Goal: Task Accomplishment & Management: Manage account settings

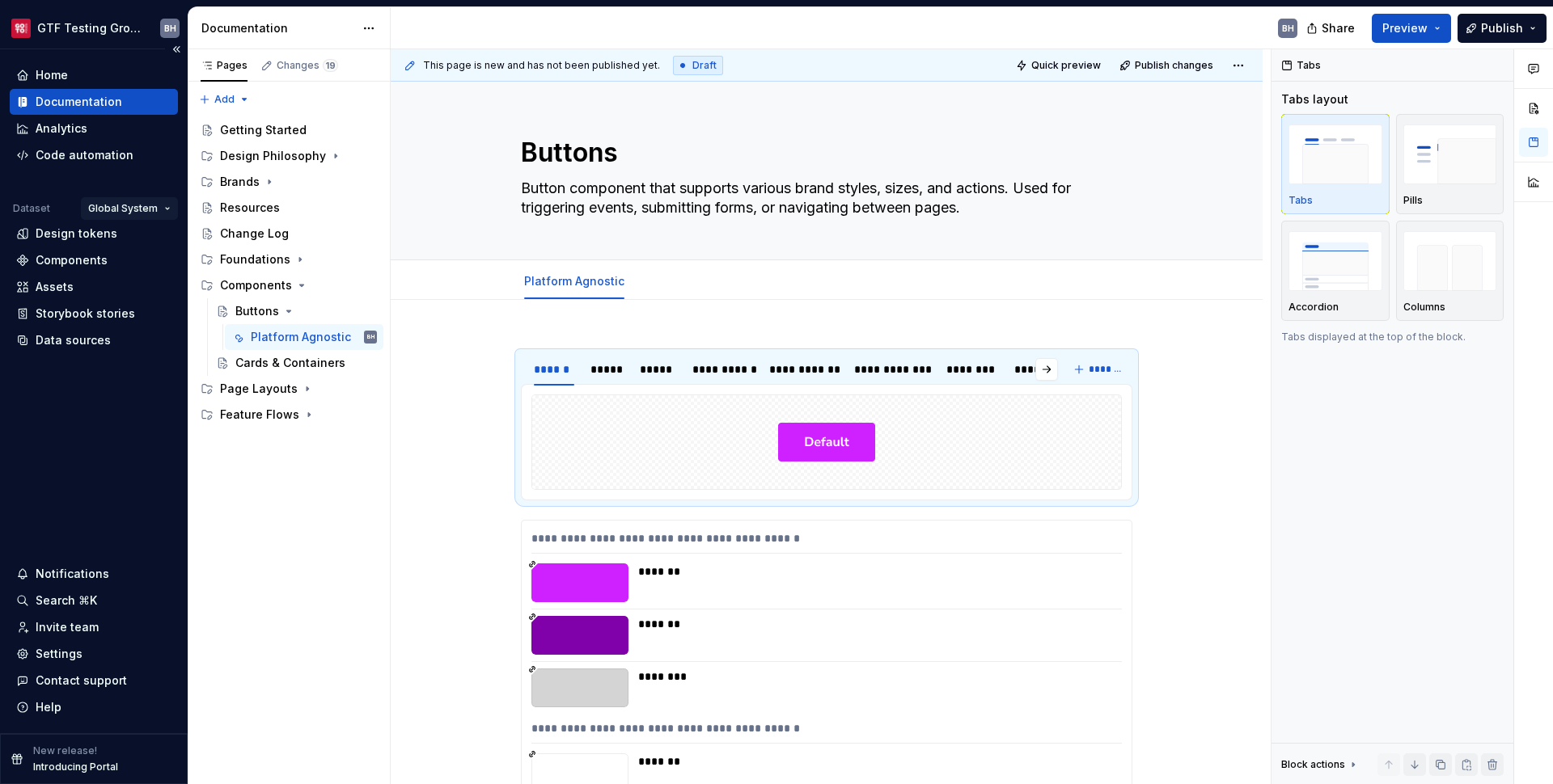
click at [158, 208] on html "GTF Testing Grounds BH Home Documentation Analytics Code automation Dataset Glo…" at bounding box center [776, 392] width 1553 height 784
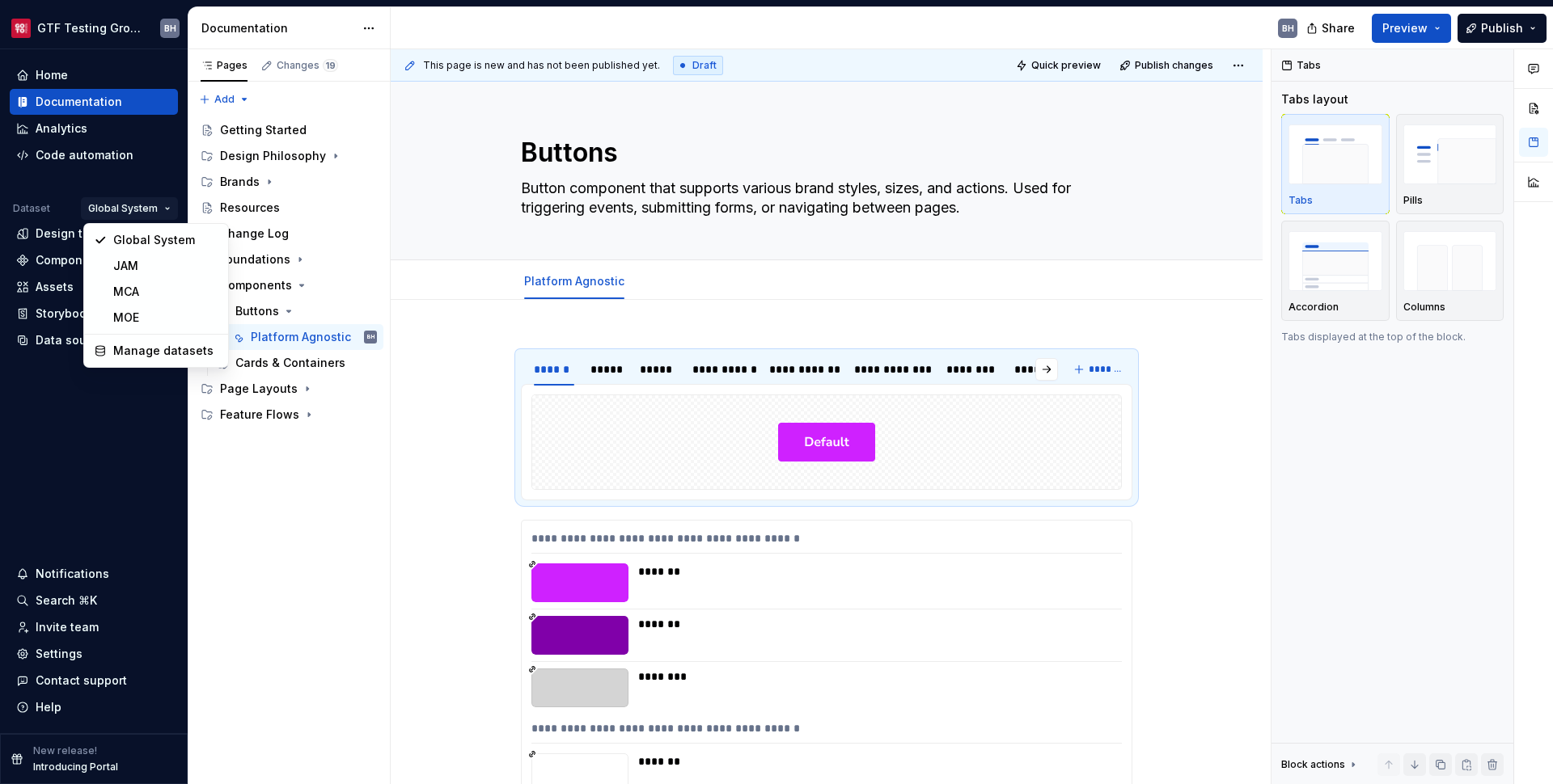
click at [158, 207] on html "GTF Testing Grounds BH Home Documentation Analytics Code automation Dataset Glo…" at bounding box center [776, 392] width 1553 height 784
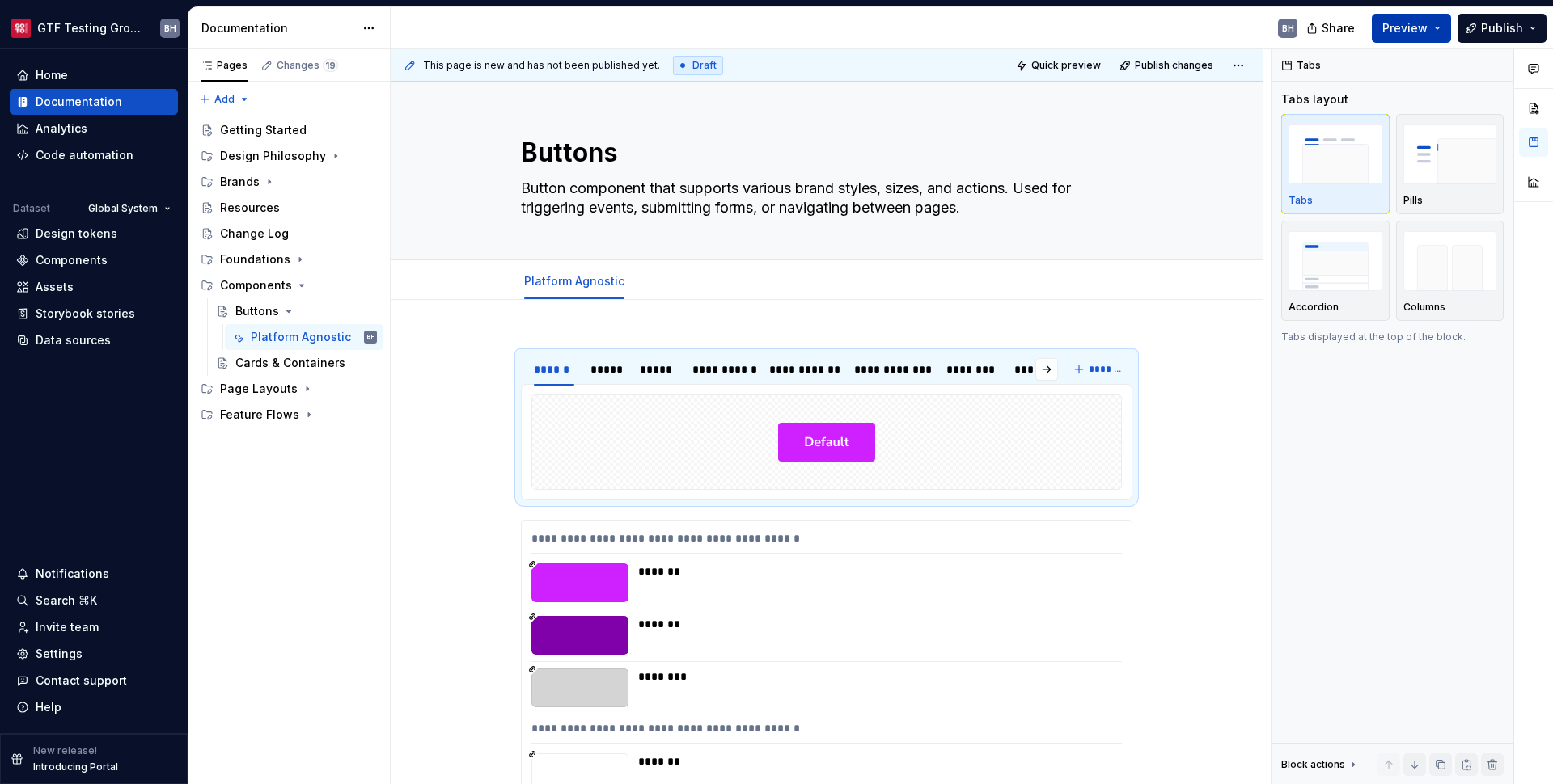
click at [1420, 24] on span "Preview" at bounding box center [1405, 28] width 45 height 17
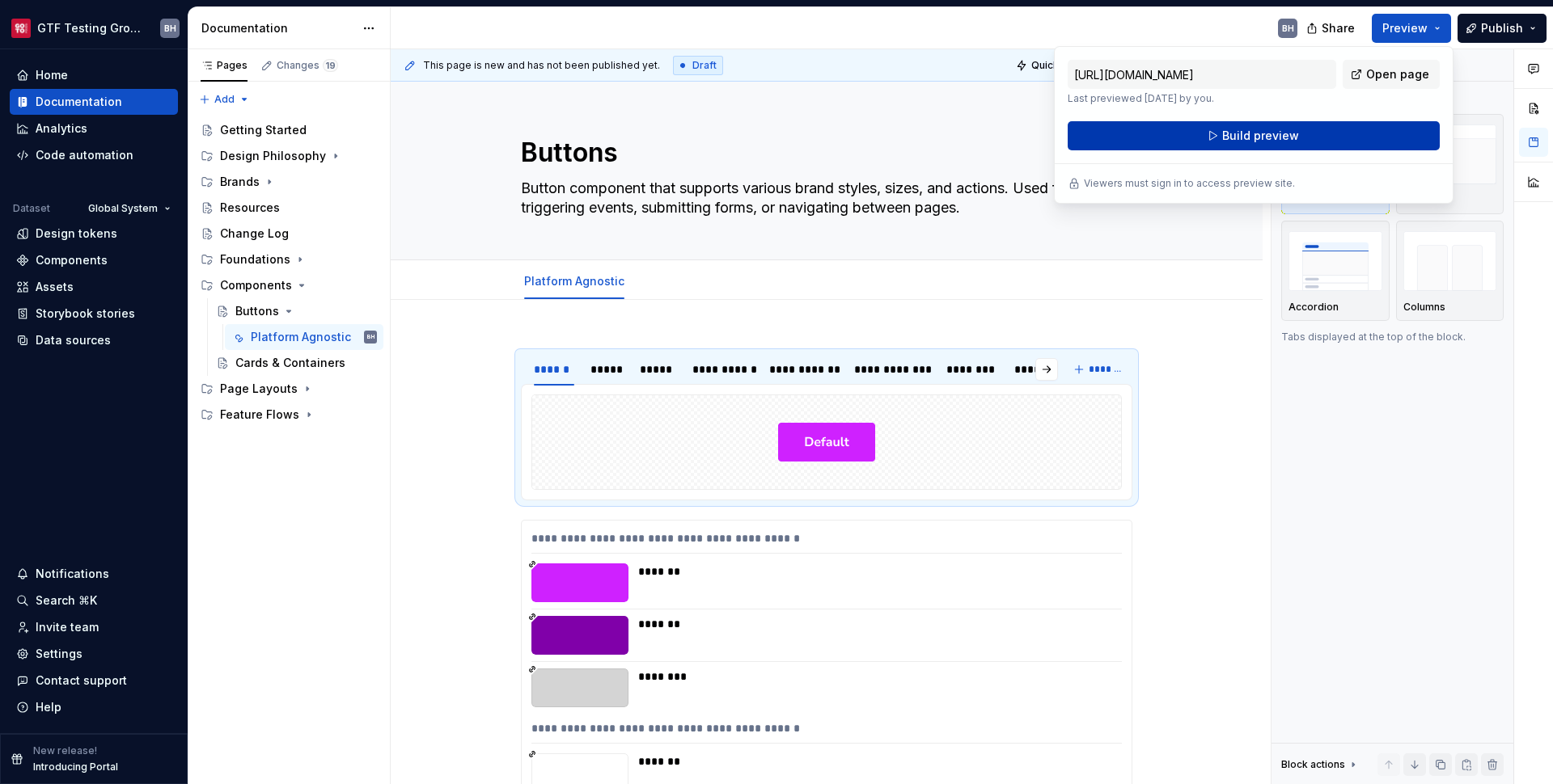
click at [1359, 131] on button "Build preview" at bounding box center [1253, 136] width 372 height 29
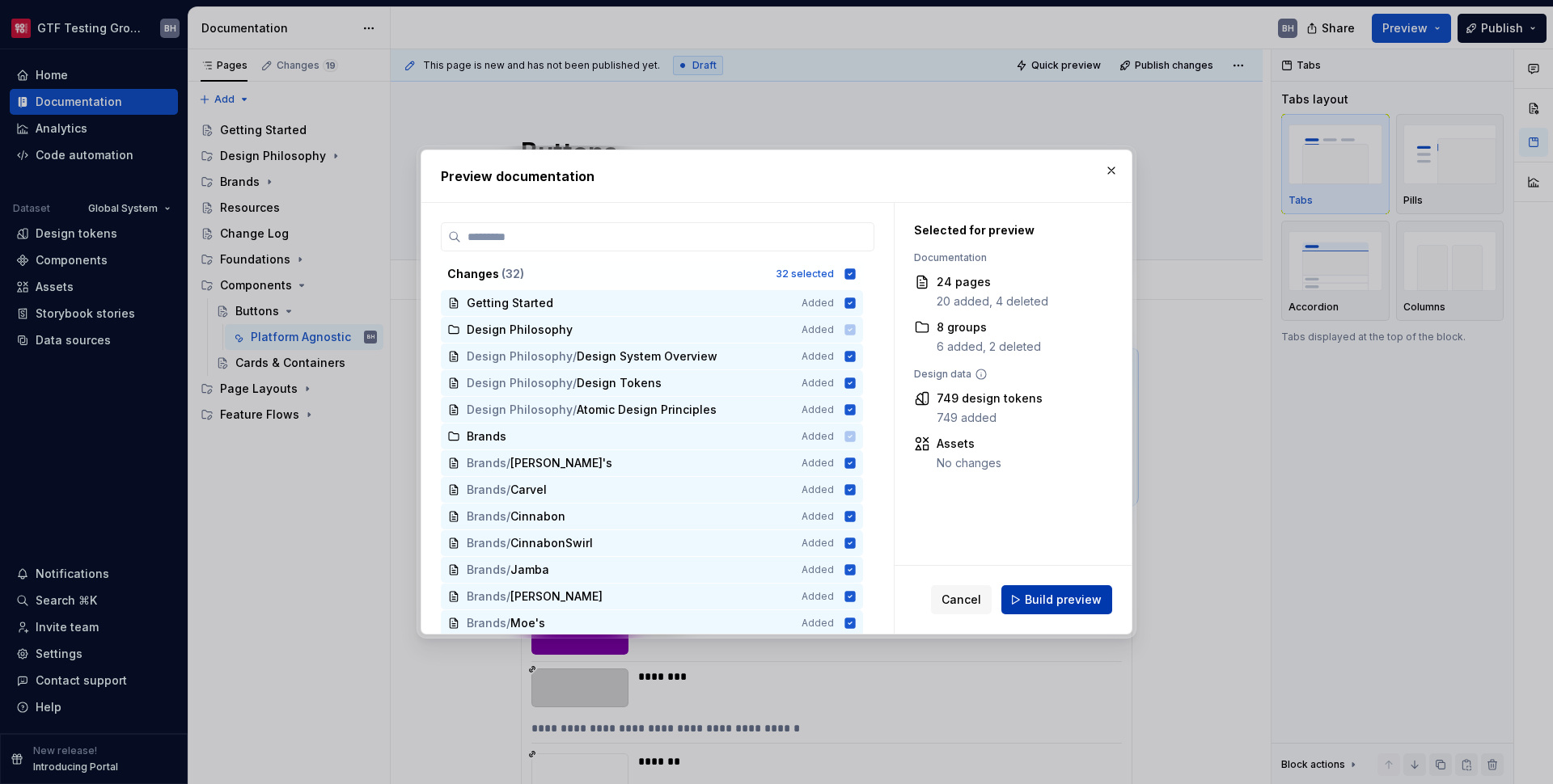
click at [1069, 605] on span "Build preview" at bounding box center [1064, 600] width 77 height 17
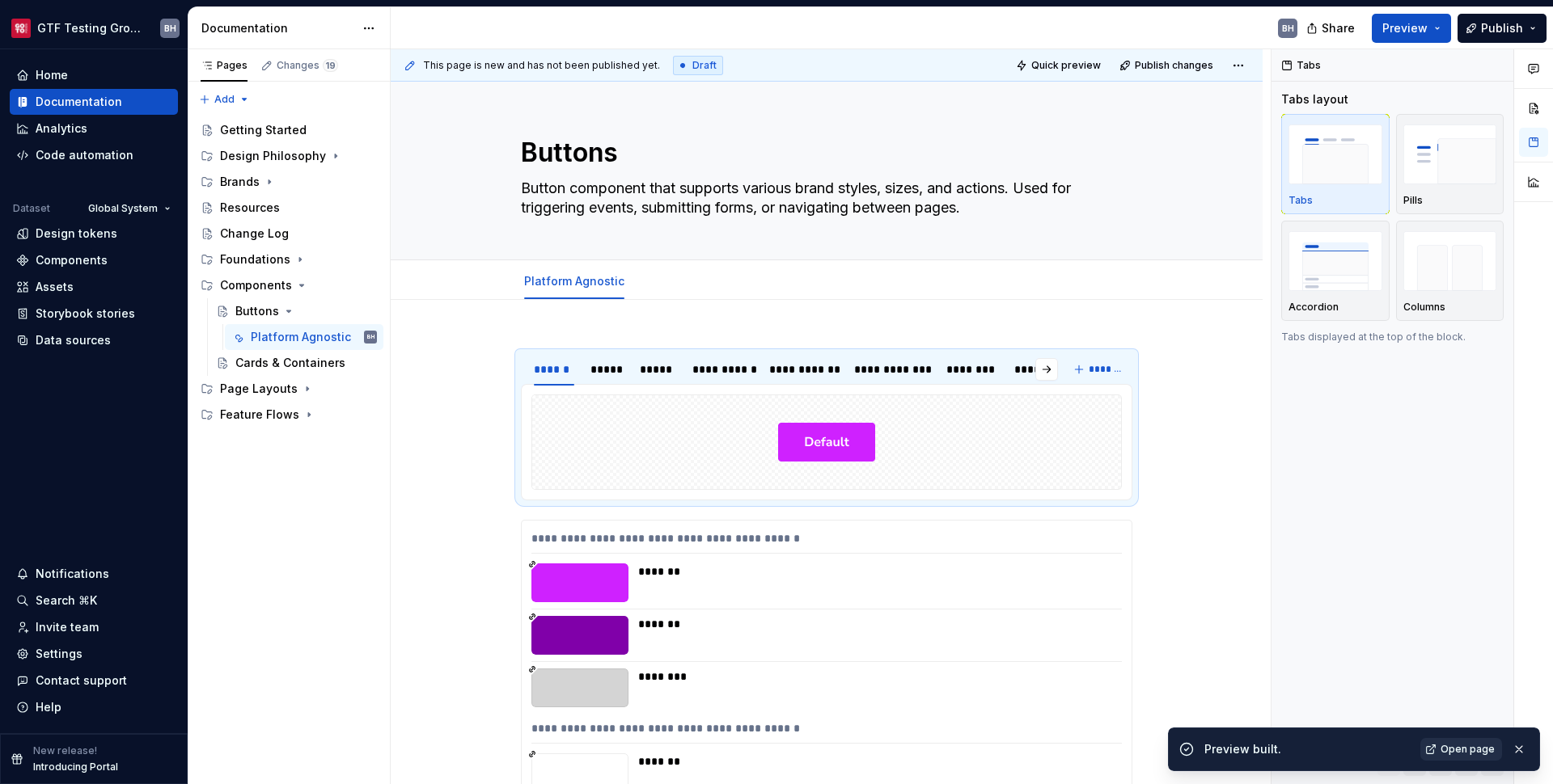
click at [1477, 750] on span "Open page" at bounding box center [1467, 750] width 54 height 13
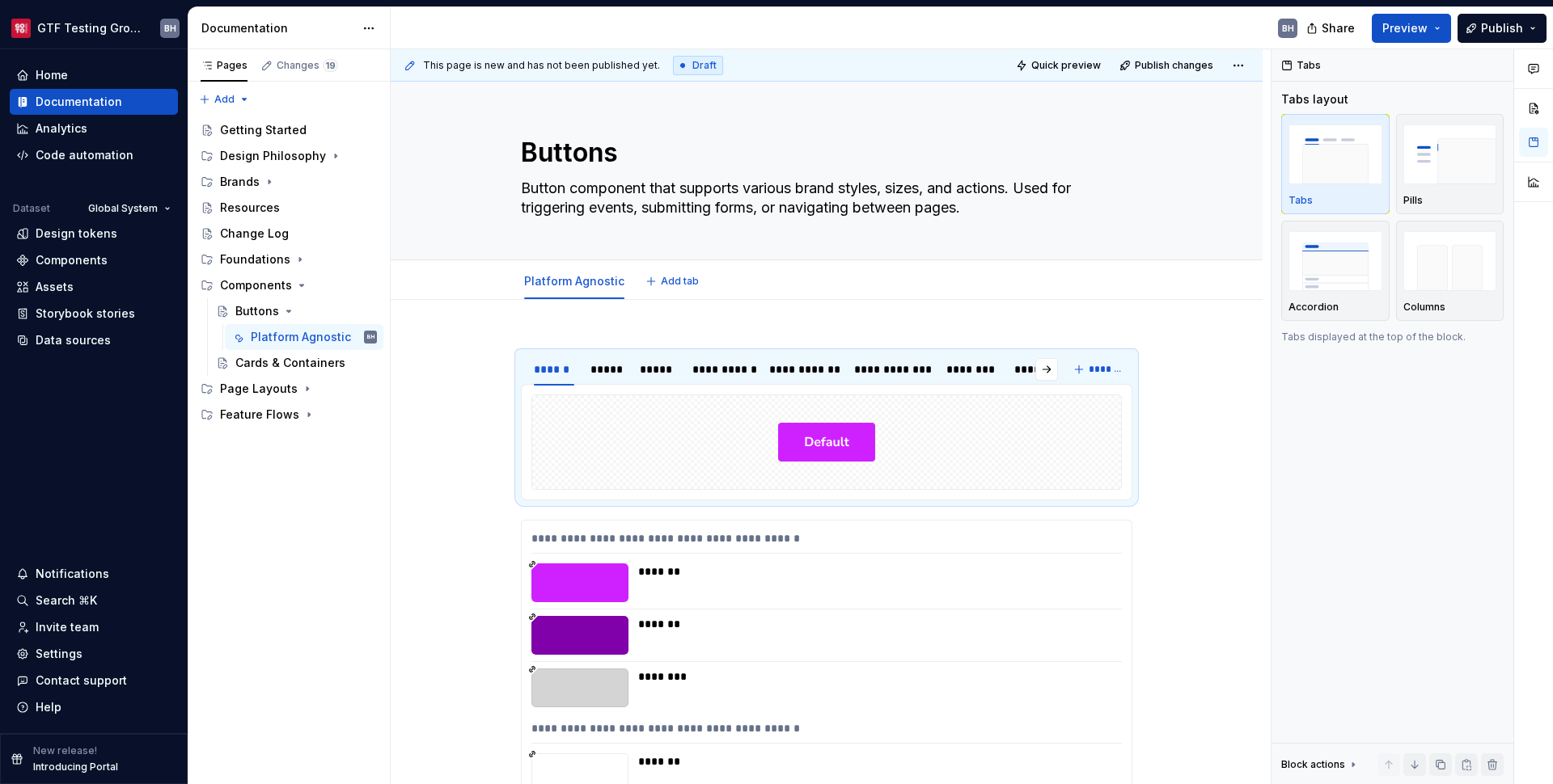
click at [885, 283] on div "Platform Agnostic Add tab" at bounding box center [827, 281] width 631 height 36
click at [573, 269] on html "GTF Testing Grounds BH Home Documentation Analytics Code automation Dataset Glo…" at bounding box center [776, 392] width 1553 height 784
click at [474, 340] on html "GTF Testing Grounds BH Home Documentation Analytics Code automation Dataset Glo…" at bounding box center [776, 392] width 1553 height 784
click at [576, 270] on html "GTF Testing Grounds BH Home Documentation Analytics Code automation Dataset Glo…" at bounding box center [776, 392] width 1553 height 784
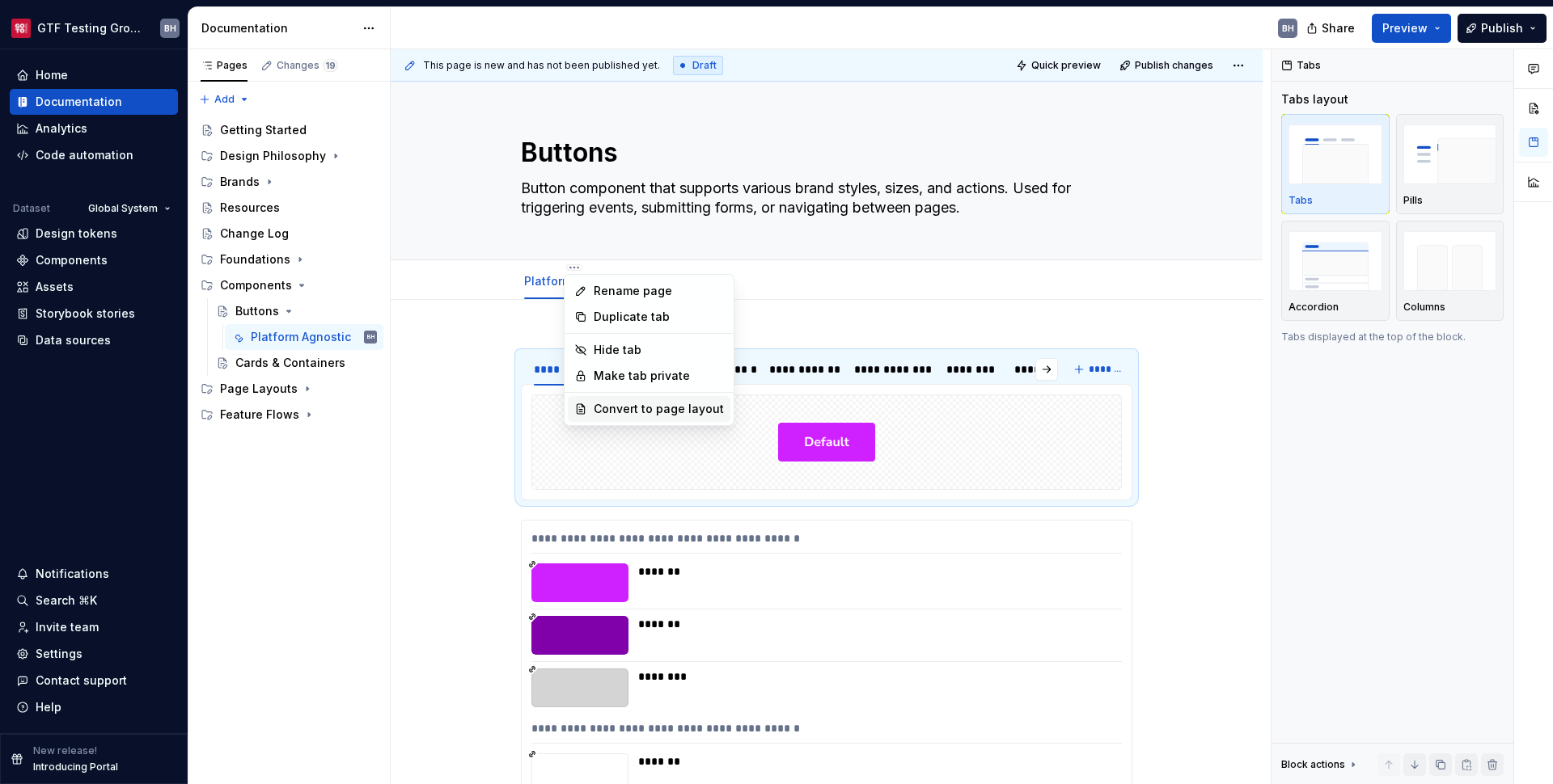
click at [623, 404] on div "Convert to page layout" at bounding box center [659, 409] width 131 height 17
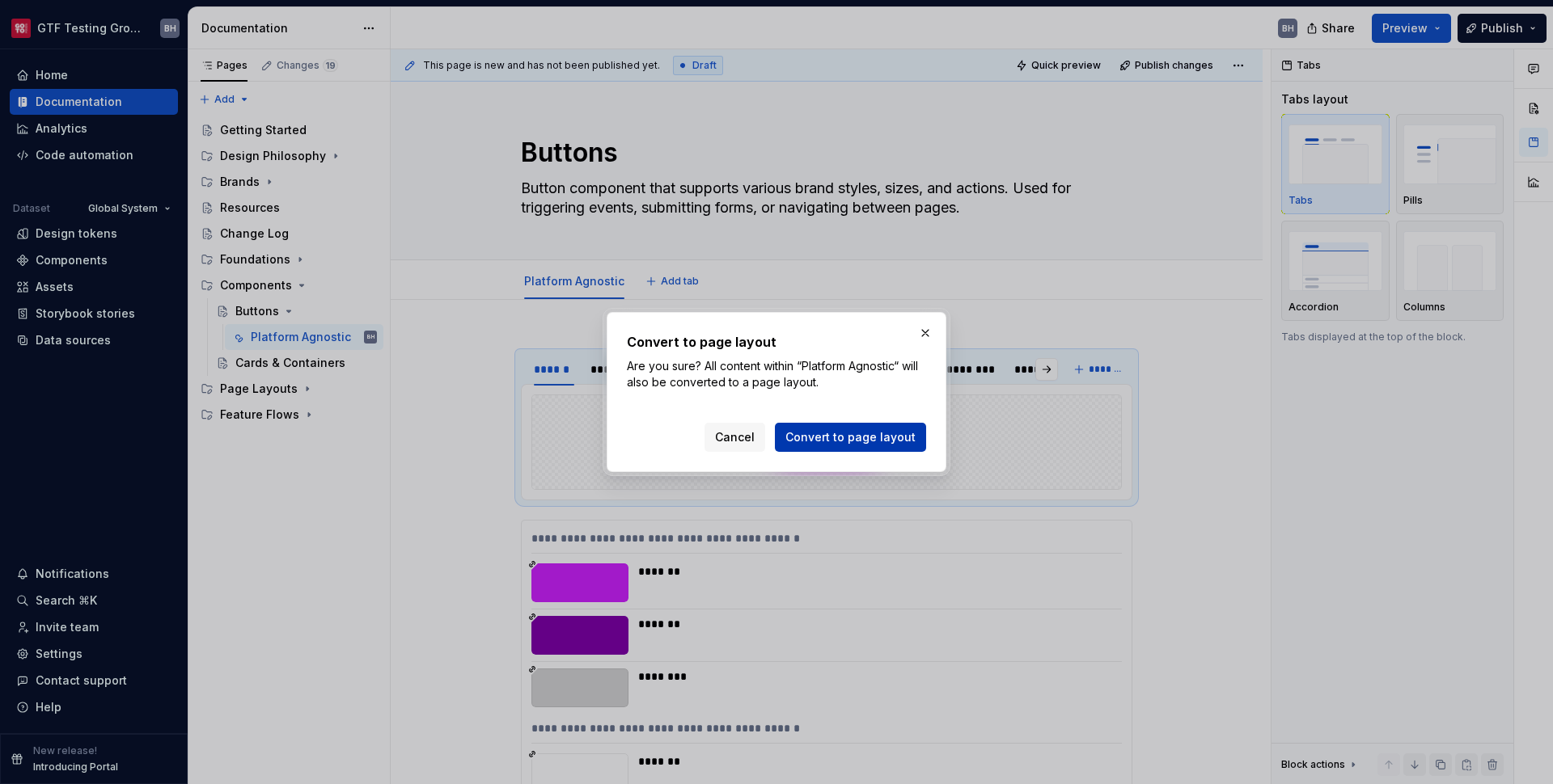
click at [821, 434] on span "Convert to page layout" at bounding box center [851, 437] width 131 height 17
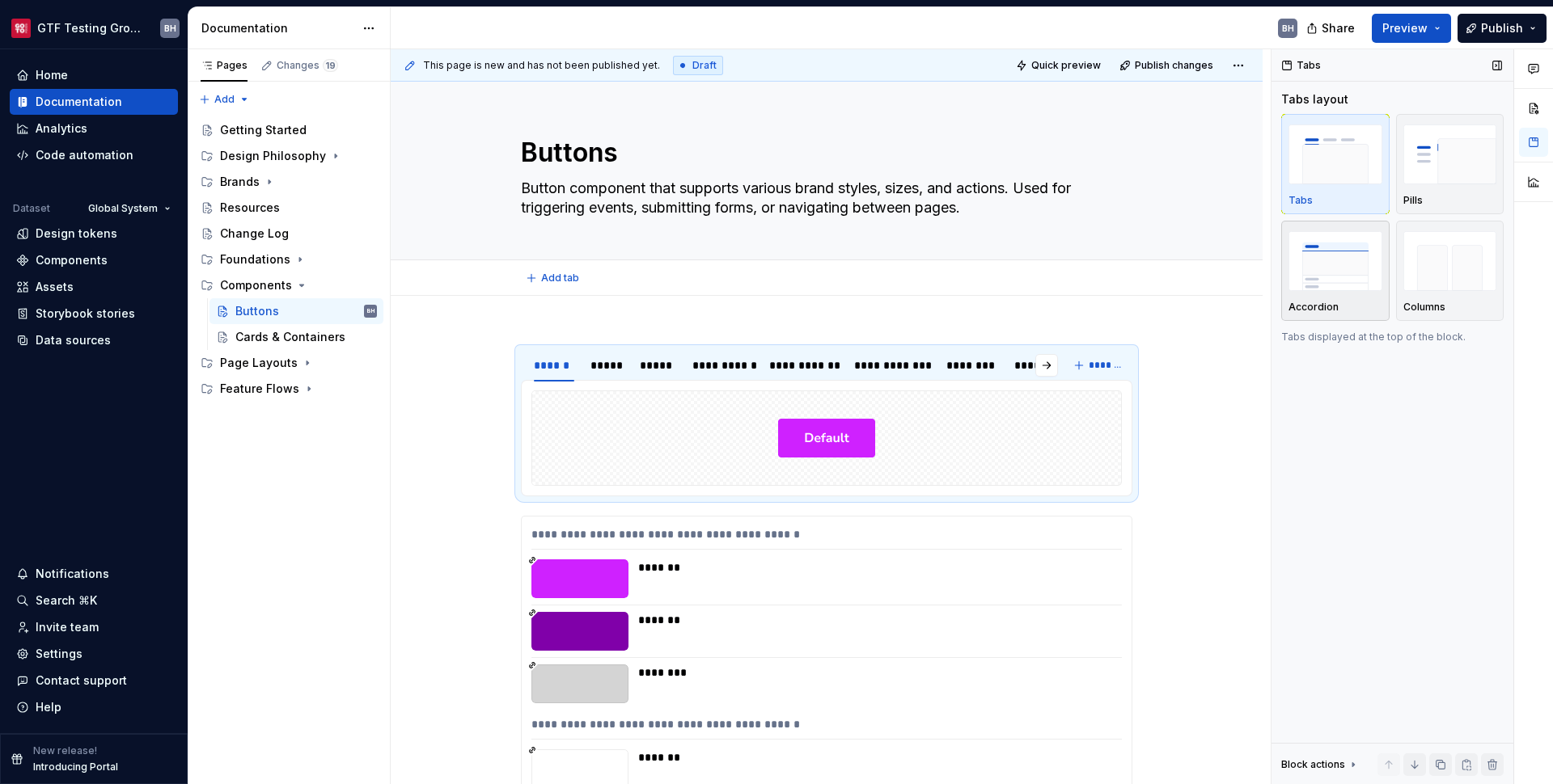
click at [1335, 265] on img "button" at bounding box center [1335, 261] width 94 height 59
click at [1339, 167] on img "button" at bounding box center [1335, 153] width 94 height 59
click at [531, 432] on div at bounding box center [827, 438] width 590 height 96
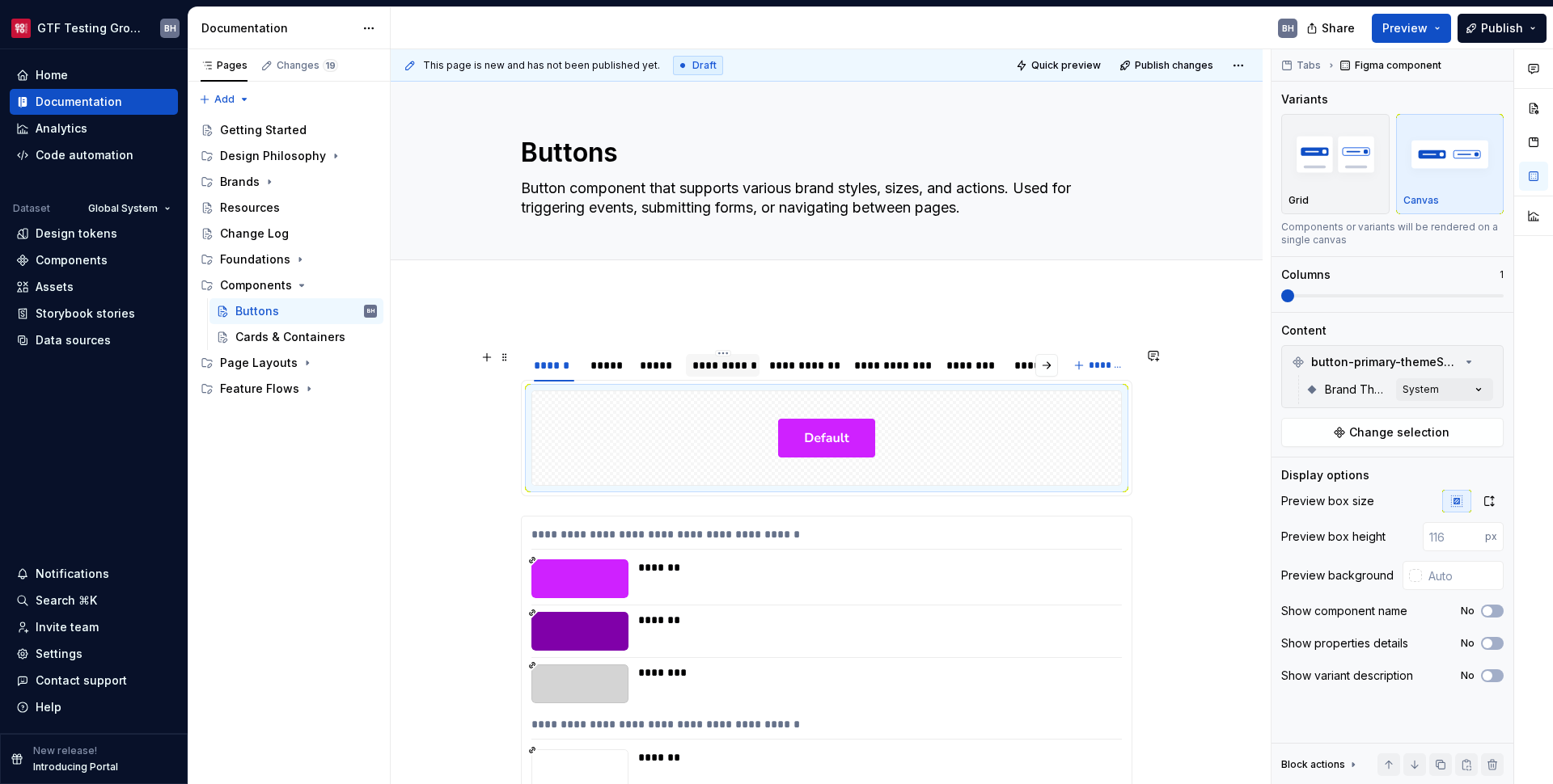
click at [758, 354] on div "**********" at bounding box center [723, 366] width 74 height 26
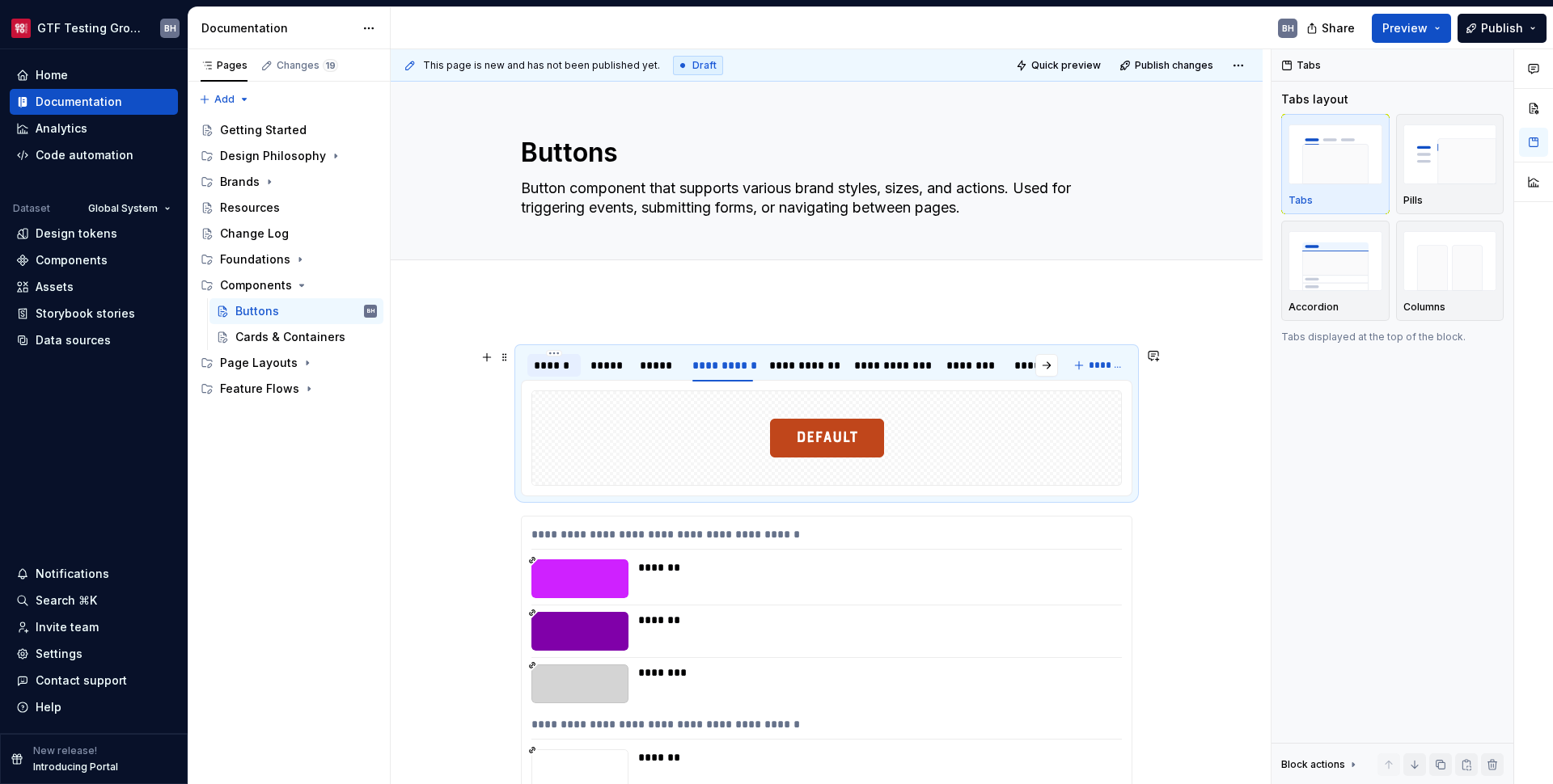
click at [556, 358] on div "******" at bounding box center [554, 366] width 40 height 17
click at [1452, 161] on img "button" at bounding box center [1450, 153] width 94 height 59
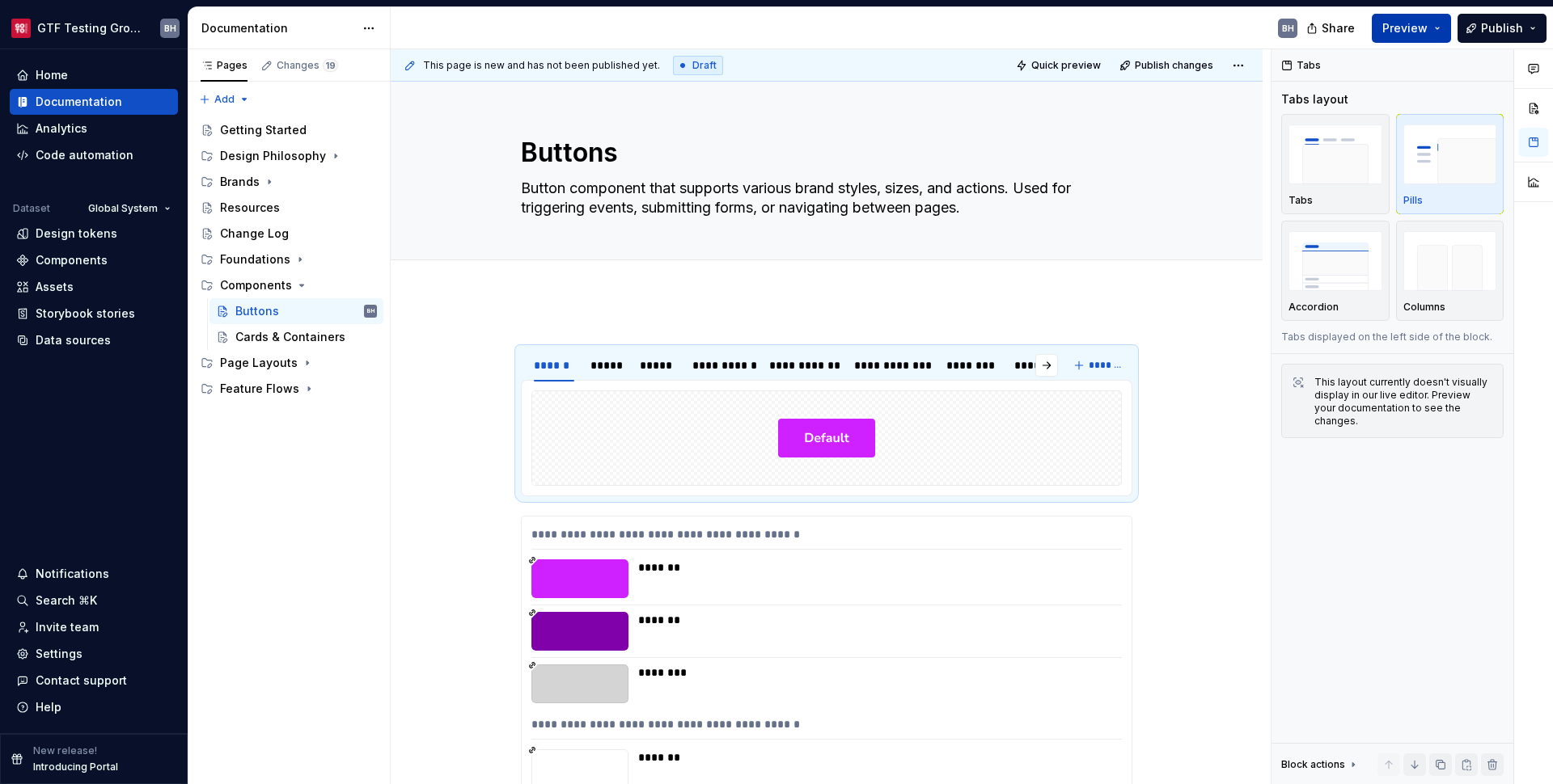
click at [1418, 36] on span "Preview" at bounding box center [1405, 28] width 45 height 17
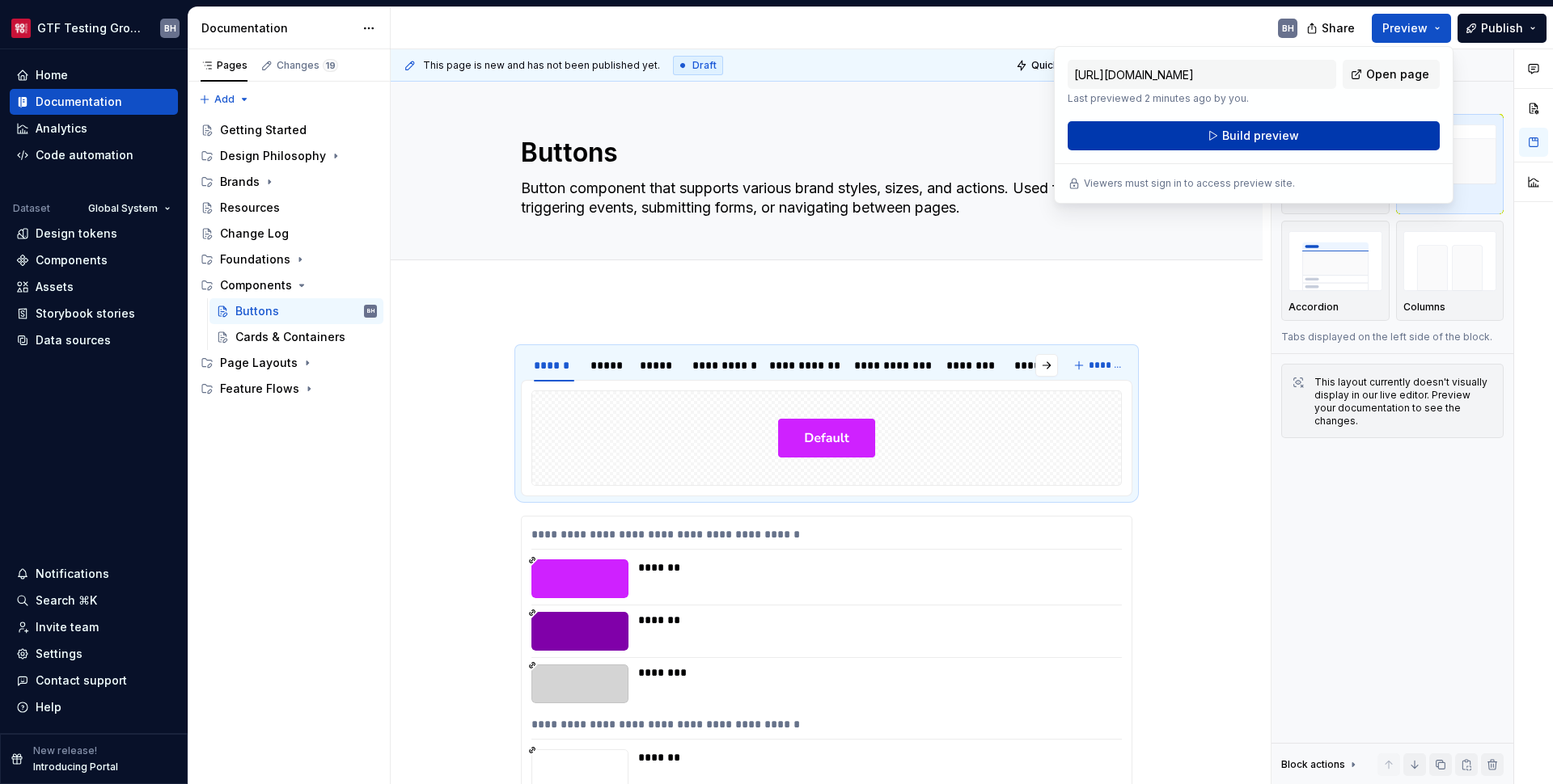
click at [1369, 138] on button "Build preview" at bounding box center [1253, 136] width 372 height 29
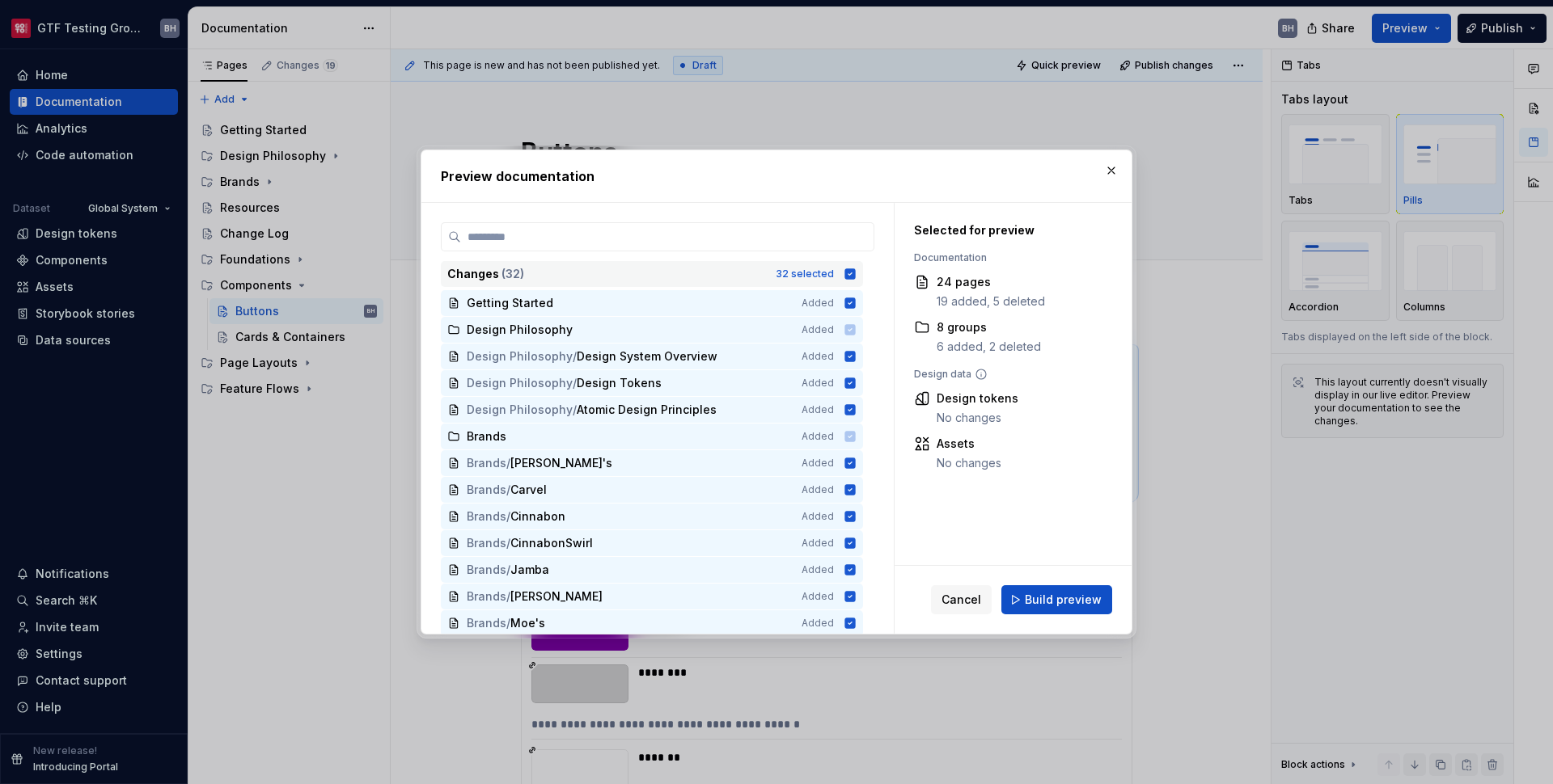
click at [849, 273] on icon at bounding box center [850, 273] width 10 height 10
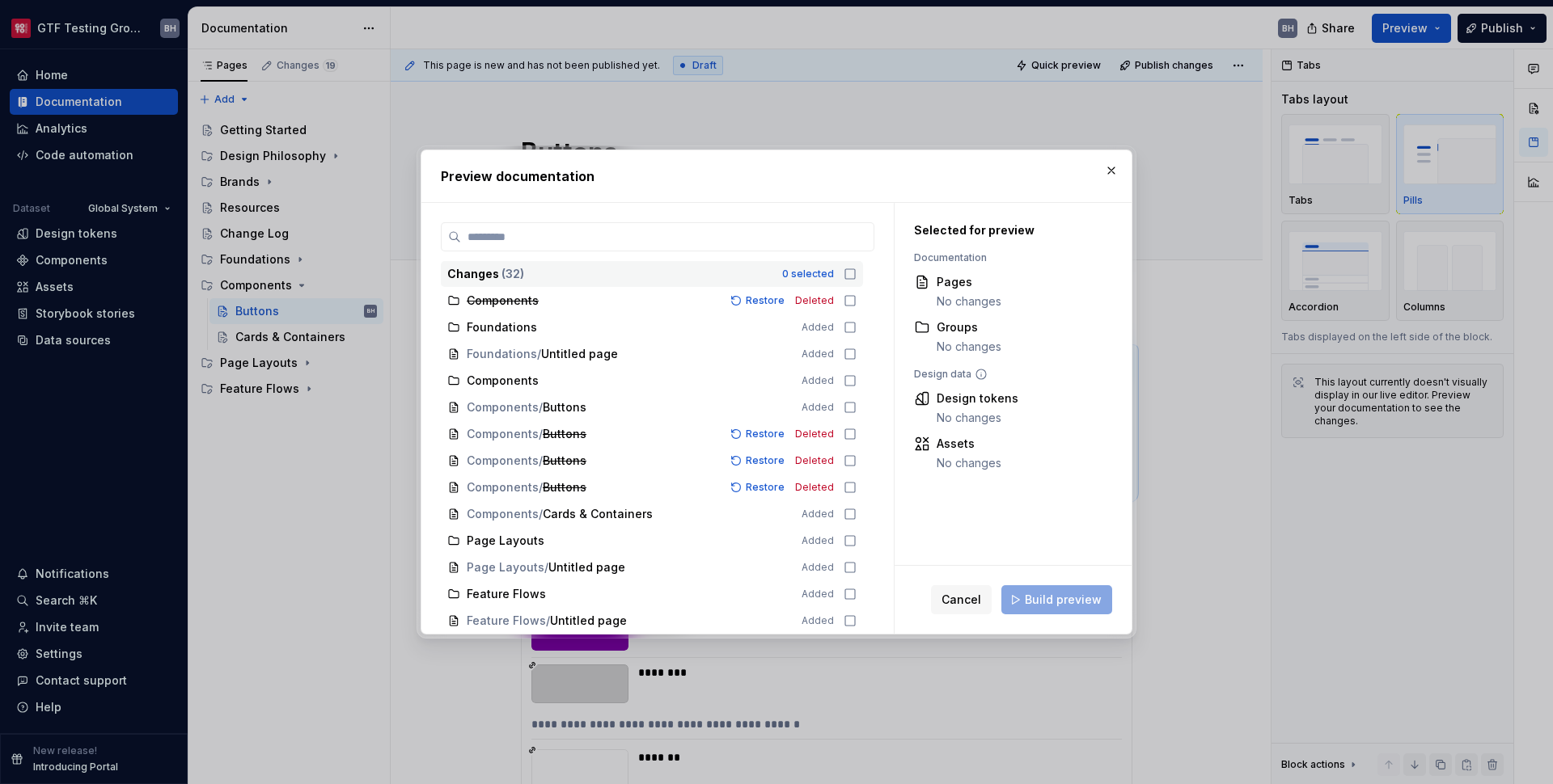
scroll to position [510, 0]
click at [851, 407] on icon at bounding box center [851, 406] width 13 height 13
click at [1060, 596] on span "Build preview" at bounding box center [1064, 600] width 77 height 17
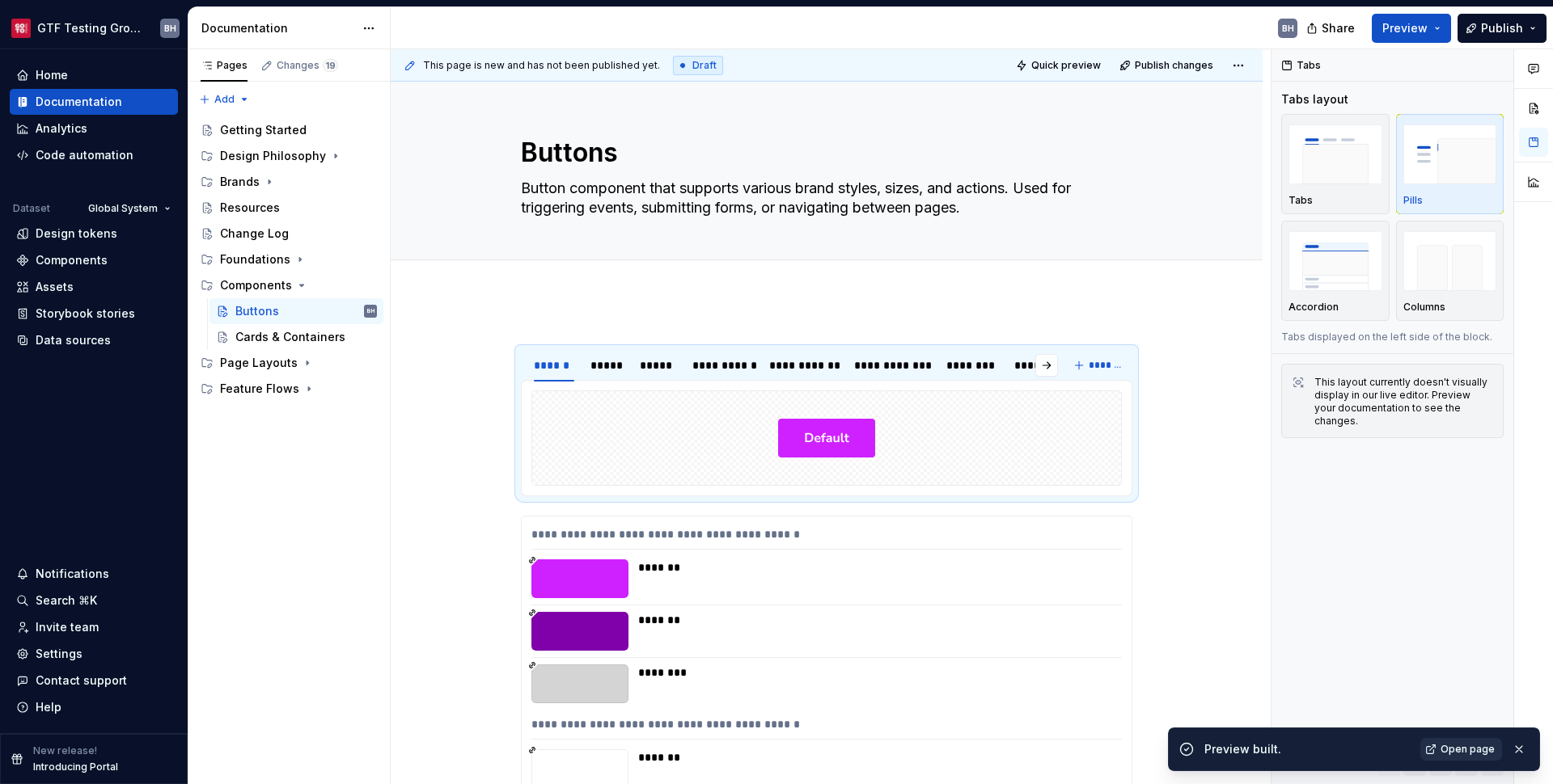
click at [1477, 755] on span "Open page" at bounding box center [1467, 750] width 54 height 13
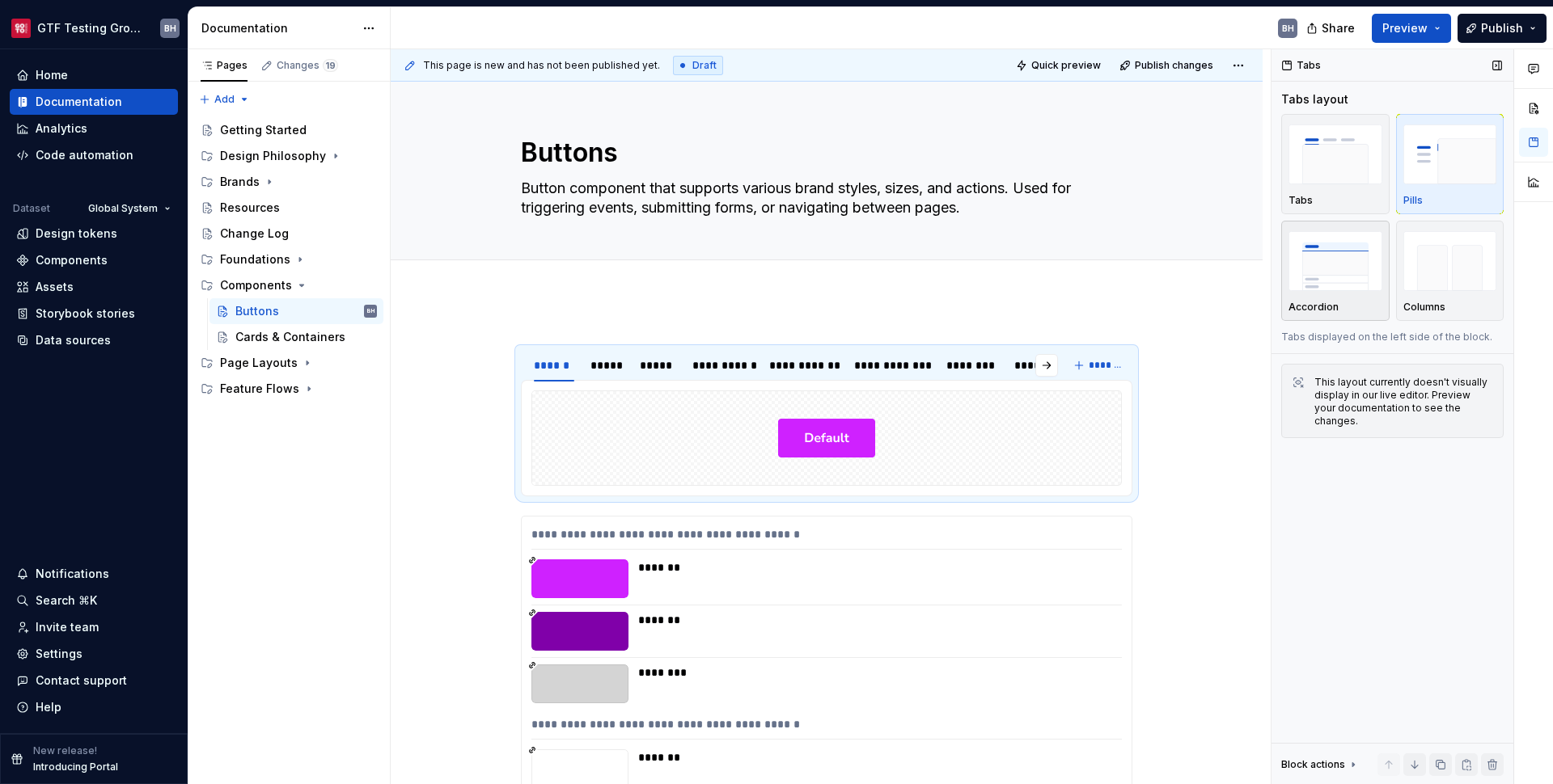
click at [1347, 281] on img "button" at bounding box center [1335, 261] width 94 height 59
click at [1434, 31] on button "Preview" at bounding box center [1411, 28] width 79 height 29
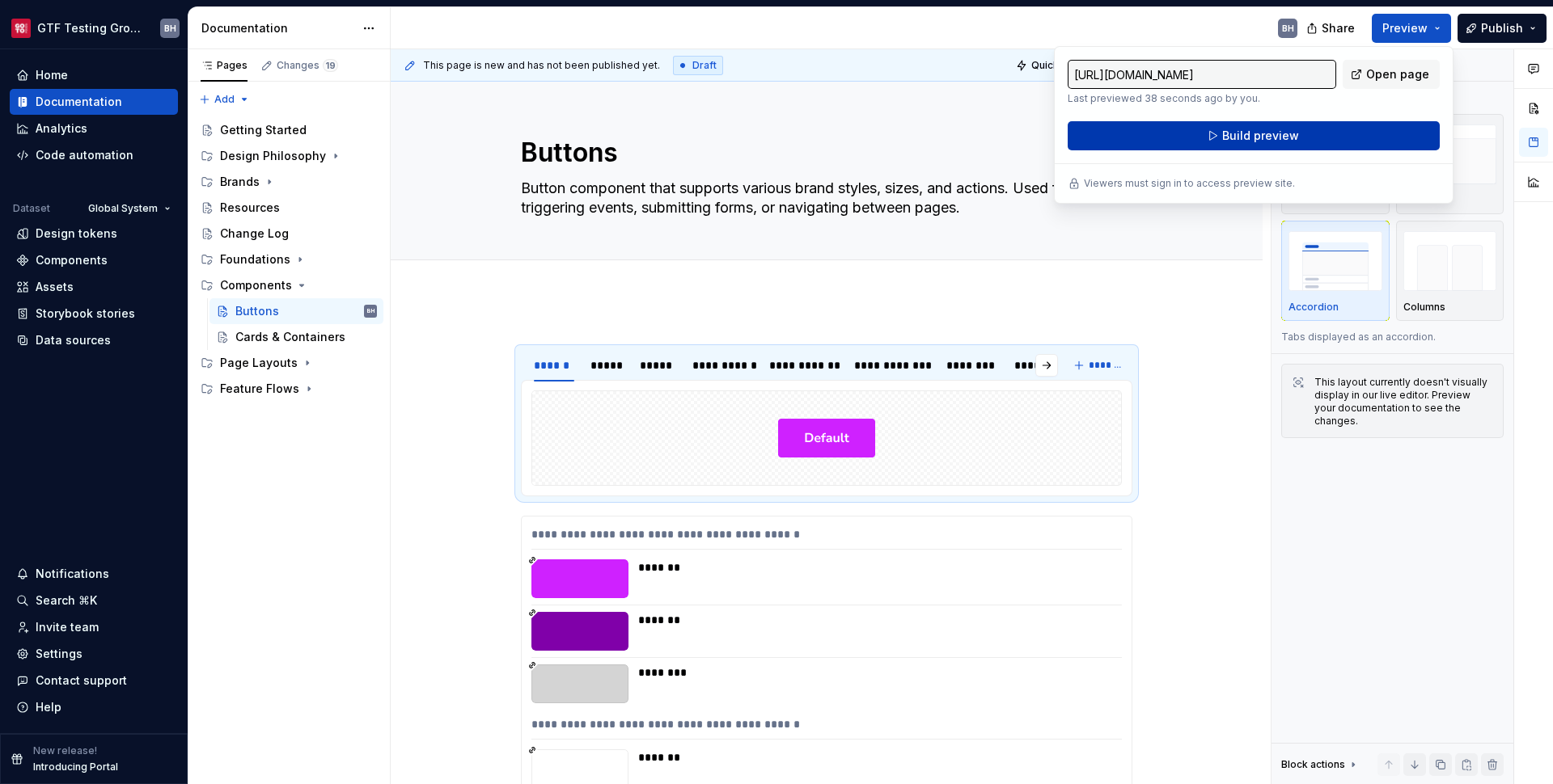
click at [1321, 142] on button "Build preview" at bounding box center [1253, 136] width 372 height 29
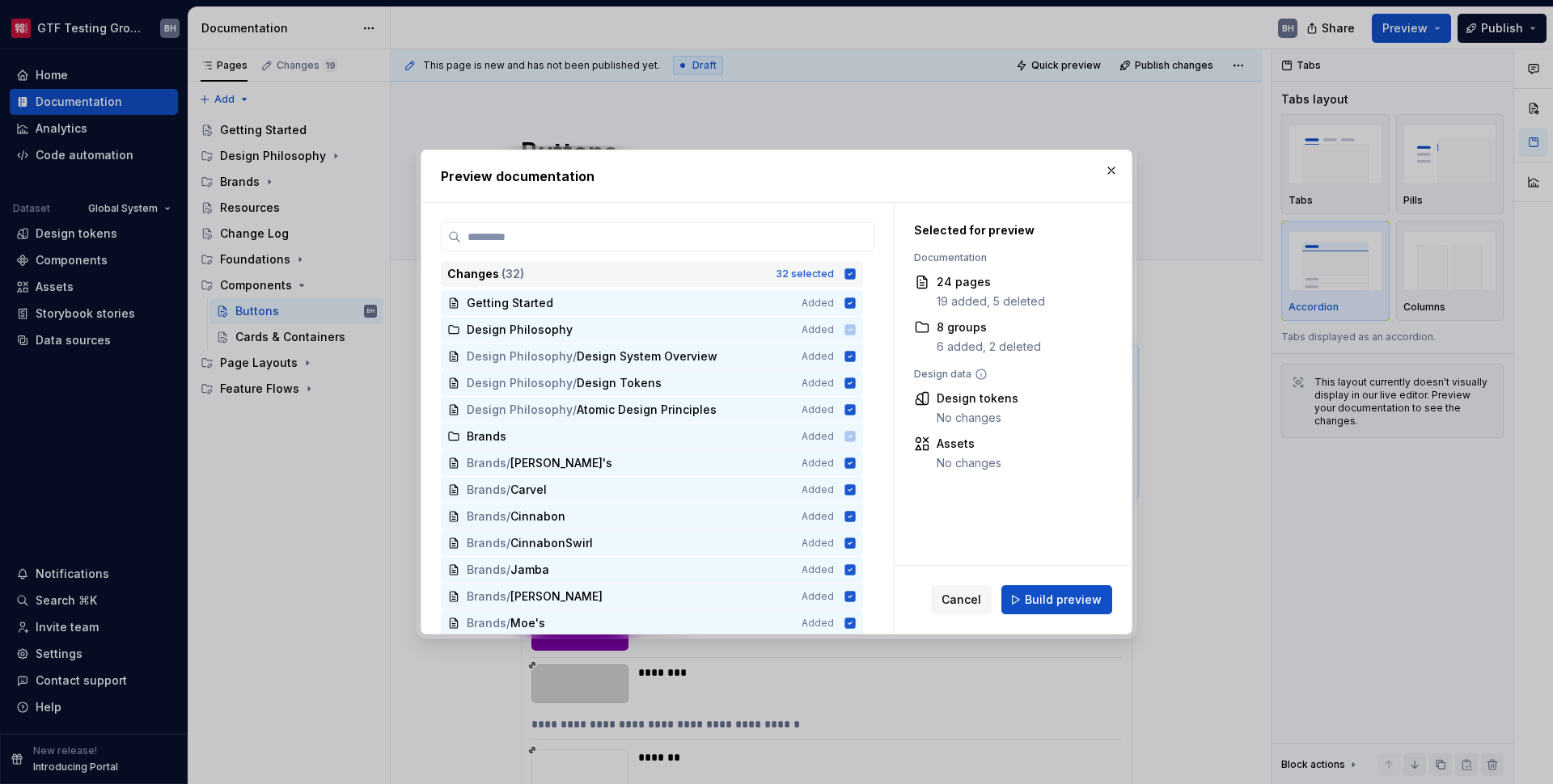
click at [851, 278] on icon at bounding box center [850, 273] width 10 height 10
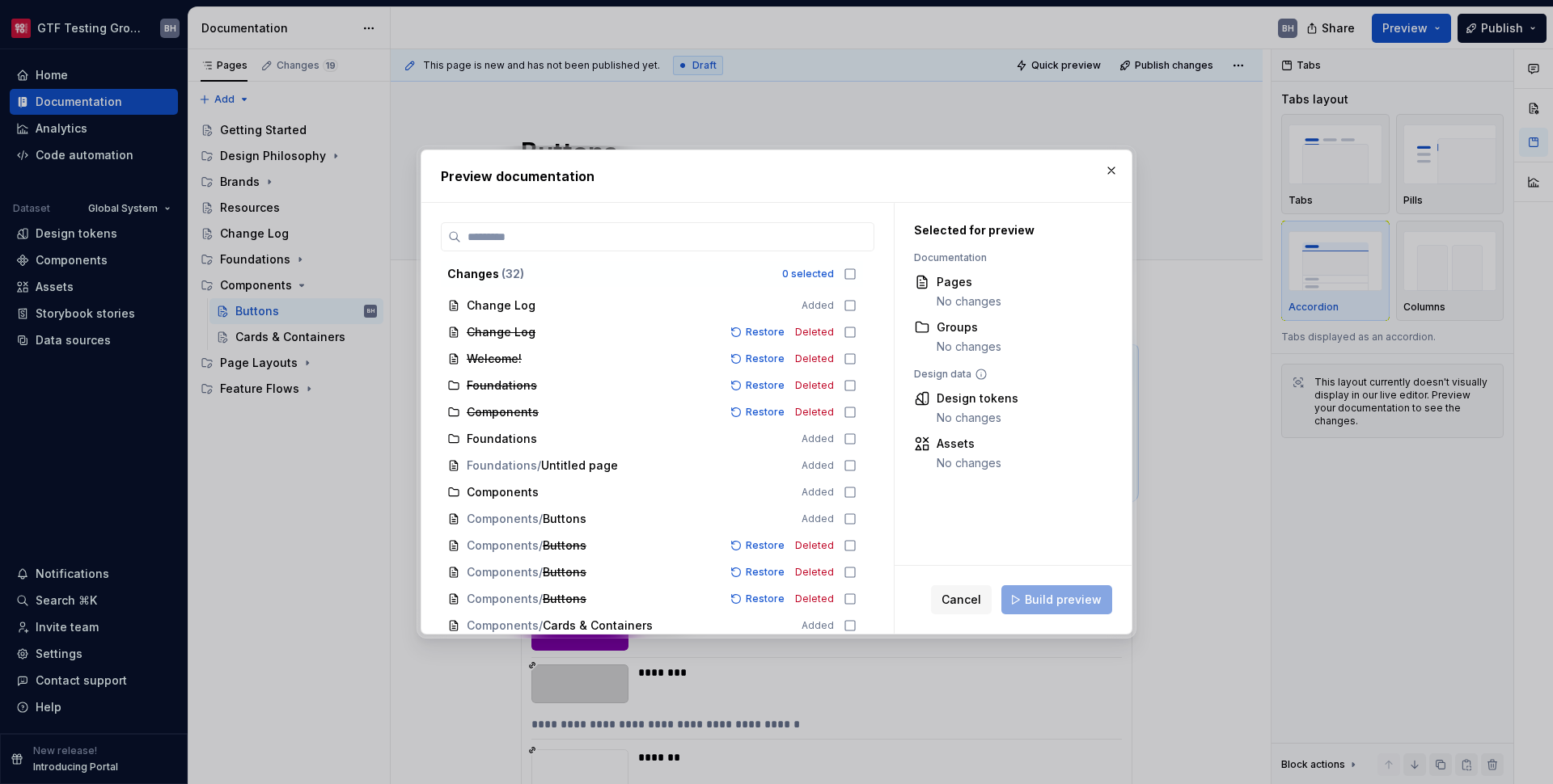
scroll to position [400, 0]
click at [851, 515] on icon at bounding box center [851, 517] width 13 height 13
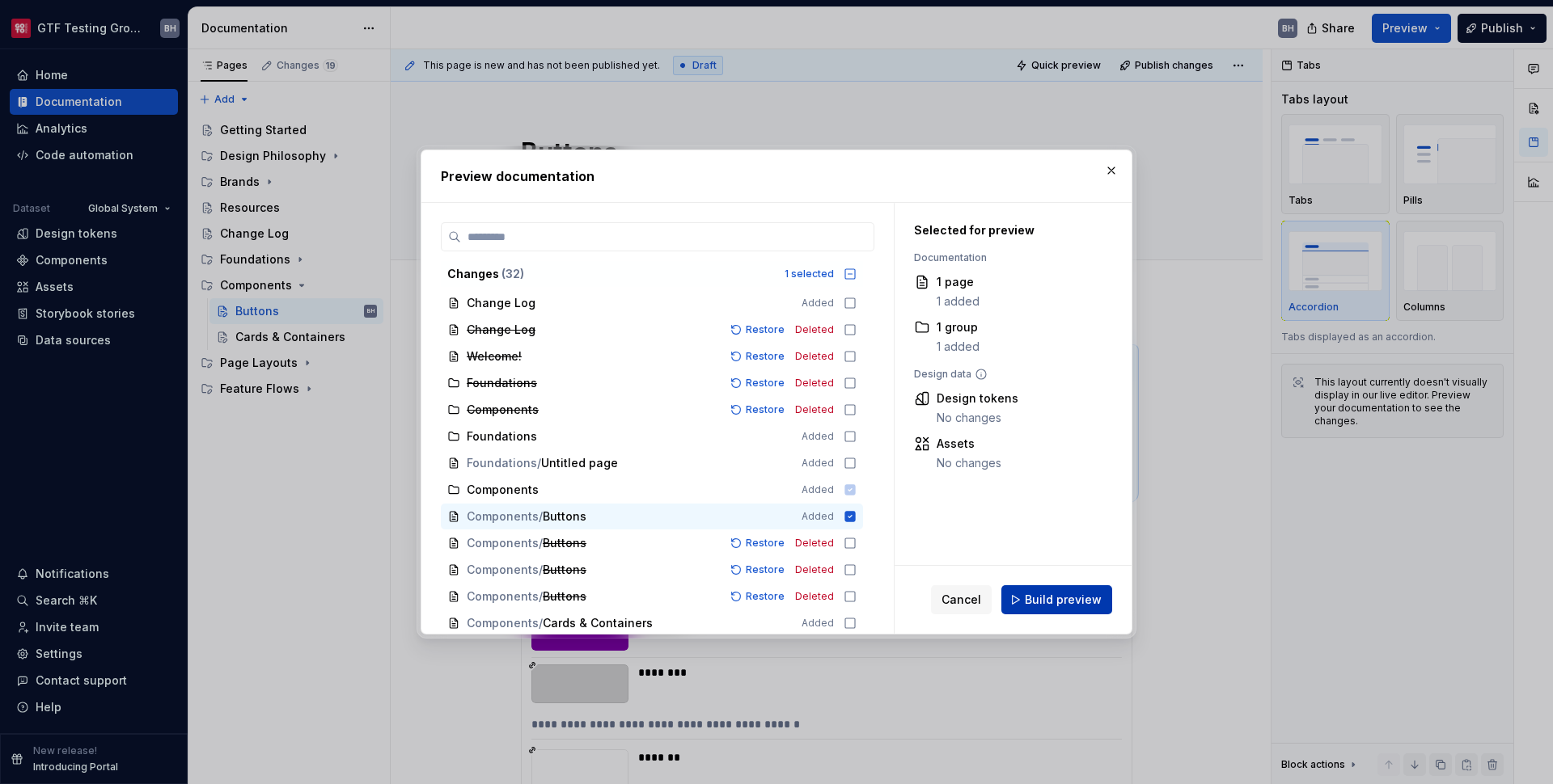
click at [1064, 608] on span "Build preview" at bounding box center [1064, 600] width 77 height 17
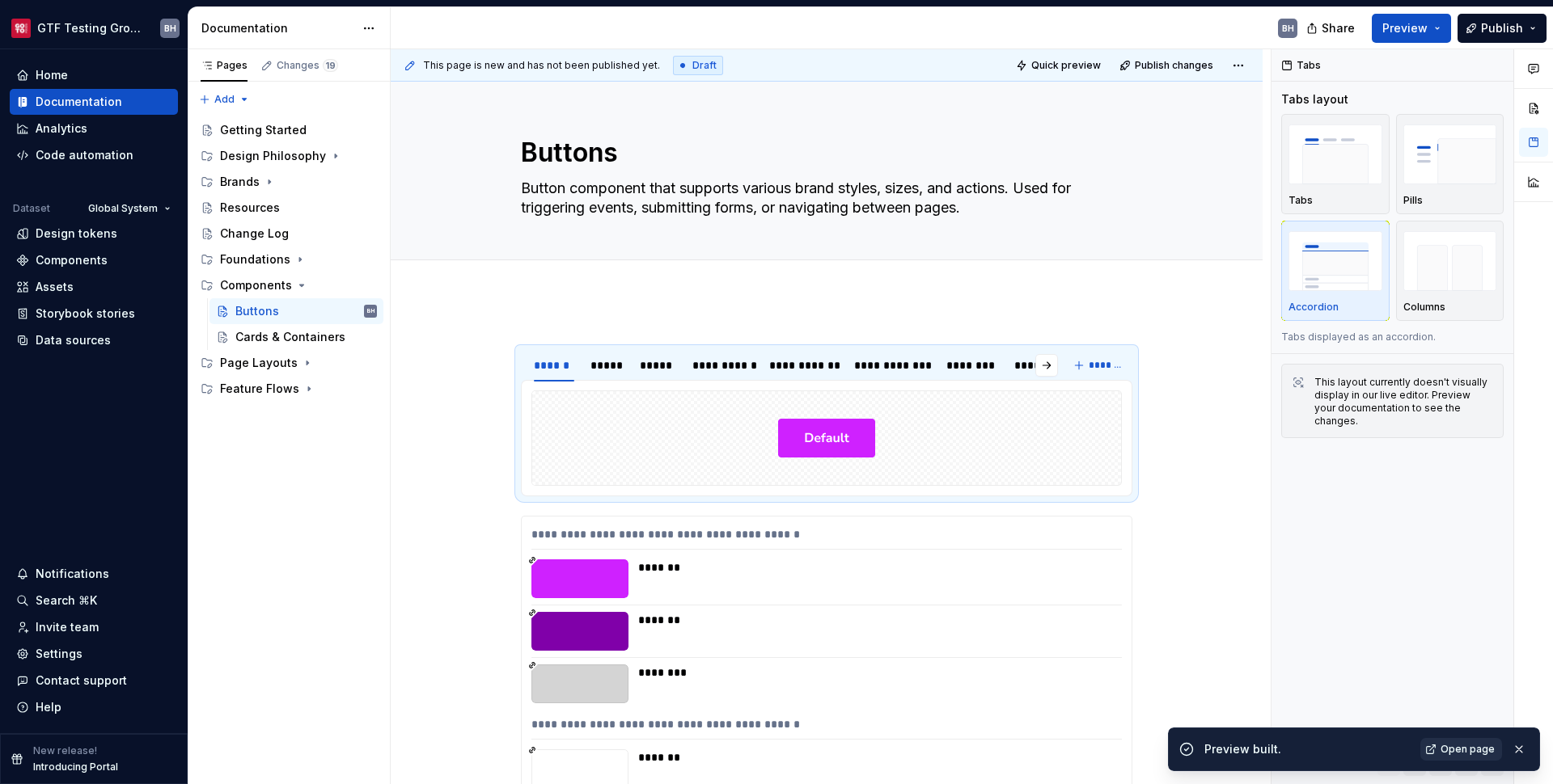
click at [1464, 750] on span "Open page" at bounding box center [1467, 750] width 54 height 13
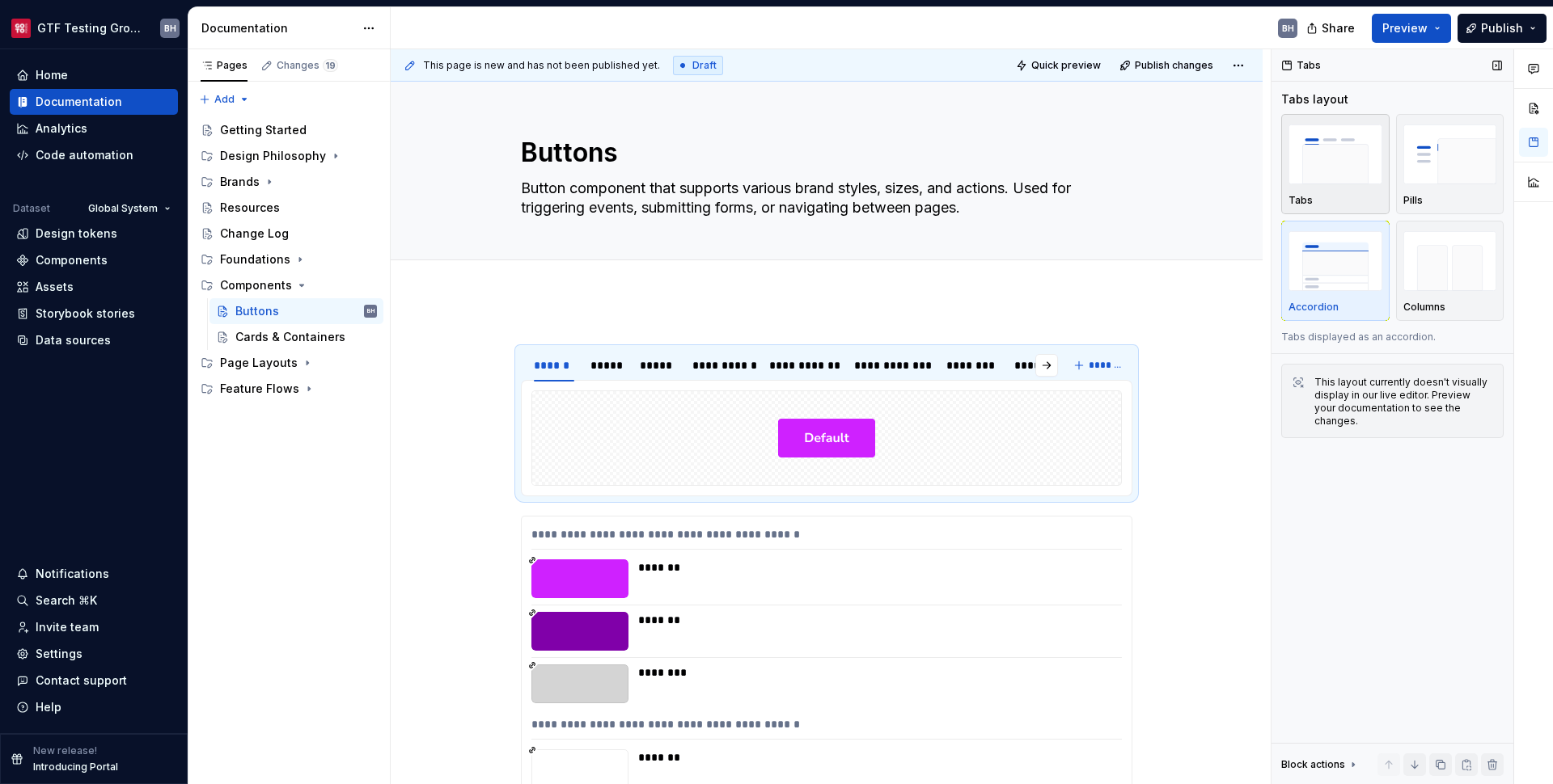
click at [1365, 142] on img "button" at bounding box center [1335, 153] width 94 height 59
click at [1053, 563] on div "*******" at bounding box center [875, 568] width 474 height 17
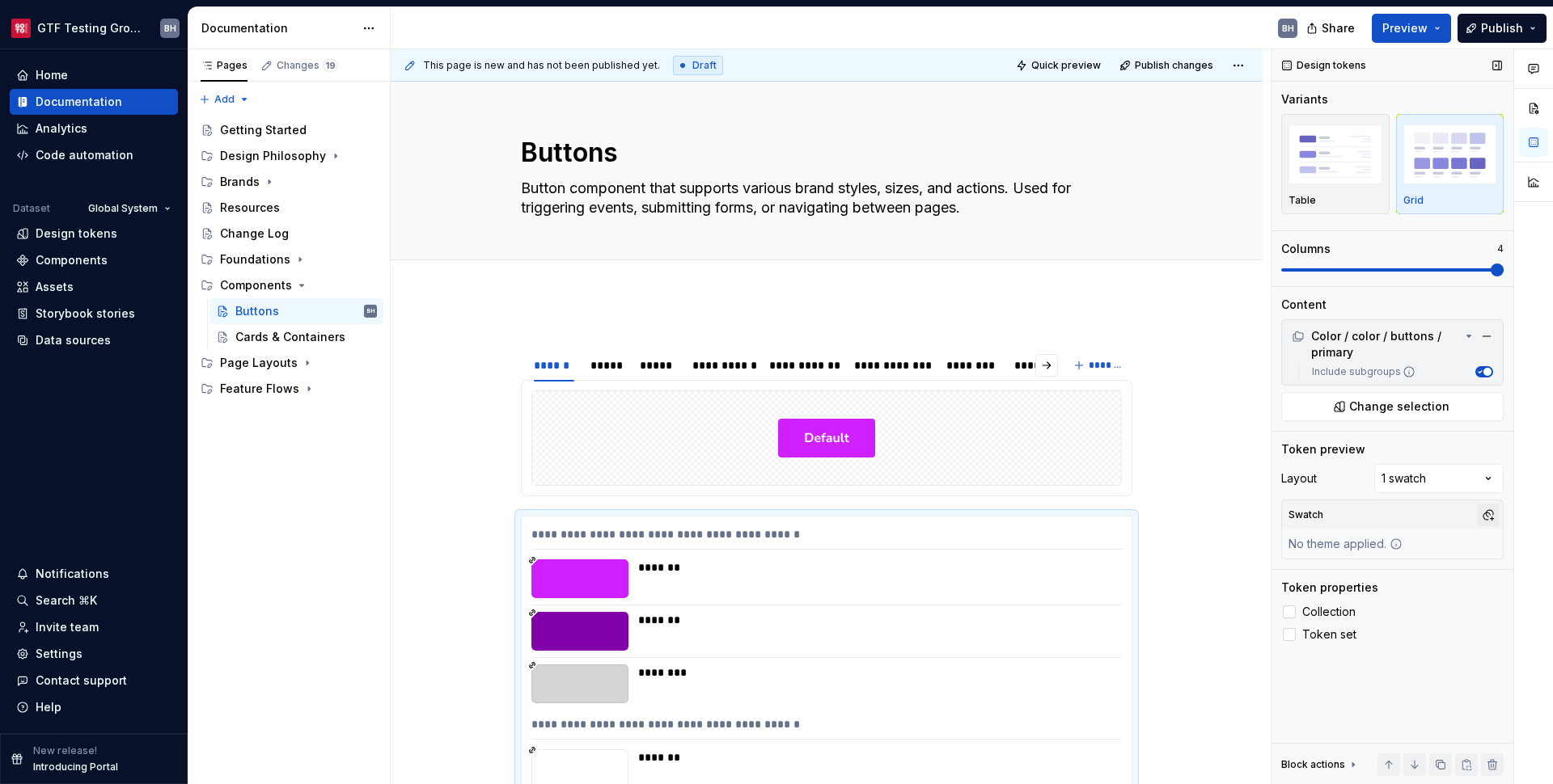
click at [1486, 515] on button "button" at bounding box center [1488, 515] width 23 height 23
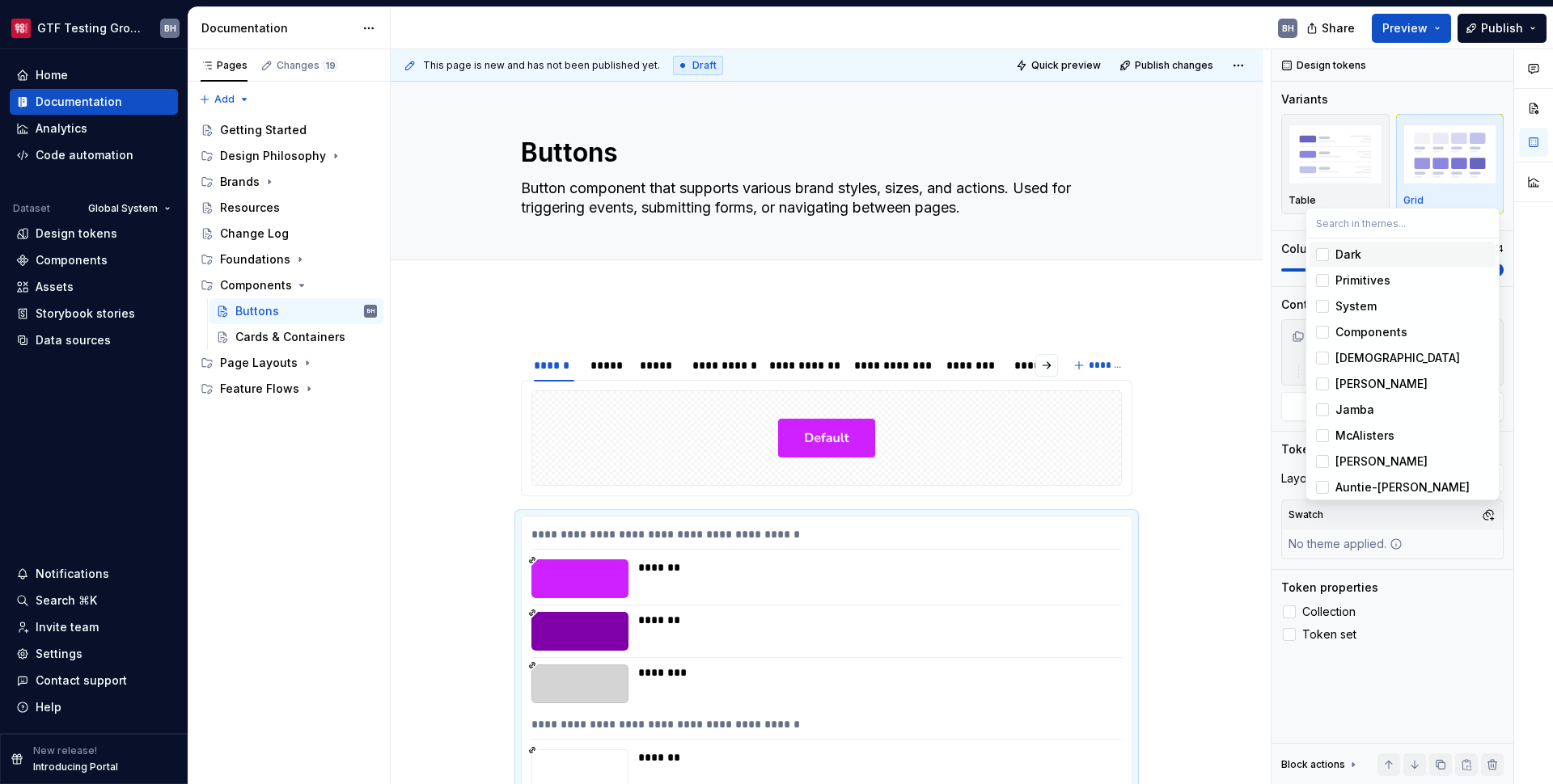
click at [1458, 543] on div "Comments Open comments No comments yet Select ‘Comment’ from the block context …" at bounding box center [1412, 417] width 281 height 736
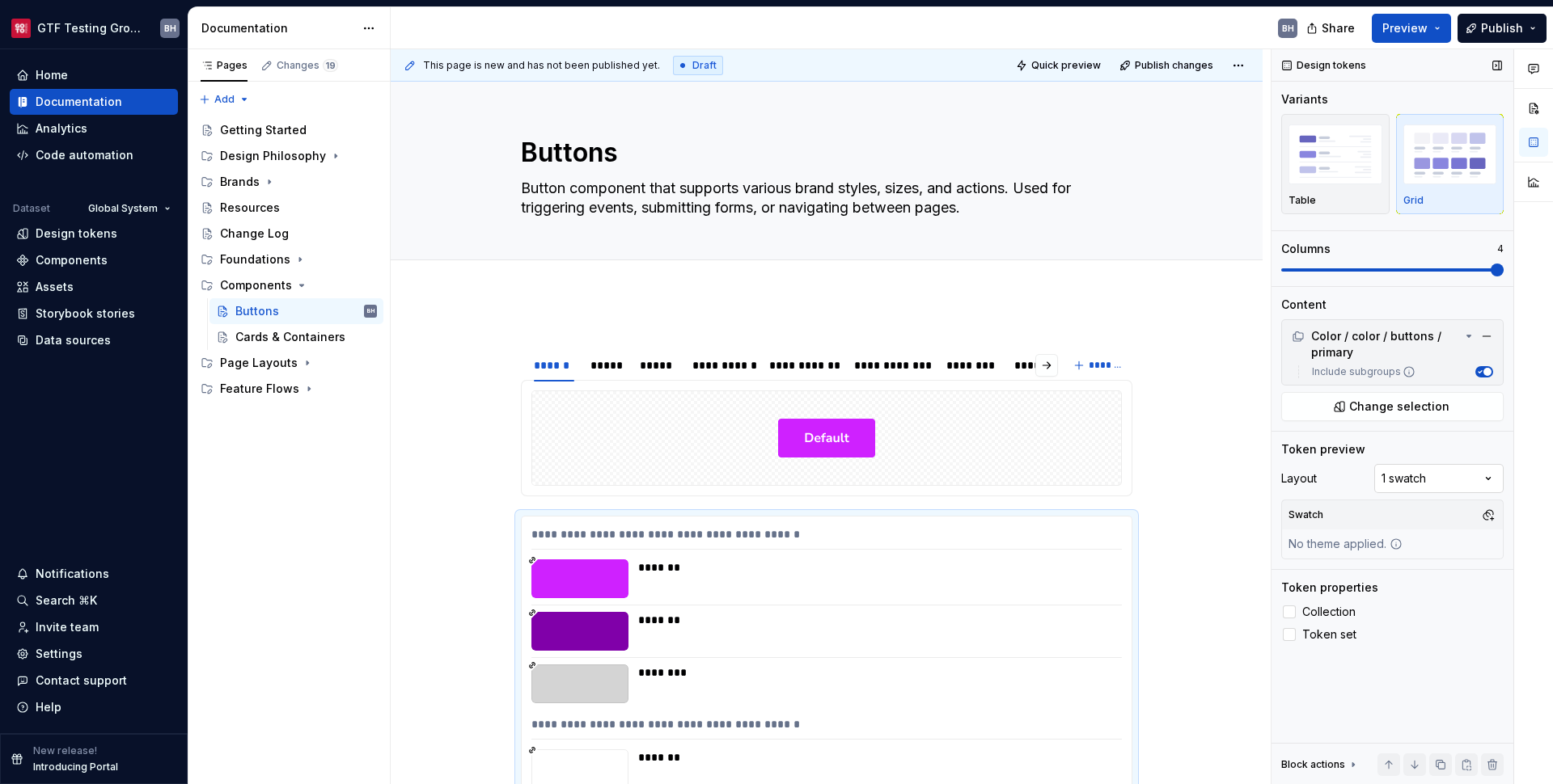
click at [1473, 468] on div "Comments Open comments No comments yet Select ‘Comment’ from the block context …" at bounding box center [1412, 417] width 281 height 736
click at [1474, 447] on div "Comments Open comments No comments yet Select ‘Comment’ from the block context …" at bounding box center [1412, 417] width 281 height 736
click at [1497, 333] on button "button" at bounding box center [1487, 336] width 23 height 23
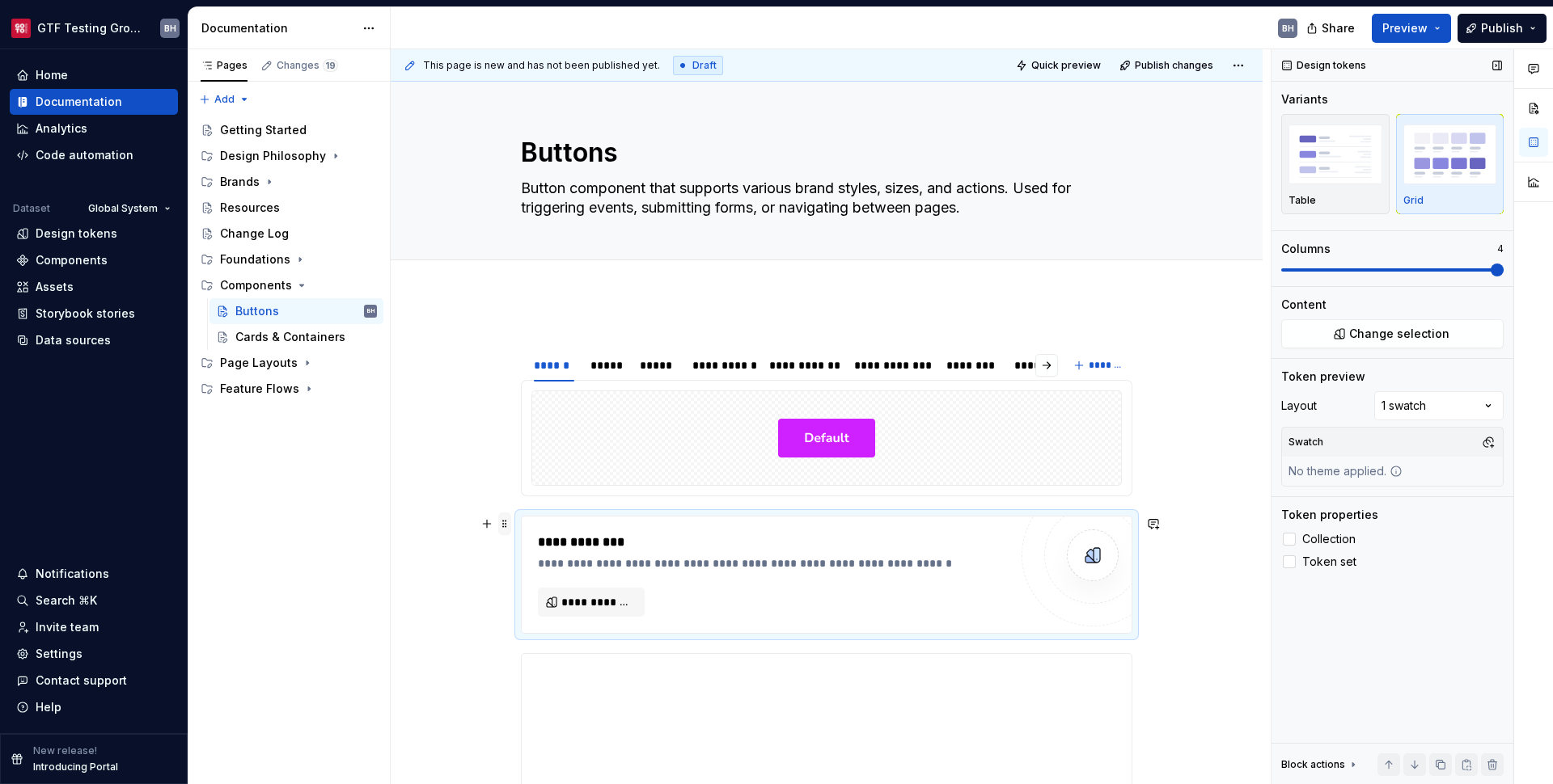
click at [502, 525] on span at bounding box center [505, 524] width 13 height 23
click at [550, 680] on div "Delete" at bounding box center [571, 671] width 138 height 26
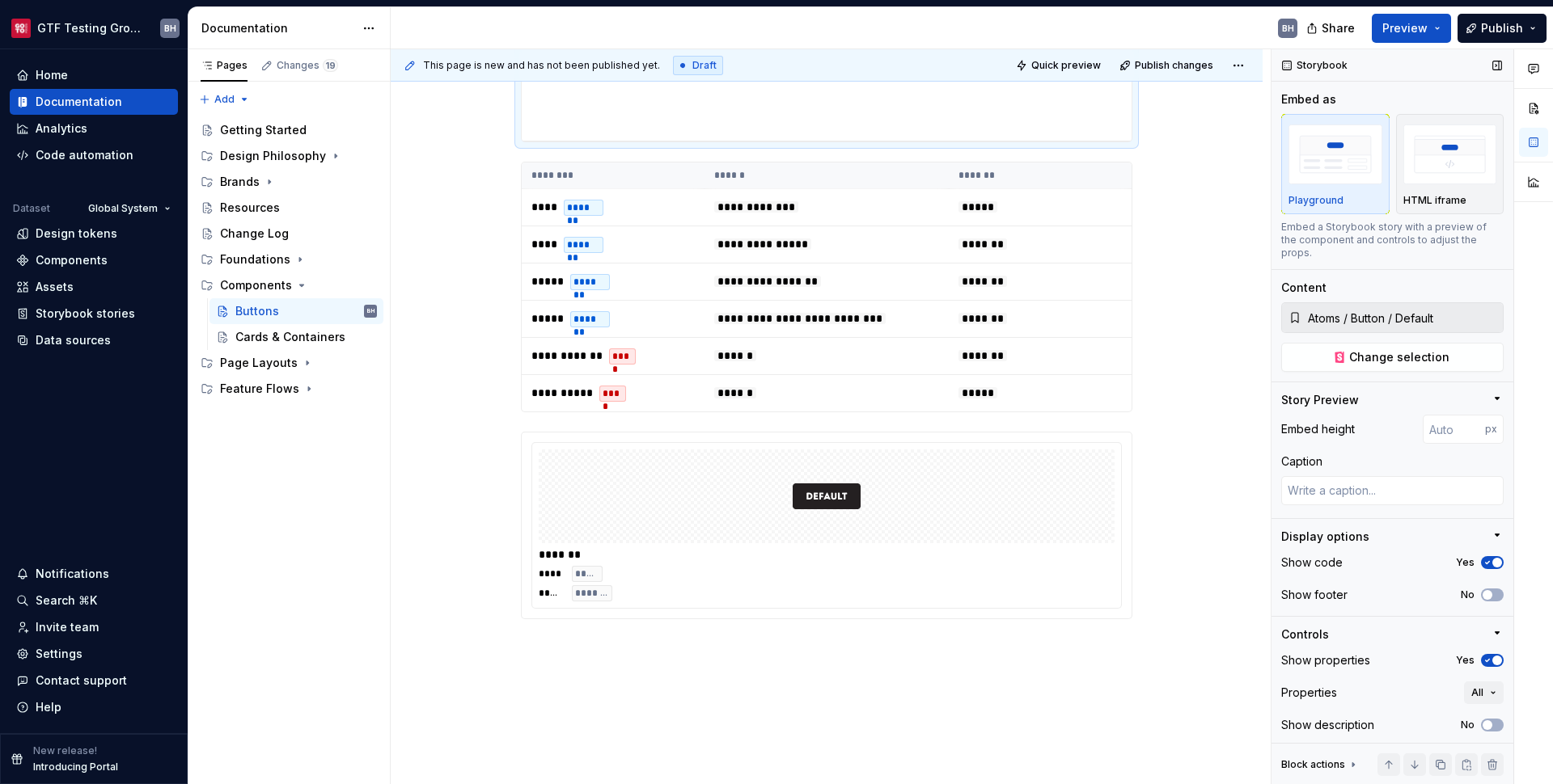
scroll to position [723, 0]
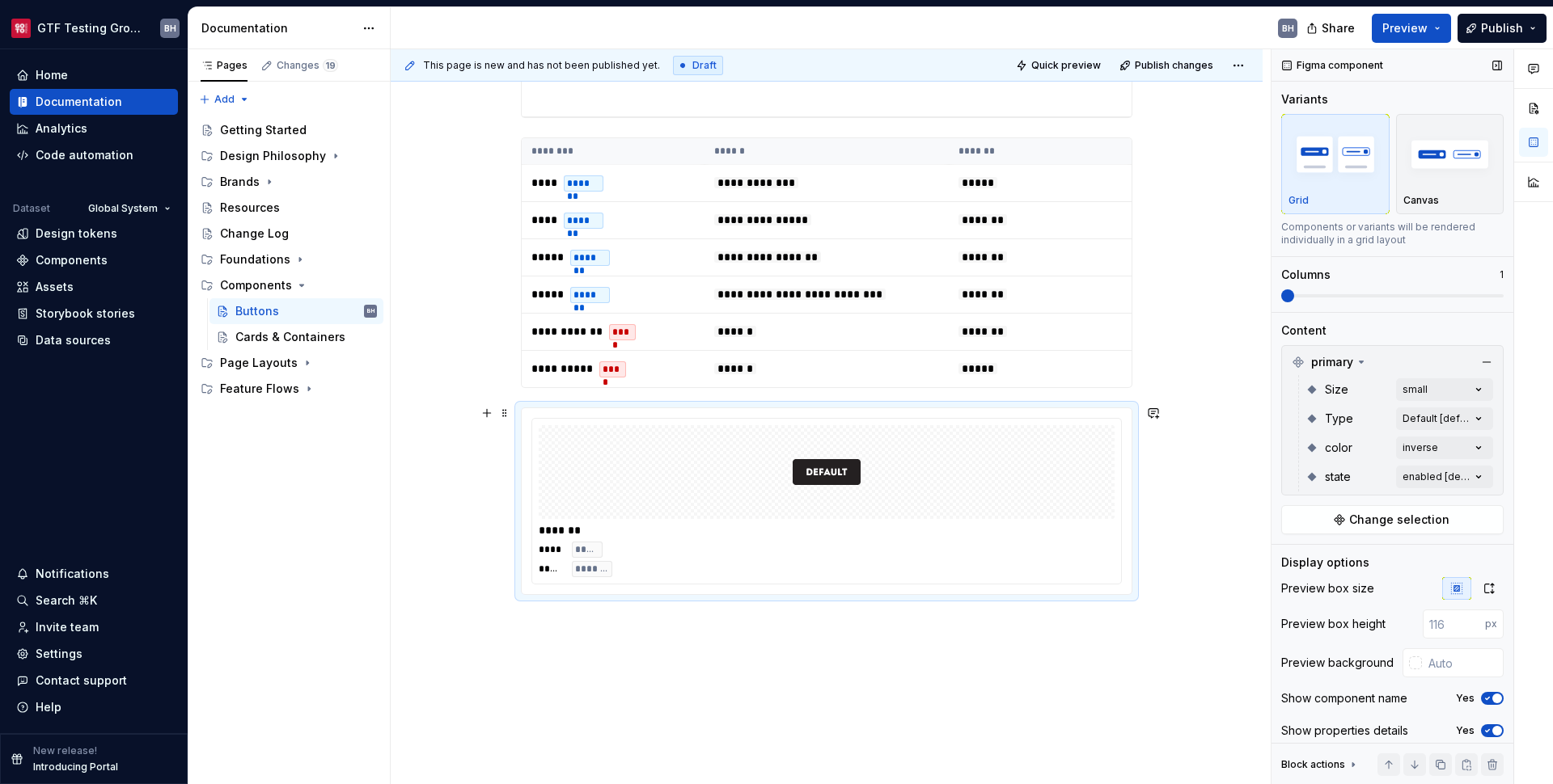
click at [679, 578] on div "******* **** ***** ***** *******" at bounding box center [827, 501] width 588 height 165
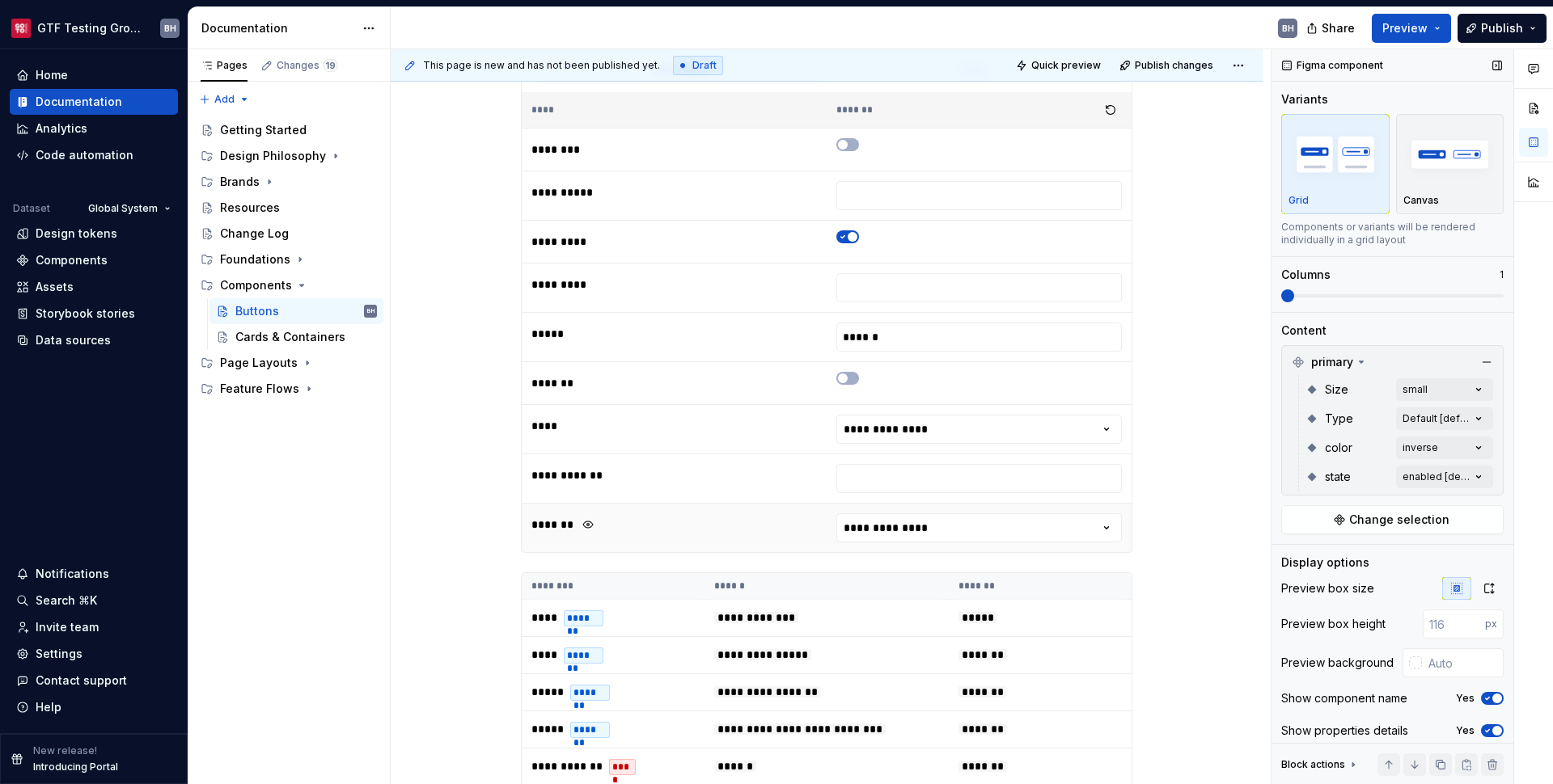
scroll to position [954, 0]
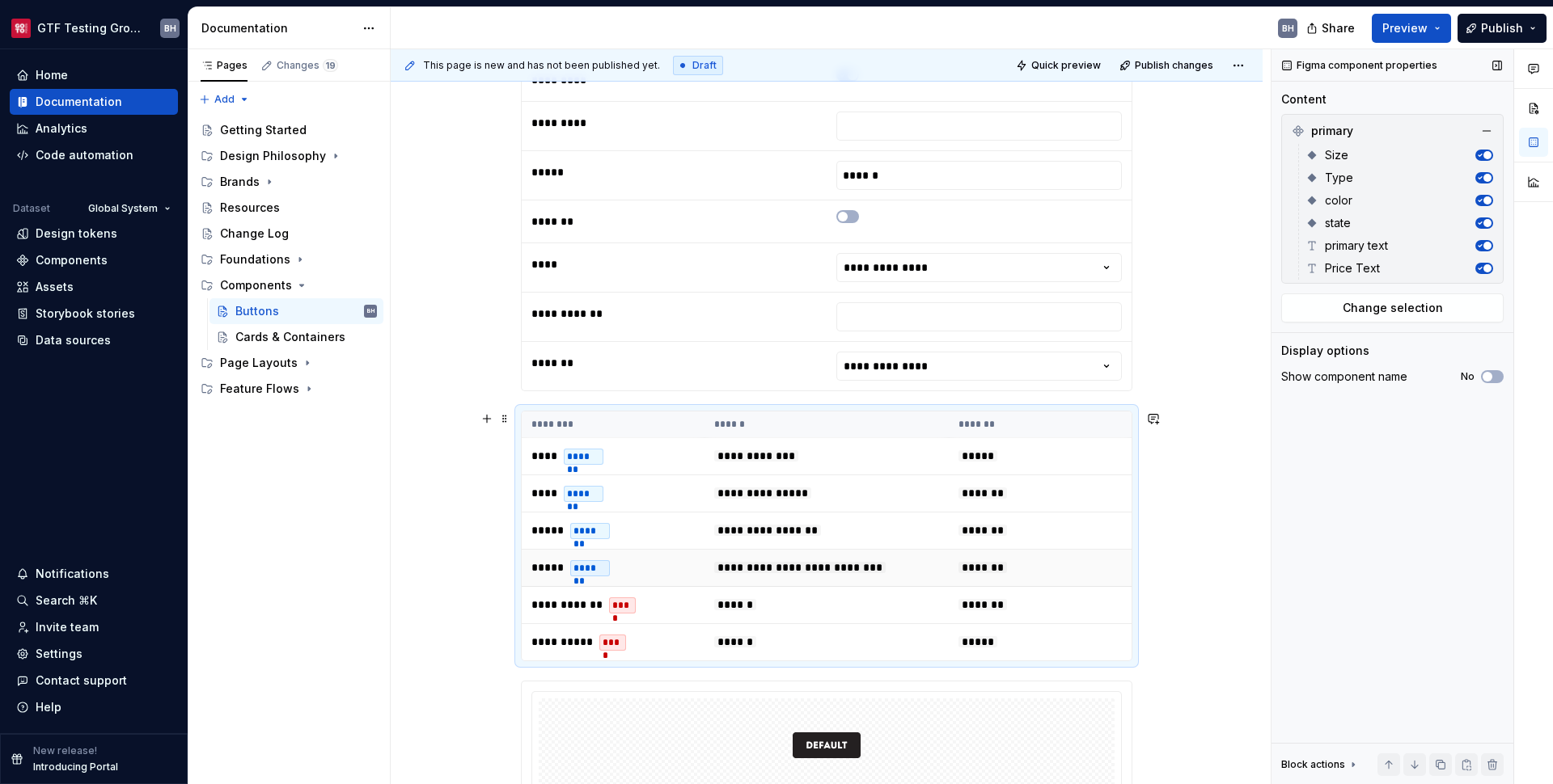
click at [621, 551] on td "***** *******" at bounding box center [612, 568] width 183 height 37
click at [503, 420] on span at bounding box center [505, 418] width 13 height 23
click at [554, 574] on div "Delete" at bounding box center [580, 566] width 105 height 17
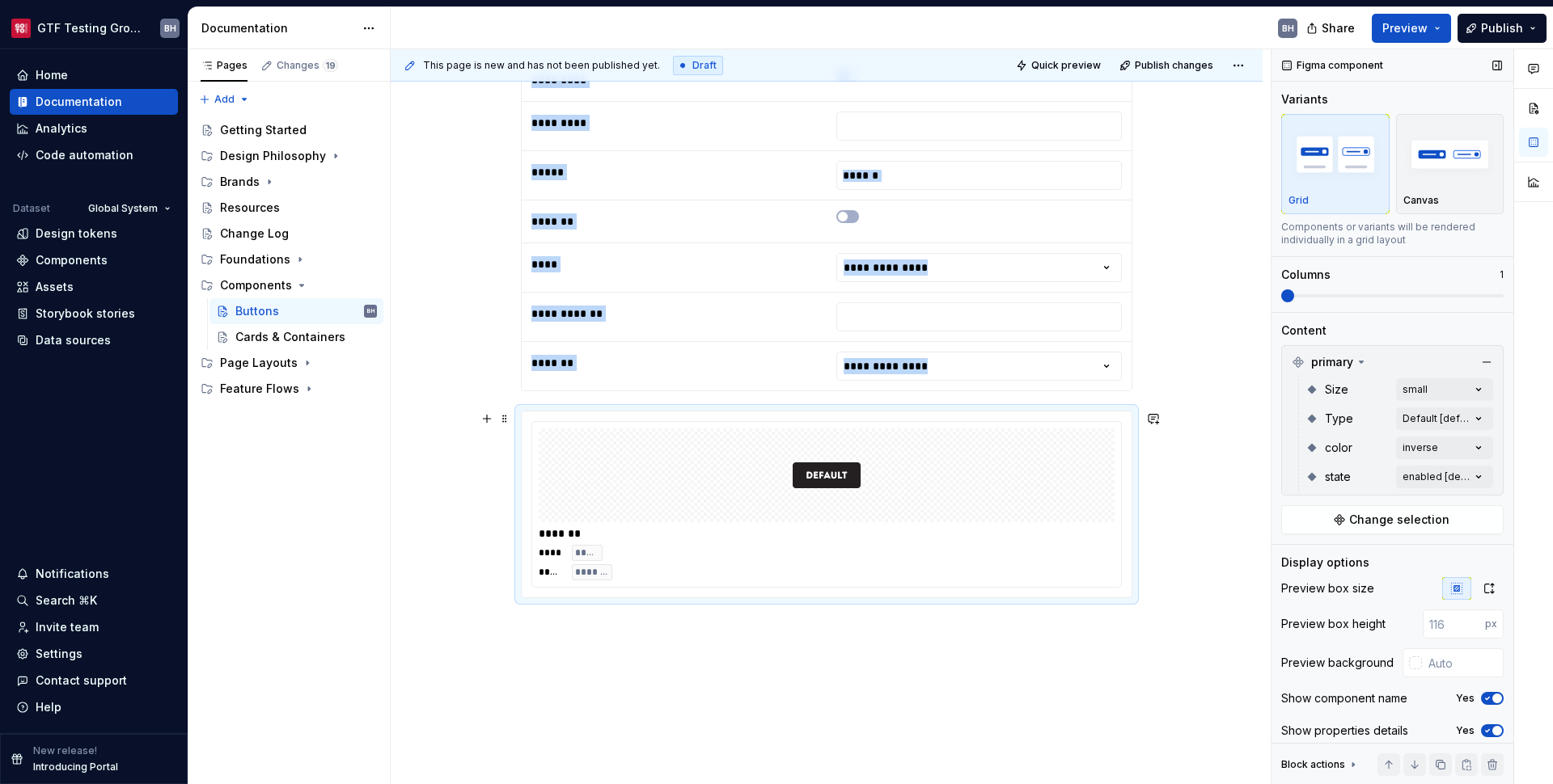
click at [657, 525] on div "******* **** ***** ***** *******" at bounding box center [827, 504] width 588 height 165
click at [505, 420] on span at bounding box center [505, 418] width 13 height 23
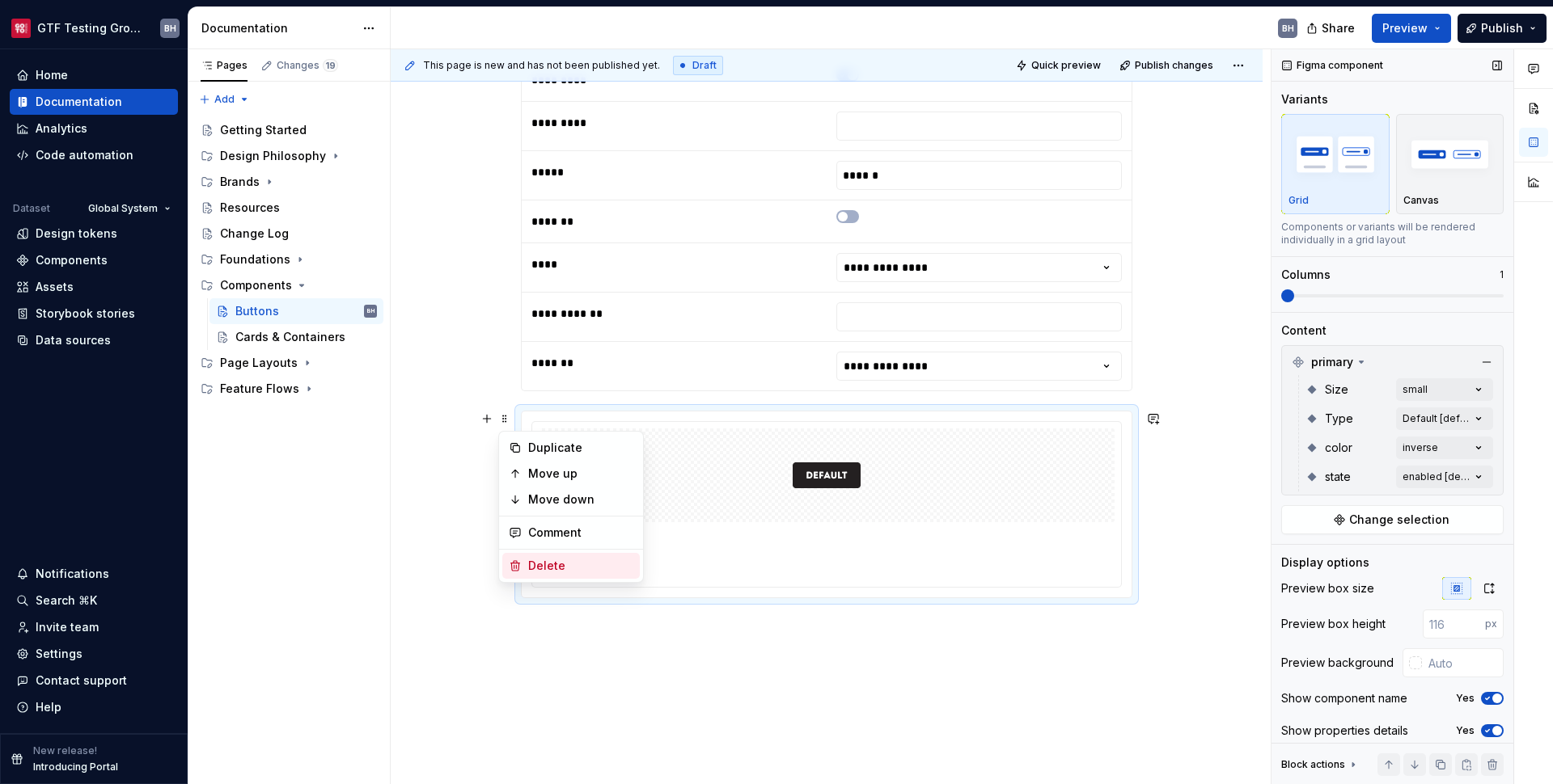
click at [564, 574] on div "Delete" at bounding box center [580, 566] width 105 height 17
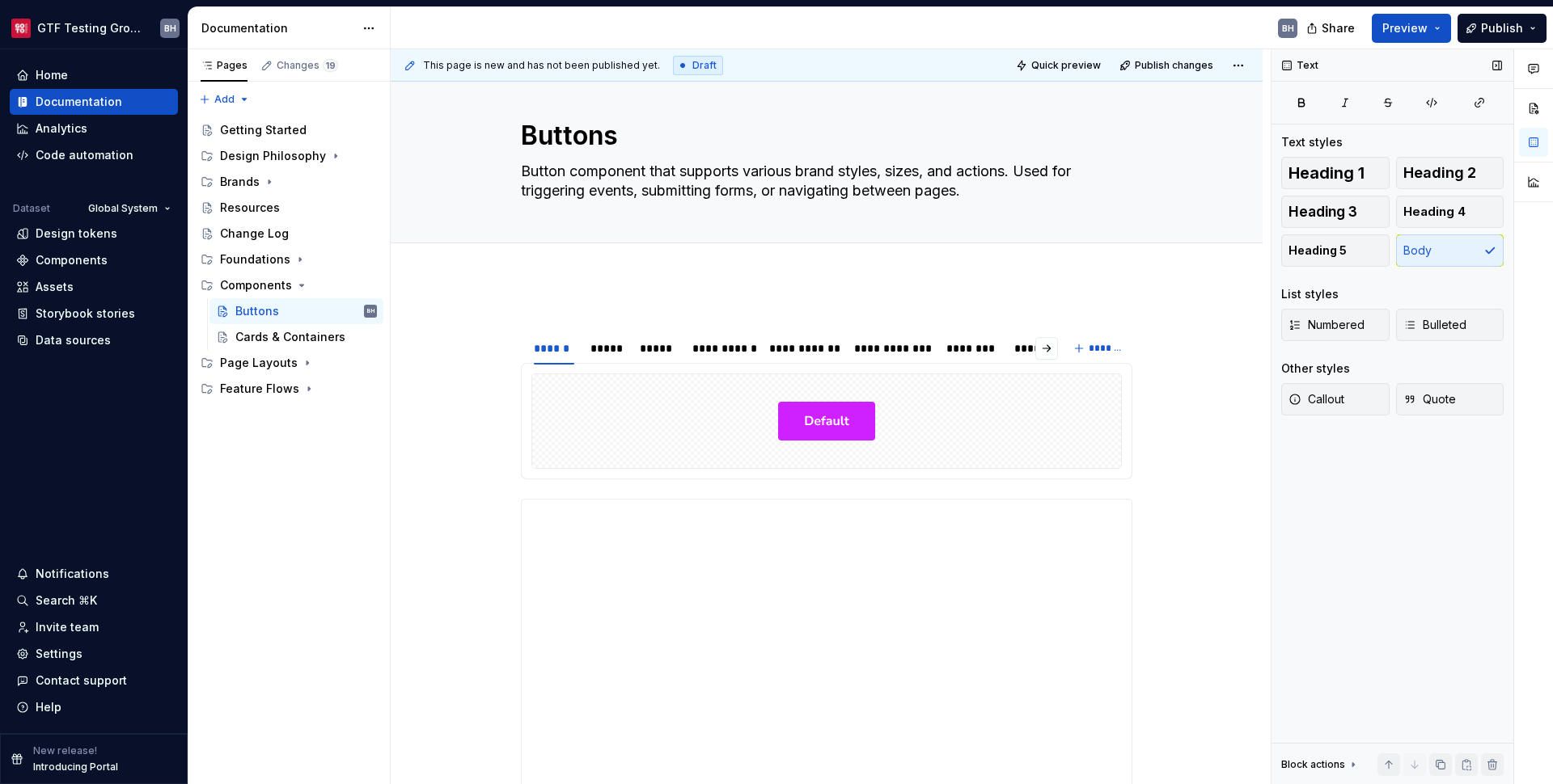
scroll to position [0, 0]
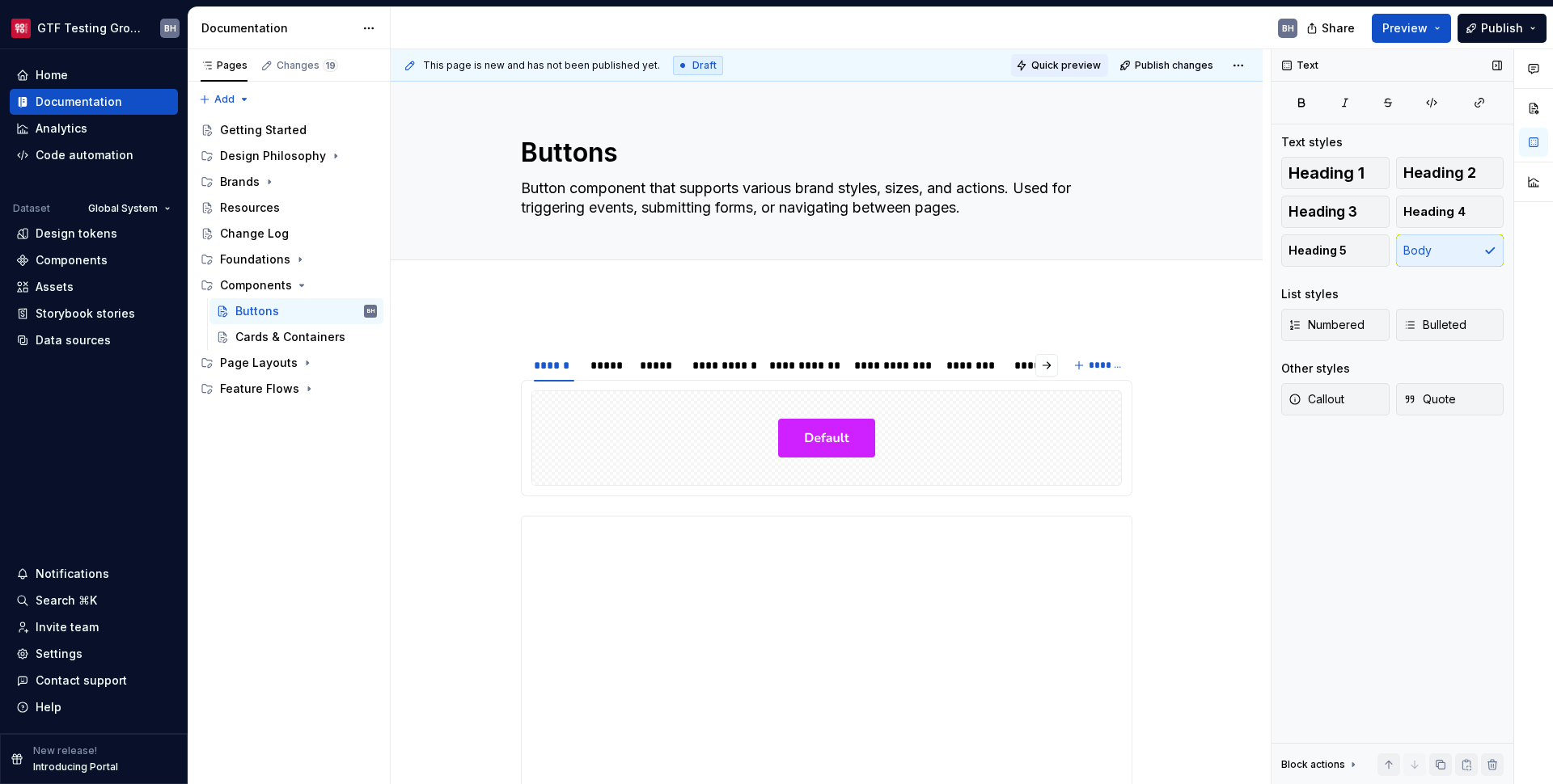
click at [1057, 74] on button "Quick preview" at bounding box center [1060, 65] width 97 height 23
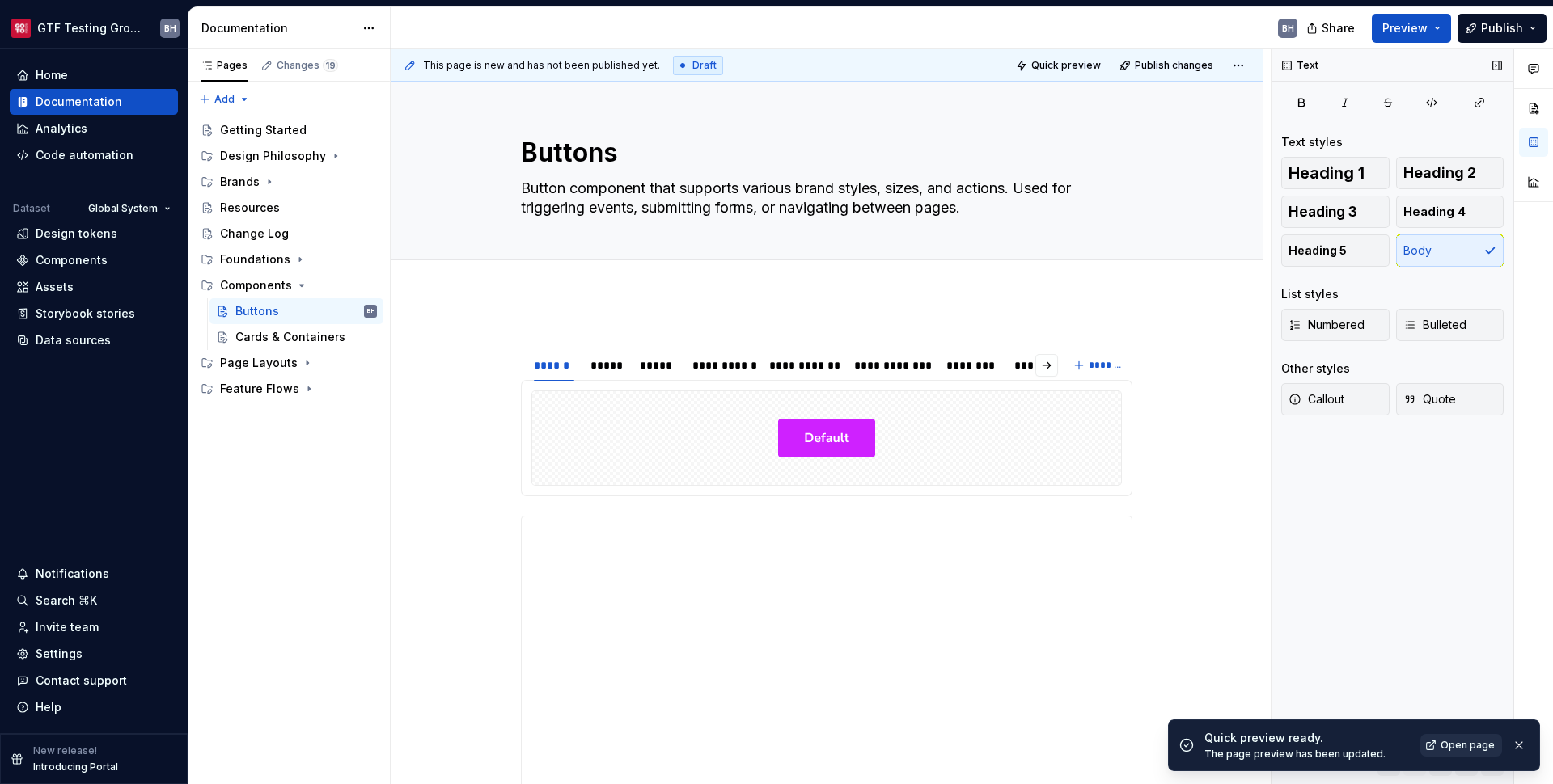
click at [1477, 747] on span "Open page" at bounding box center [1467, 745] width 54 height 13
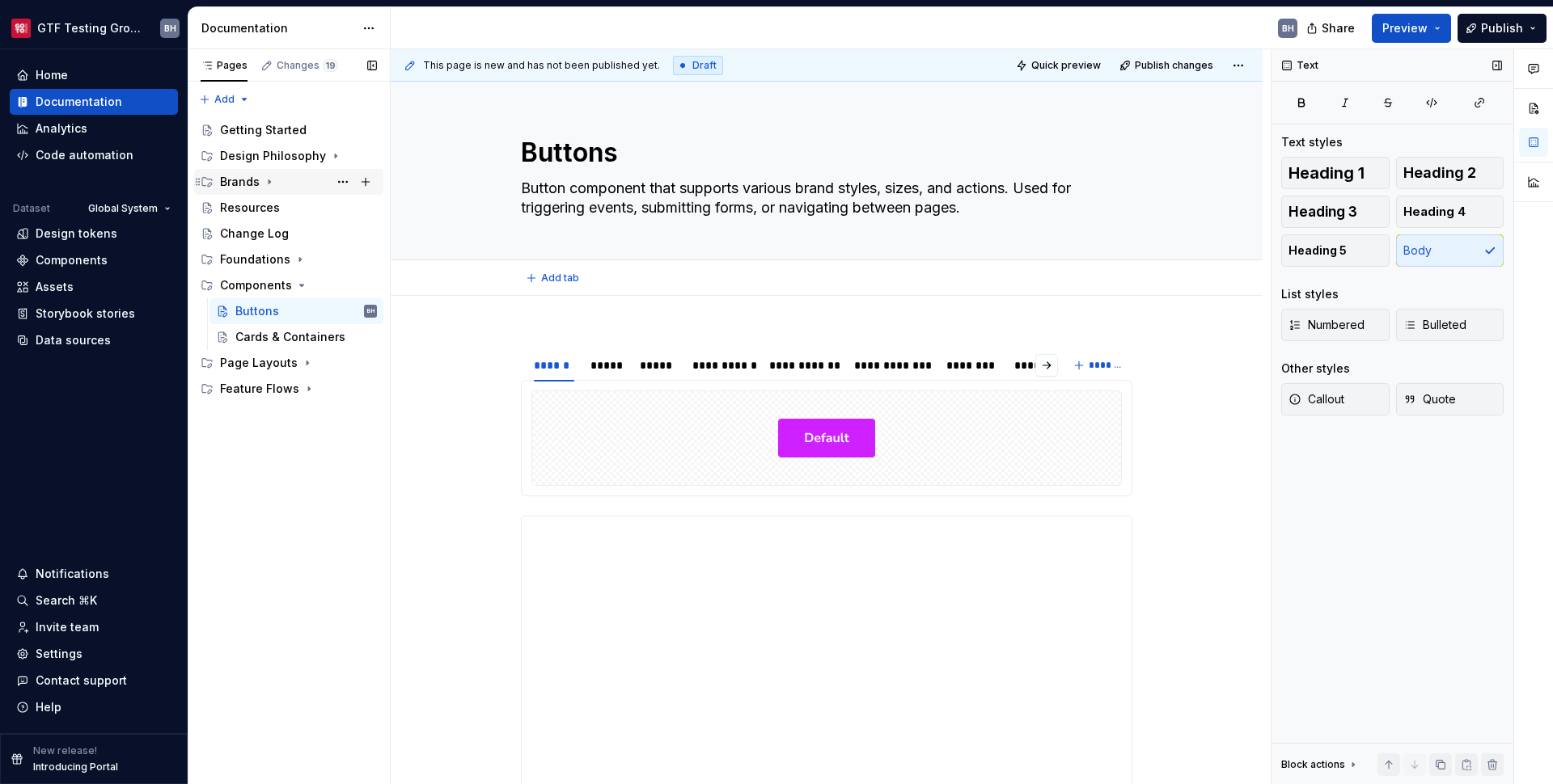
type textarea "*"
click at [111, 210] on html "GTF Testing Grounds BH Home Documentation Analytics Code automation Dataset Glo…" at bounding box center [776, 392] width 1553 height 784
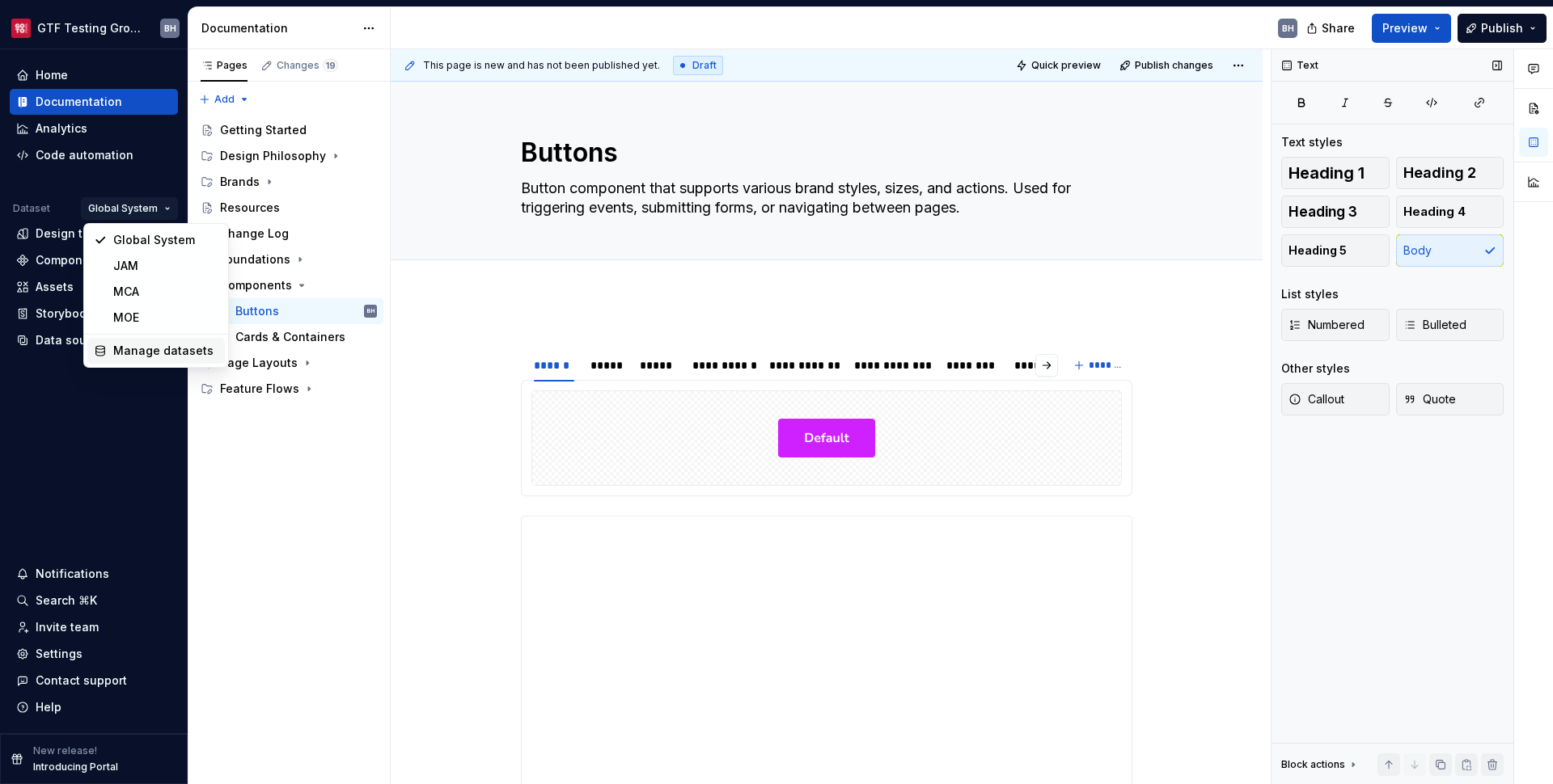
click at [129, 352] on div "Manage datasets" at bounding box center [166, 351] width 105 height 17
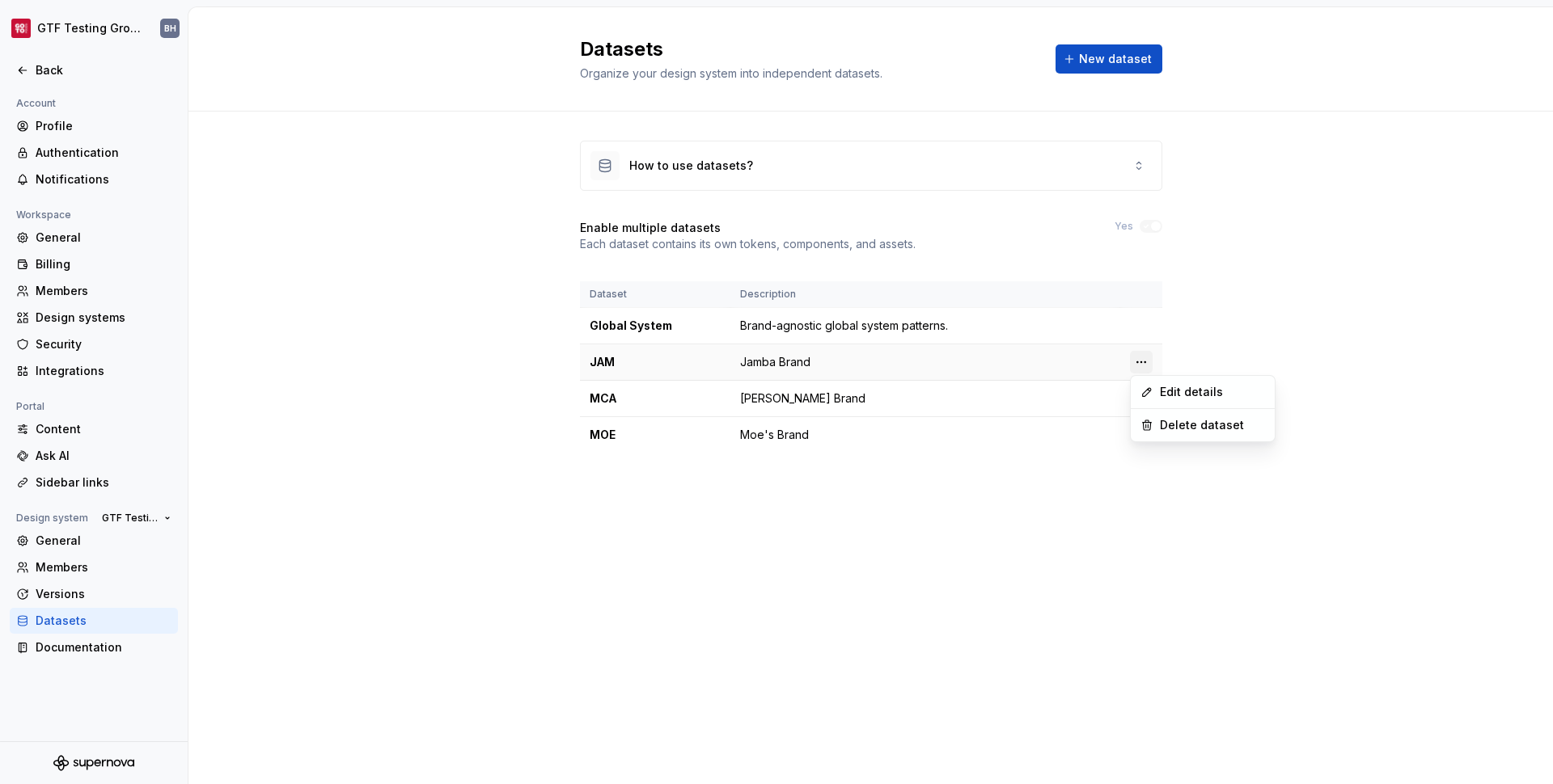
click at [1143, 364] on html "GTF Testing Grounds BH Back Account Profile Authentication Notifications Worksp…" at bounding box center [776, 392] width 1553 height 784
click at [1170, 420] on div "Delete dataset" at bounding box center [1213, 426] width 105 height 17
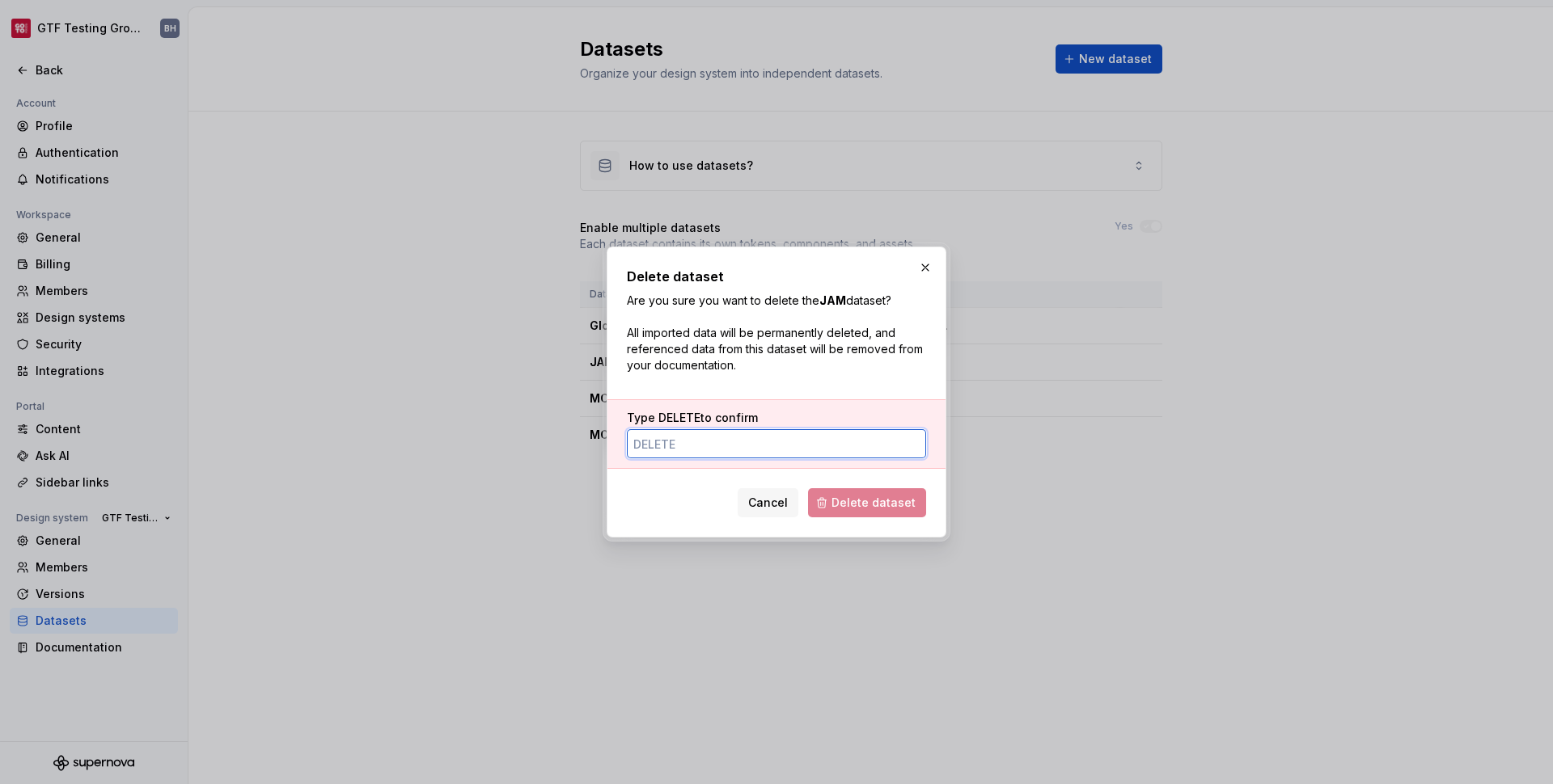
click at [768, 438] on input "Type DELETE to confirm" at bounding box center [777, 444] width 300 height 29
type input "delete"
click at [867, 507] on span "Delete dataset" at bounding box center [873, 503] width 84 height 17
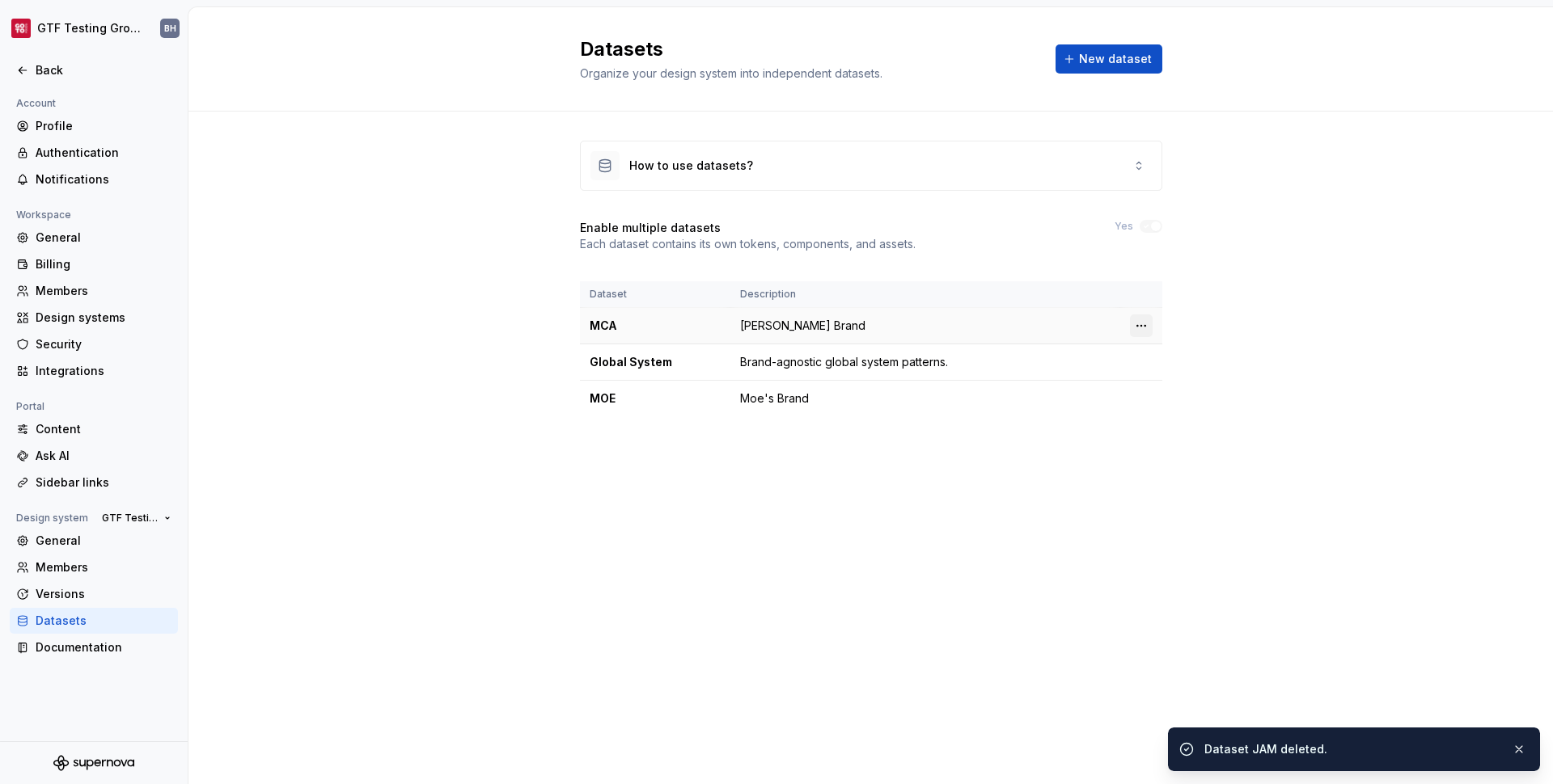
click at [1146, 326] on html "GTF Testing Grounds BH Back Account Profile Authentication Notifications Worksp…" at bounding box center [776, 392] width 1553 height 784
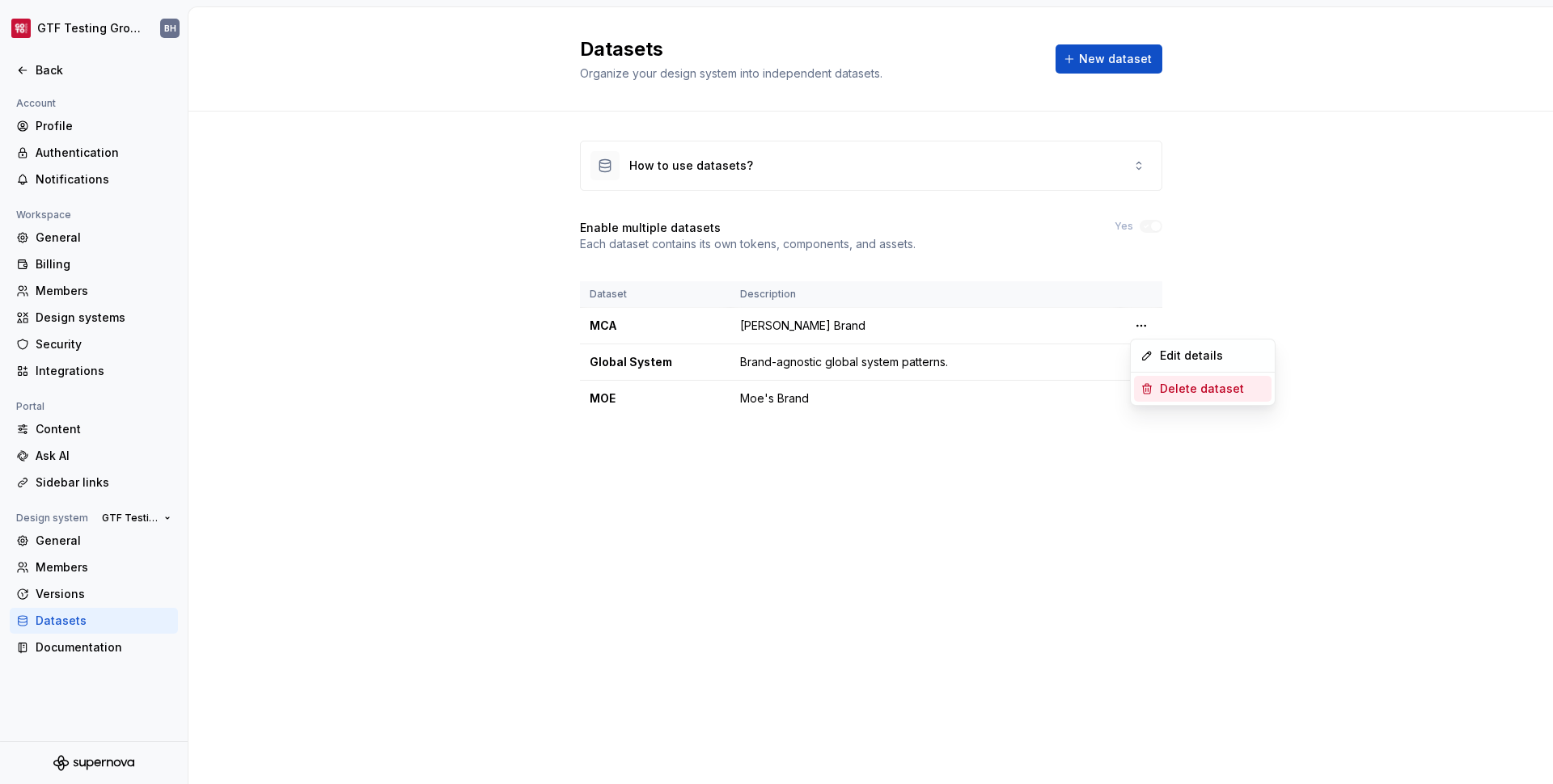
click at [1169, 392] on div "Delete dataset" at bounding box center [1213, 389] width 105 height 17
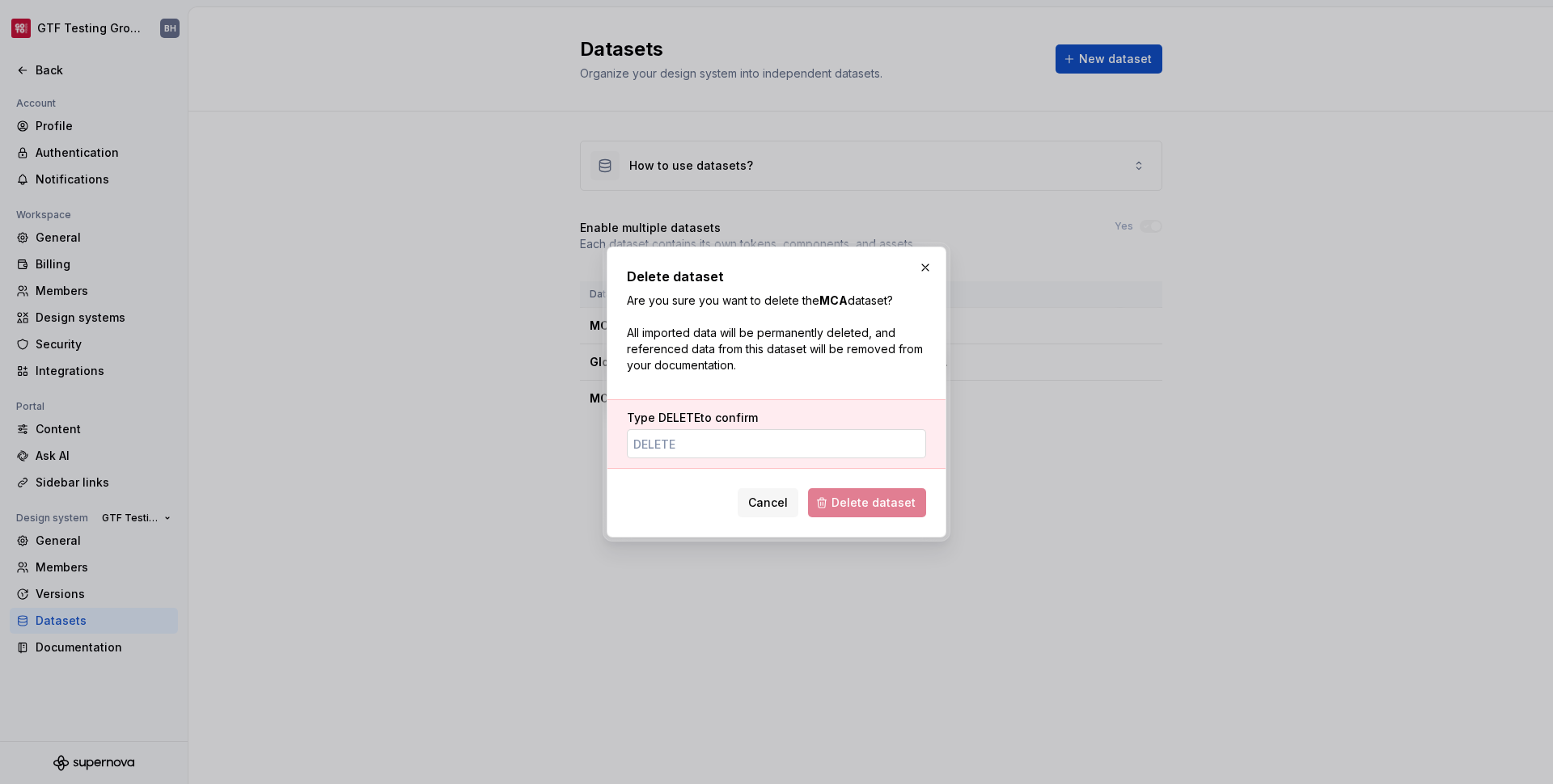
click at [793, 447] on input "Type DELETE to confirm" at bounding box center [777, 444] width 300 height 29
type input "delete"
click at [874, 510] on span "Delete dataset" at bounding box center [873, 503] width 84 height 17
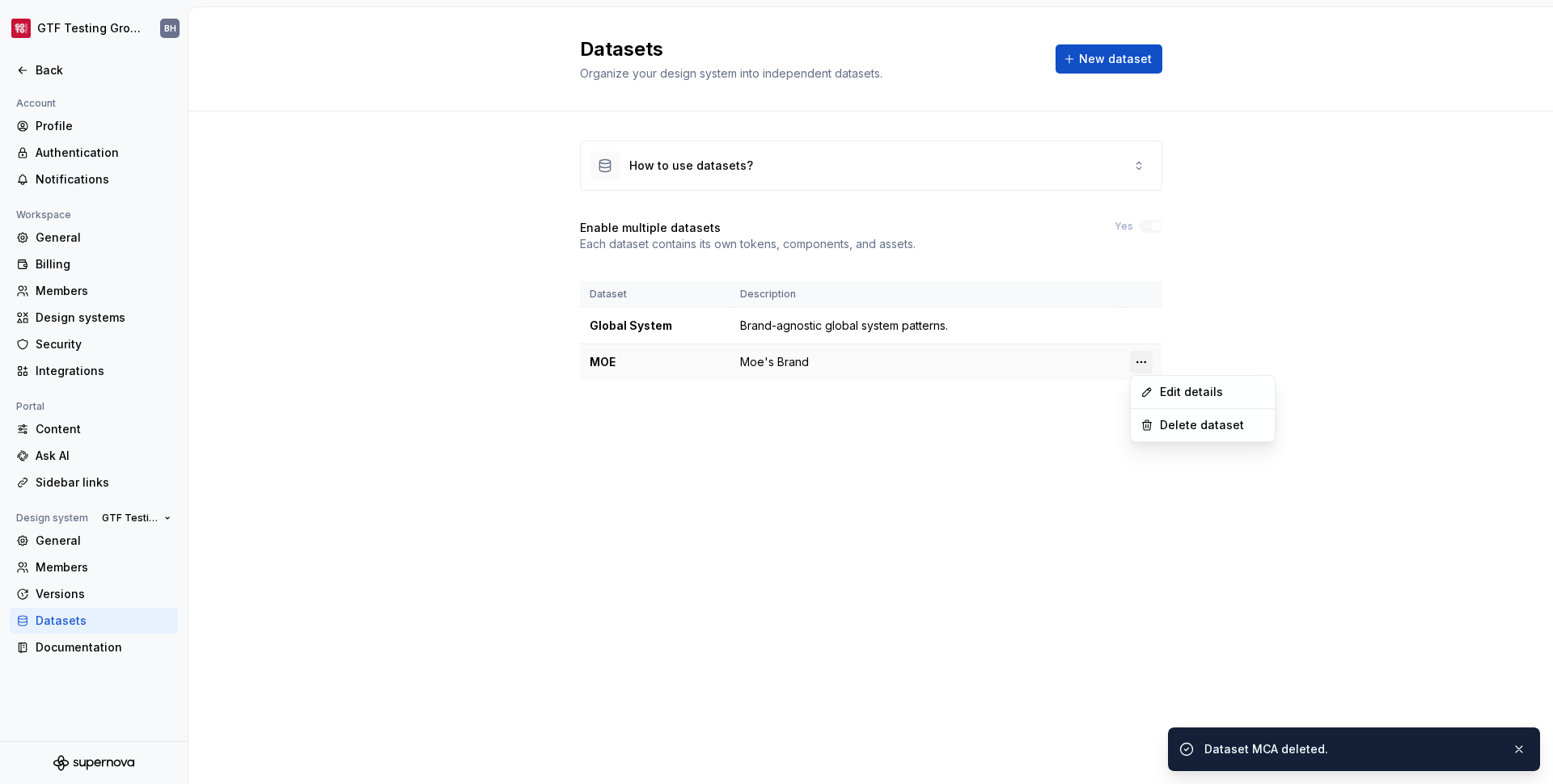
click at [1141, 364] on html "GTF Testing Grounds BH Back Account Profile Authentication Notifications Worksp…" at bounding box center [776, 392] width 1553 height 784
click at [1175, 421] on div "Delete dataset" at bounding box center [1213, 426] width 105 height 17
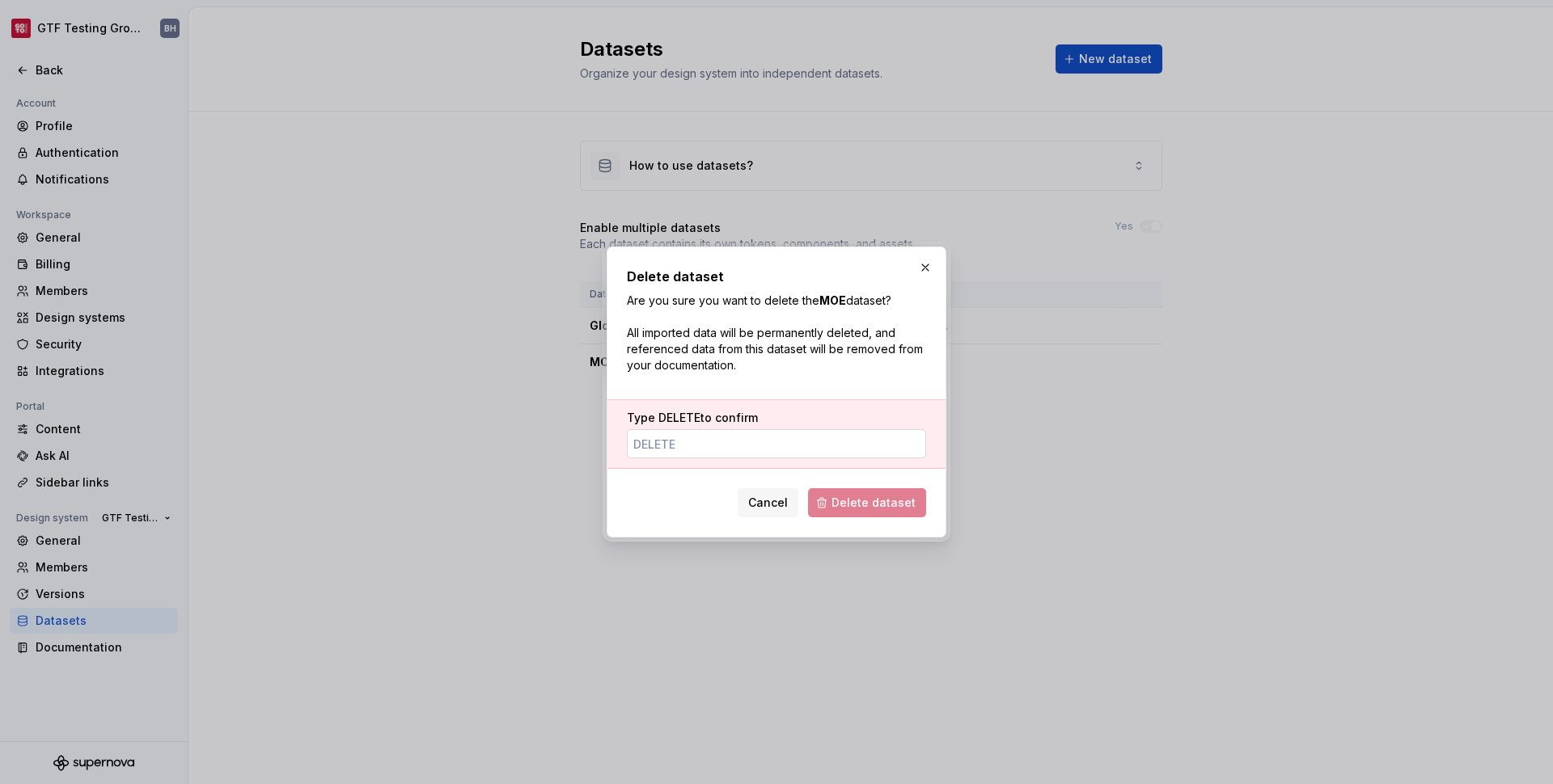
click at [759, 447] on input "Type DELETE to confirm" at bounding box center [777, 444] width 300 height 29
type input "delete"
click at [880, 507] on span "Delete dataset" at bounding box center [873, 503] width 84 height 17
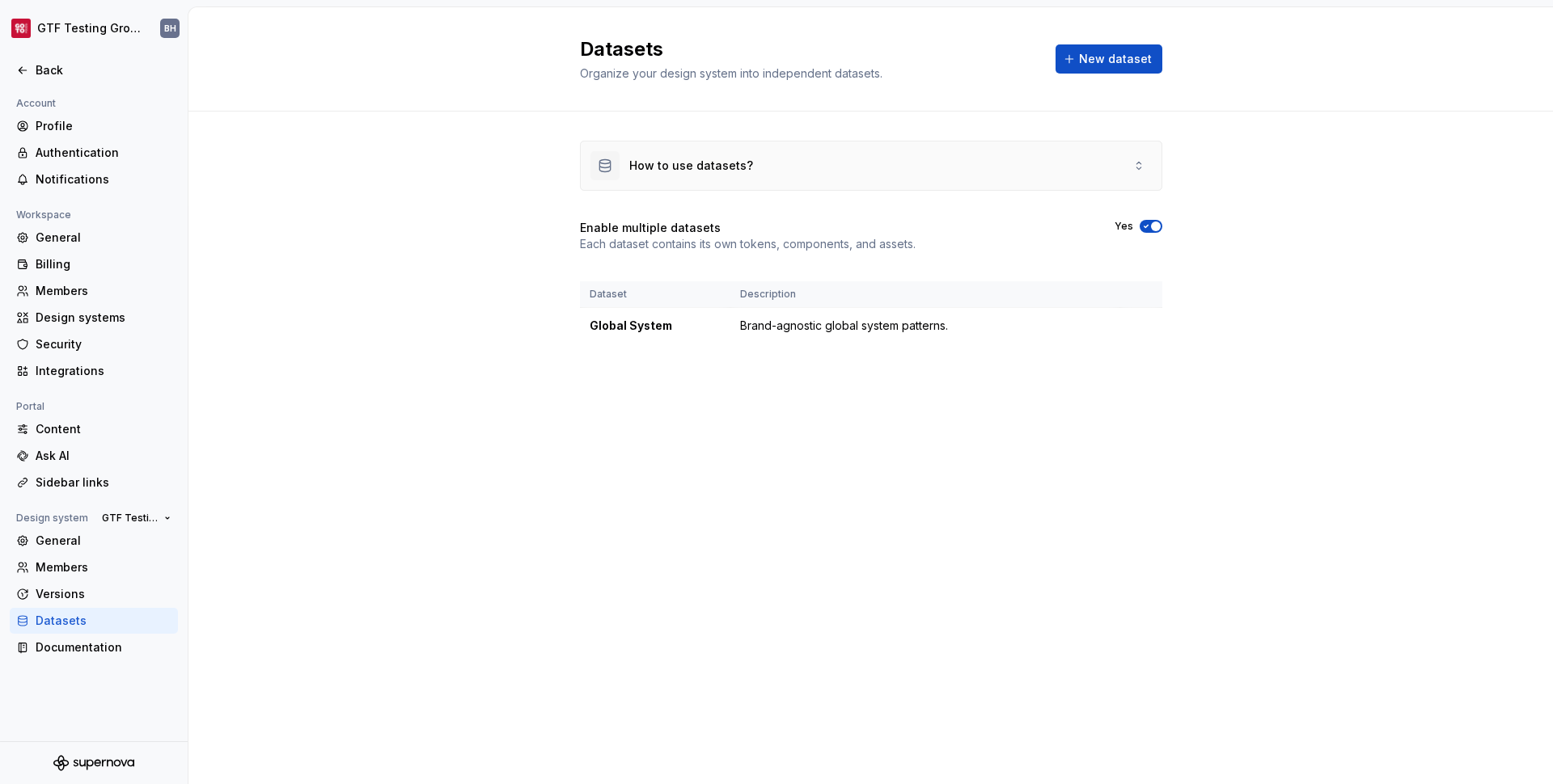
click at [789, 172] on div "How to use datasets?" at bounding box center [872, 165] width 581 height 49
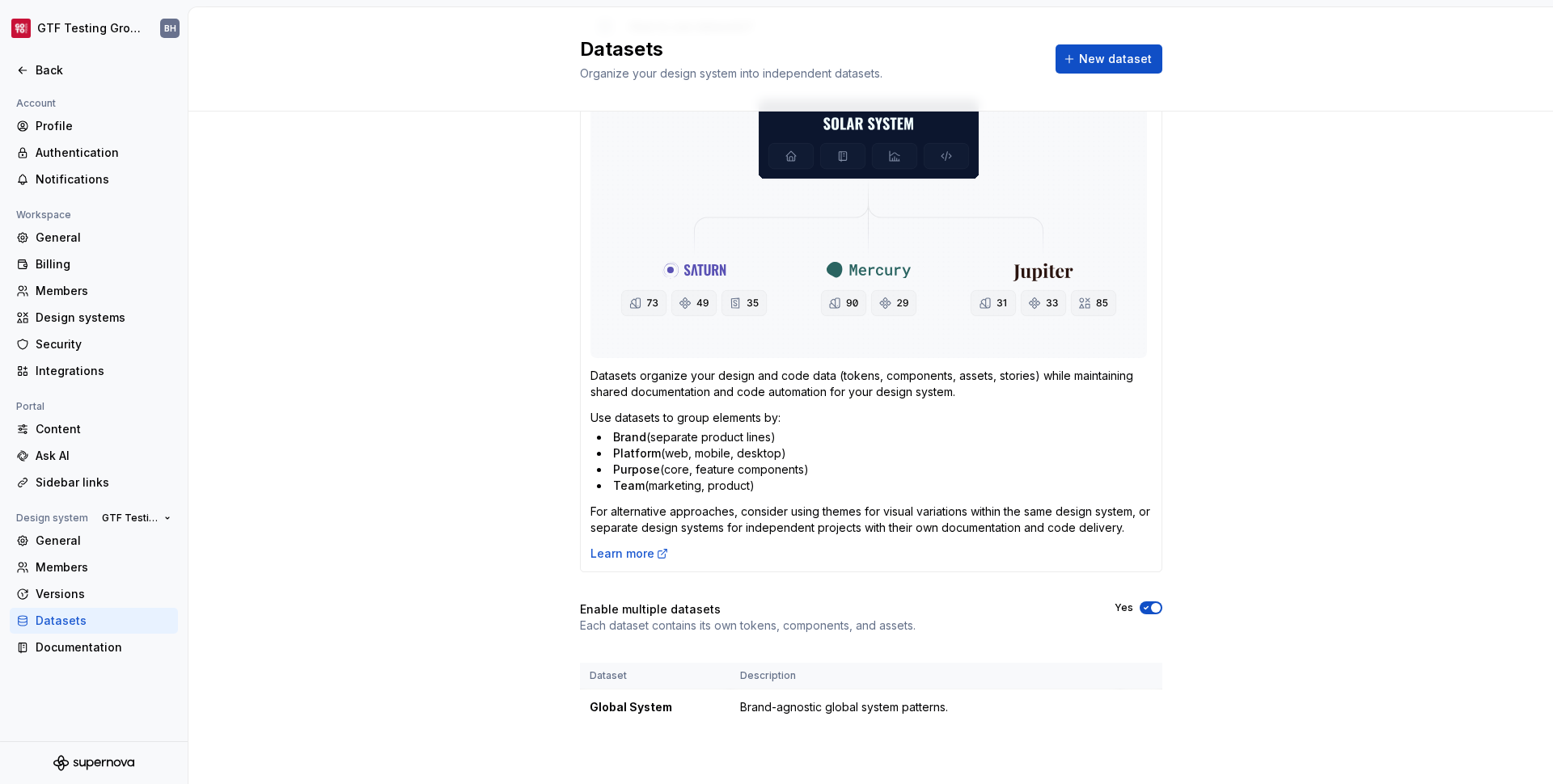
scroll to position [143, 0]
click at [45, 69] on div "Back" at bounding box center [104, 71] width 136 height 17
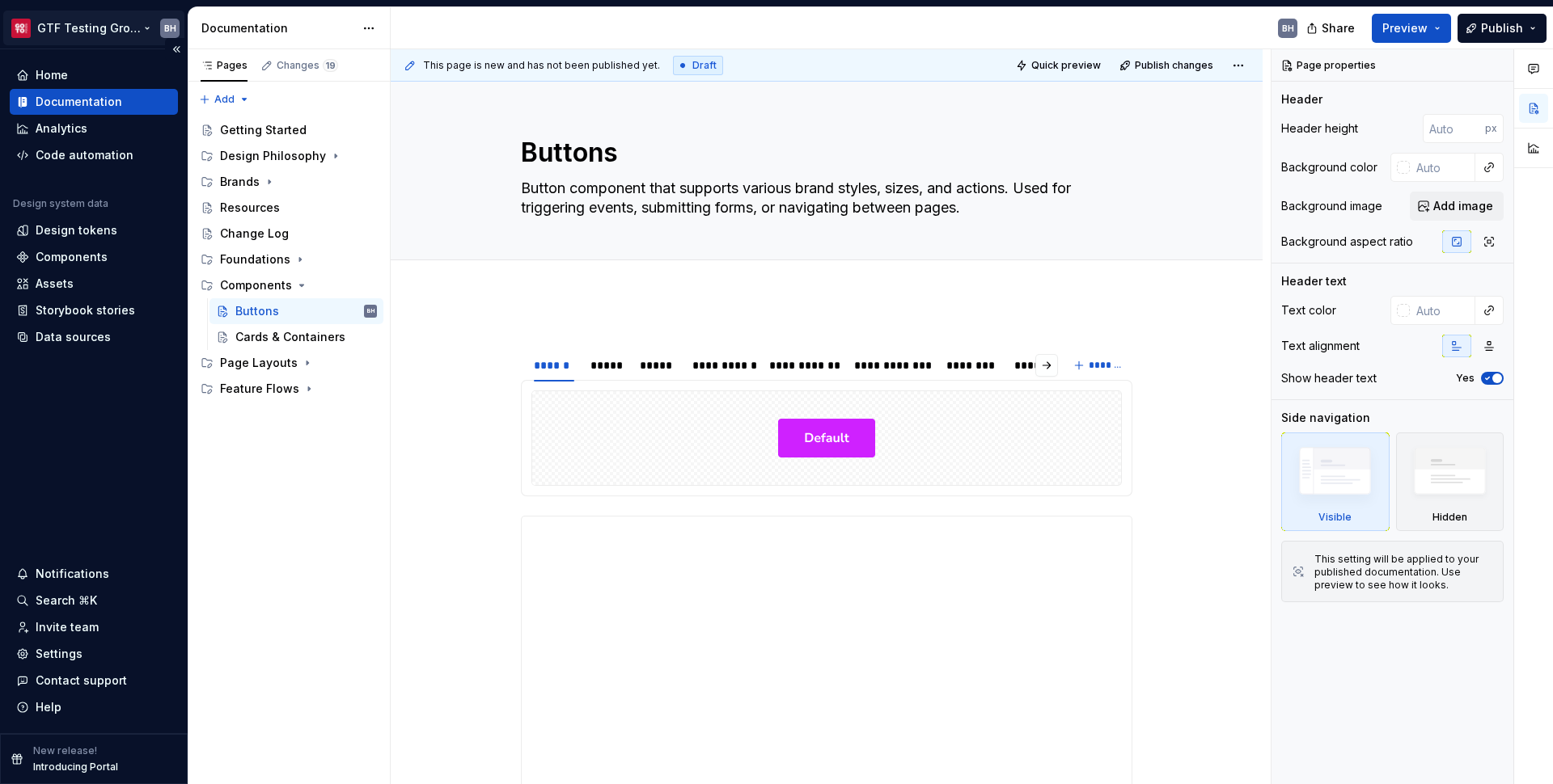
click at [144, 29] on html "GTF Testing Grounds BH Home Documentation Analytics Code automation Design syst…" at bounding box center [776, 392] width 1553 height 784
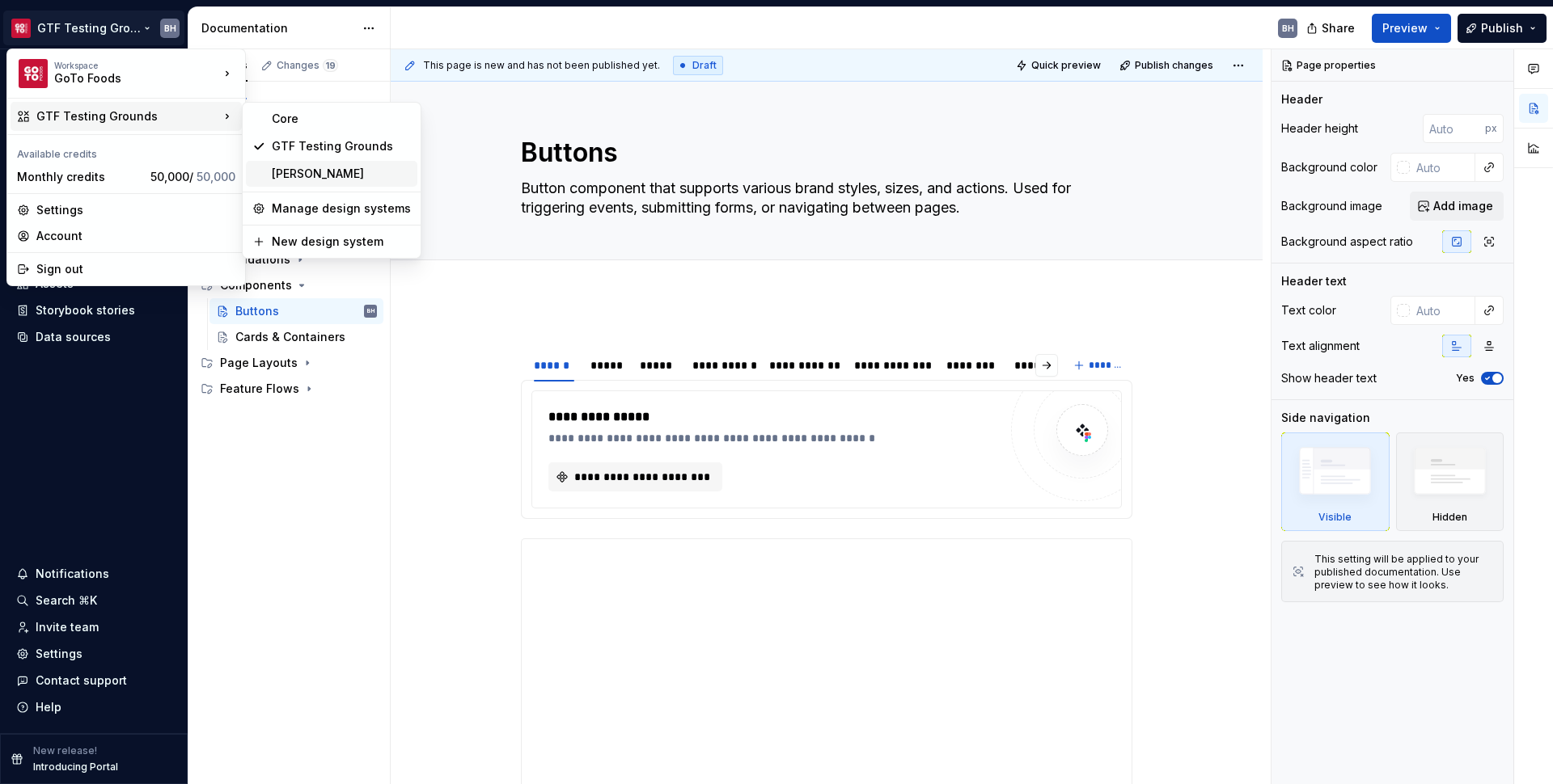
click at [295, 172] on div "[PERSON_NAME]" at bounding box center [341, 174] width 139 height 17
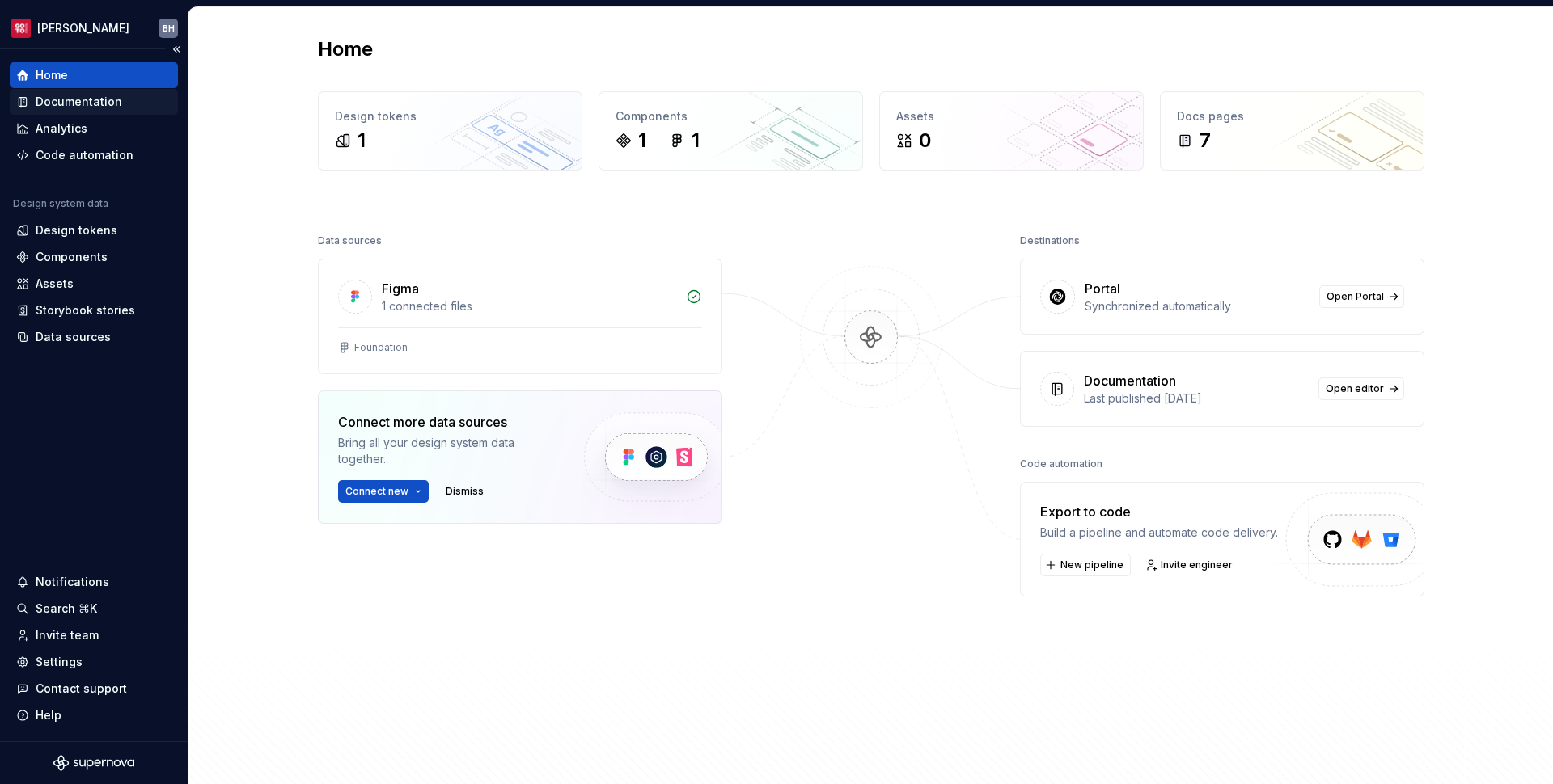
click at [99, 104] on div "Documentation" at bounding box center [79, 102] width 86 height 17
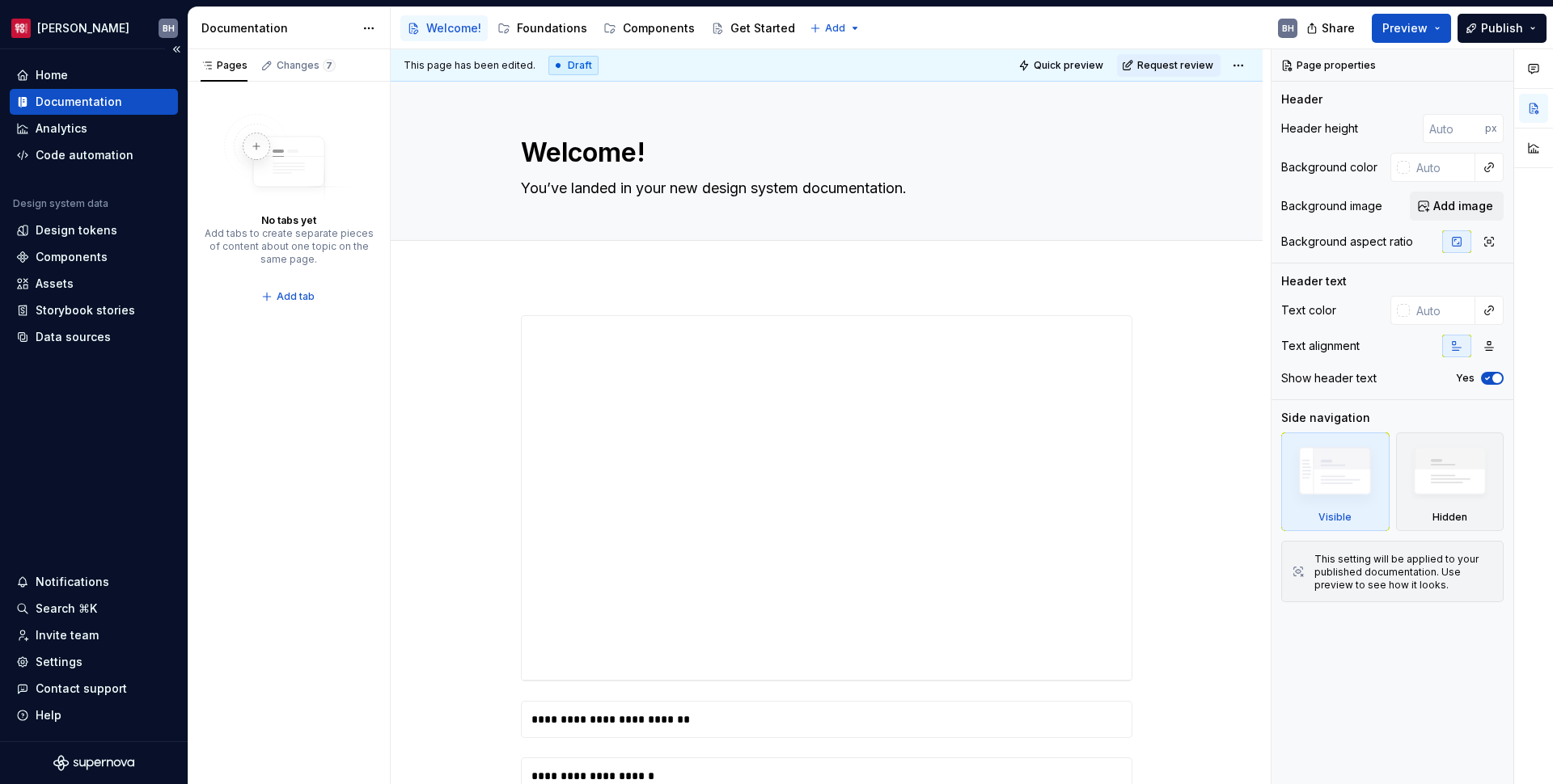
type textarea "*"
click at [73, 29] on html "[PERSON_NAME] Home Documentation Analytics Code automation Design system data D…" at bounding box center [776, 392] width 1553 height 784
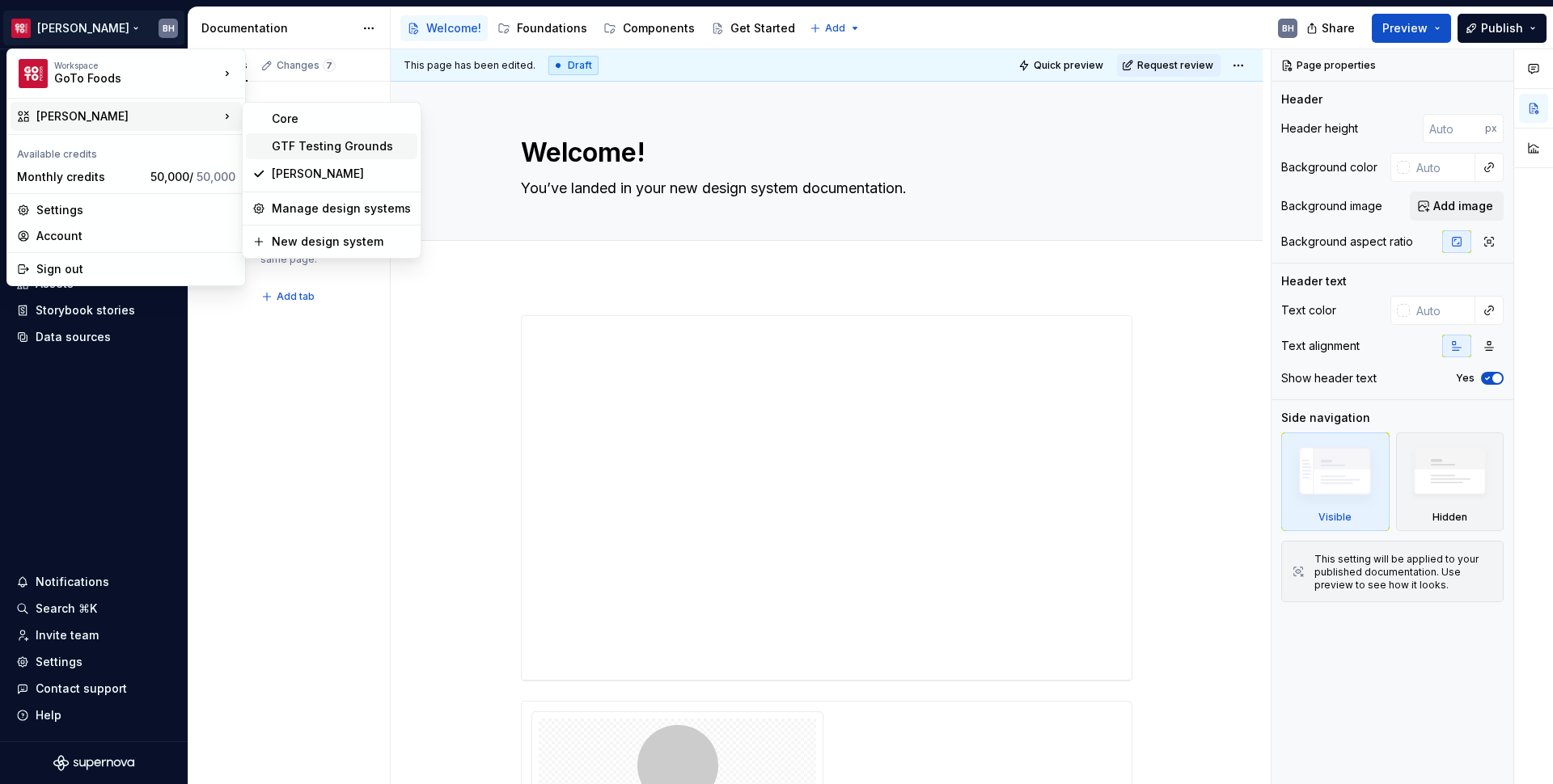
click at [322, 140] on div "GTF Testing Grounds" at bounding box center [341, 146] width 139 height 17
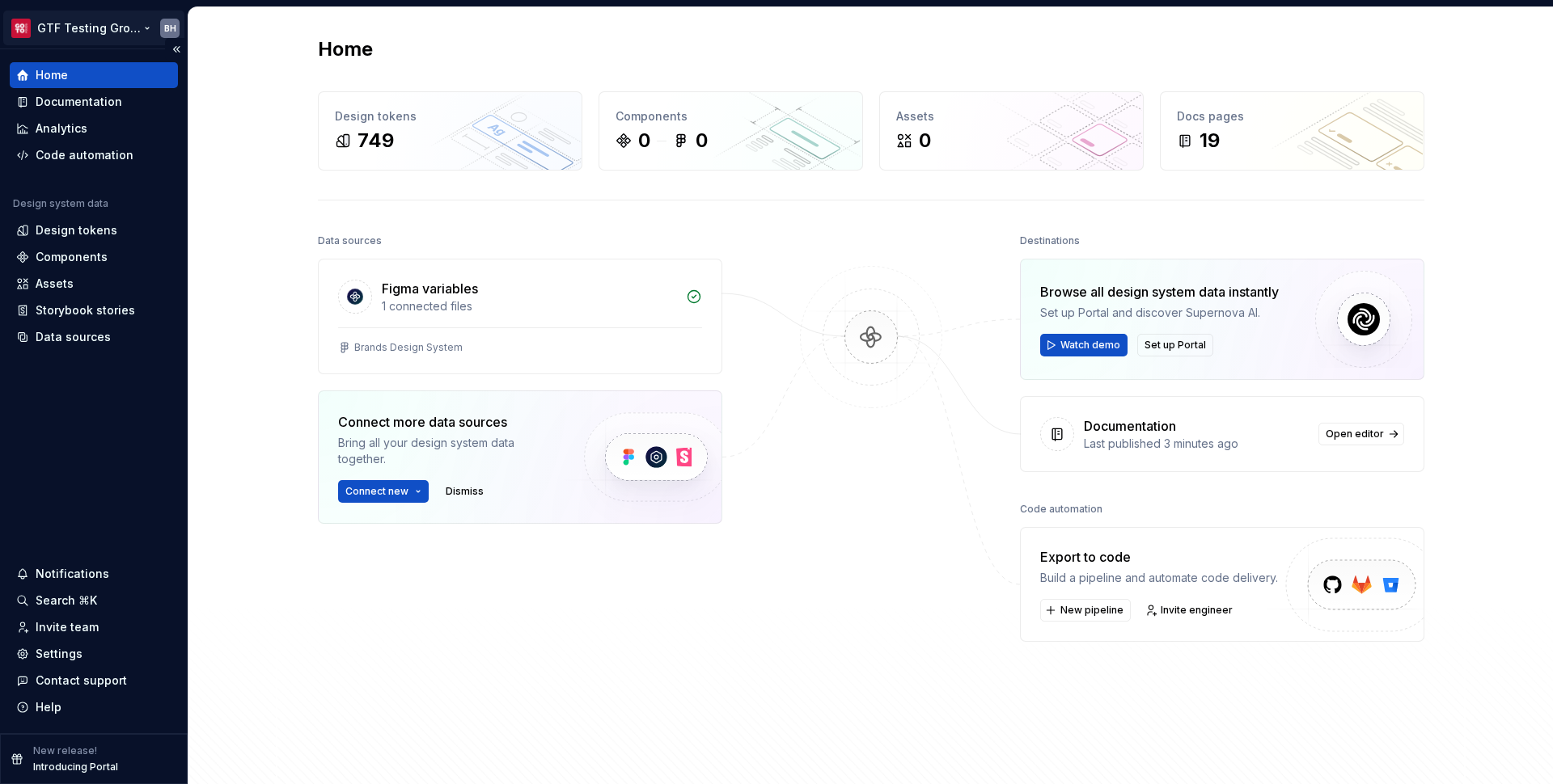
click at [97, 25] on html "GTF Testing Grounds BH Home Documentation Analytics Code automation Design syst…" at bounding box center [776, 392] width 1553 height 784
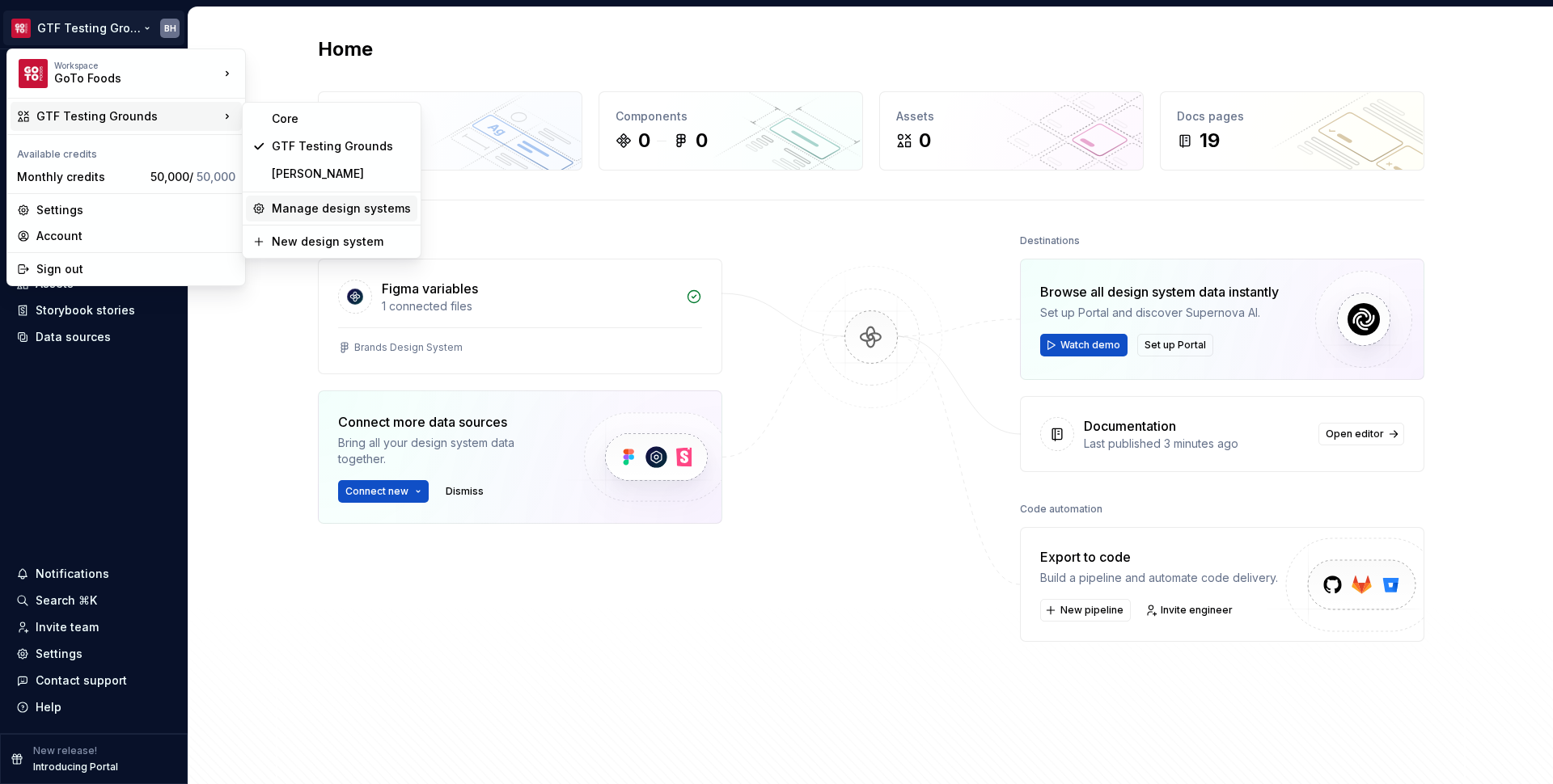
click at [303, 205] on div "Manage design systems" at bounding box center [341, 209] width 139 height 17
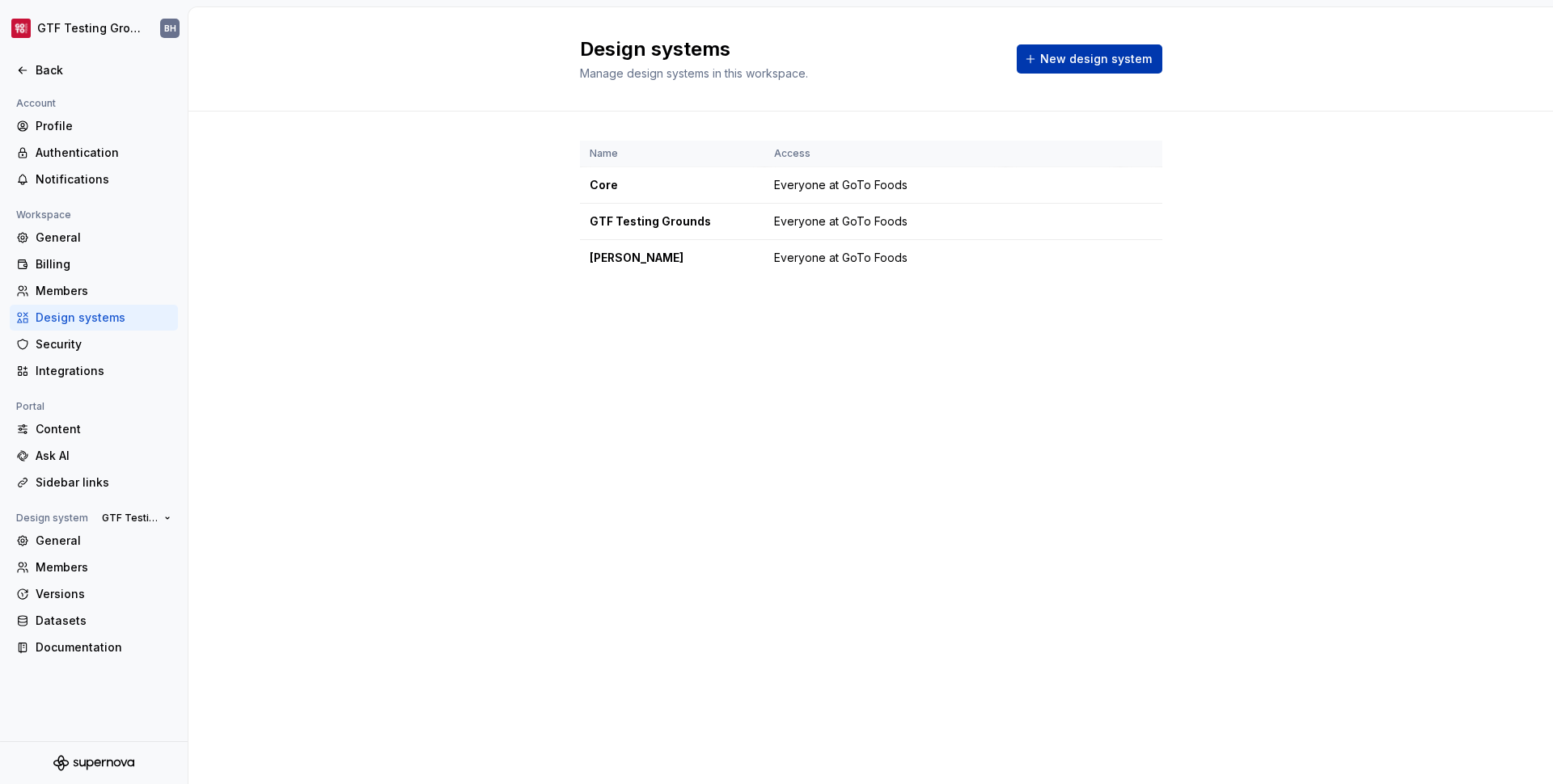
click at [1105, 64] on span "New design system" at bounding box center [1095, 59] width 111 height 17
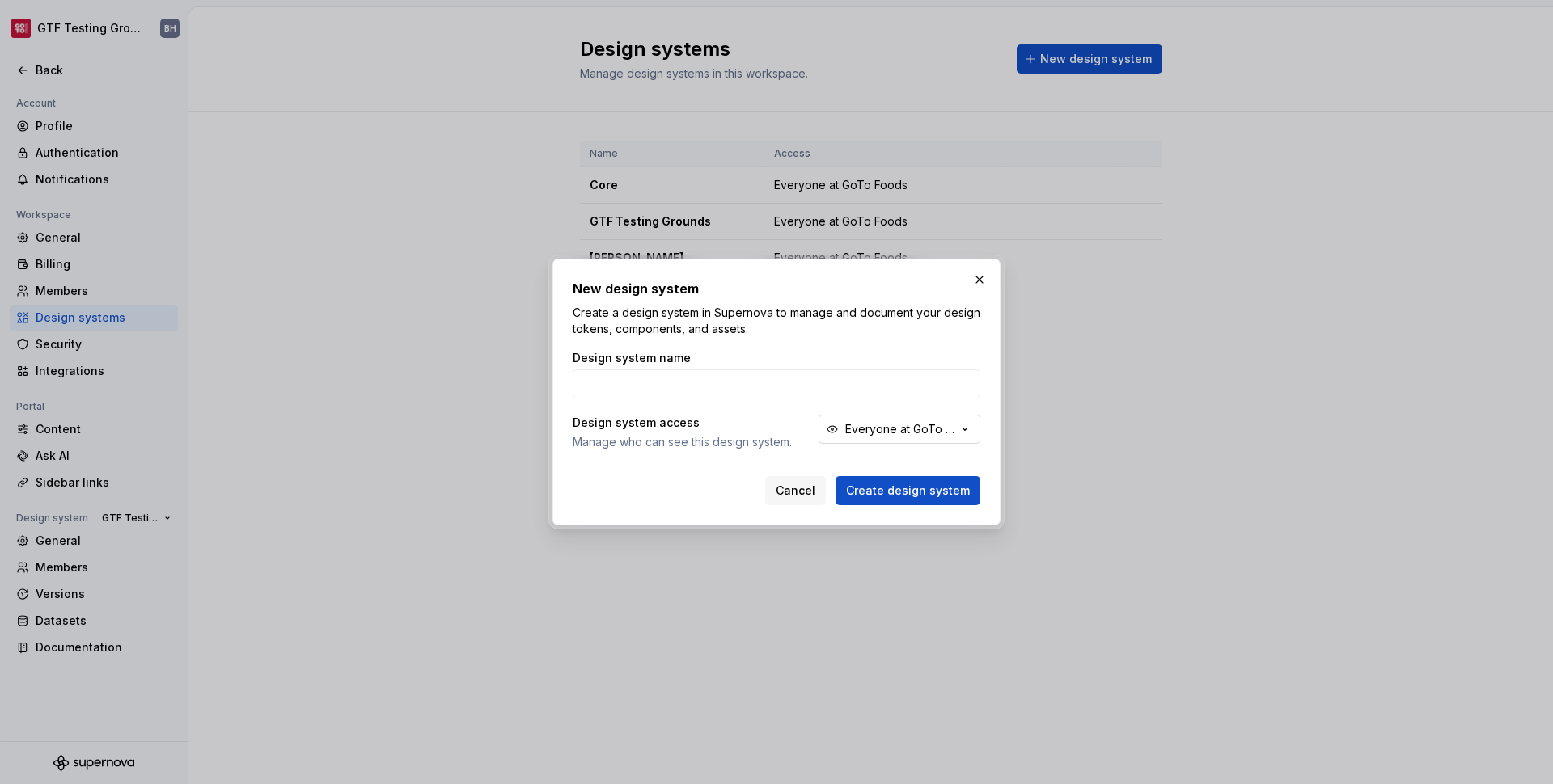
click at [952, 426] on div "Everyone at GoTo Foods" at bounding box center [900, 429] width 111 height 17
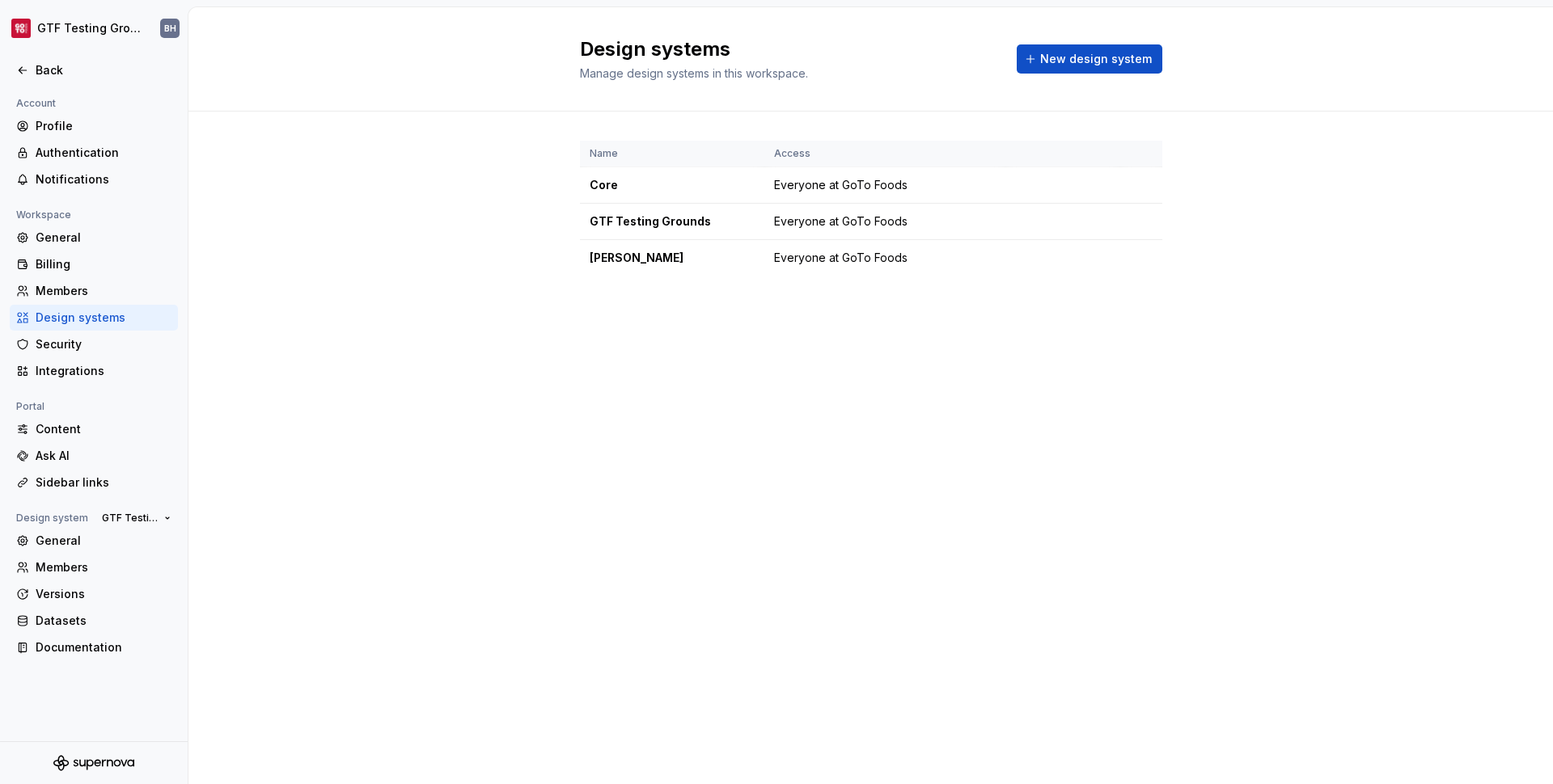
click at [1078, 399] on body "GTF Testing Grounds BH Back Account Profile Authentication Notifications Worksp…" at bounding box center [776, 392] width 1553 height 784
click at [57, 317] on div "Design systems" at bounding box center [104, 318] width 136 height 17
click at [66, 557] on div "Members" at bounding box center [94, 568] width 168 height 26
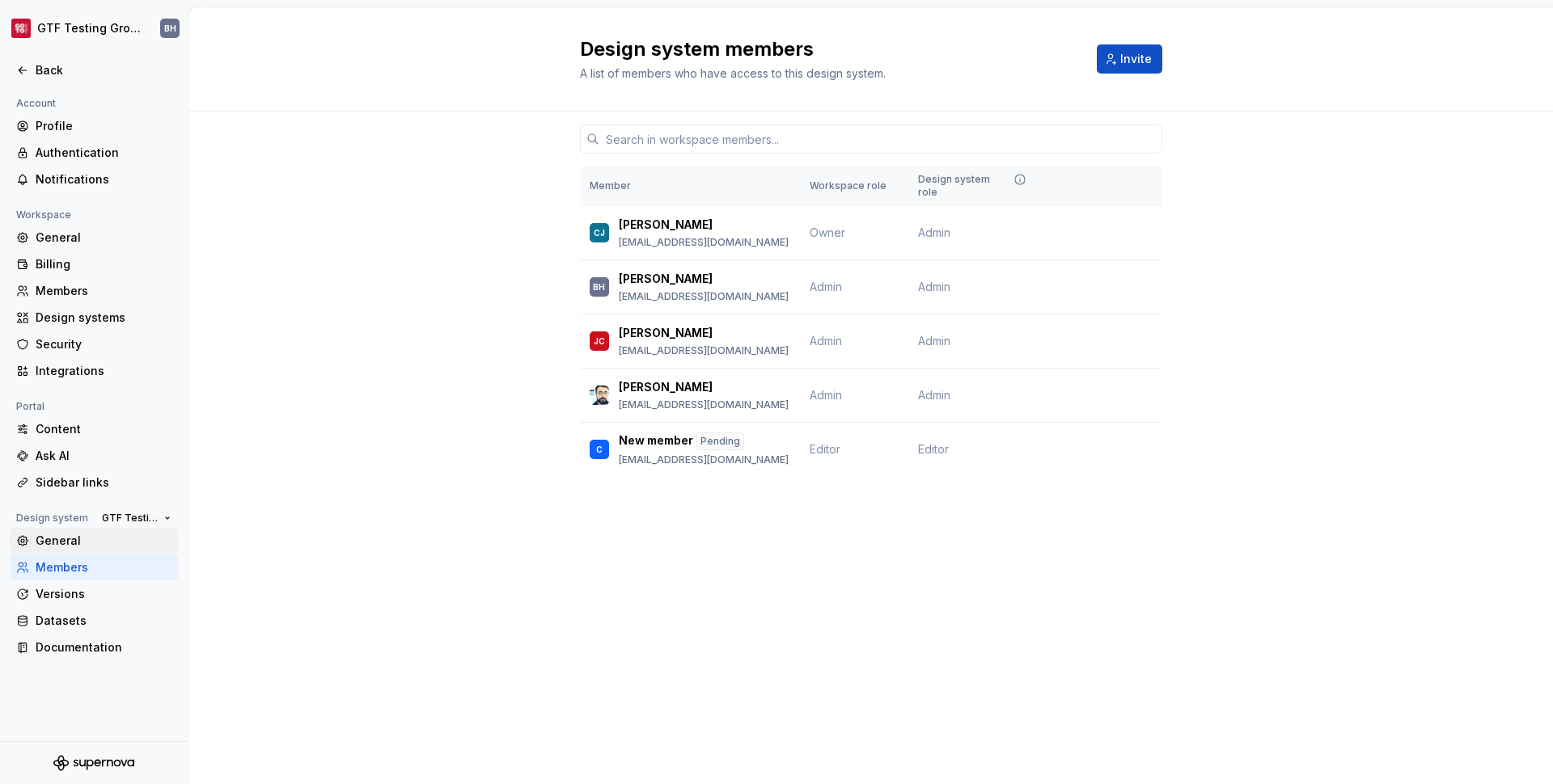
click at [67, 540] on div "General" at bounding box center [104, 541] width 136 height 17
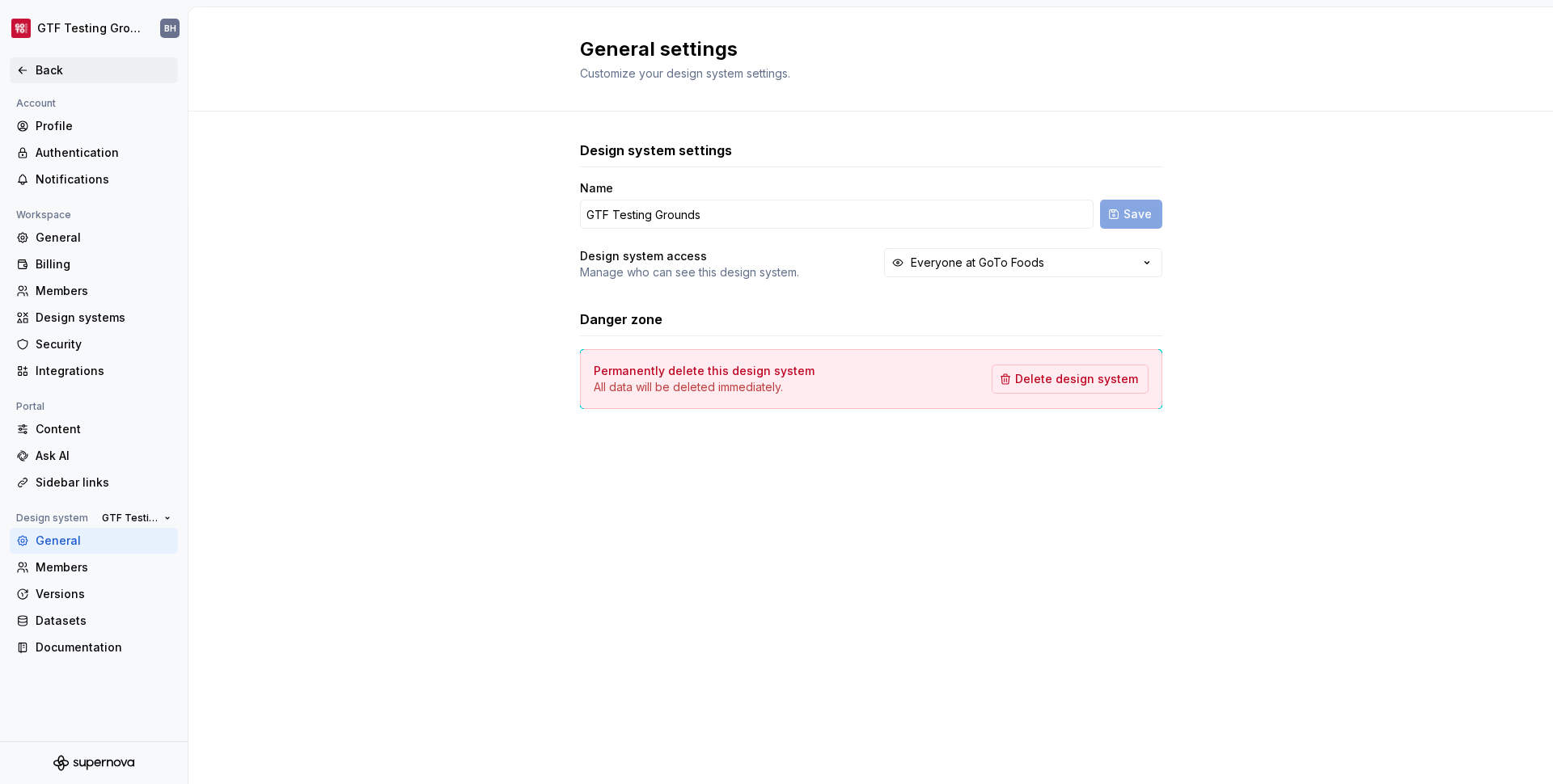
click at [36, 65] on div "Back" at bounding box center [104, 71] width 136 height 17
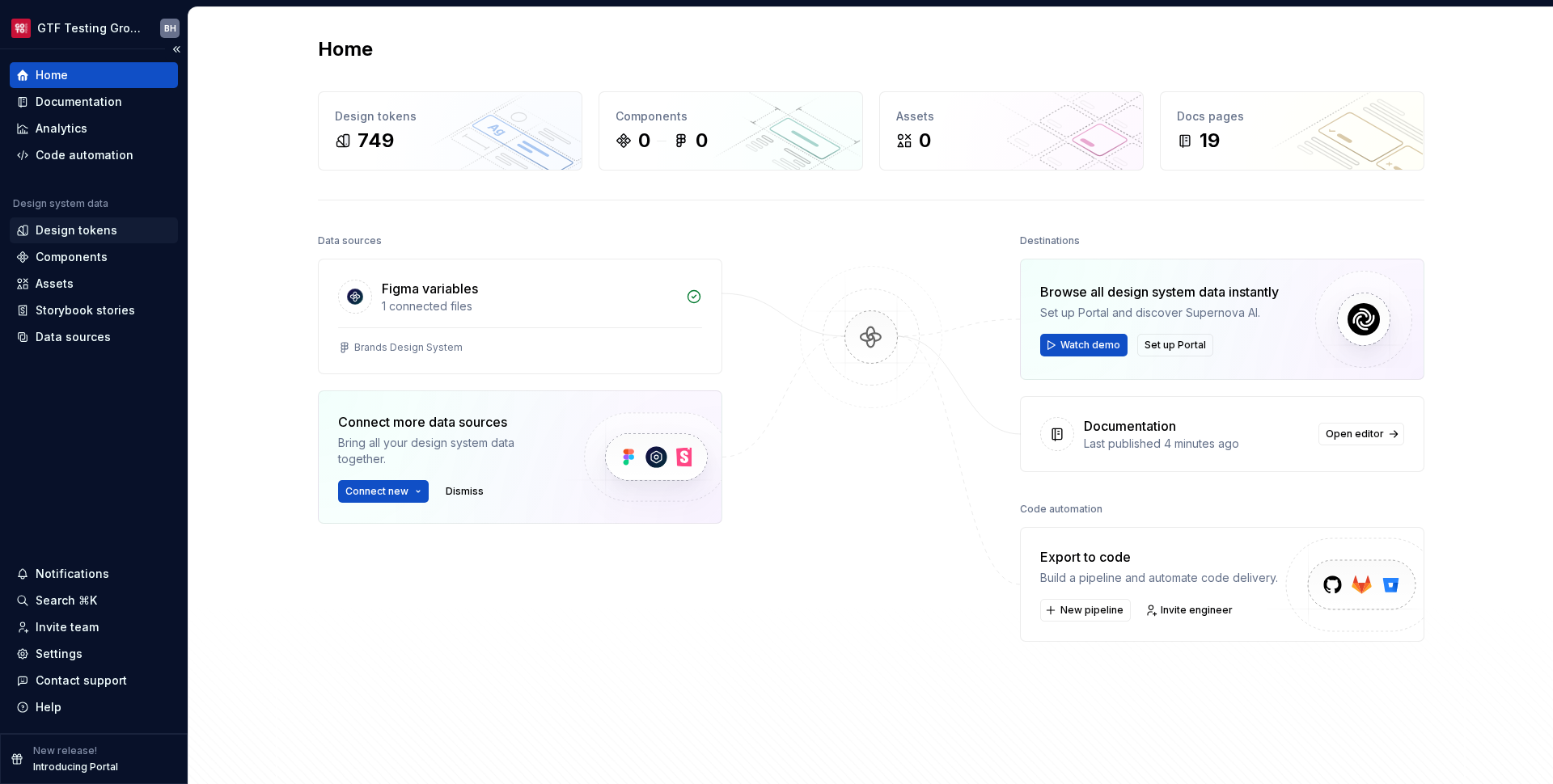
click at [90, 232] on div "Design tokens" at bounding box center [76, 231] width 82 height 17
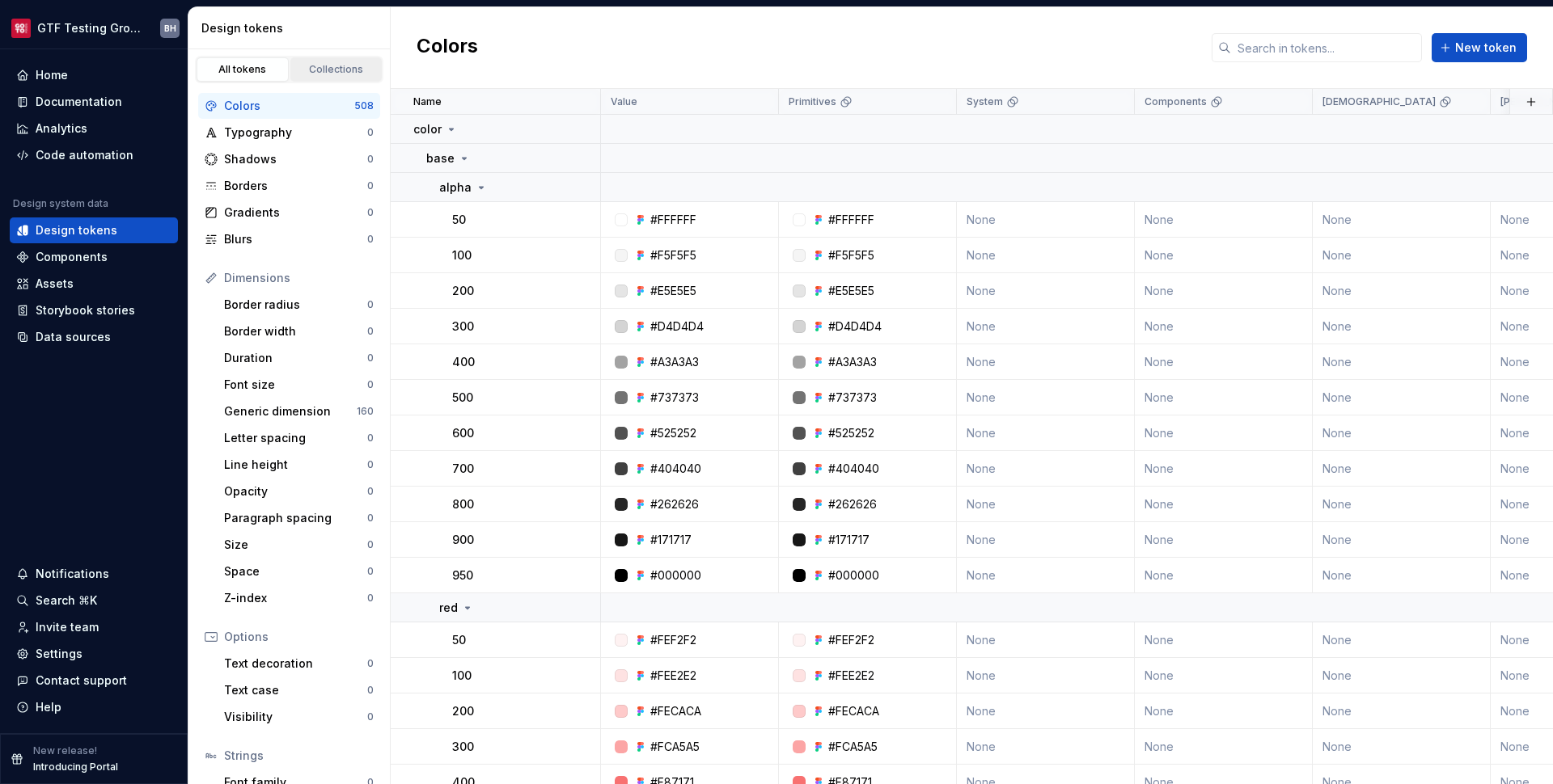
click at [342, 65] on div "Collections" at bounding box center [337, 70] width 81 height 13
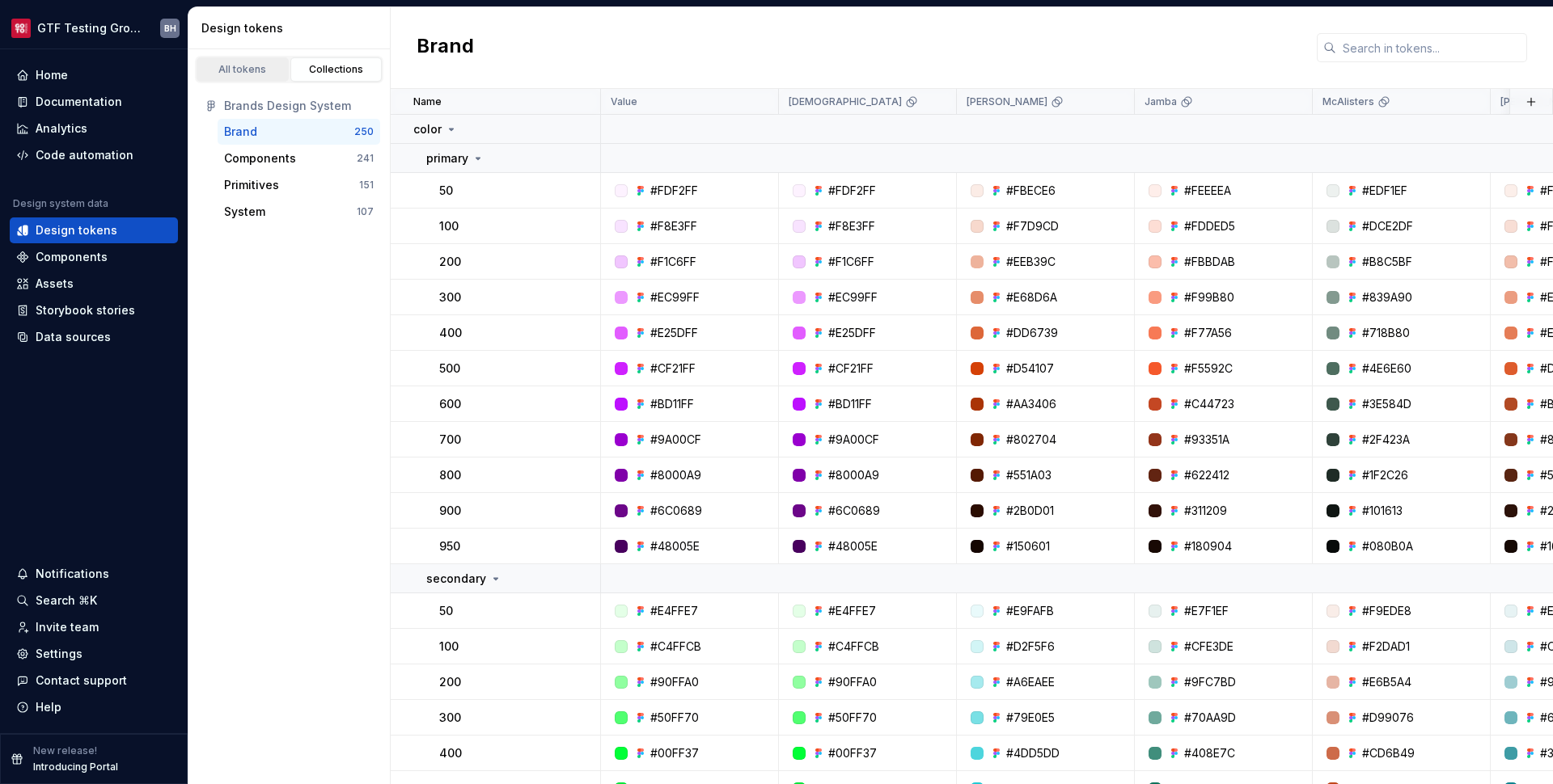
click at [252, 68] on div "All tokens" at bounding box center [243, 70] width 81 height 13
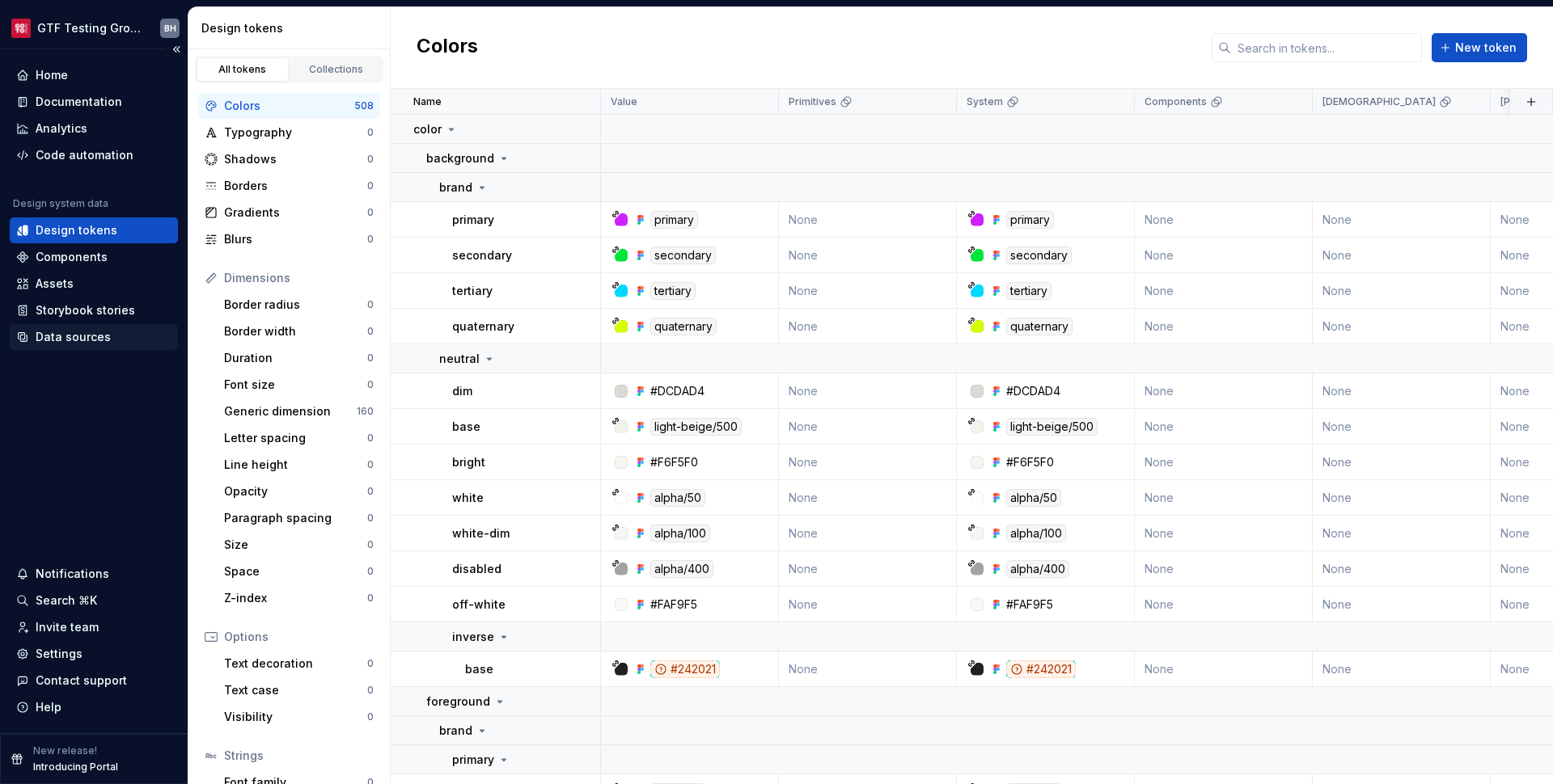
click at [82, 342] on div "Data sources" at bounding box center [74, 337] width 75 height 17
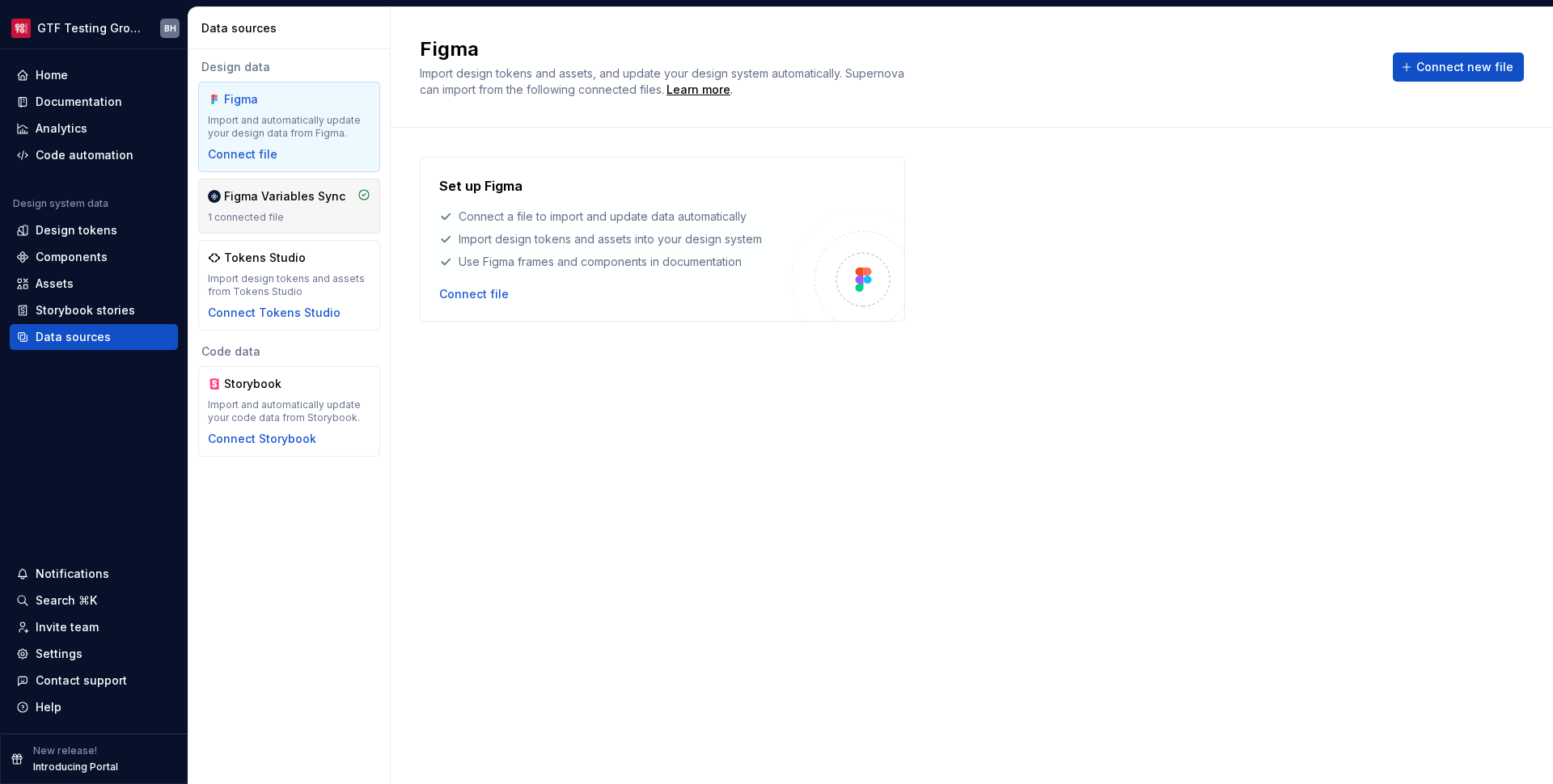
click at [281, 196] on div "Figma Variables Sync" at bounding box center [285, 197] width 121 height 17
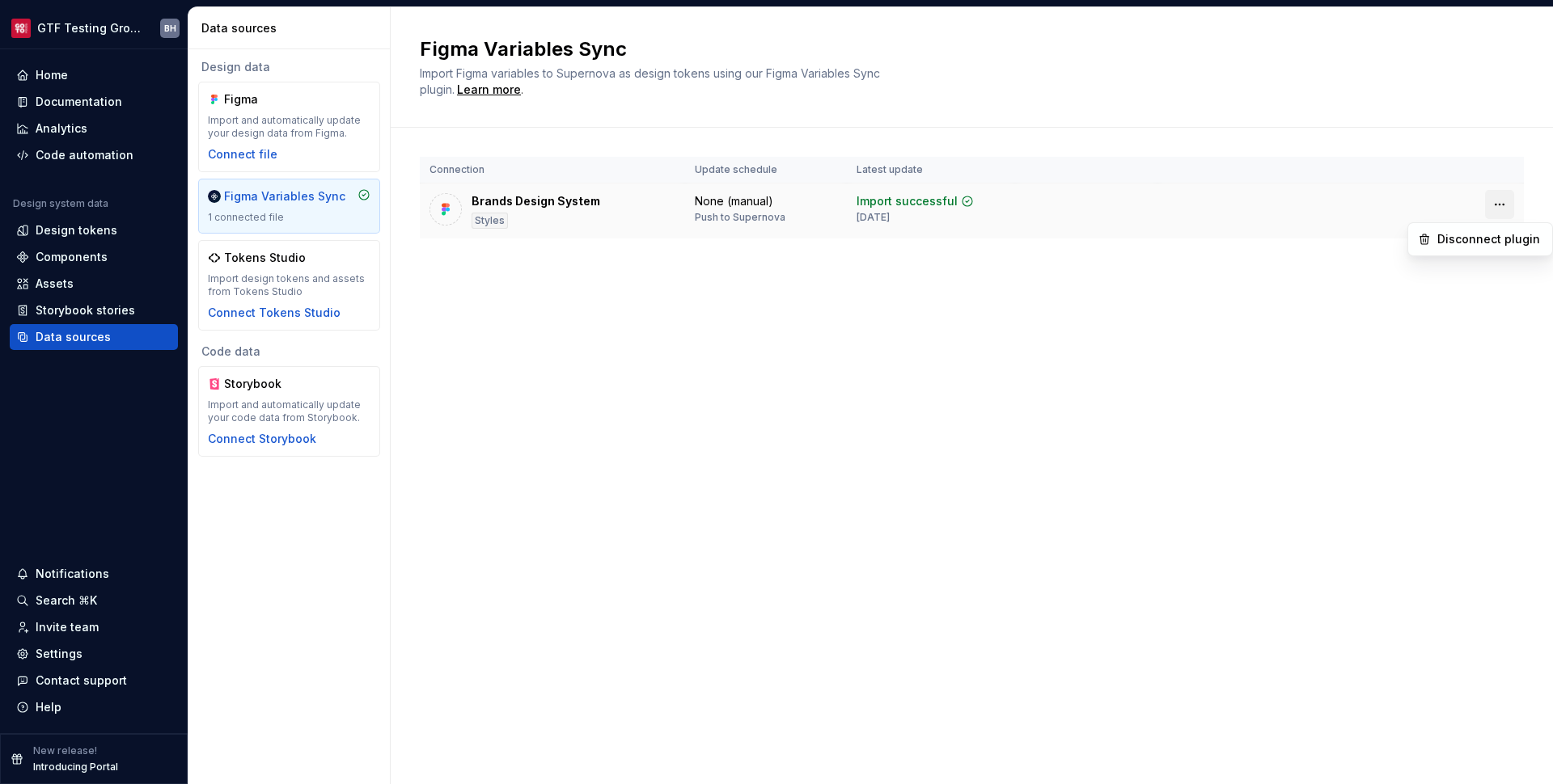
click at [1501, 205] on html "GTF Testing Grounds BH Home Documentation Analytics Code automation Design syst…" at bounding box center [776, 392] width 1553 height 784
click at [1130, 215] on html "GTF Testing Grounds BH Home Documentation Analytics Code automation Design syst…" at bounding box center [776, 392] width 1553 height 784
click at [292, 128] on div "Import and automatically update your design data from Figma." at bounding box center [289, 127] width 163 height 26
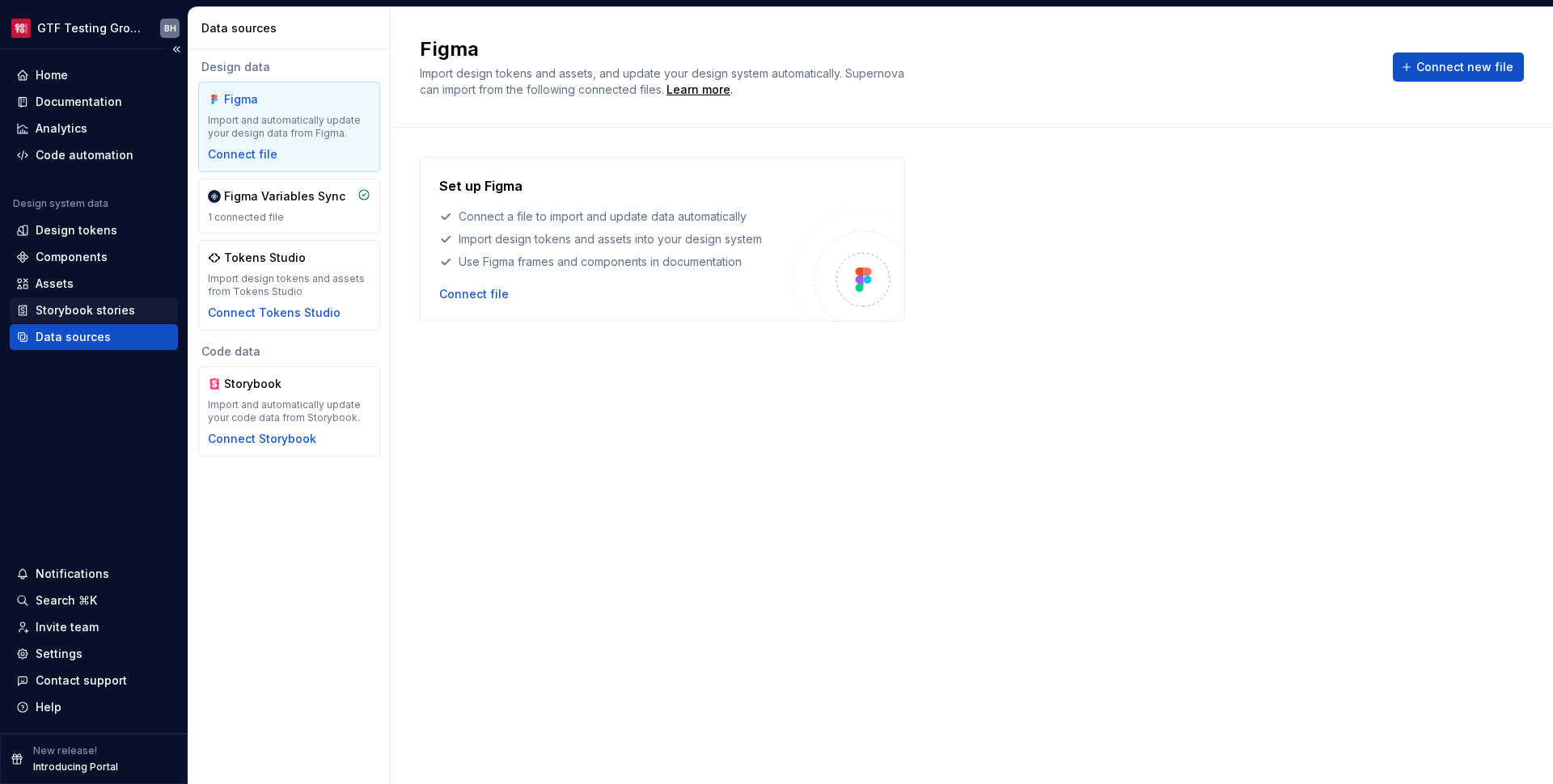
click at [91, 315] on div "Storybook stories" at bounding box center [86, 311] width 99 height 17
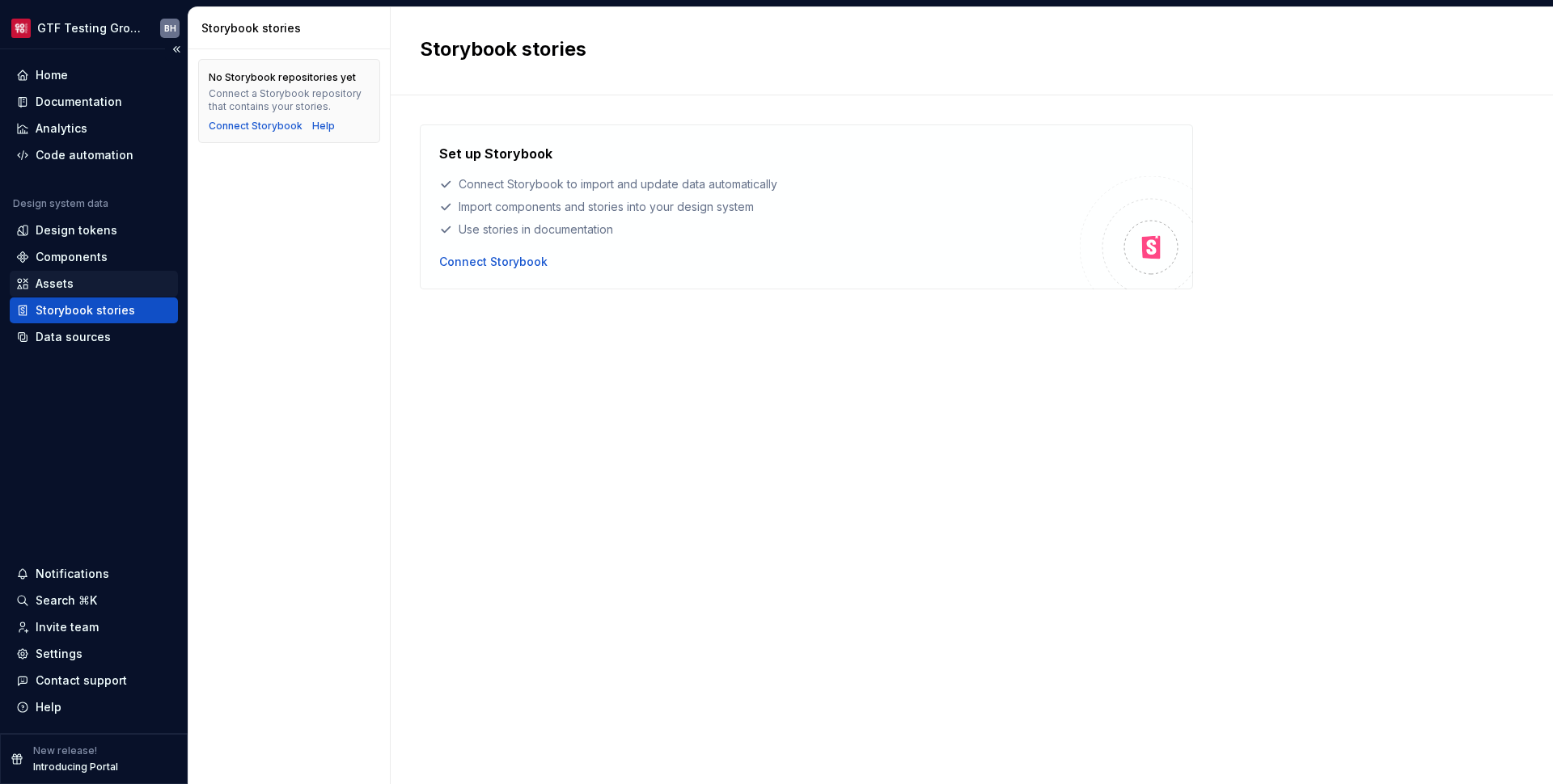
click at [72, 286] on div "Assets" at bounding box center [54, 284] width 38 height 17
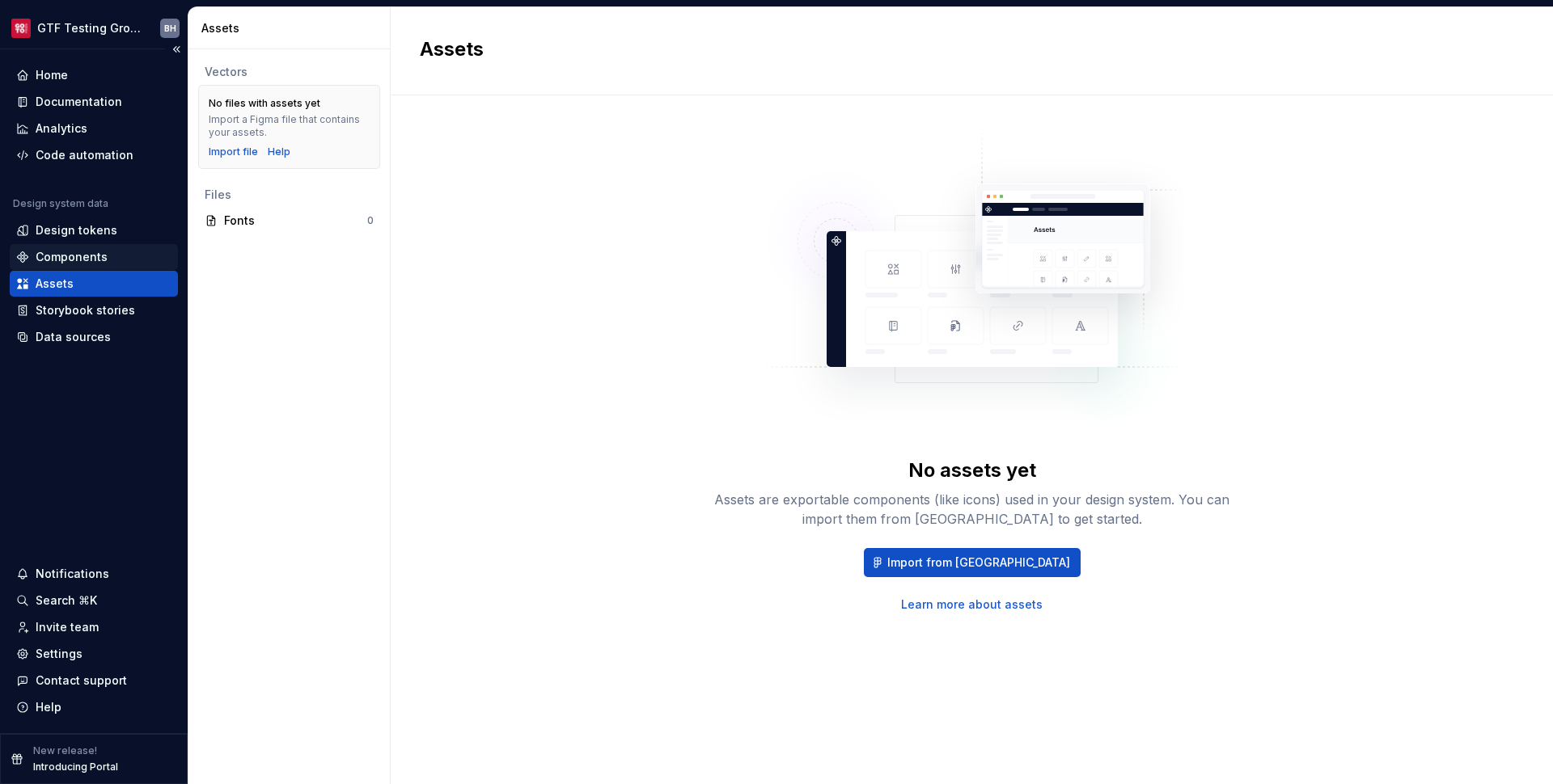
click at [77, 260] on div "Components" at bounding box center [72, 257] width 72 height 17
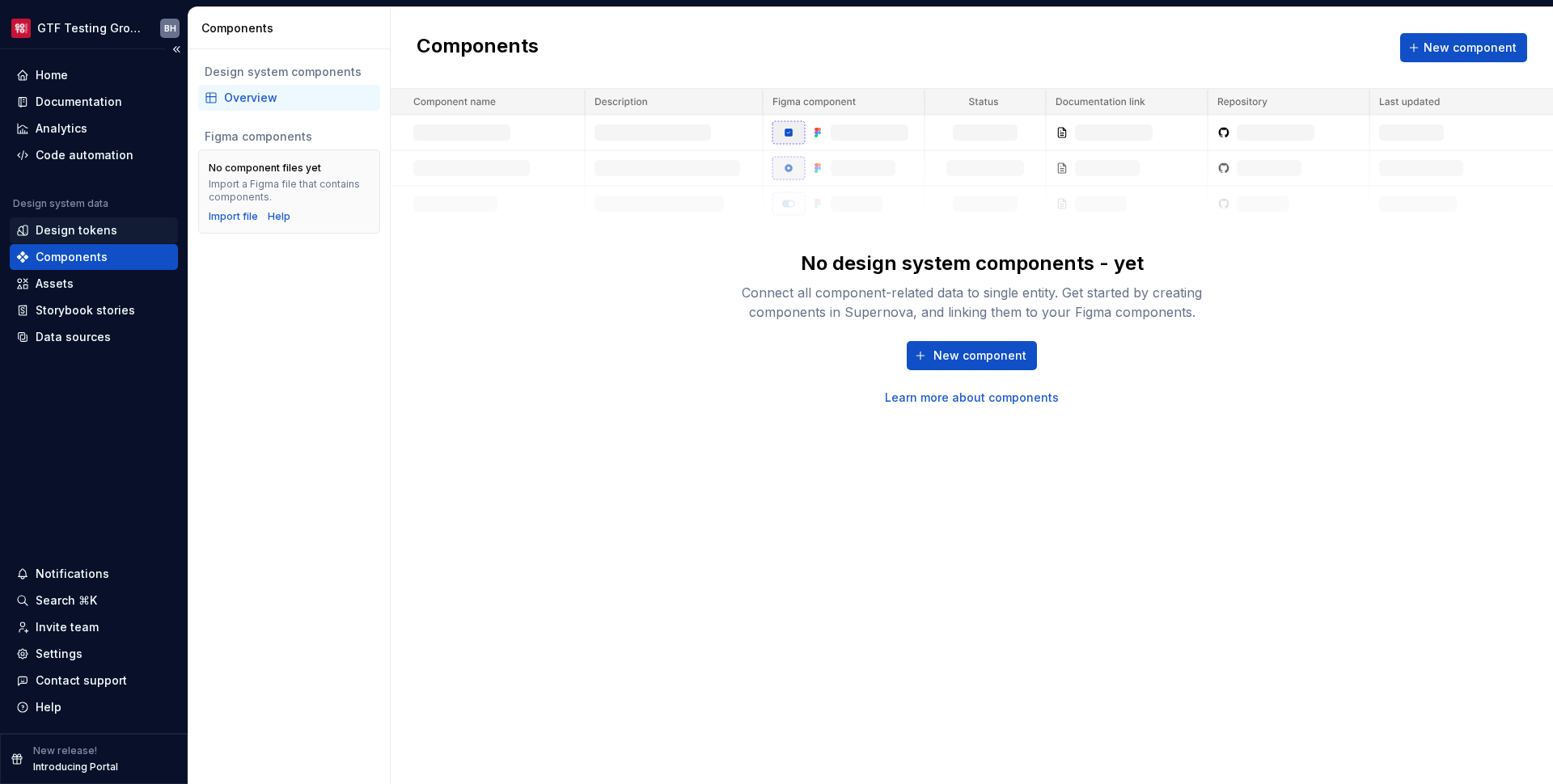
click at [69, 228] on div "Design tokens" at bounding box center [76, 231] width 82 height 17
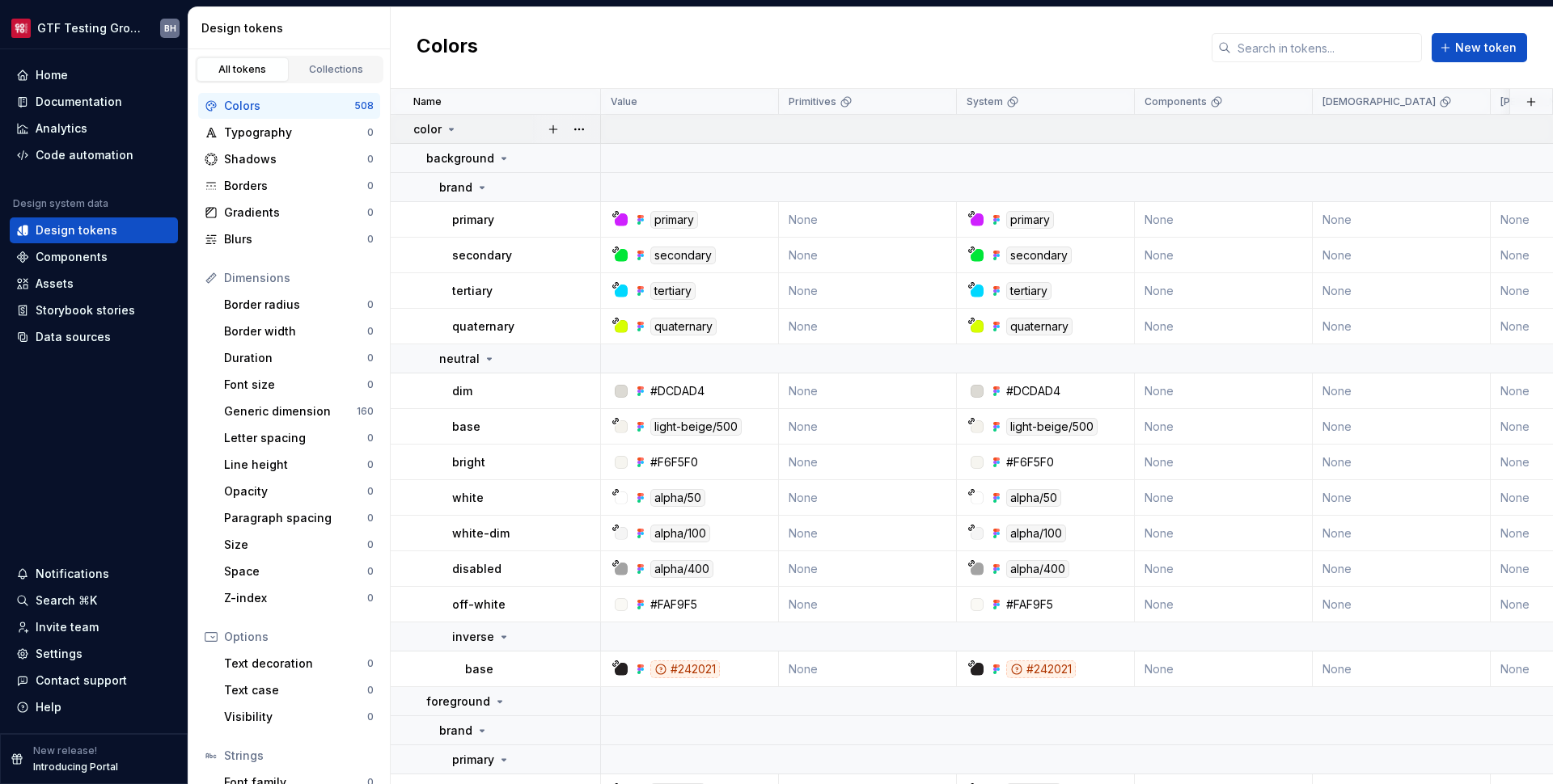
click at [453, 131] on icon at bounding box center [451, 130] width 13 height 13
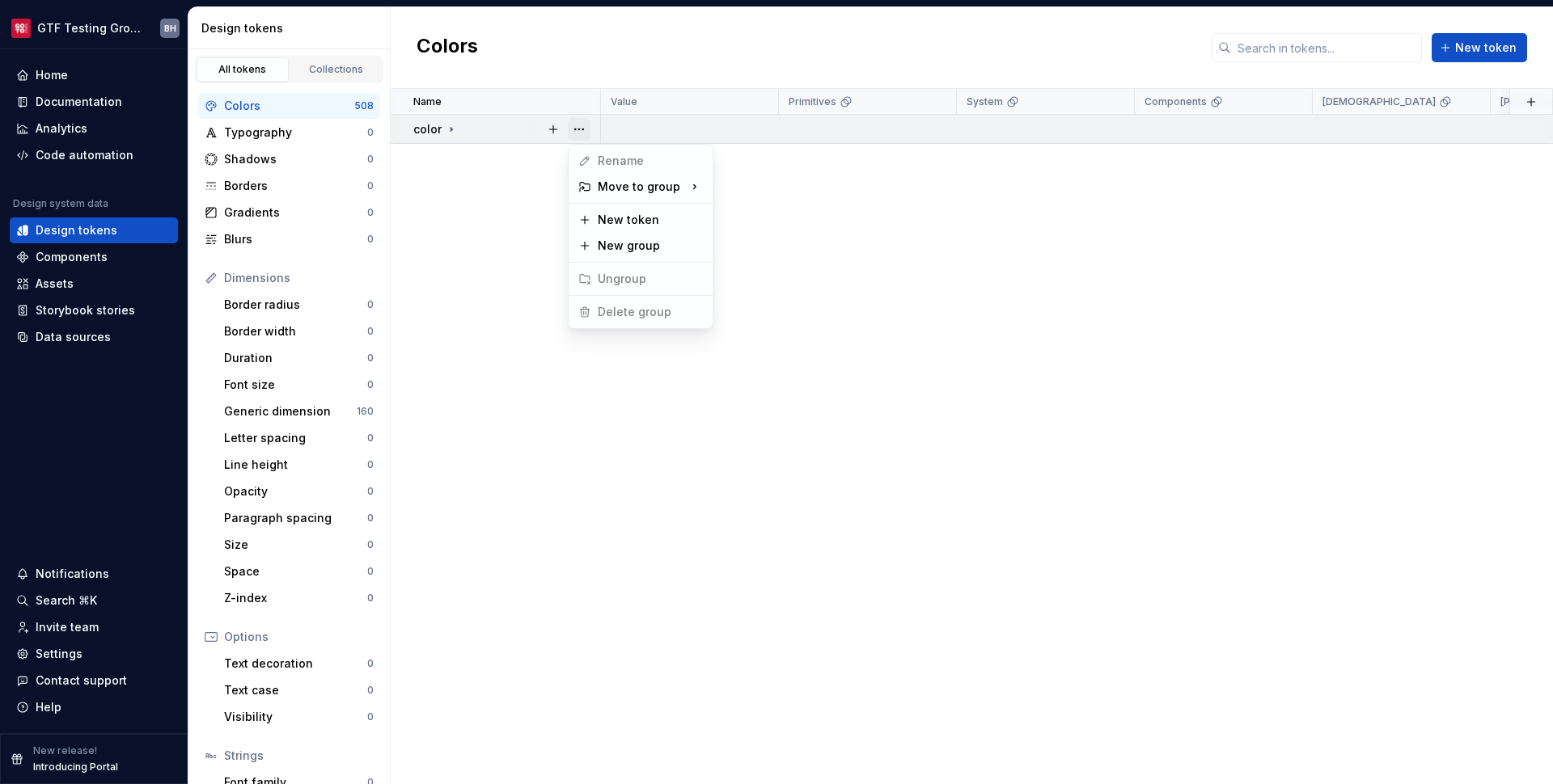
click at [582, 135] on button "button" at bounding box center [579, 129] width 23 height 23
click at [634, 311] on span "Delete group" at bounding box center [624, 312] width 106 height 26
click at [631, 312] on span "Delete group" at bounding box center [624, 312] width 106 height 26
click at [306, 69] on html "GTF Testing Grounds BH Home Documentation Analytics Code automation Design syst…" at bounding box center [776, 392] width 1553 height 784
click at [307, 69] on div "Collections" at bounding box center [337, 70] width 81 height 13
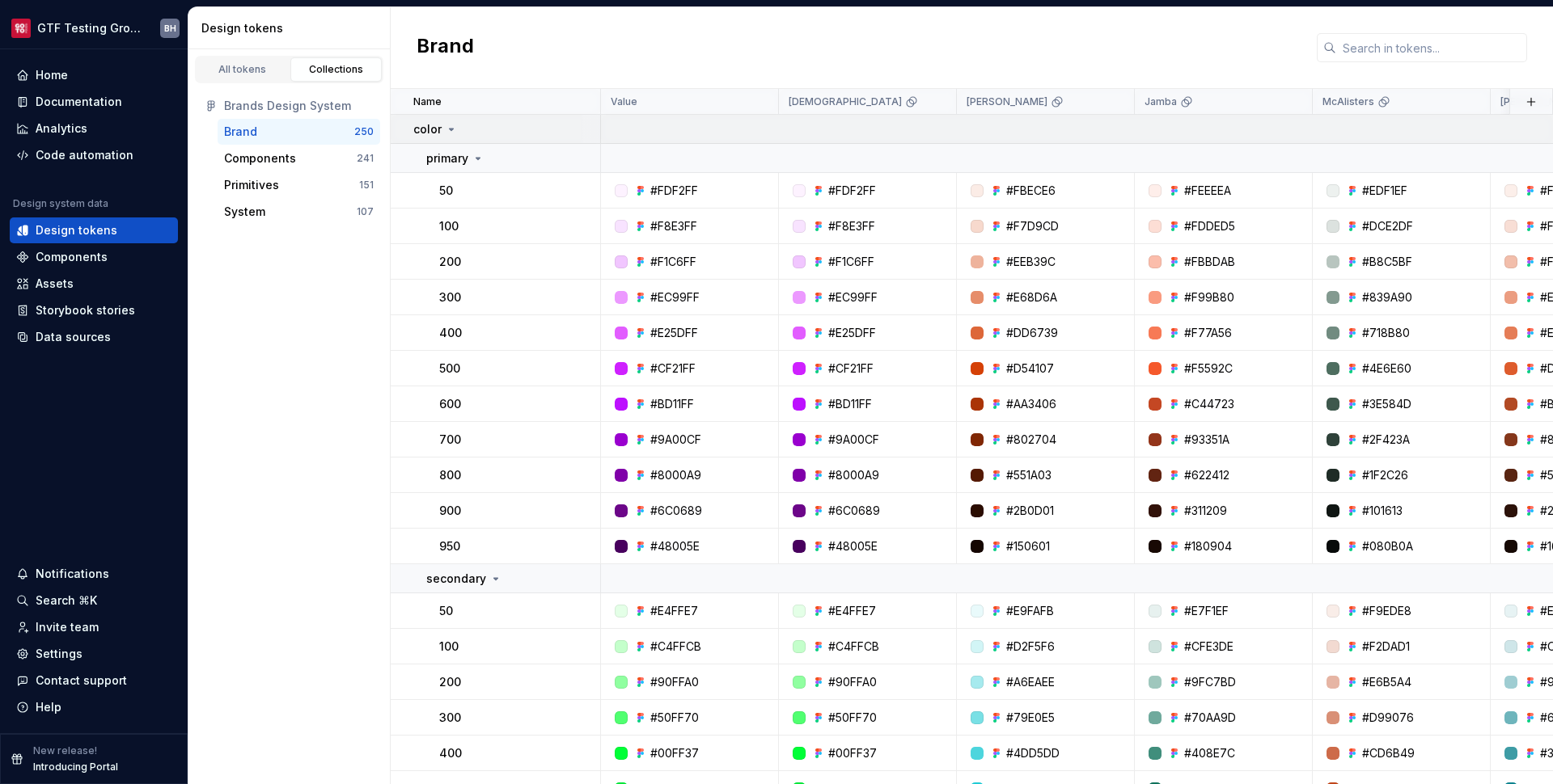
click at [446, 128] on icon at bounding box center [451, 130] width 13 height 13
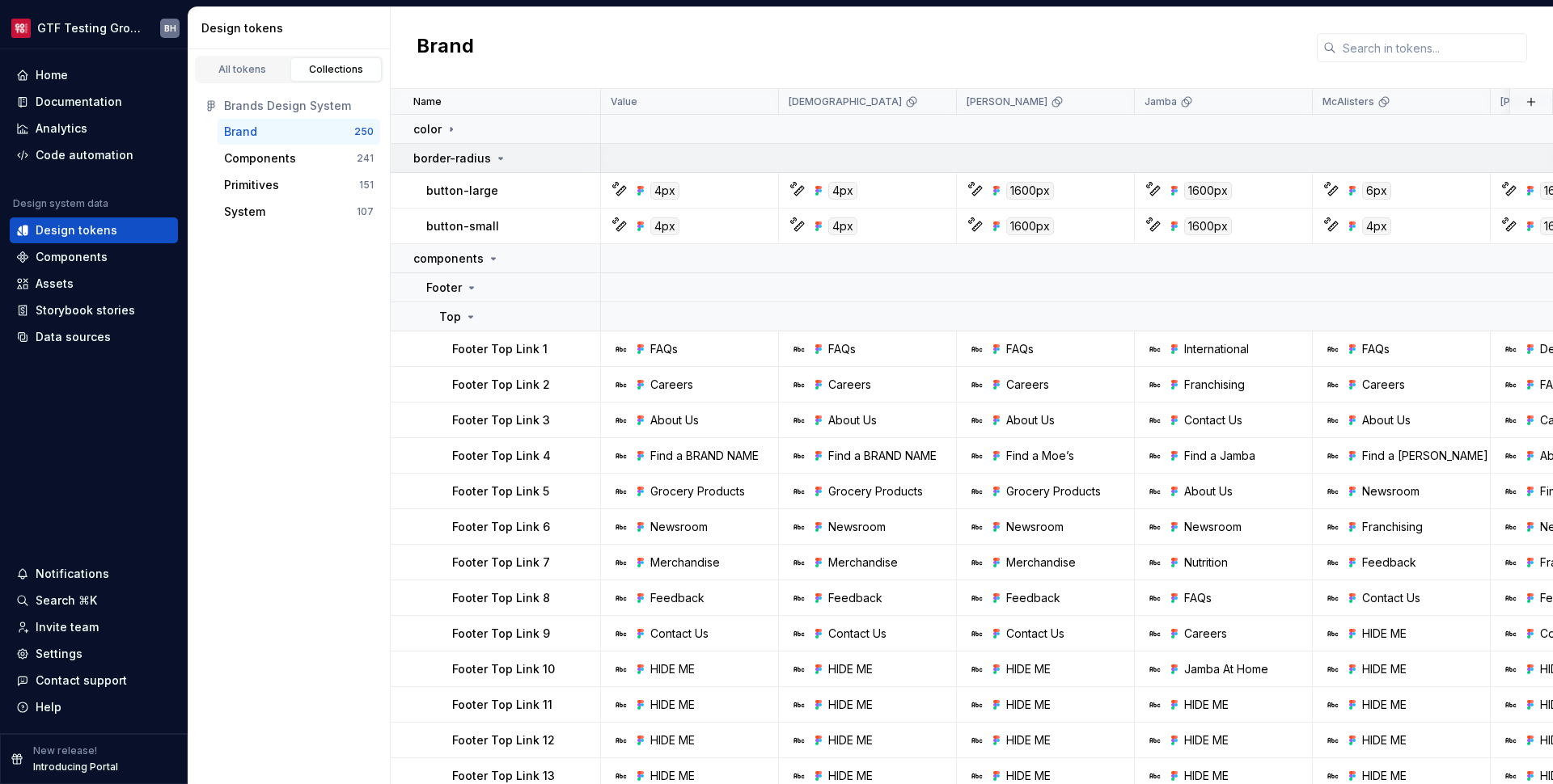
click at [495, 156] on icon at bounding box center [501, 158] width 13 height 13
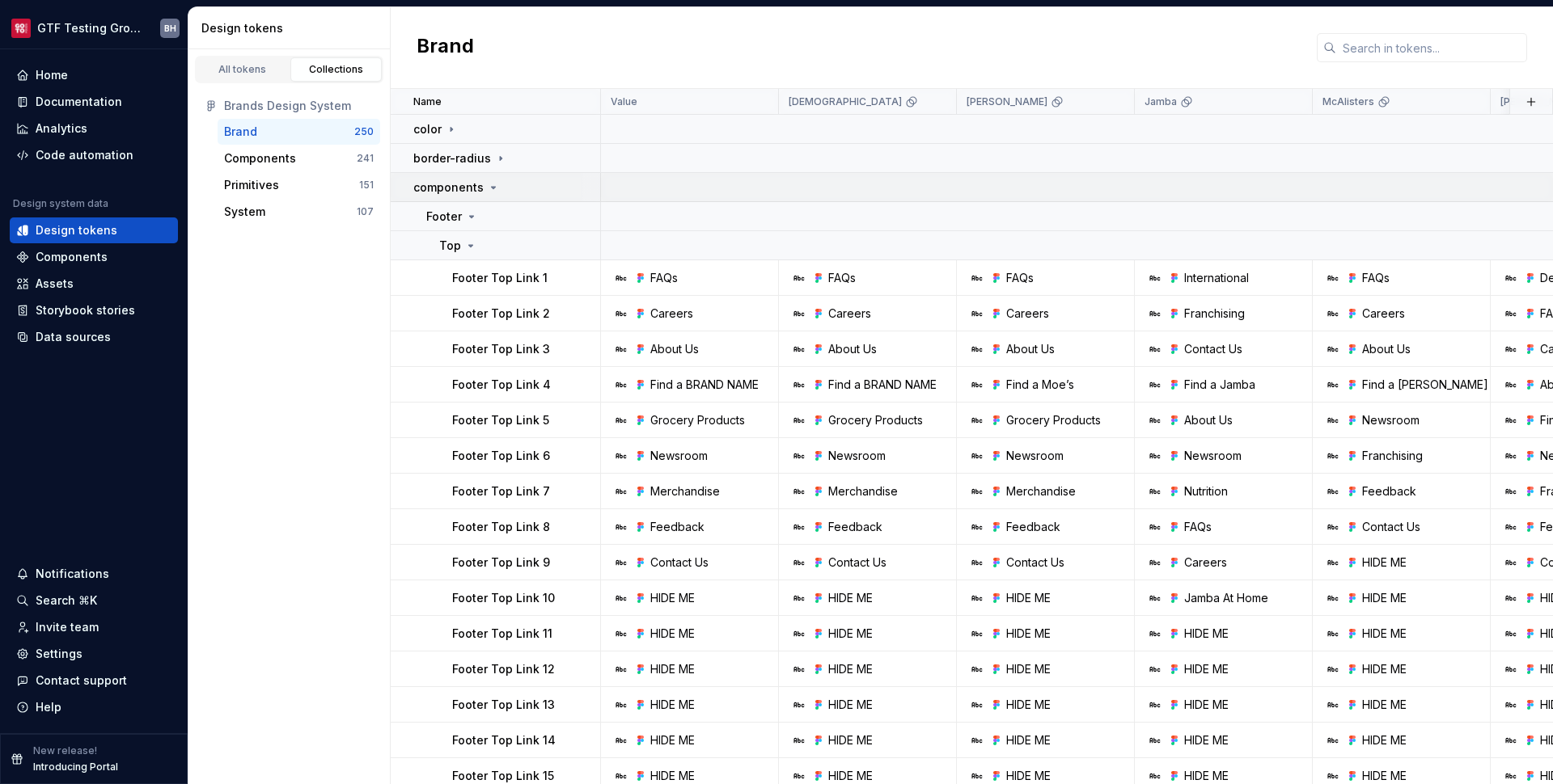
click at [487, 188] on icon at bounding box center [494, 187] width 13 height 13
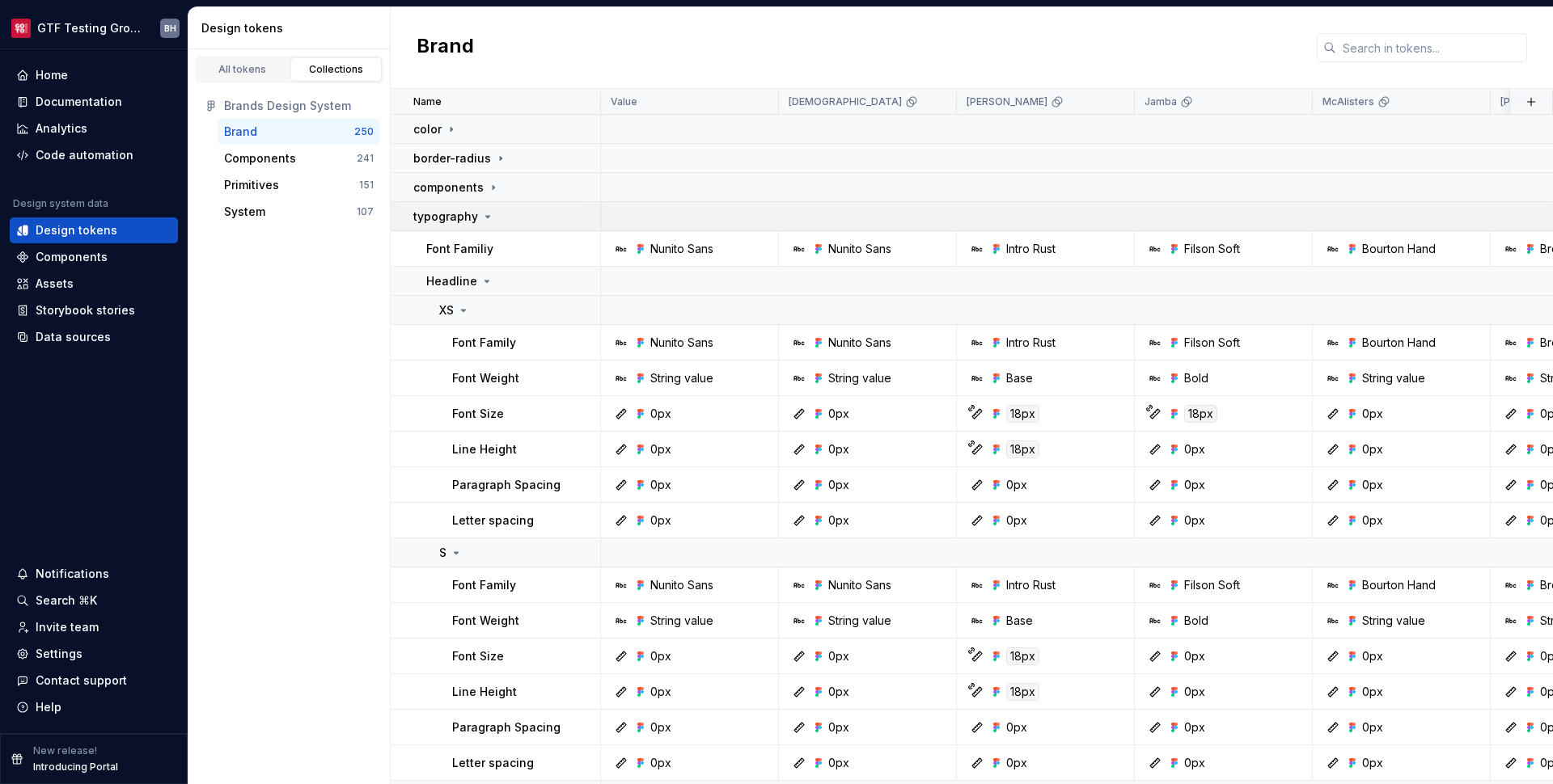
click at [485, 226] on td "typography" at bounding box center [496, 217] width 211 height 29
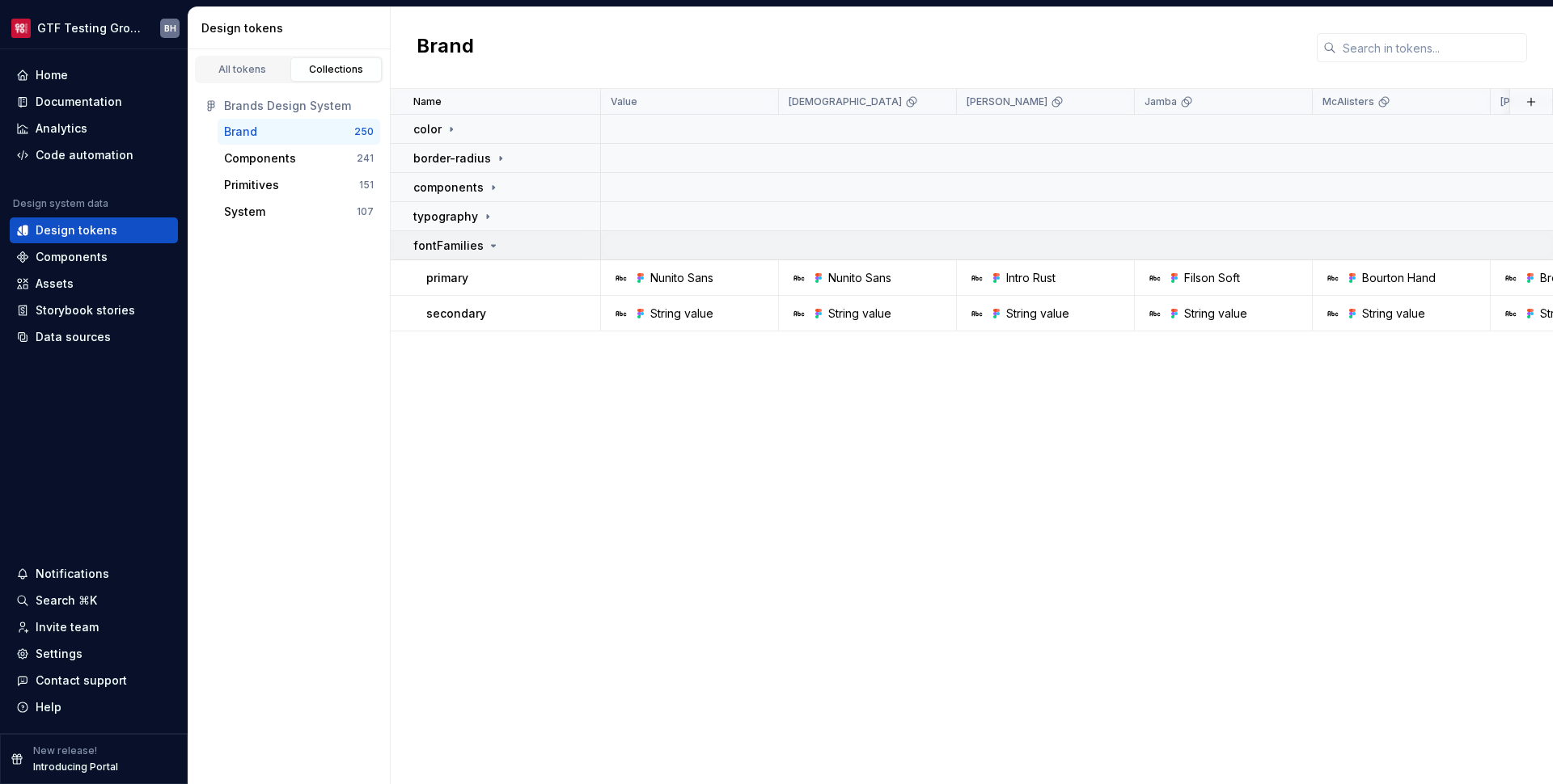
click at [487, 246] on icon at bounding box center [494, 245] width 13 height 13
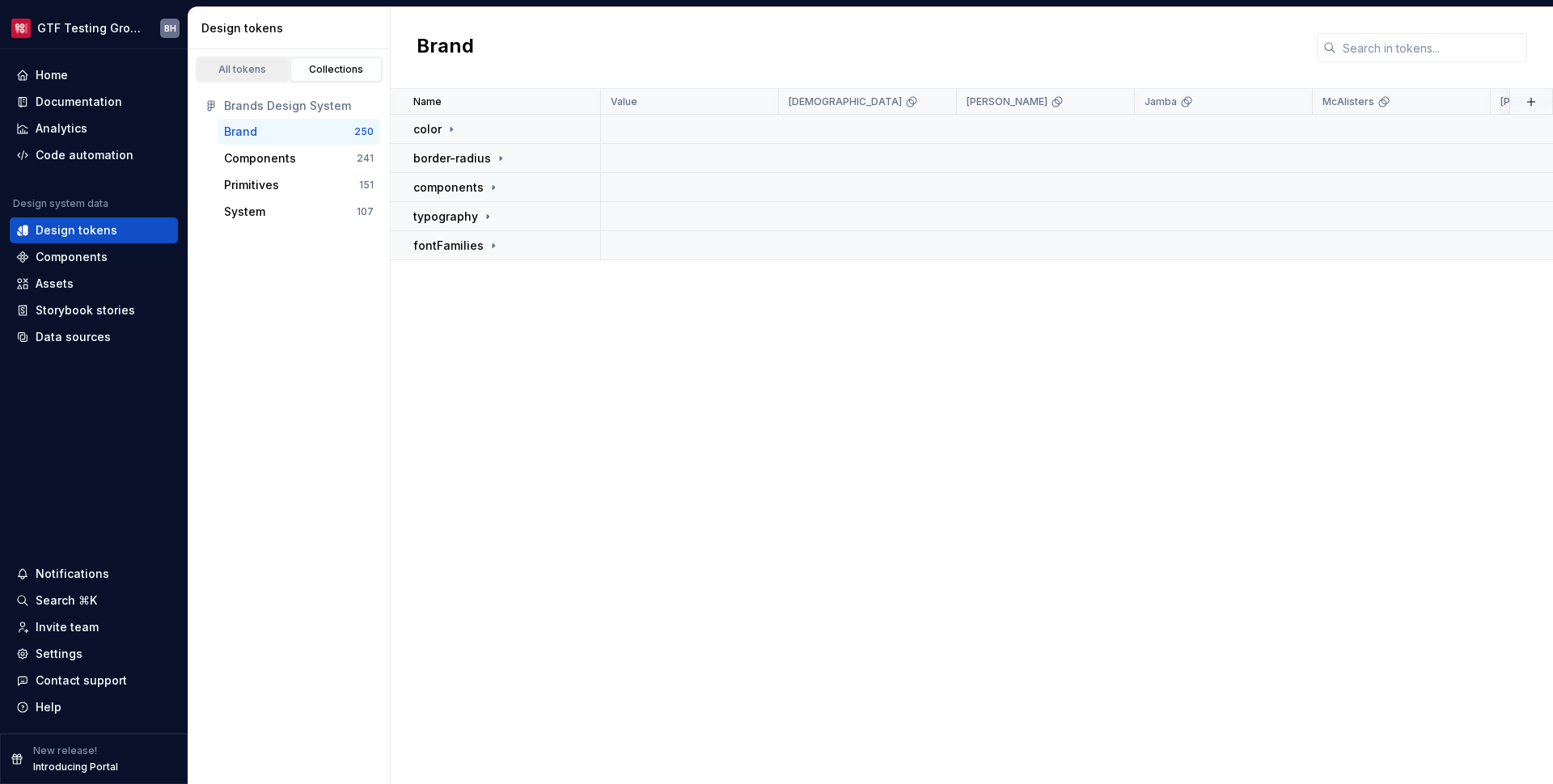
click at [266, 75] on div "All tokens" at bounding box center [243, 70] width 81 height 13
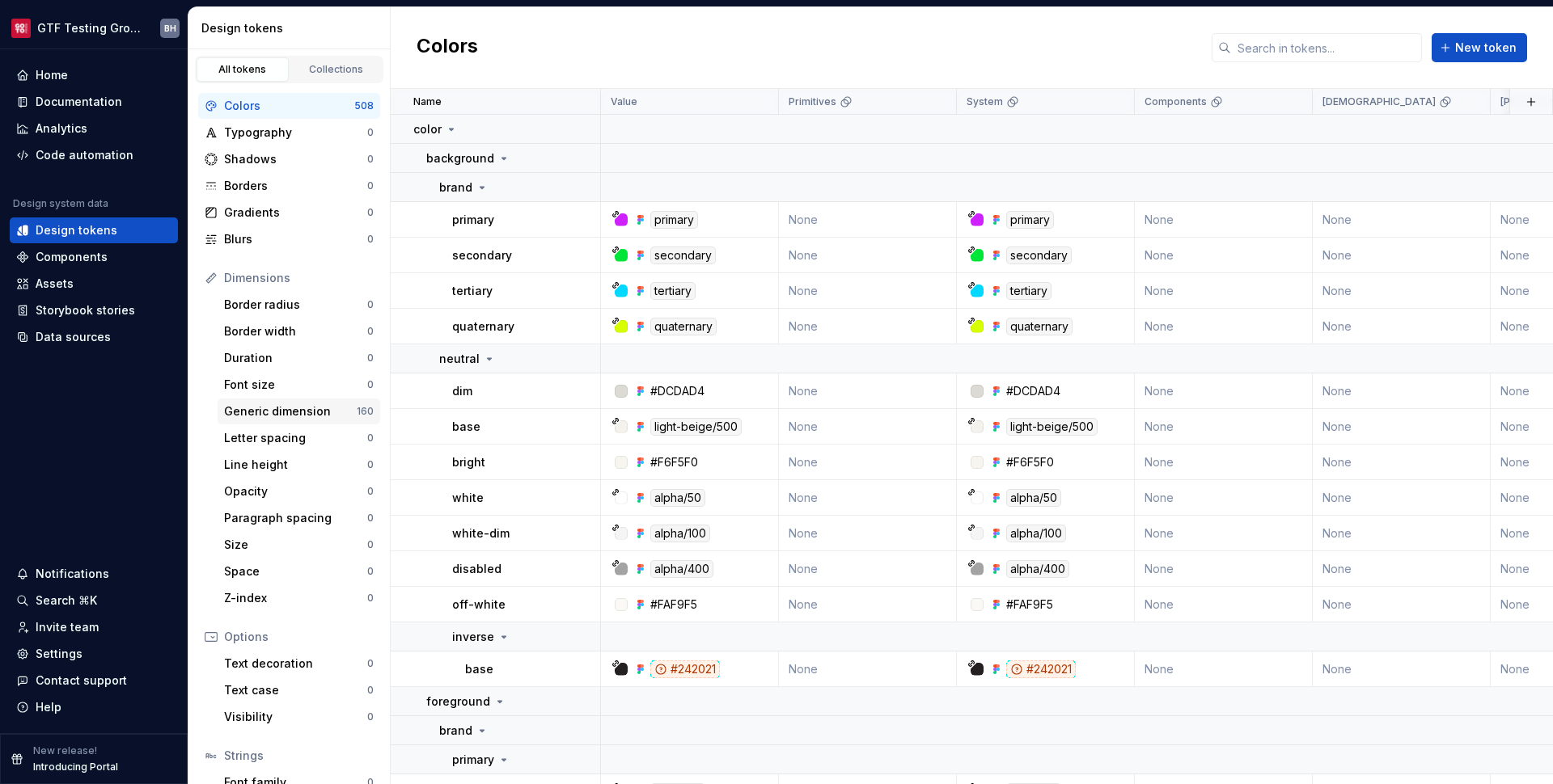
click at [306, 405] on div "Generic dimension" at bounding box center [291, 412] width 132 height 17
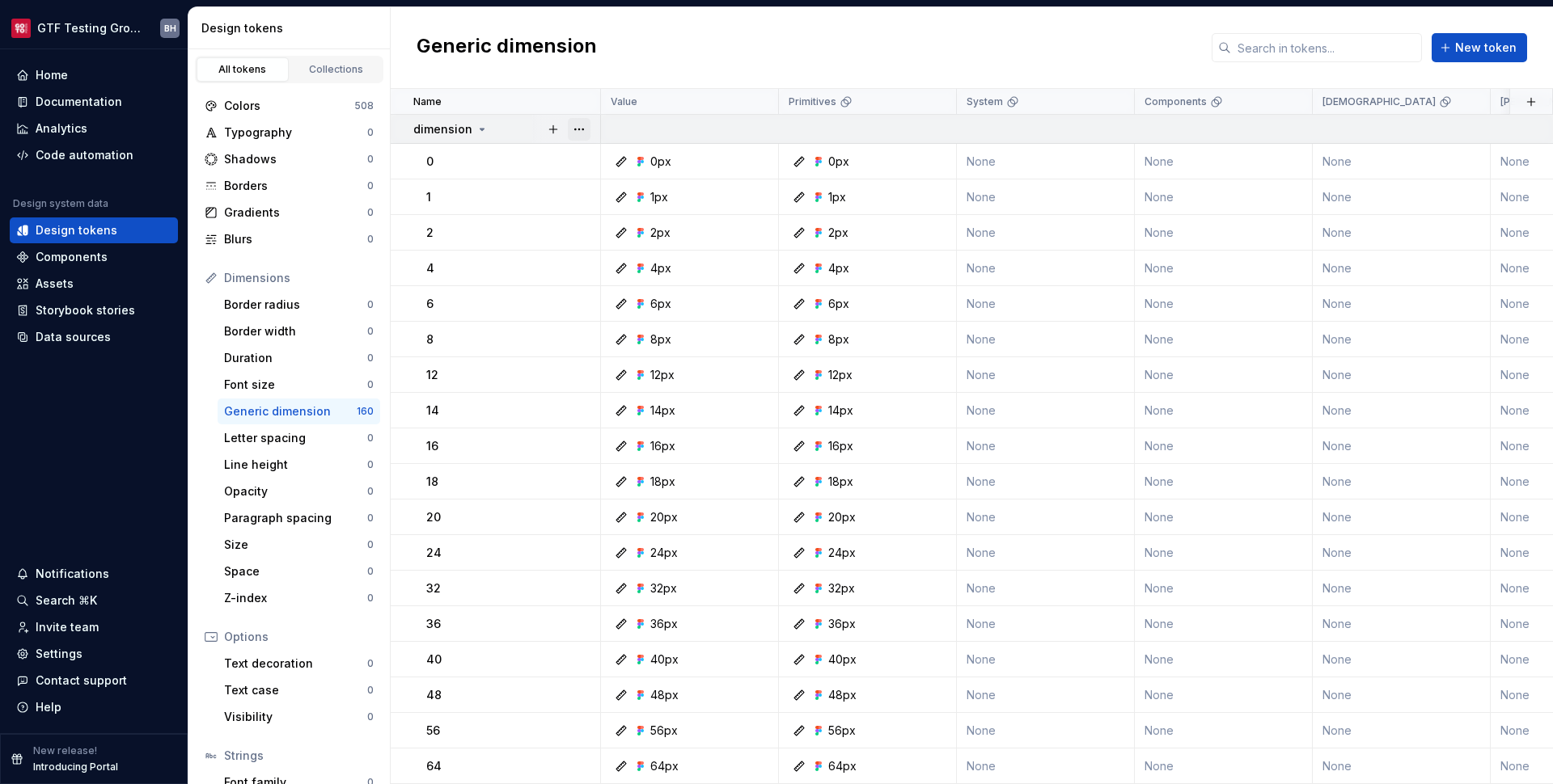
click at [584, 124] on button "button" at bounding box center [579, 129] width 23 height 23
click at [74, 658] on div "Settings" at bounding box center [59, 654] width 47 height 17
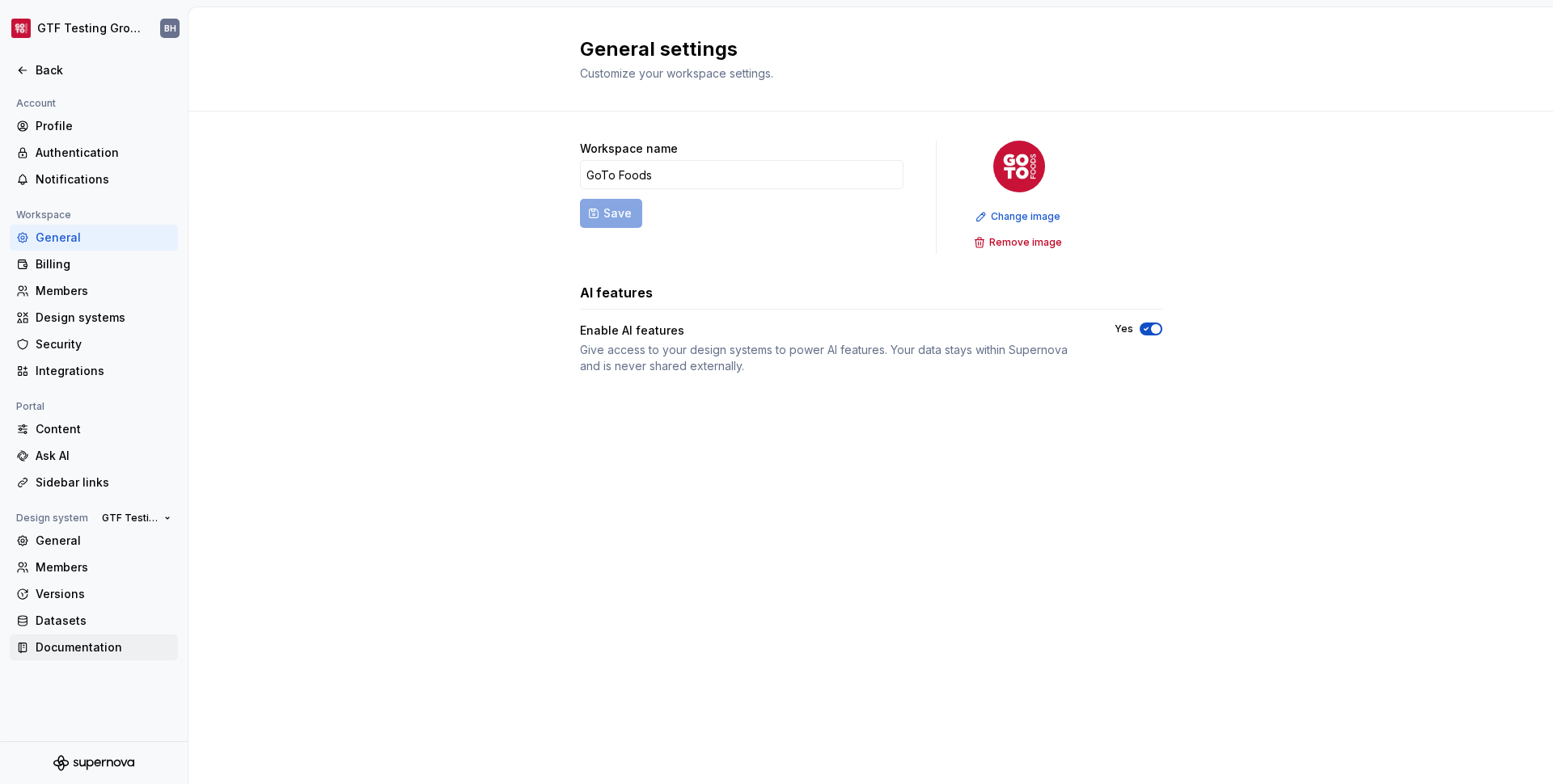
click at [82, 650] on div "Documentation" at bounding box center [104, 648] width 136 height 17
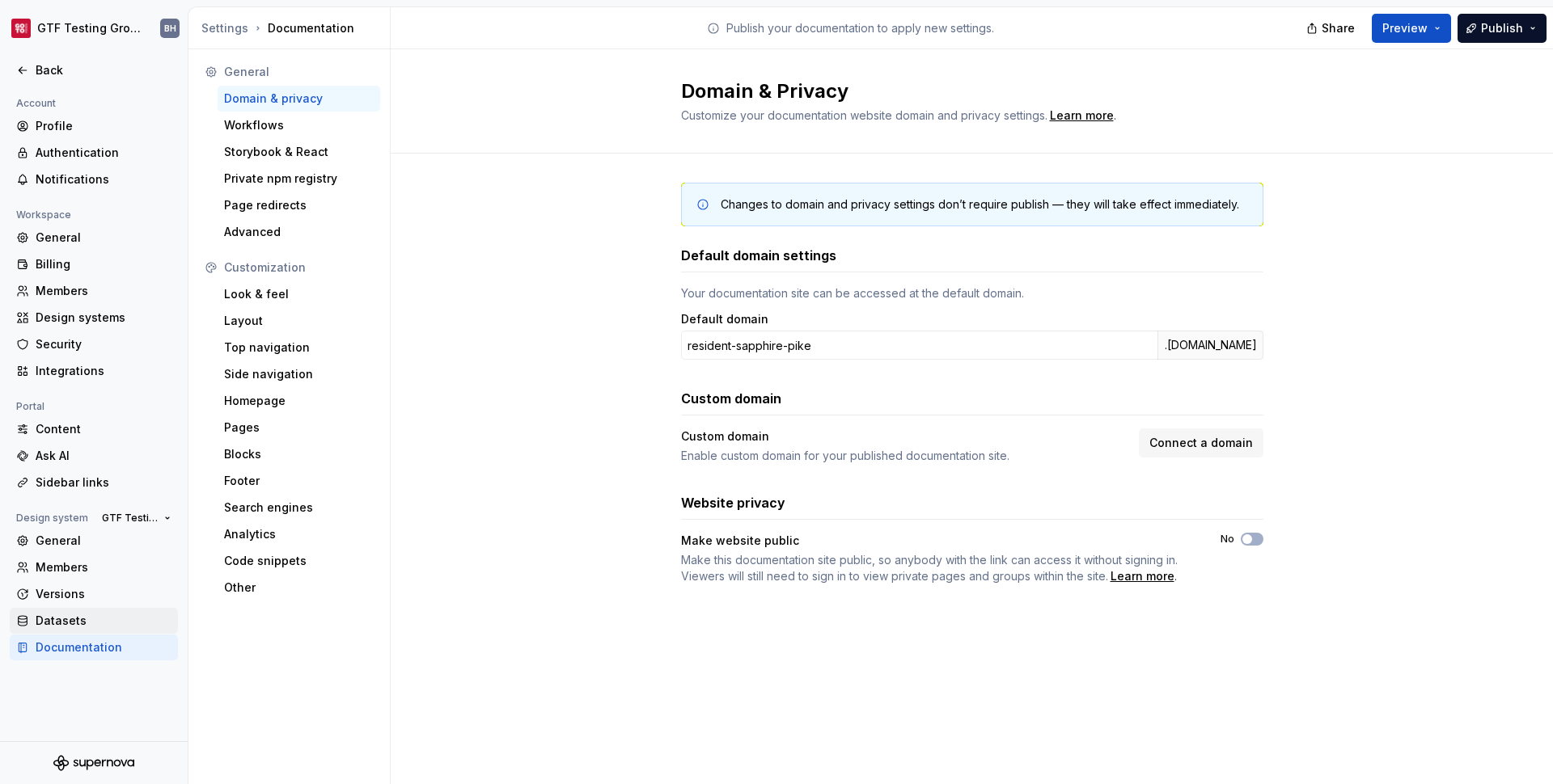
click at [71, 628] on div "Datasets" at bounding box center [104, 621] width 136 height 17
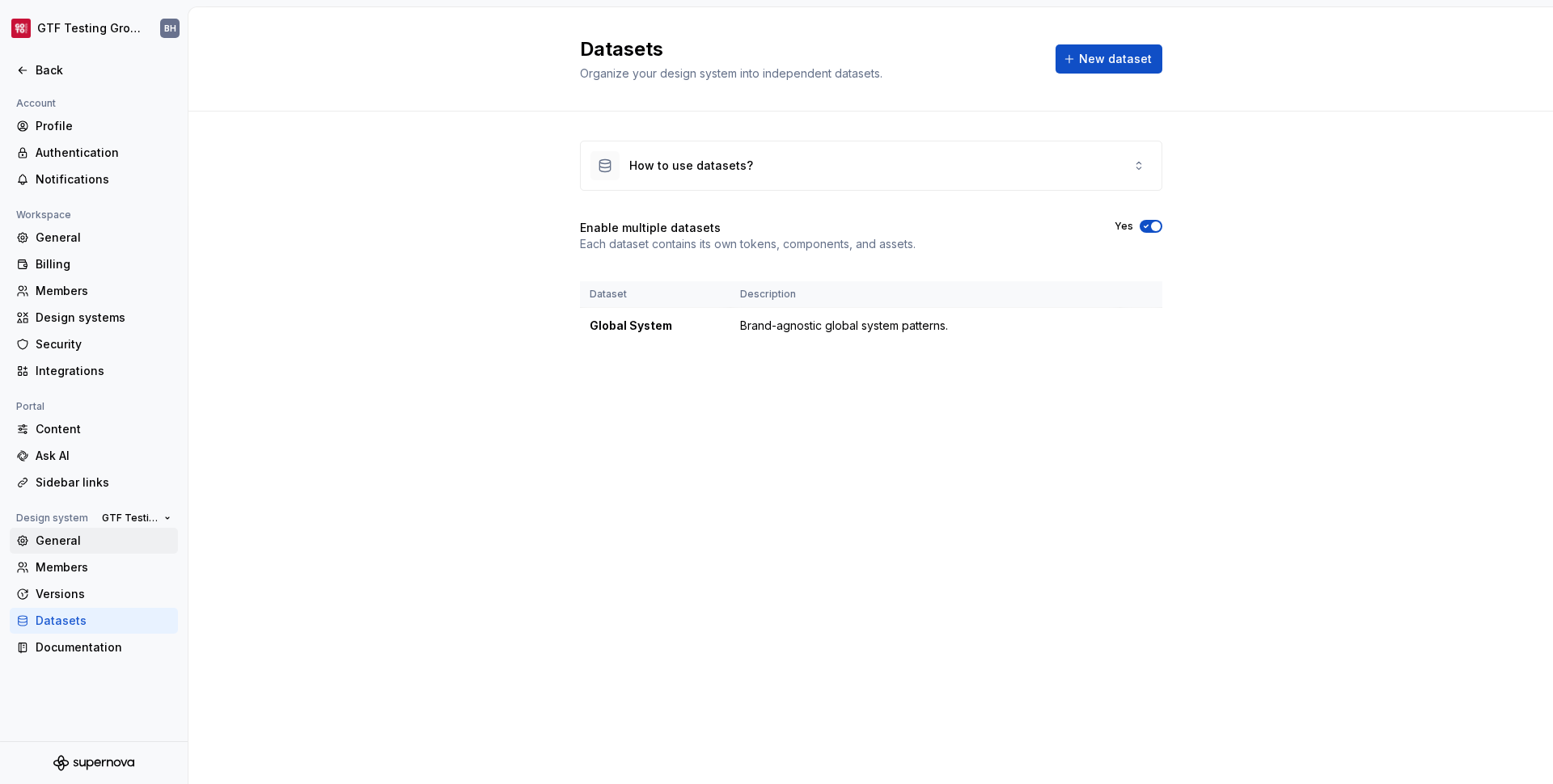
click at [71, 550] on div "General" at bounding box center [94, 540] width 168 height 26
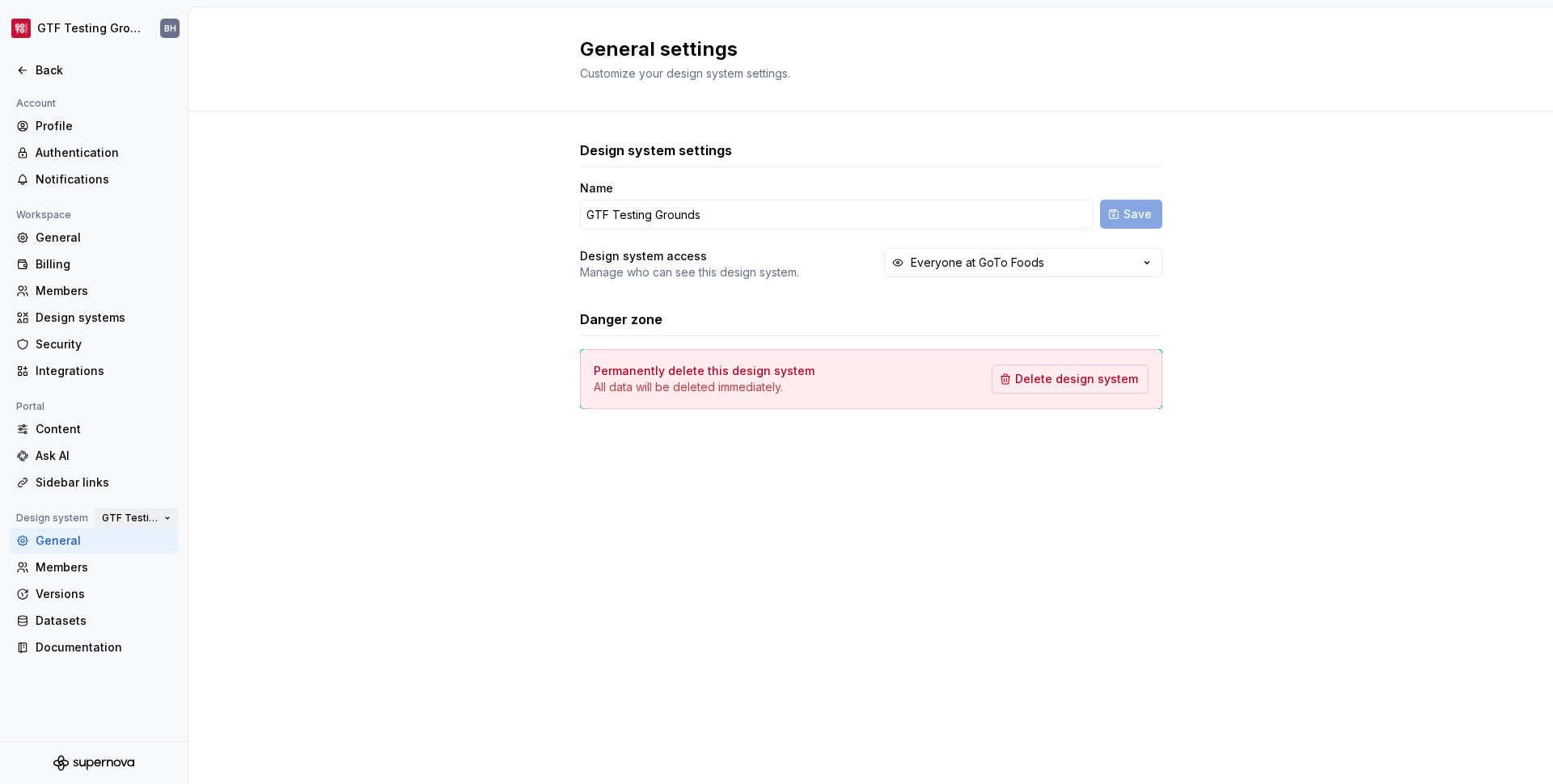
click at [150, 521] on span "GTF Testing Grounds" at bounding box center [130, 518] width 56 height 13
click at [91, 422] on div "Content" at bounding box center [104, 429] width 136 height 17
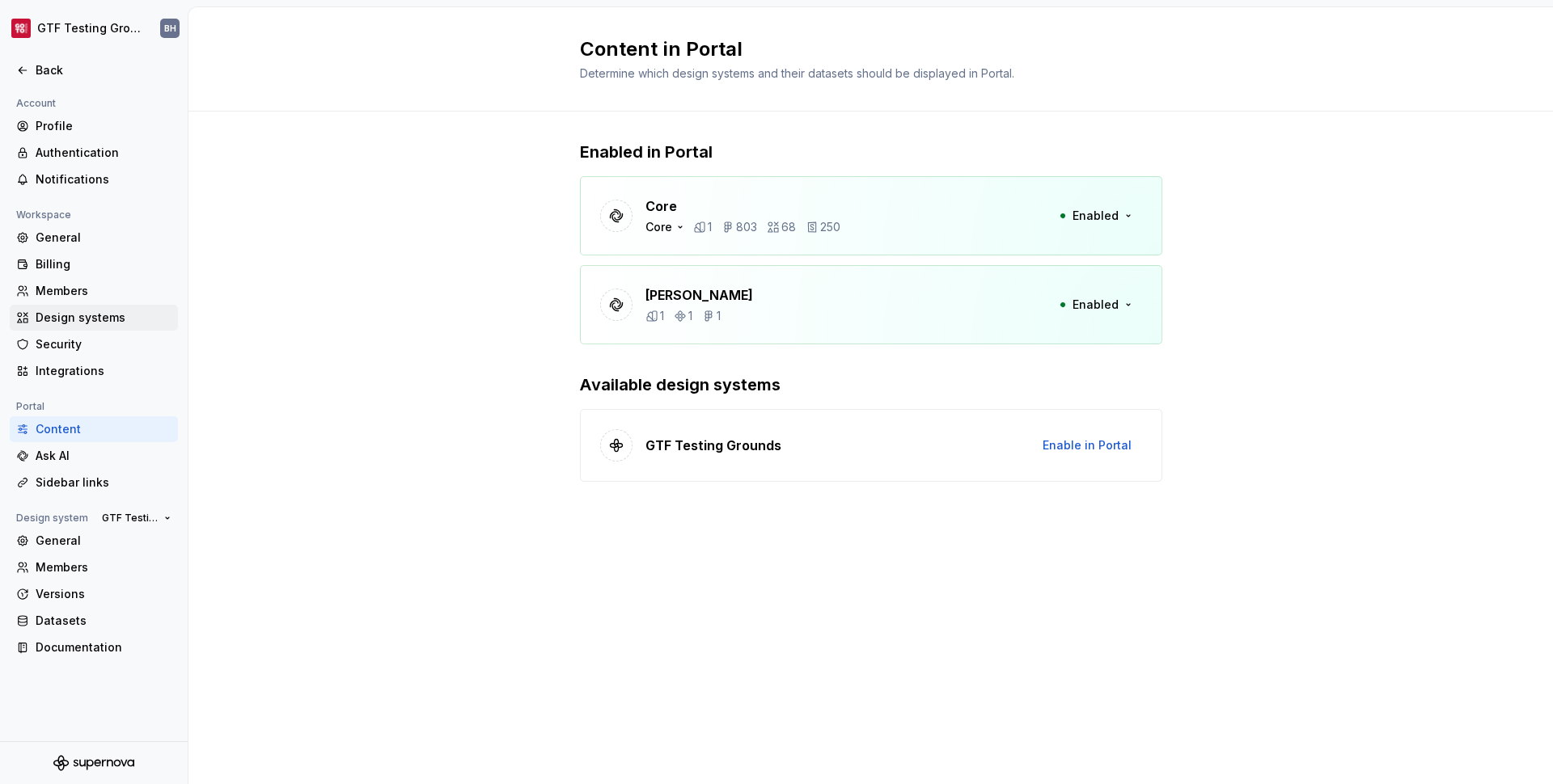
click at [94, 308] on div "Design systems" at bounding box center [94, 318] width 168 height 26
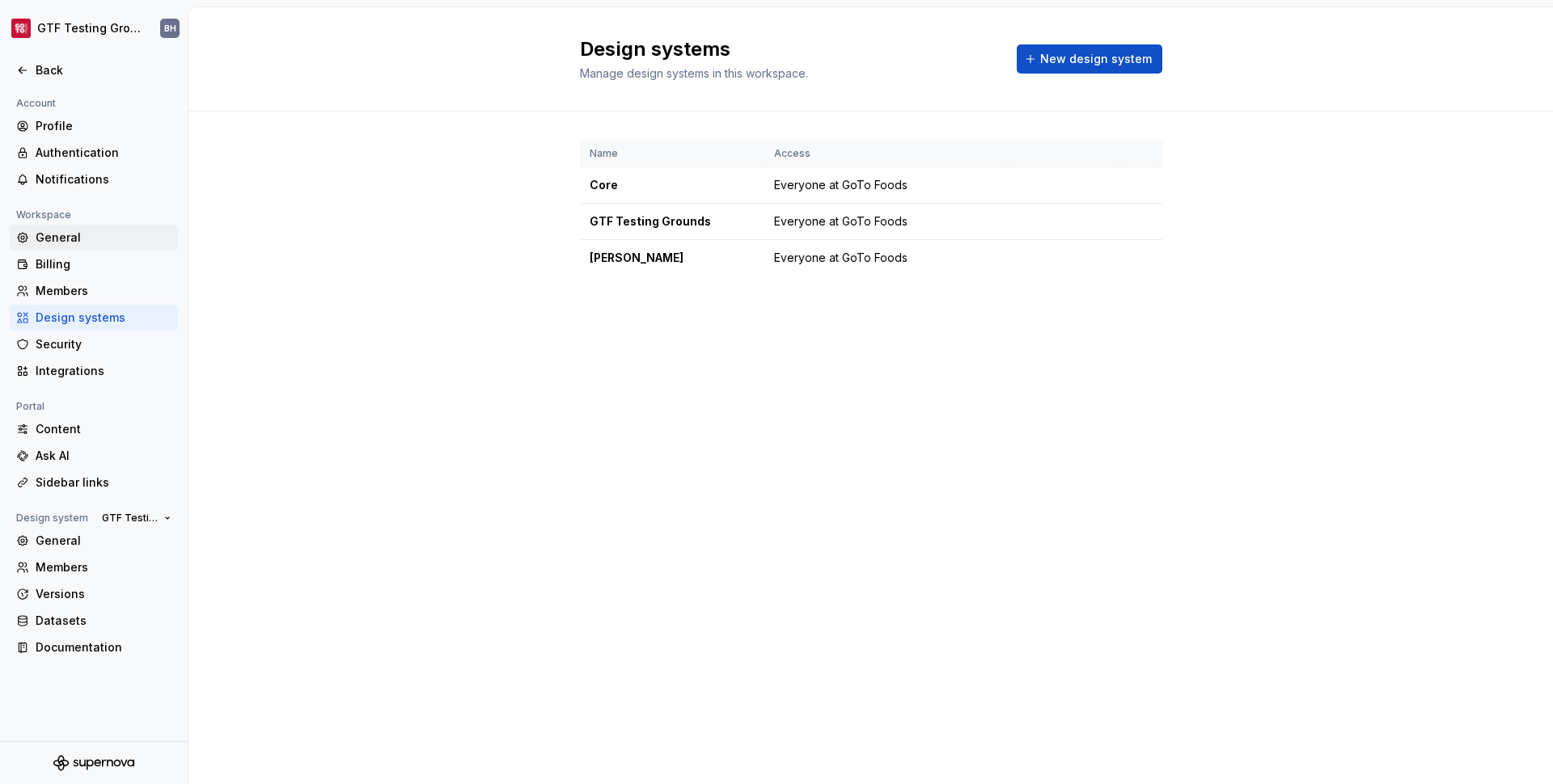
click at [86, 241] on div "General" at bounding box center [104, 238] width 136 height 17
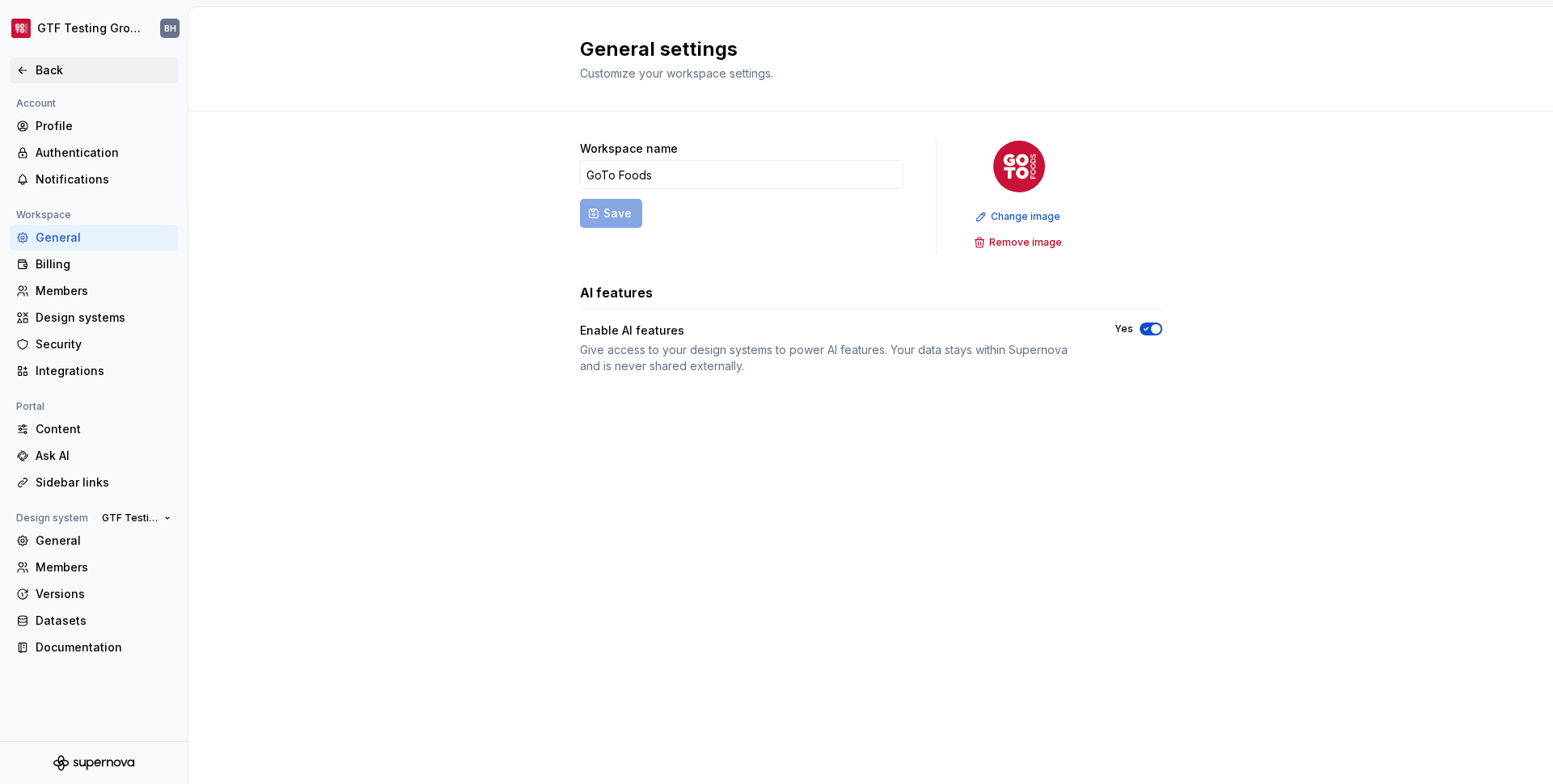
click at [81, 64] on div "Back" at bounding box center [104, 71] width 136 height 17
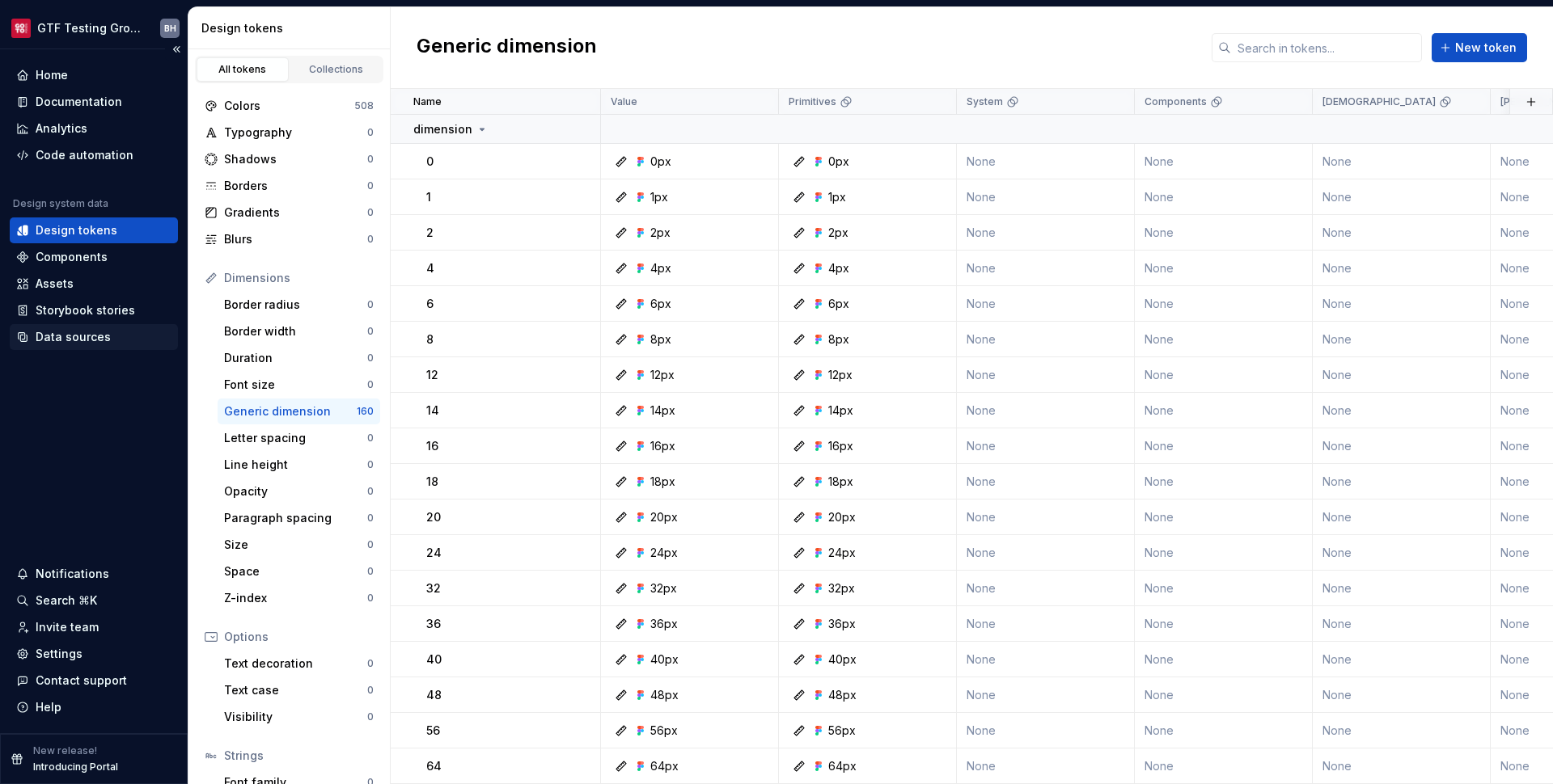
click at [71, 333] on div "Data sources" at bounding box center [74, 337] width 75 height 17
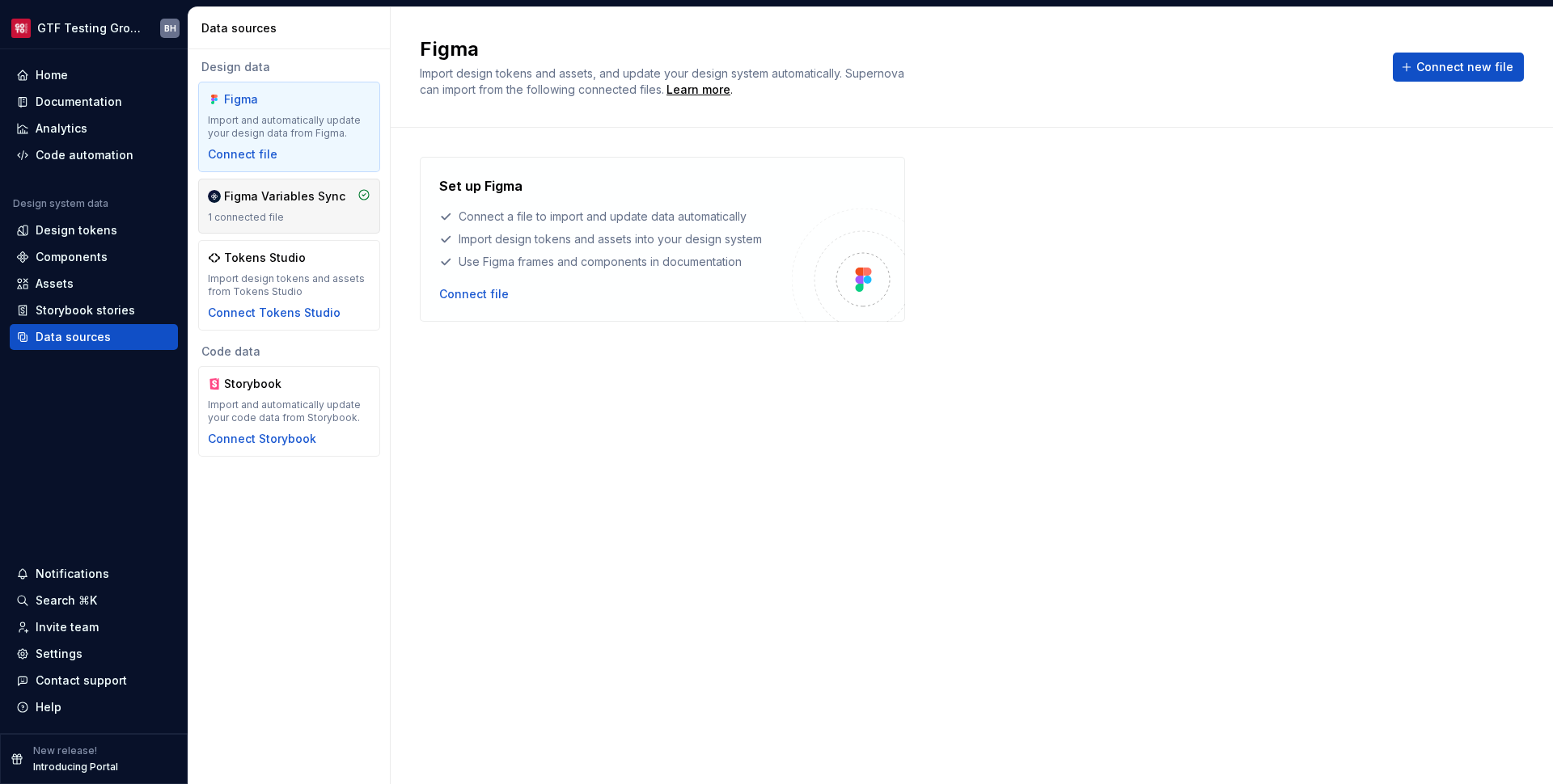
click at [272, 208] on div "Figma Variables Sync 1 connected file" at bounding box center [289, 206] width 163 height 36
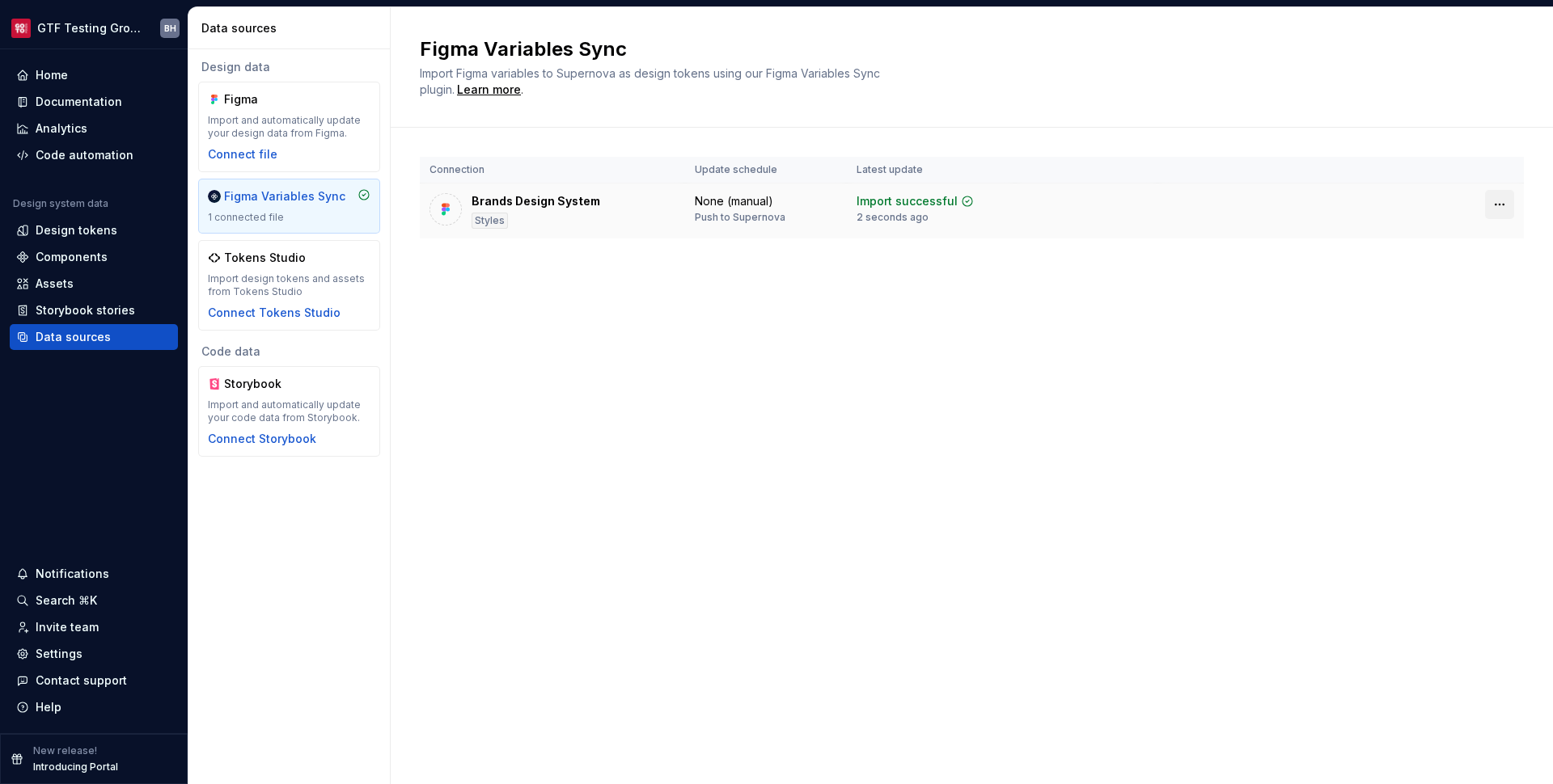
click at [1493, 205] on html "GTF Testing Grounds BH Home Documentation Analytics Code automation Design syst…" at bounding box center [776, 392] width 1553 height 784
click at [1326, 204] on html "GTF Testing Grounds BH Home Documentation Analytics Code automation Design syst…" at bounding box center [776, 392] width 1553 height 784
click at [486, 226] on div "Styles" at bounding box center [490, 221] width 37 height 17
click at [600, 233] on td "Brands Design System Styles" at bounding box center [553, 211] width 266 height 56
click at [254, 153] on div "Connect file" at bounding box center [243, 154] width 70 height 17
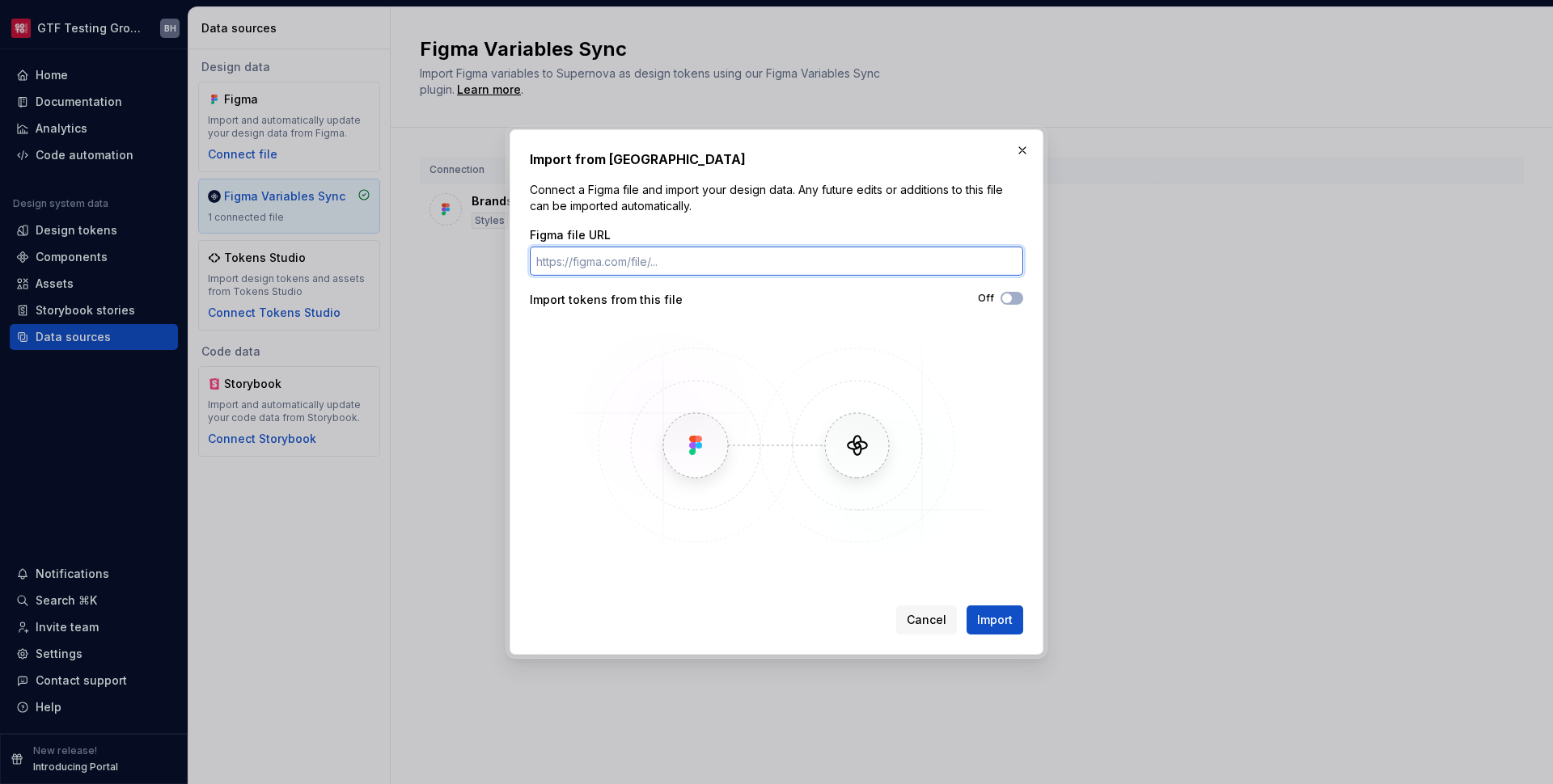
paste input "[URL][DOMAIN_NAME]"
type input "[URL][DOMAIN_NAME]"
click at [776, 308] on div "Figma file URL [URL][DOMAIN_NAME] Import tokens from this file Off" at bounding box center [776, 397] width 494 height 340
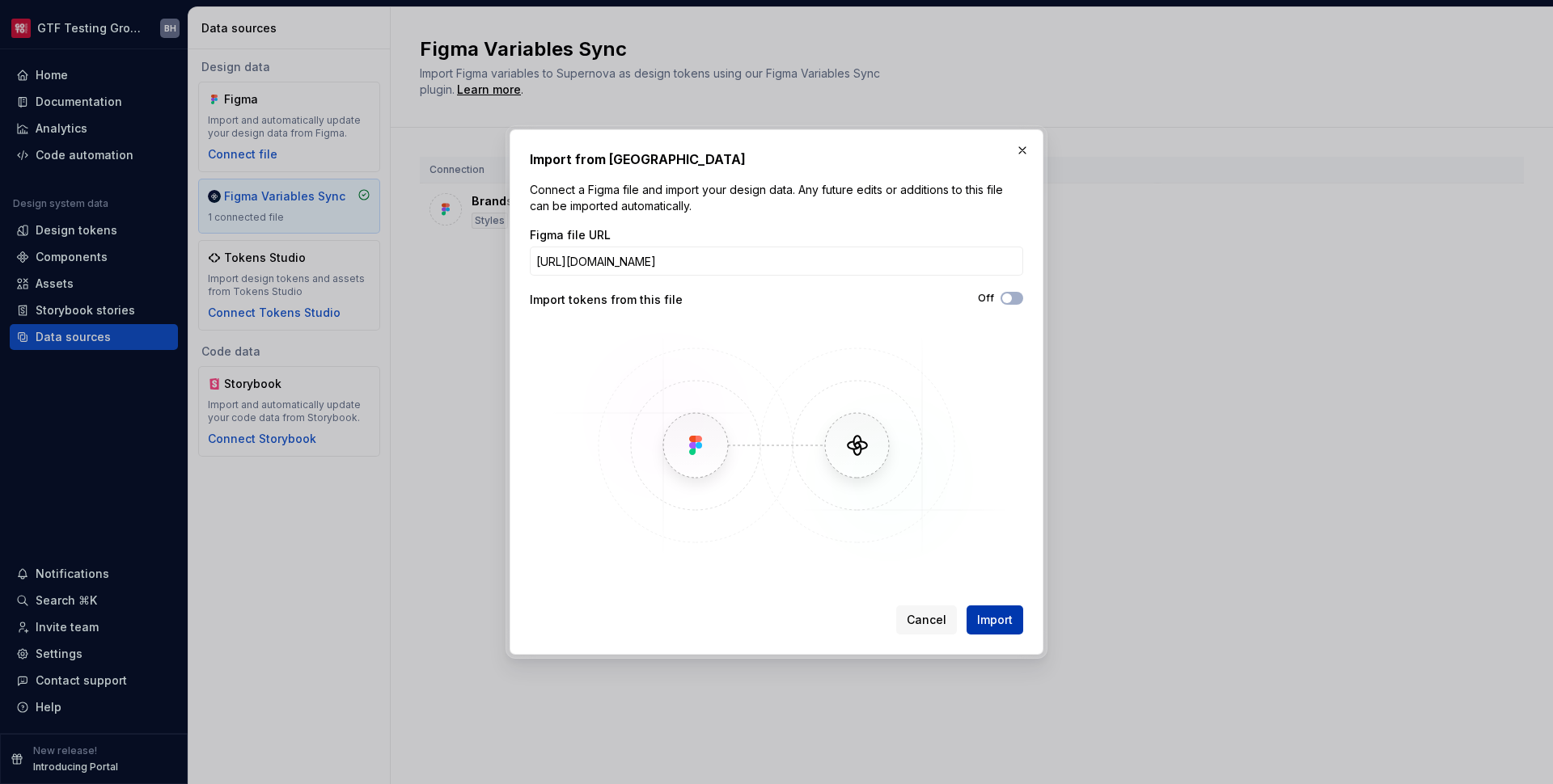
click at [996, 615] on span "Import" at bounding box center [995, 620] width 36 height 17
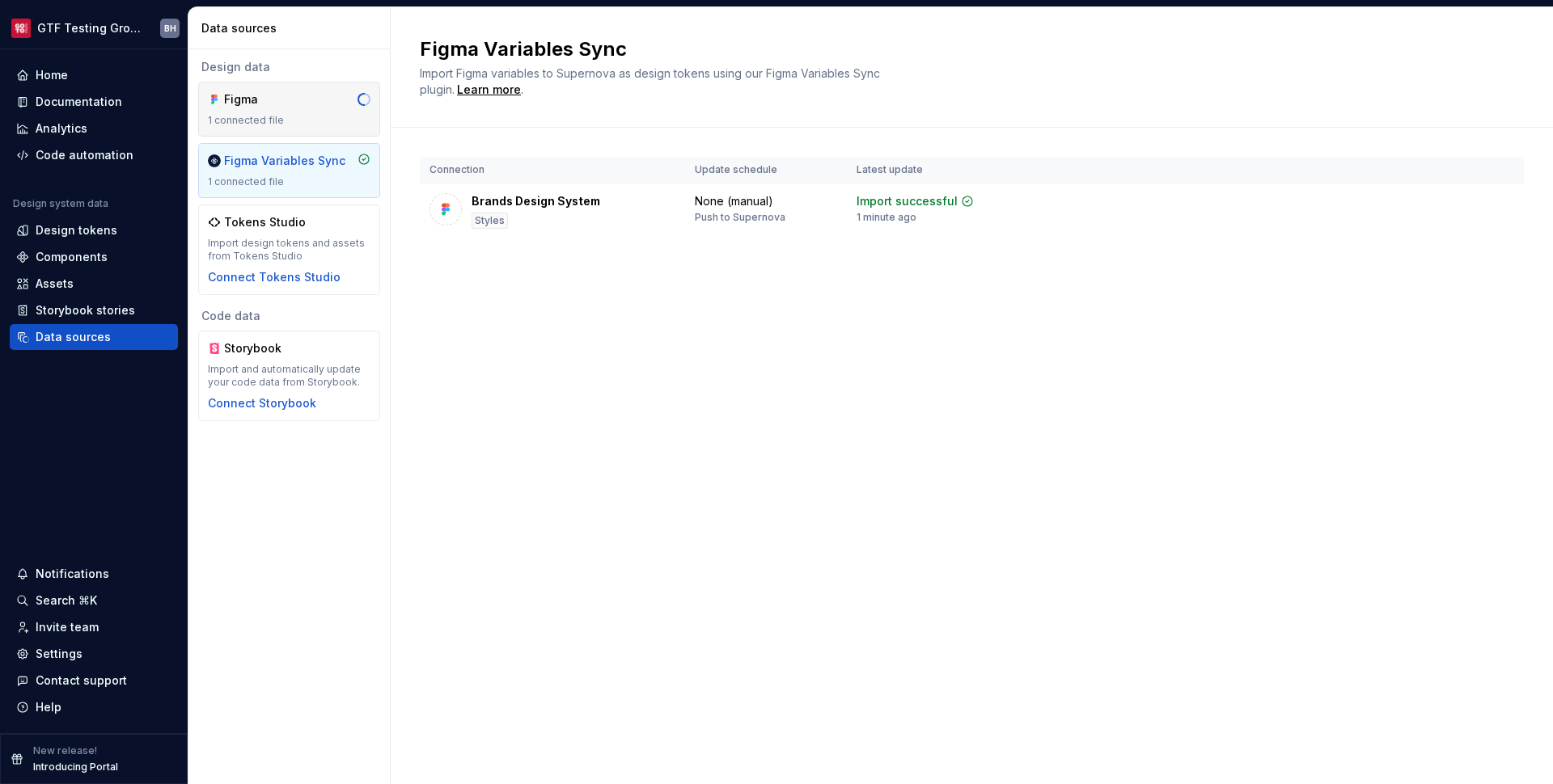
click at [260, 109] on div "Figma 1 connected file" at bounding box center [289, 108] width 163 height 36
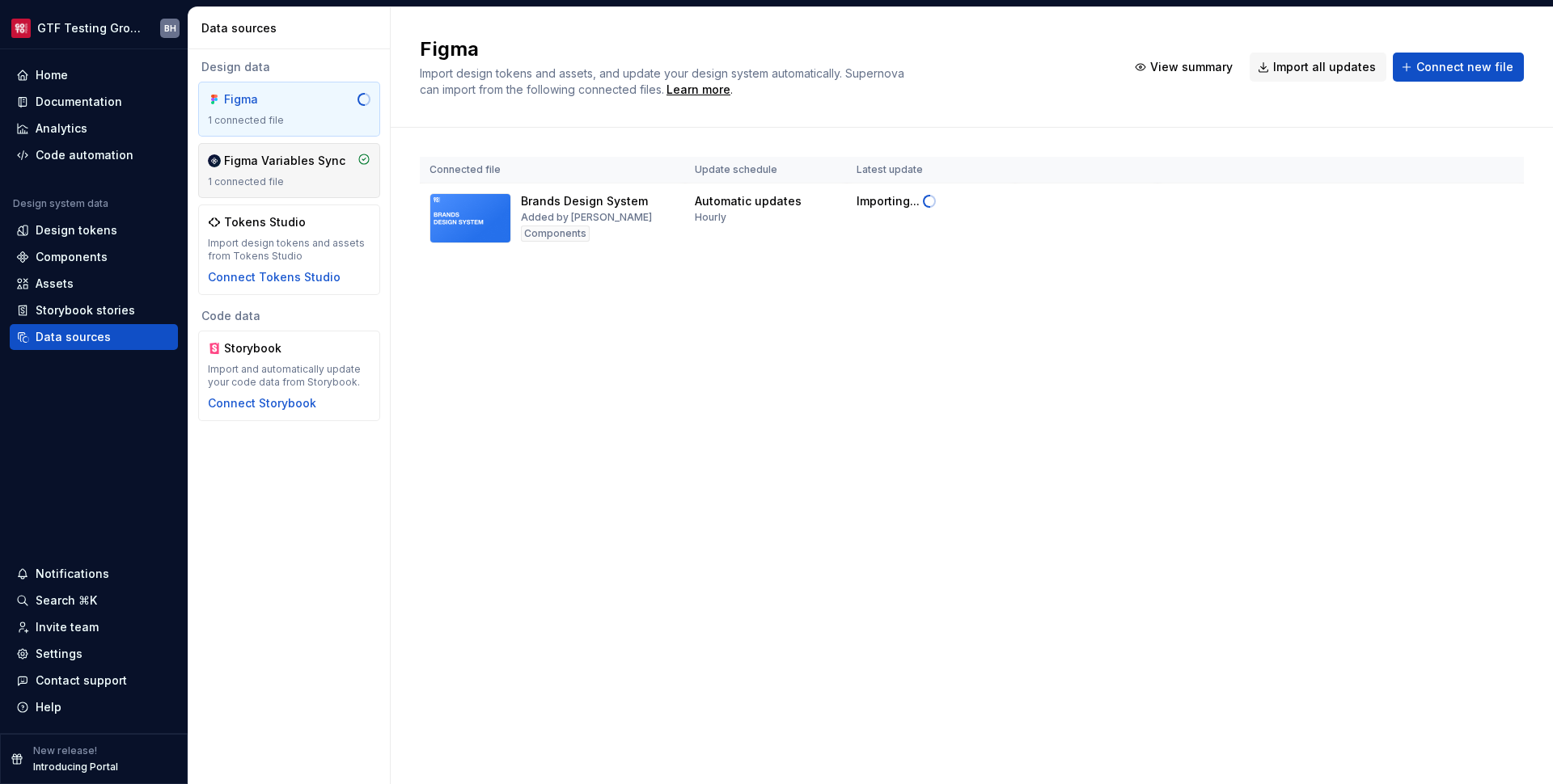
click at [314, 182] on div "1 connected file" at bounding box center [289, 182] width 163 height 13
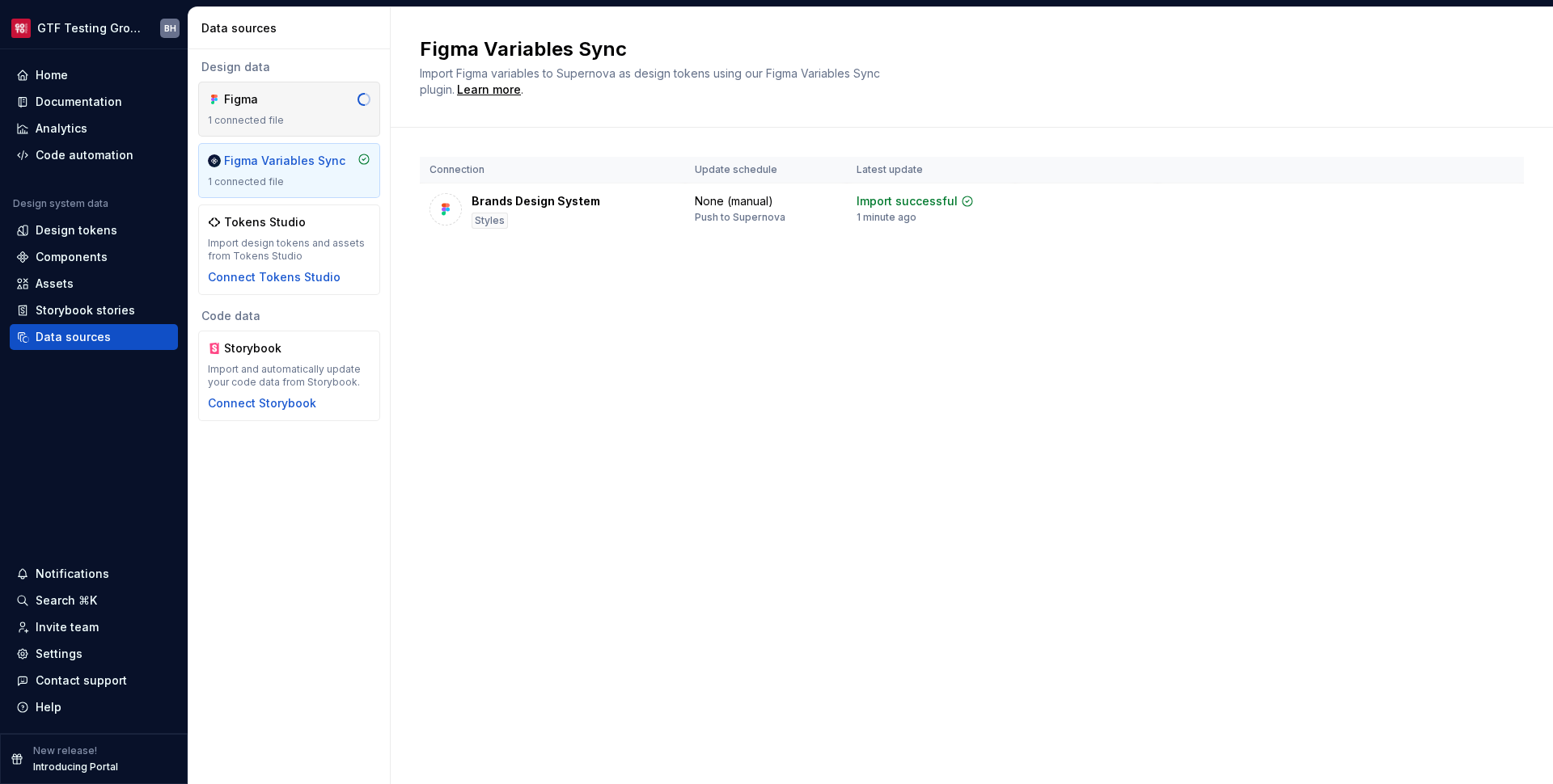
click at [307, 119] on div "1 connected file" at bounding box center [289, 120] width 163 height 13
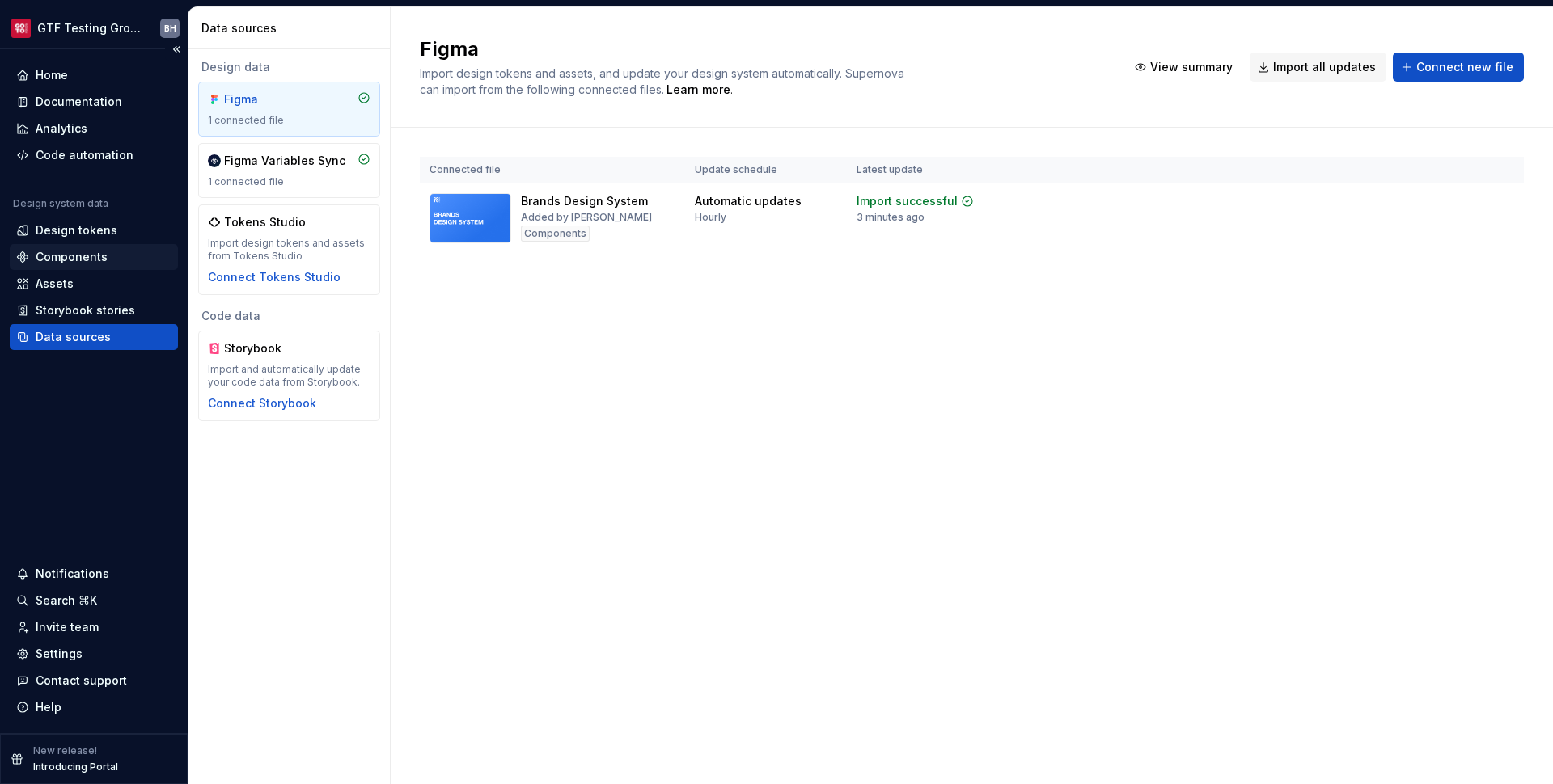
click at [91, 259] on div "Components" at bounding box center [72, 257] width 72 height 17
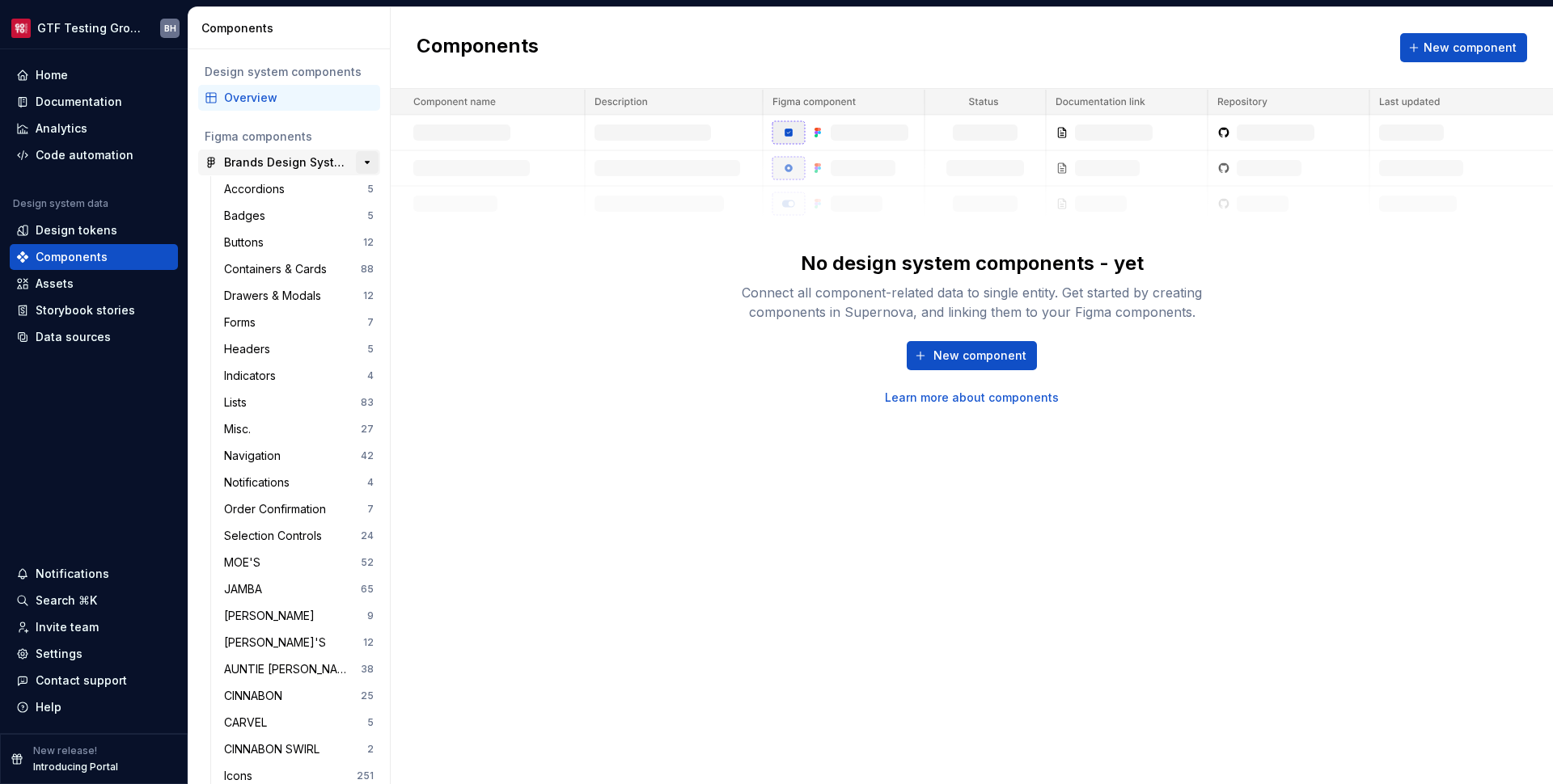
click at [356, 162] on button "button" at bounding box center [367, 163] width 23 height 23
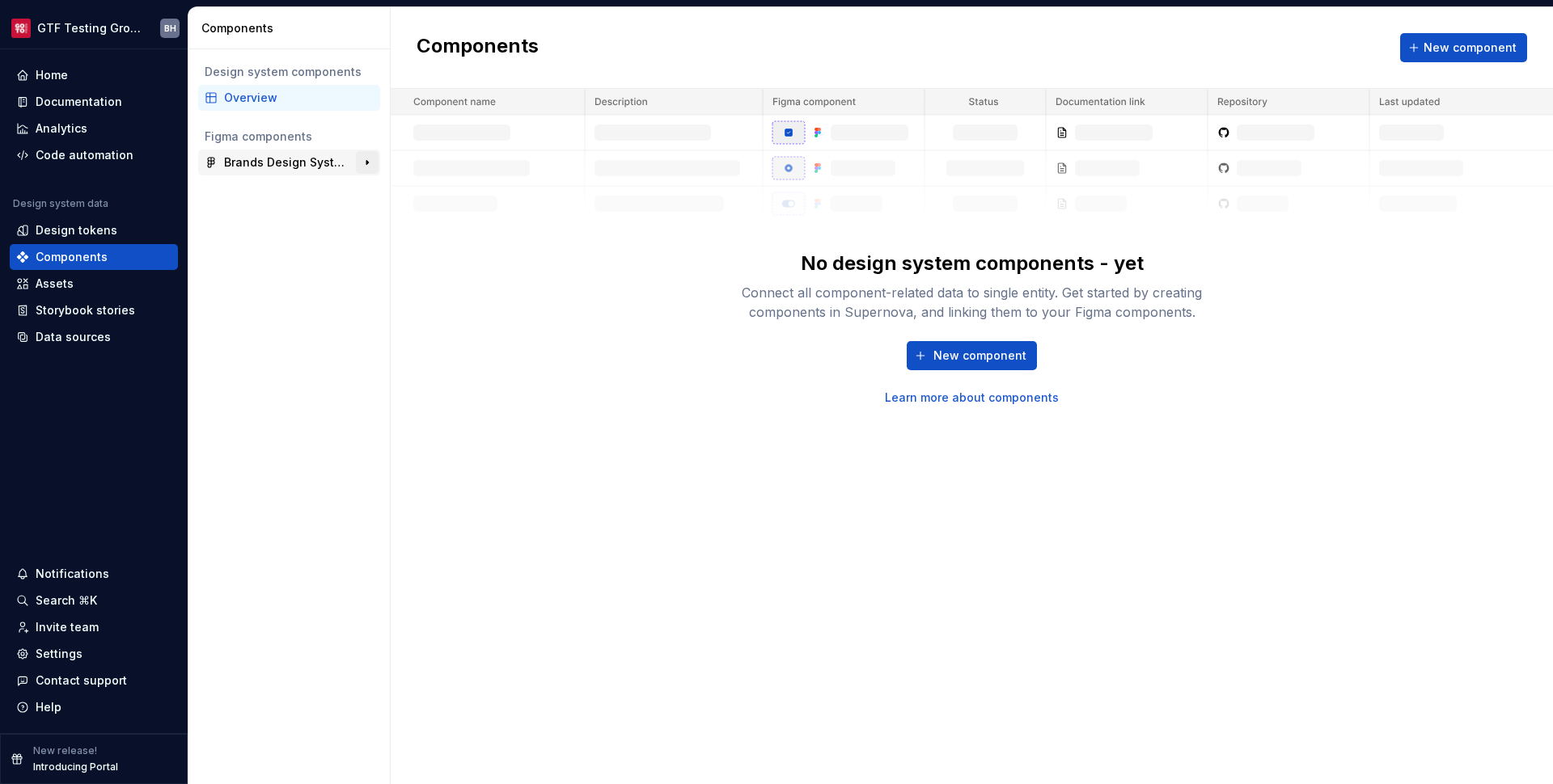
click at [360, 162] on button "button" at bounding box center [367, 163] width 23 height 23
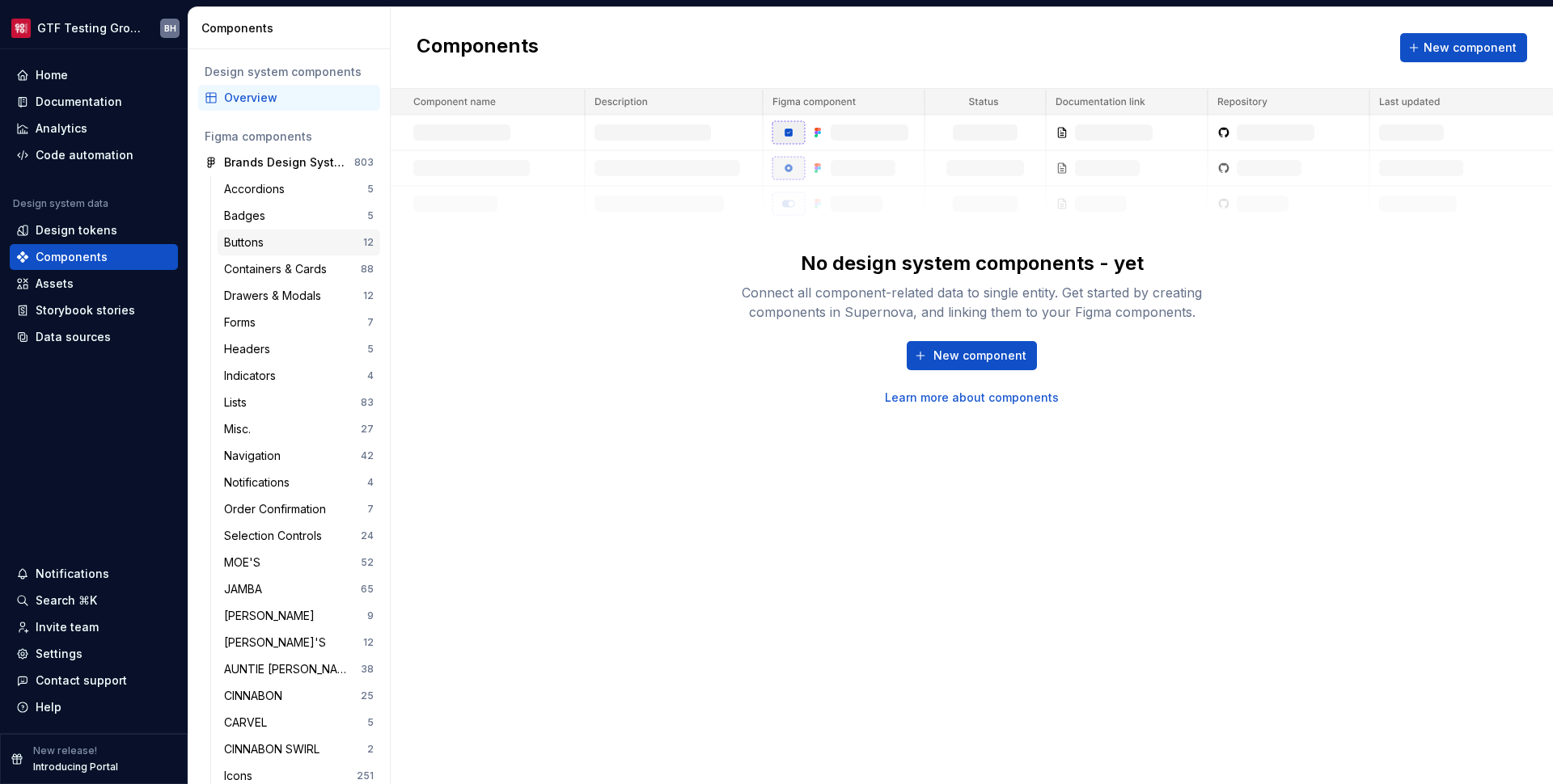
click at [274, 236] on div "Buttons" at bounding box center [293, 243] width 139 height 17
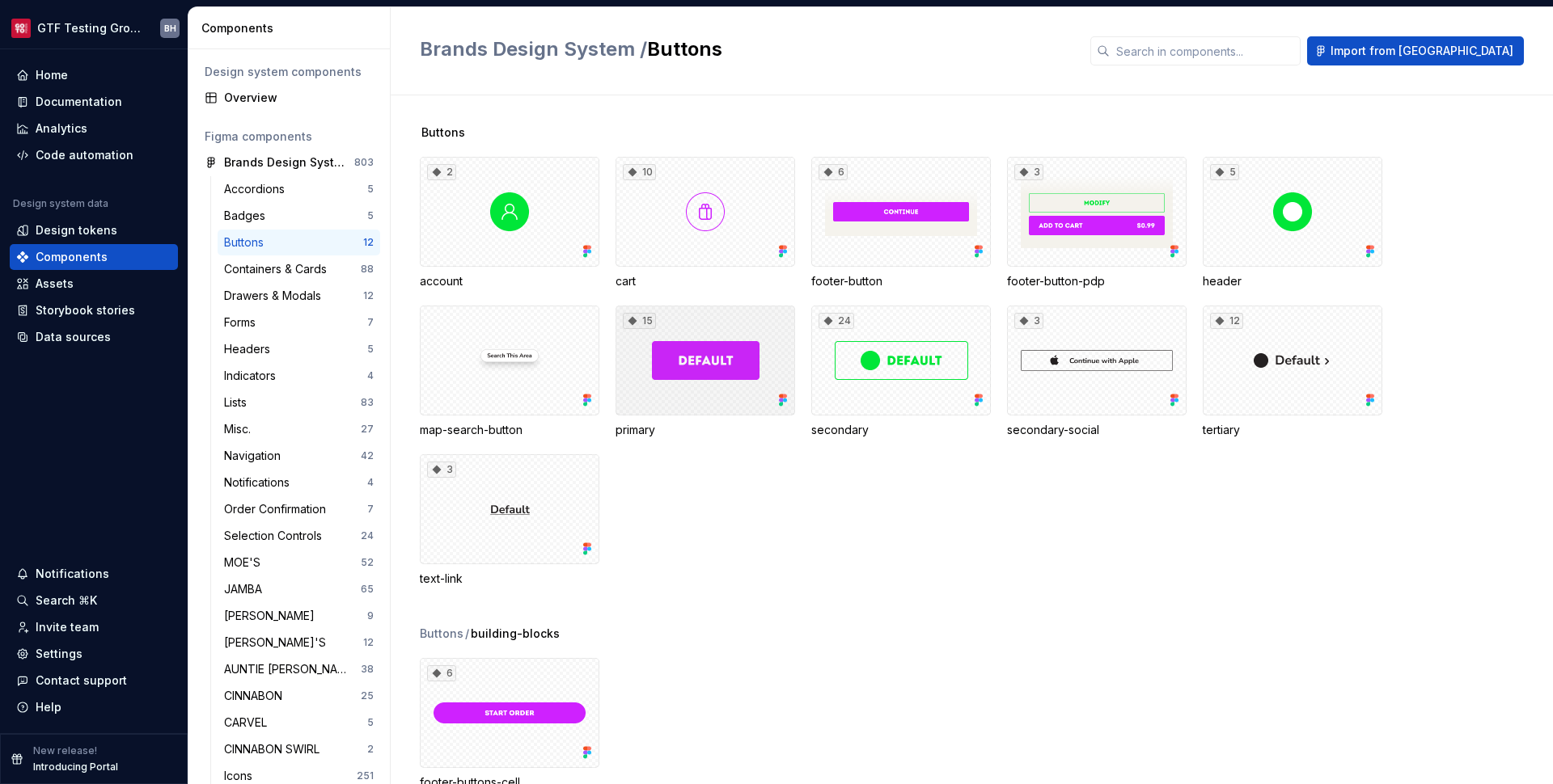
click at [694, 339] on div "15" at bounding box center [705, 361] width 179 height 110
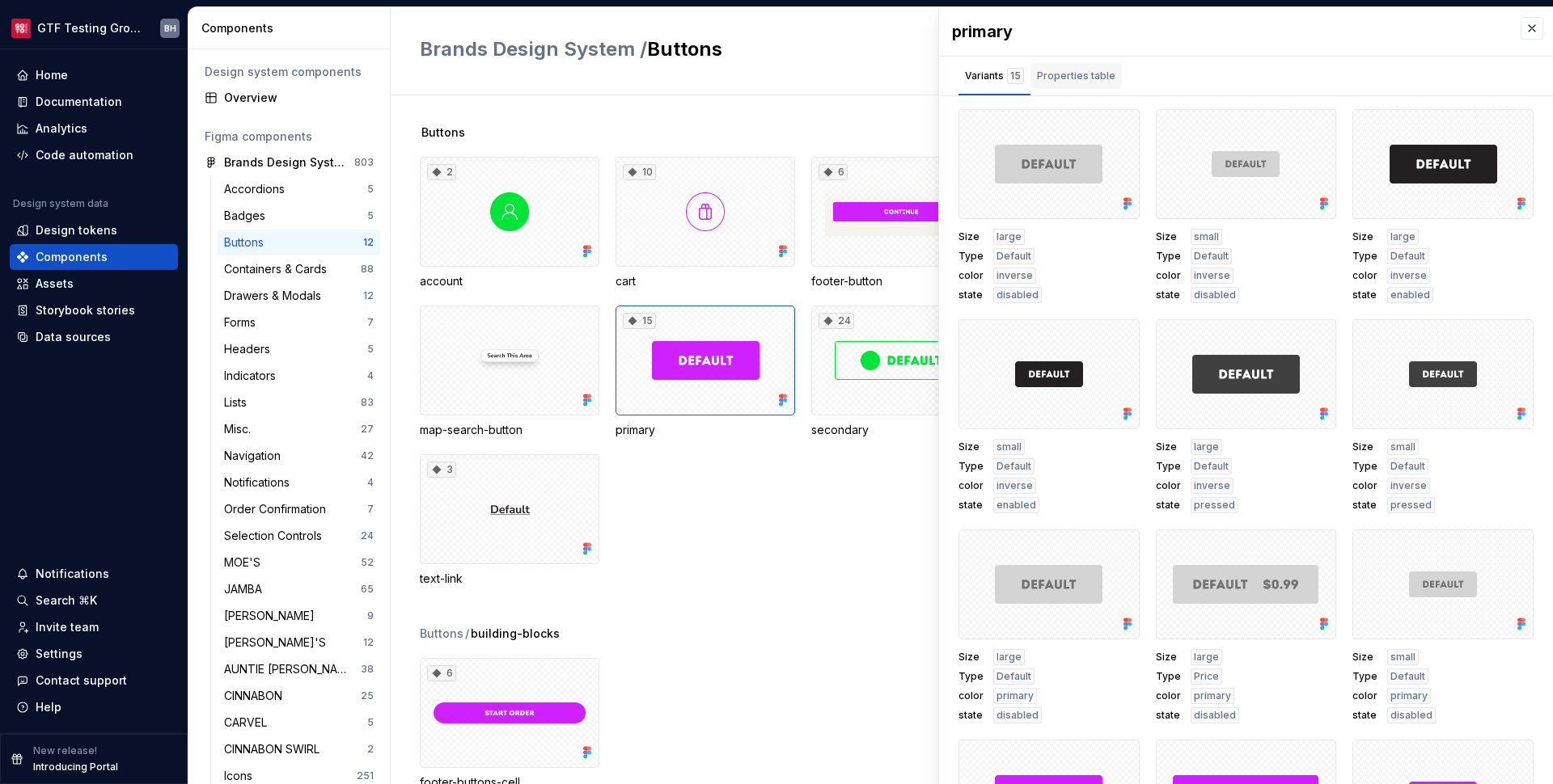
click at [1078, 77] on div "Properties table" at bounding box center [1076, 76] width 78 height 17
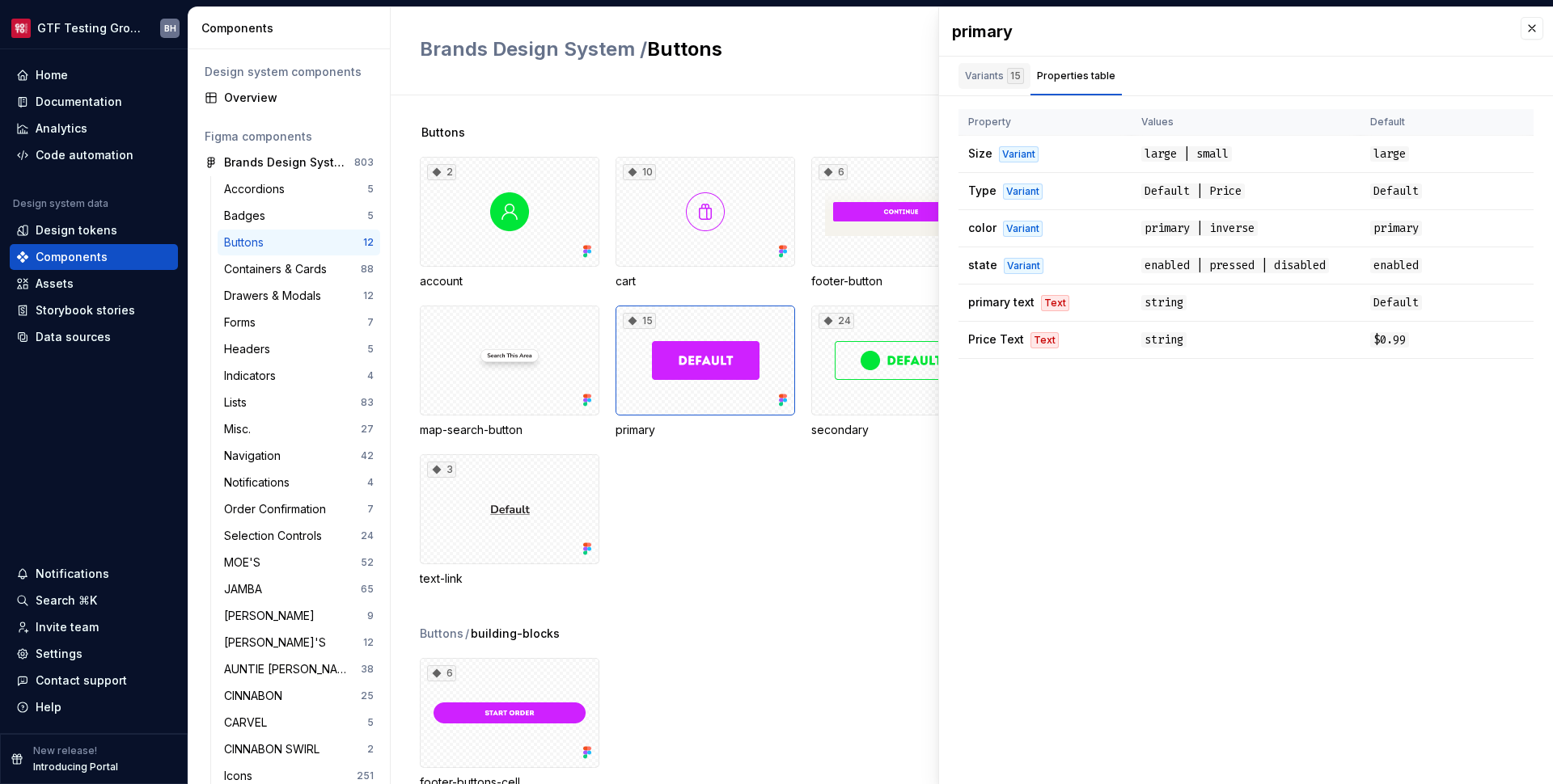
click at [998, 79] on div "Variants 15" at bounding box center [995, 76] width 59 height 17
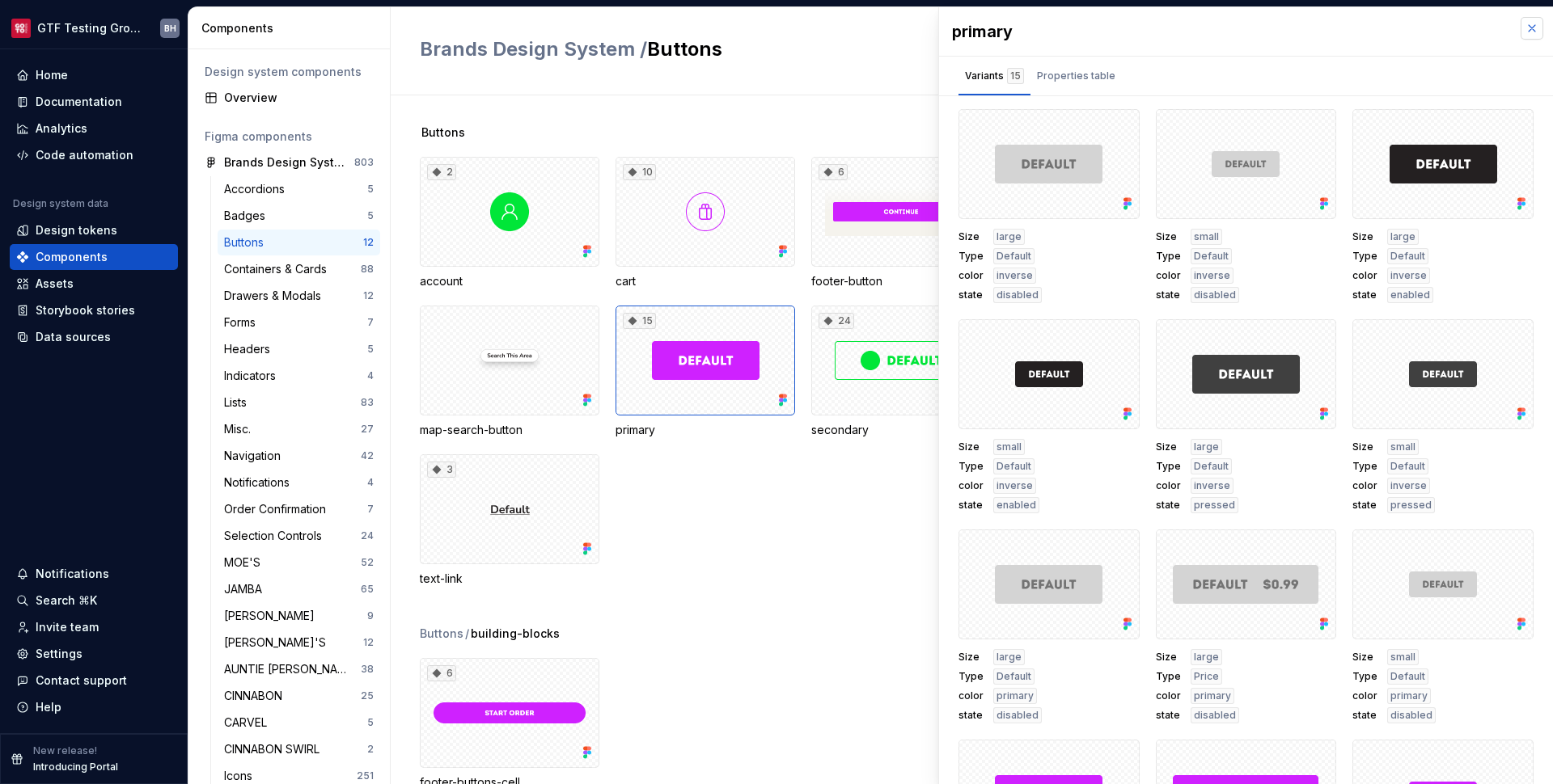
click at [1521, 27] on button "button" at bounding box center [1532, 28] width 23 height 23
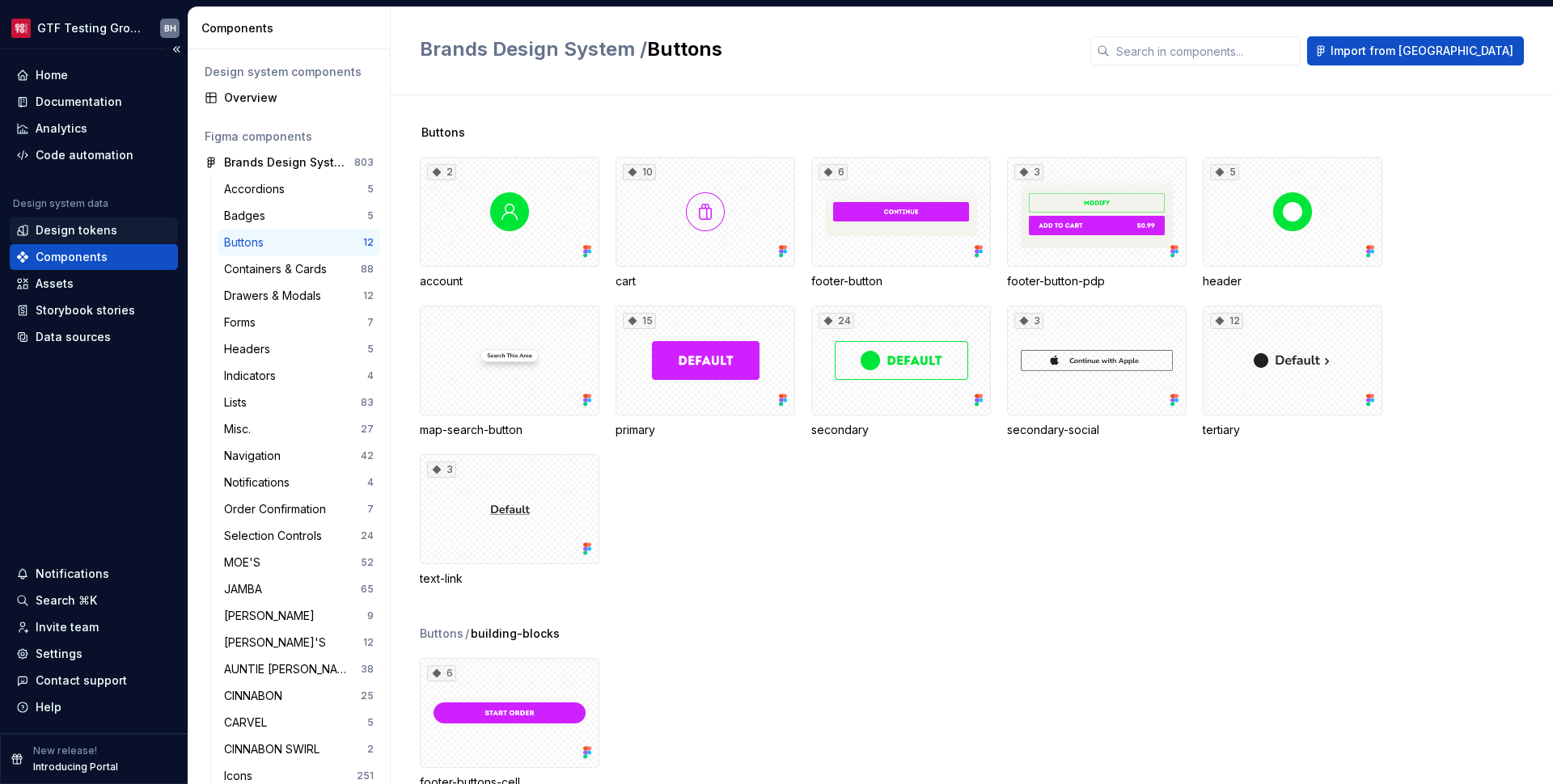
click at [97, 231] on div "Design tokens" at bounding box center [76, 231] width 82 height 17
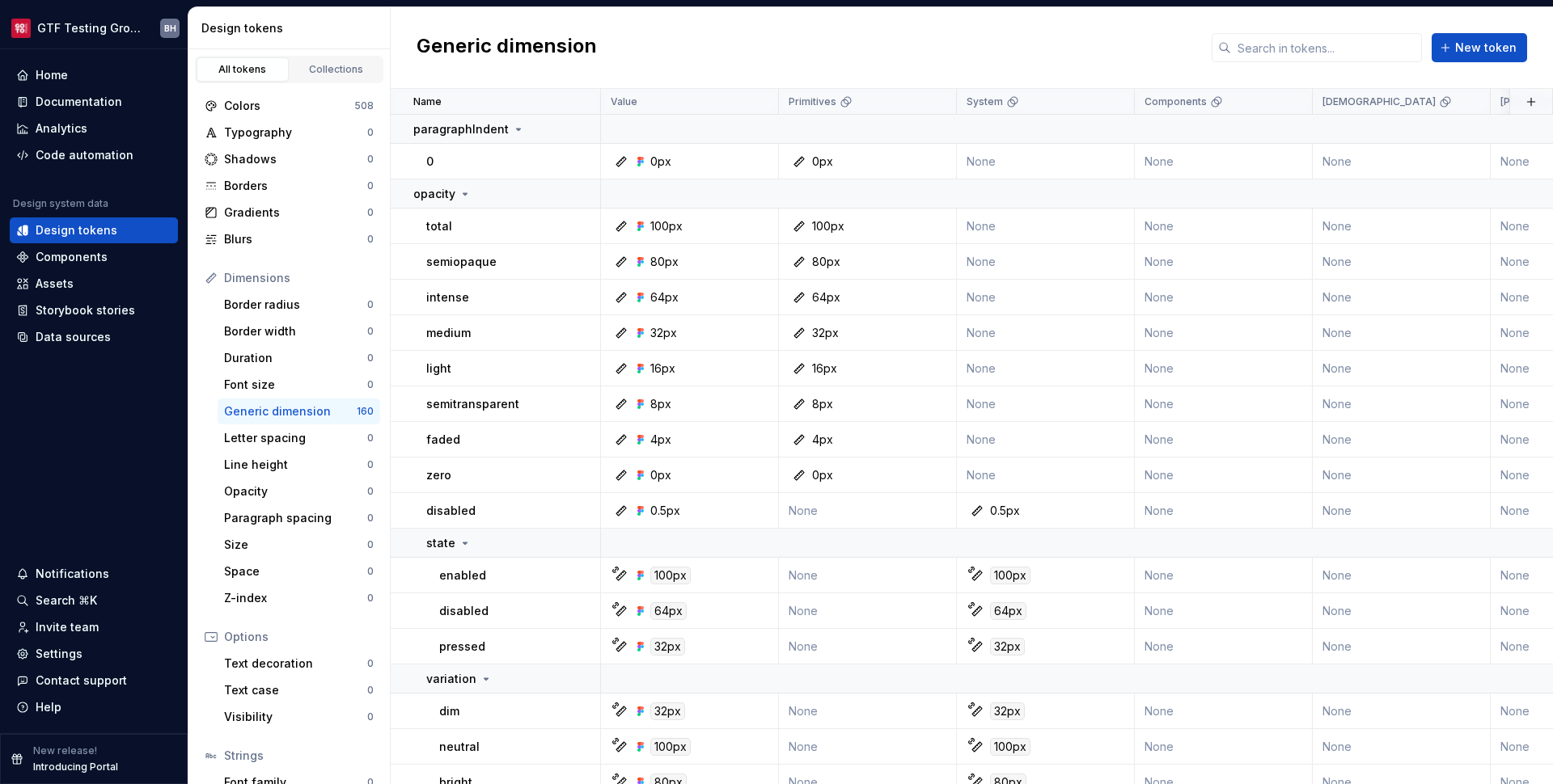
scroll to position [101, 0]
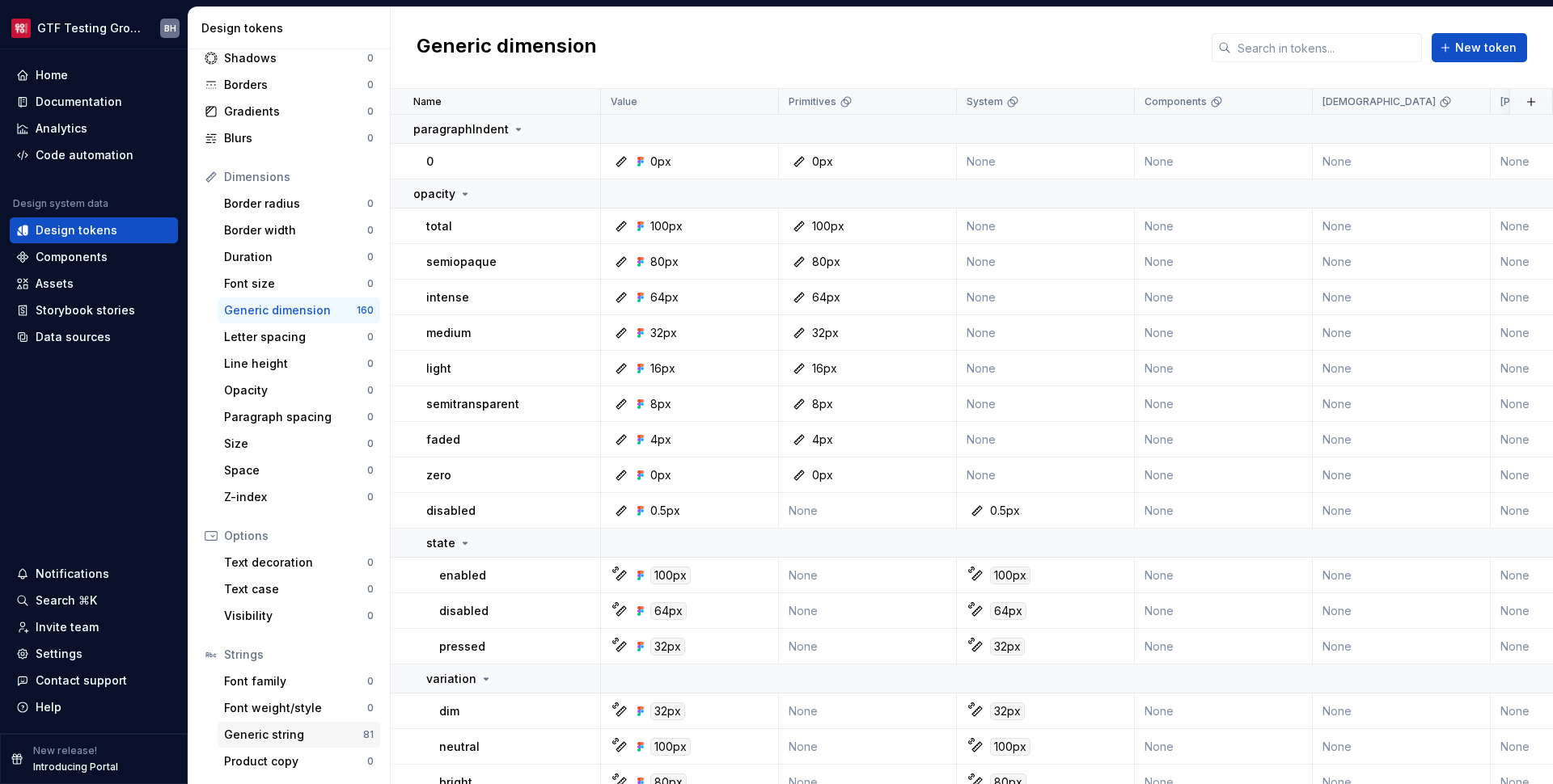
click at [272, 736] on div "Generic string" at bounding box center [293, 735] width 139 height 17
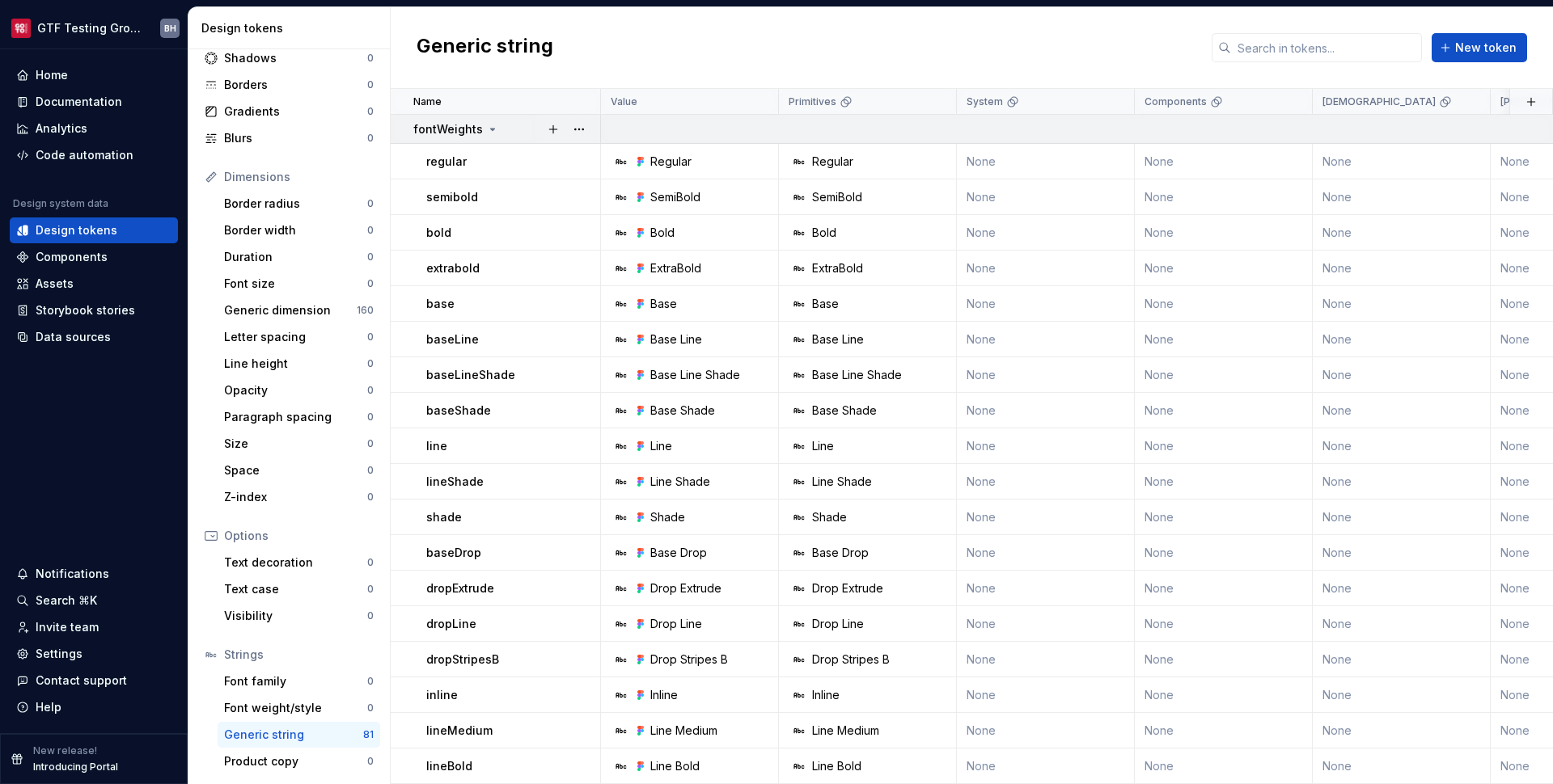
click at [494, 133] on icon at bounding box center [493, 130] width 13 height 13
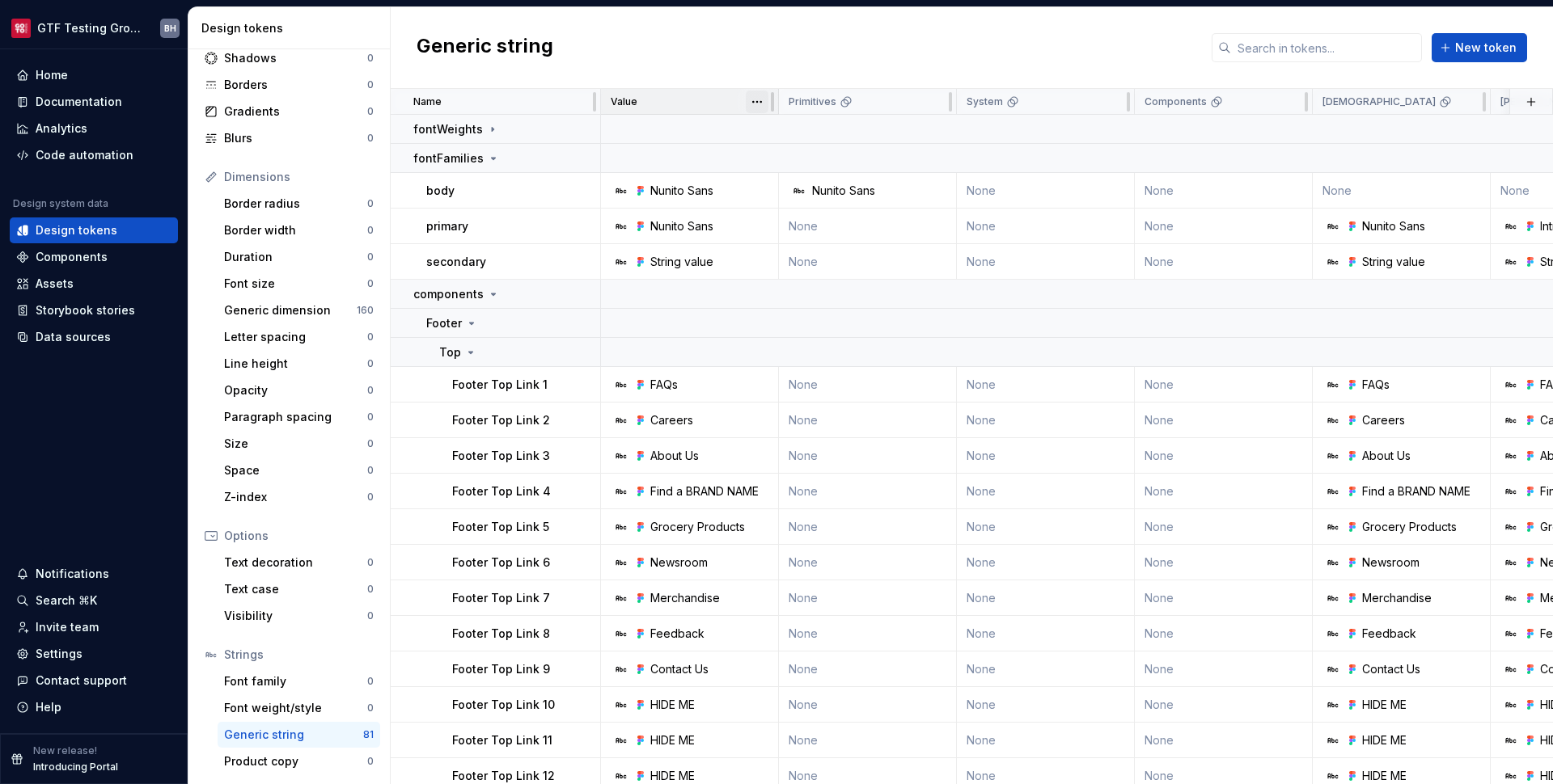
click at [751, 104] on html "GTF Testing Grounds BH Home Documentation Analytics Code automation Design syst…" at bounding box center [776, 392] width 1553 height 784
click at [709, 104] on html "GTF Testing Grounds BH Home Documentation Analytics Code automation Design syst…" at bounding box center [776, 392] width 1553 height 784
click at [932, 104] on html "GTF Testing Grounds BH Home Documentation Analytics Code automation Design syst…" at bounding box center [776, 392] width 1553 height 784
click at [958, 220] on span "Delete theme" at bounding box center [1006, 226] width 105 height 17
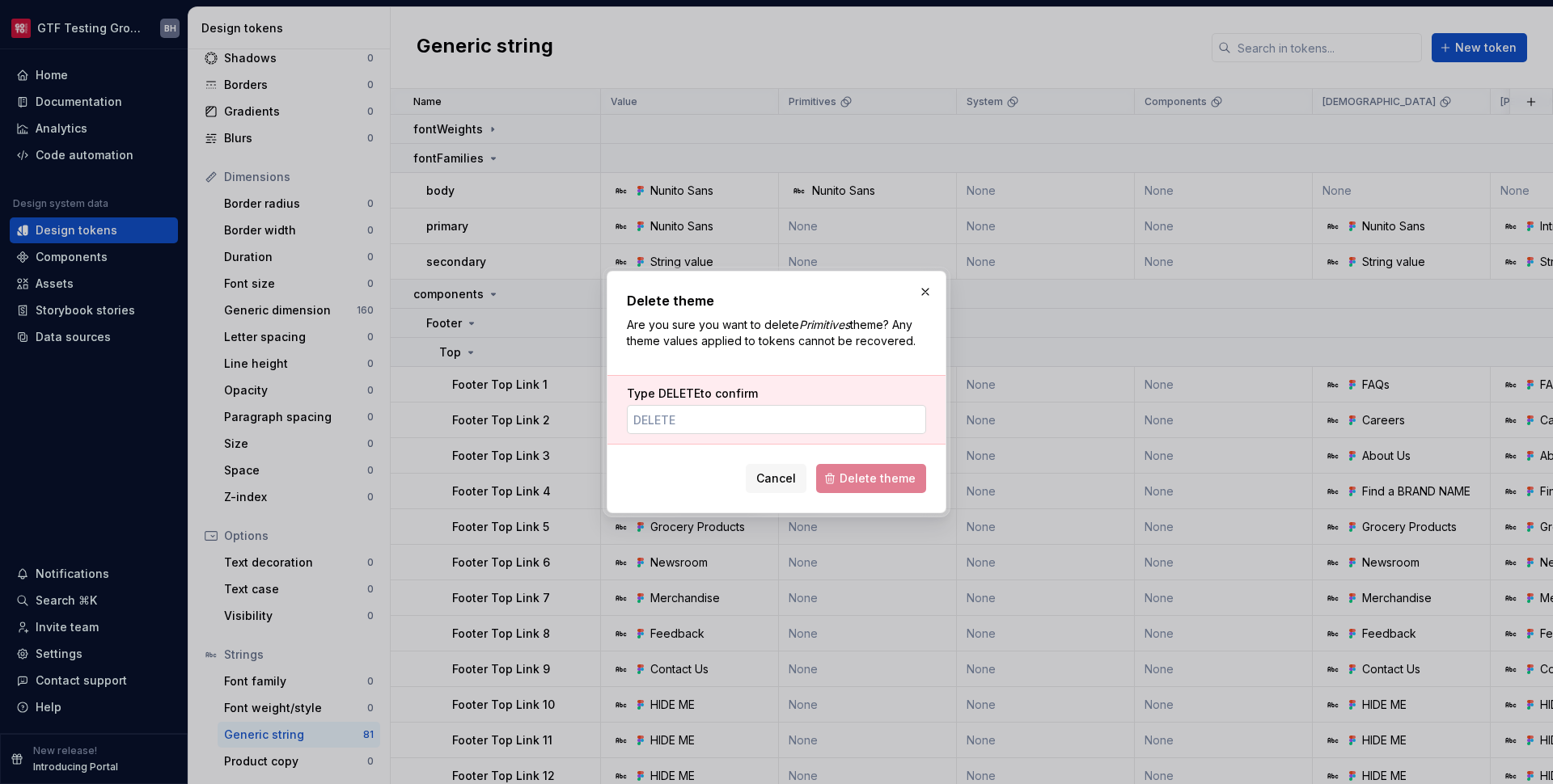
click at [809, 418] on input "Type DELETE to confirm" at bounding box center [777, 420] width 300 height 29
type input "delete"
click at [913, 483] on span "Delete theme" at bounding box center [877, 479] width 76 height 17
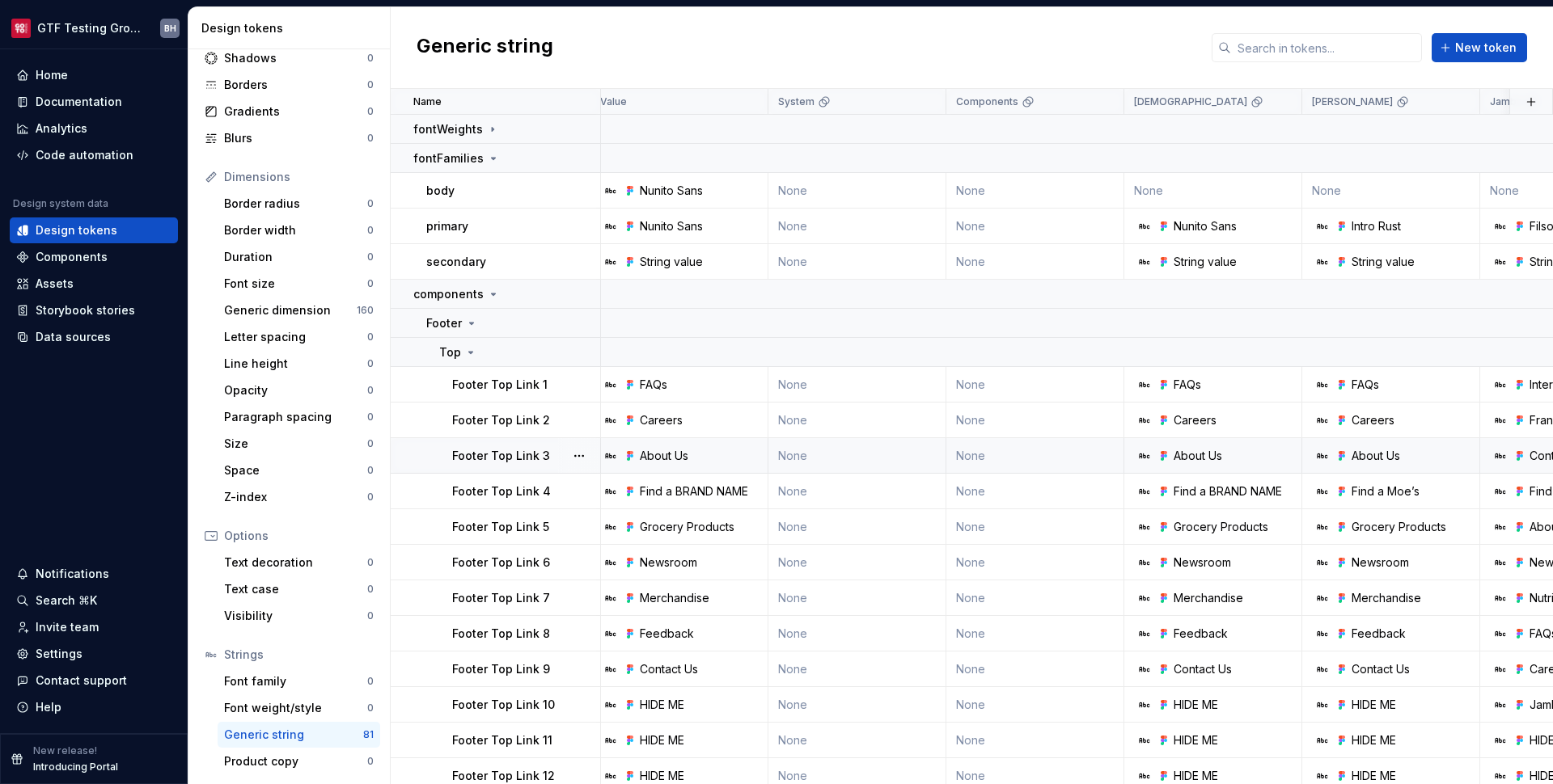
scroll to position [0, 0]
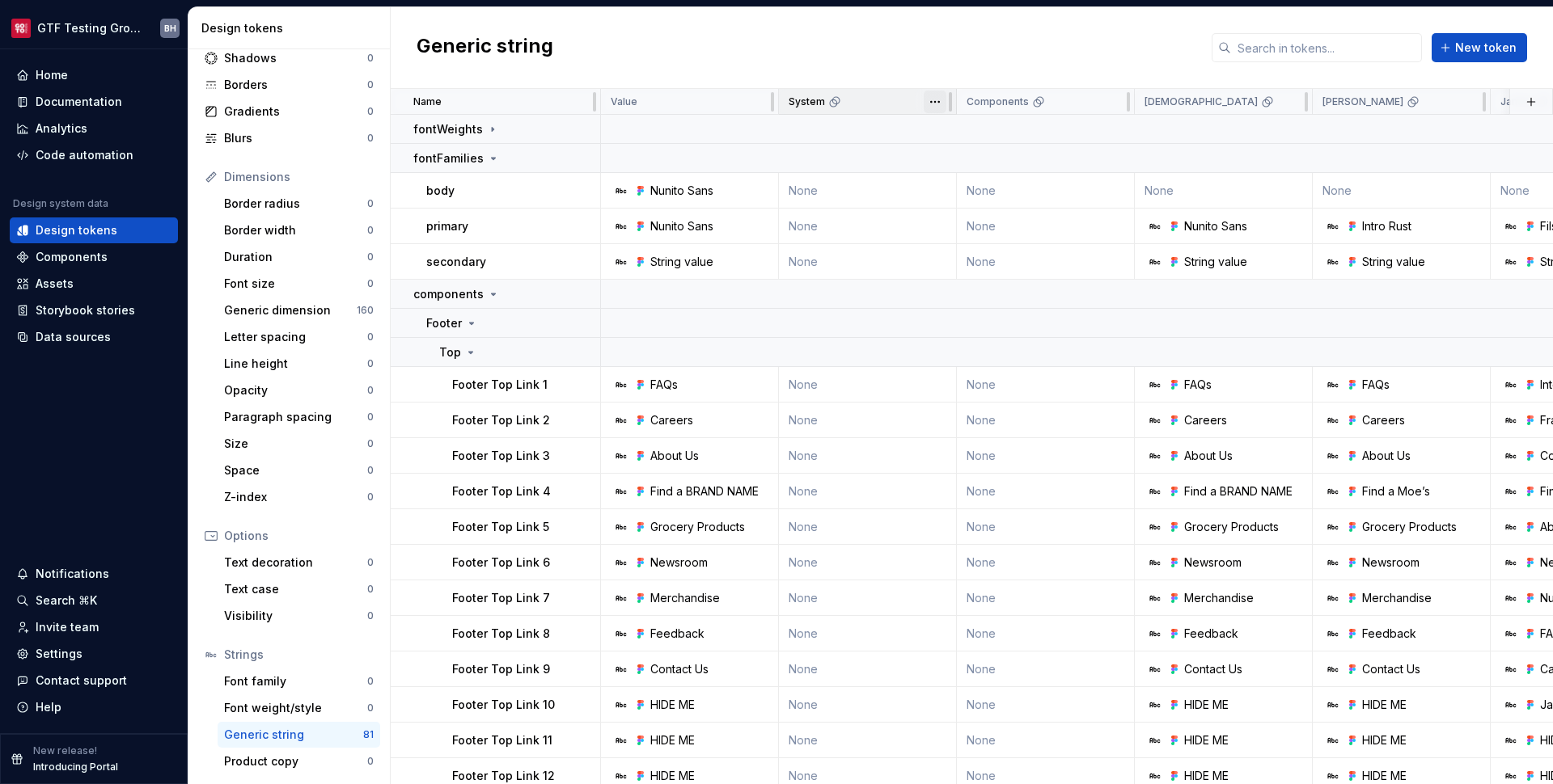
click at [935, 98] on html "GTF Testing Grounds BH Home Documentation Analytics Code automation Design syst…" at bounding box center [776, 392] width 1553 height 784
click at [985, 227] on span "Delete theme" at bounding box center [1006, 226] width 105 height 17
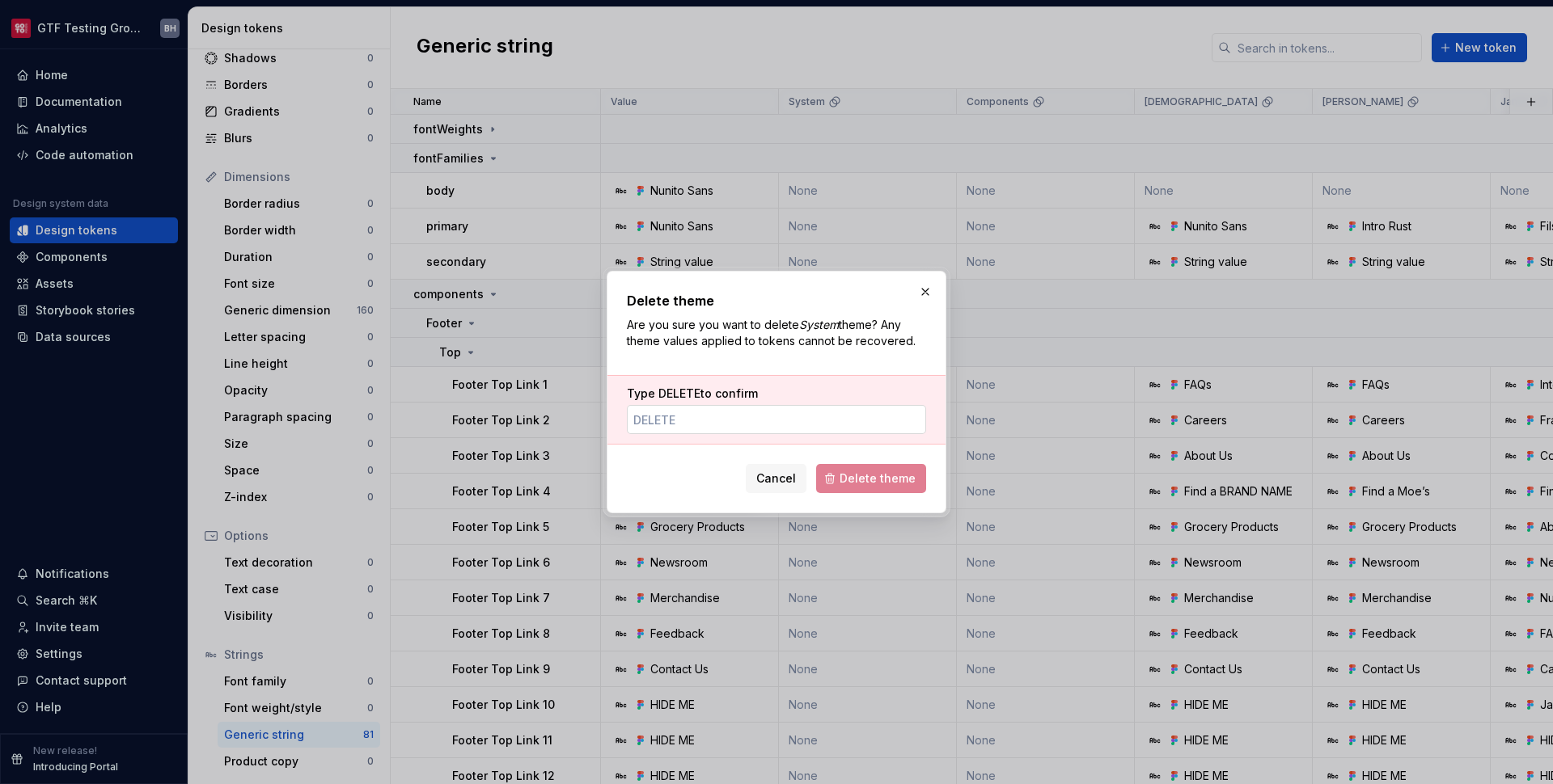
click at [666, 414] on input "Type DELETE to confirm" at bounding box center [777, 420] width 300 height 29
paste input "delete"
type input "delete"
click at [859, 476] on span "Delete theme" at bounding box center [877, 479] width 76 height 17
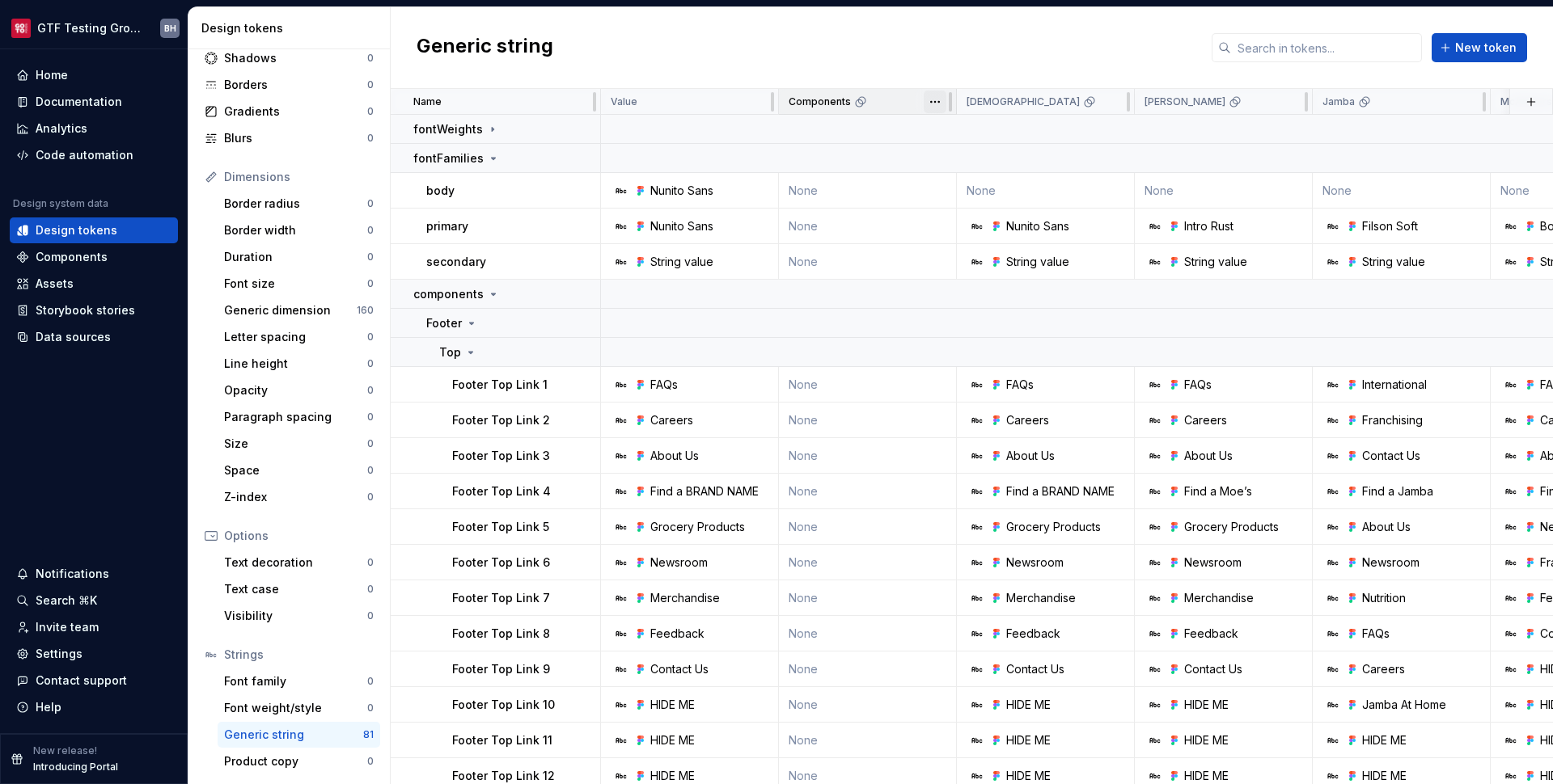
click at [940, 104] on html "GTF Testing Grounds BH Home Documentation Analytics Code automation Design syst…" at bounding box center [776, 392] width 1553 height 784
click at [964, 232] on span "Delete theme" at bounding box center [1006, 226] width 105 height 17
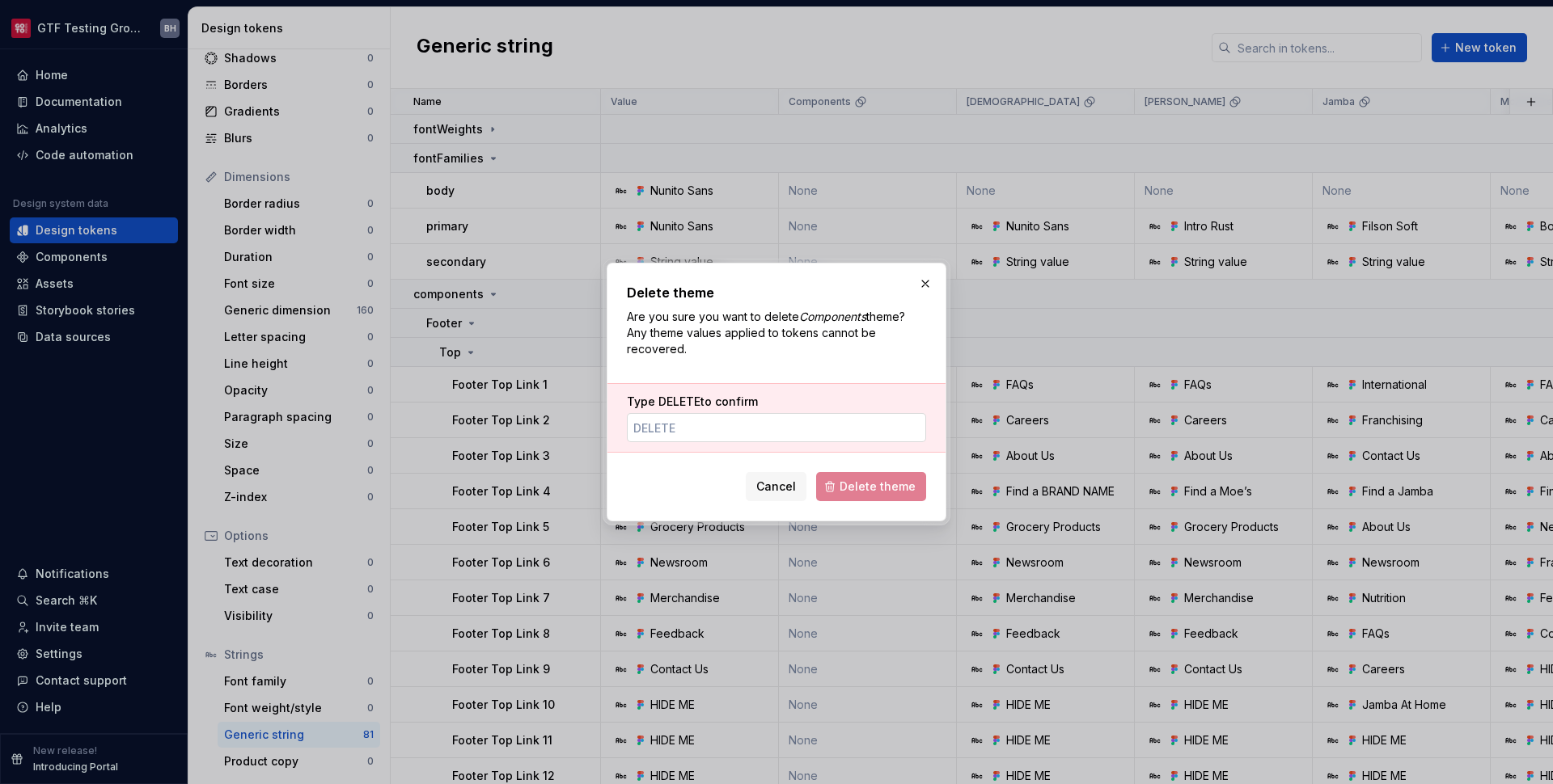
click at [673, 430] on input "Type DELETE to confirm" at bounding box center [777, 428] width 300 height 29
paste input "delete"
type input "delete"
click at [843, 489] on button "Delete theme" at bounding box center [872, 487] width 110 height 29
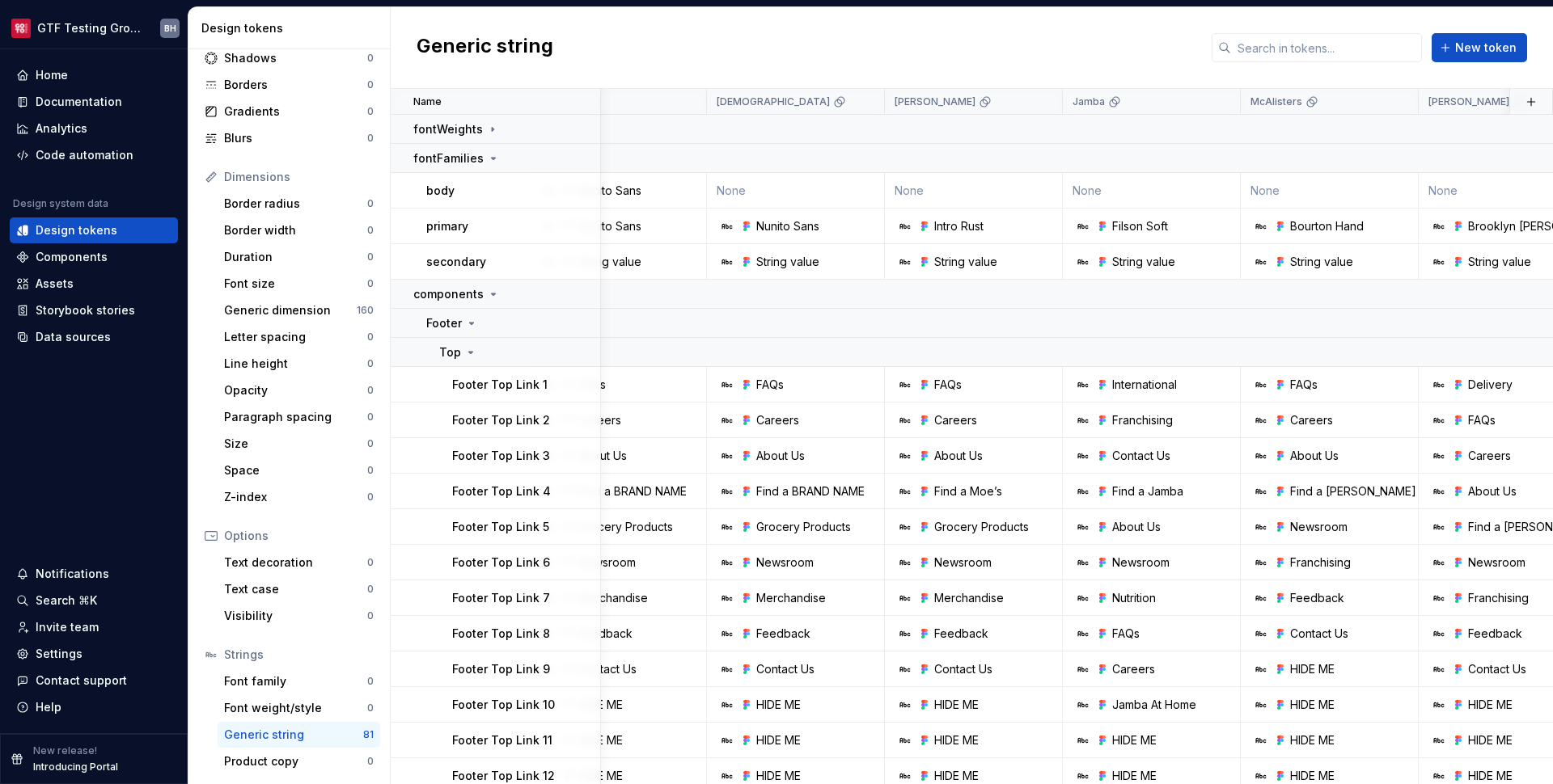
scroll to position [0, 0]
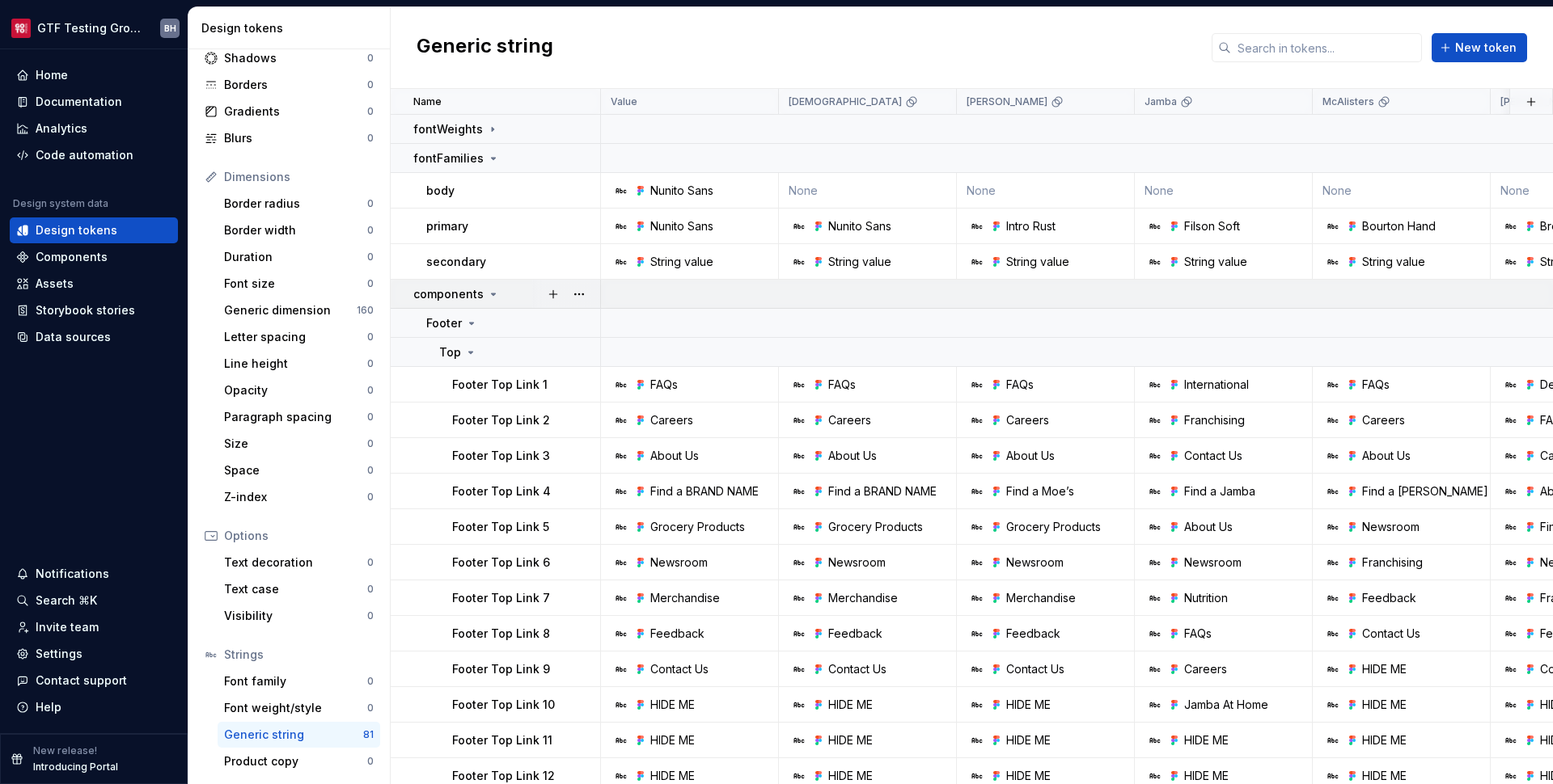
click at [488, 290] on icon at bounding box center [494, 294] width 13 height 13
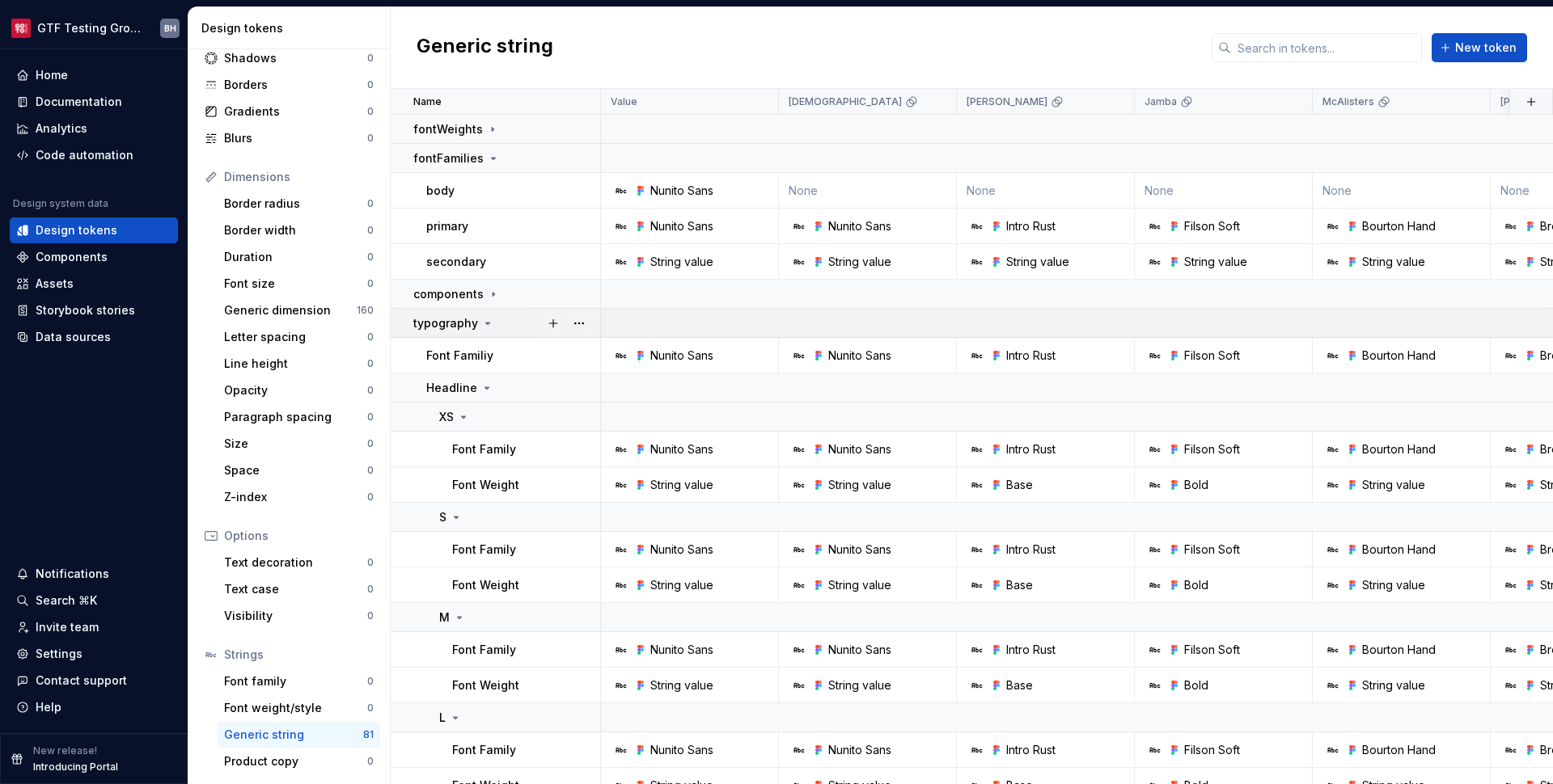
click at [487, 325] on icon at bounding box center [487, 324] width 13 height 13
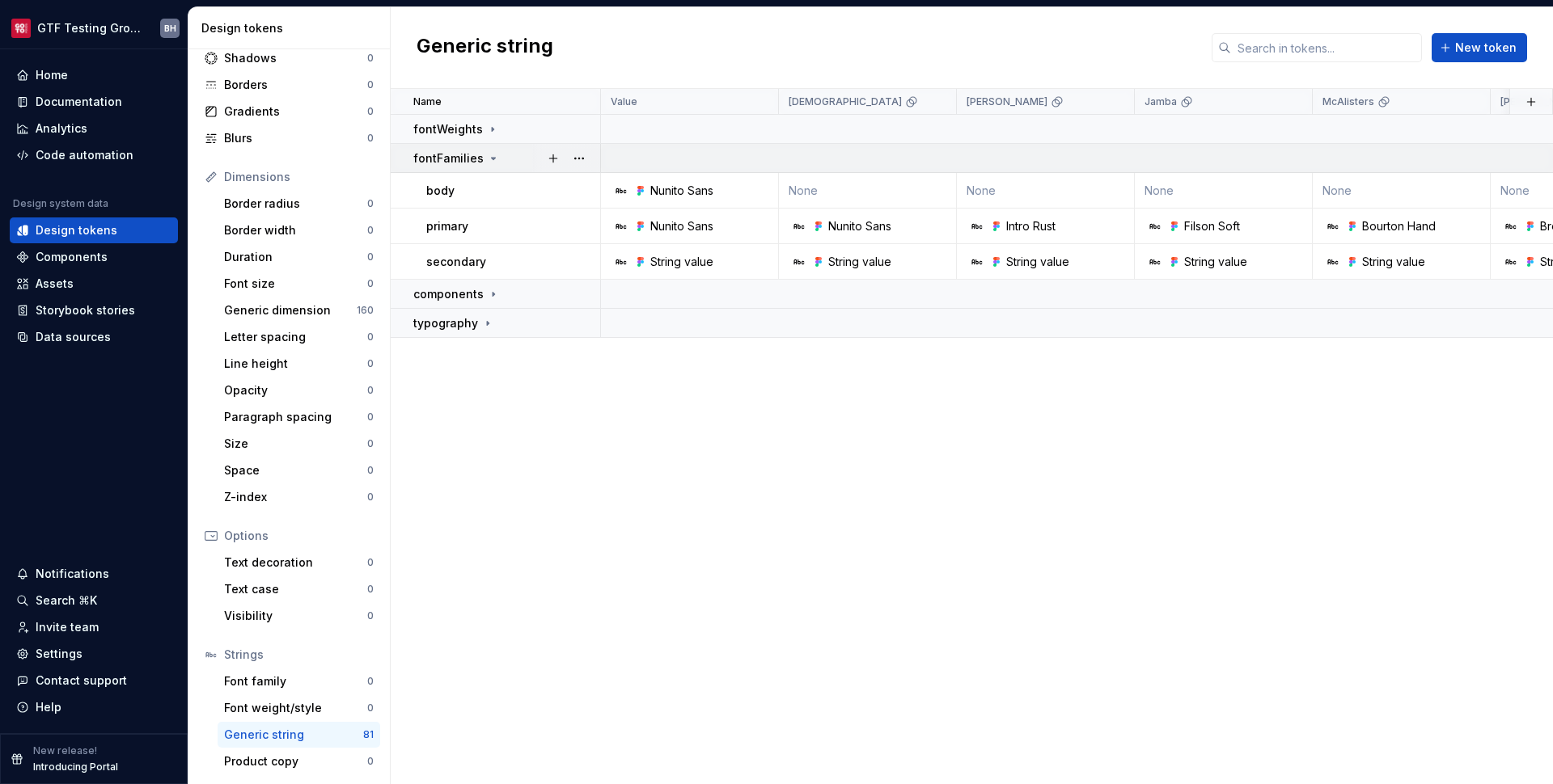
click at [488, 157] on icon at bounding box center [494, 158] width 13 height 13
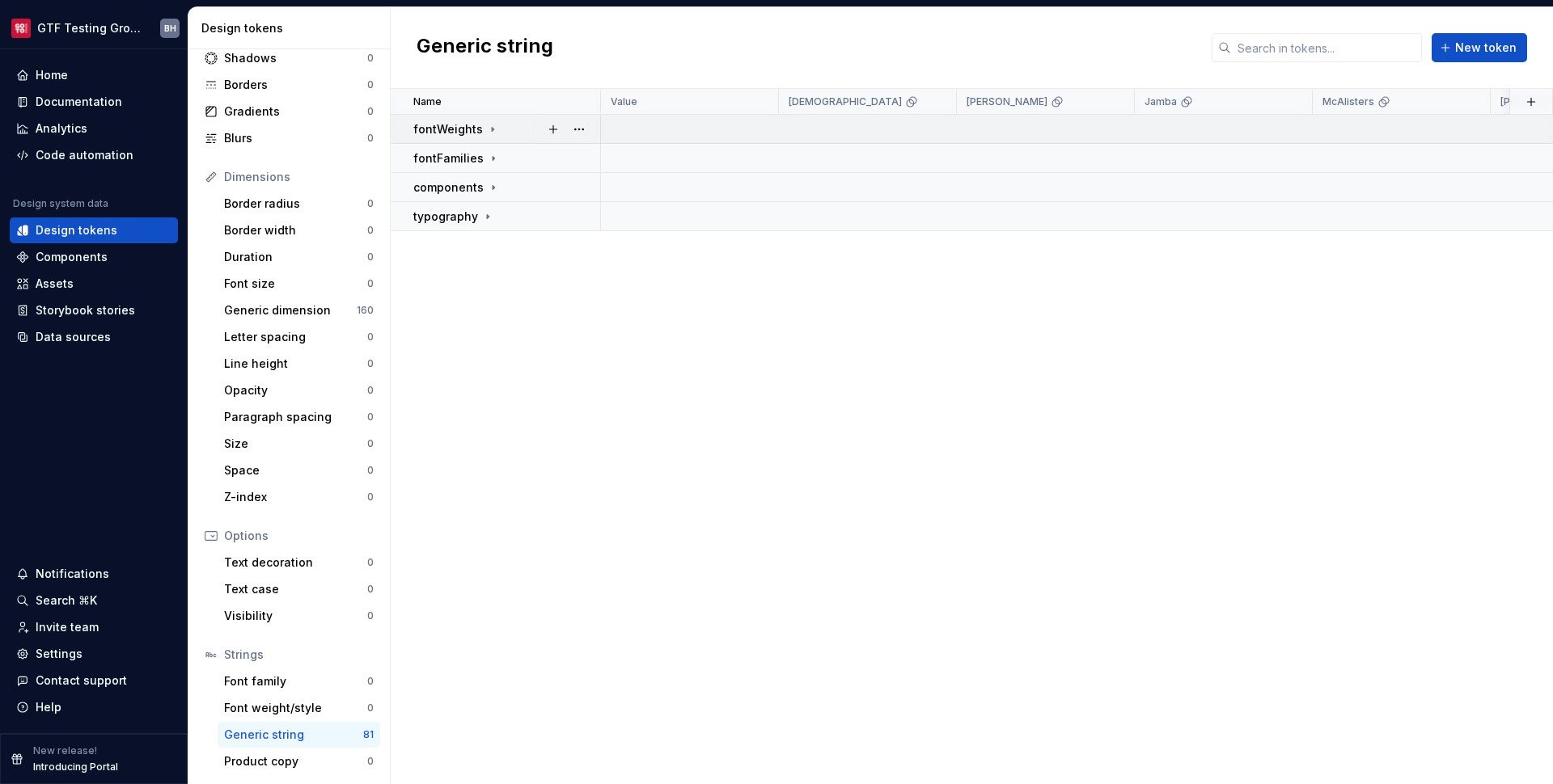
click at [487, 134] on icon at bounding box center [493, 130] width 13 height 13
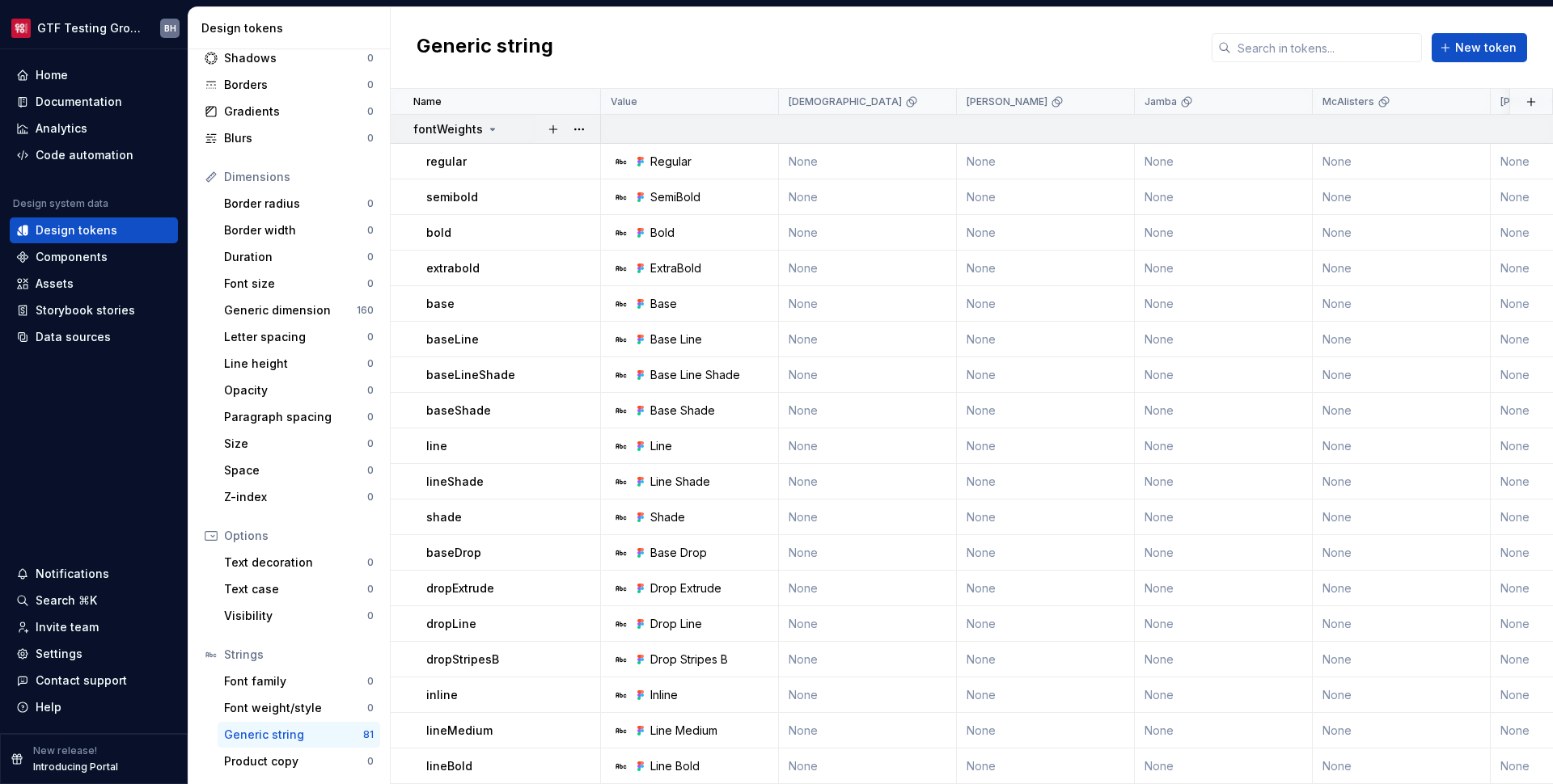
click at [490, 131] on icon at bounding box center [493, 130] width 13 height 13
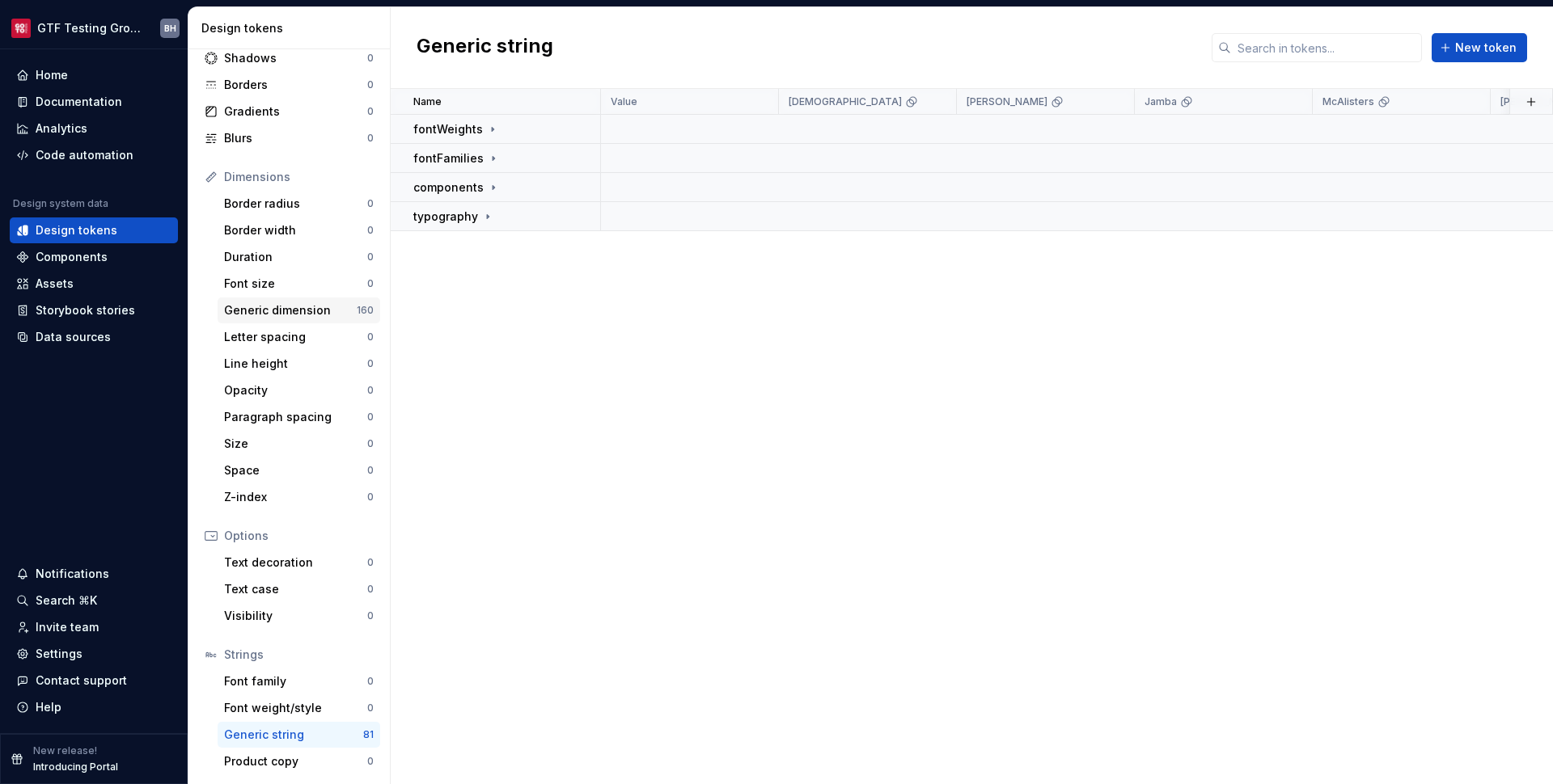
click at [299, 317] on div "Generic dimension" at bounding box center [291, 311] width 132 height 17
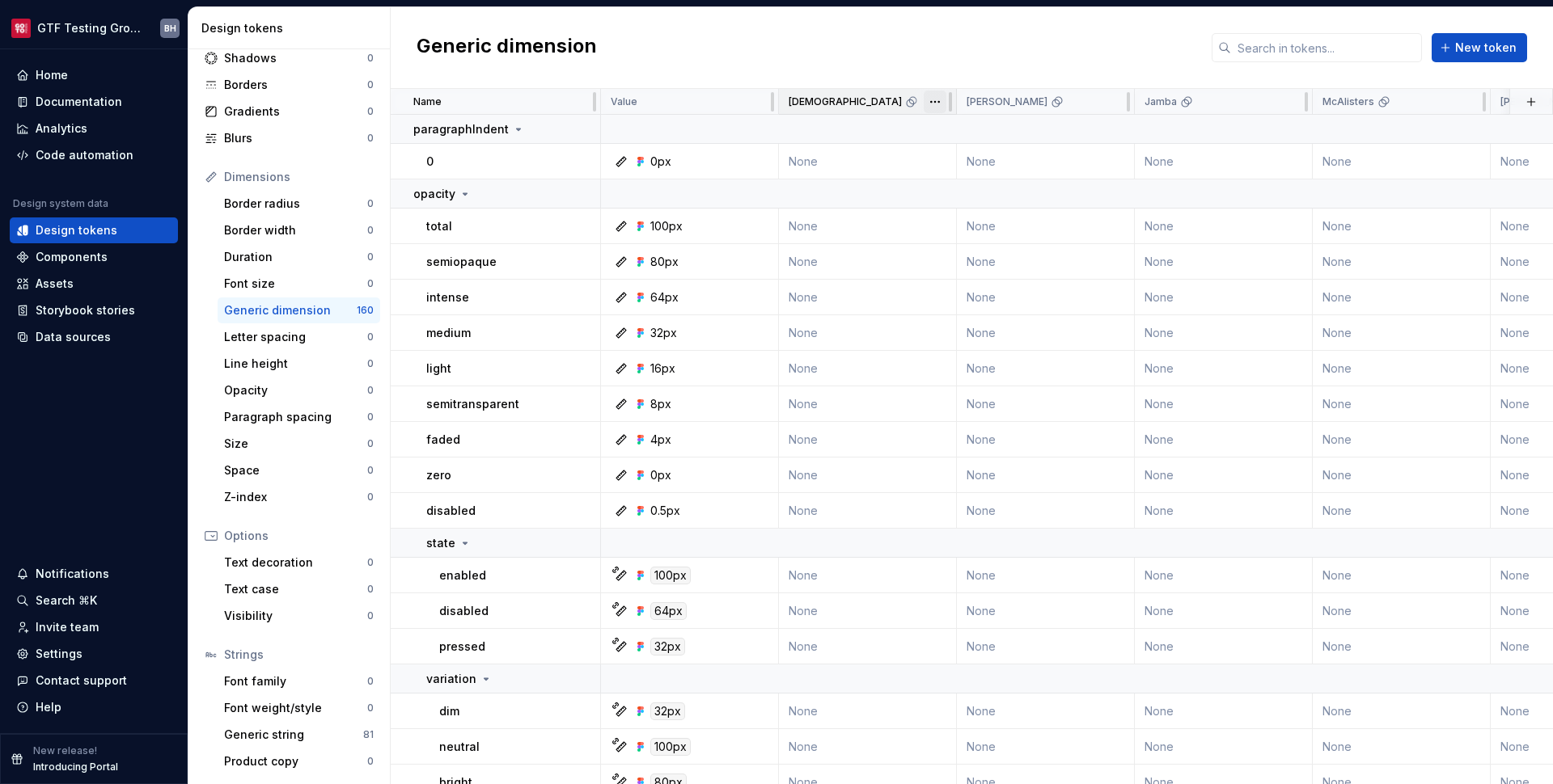
click at [938, 102] on html "GTF Testing Grounds BH Home Documentation Analytics Code automation Design syst…" at bounding box center [776, 392] width 1553 height 784
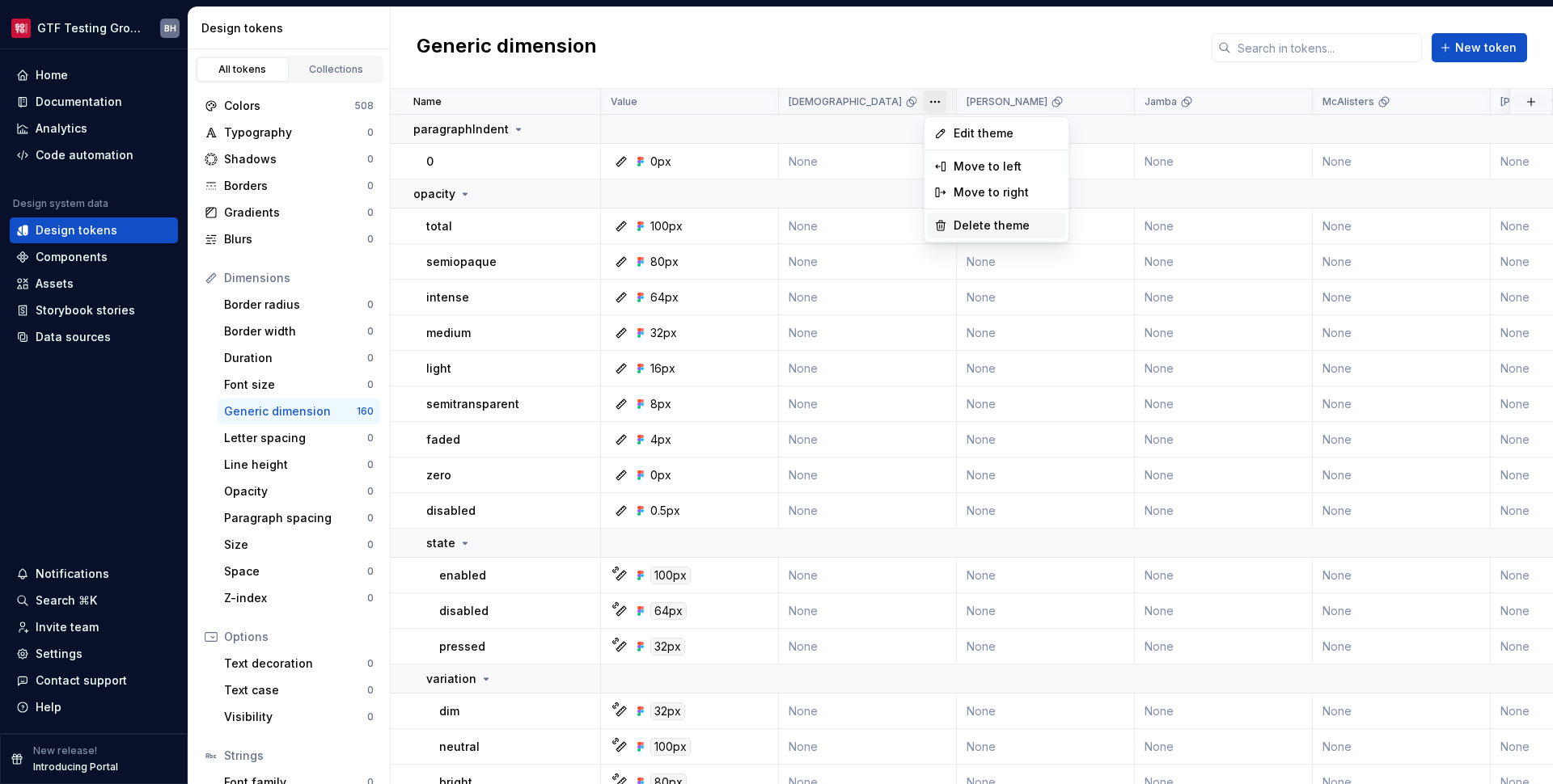
scroll to position [101, 0]
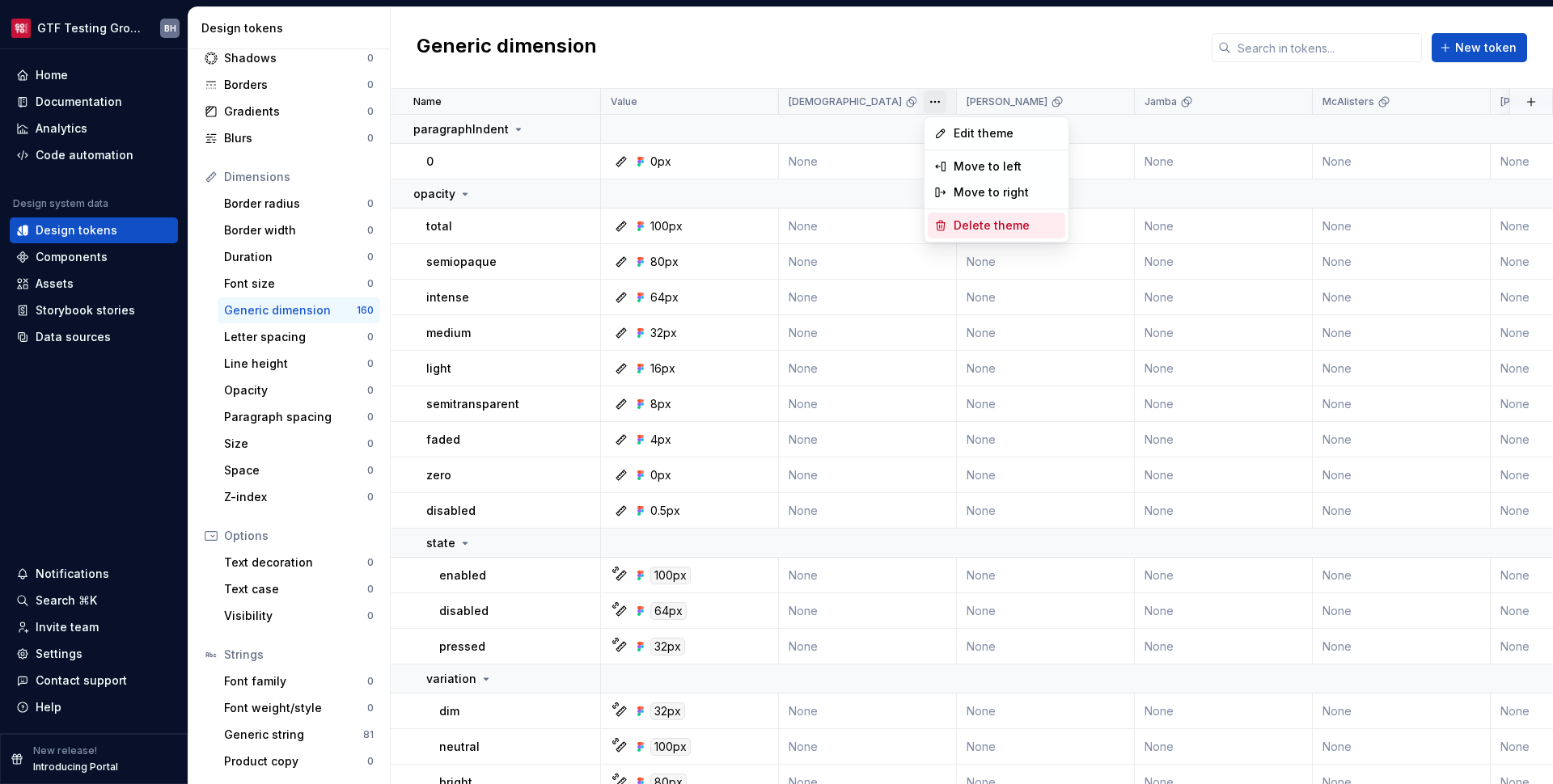
click at [960, 224] on span "Delete theme" at bounding box center [1006, 226] width 105 height 17
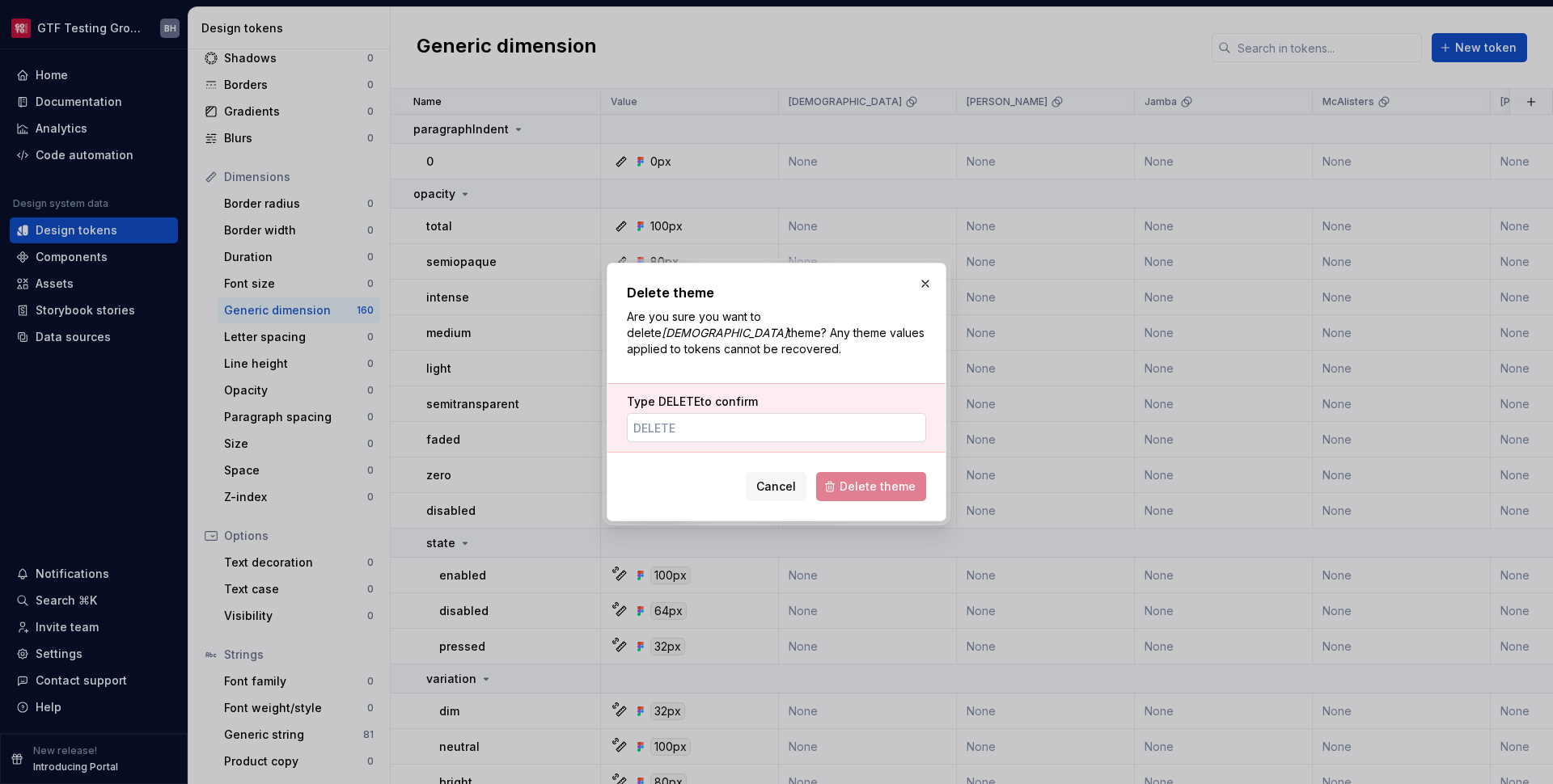
scroll to position [0, 0]
click at [785, 420] on input "Type DELETE to confirm" at bounding box center [777, 428] width 300 height 29
paste input "delete"
type input "delete"
click at [874, 481] on span "Delete theme" at bounding box center [877, 487] width 76 height 17
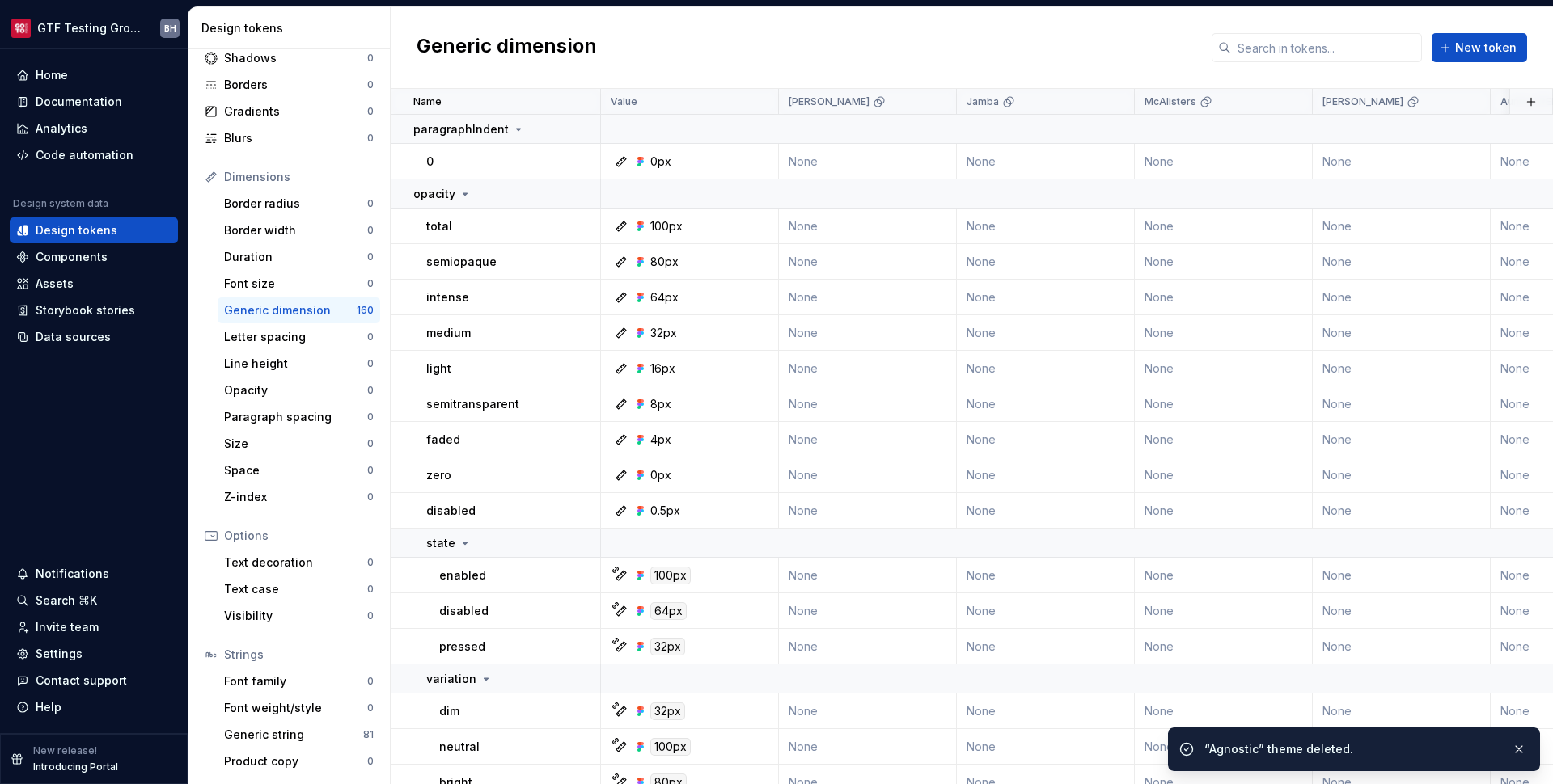
scroll to position [101, 0]
click at [931, 102] on html "GTF Testing Grounds BH Home Documentation Analytics Code automation Design syst…" at bounding box center [776, 392] width 1553 height 784
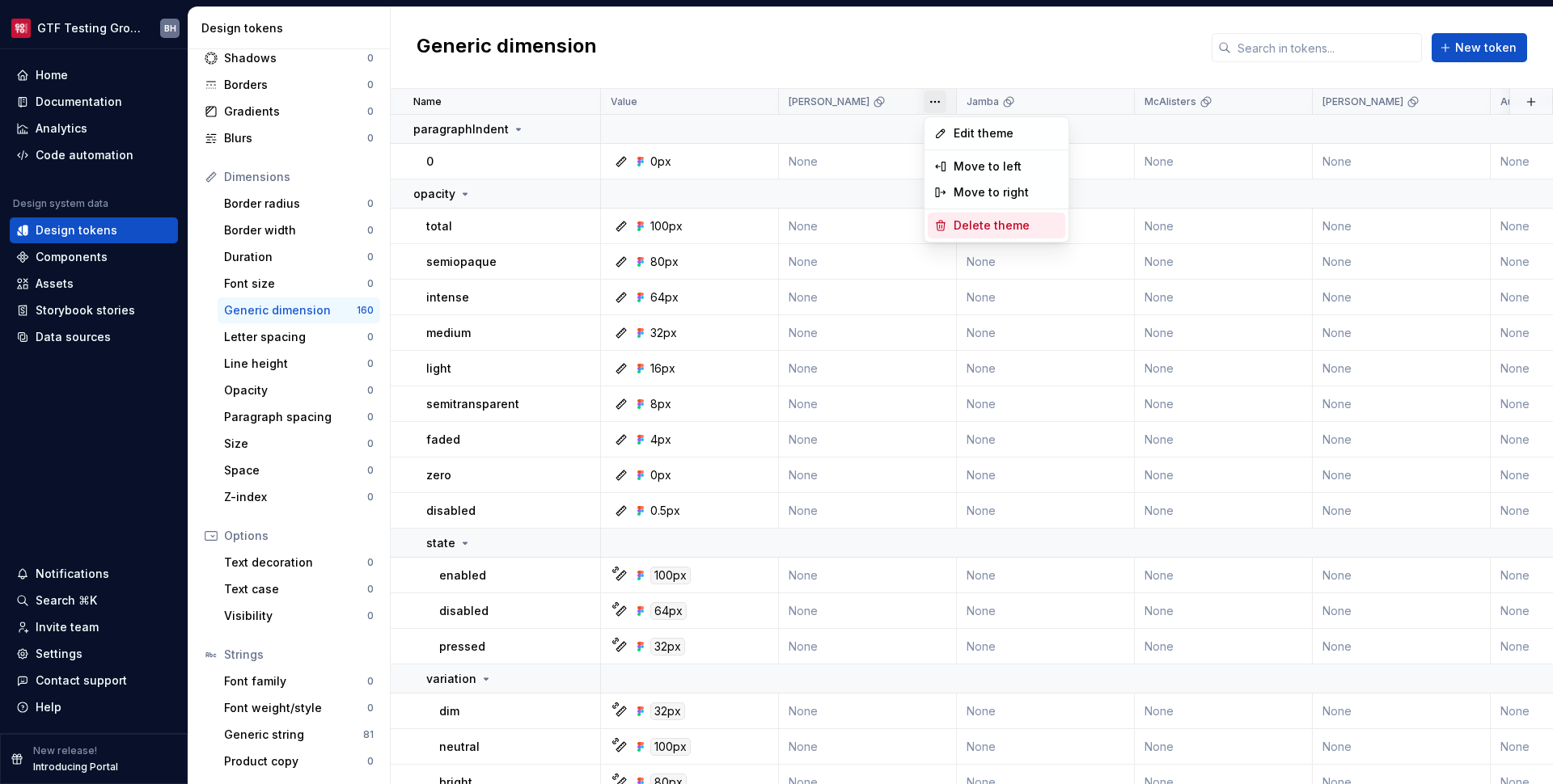
click at [950, 218] on div "Delete theme" at bounding box center [997, 225] width 138 height 26
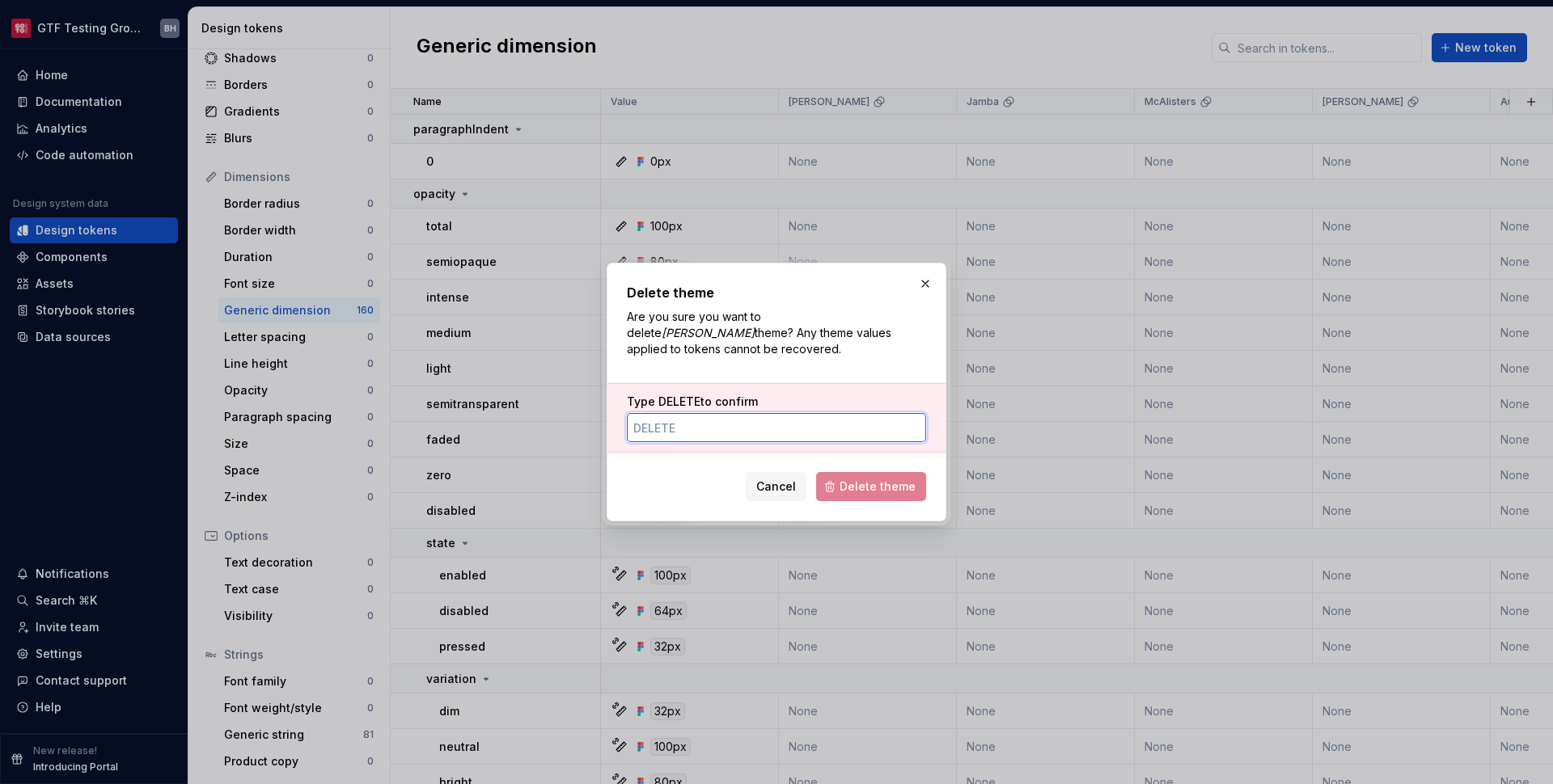
click at [837, 426] on input "Type DELETE to confirm" at bounding box center [777, 428] width 300 height 29
paste input "delete"
type input "delete"
click at [862, 479] on span "Delete theme" at bounding box center [877, 487] width 76 height 17
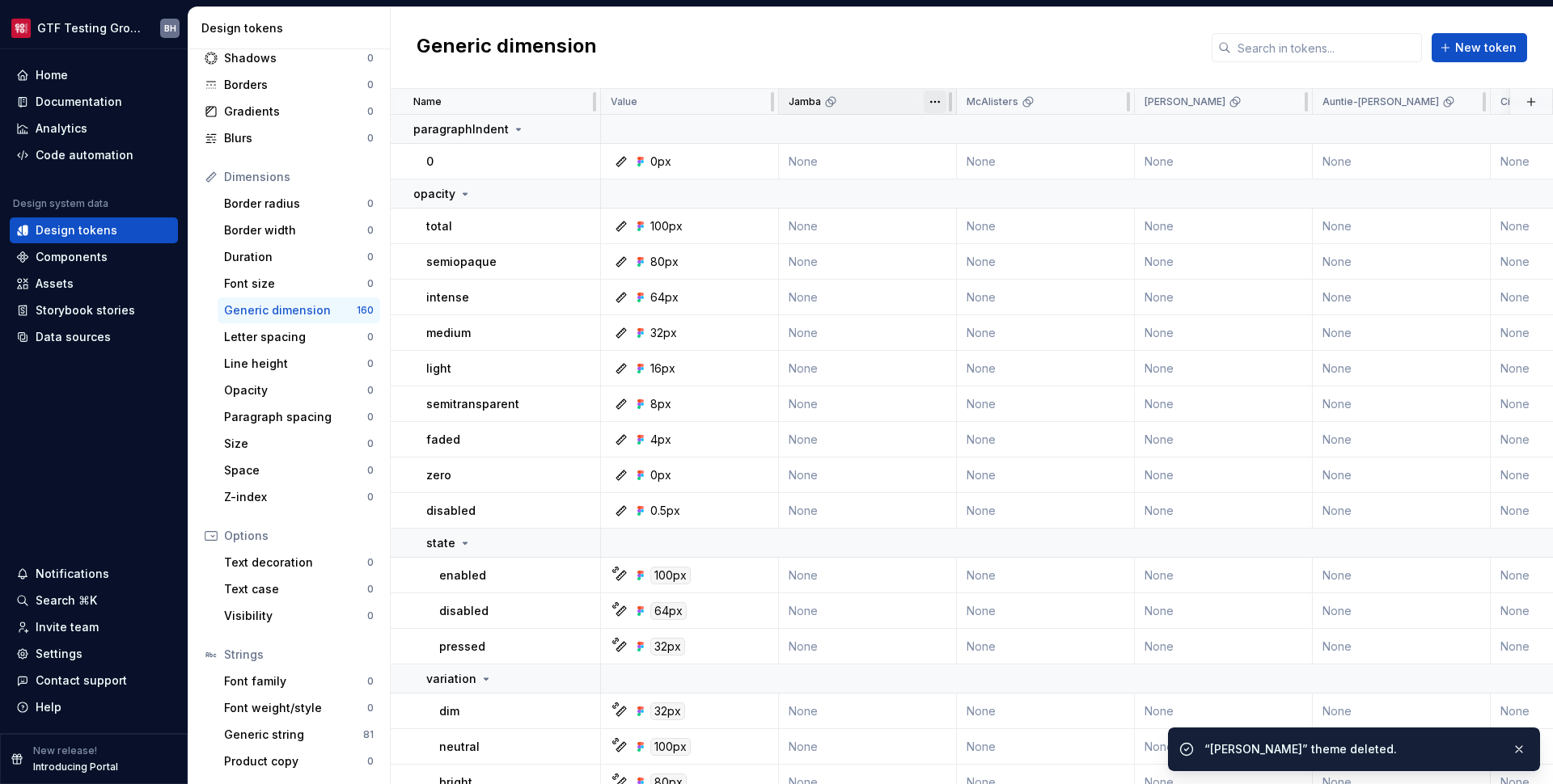
click at [937, 104] on html "GTF Testing Grounds BH Home Documentation Analytics Code automation Design syst…" at bounding box center [776, 392] width 1553 height 784
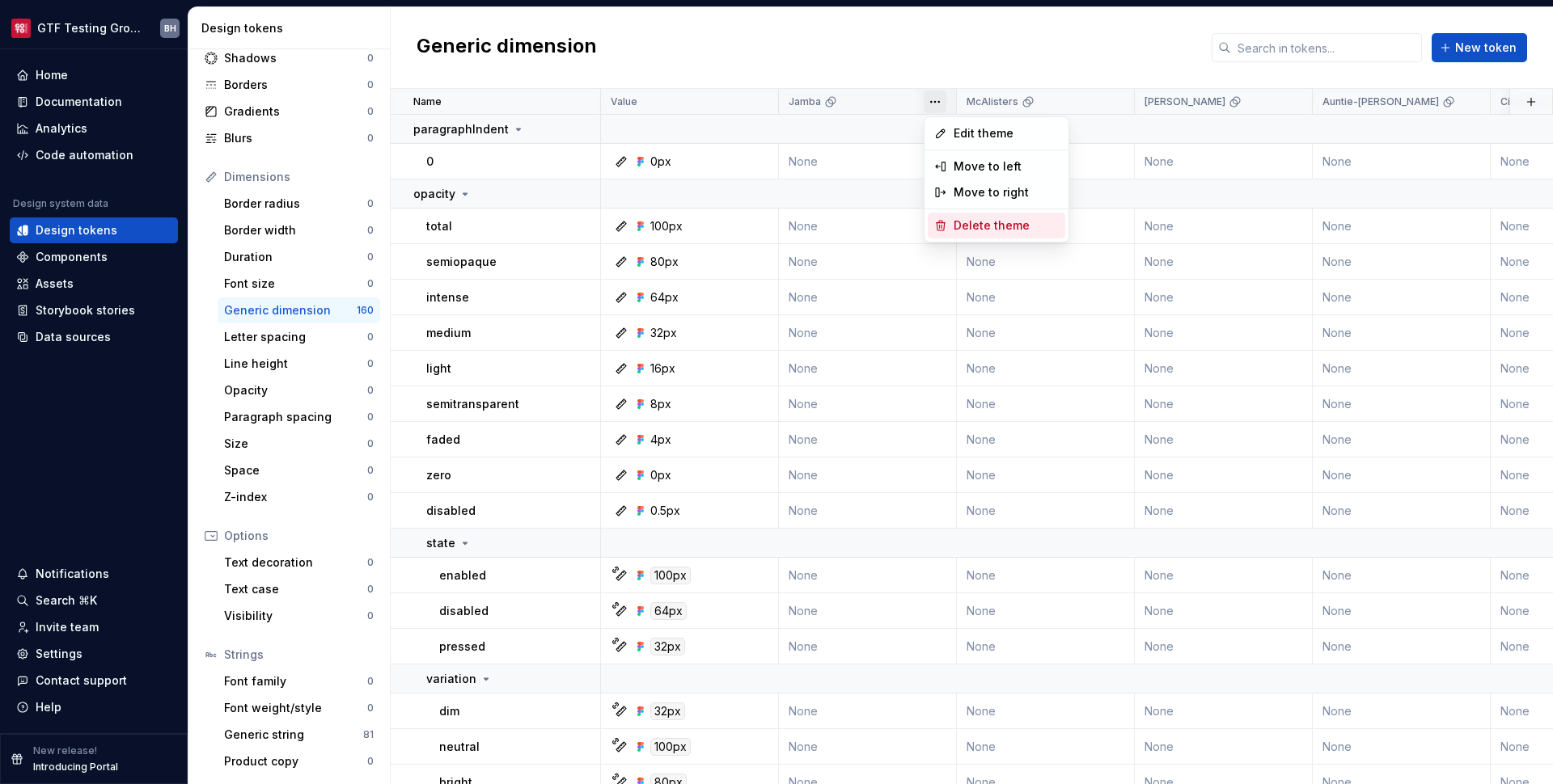
click at [962, 225] on span "Delete theme" at bounding box center [1006, 226] width 105 height 17
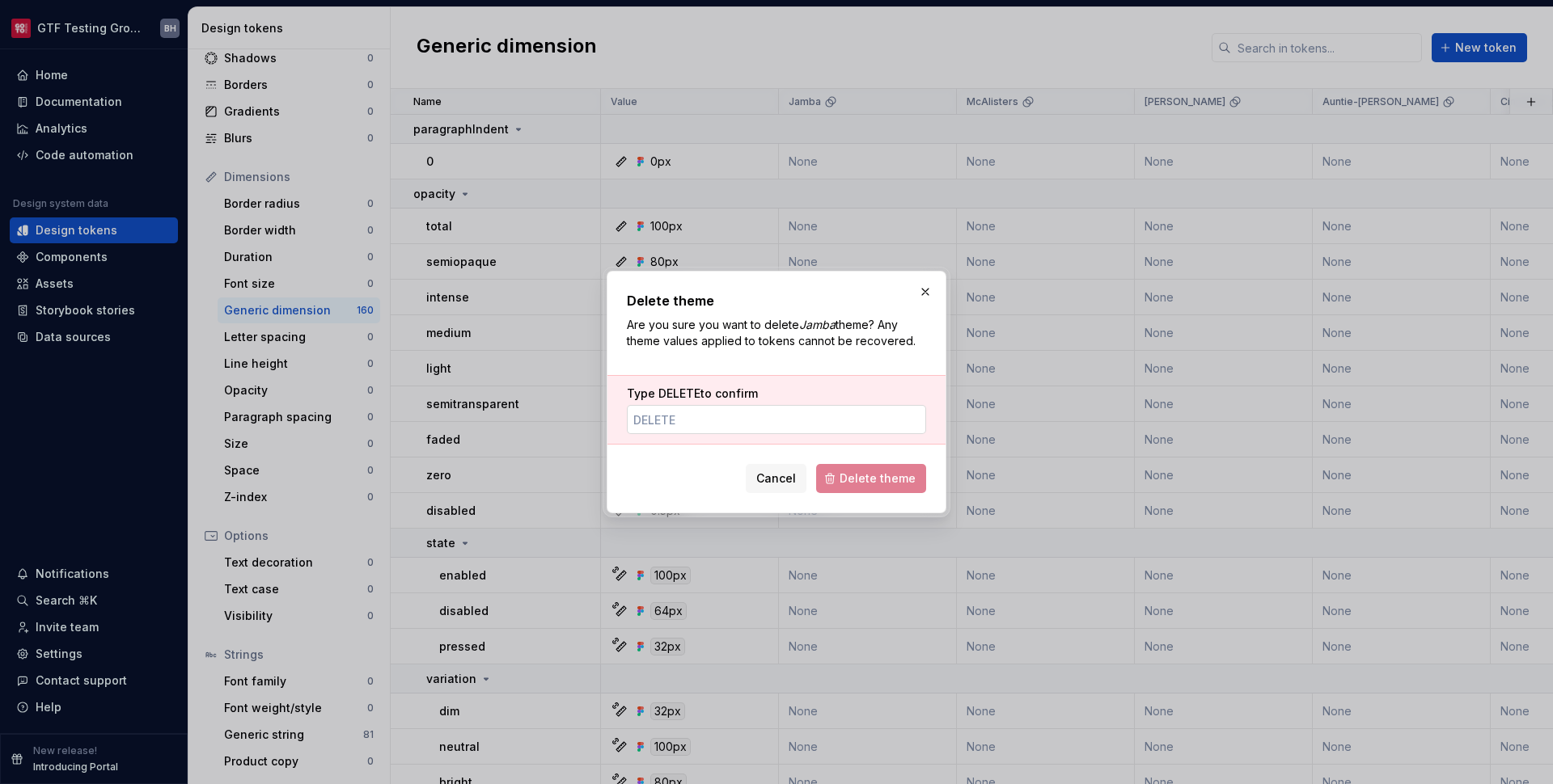
click at [839, 416] on input "Type DELETE to confirm" at bounding box center [777, 420] width 300 height 29
paste input "delete"
type input "delete"
click at [911, 474] on span "Delete theme" at bounding box center [877, 479] width 76 height 17
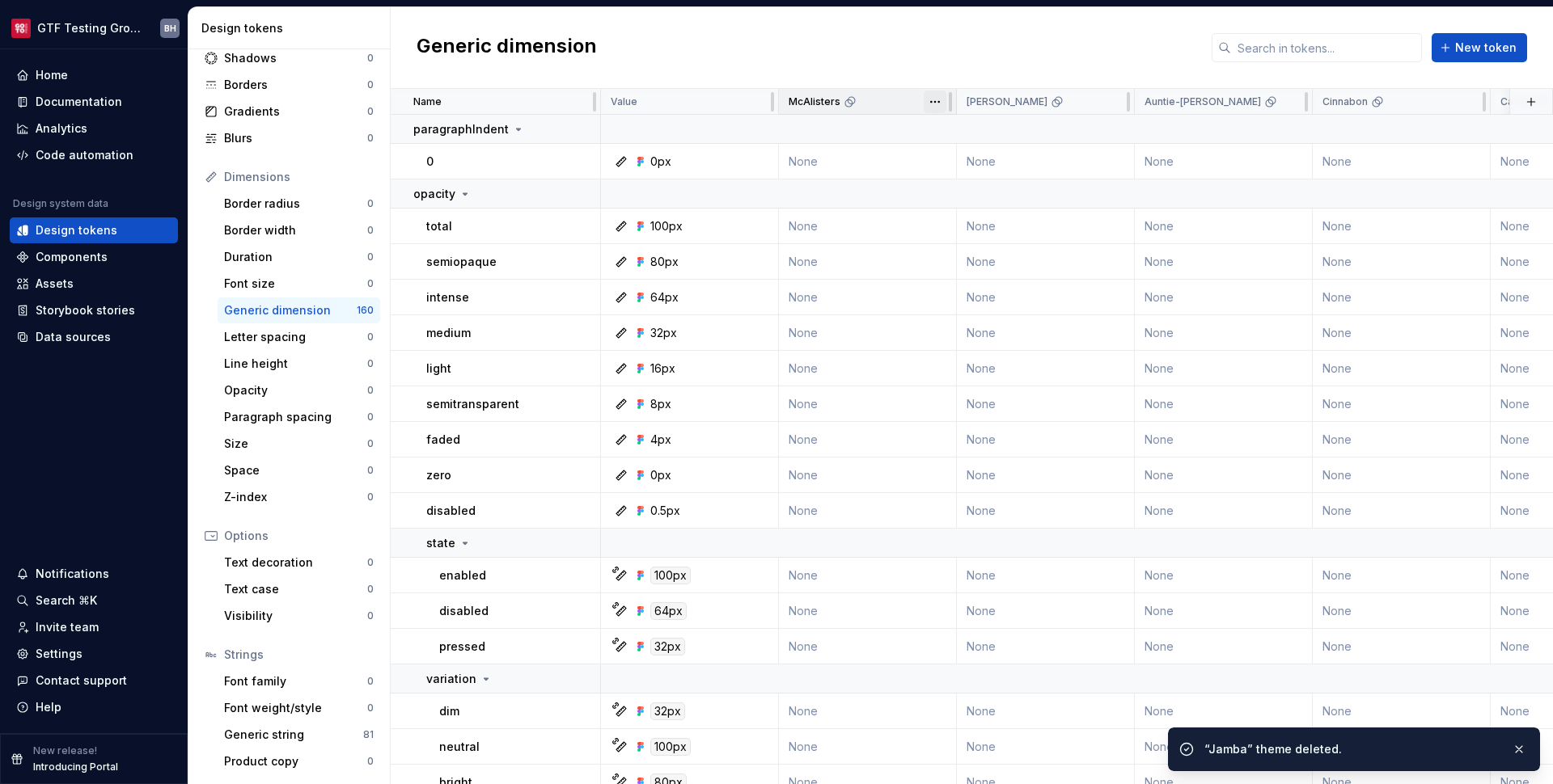
click at [940, 102] on html "GTF Testing Grounds BH Home Documentation Analytics Code automation Design syst…" at bounding box center [776, 392] width 1553 height 784
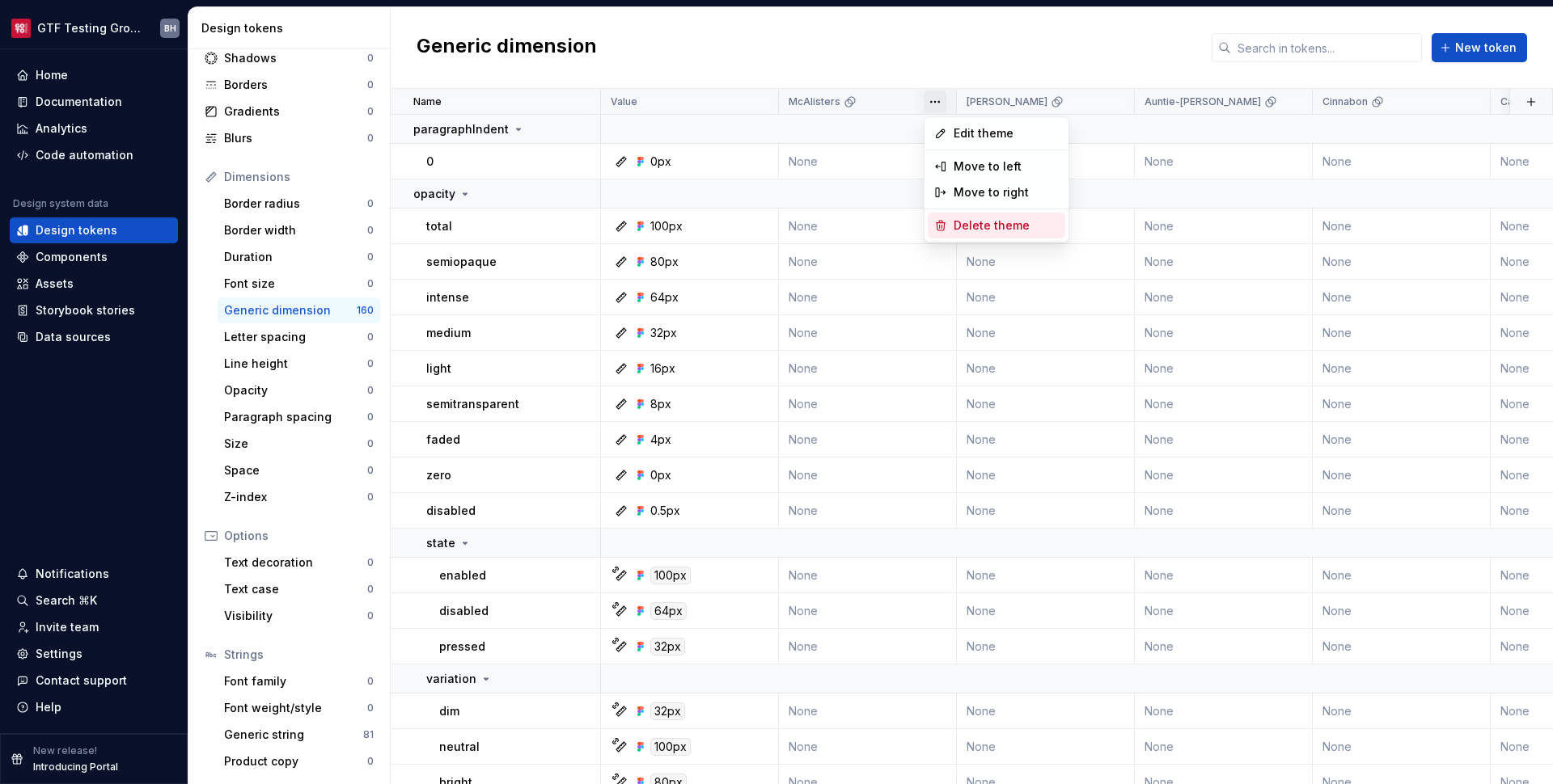
click at [959, 219] on span "Delete theme" at bounding box center [1006, 226] width 105 height 17
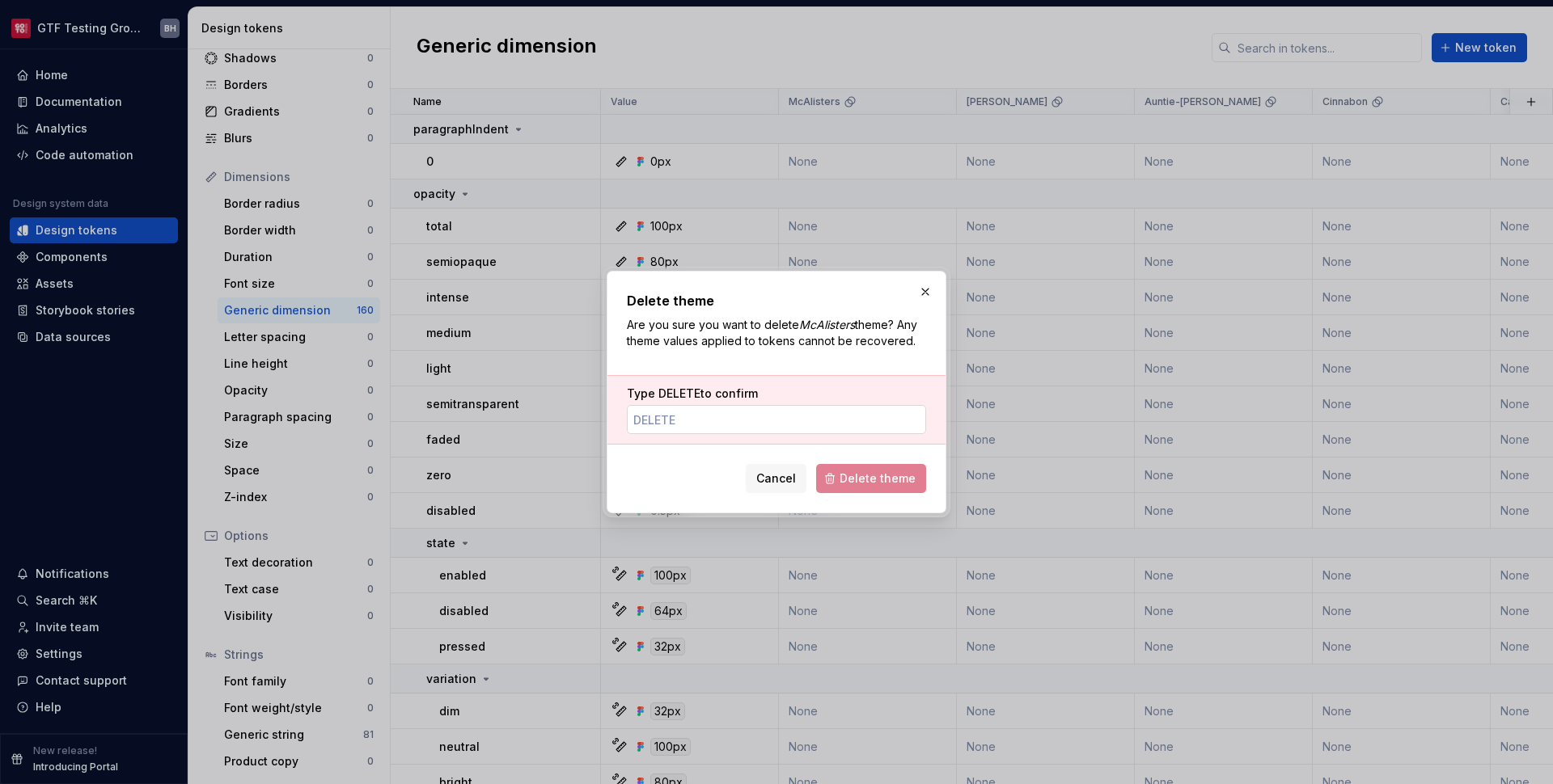
click at [823, 418] on input "Type DELETE to confirm" at bounding box center [777, 420] width 300 height 29
paste input "delete"
type input "delete"
click at [863, 483] on span "Delete theme" at bounding box center [877, 479] width 76 height 17
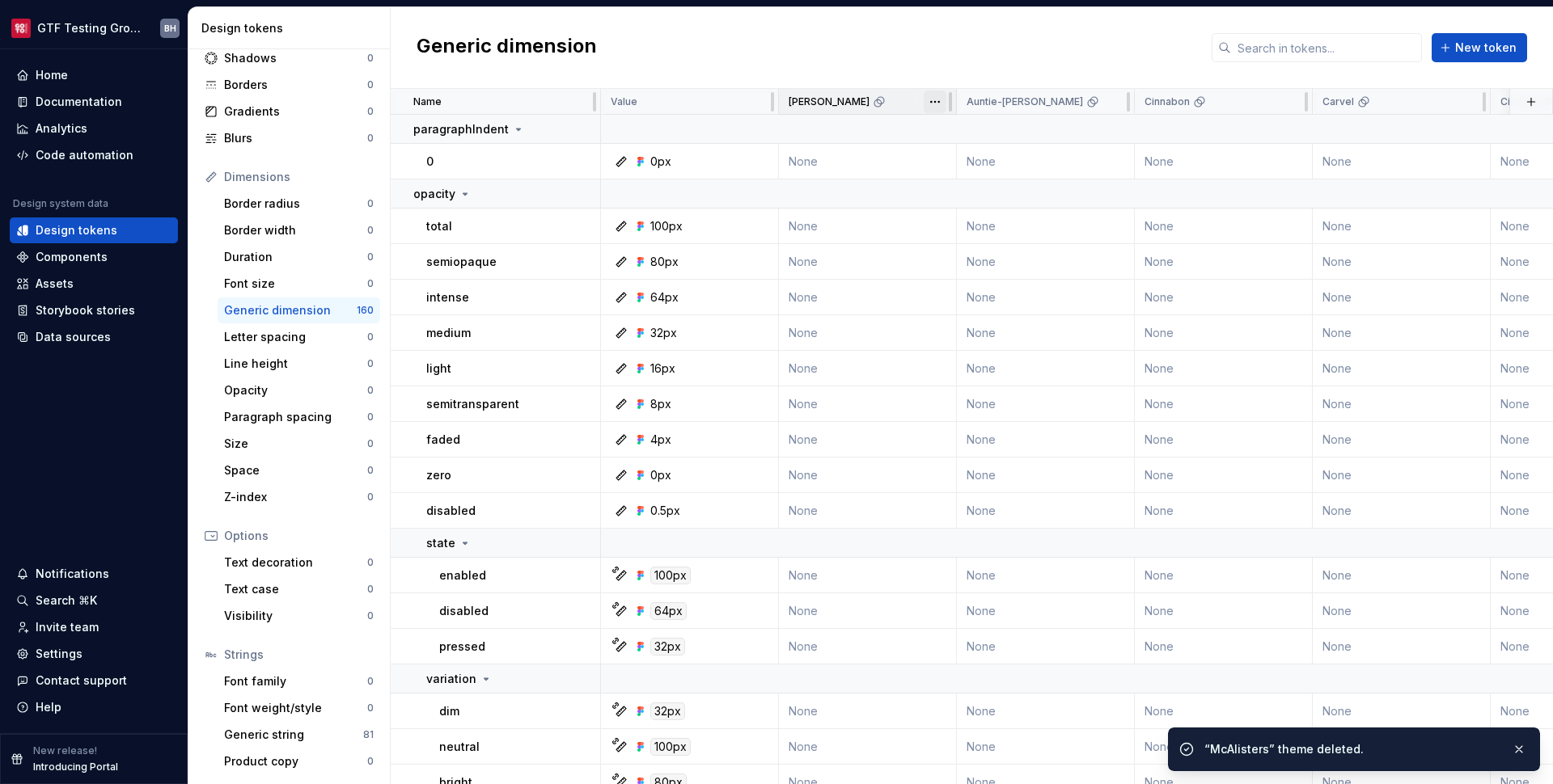
click at [934, 97] on html "GTF Testing Grounds BH Home Documentation Analytics Code automation Design syst…" at bounding box center [776, 392] width 1553 height 784
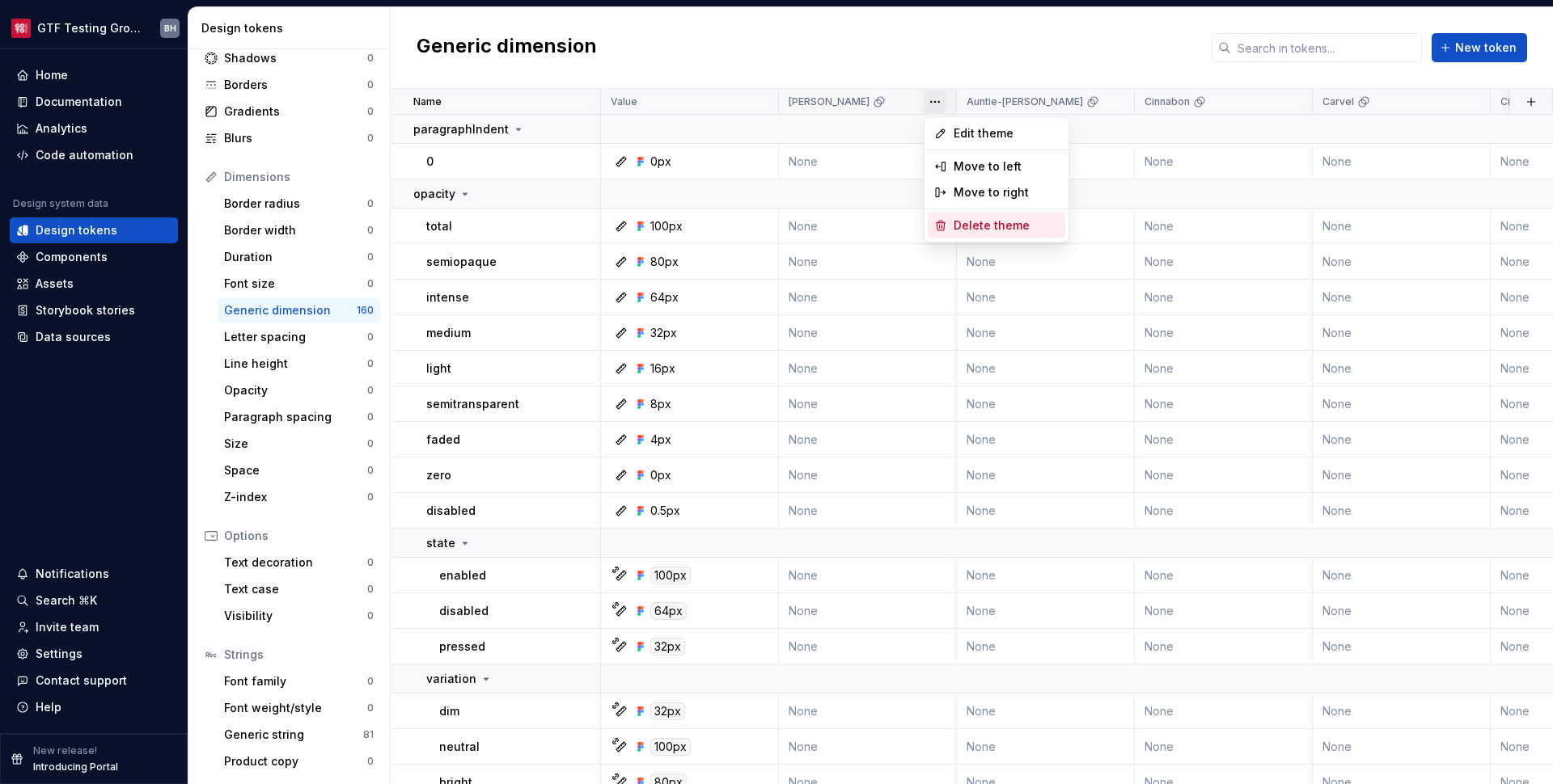
click at [959, 222] on span "Delete theme" at bounding box center [1006, 226] width 105 height 17
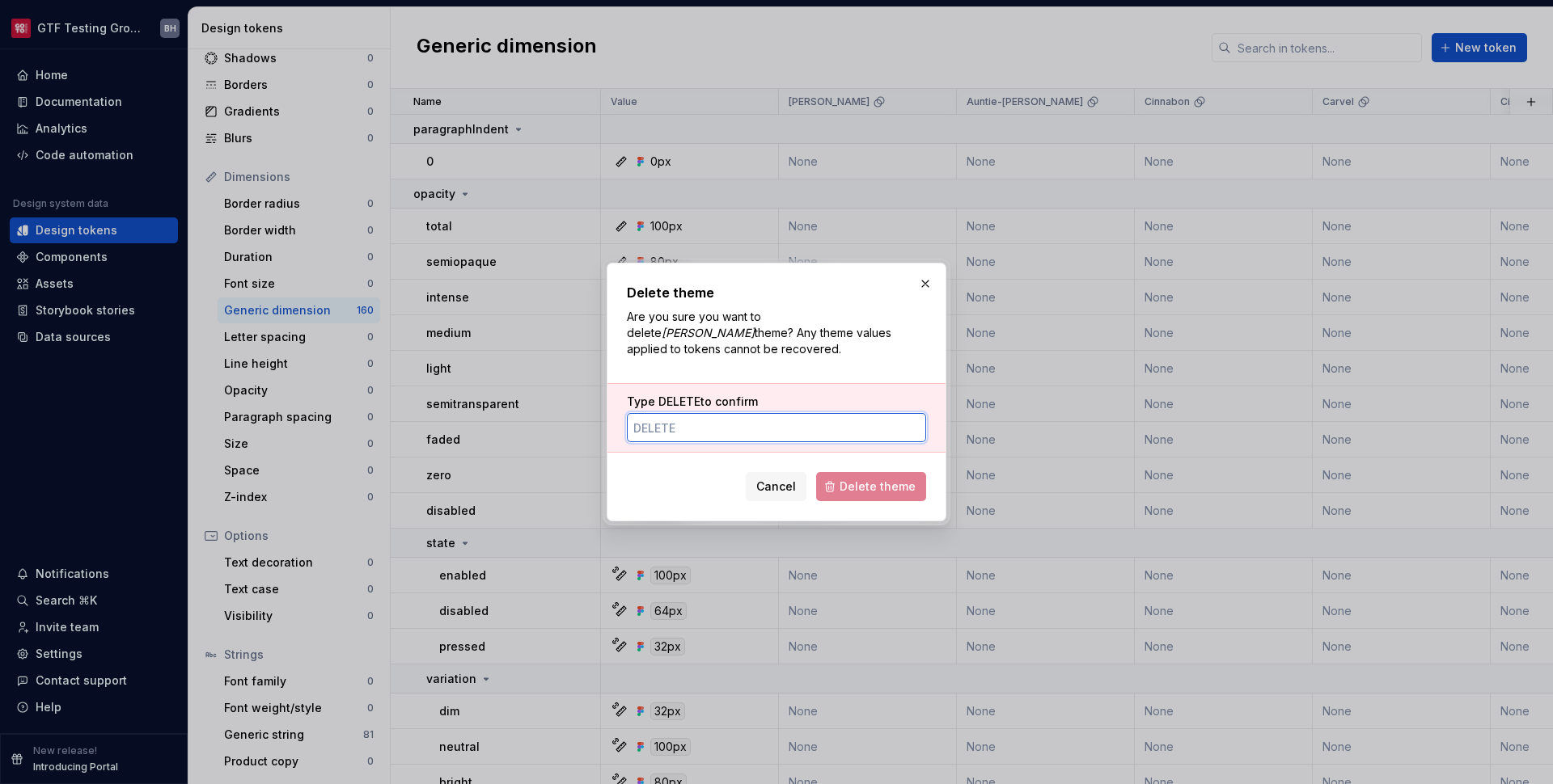
click at [825, 434] on input "Type DELETE to confirm" at bounding box center [777, 428] width 300 height 29
paste input "delete"
type input "delete"
click at [863, 491] on span "Delete theme" at bounding box center [877, 487] width 76 height 17
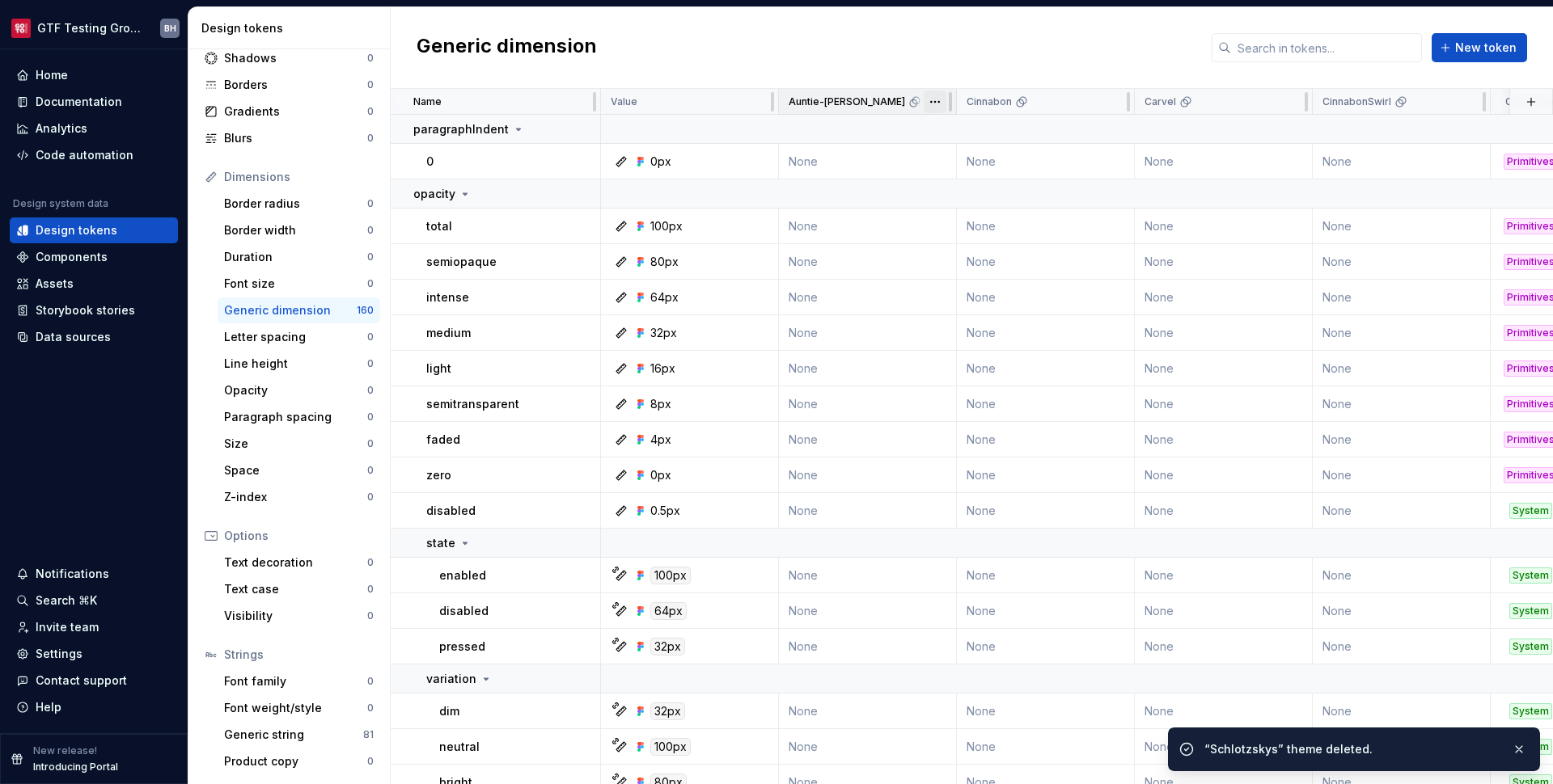
click at [937, 98] on html "GTF Testing Grounds BH Home Documentation Analytics Code automation Design syst…" at bounding box center [776, 392] width 1553 height 784
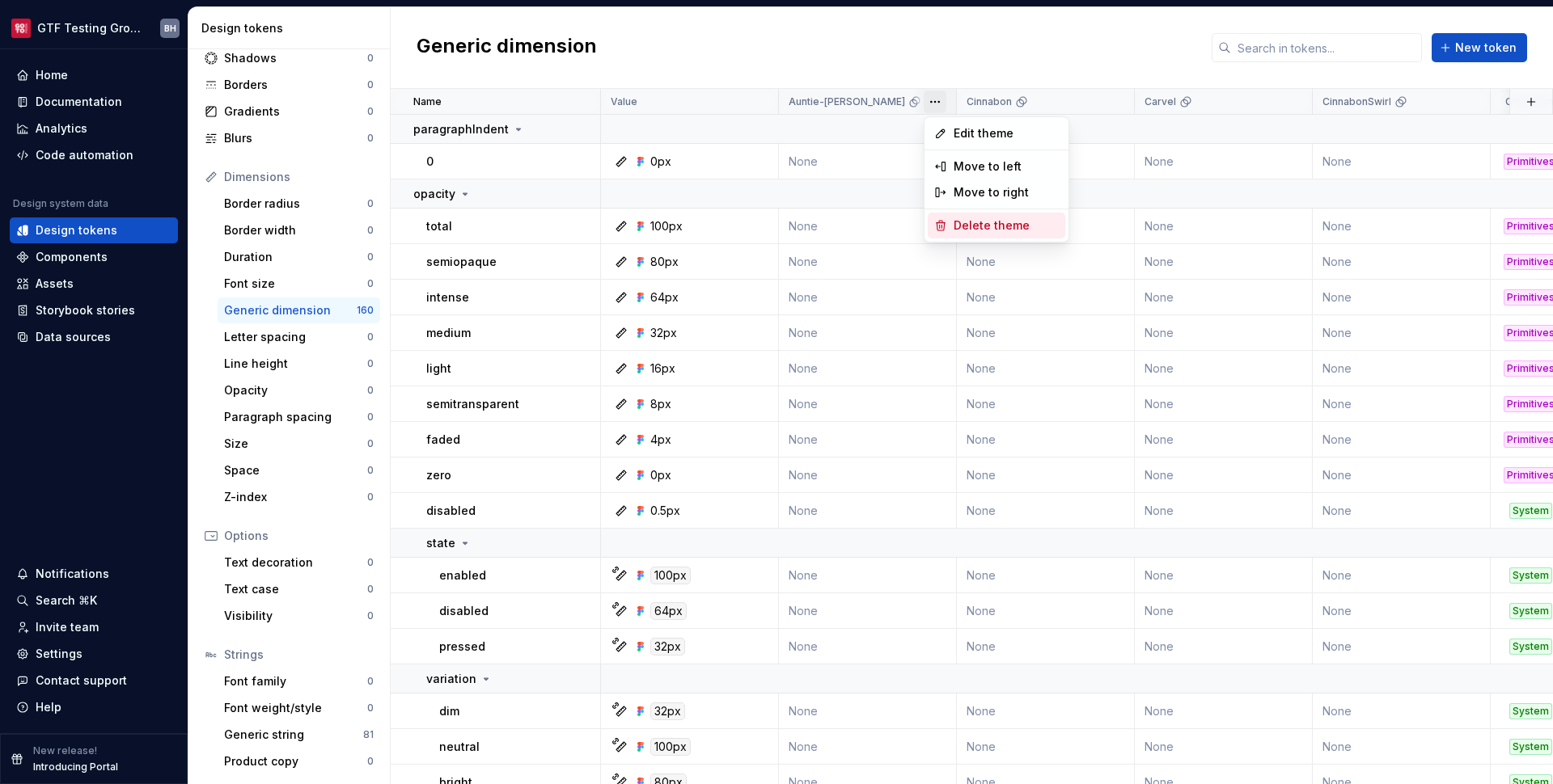
click at [953, 222] on div "Delete theme" at bounding box center [997, 225] width 138 height 26
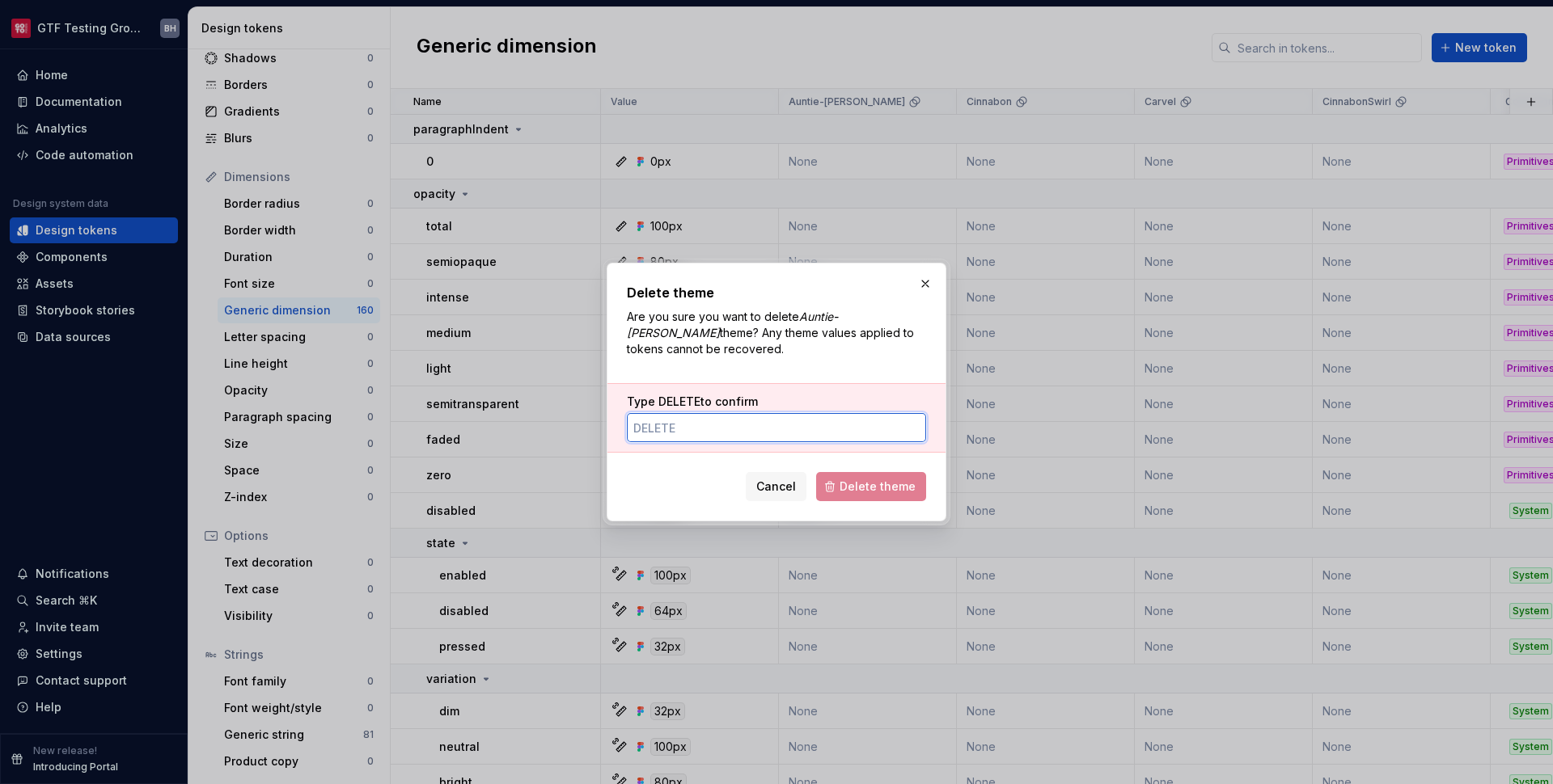
click at [835, 426] on input "Type DELETE to confirm" at bounding box center [777, 428] width 300 height 29
paste input "delete"
type input "delete"
click at [855, 488] on span "Delete theme" at bounding box center [877, 487] width 76 height 17
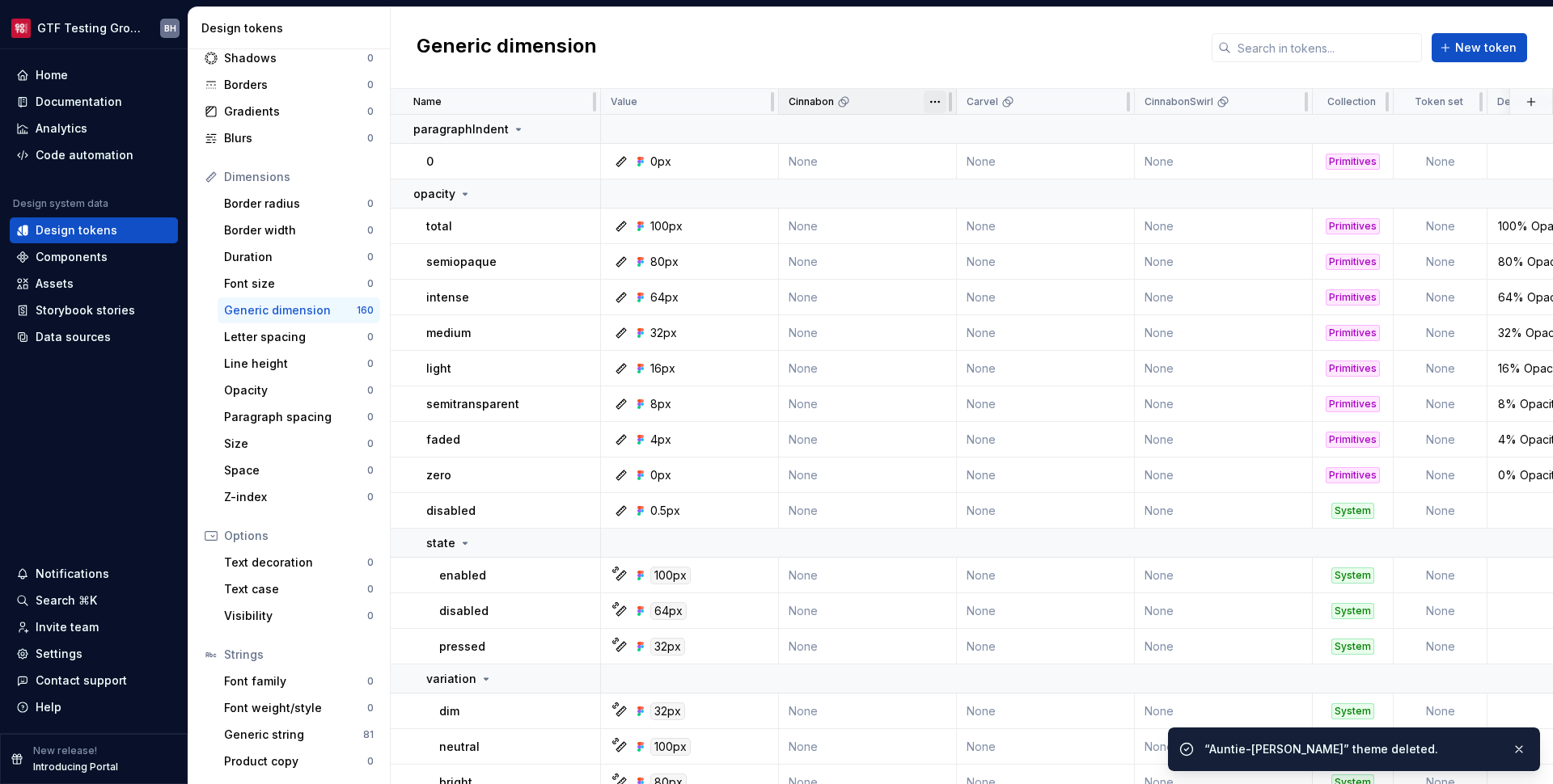
click at [936, 103] on html "GTF Testing Grounds BH Home Documentation Analytics Code automation Design syst…" at bounding box center [776, 392] width 1553 height 784
click at [963, 225] on span "Delete theme" at bounding box center [1006, 226] width 105 height 17
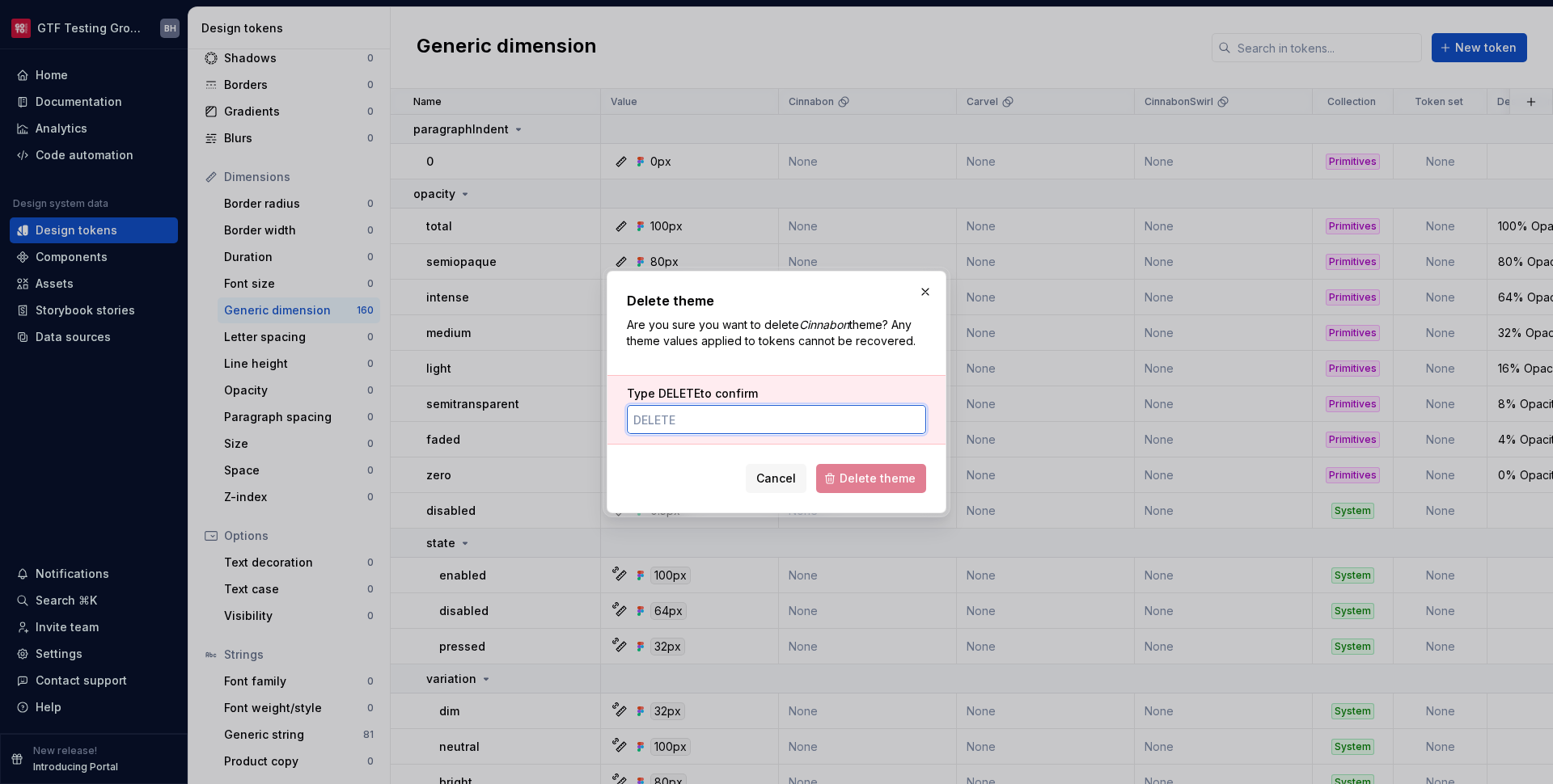
click at [817, 416] on input "Type DELETE to confirm" at bounding box center [777, 420] width 300 height 29
paste input "delete"
type input "delete"
click at [862, 482] on span "Delete theme" at bounding box center [877, 479] width 76 height 17
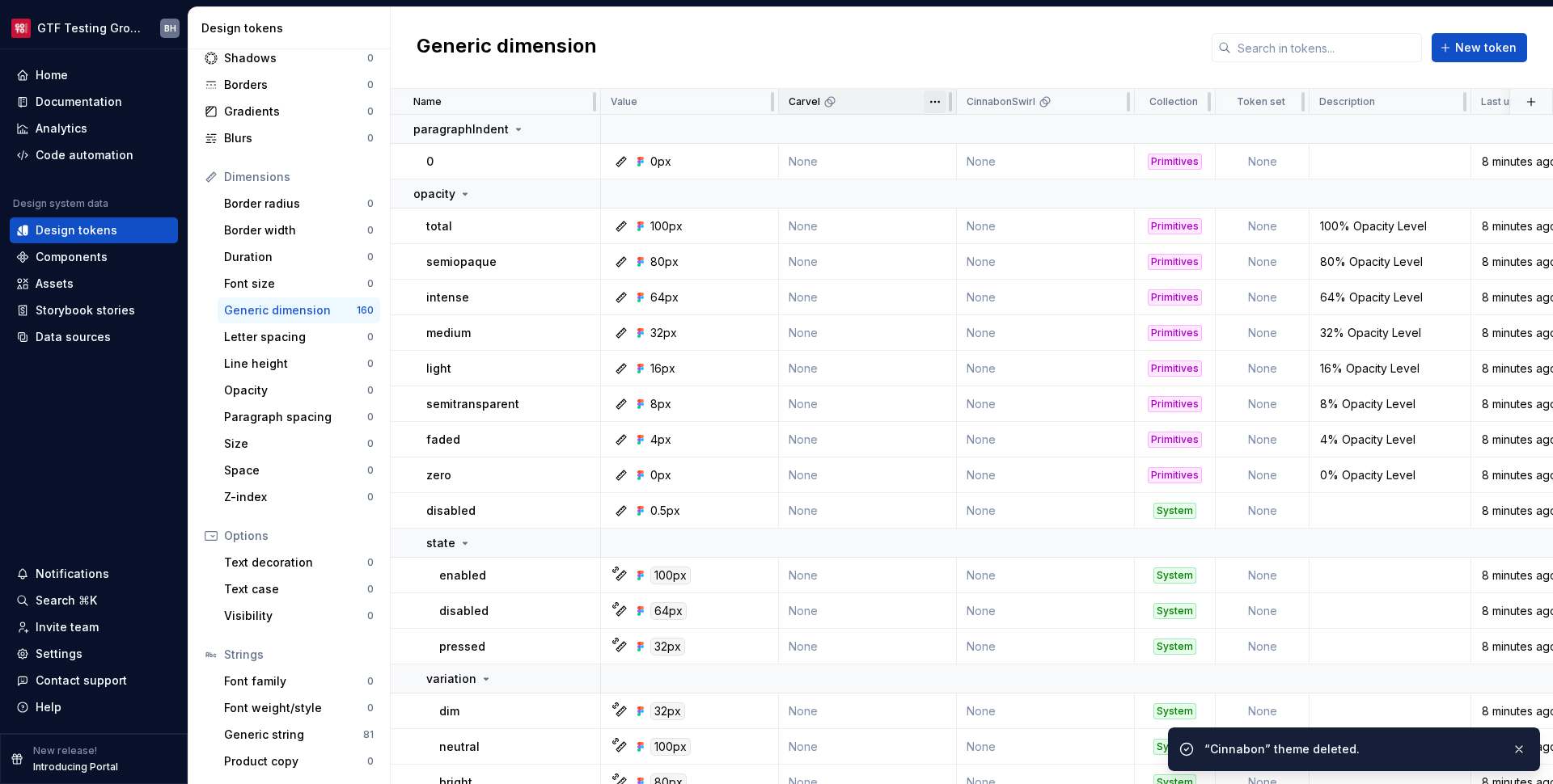
click at [933, 100] on html "GTF Testing Grounds BH Home Documentation Analytics Code automation Design syst…" at bounding box center [776, 392] width 1553 height 784
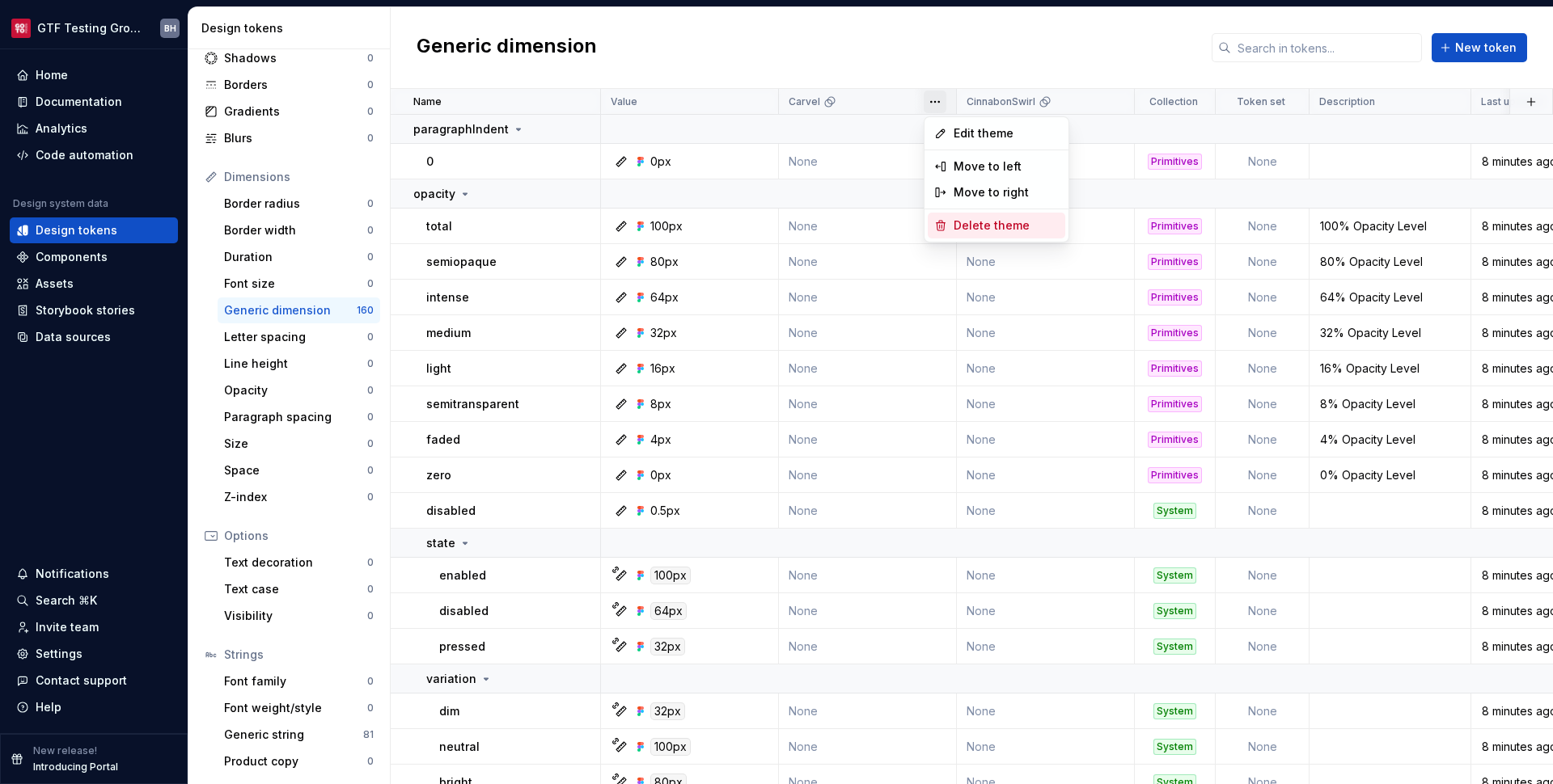
click at [972, 230] on span "Delete theme" at bounding box center [1006, 226] width 105 height 17
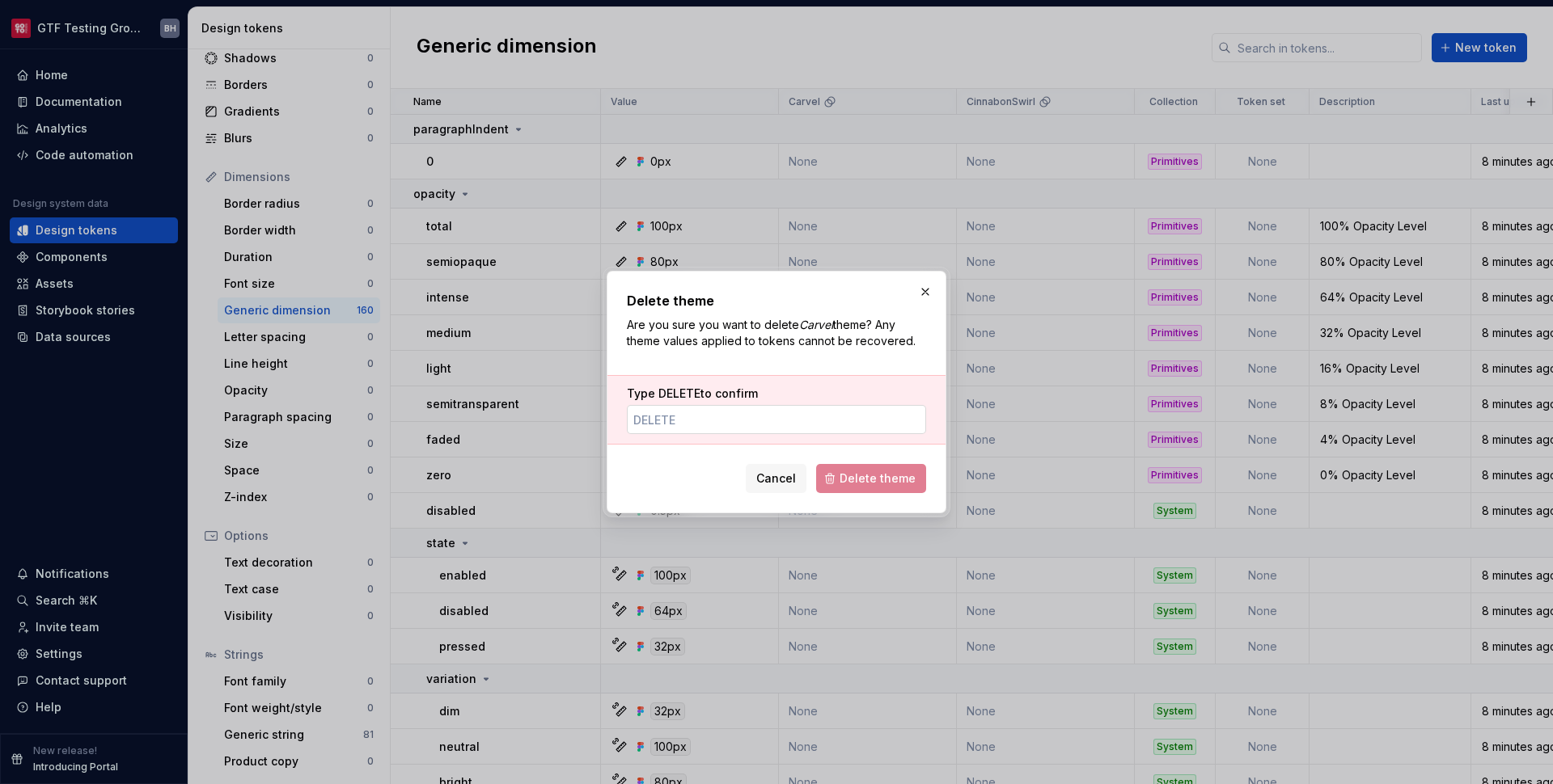
click at [802, 424] on input "Type DELETE to confirm" at bounding box center [777, 420] width 300 height 29
paste input "delete"
type input "delete"
click at [862, 481] on span "Delete theme" at bounding box center [877, 479] width 76 height 17
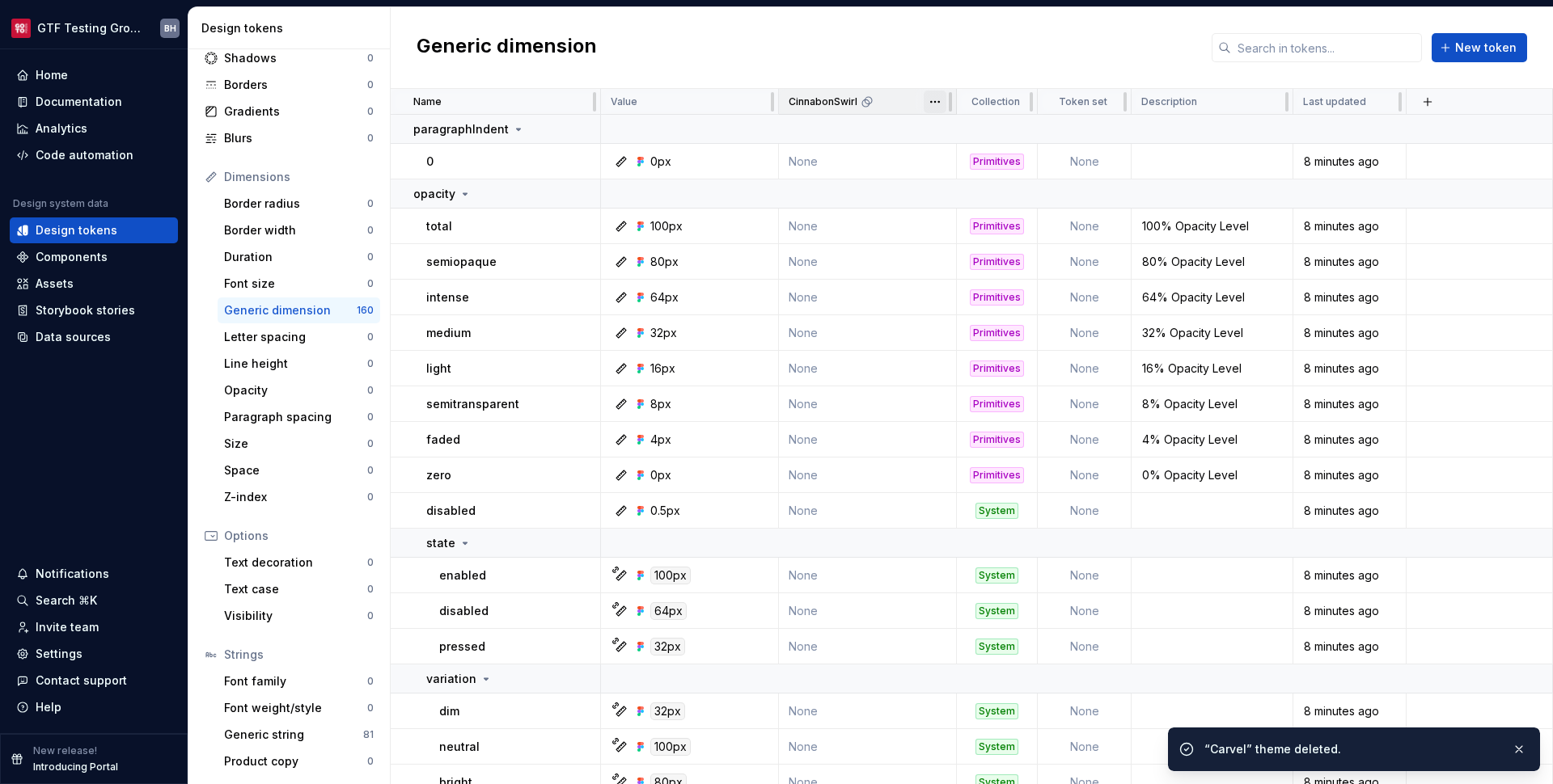
click at [937, 102] on html "GTF Testing Grounds BH Home Documentation Analytics Code automation Design syst…" at bounding box center [776, 392] width 1553 height 784
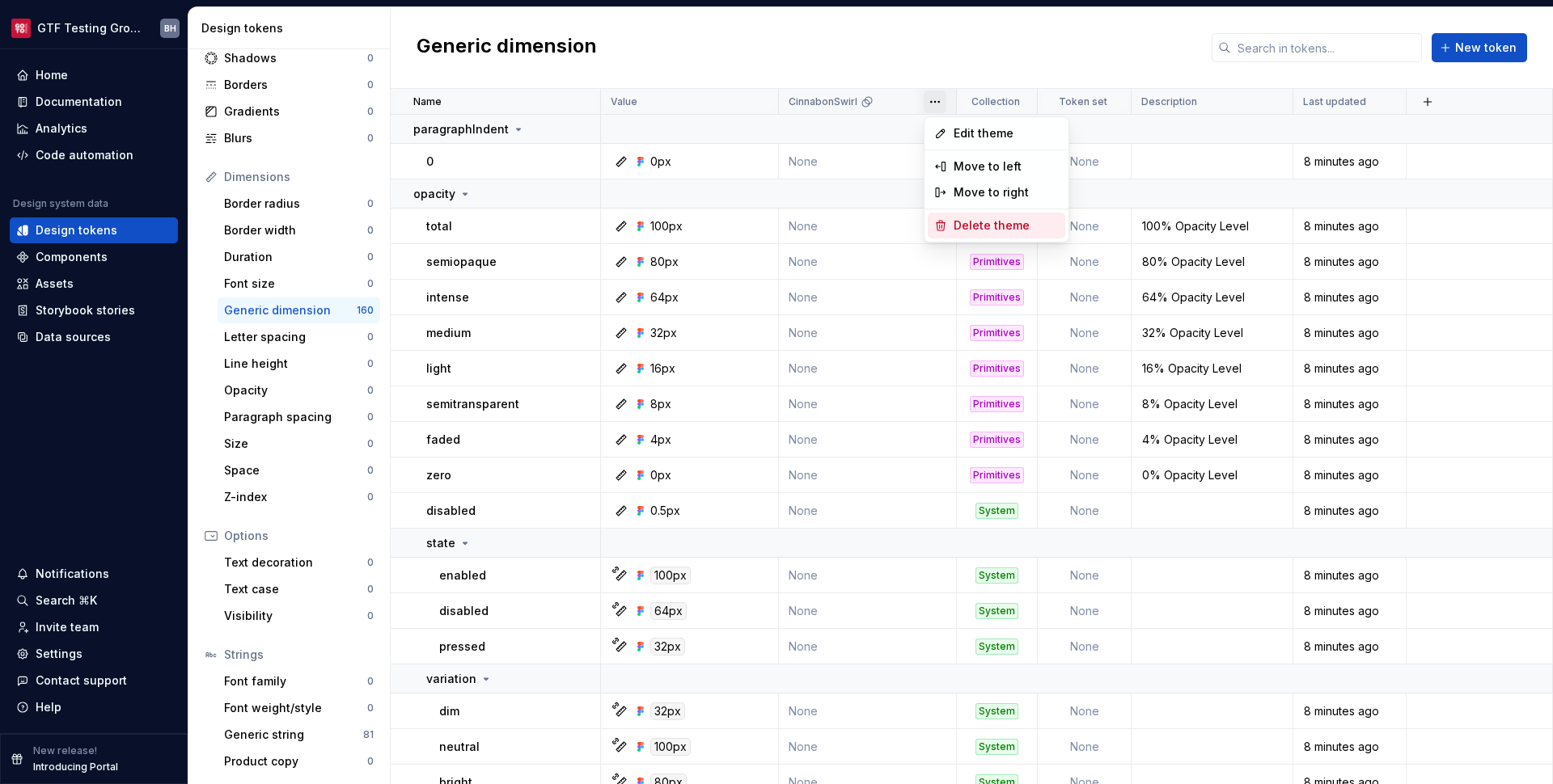
click at [951, 219] on div "Delete theme" at bounding box center [997, 225] width 138 height 26
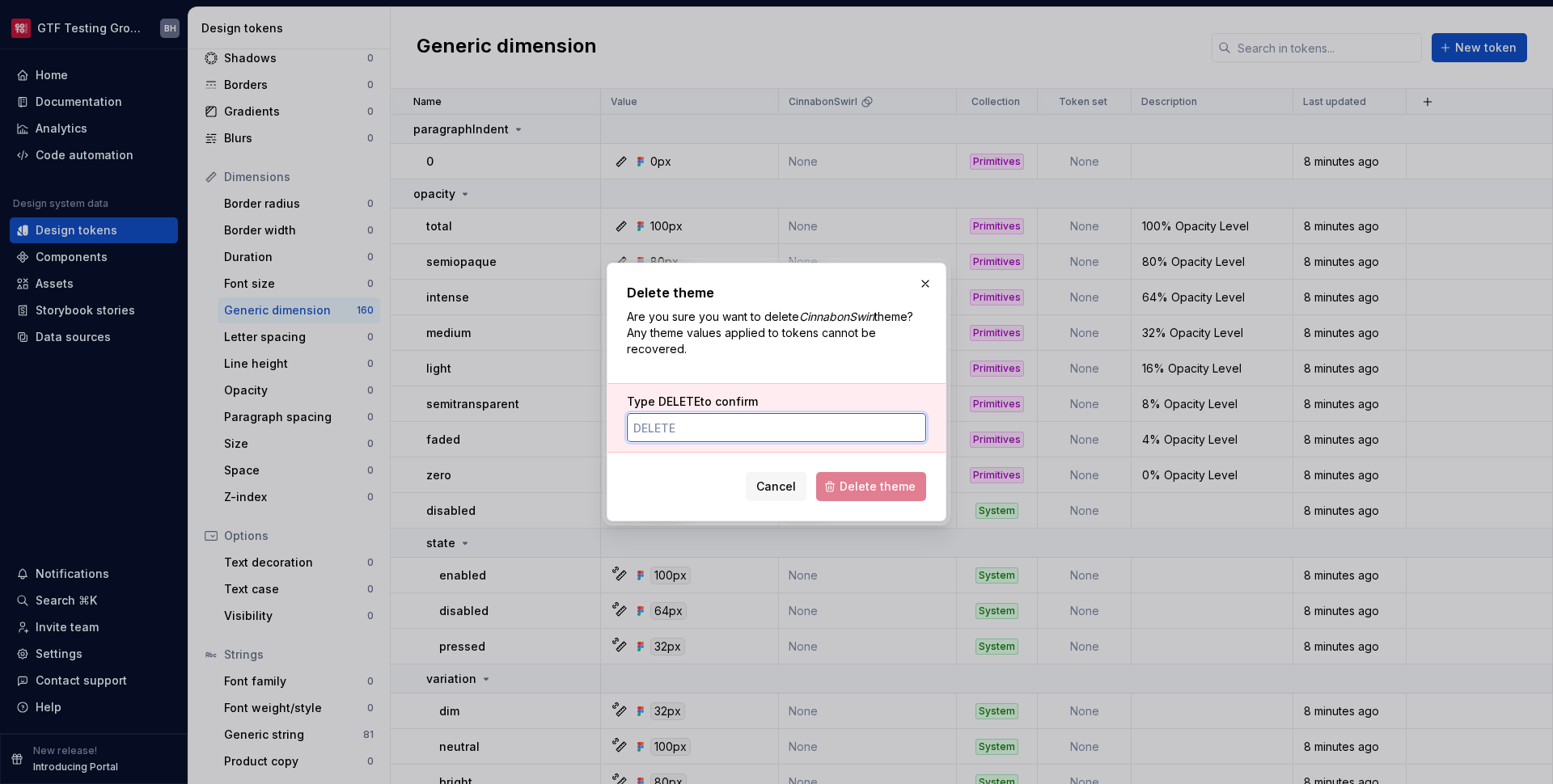
click at [827, 427] on input "Type DELETE to confirm" at bounding box center [777, 428] width 300 height 29
paste input "delete"
type input "delete"
click at [851, 481] on span "Delete theme" at bounding box center [877, 487] width 76 height 17
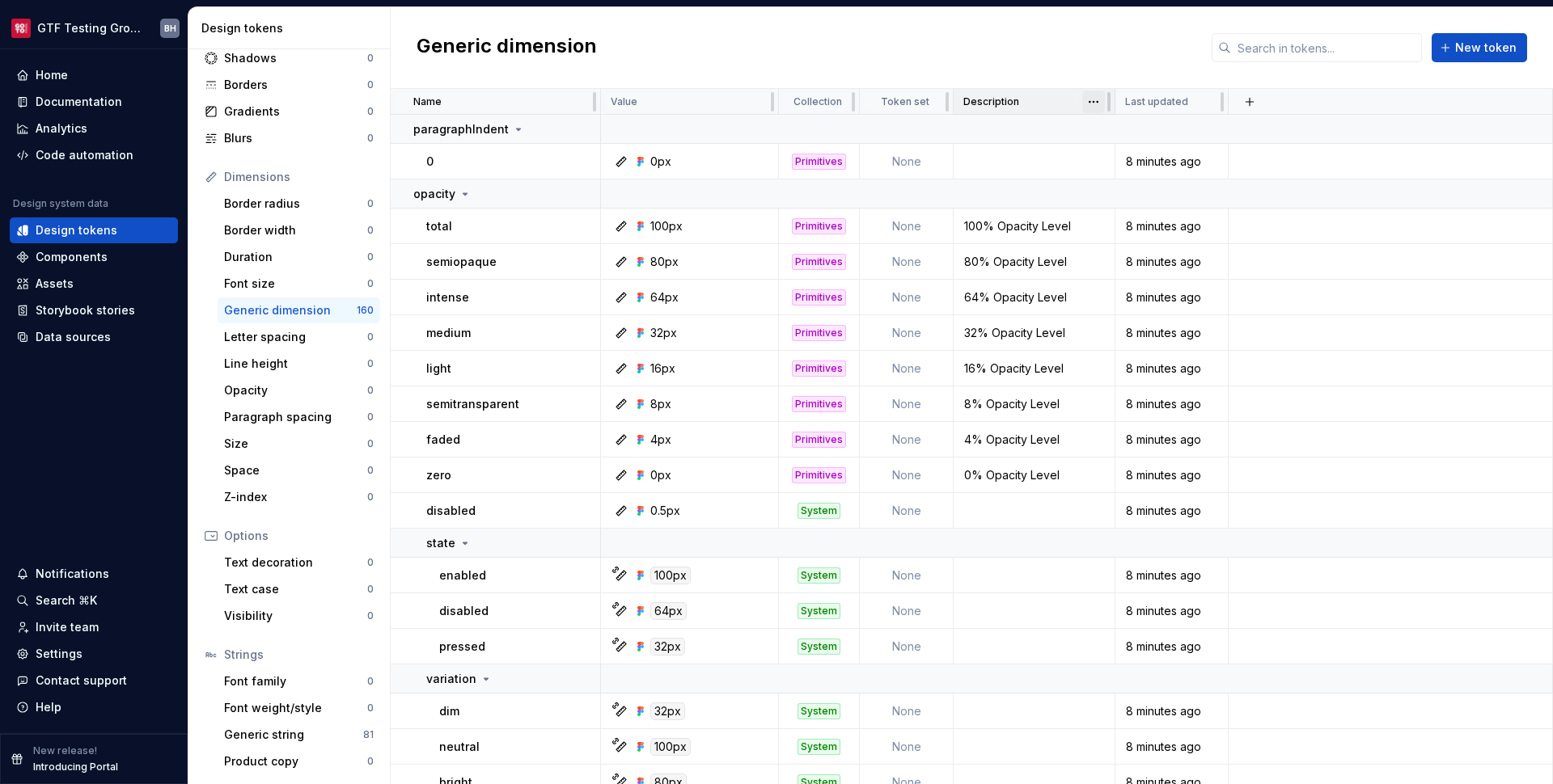
click at [1091, 104] on html "GTF Testing Grounds BH Home Documentation Analytics Code automation Design syst…" at bounding box center [776, 392] width 1553 height 784
click at [931, 103] on html "GTF Testing Grounds BH Home Documentation Analytics Code automation Design syst…" at bounding box center [776, 392] width 1553 height 784
click at [934, 103] on html "GTF Testing Grounds BH Home Documentation Analytics Code automation Design syst…" at bounding box center [776, 392] width 1553 height 784
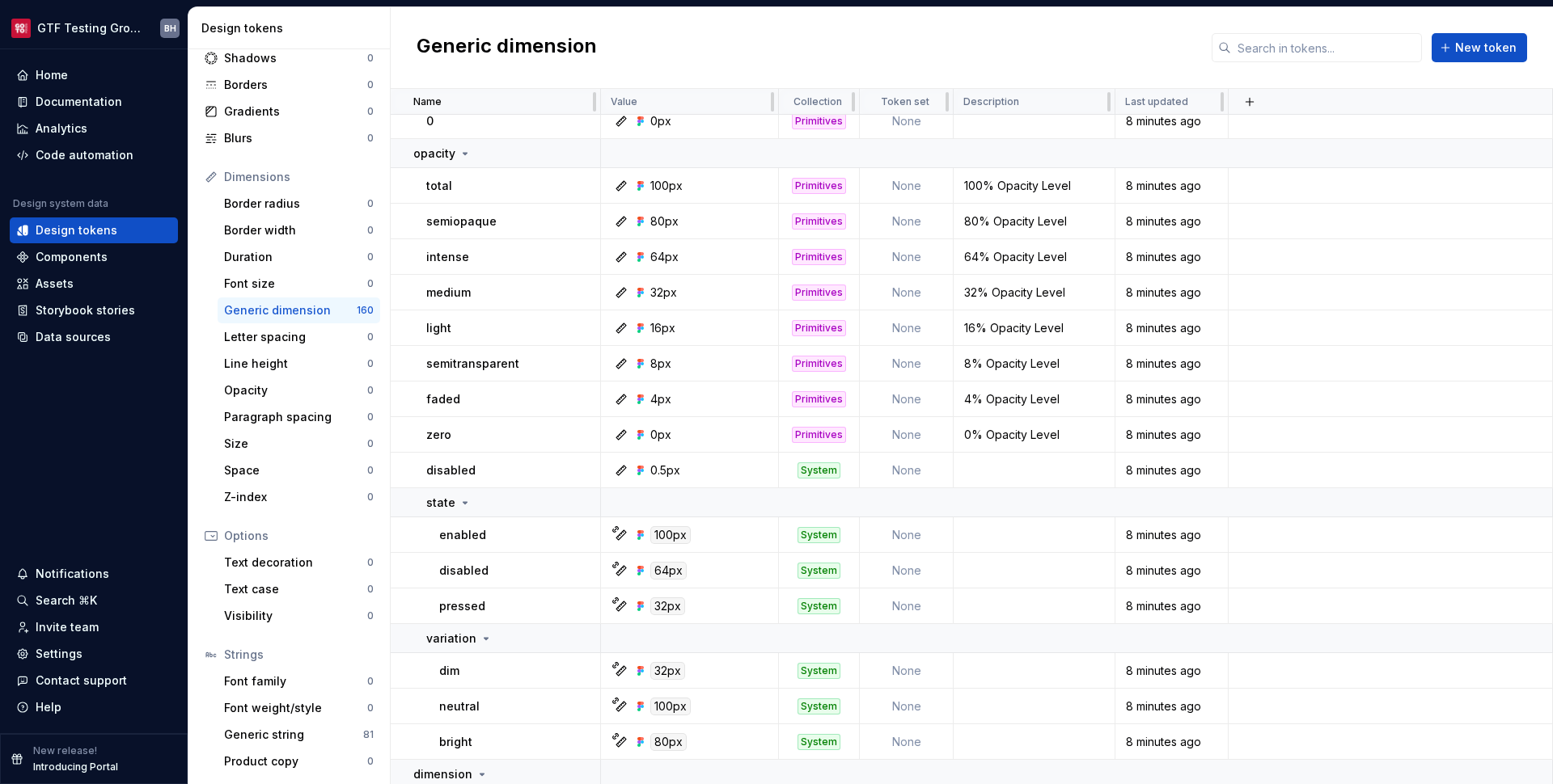
scroll to position [0, 0]
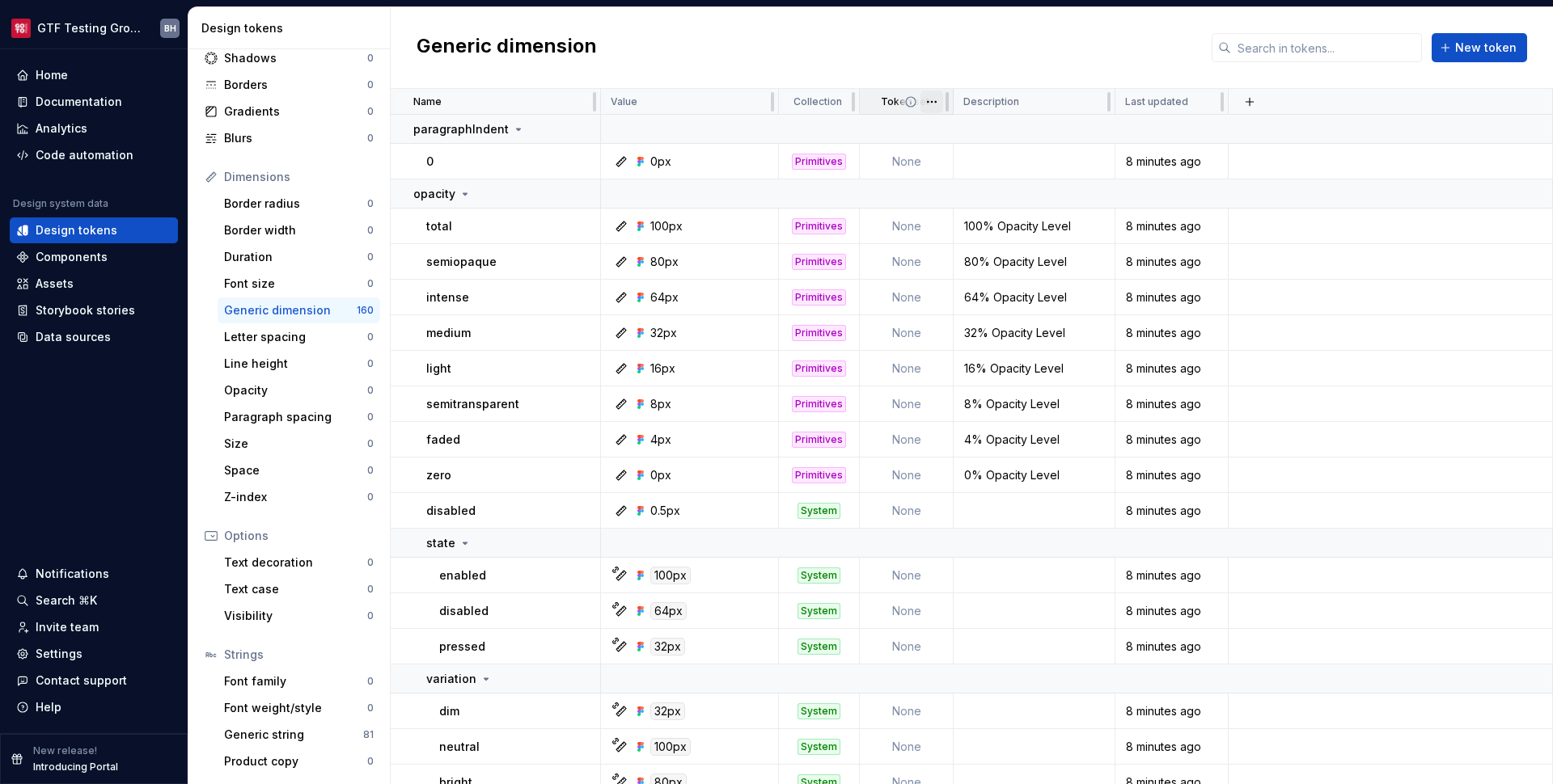
click at [938, 104] on html "GTF Testing Grounds BH Home Documentation Analytics Code automation Design syst…" at bounding box center [776, 392] width 1553 height 784
click at [936, 102] on html "GTF Testing Grounds BH Home Documentation Analytics Code automation Design syst…" at bounding box center [776, 392] width 1553 height 784
click at [968, 221] on div "Delete property" at bounding box center [1003, 226] width 105 height 17
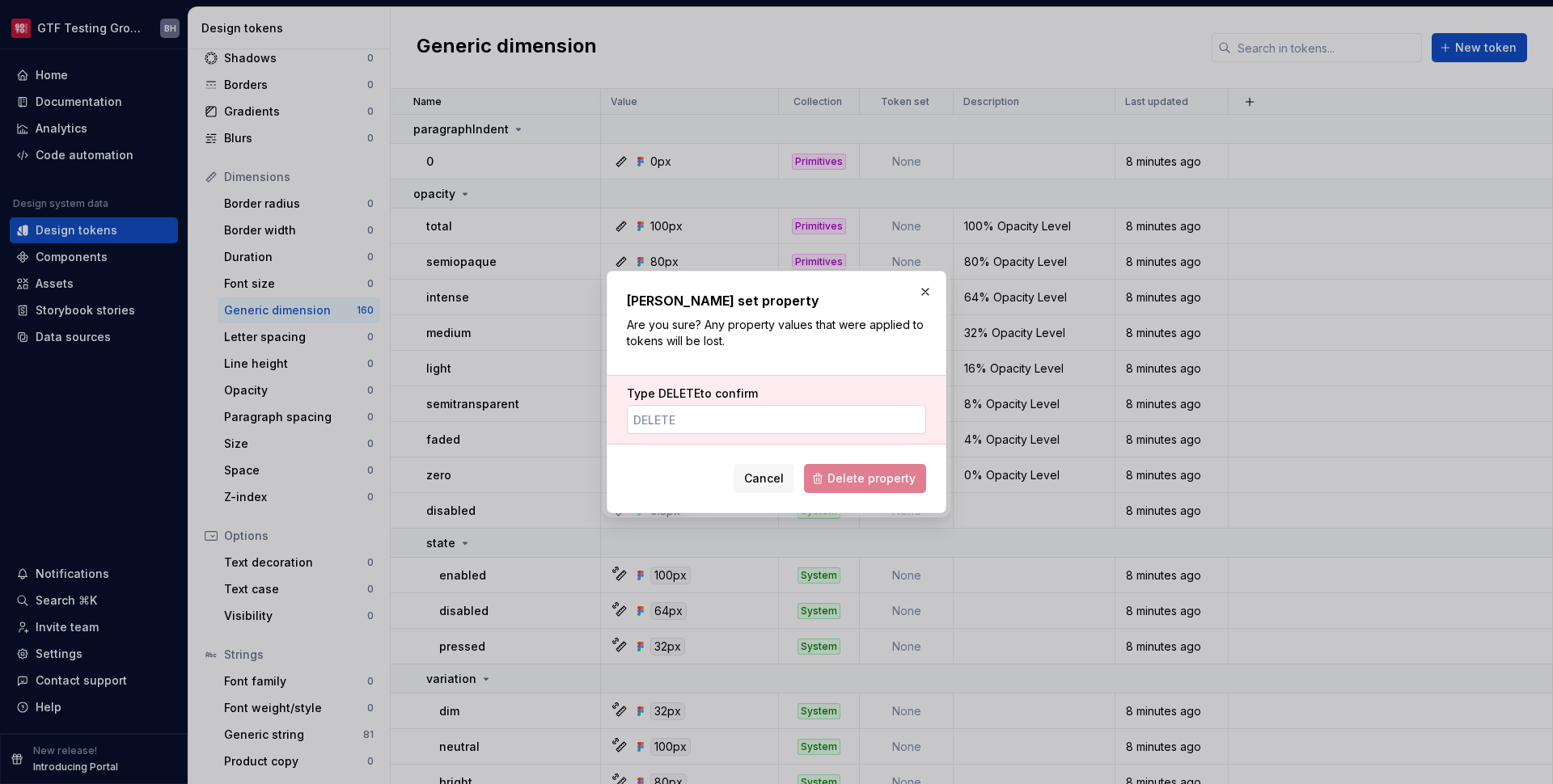
click at [845, 421] on input "Type DELETE to confirm" at bounding box center [777, 420] width 300 height 29
paste input "delete"
type input "delete"
click at [856, 469] on button "Delete property" at bounding box center [864, 479] width 122 height 29
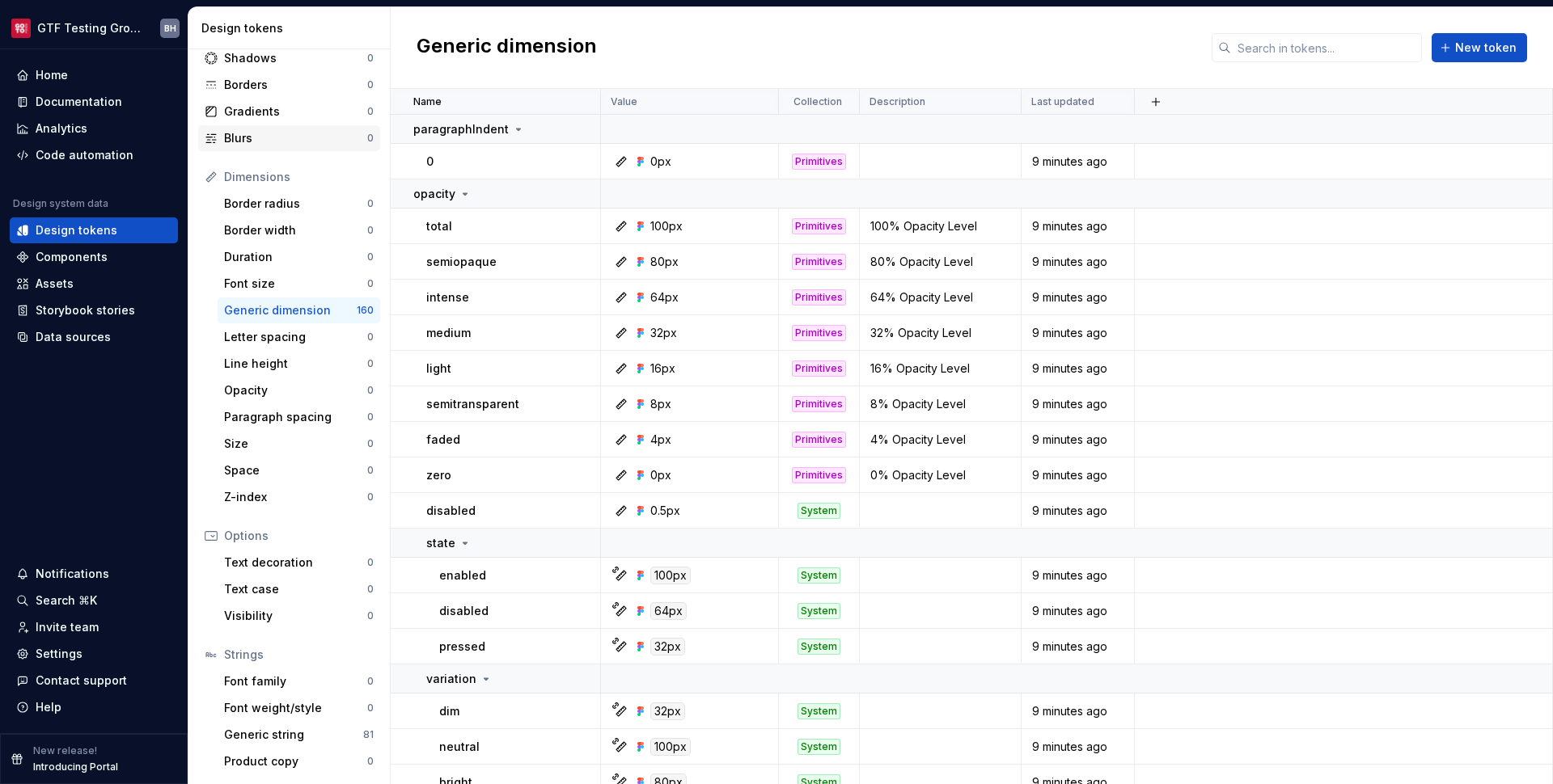
scroll to position [0, 0]
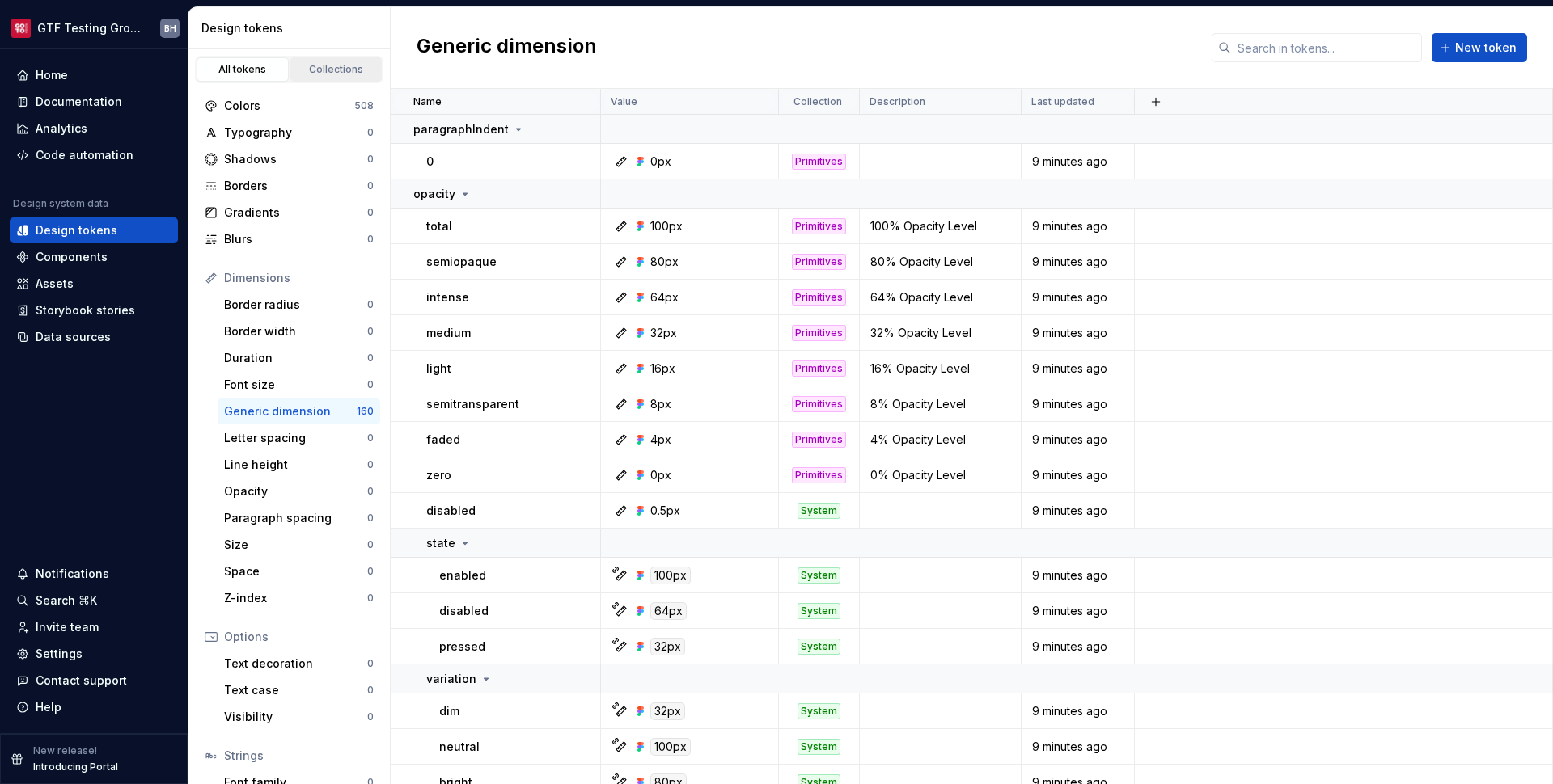
click at [306, 66] on div "Collections" at bounding box center [337, 70] width 81 height 13
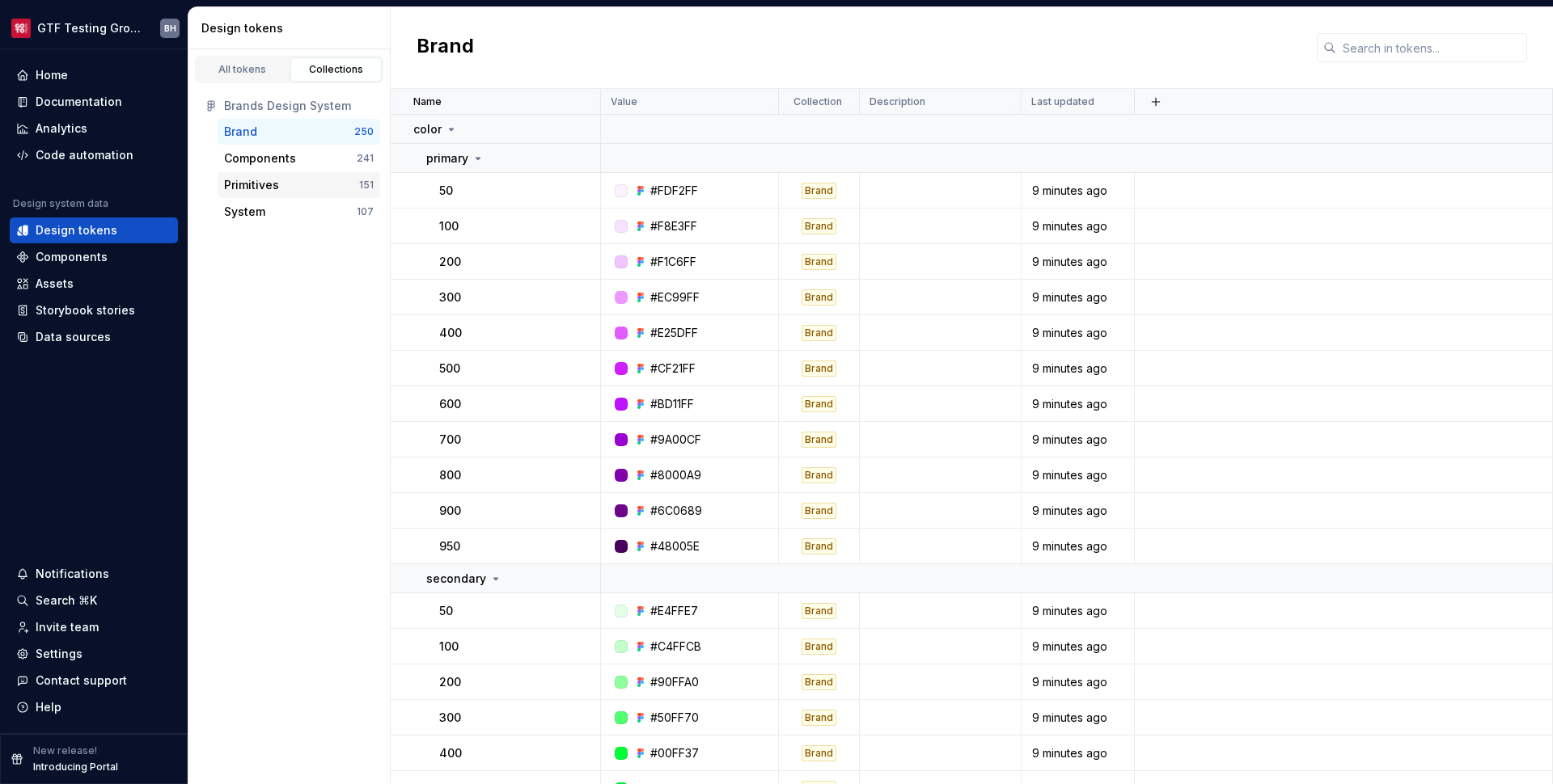
click at [282, 188] on div "Primitives" at bounding box center [291, 186] width 135 height 17
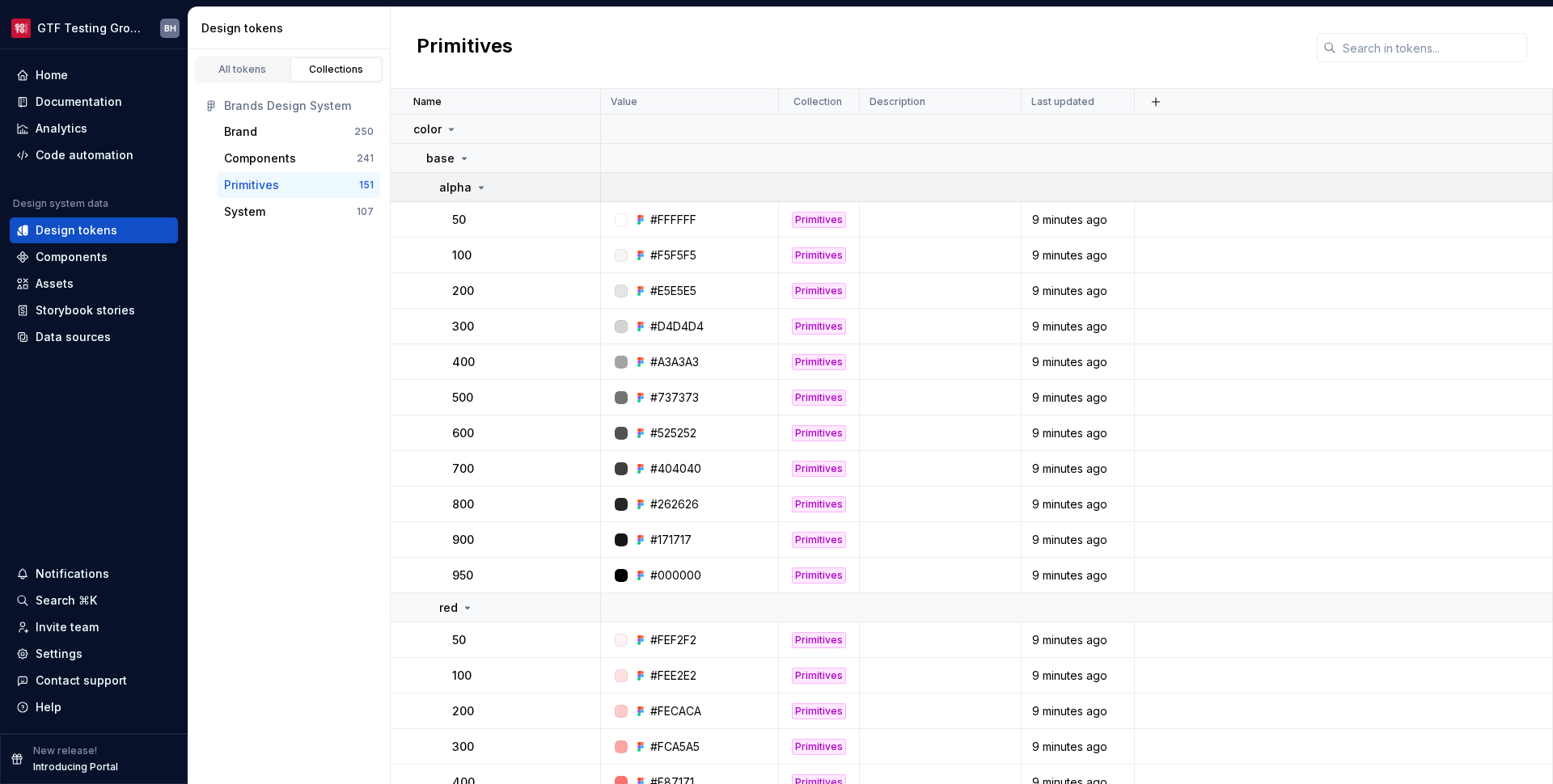
click at [474, 189] on icon at bounding box center [481, 187] width 13 height 13
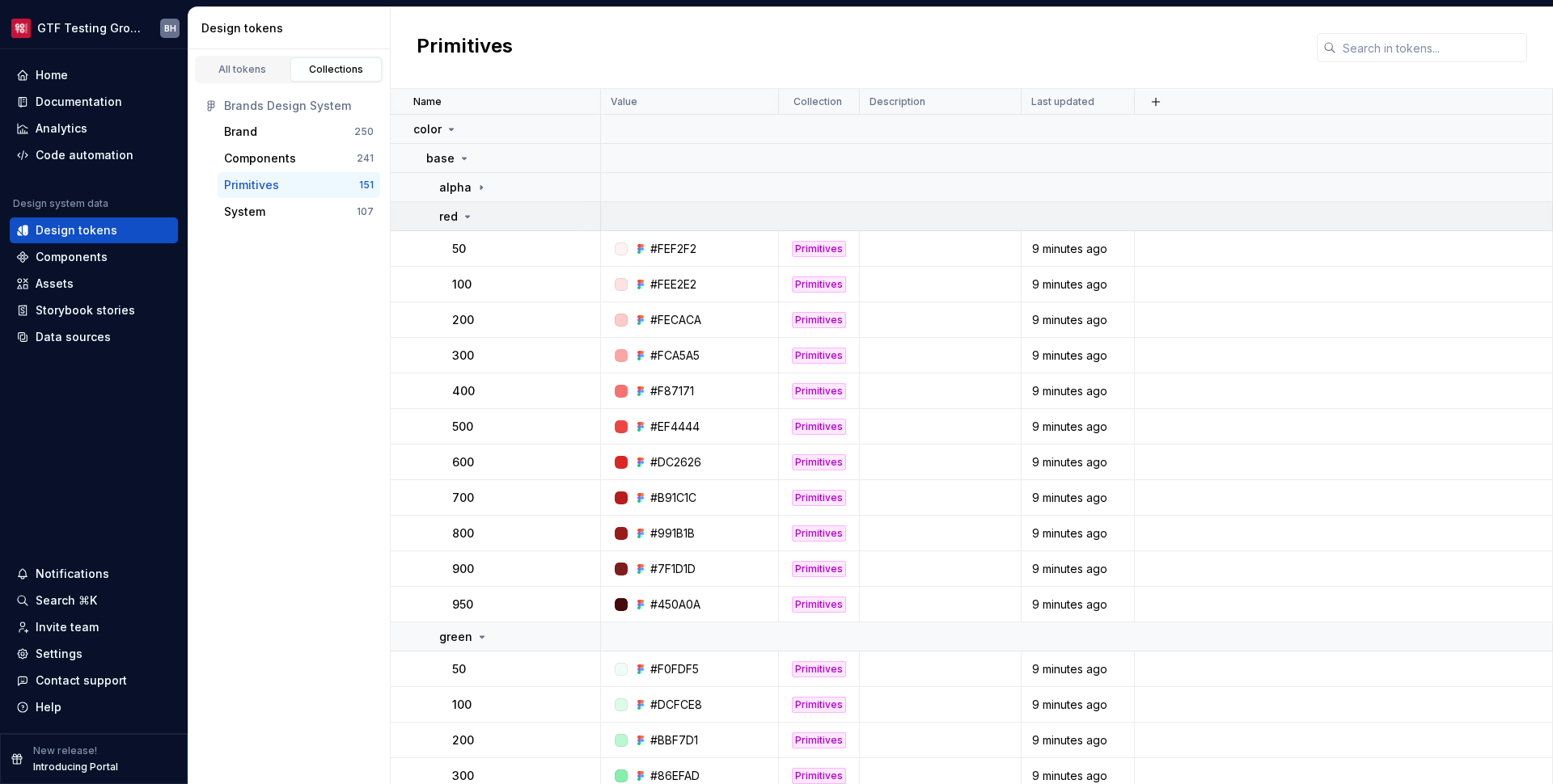
click at [478, 217] on div "red" at bounding box center [520, 217] width 160 height 17
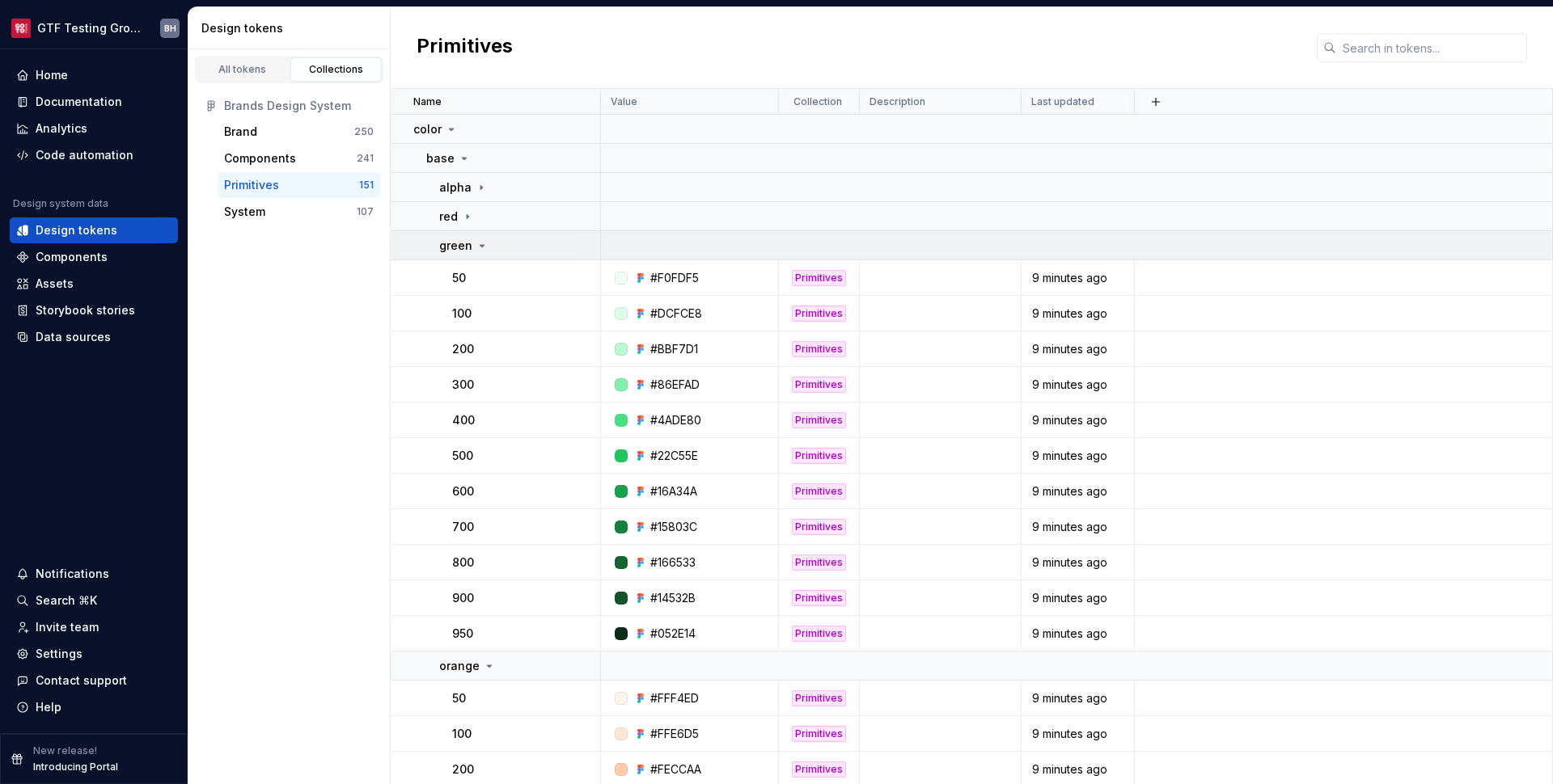
click at [475, 242] on icon at bounding box center [482, 245] width 13 height 13
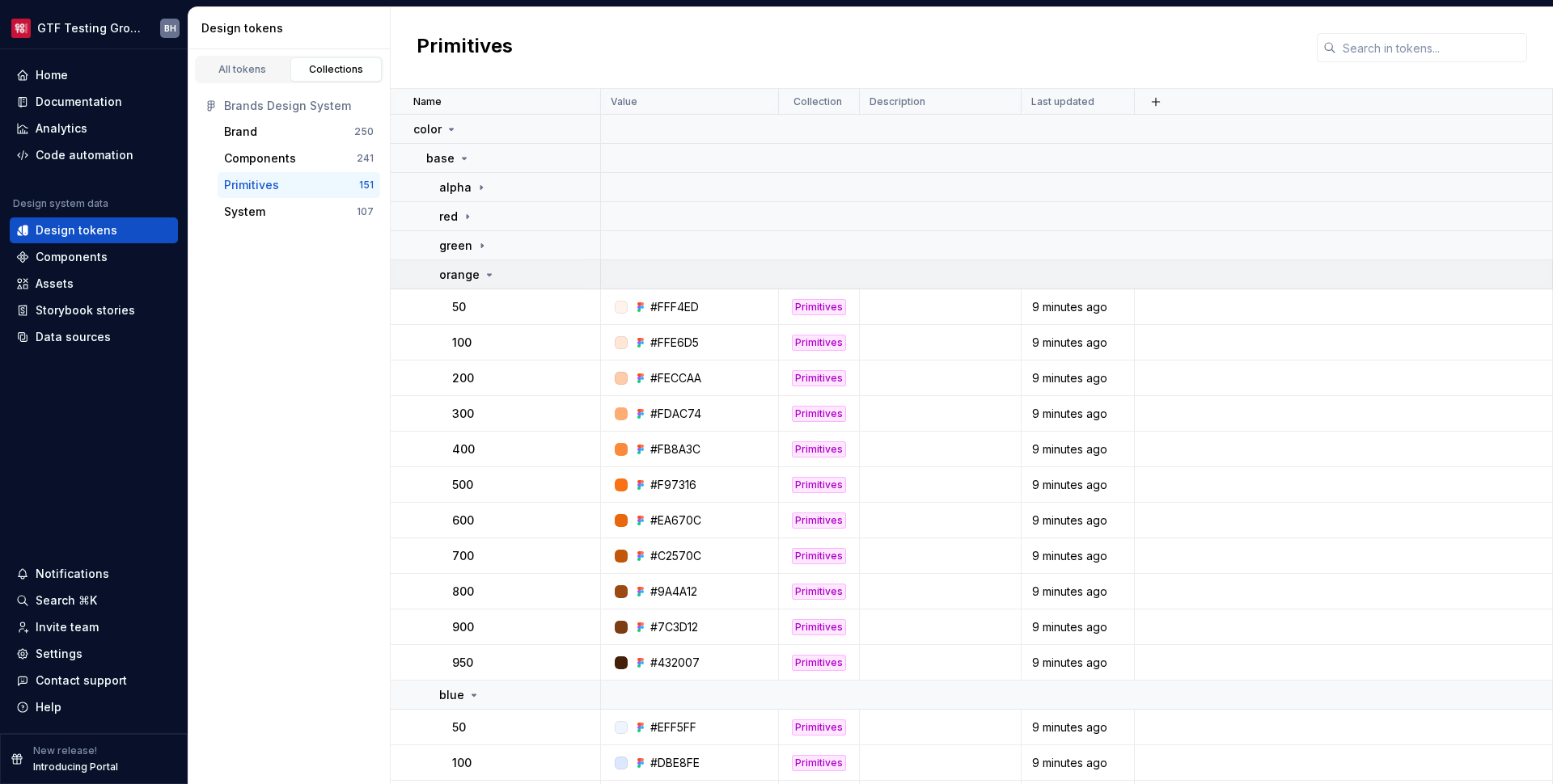
click at [475, 272] on p "orange" at bounding box center [460, 275] width 40 height 17
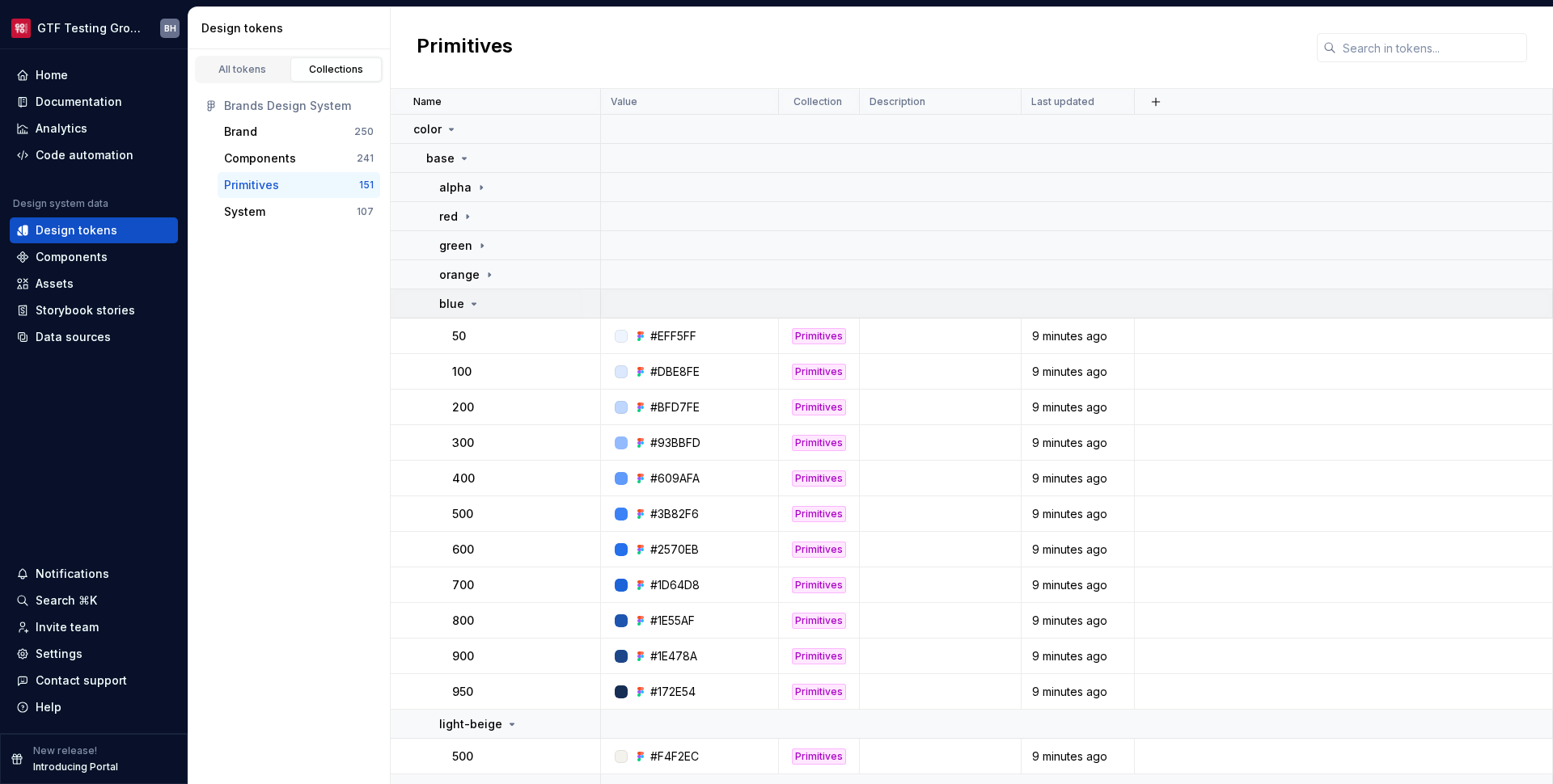
click at [475, 300] on icon at bounding box center [474, 304] width 13 height 13
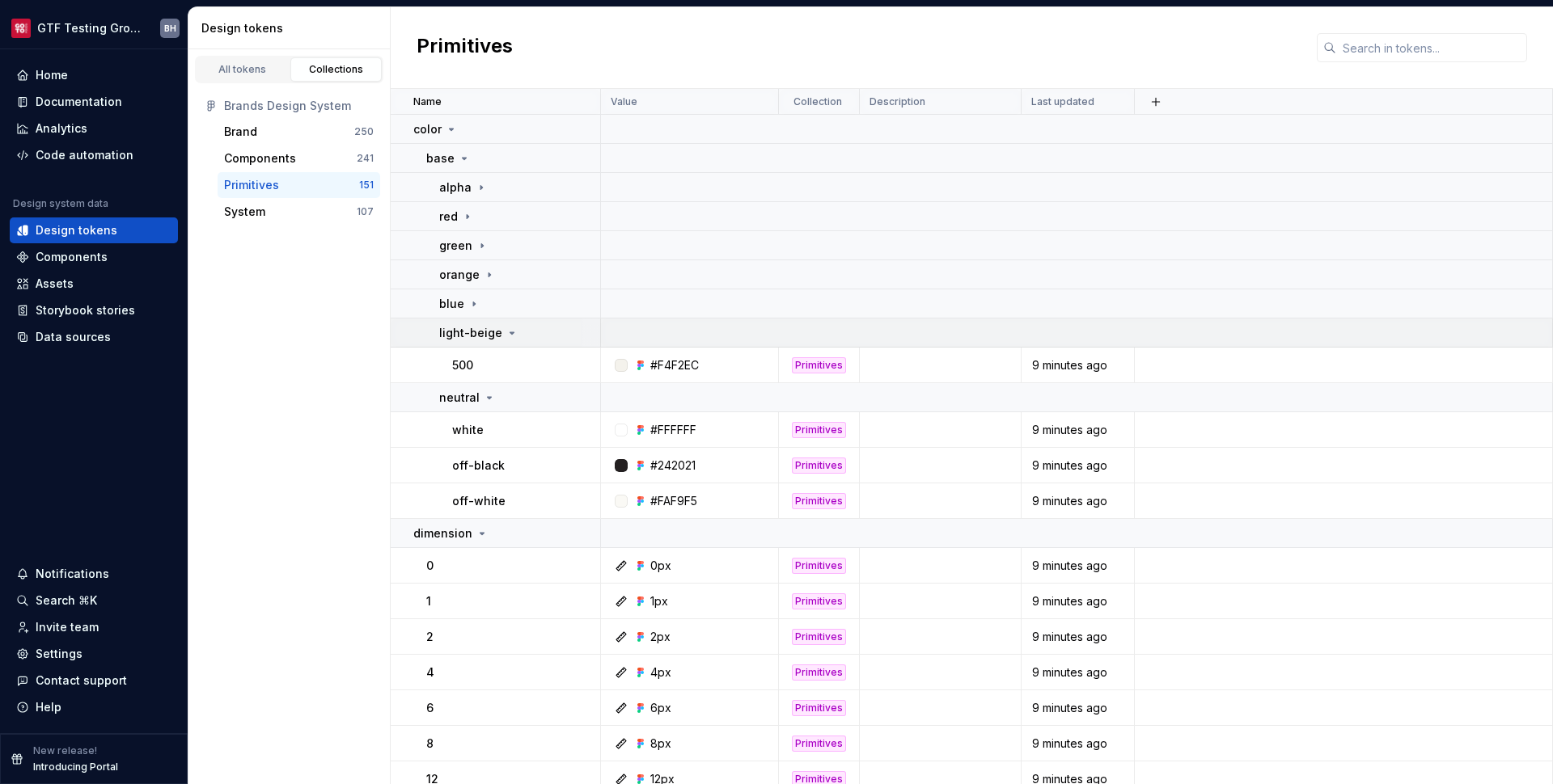
click at [506, 332] on icon at bounding box center [512, 333] width 13 height 13
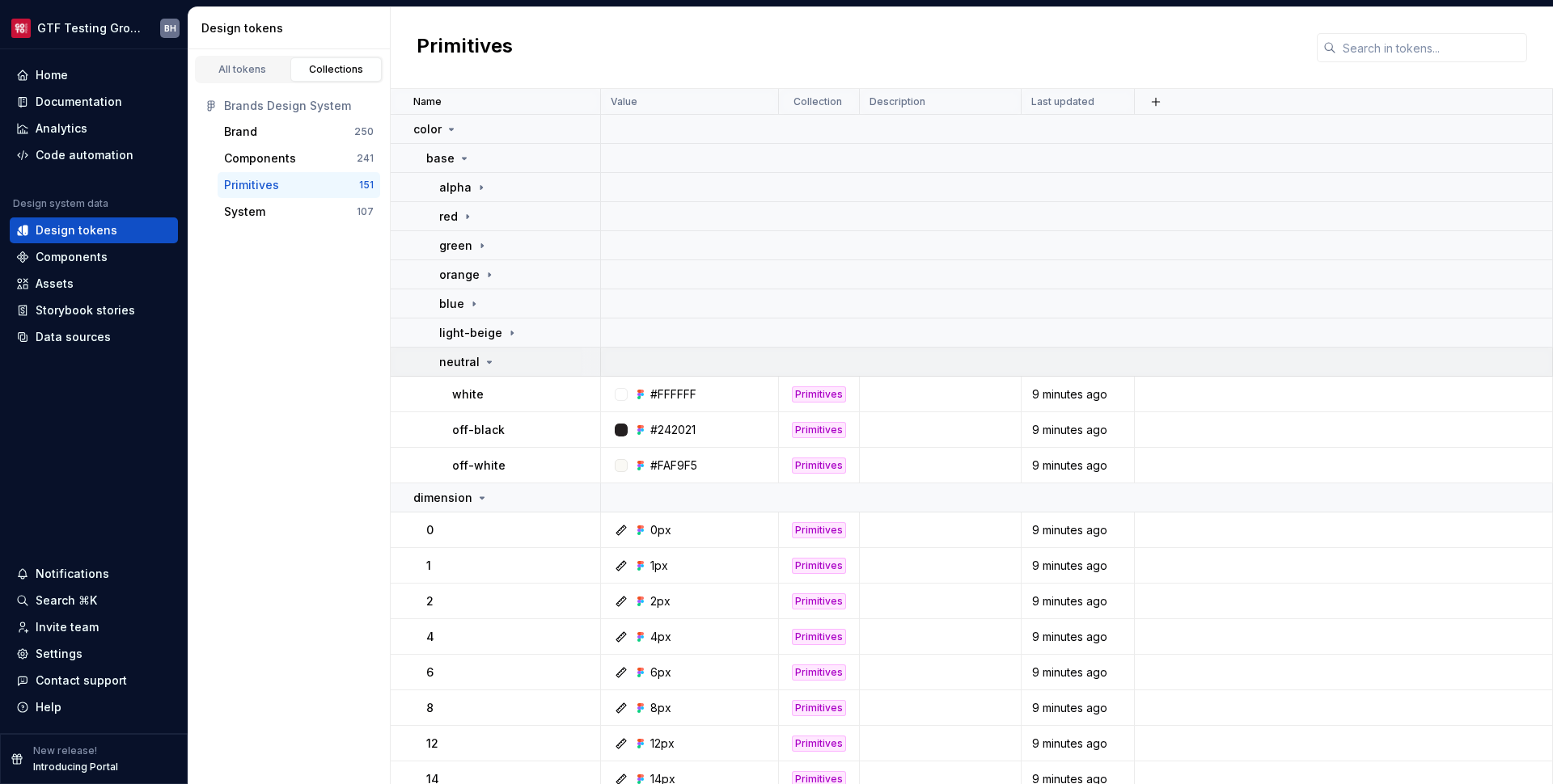
click at [490, 363] on icon at bounding box center [489, 362] width 13 height 13
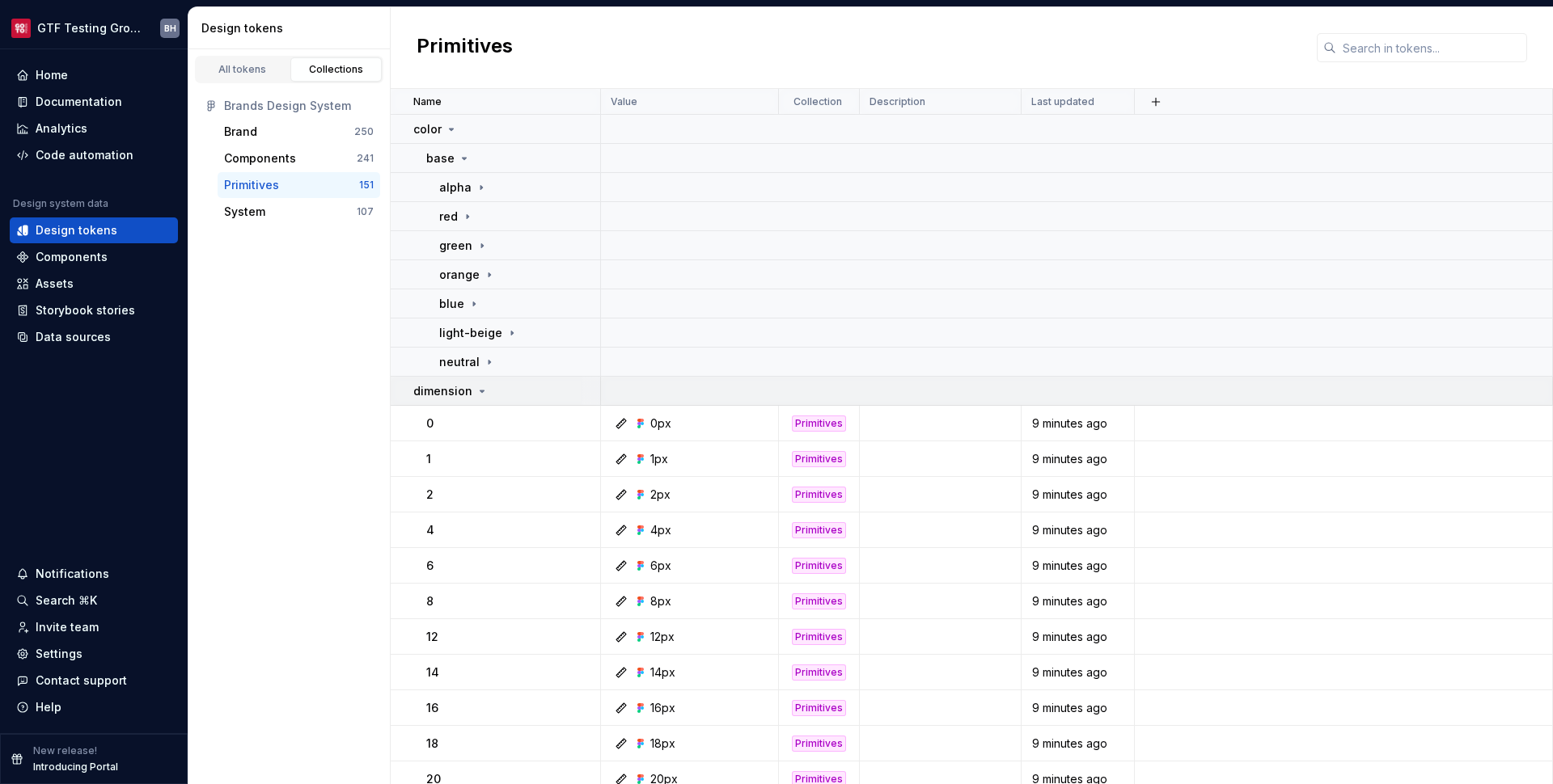
click at [481, 392] on icon at bounding box center [483, 392] width 4 height 2
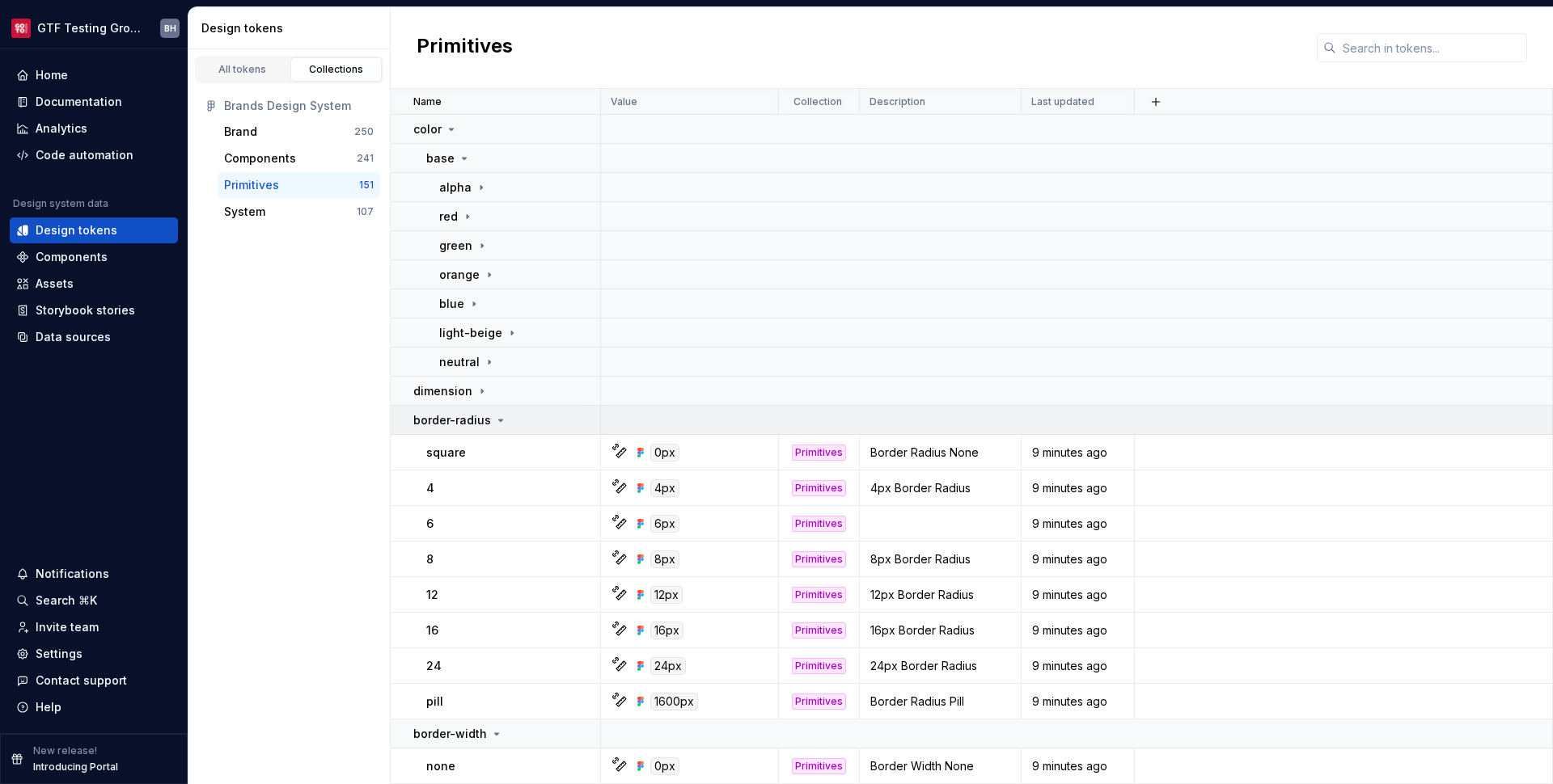
click at [498, 416] on icon at bounding box center [501, 420] width 13 height 13
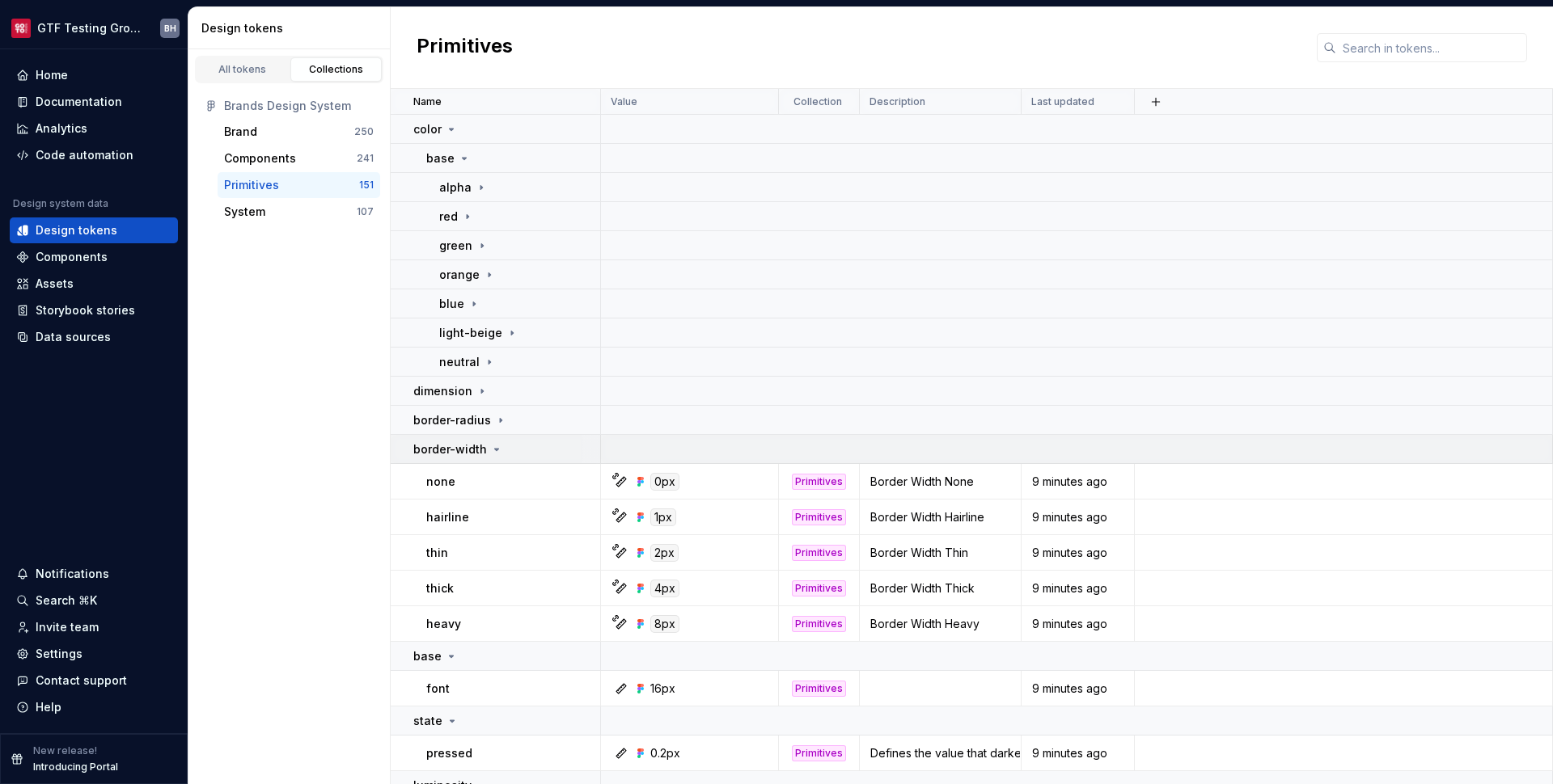
click at [495, 449] on icon at bounding box center [497, 449] width 4 height 2
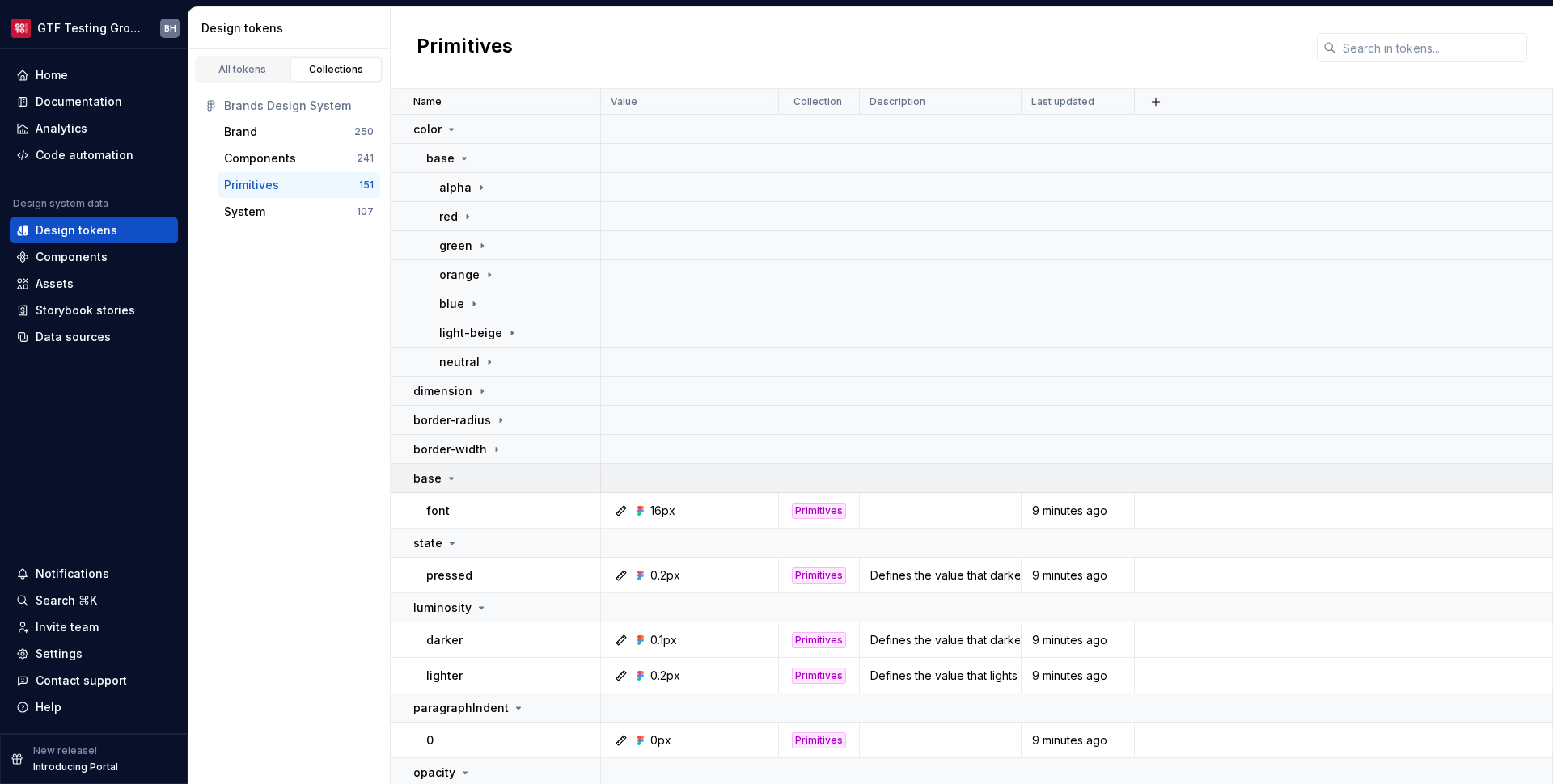
click at [457, 481] on div "base" at bounding box center [507, 479] width 186 height 17
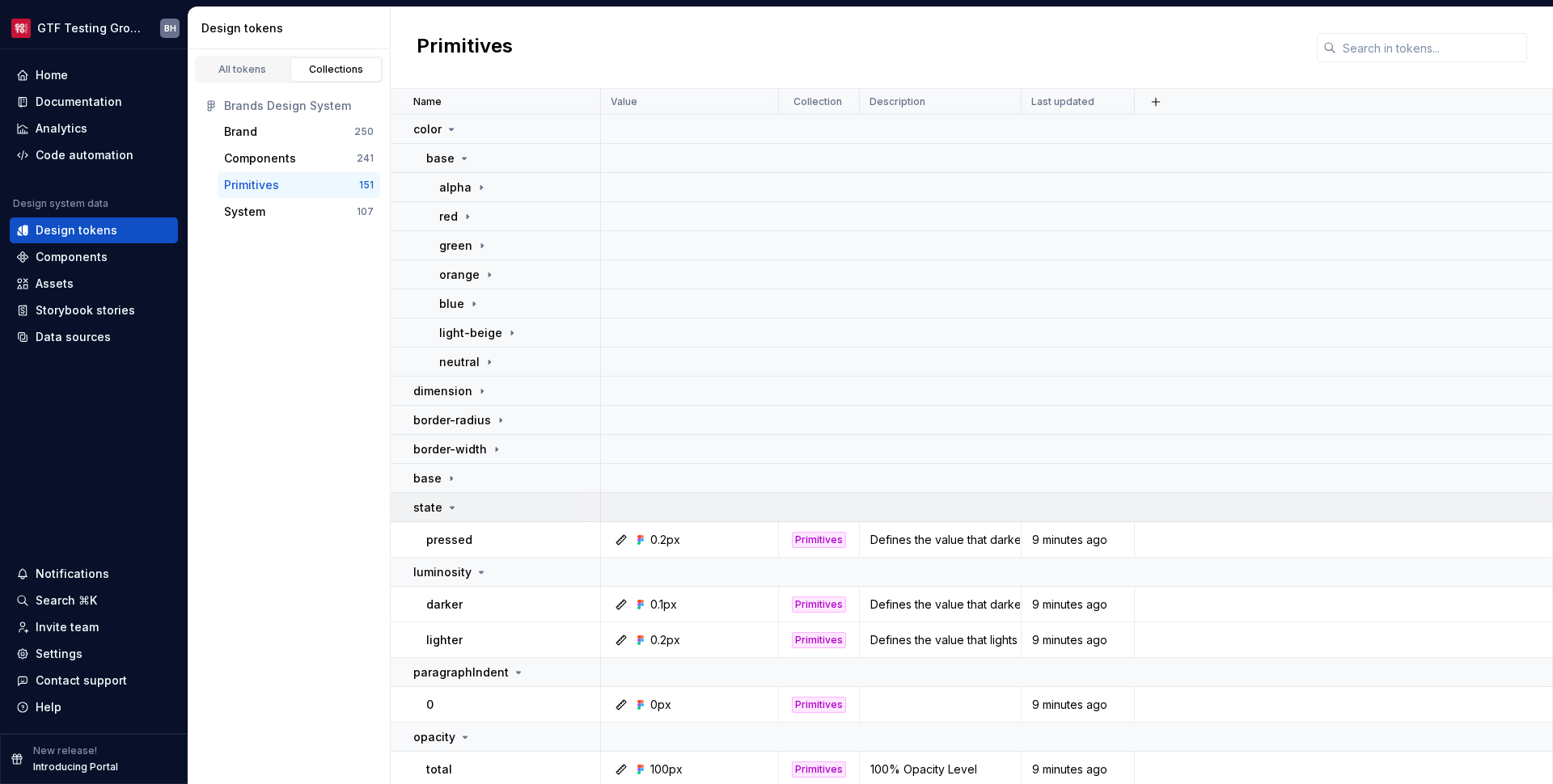
click at [453, 506] on icon at bounding box center [452, 507] width 13 height 13
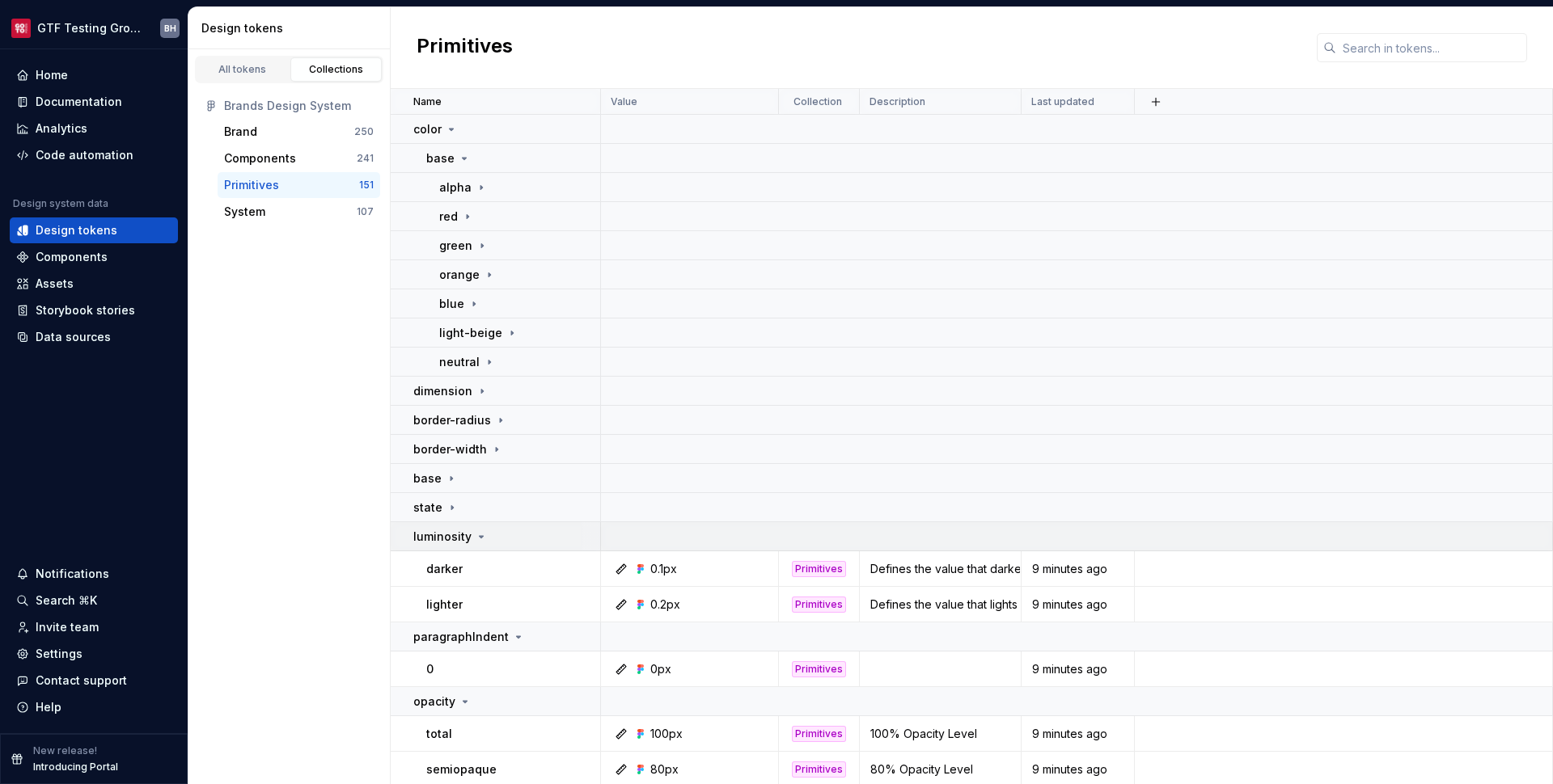
click at [481, 535] on icon at bounding box center [481, 537] width 13 height 13
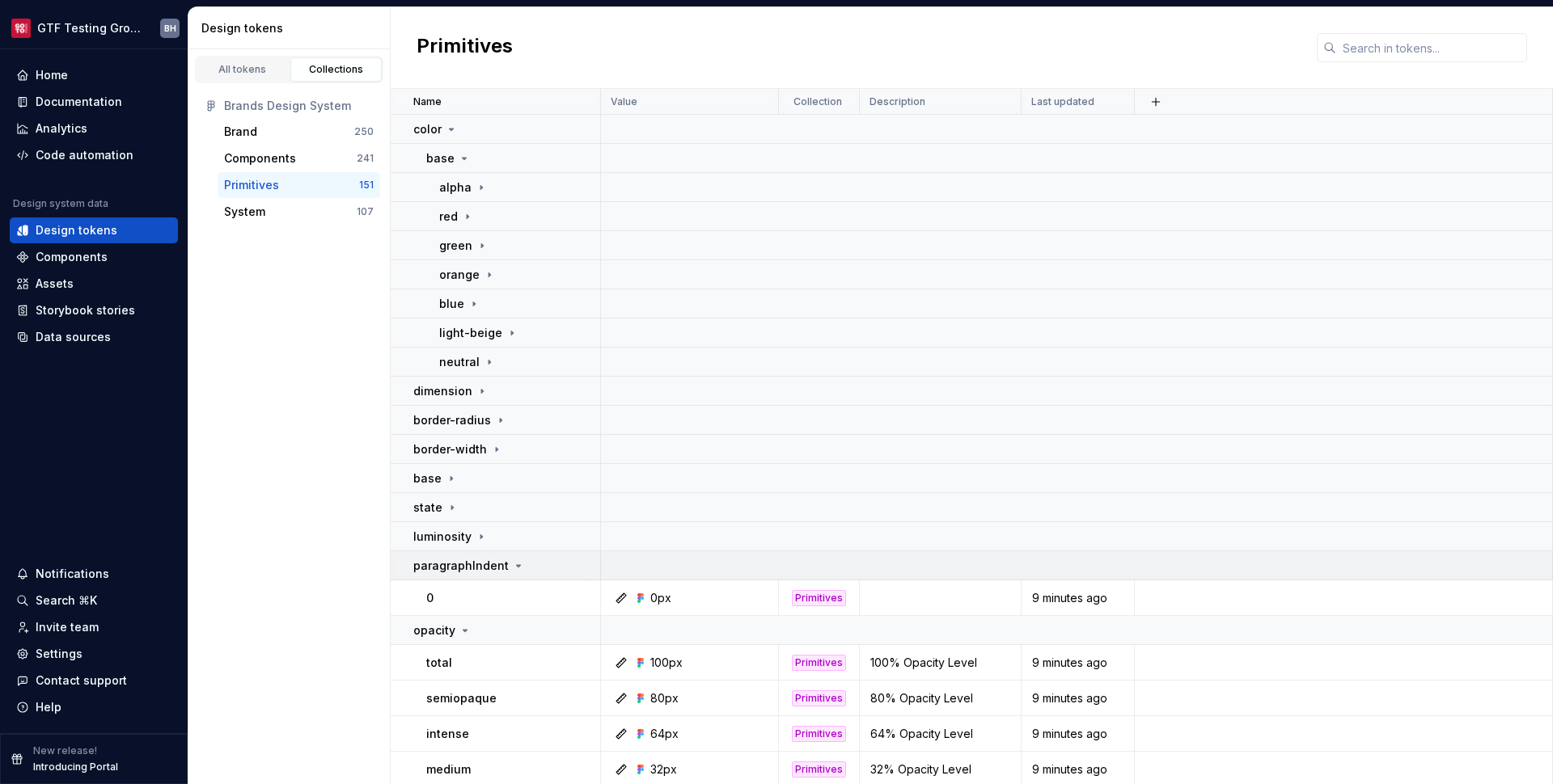
click at [510, 558] on div "paragraphIndent" at bounding box center [469, 566] width 111 height 17
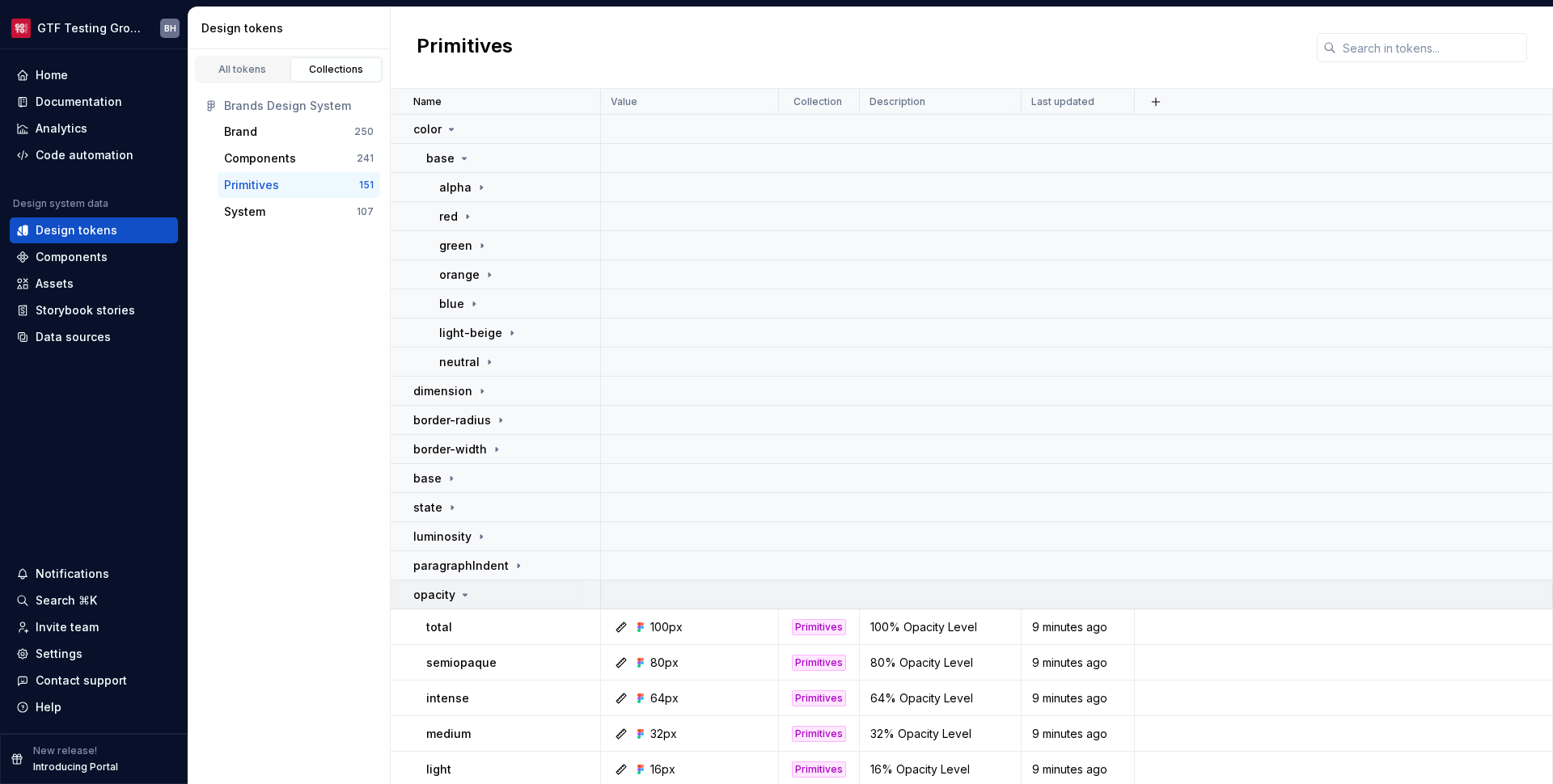
click at [480, 607] on td "opacity" at bounding box center [496, 596] width 211 height 29
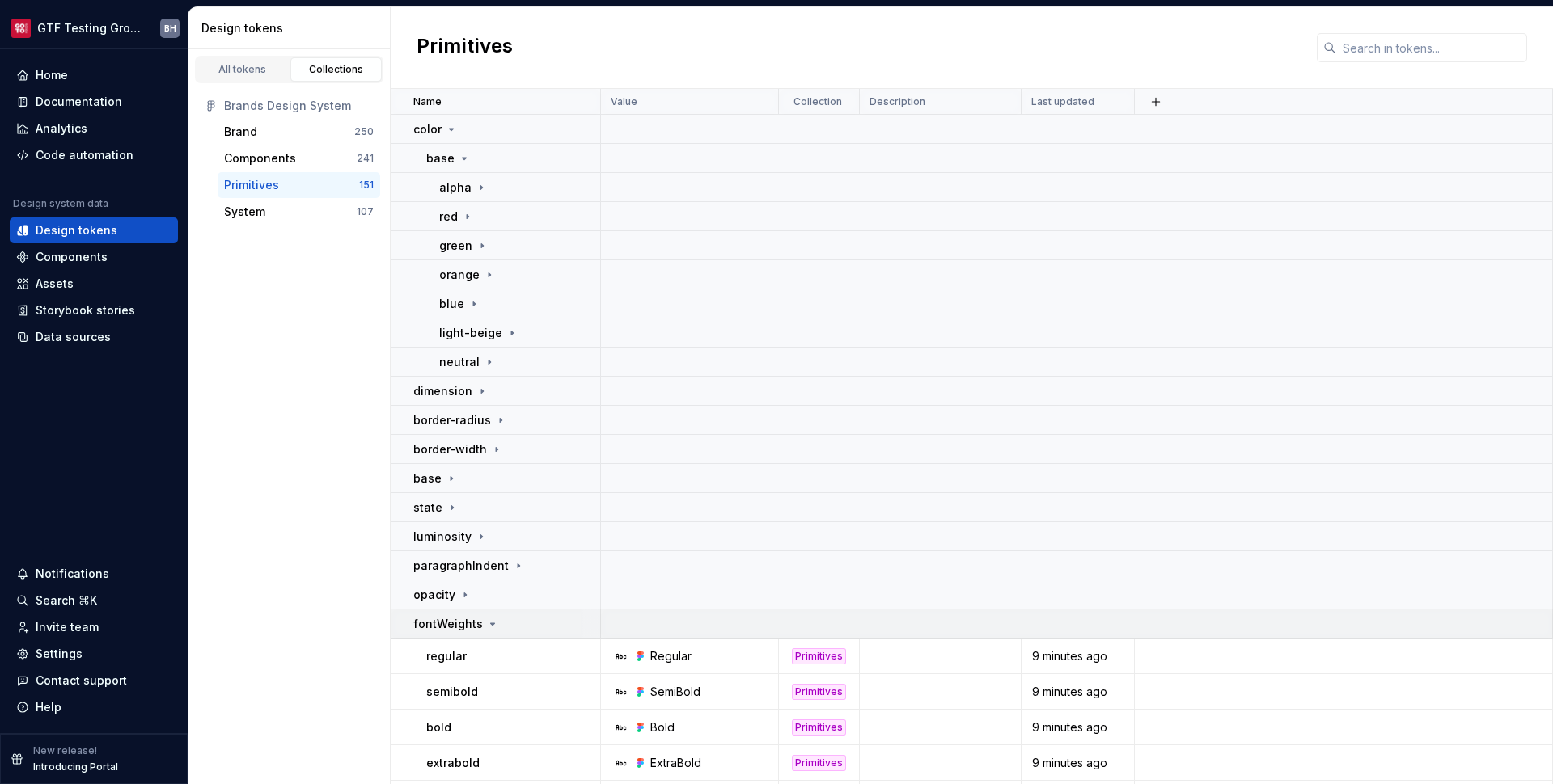
click at [486, 627] on icon at bounding box center [493, 624] width 13 height 13
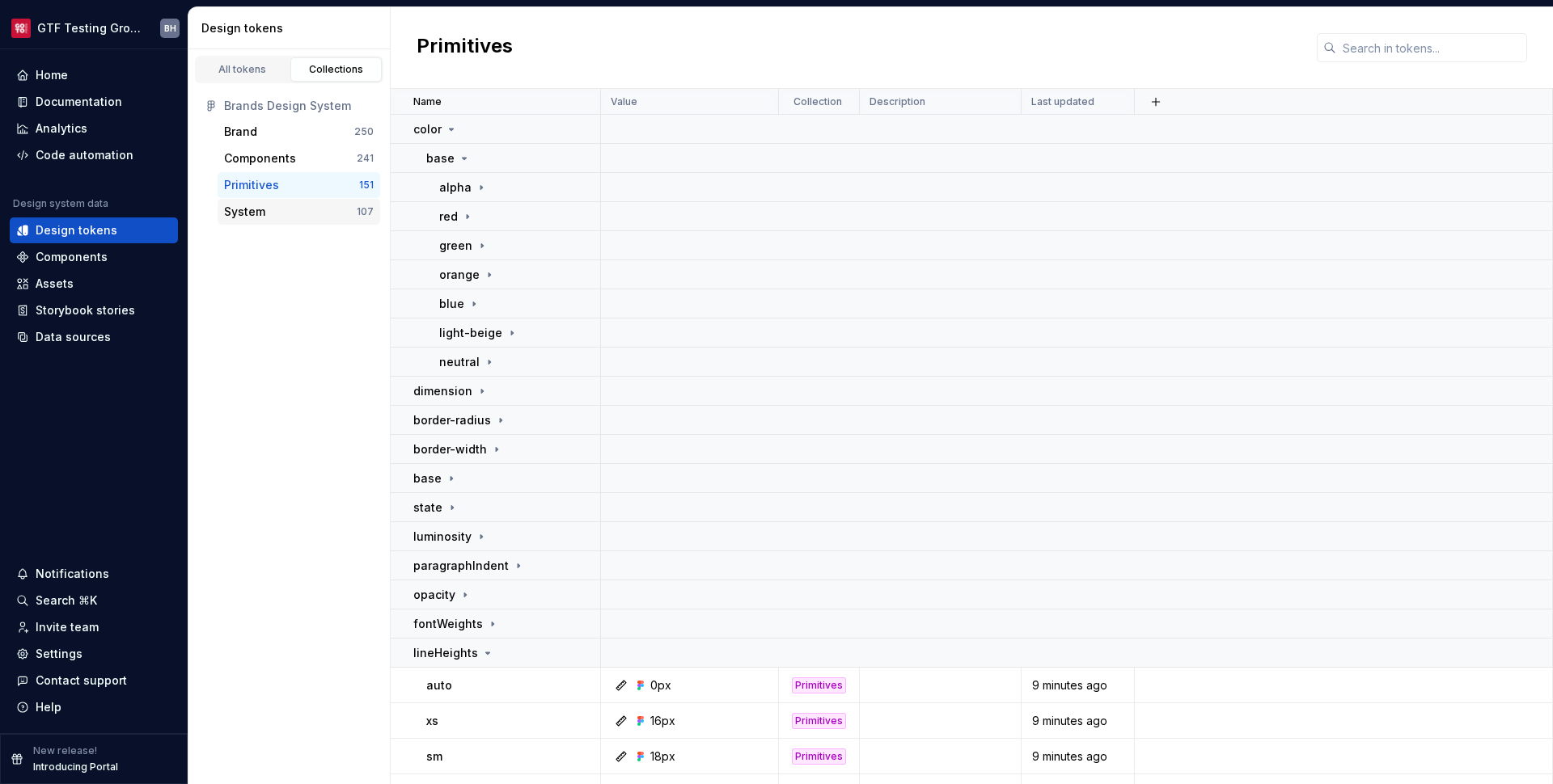
click at [260, 205] on div "System" at bounding box center [245, 212] width 41 height 17
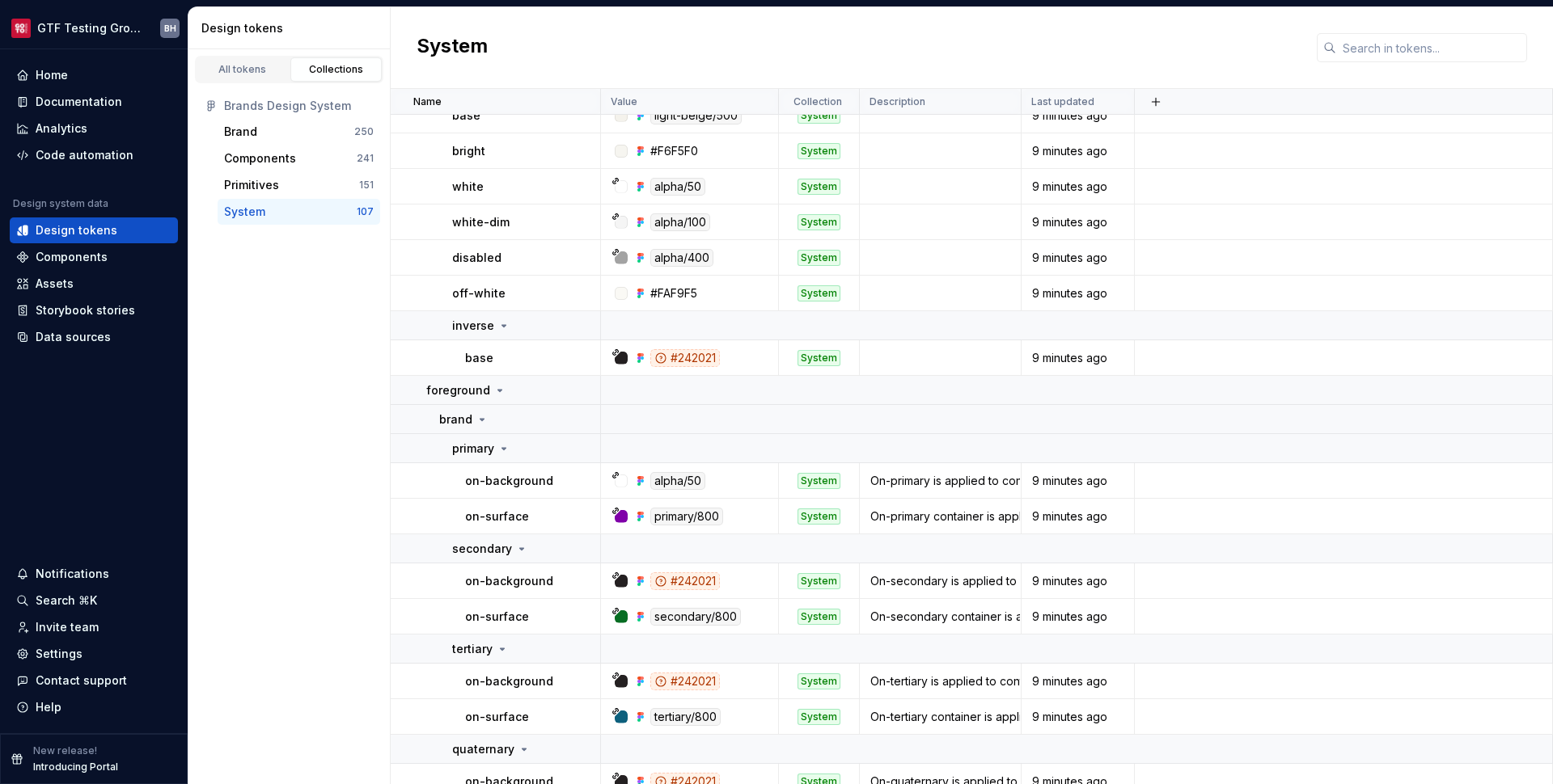
scroll to position [388, 0]
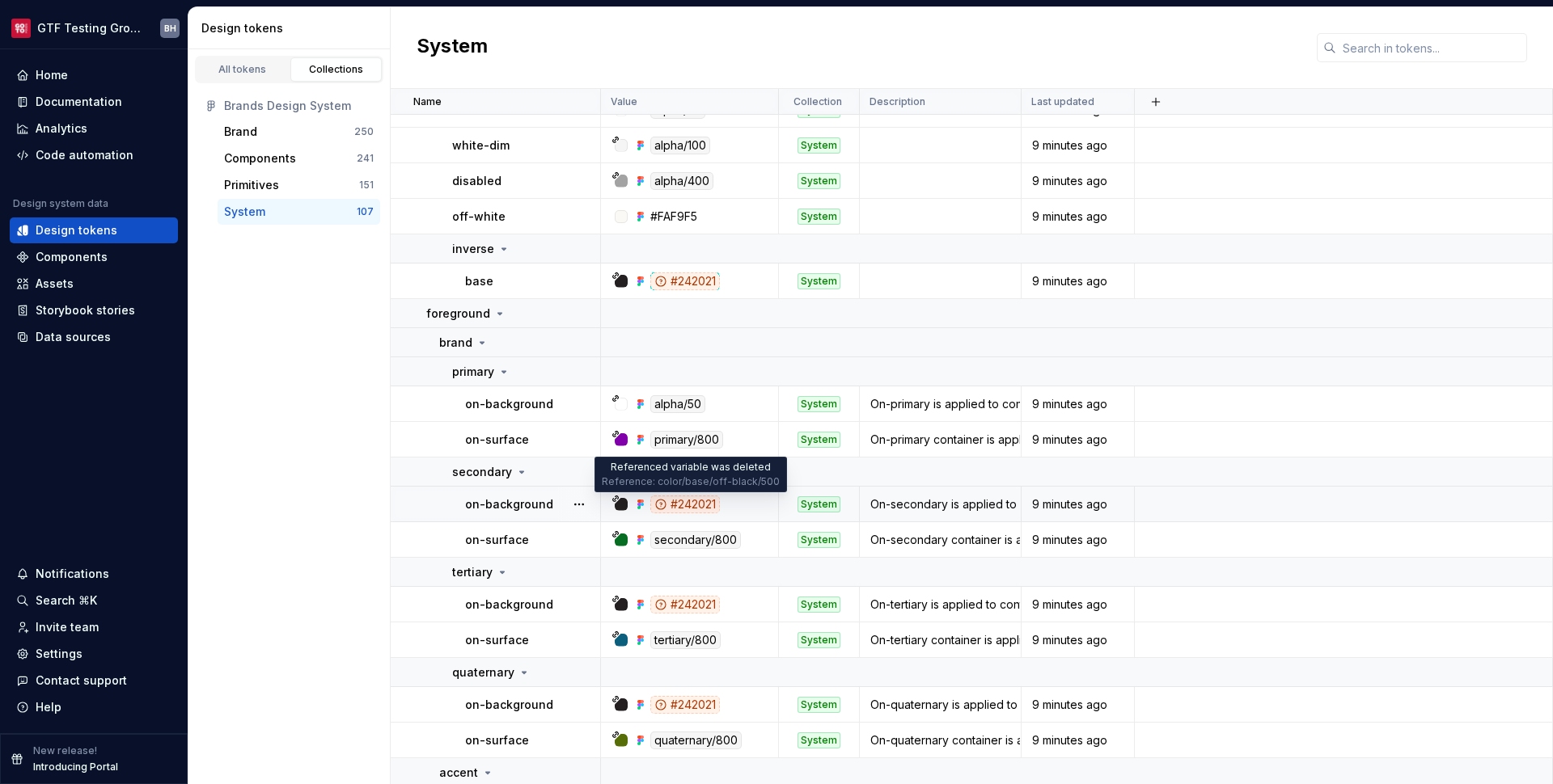
click at [676, 508] on div "#242021" at bounding box center [685, 504] width 70 height 17
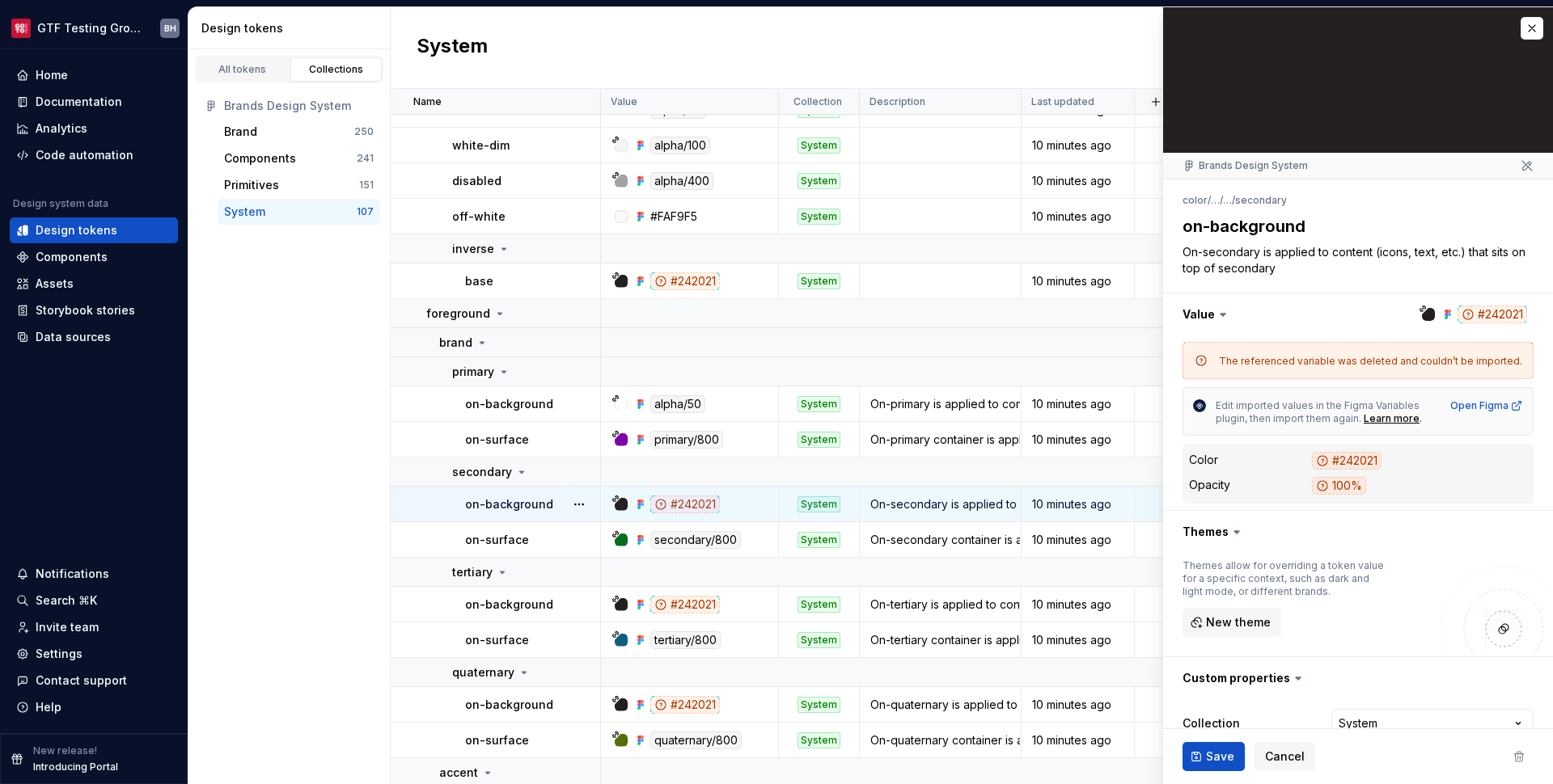
click at [1224, 313] on icon at bounding box center [1223, 314] width 5 height 3
click at [1222, 314] on icon at bounding box center [1223, 314] width 5 height 3
click at [1201, 317] on button "button" at bounding box center [1358, 314] width 390 height 42
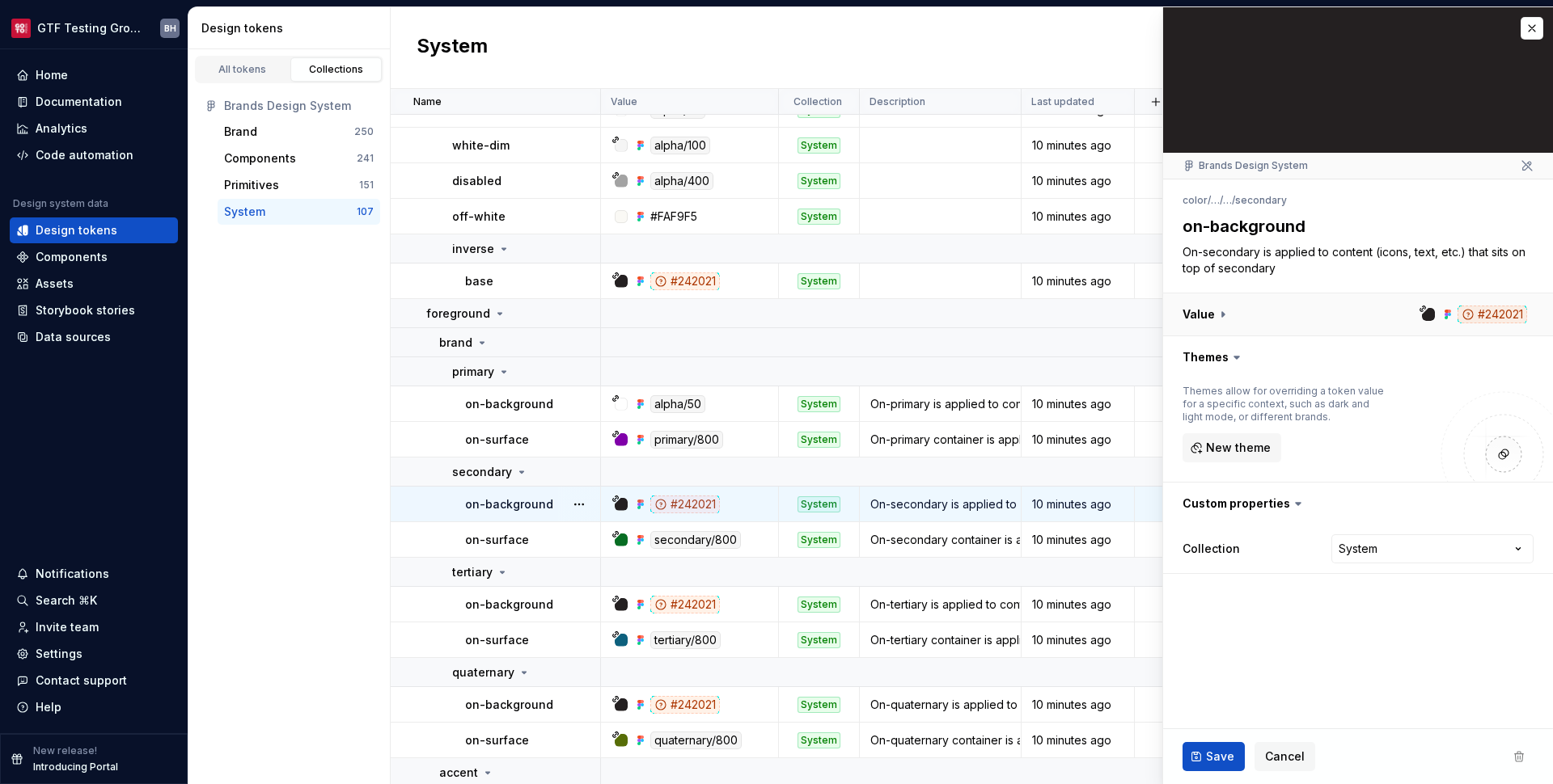
click at [1201, 317] on button "button" at bounding box center [1358, 314] width 390 height 42
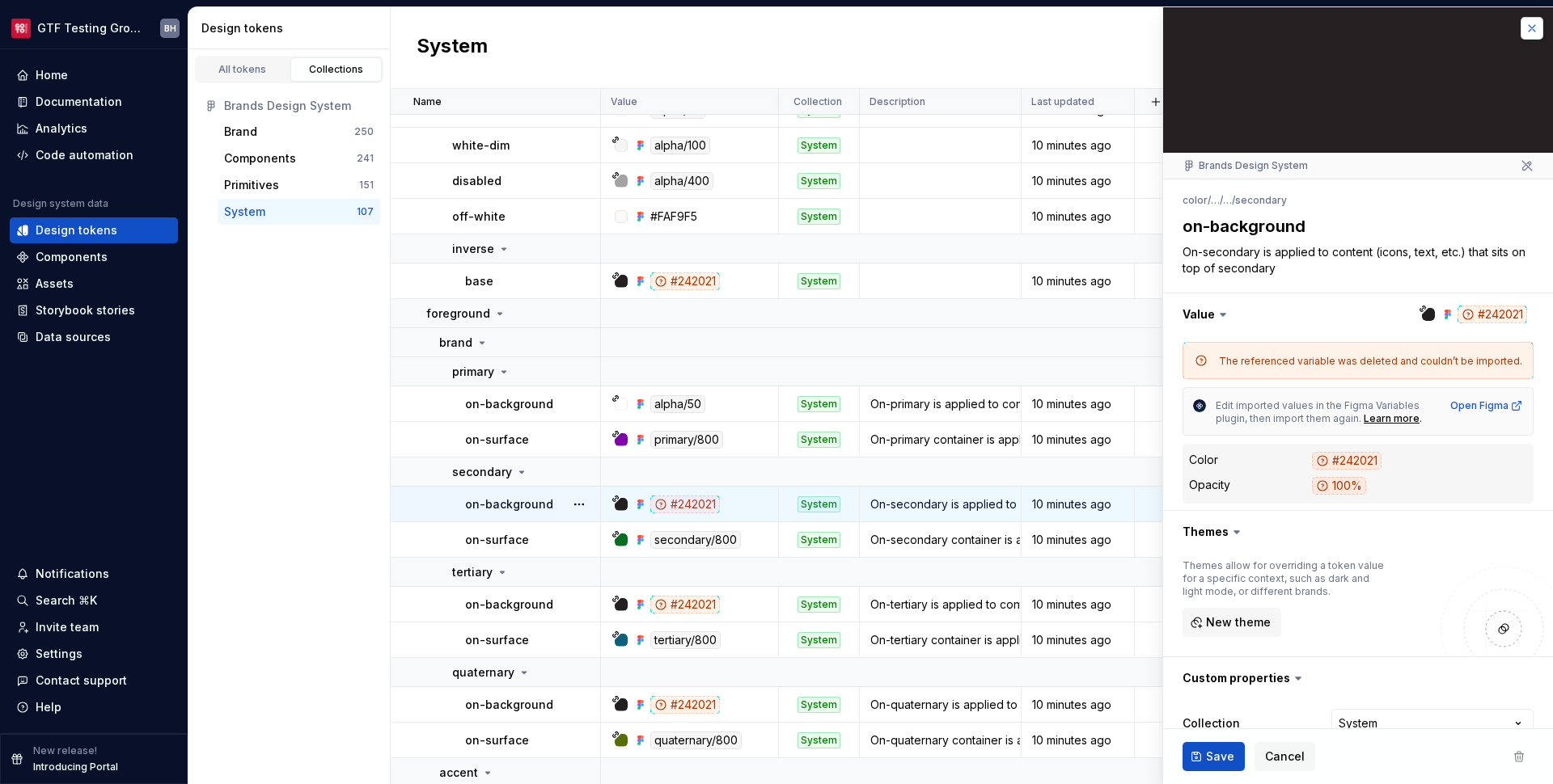
click at [1521, 29] on button "button" at bounding box center [1532, 28] width 23 height 23
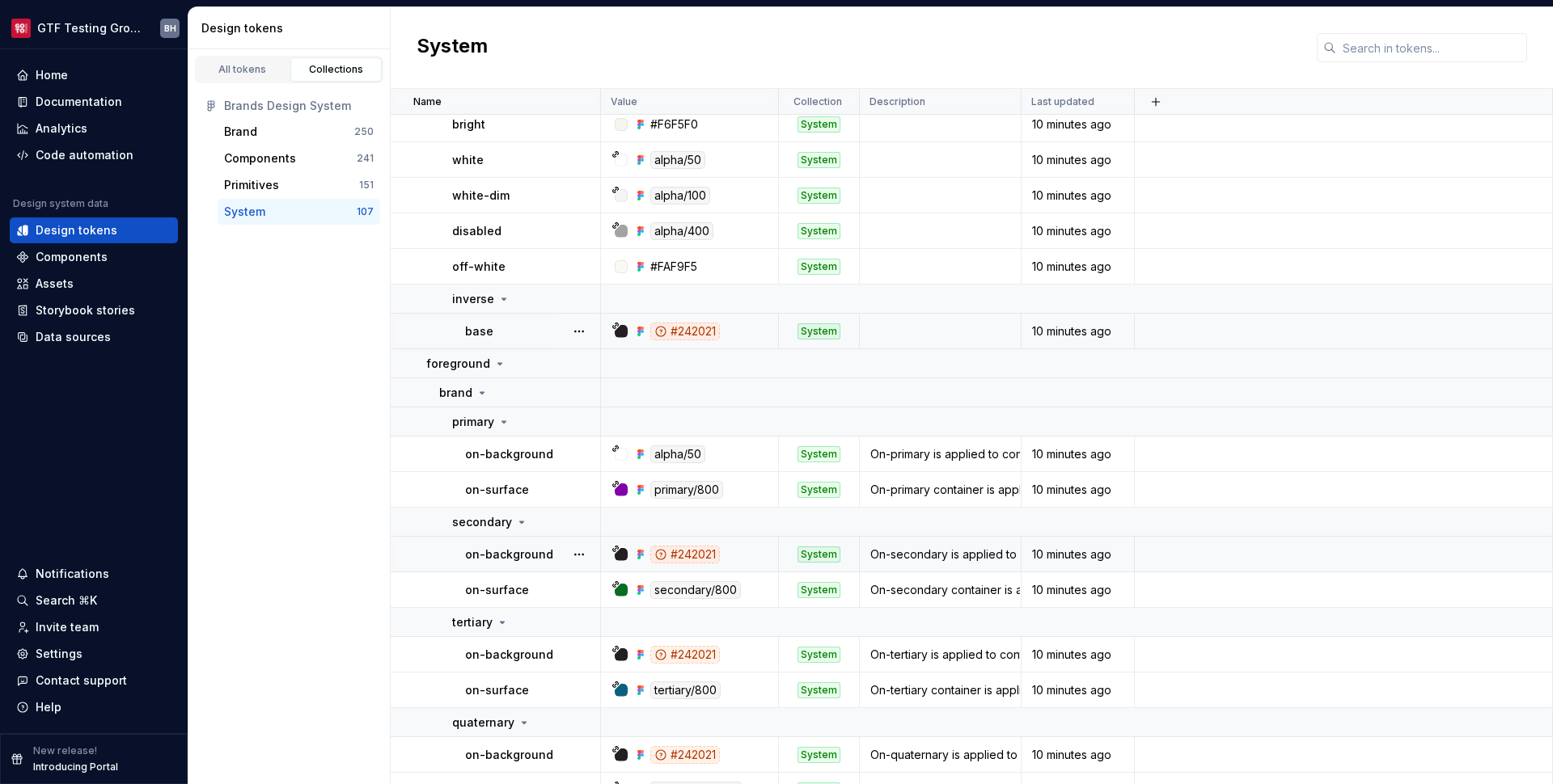
scroll to position [413, 0]
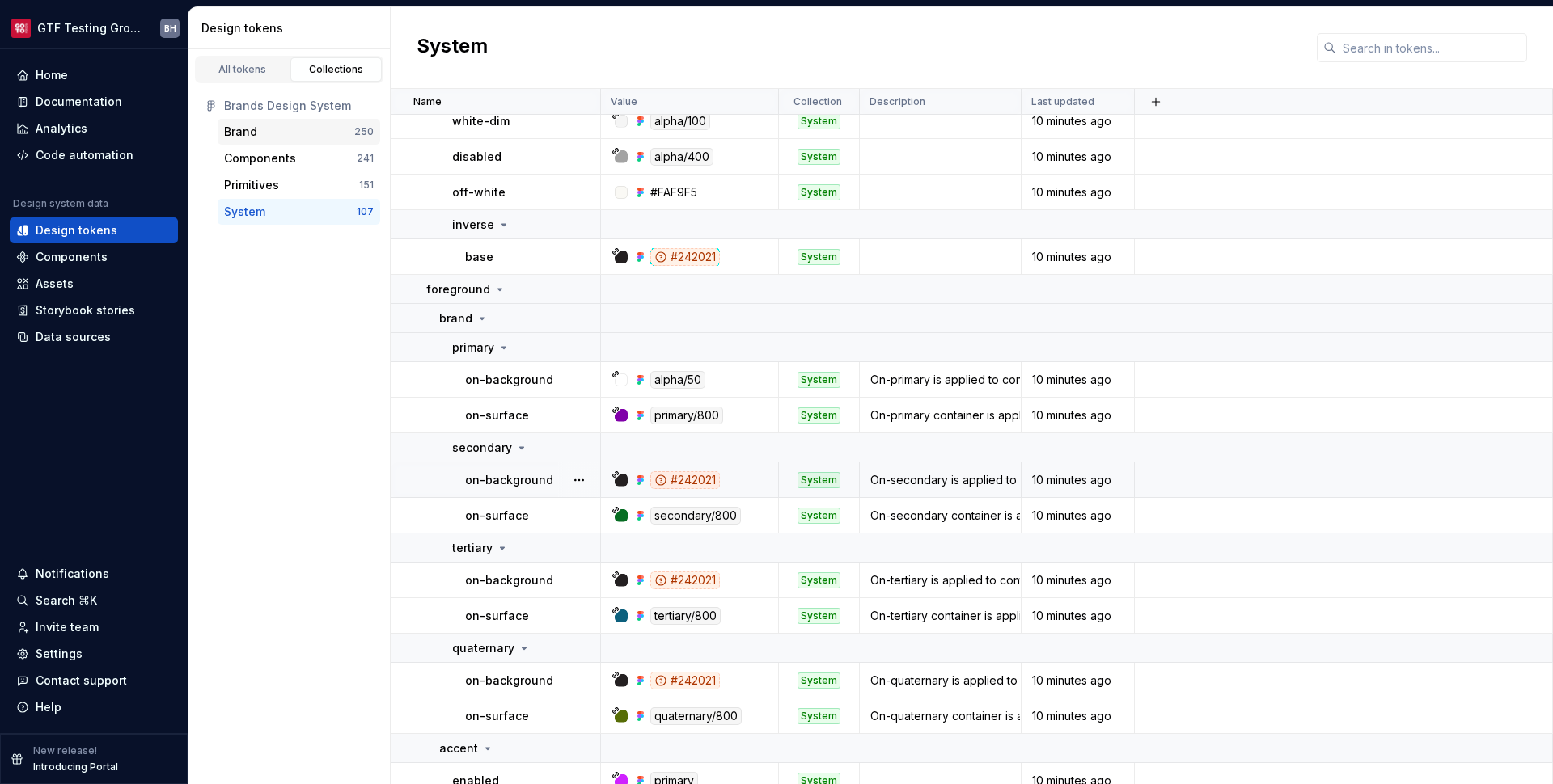
click at [276, 131] on div "Brand" at bounding box center [290, 132] width 131 height 17
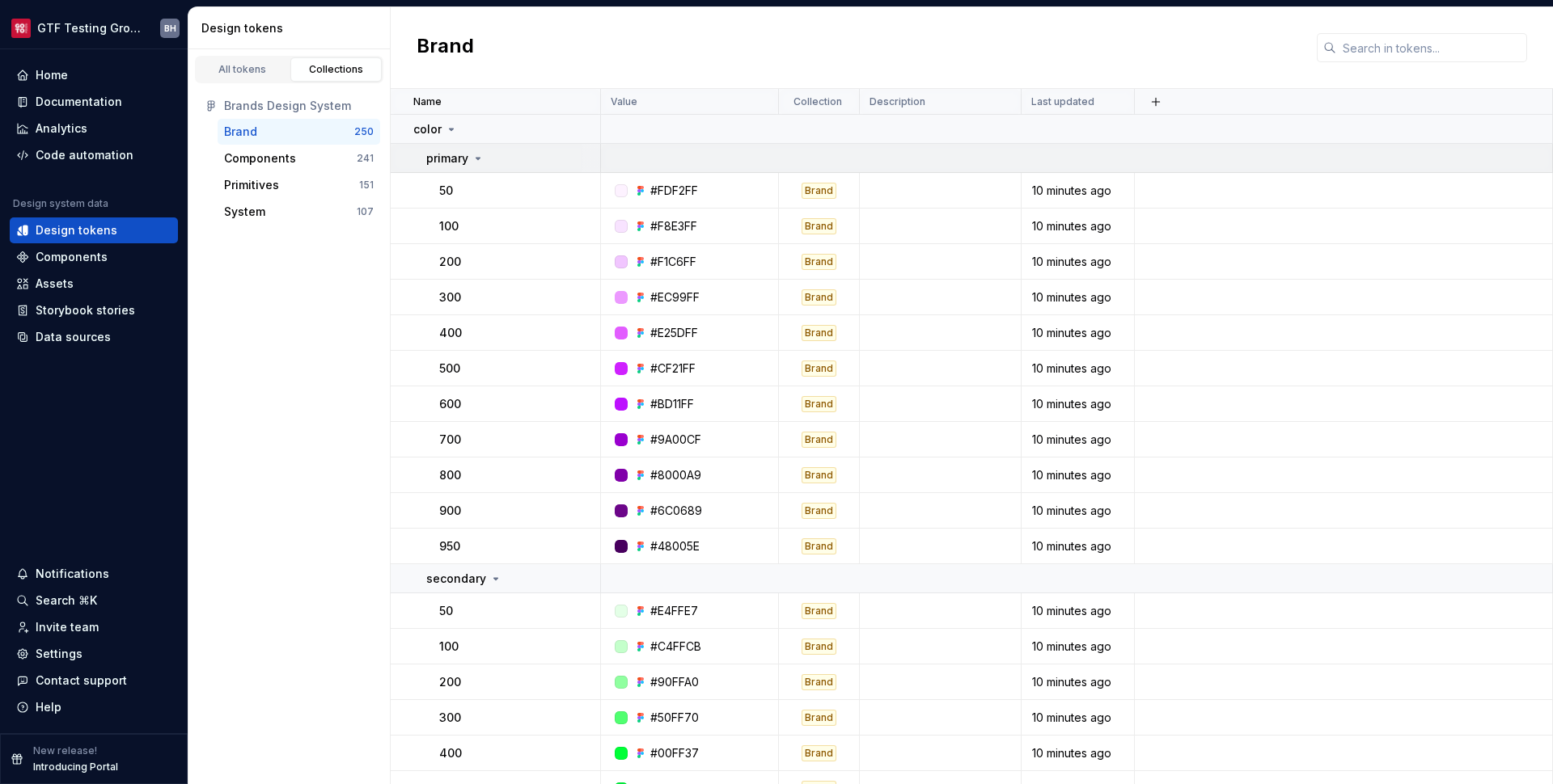
click at [478, 159] on icon at bounding box center [478, 159] width 4 height 2
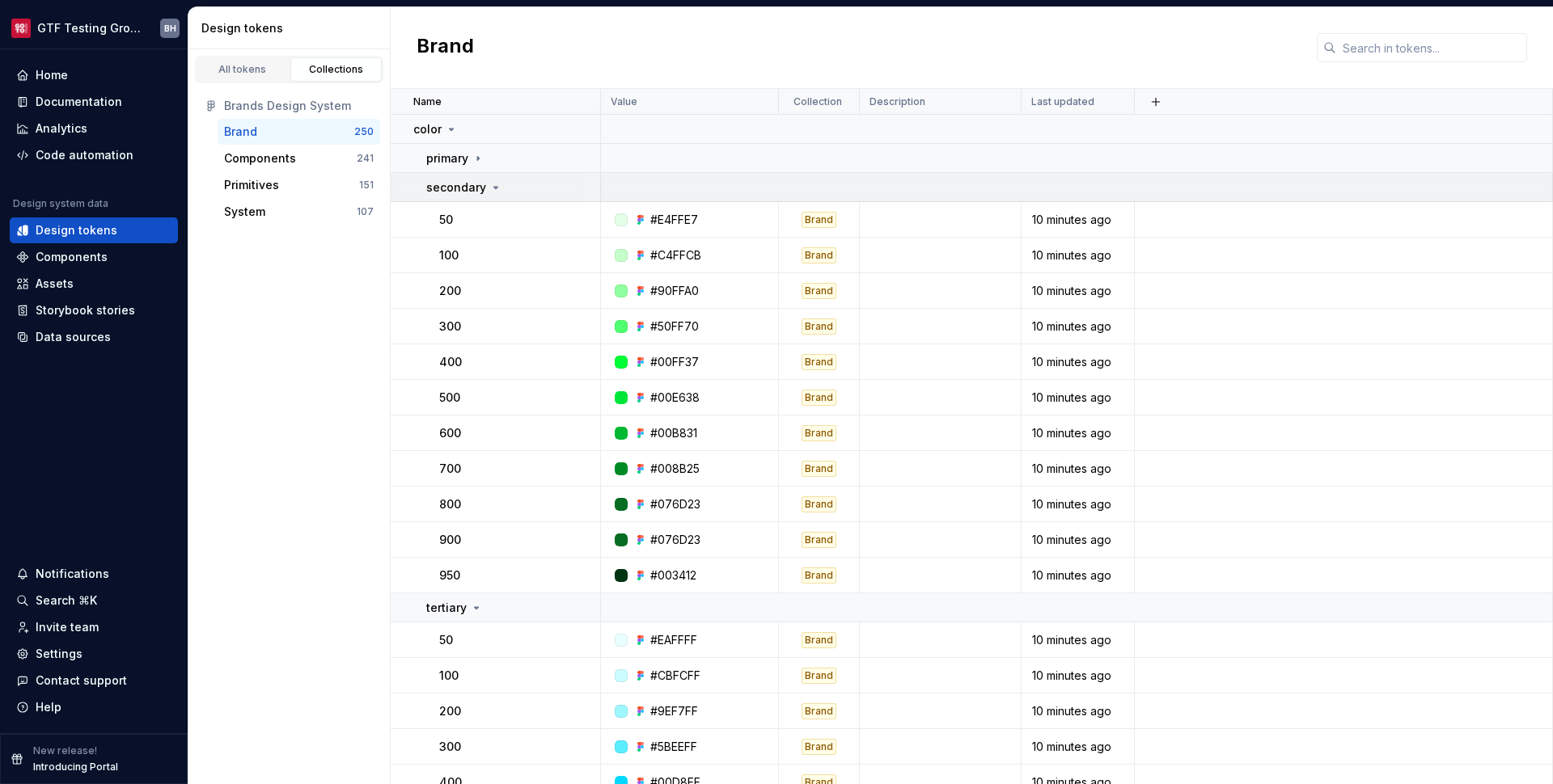
click at [489, 183] on icon at bounding box center [496, 187] width 13 height 13
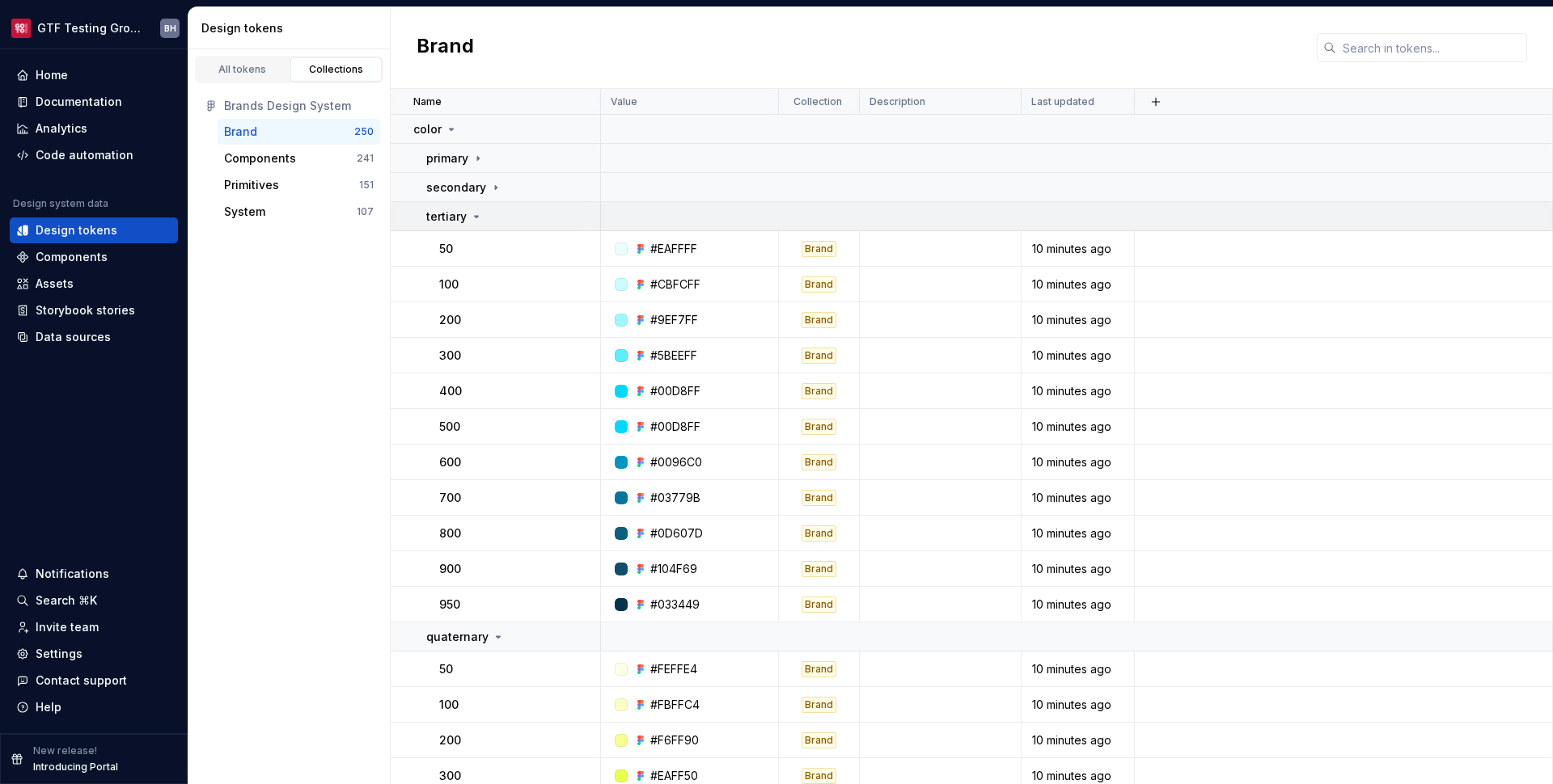
click at [485, 224] on div "tertiary" at bounding box center [513, 217] width 173 height 17
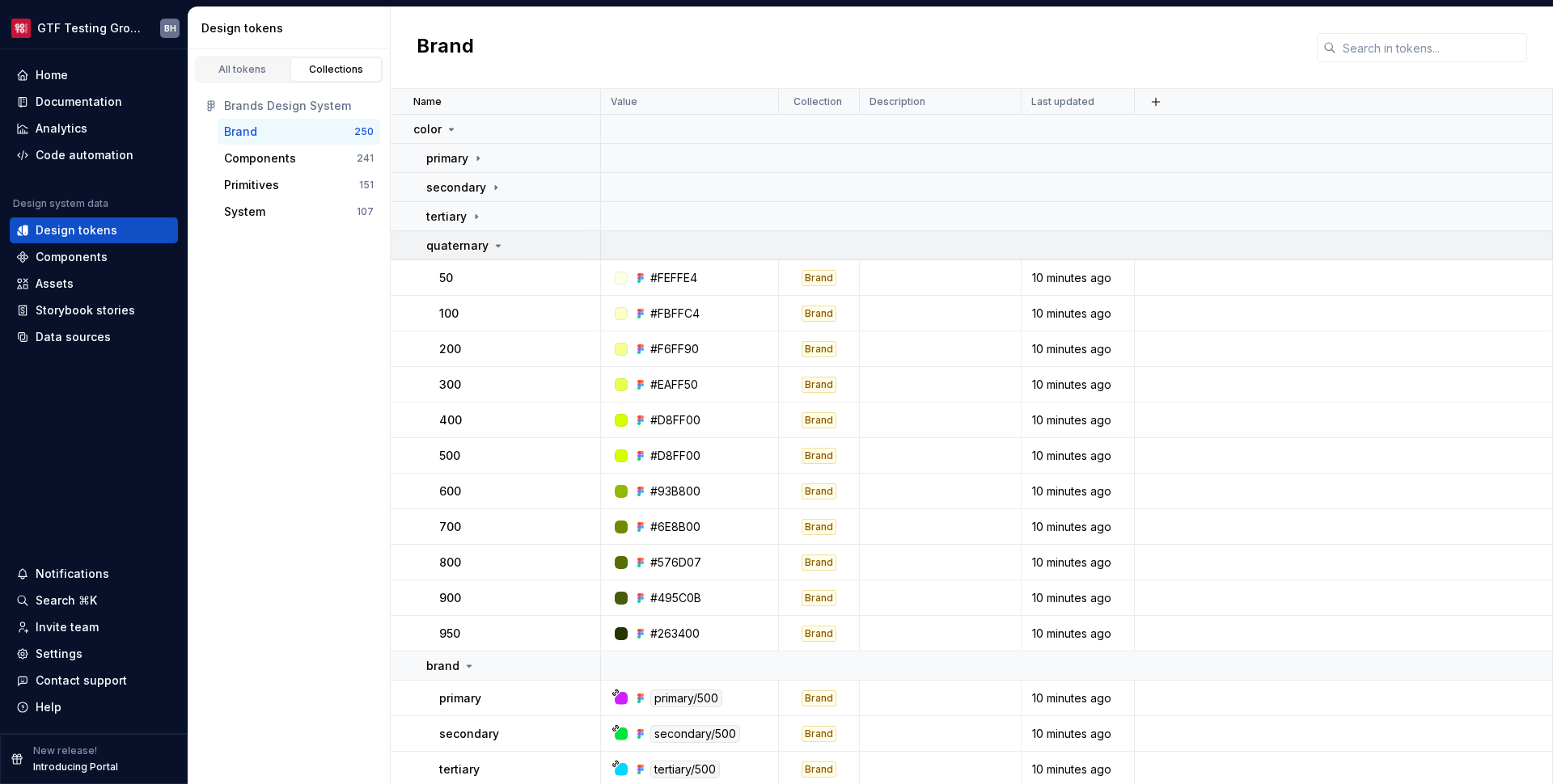
click at [489, 245] on div "quaternary" at bounding box center [465, 246] width 78 height 17
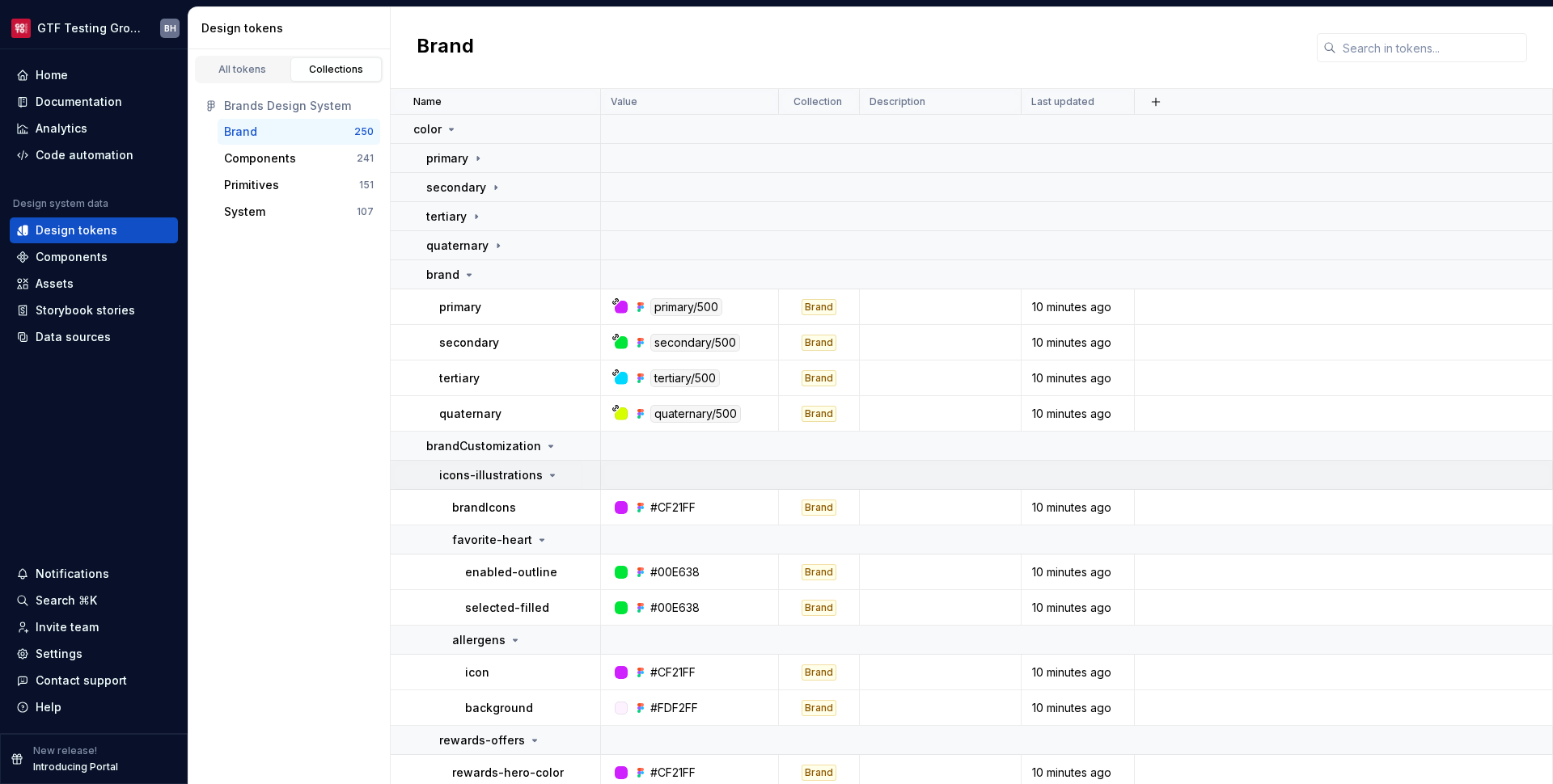
click at [546, 475] on icon at bounding box center [553, 475] width 13 height 13
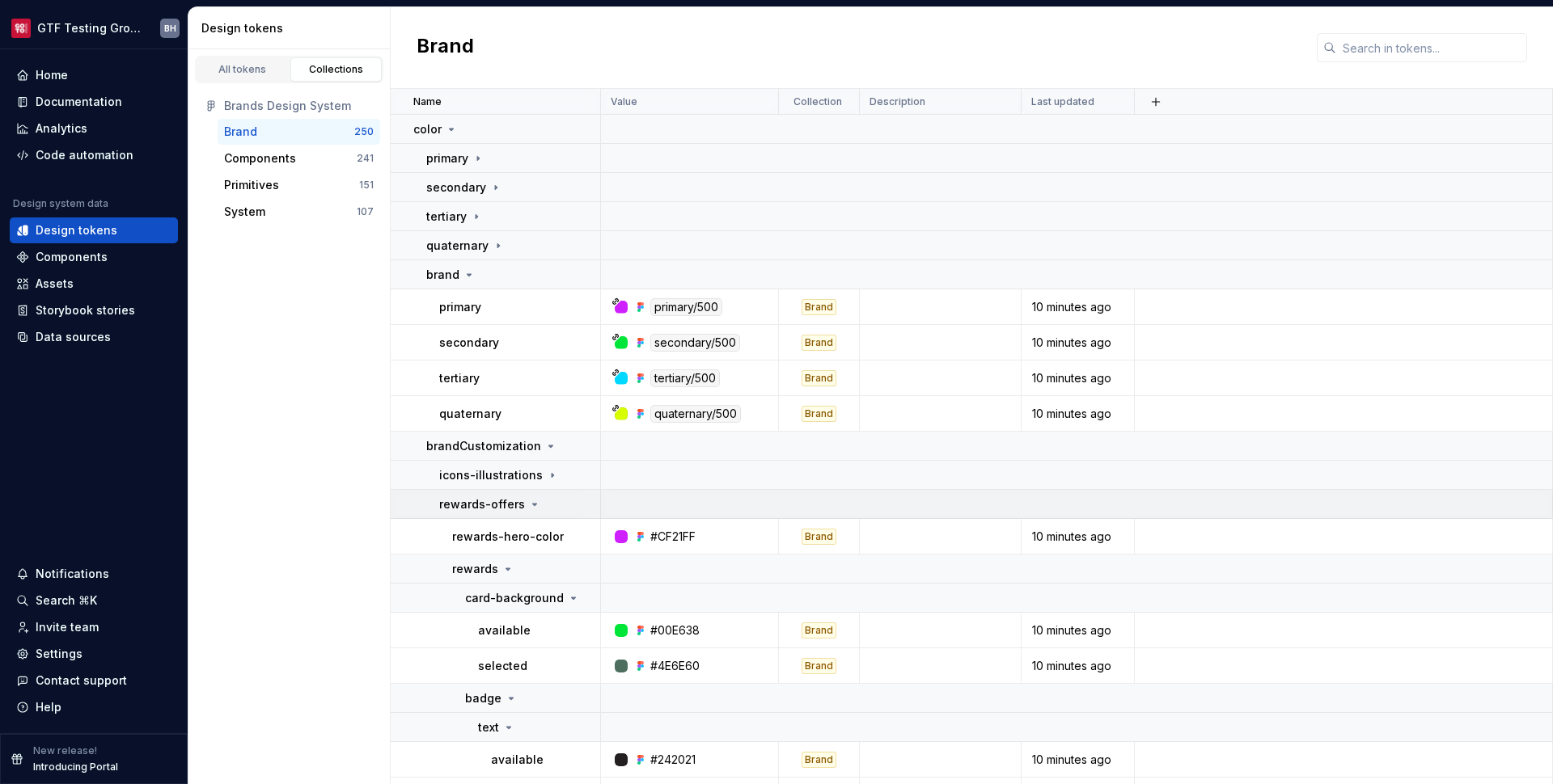
click at [533, 507] on icon at bounding box center [534, 505] width 13 height 13
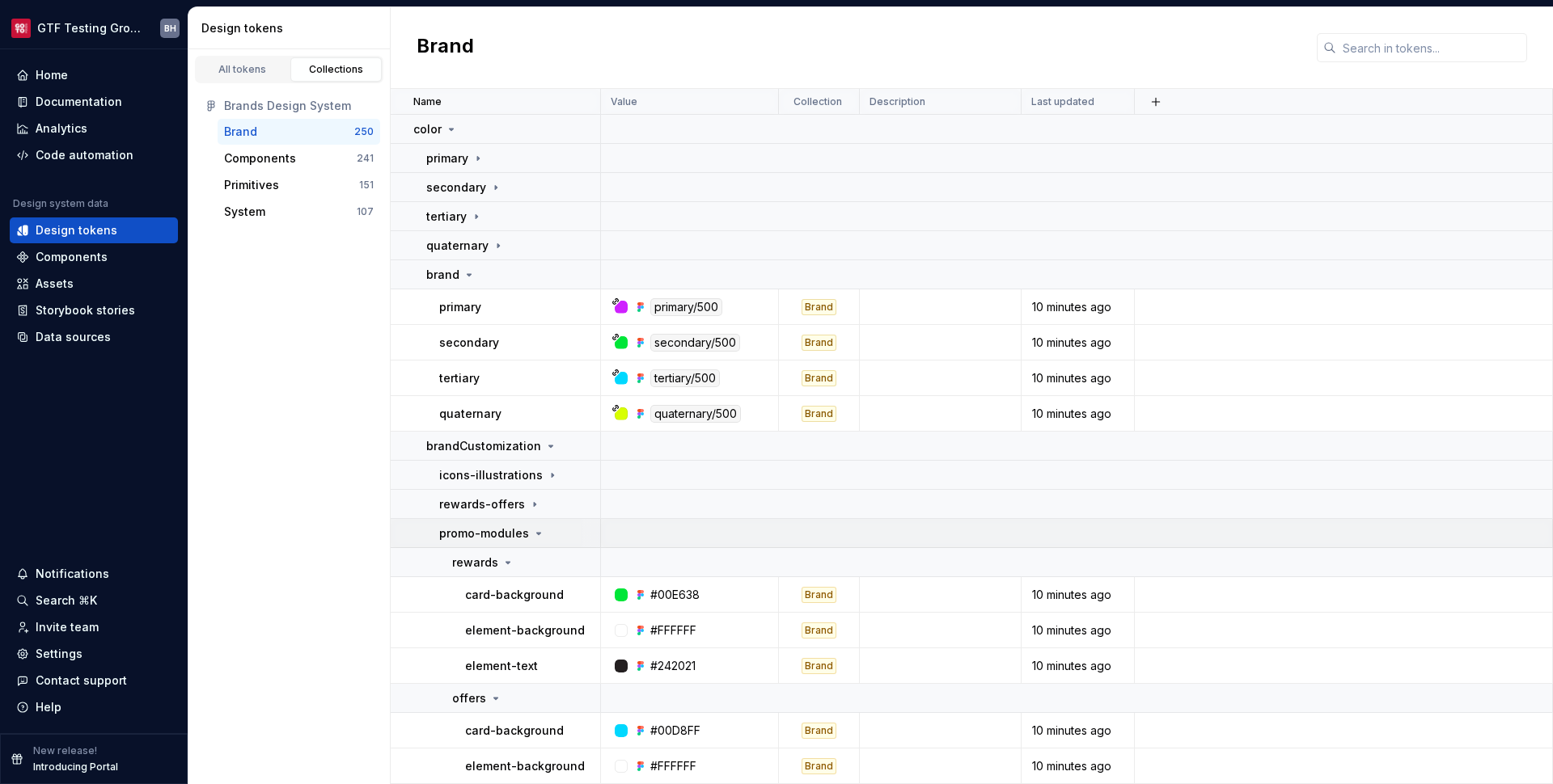
click at [532, 537] on icon at bounding box center [539, 534] width 13 height 13
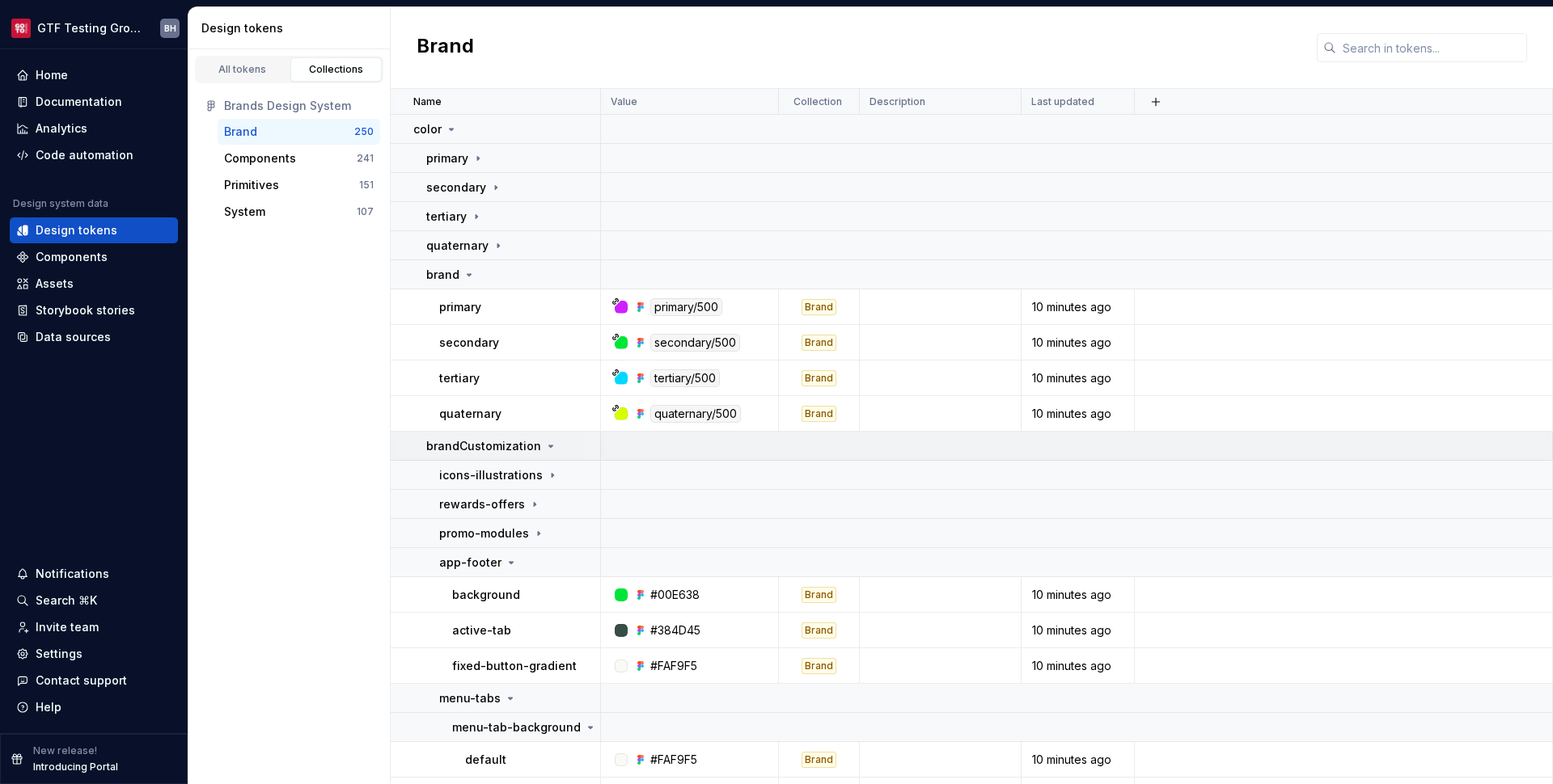
click at [546, 449] on icon at bounding box center [551, 447] width 13 height 13
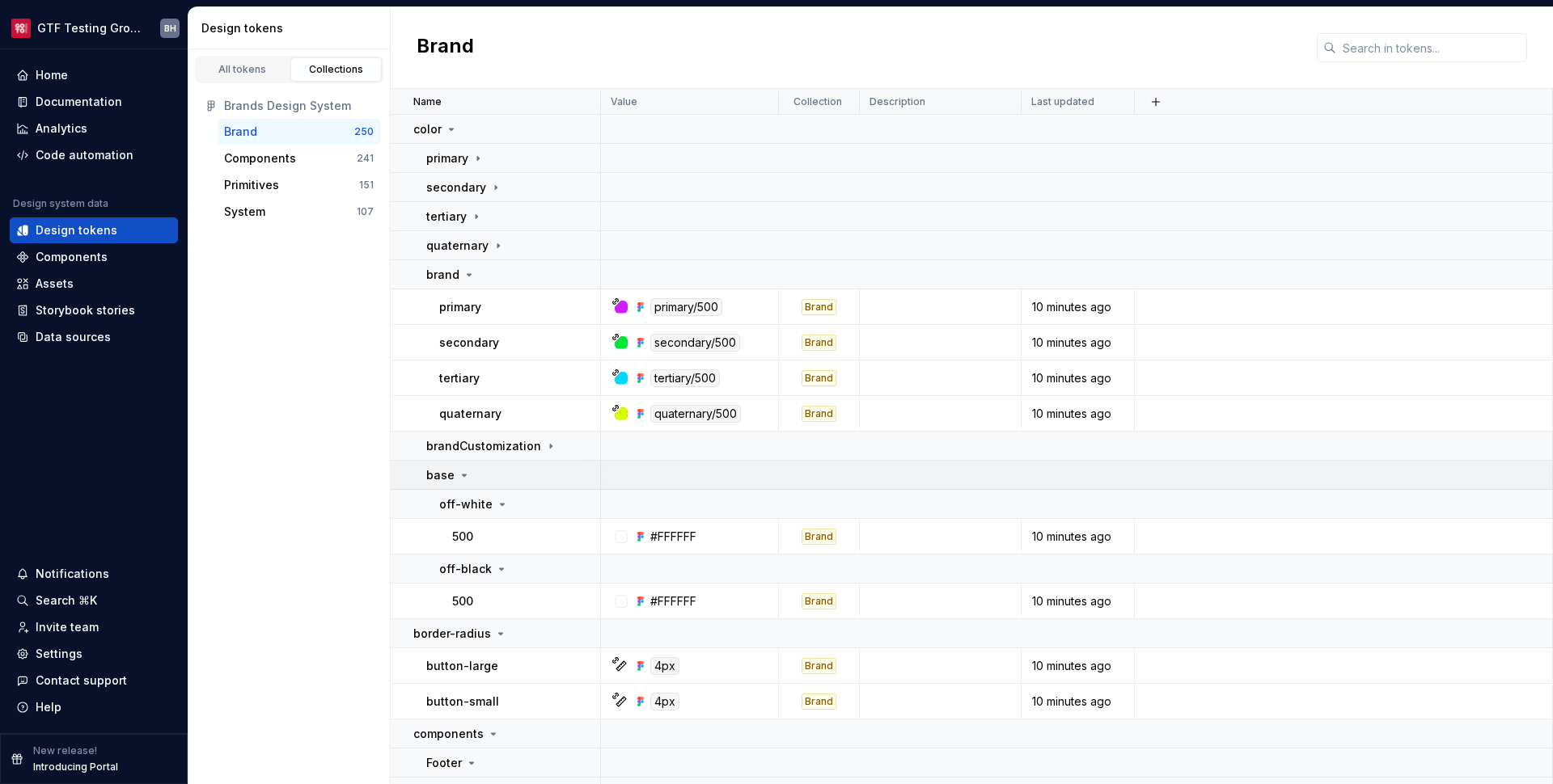
click at [467, 474] on icon at bounding box center [464, 475] width 13 height 13
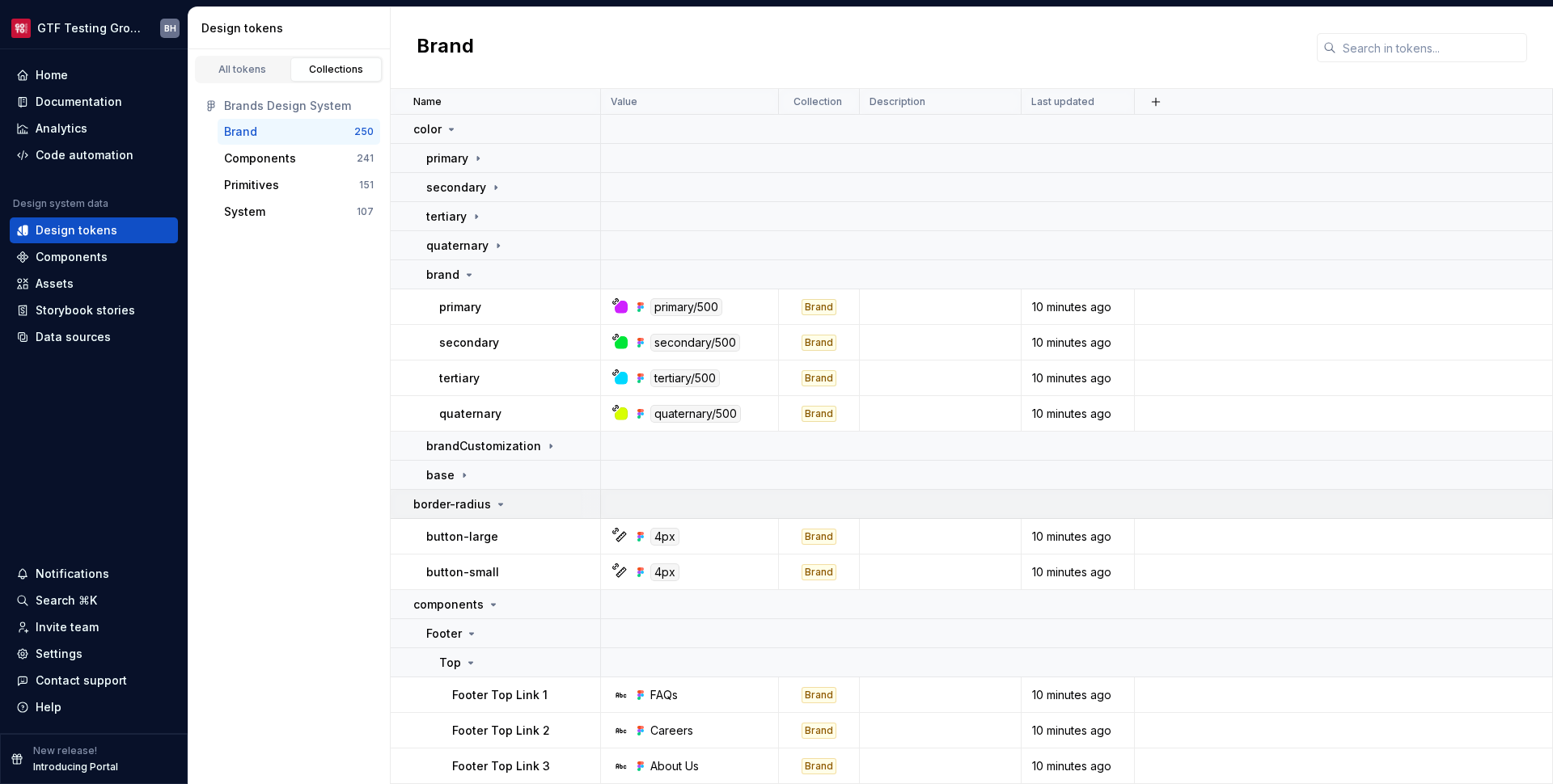
click at [495, 504] on icon at bounding box center [501, 505] width 13 height 13
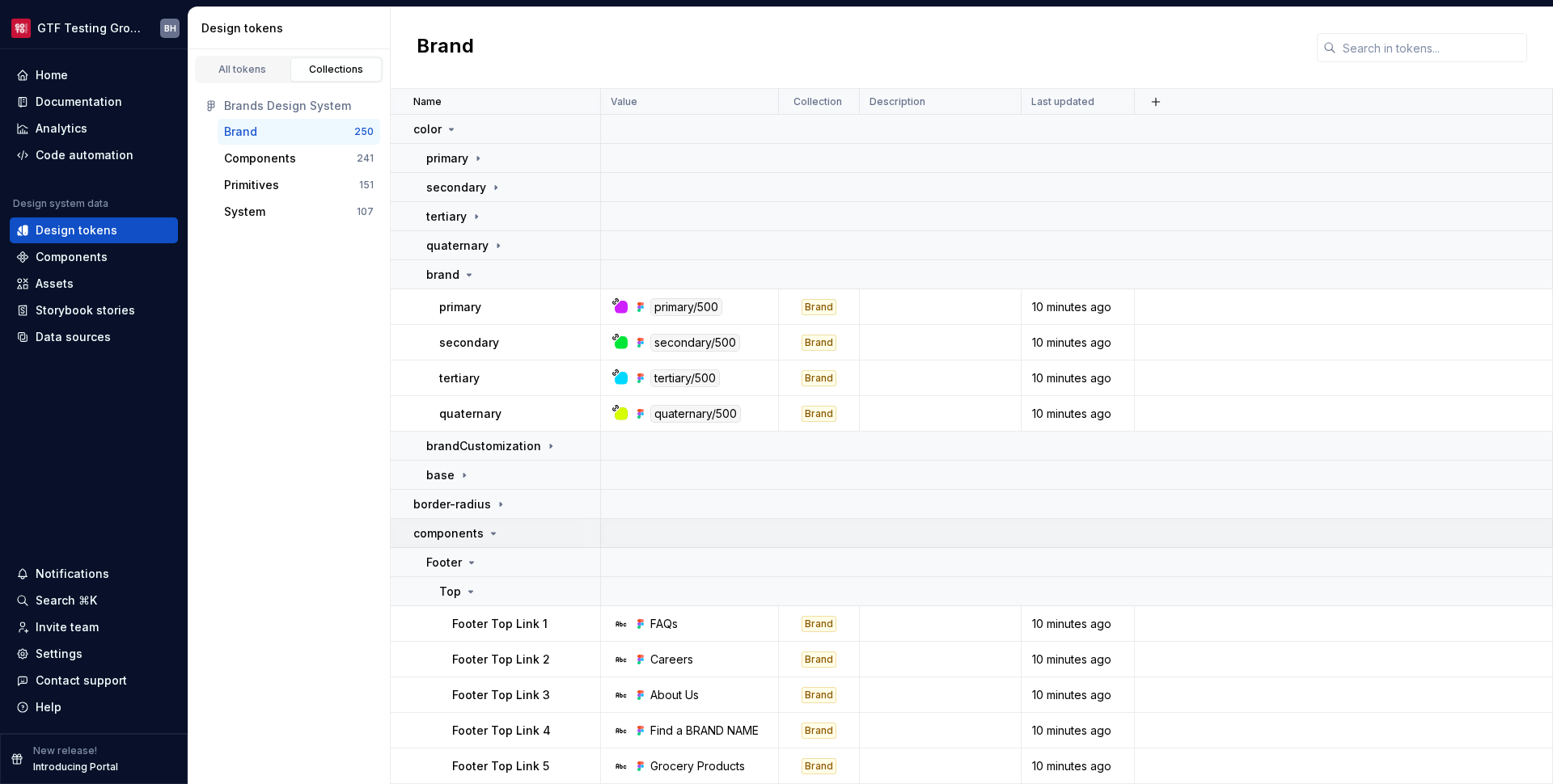
click at [491, 529] on icon at bounding box center [494, 534] width 13 height 13
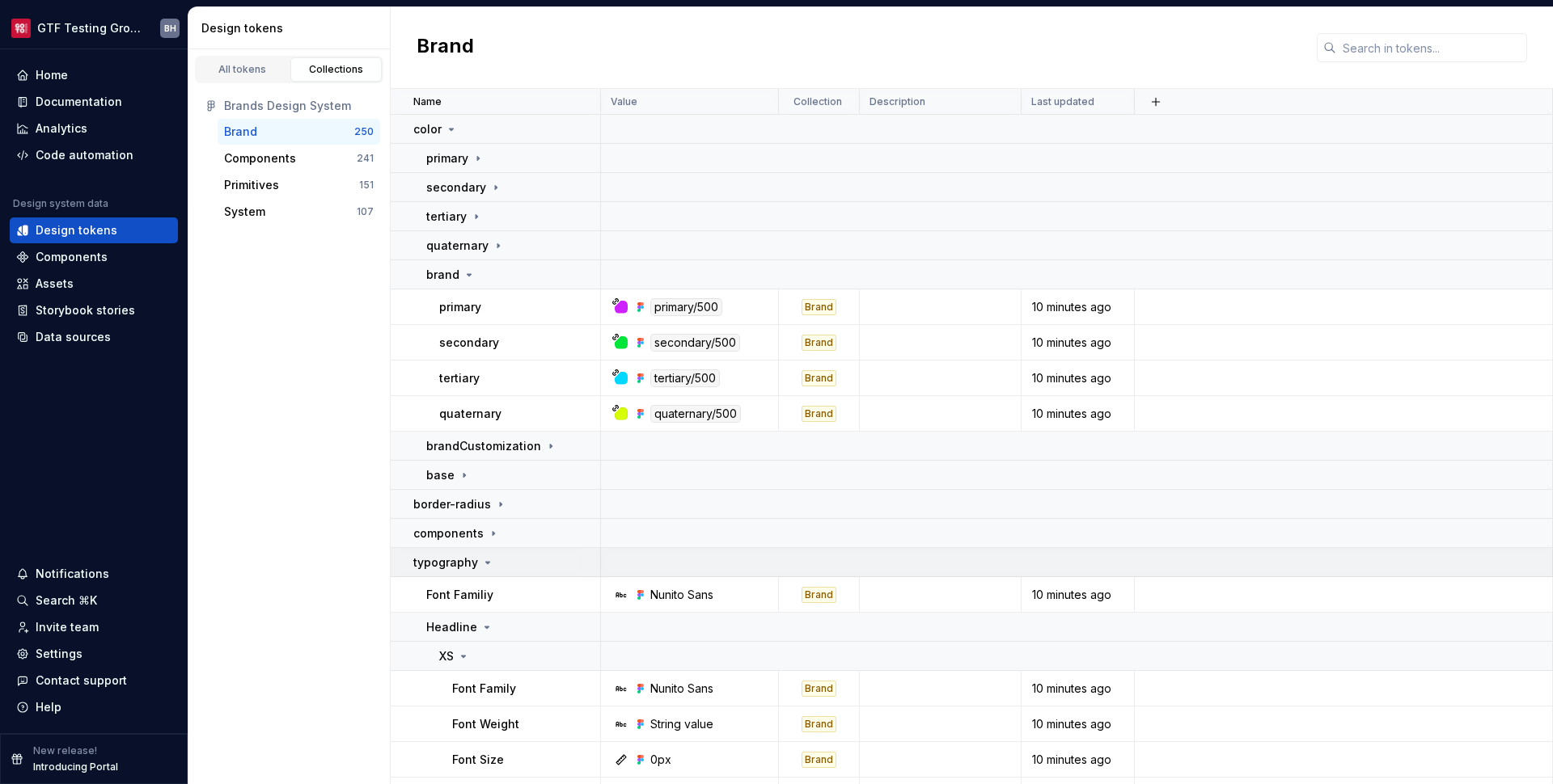
click at [486, 560] on icon at bounding box center [487, 562] width 13 height 13
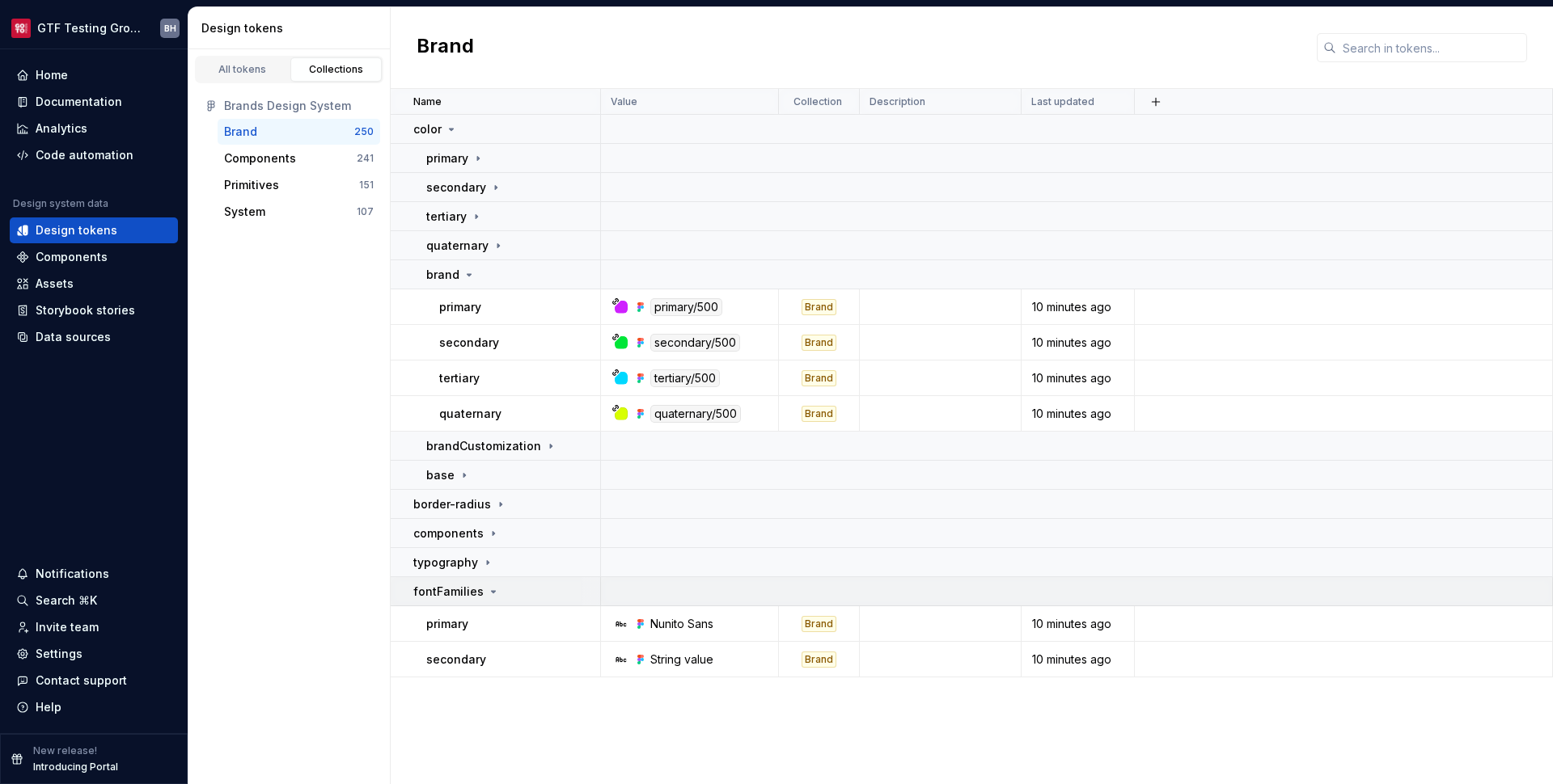
click at [487, 593] on icon at bounding box center [494, 592] width 13 height 13
click at [463, 274] on icon at bounding box center [469, 275] width 13 height 13
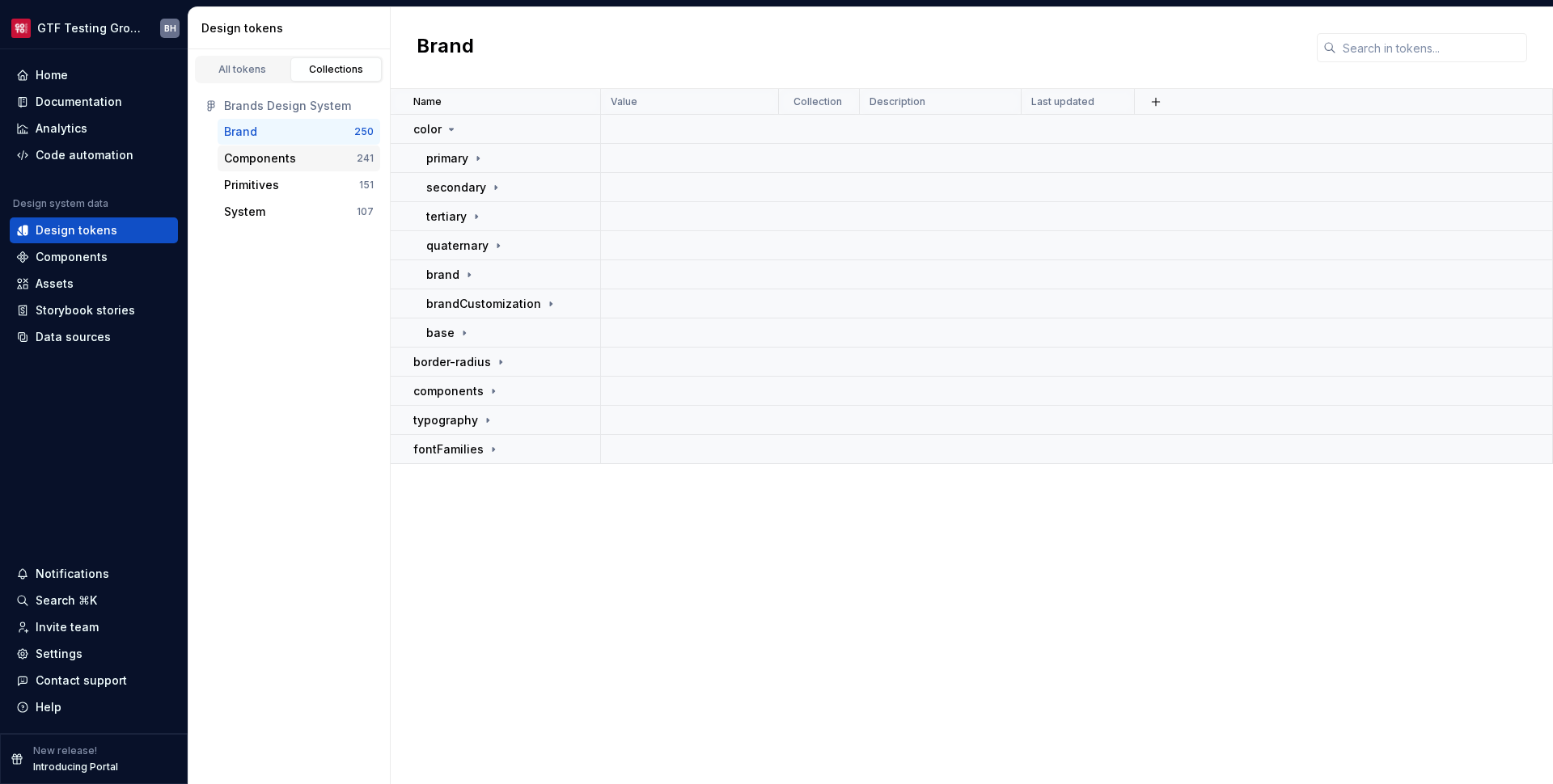
click at [310, 156] on div "Components" at bounding box center [291, 159] width 132 height 17
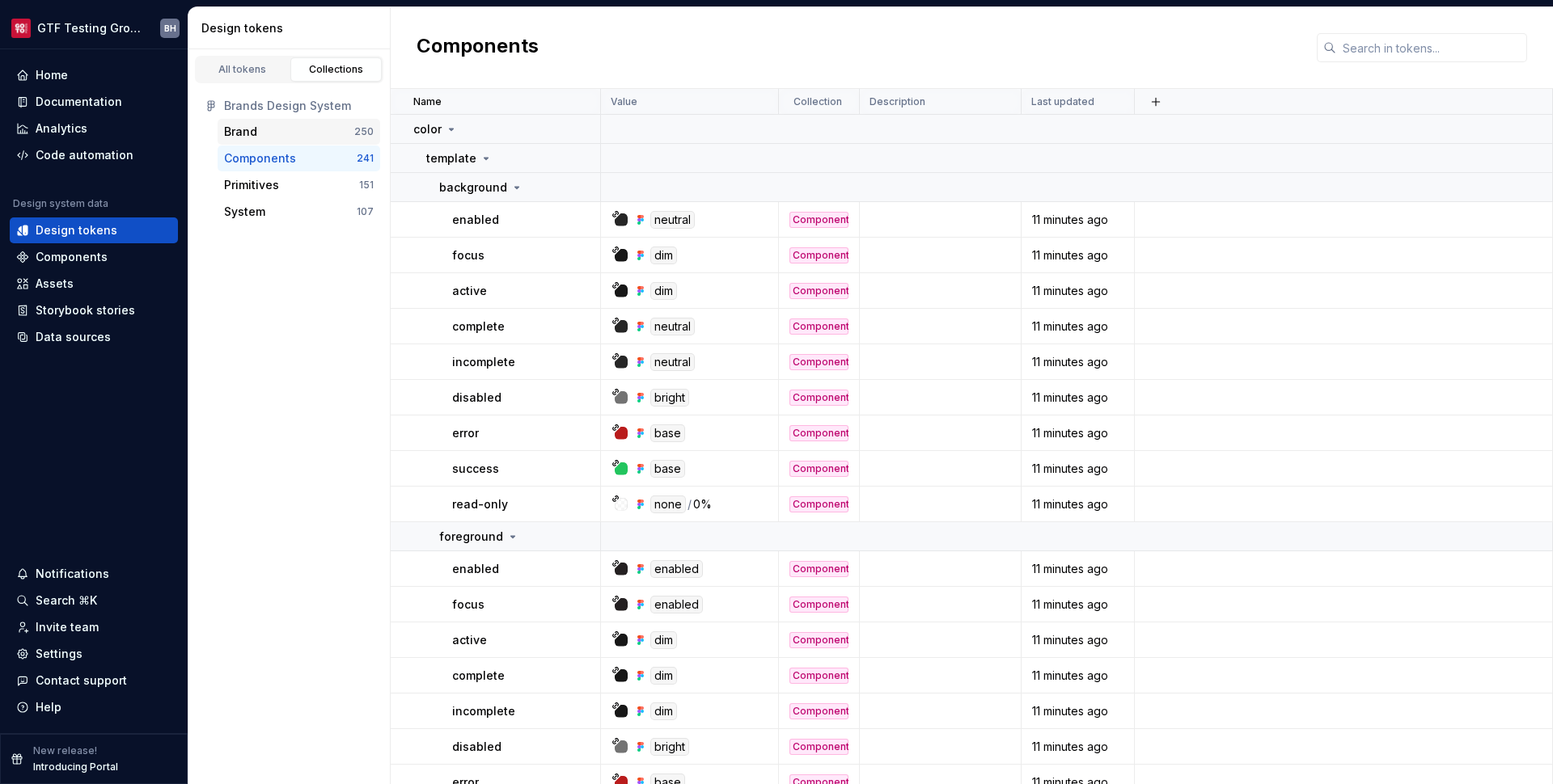
click at [300, 137] on div "Brand" at bounding box center [290, 132] width 131 height 17
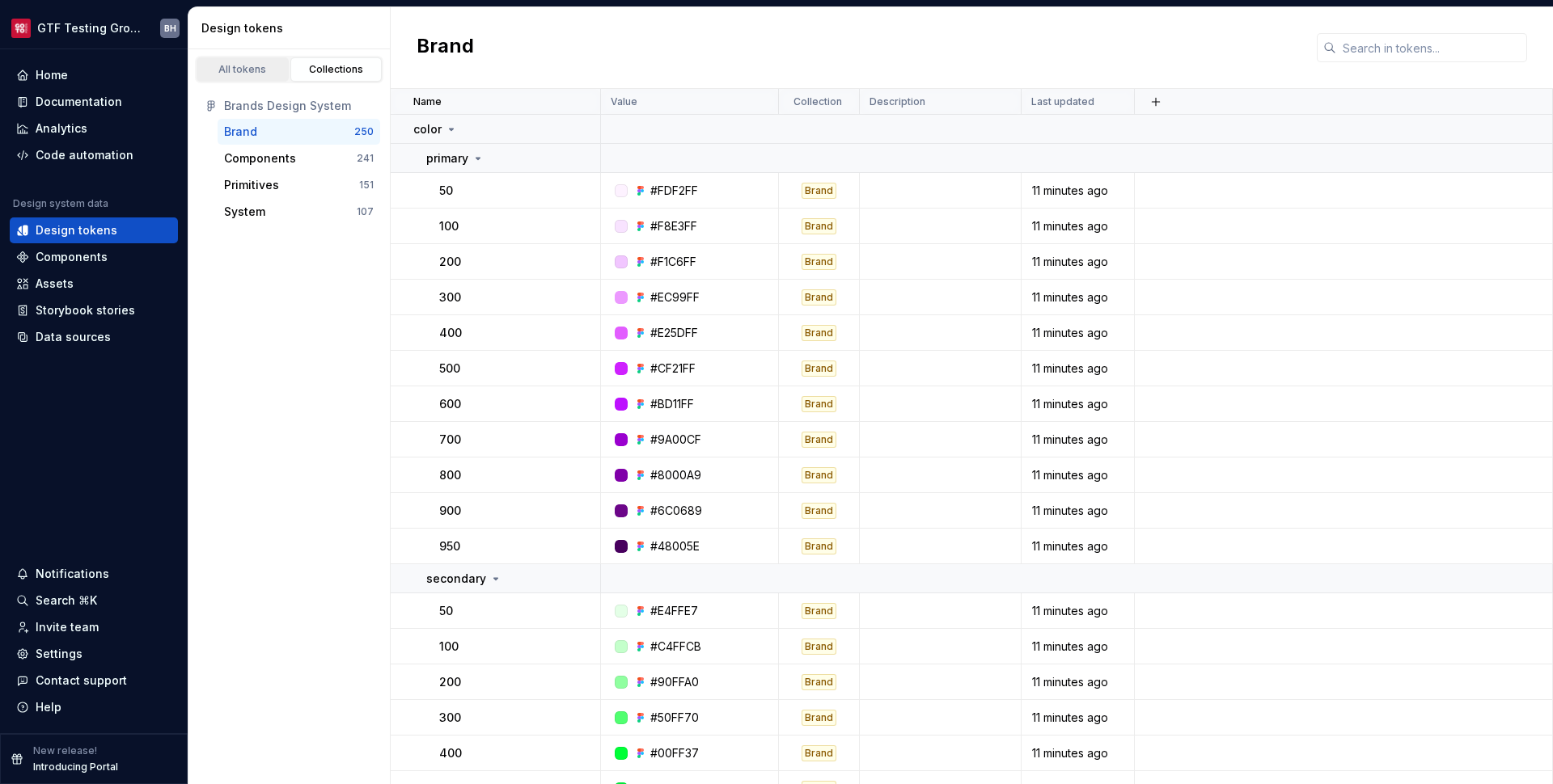
click at [241, 76] on link "All tokens" at bounding box center [243, 69] width 92 height 24
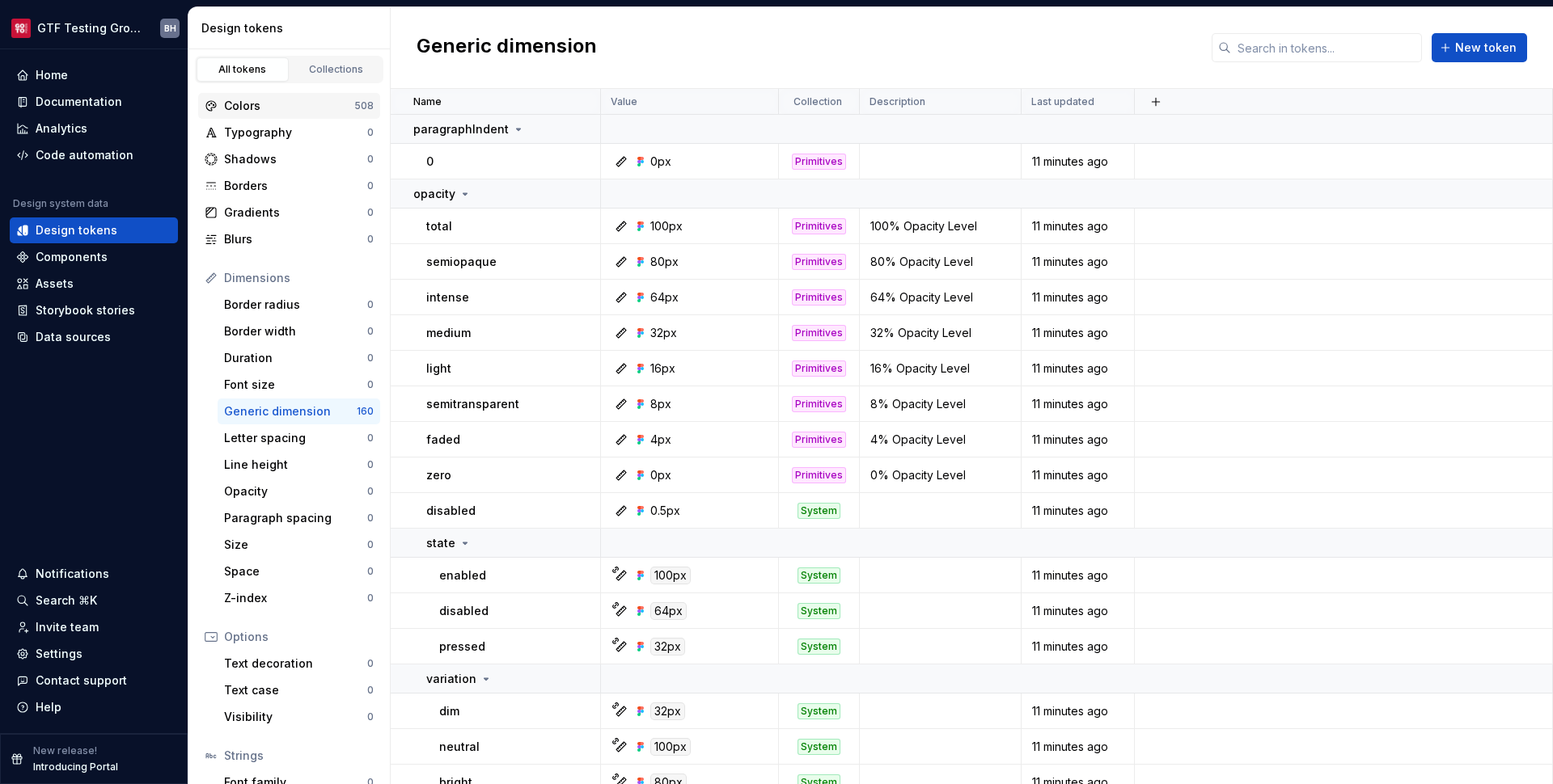
click at [242, 102] on div "Colors" at bounding box center [290, 106] width 131 height 17
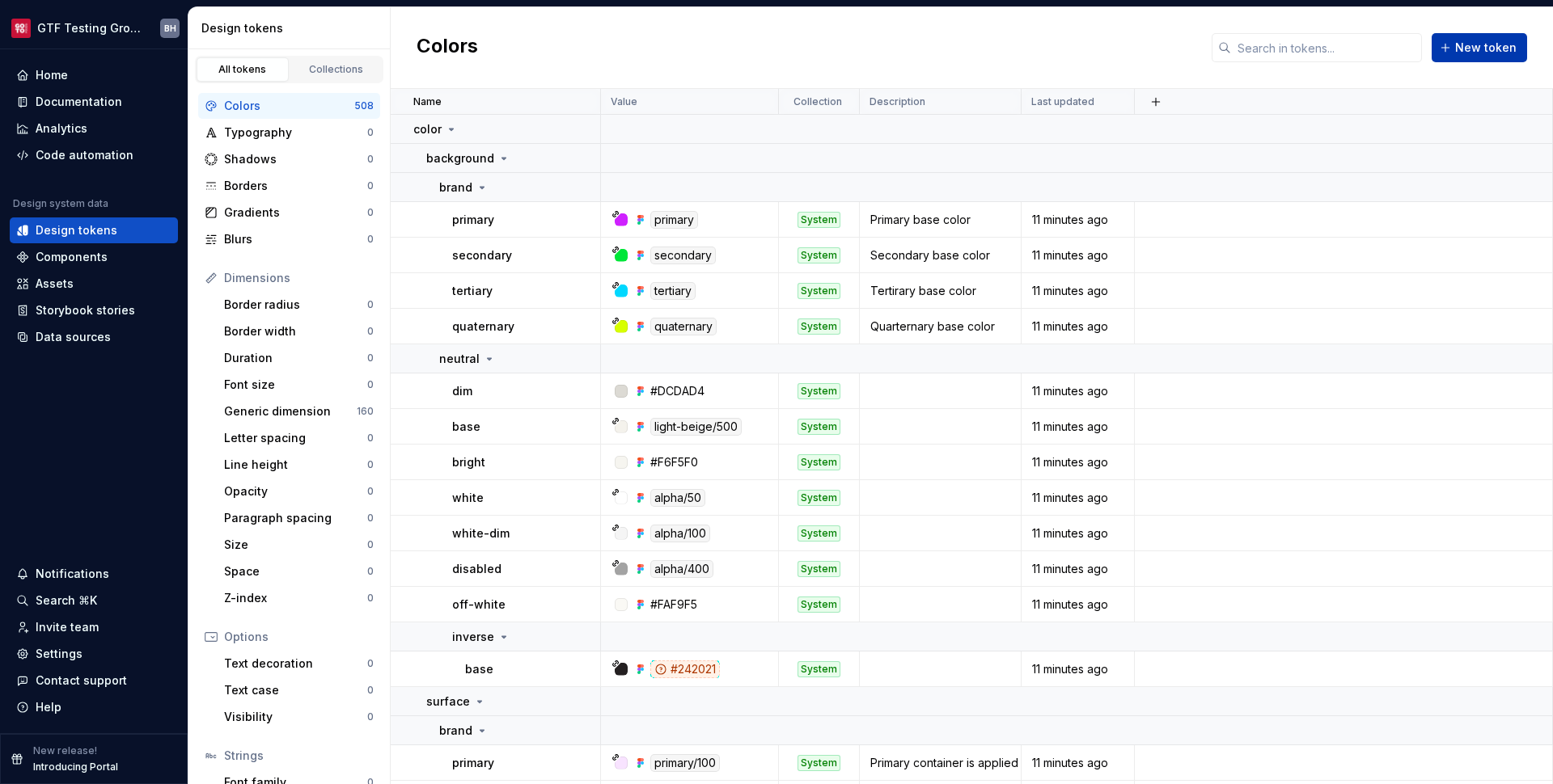
click at [1478, 51] on span "New token" at bounding box center [1486, 48] width 62 height 17
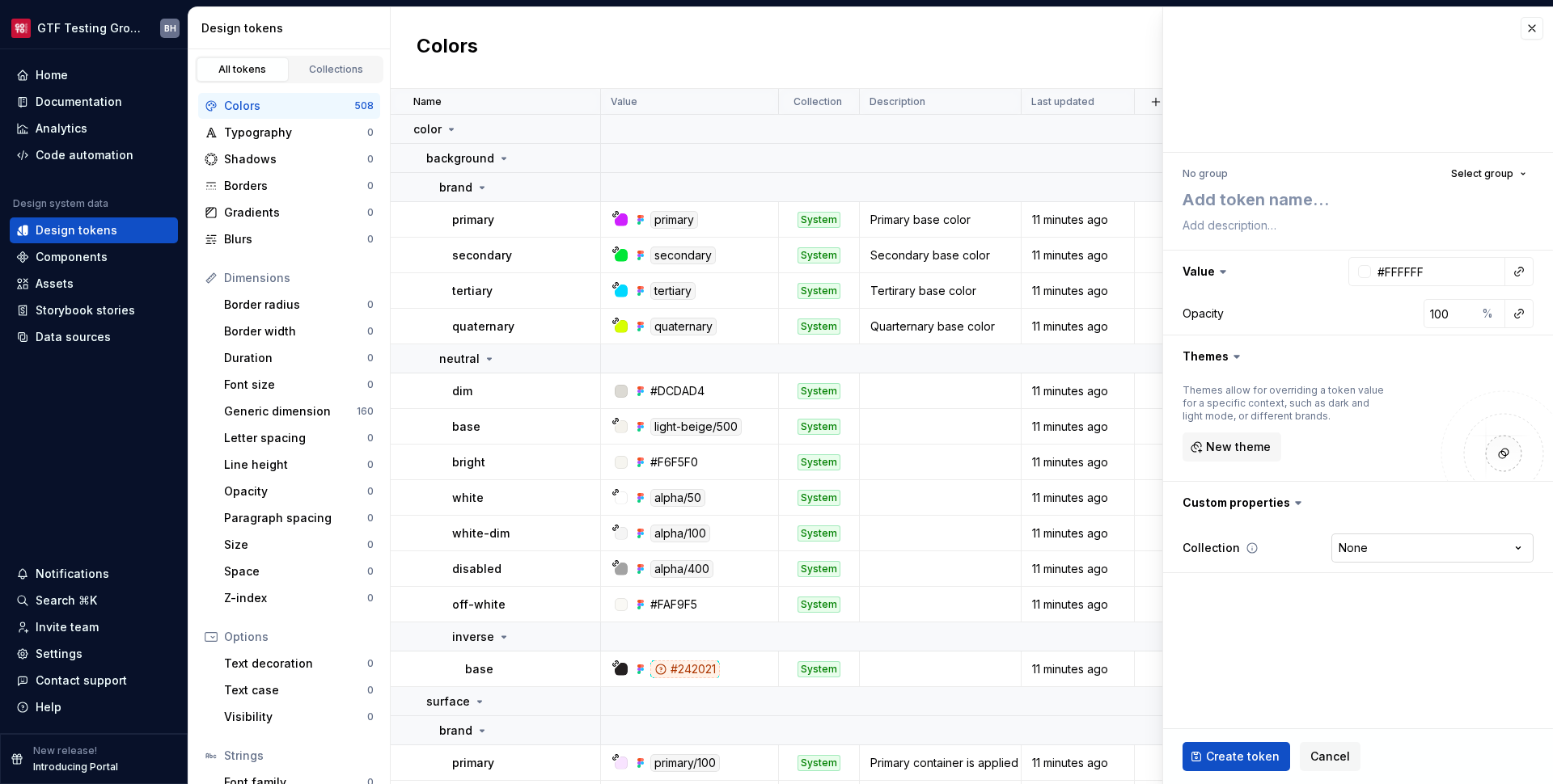
click at [1384, 543] on html "GTF Testing Grounds BH Home Documentation Analytics Code automation Design syst…" at bounding box center [776, 392] width 1553 height 784
click at [1380, 520] on html "GTF Testing Grounds BH Home Documentation Analytics Code automation Design syst…" at bounding box center [776, 392] width 1553 height 784
click at [1228, 353] on button "button" at bounding box center [1358, 357] width 390 height 42
type textarea "*"
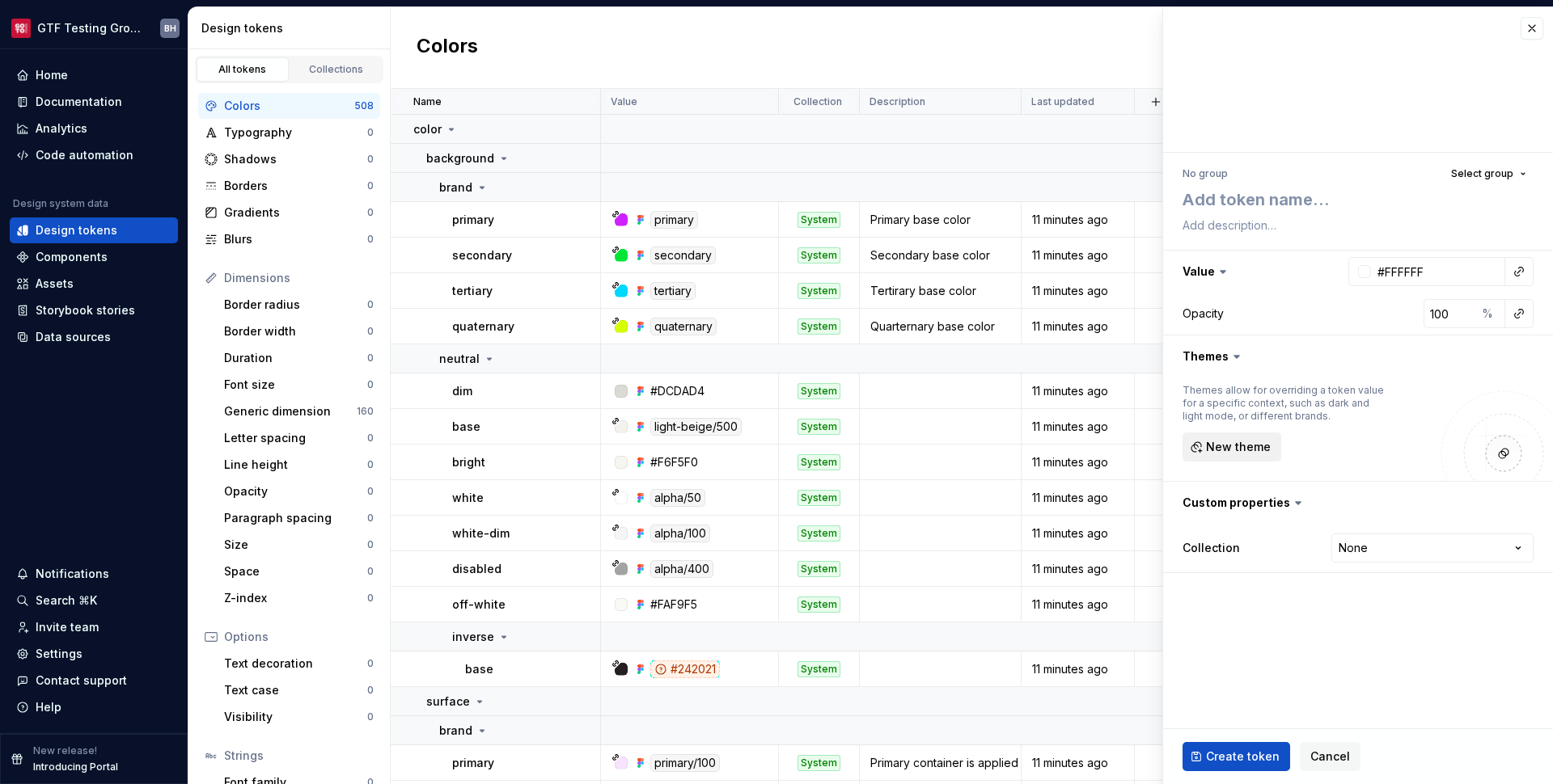
click at [1256, 438] on button "New theme" at bounding box center [1231, 448] width 98 height 29
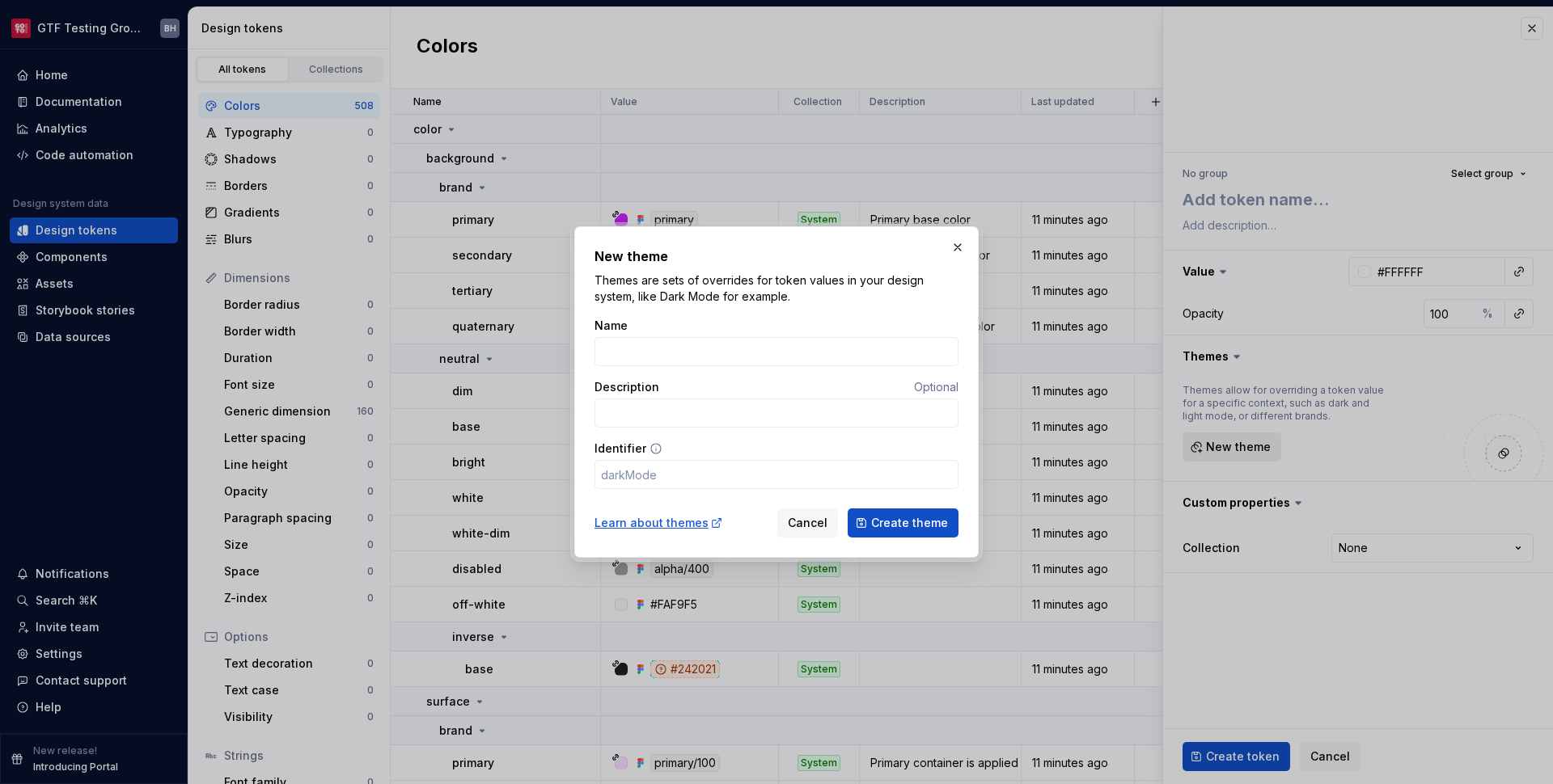
type input "B"
type input "b"
type input "Br"
type input "br"
type input "Bra"
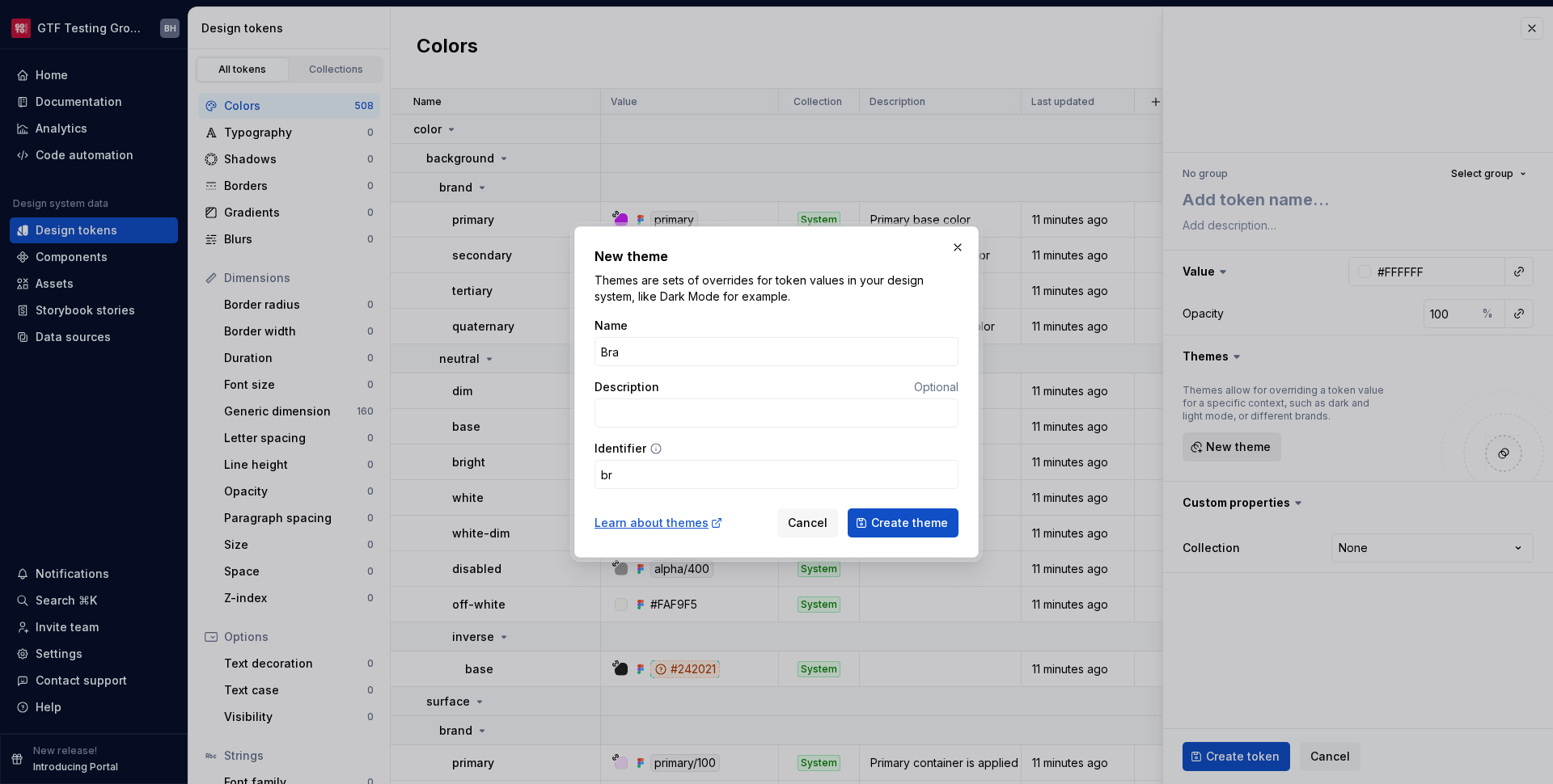
type input "bra"
type input "Bran"
type input "bran"
type input "Brand"
type input "brand"
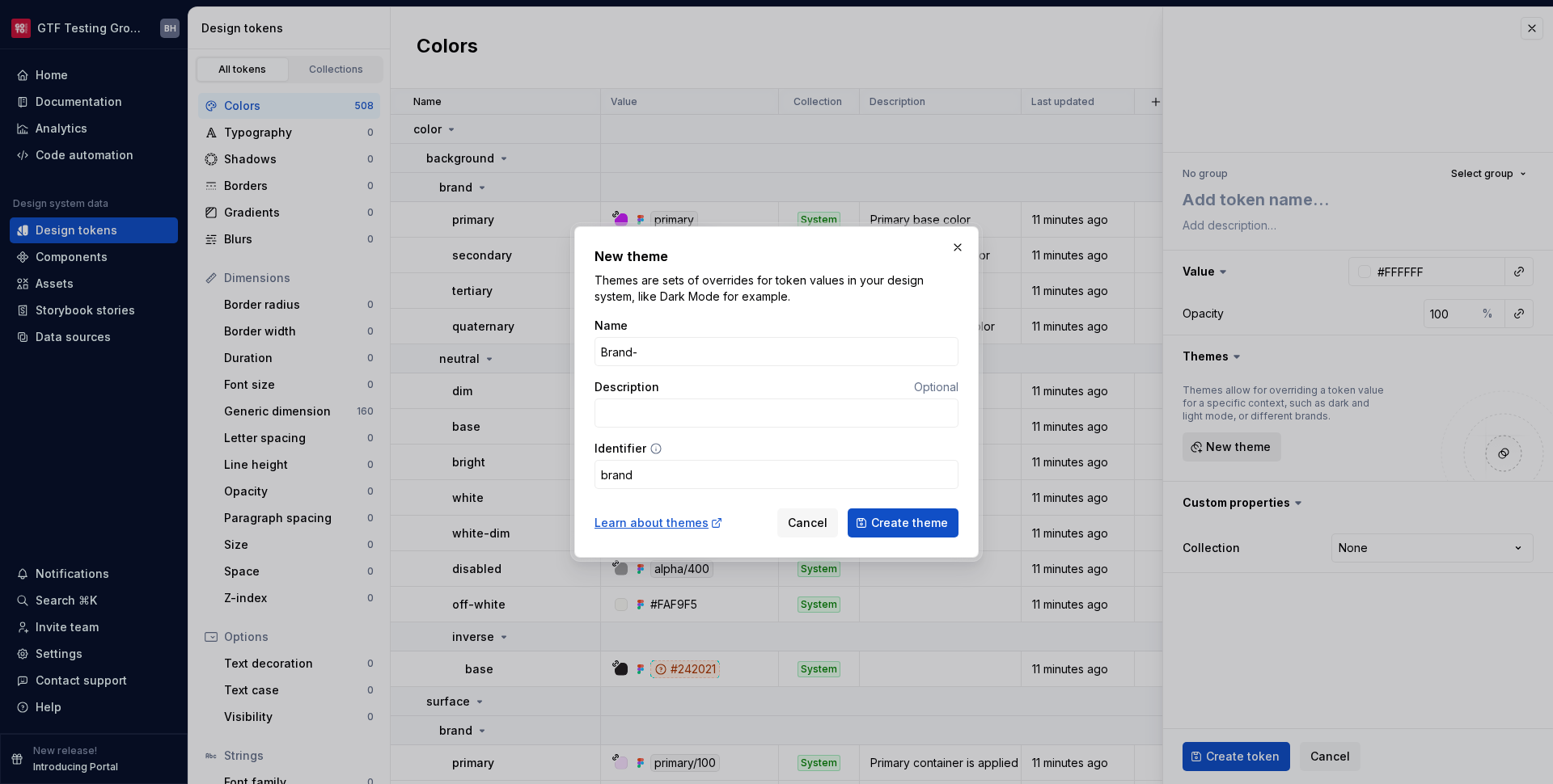
type input "Brand-S"
type input "brands"
type input "Brand-Sy"
type input "brandsy"
type input "Brand-Sys"
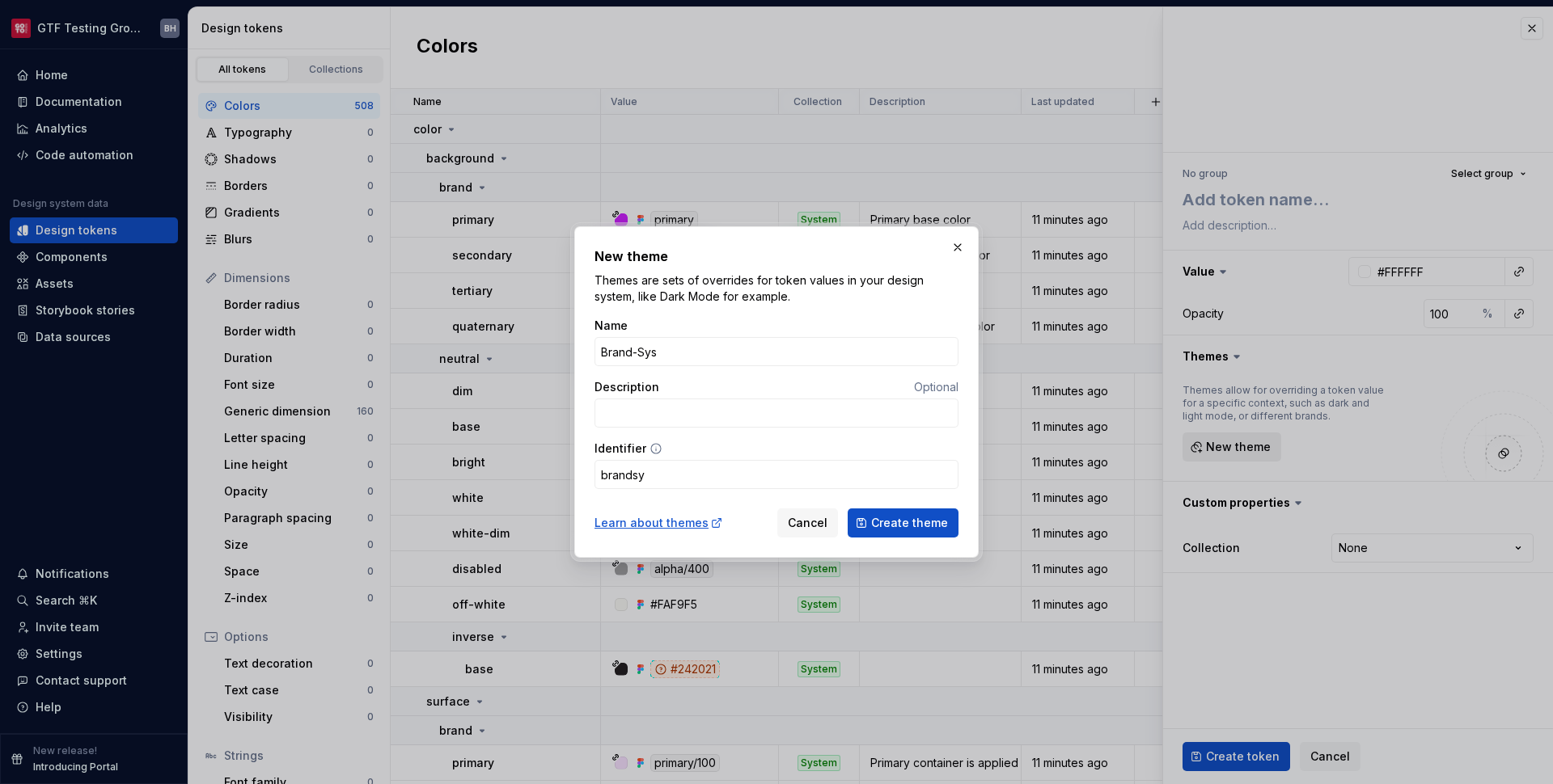
type input "brandsys"
type input "Brand-Syst"
type input "brandsyst"
type input "Brand-Syste"
type input "brandsyste"
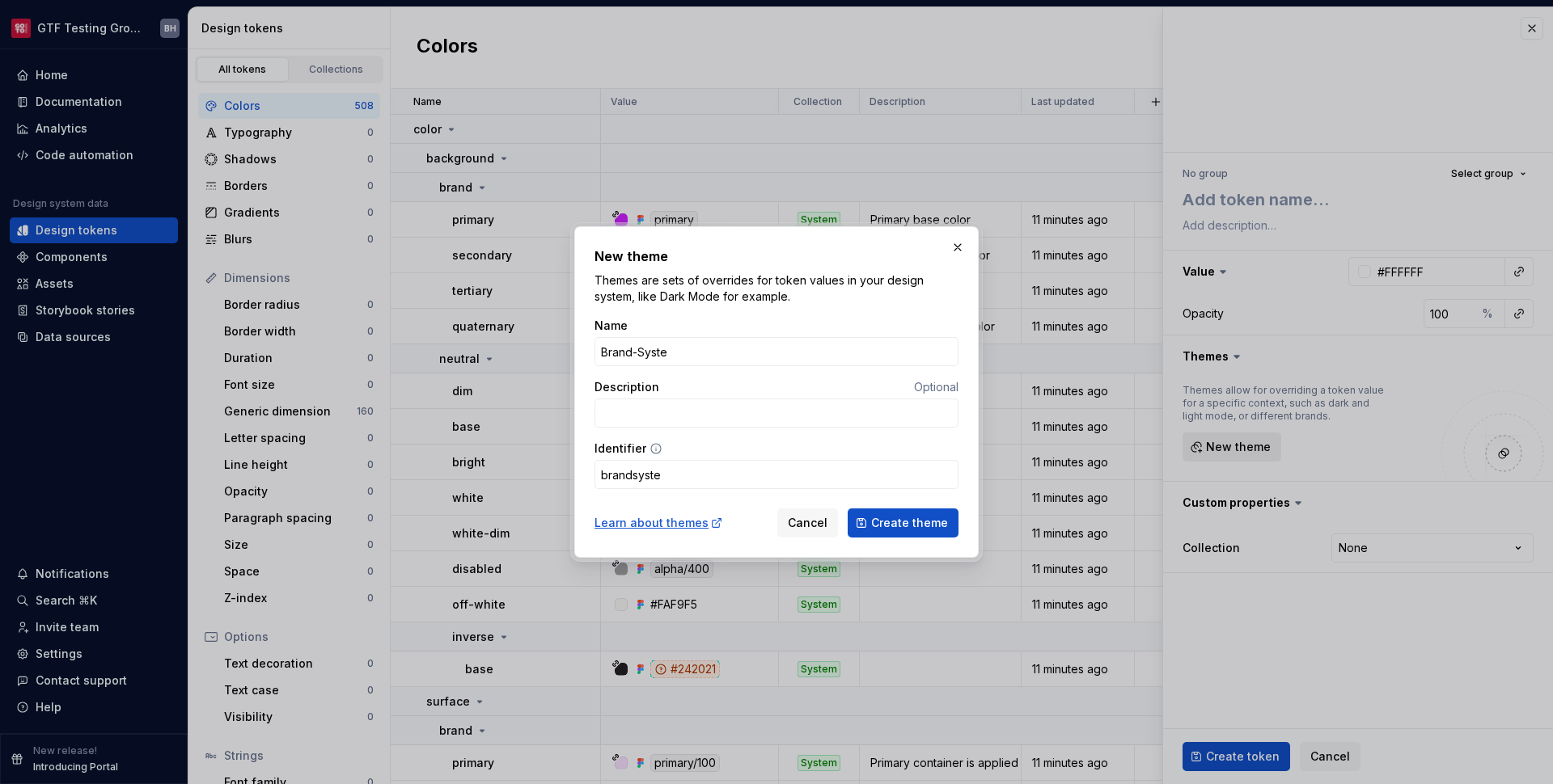
type input "Brand-System"
type input "brandsystem"
type input "Brand-System"
click at [739, 420] on input "Description" at bounding box center [777, 414] width 364 height 29
click at [916, 518] on span "Create theme" at bounding box center [910, 523] width 77 height 17
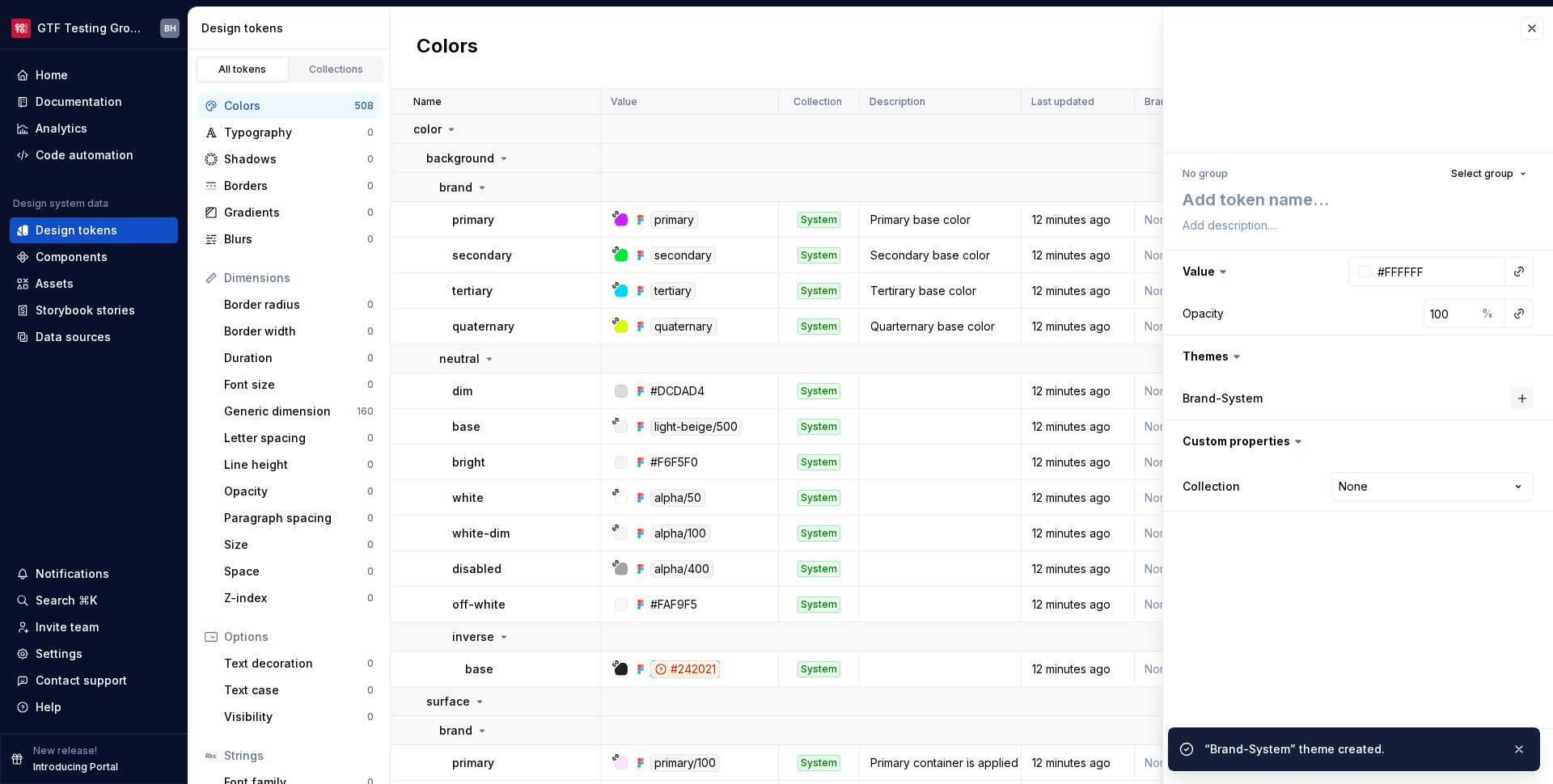
click at [1519, 400] on button "button" at bounding box center [1522, 398] width 23 height 23
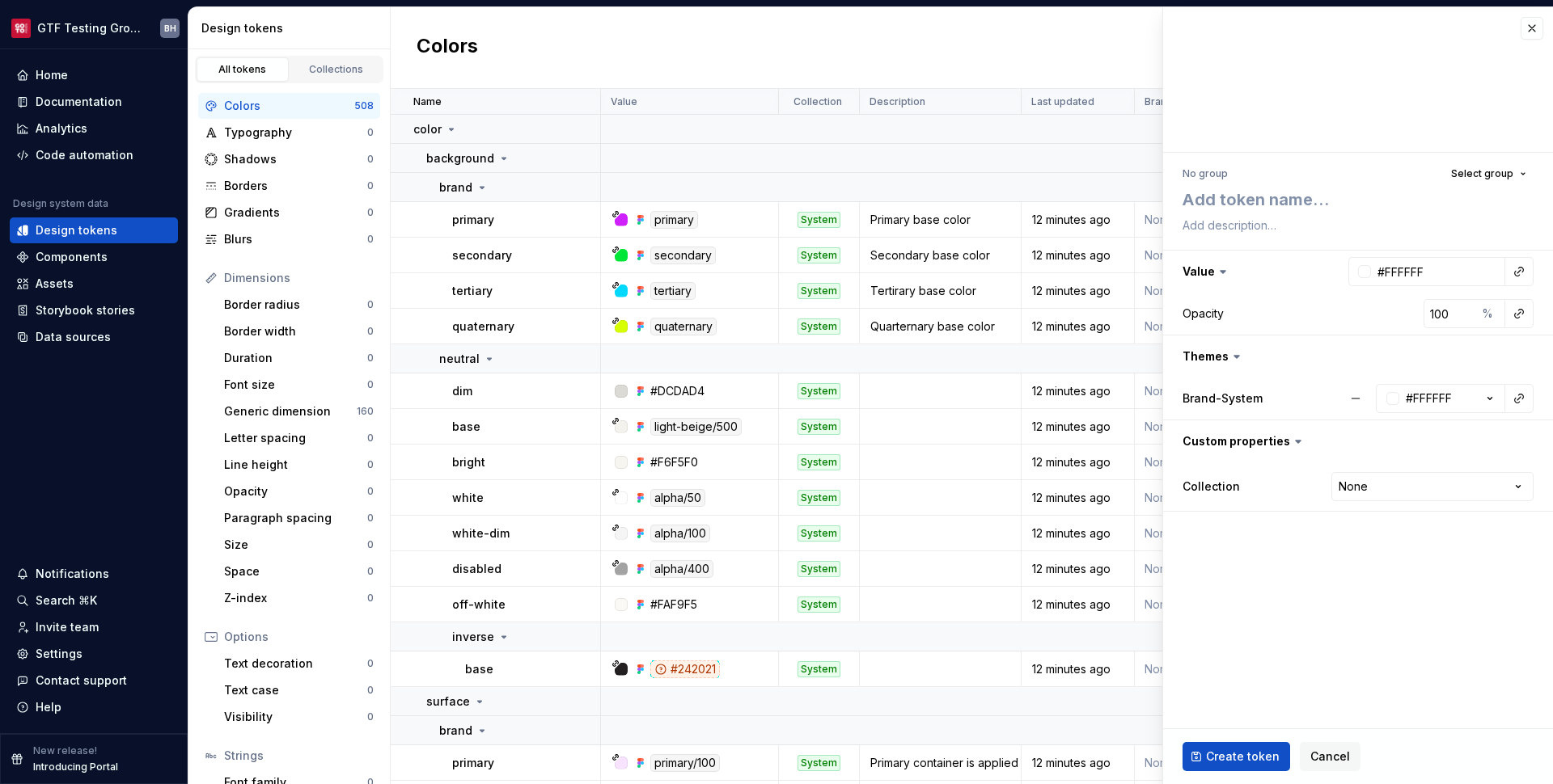
click at [1233, 358] on icon at bounding box center [1237, 357] width 17 height 17
click at [1236, 358] on icon at bounding box center [1237, 357] width 5 height 3
click at [1215, 359] on button "button" at bounding box center [1358, 357] width 390 height 42
type textarea "*"
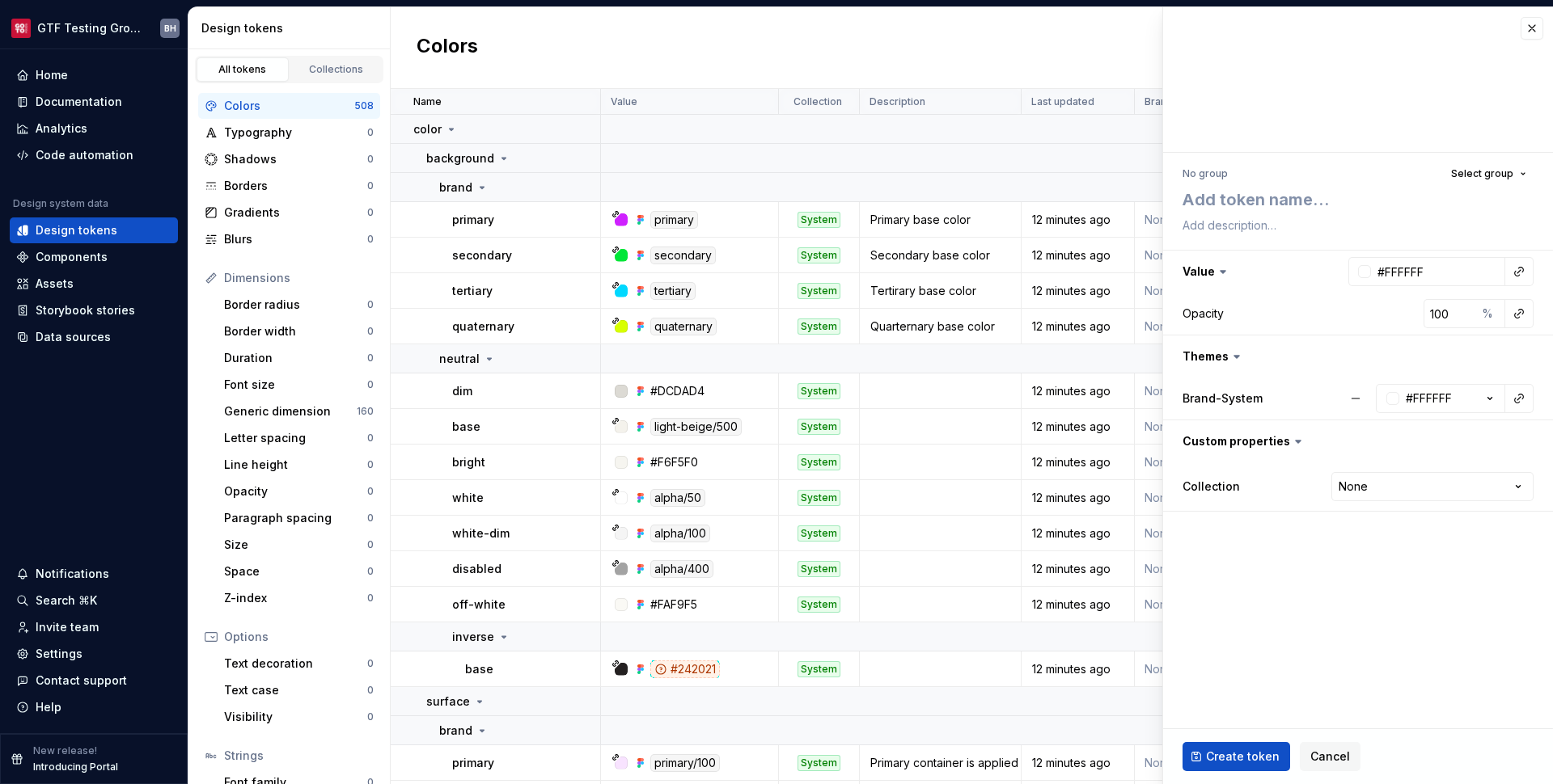
click at [1230, 399] on label "Brand-System" at bounding box center [1222, 399] width 80 height 17
click at [1406, 493] on html "GTF Testing Grounds BH Home Documentation Analytics Code automation Design syst…" at bounding box center [776, 392] width 1553 height 784
select select "**********"
click at [1487, 187] on textarea at bounding box center [1355, 199] width 351 height 29
click at [1486, 180] on button "Select group" at bounding box center [1489, 174] width 90 height 23
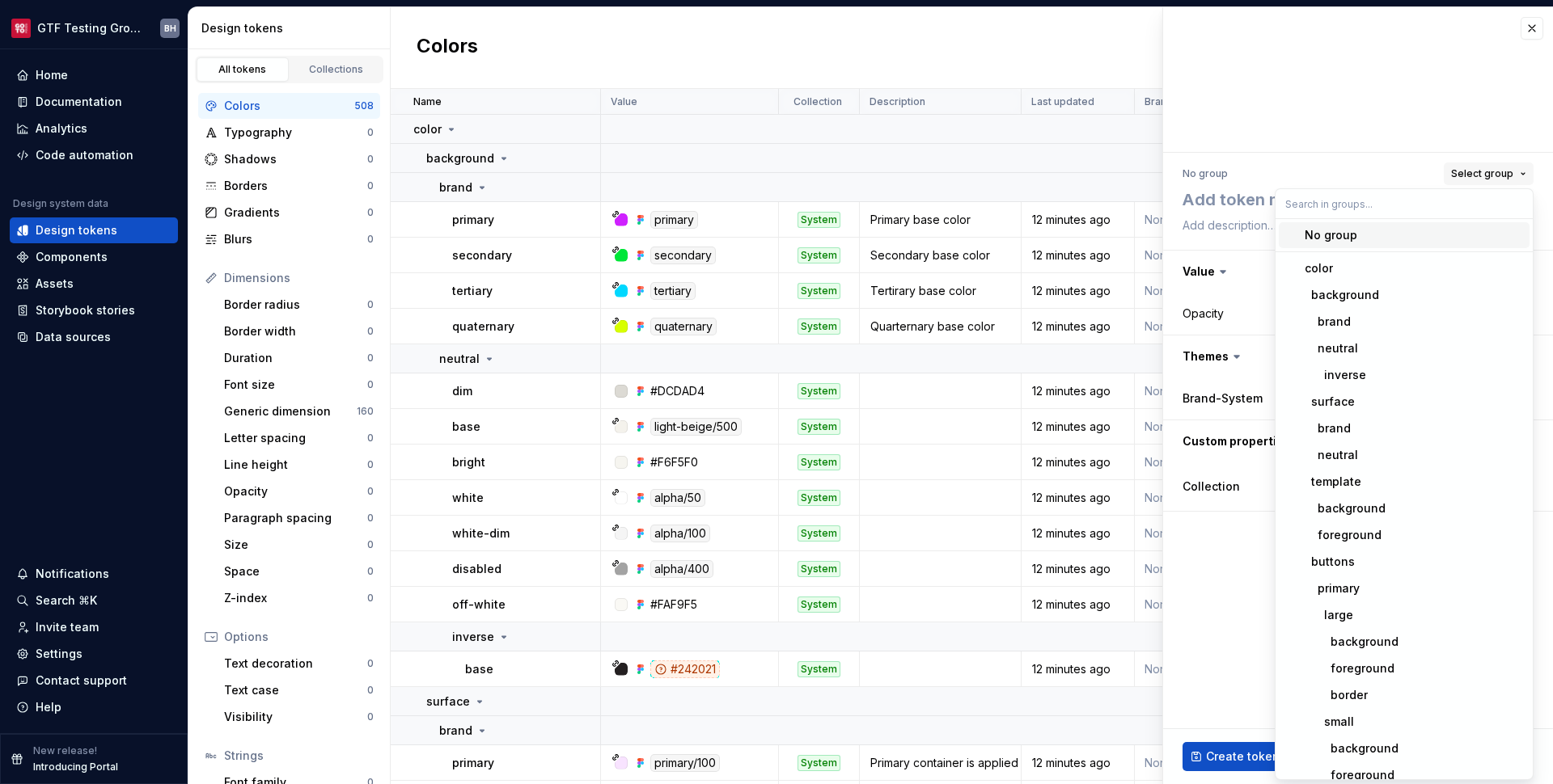
click at [1486, 180] on button "Select group" at bounding box center [1489, 174] width 90 height 23
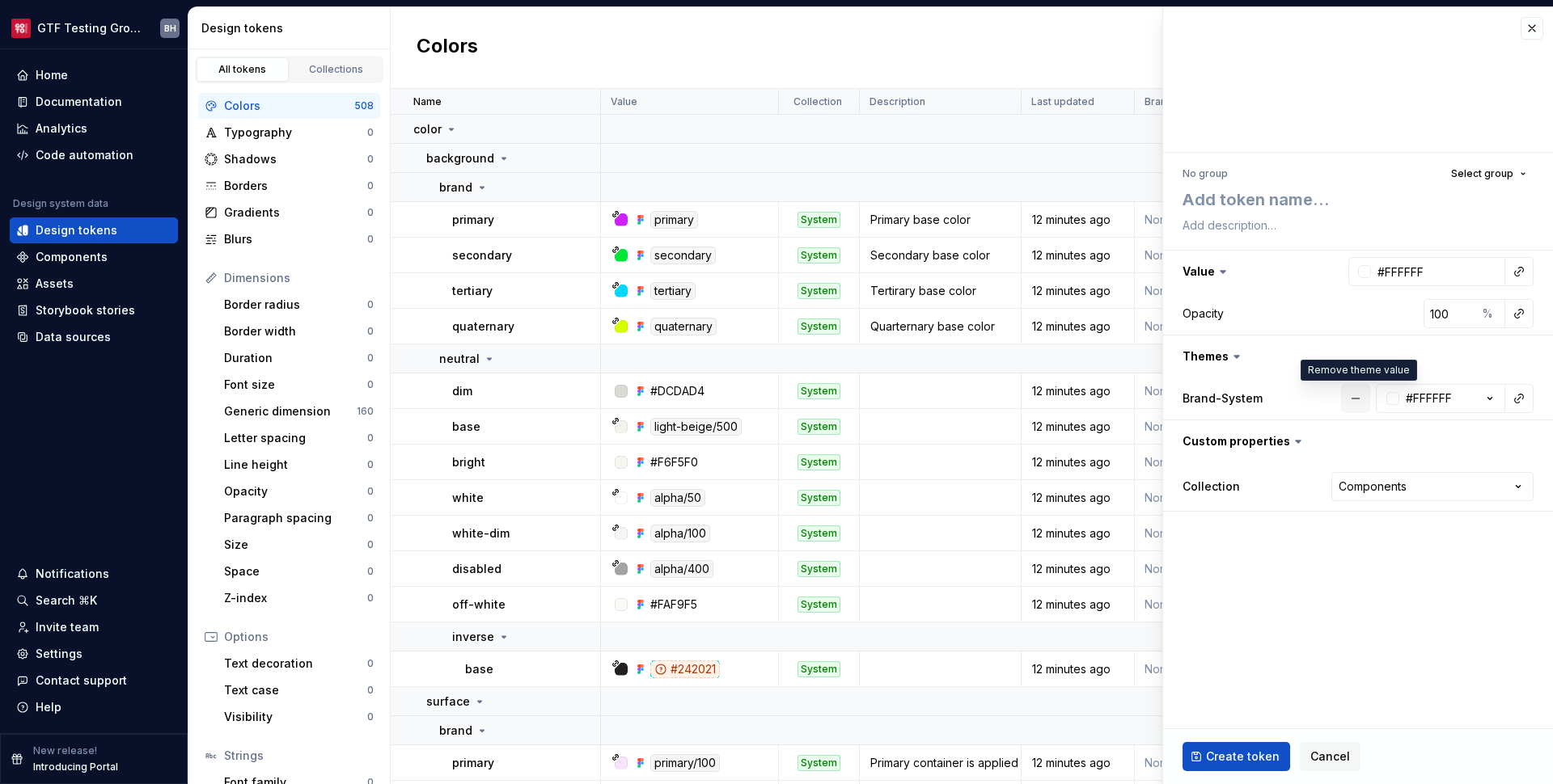
click at [1363, 403] on button "button" at bounding box center [1356, 399] width 29 height 29
click at [1369, 386] on div "Brand-System" at bounding box center [1358, 399] width 351 height 29
click at [1216, 356] on button "button" at bounding box center [1358, 357] width 390 height 42
click at [1215, 356] on button "button" at bounding box center [1358, 357] width 390 height 42
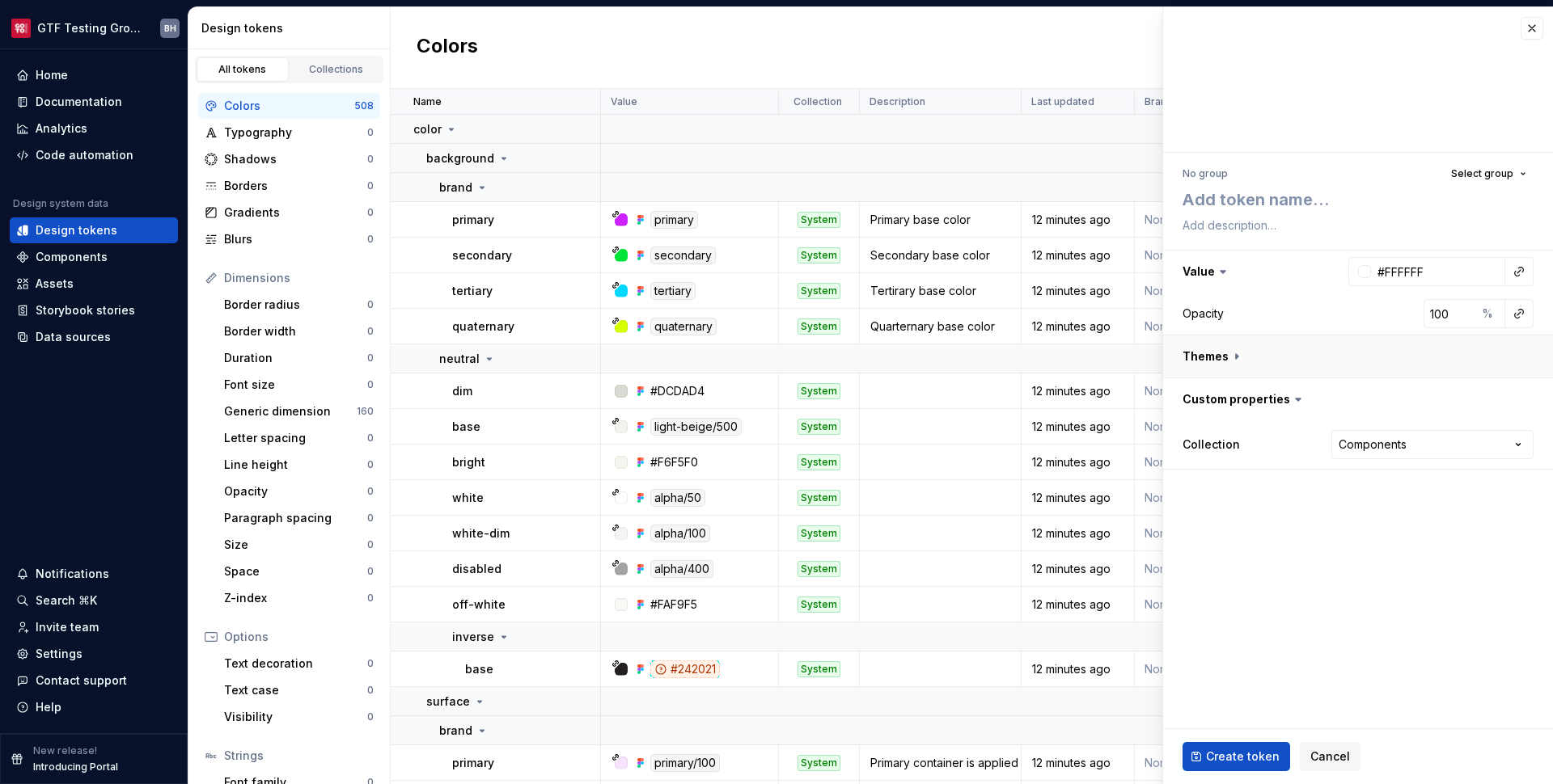
click at [1215, 356] on button "button" at bounding box center [1358, 357] width 390 height 42
click at [1538, 27] on button "button" at bounding box center [1532, 28] width 23 height 23
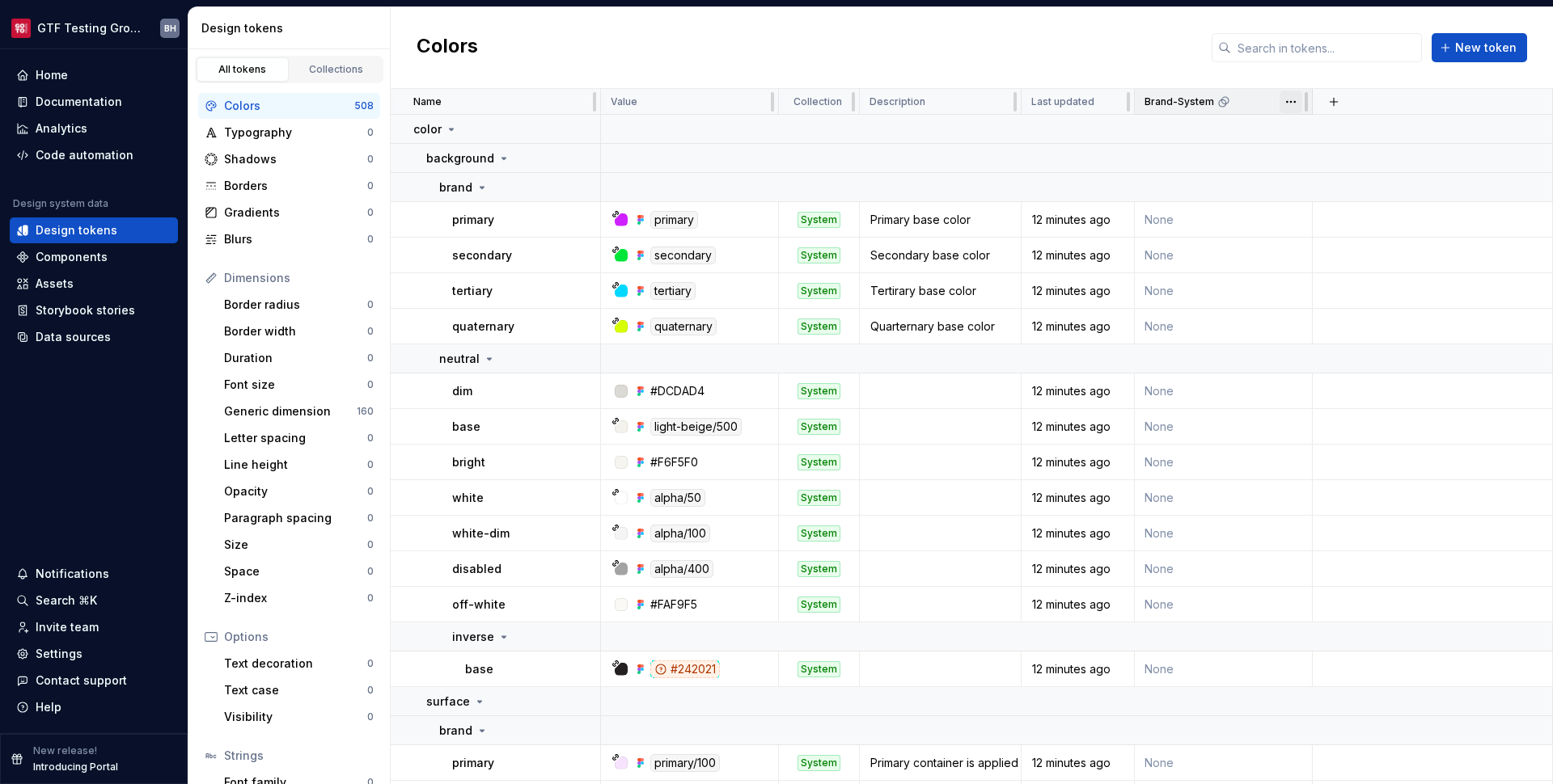
click at [1295, 104] on html "GTF Testing Grounds BH Home Documentation Analytics Code automation Design syst…" at bounding box center [776, 392] width 1553 height 784
click at [1328, 140] on span "Edit theme" at bounding box center [1362, 133] width 105 height 17
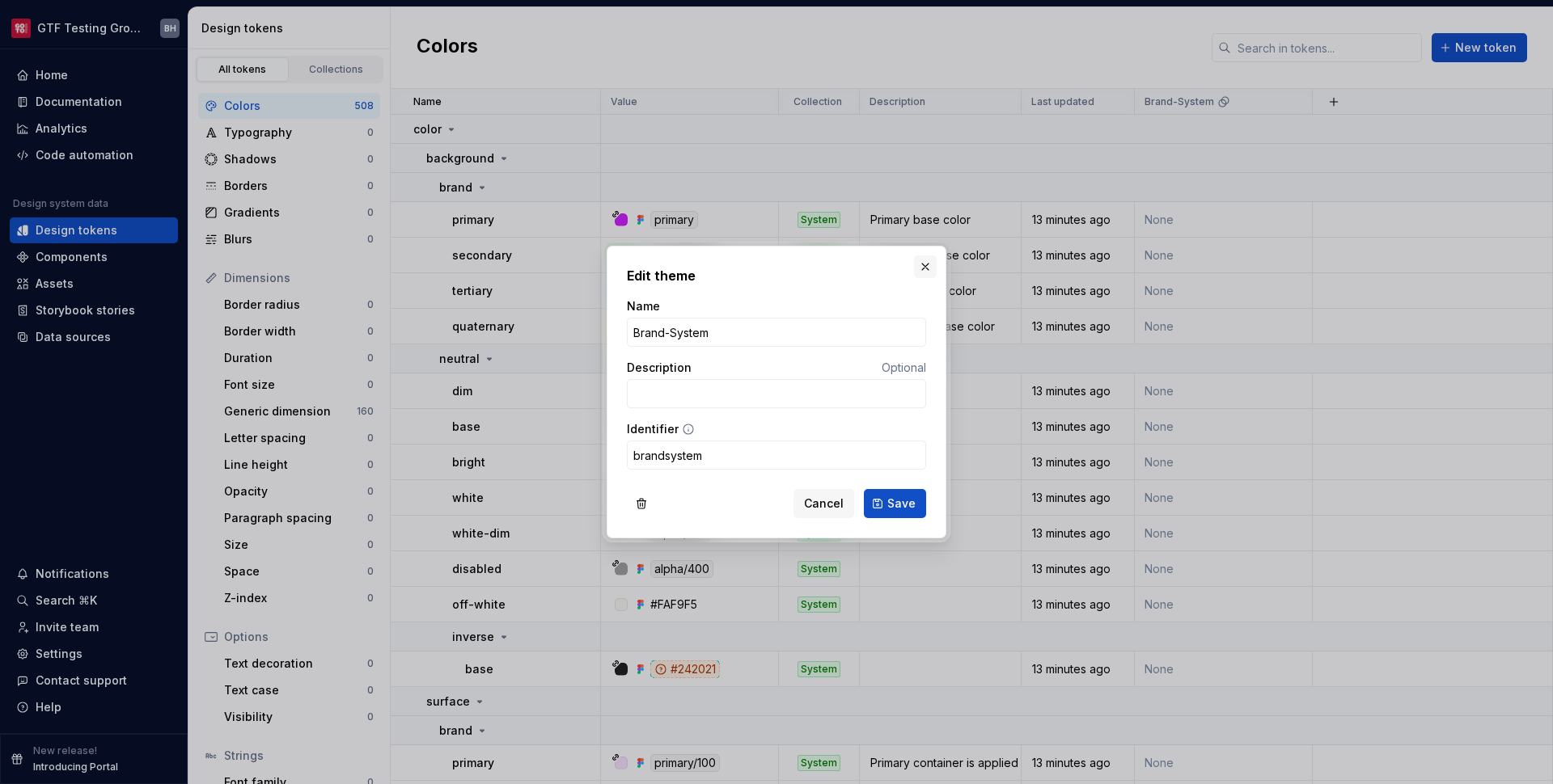
click at [927, 267] on button "button" at bounding box center [925, 267] width 23 height 23
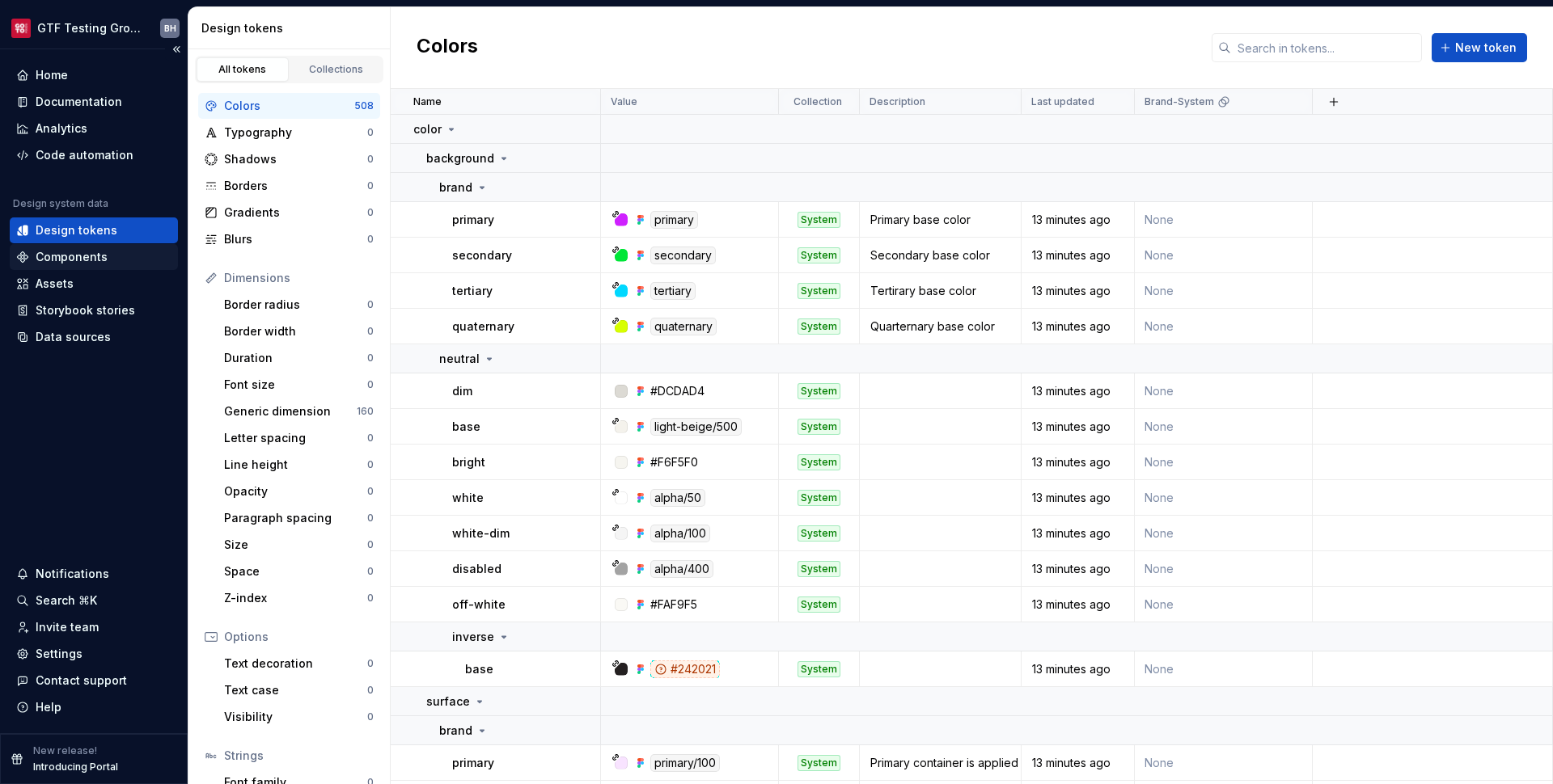
click at [80, 250] on div "Components" at bounding box center [72, 257] width 72 height 17
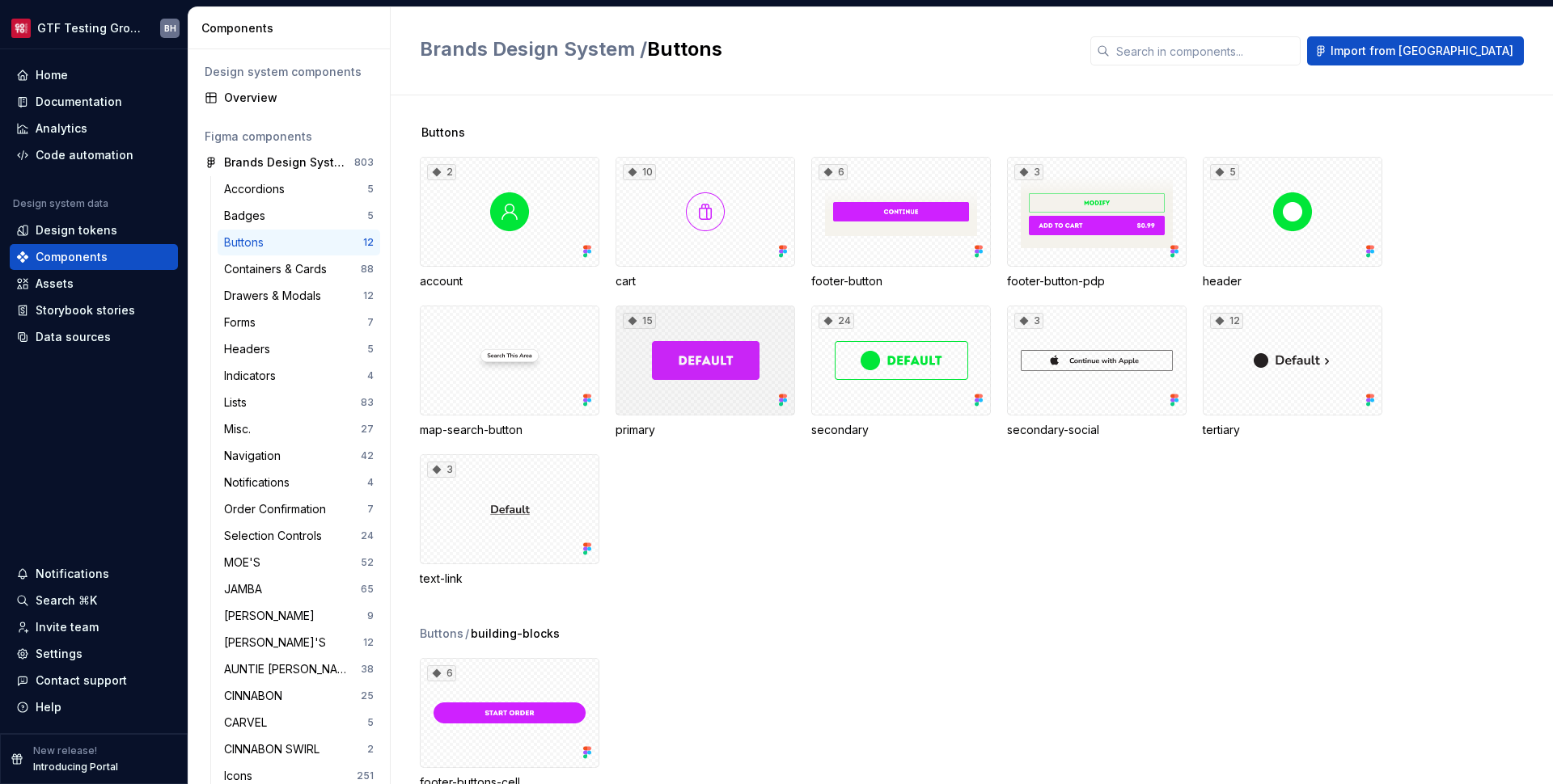
click at [714, 390] on div "15" at bounding box center [705, 361] width 179 height 110
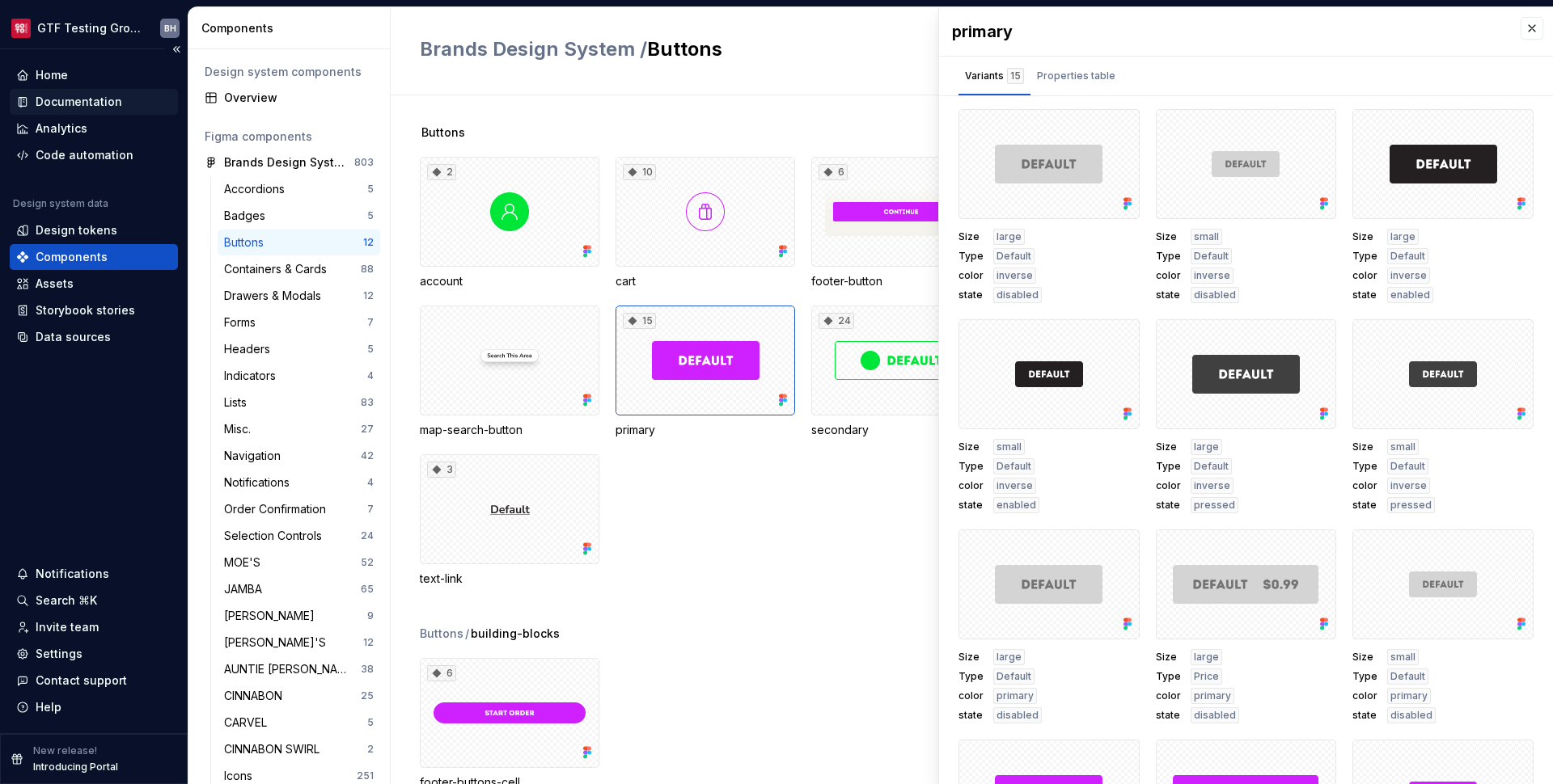
click at [97, 94] on div "Documentation" at bounding box center [79, 102] width 86 height 17
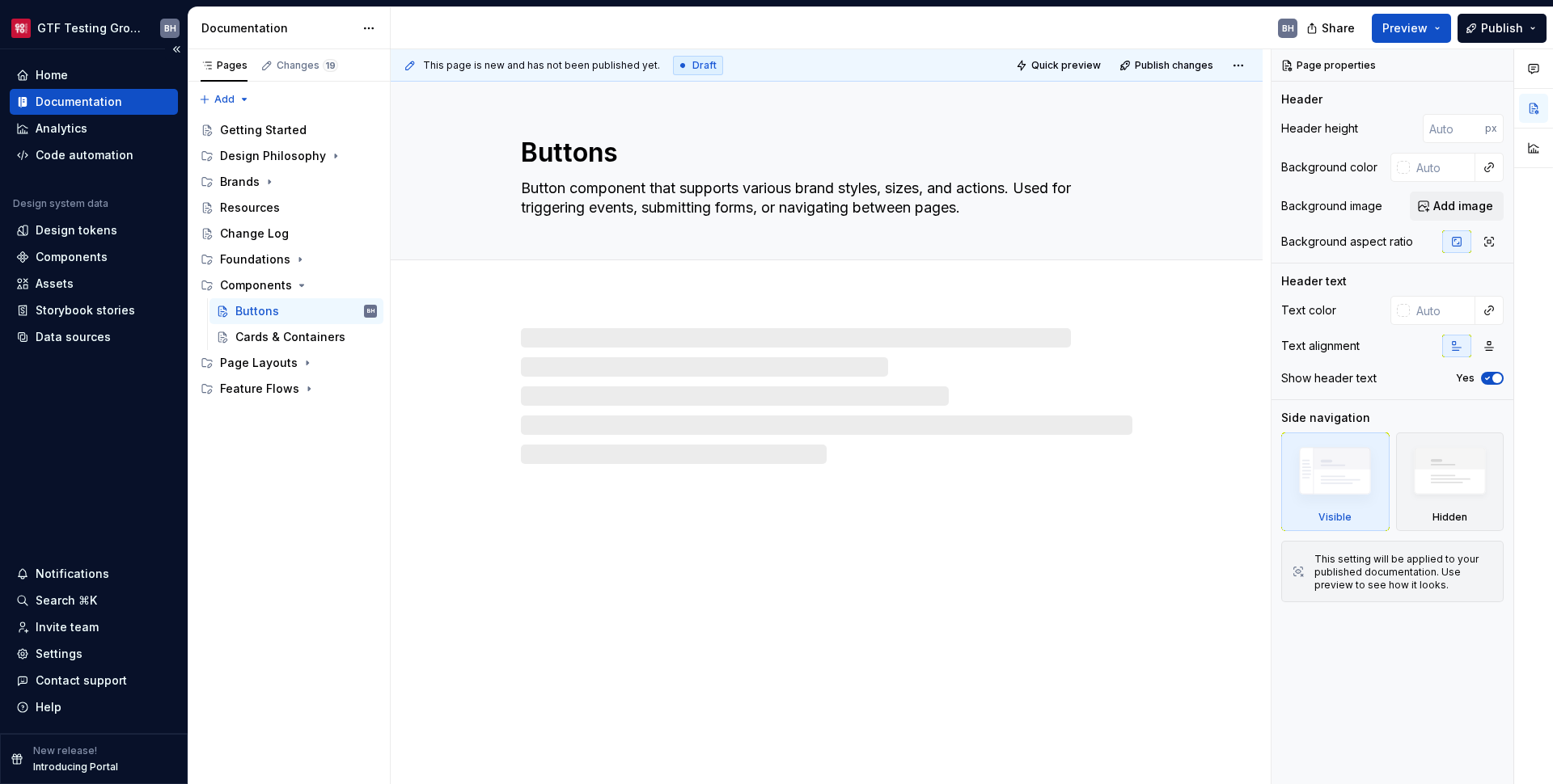
type textarea "*"
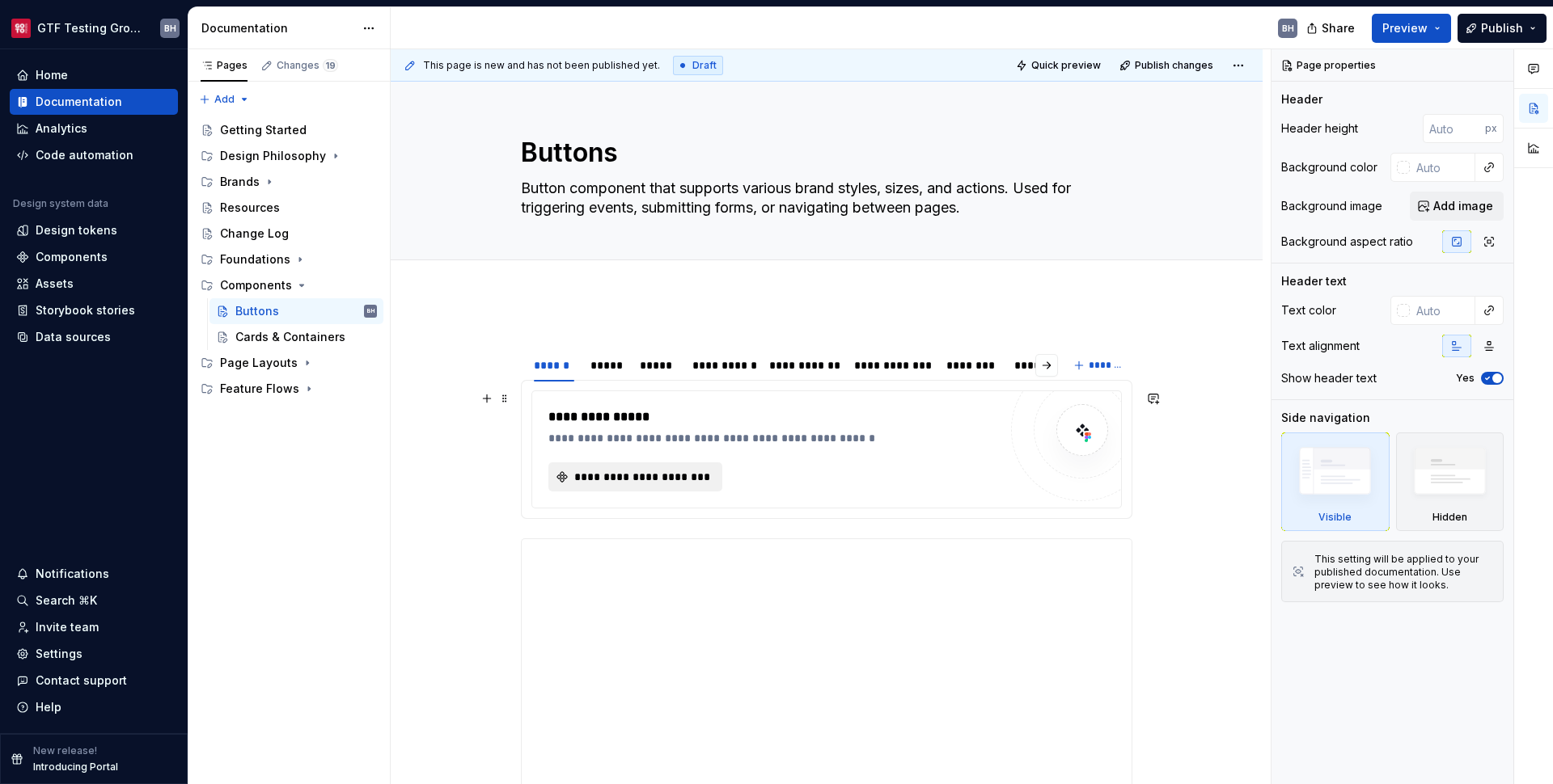
click at [679, 483] on span "**********" at bounding box center [642, 477] width 140 height 17
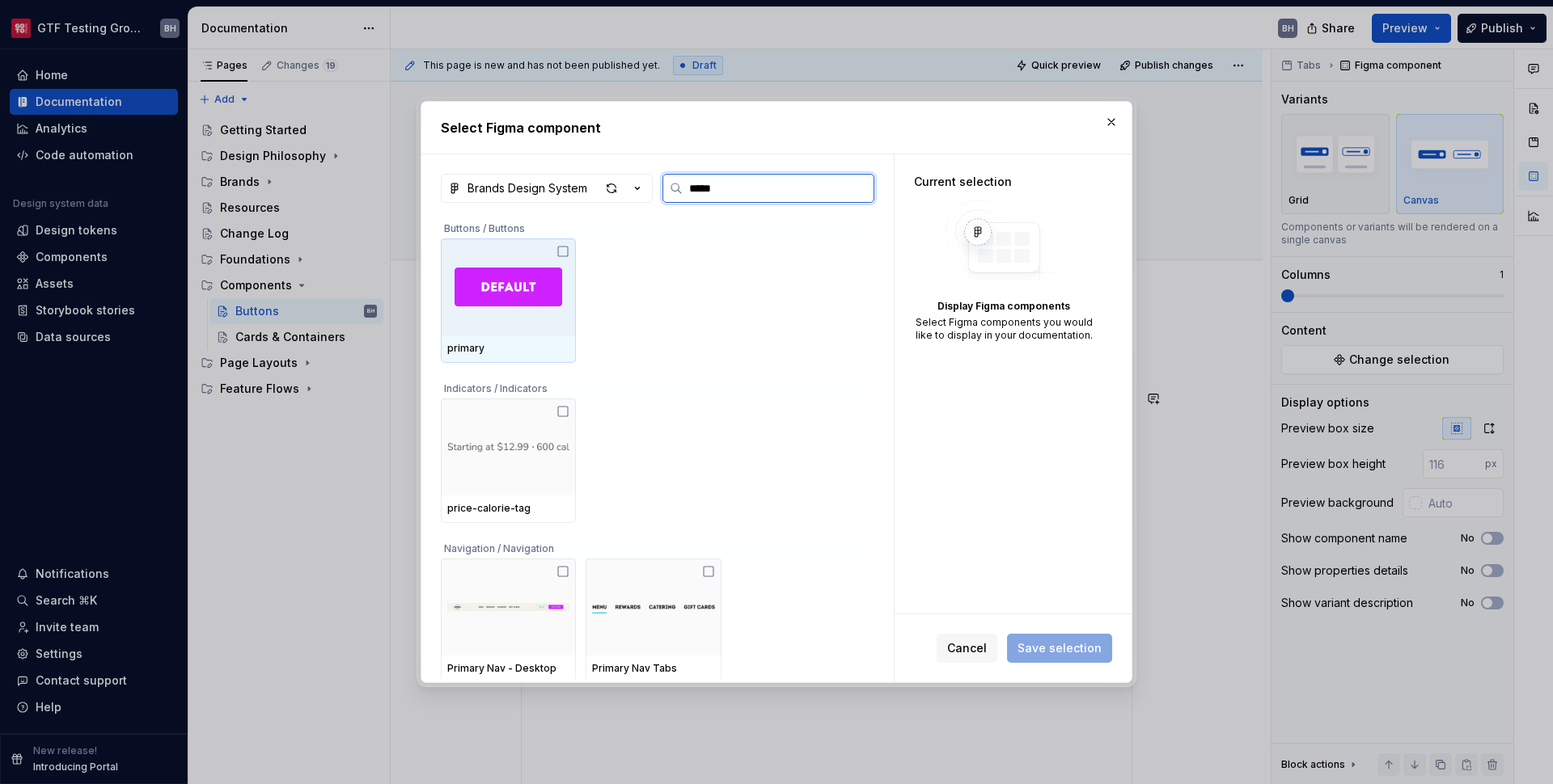
type input "******"
click at [539, 279] on img at bounding box center [508, 287] width 108 height 39
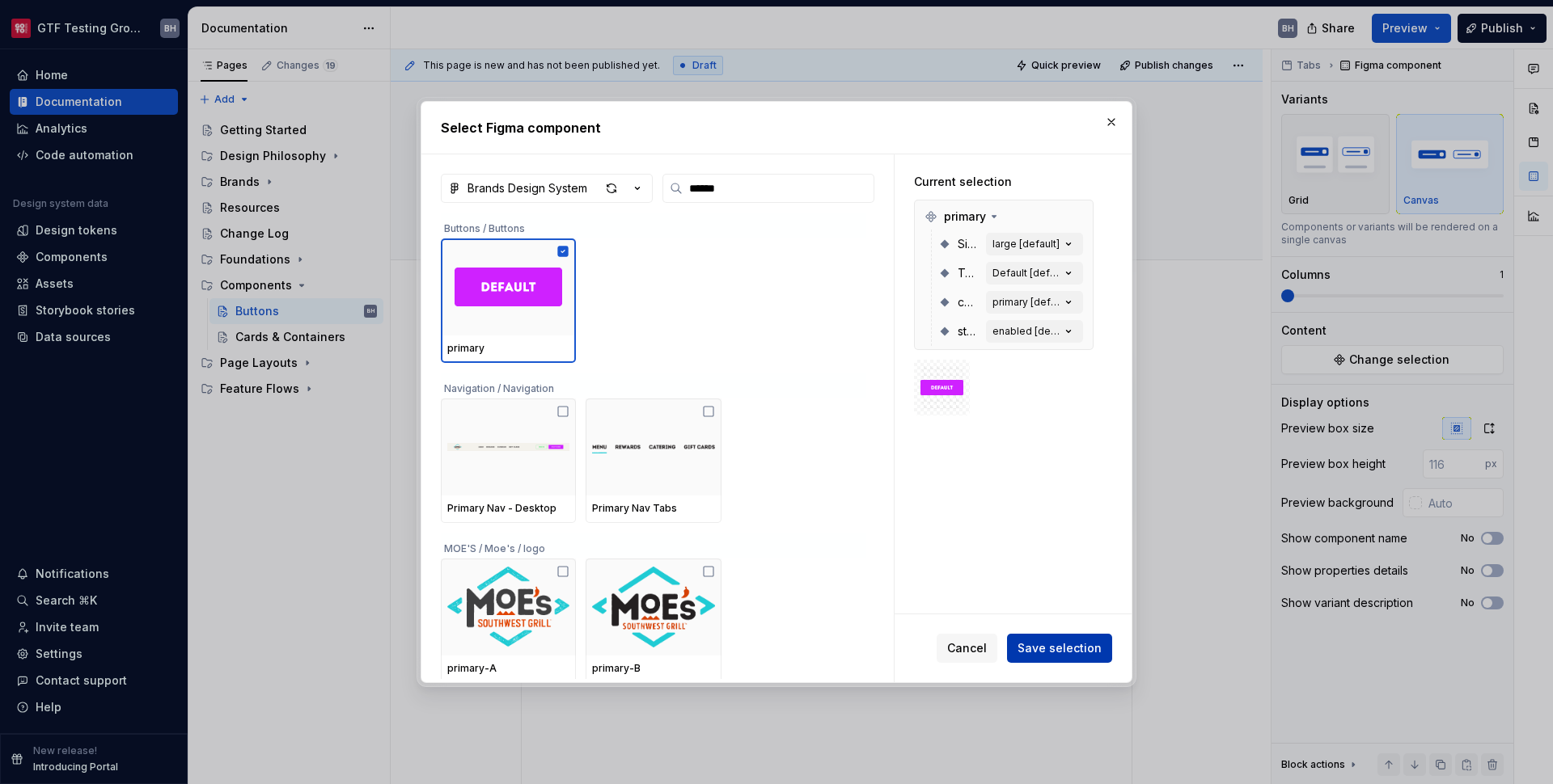
click at [1065, 649] on span "Save selection" at bounding box center [1059, 649] width 84 height 17
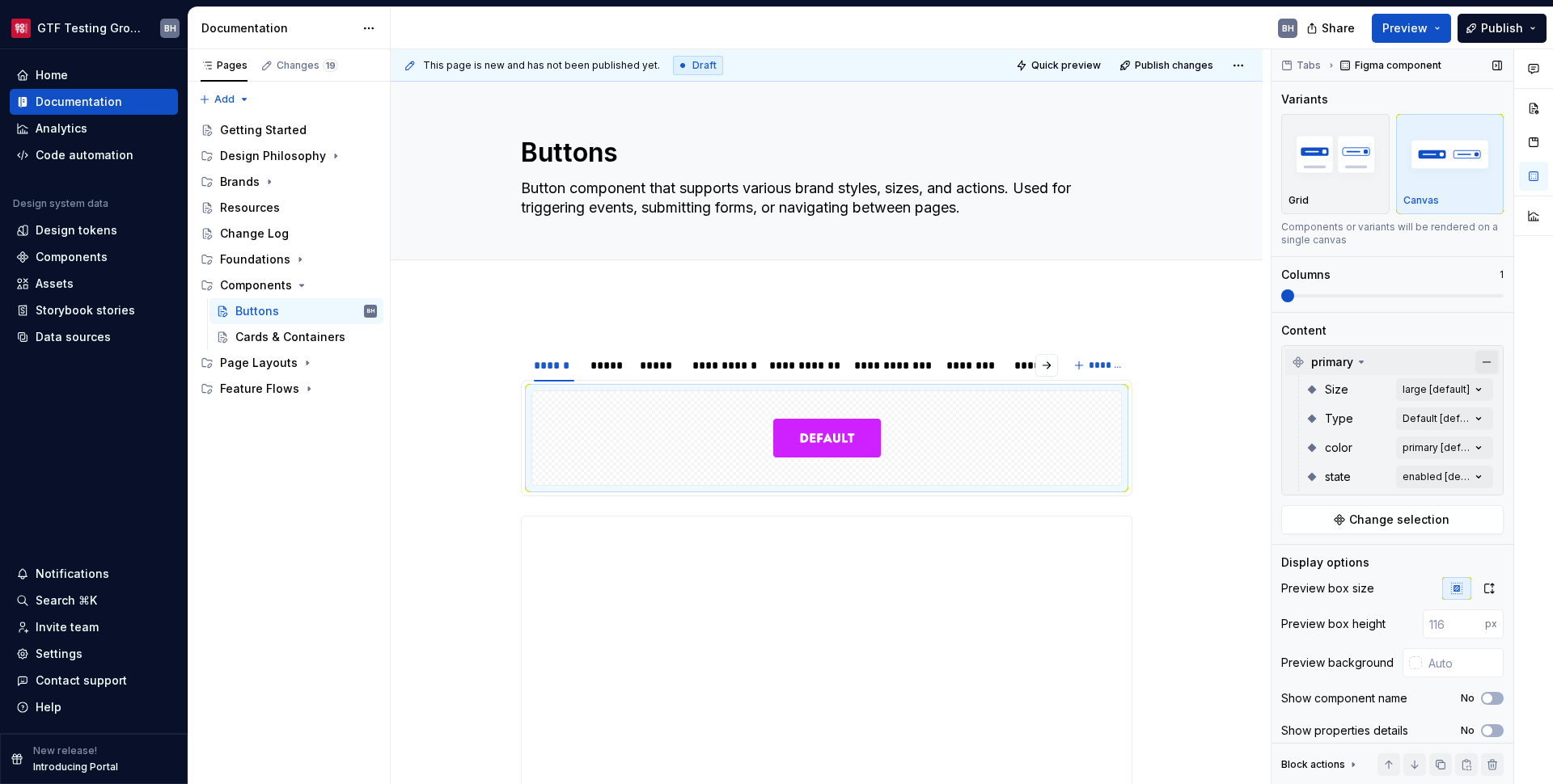
click at [1476, 363] on button "button" at bounding box center [1487, 362] width 23 height 23
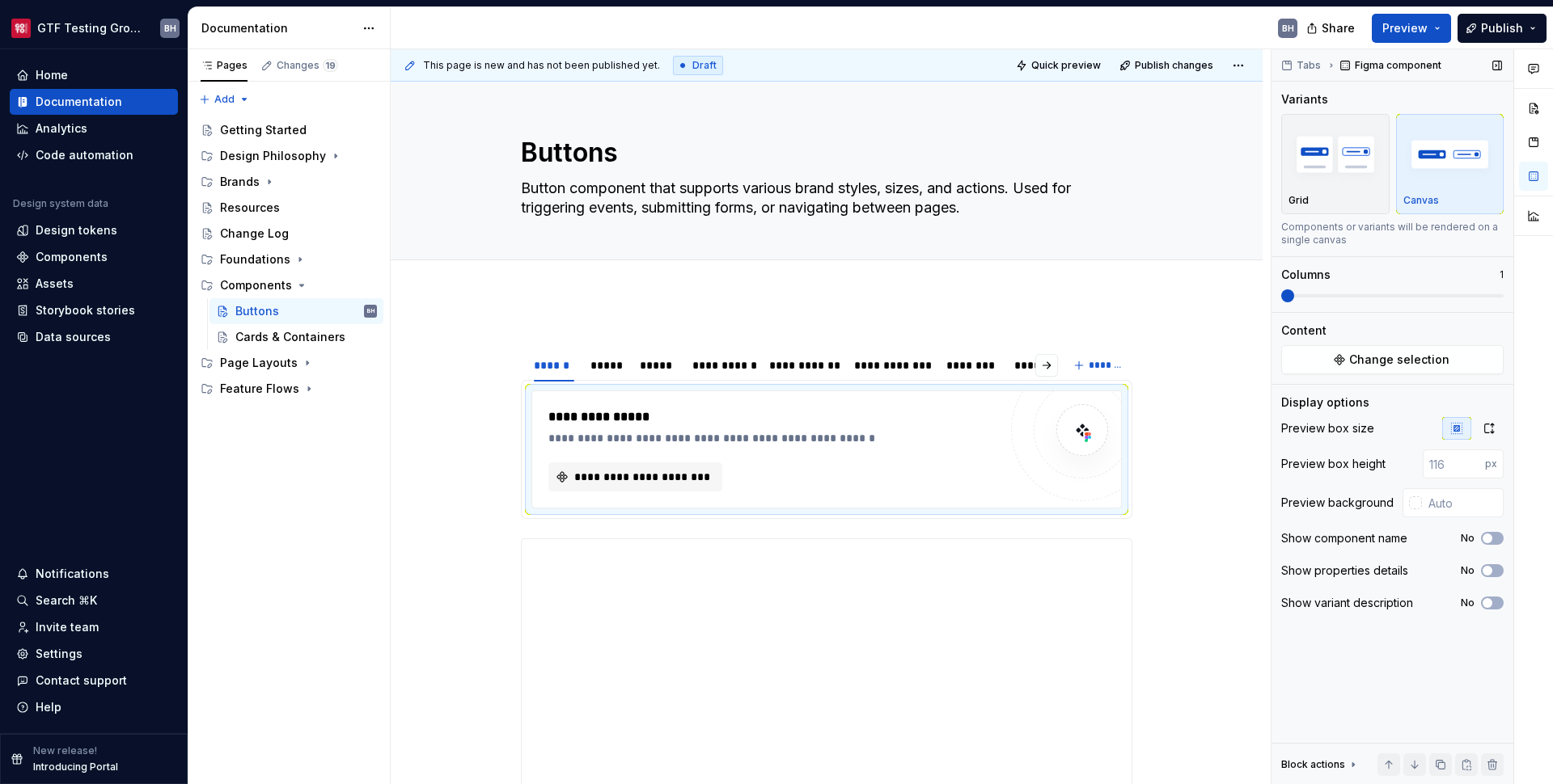
click at [1471, 363] on button "Change selection" at bounding box center [1393, 360] width 223 height 29
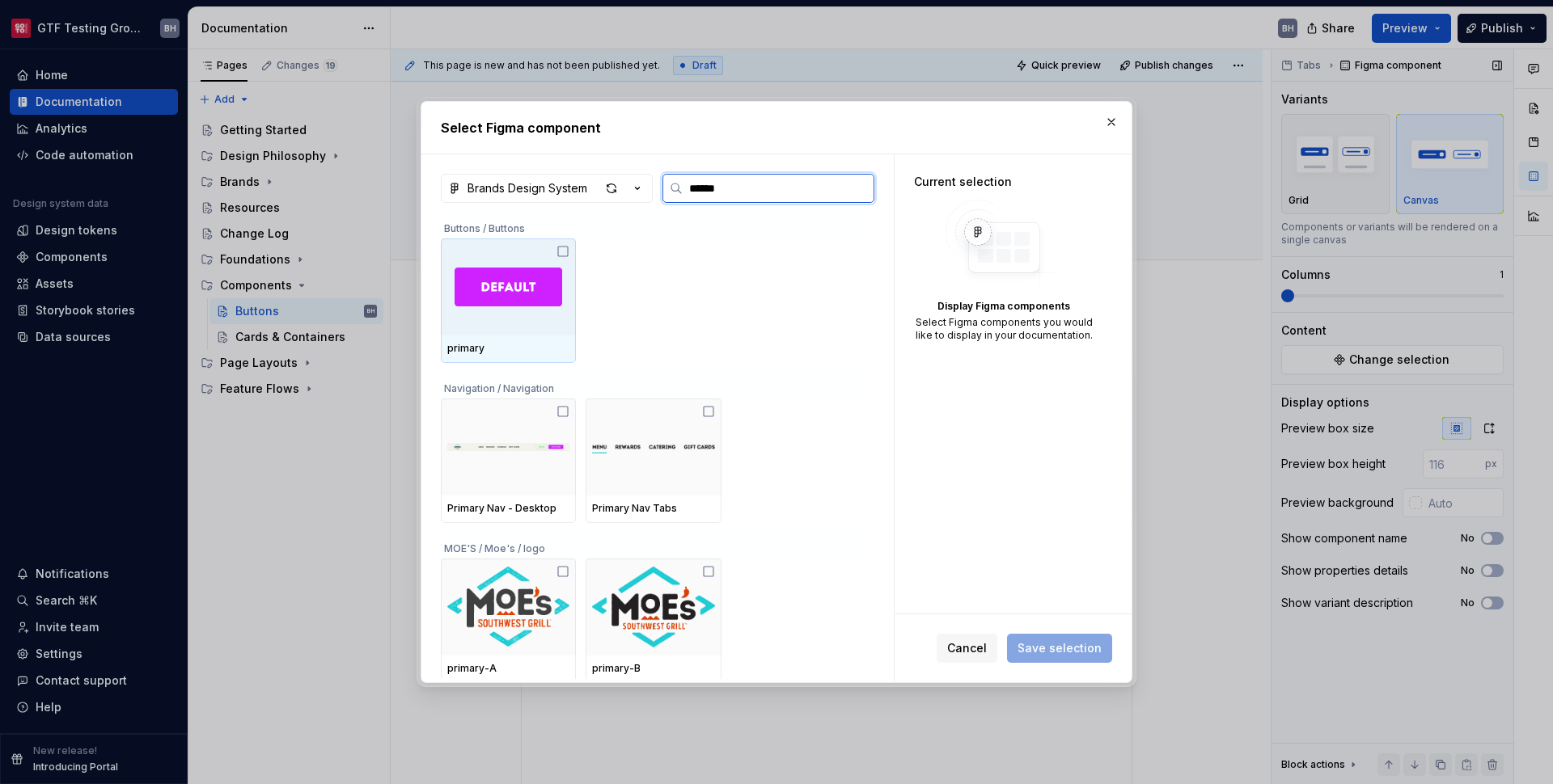
type input "*******"
click at [497, 259] on div at bounding box center [508, 288] width 135 height 97
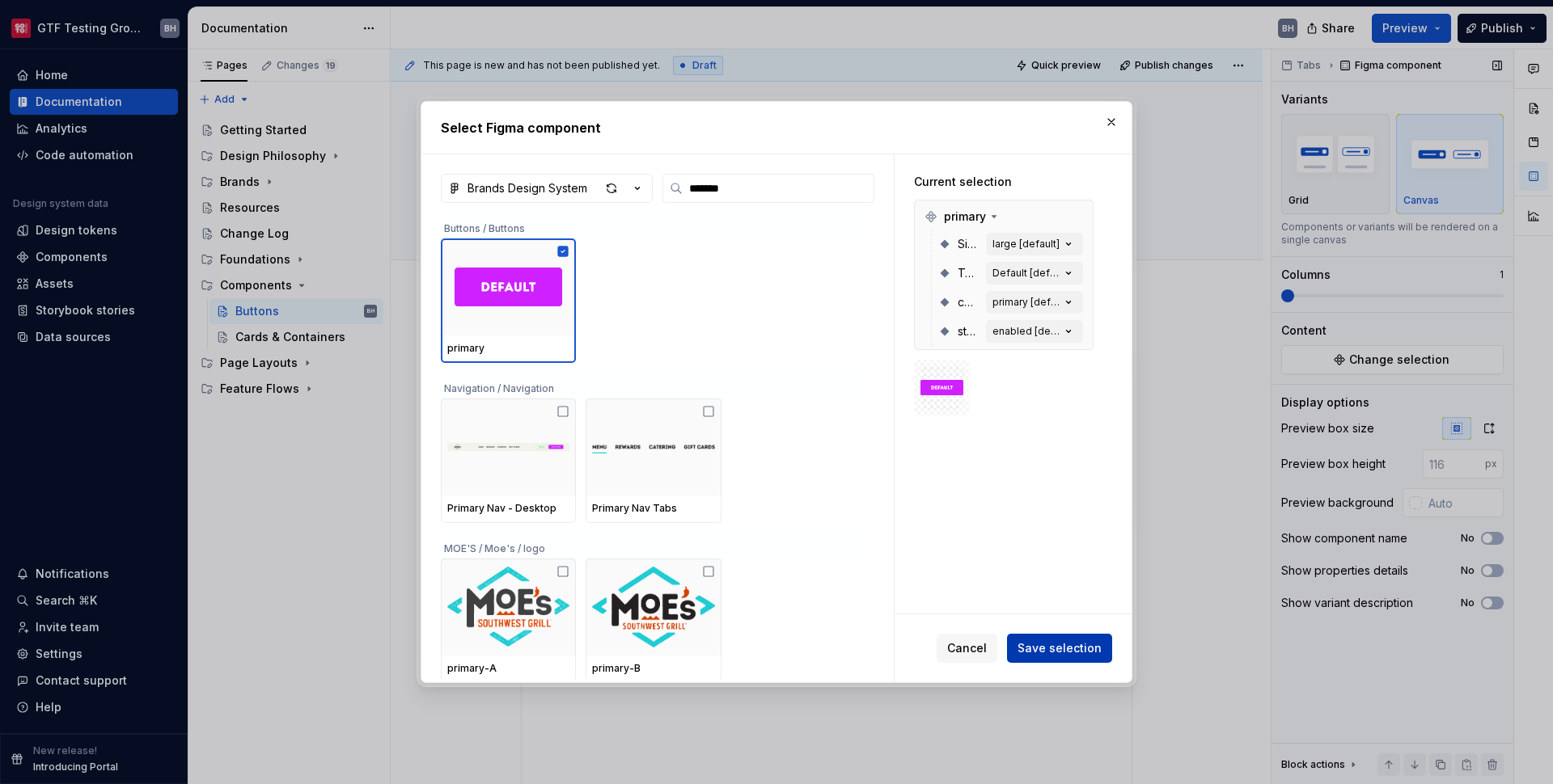
click at [1073, 648] on span "Save selection" at bounding box center [1059, 649] width 84 height 17
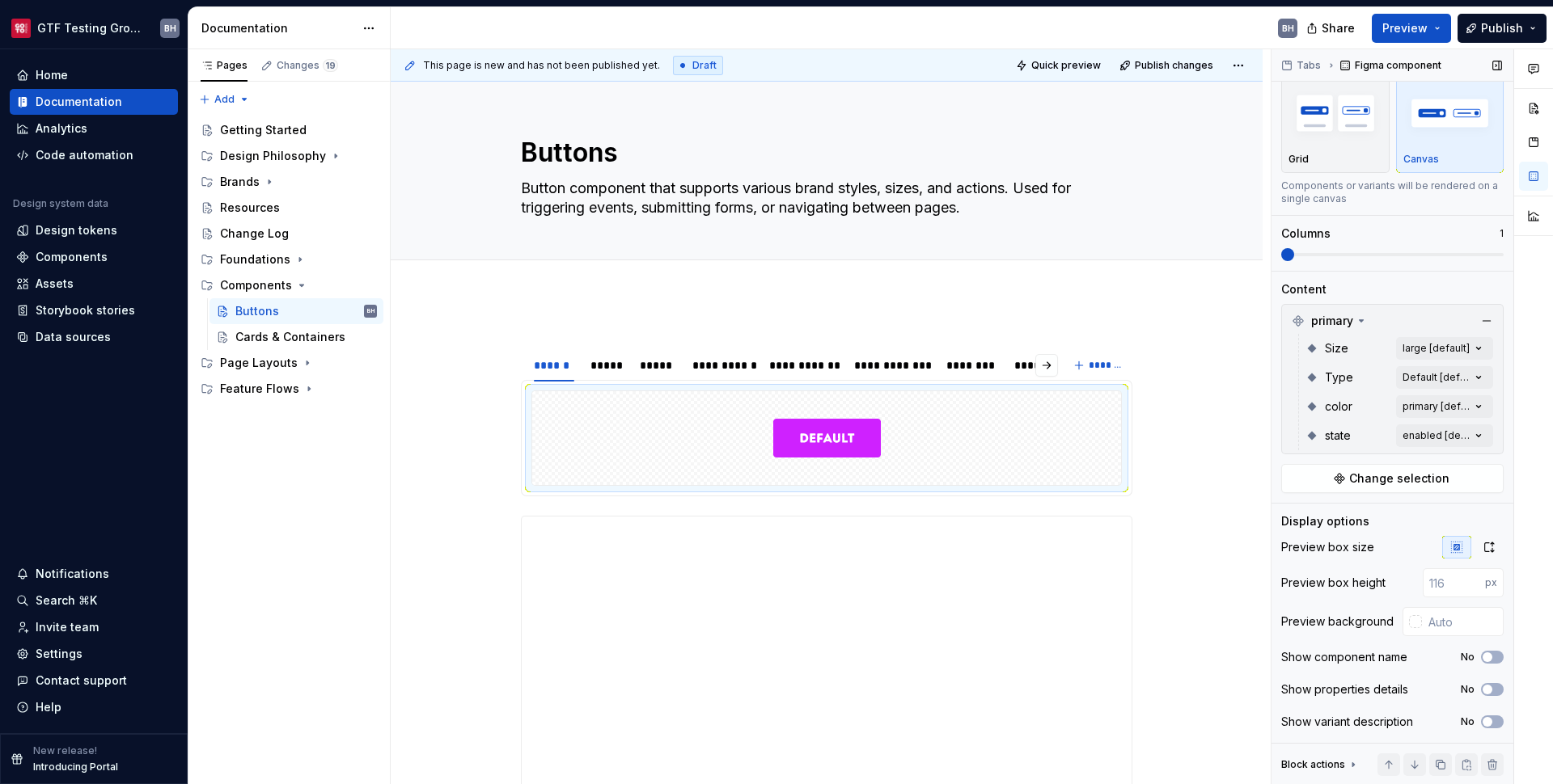
scroll to position [44, 0]
click at [1350, 761] on ul "No internet connection. Reconnect to ensure all of your changes are synced. Suc…" at bounding box center [1353, 771] width 398 height 26
click at [1316, 764] on ul "No internet connection. Reconnect to ensure all of your changes are synced. Suc…" at bounding box center [1353, 771] width 398 height 26
click at [1334, 629] on div "Preview background" at bounding box center [1338, 622] width 112 height 17
click at [1445, 615] on input "text" at bounding box center [1463, 622] width 82 height 29
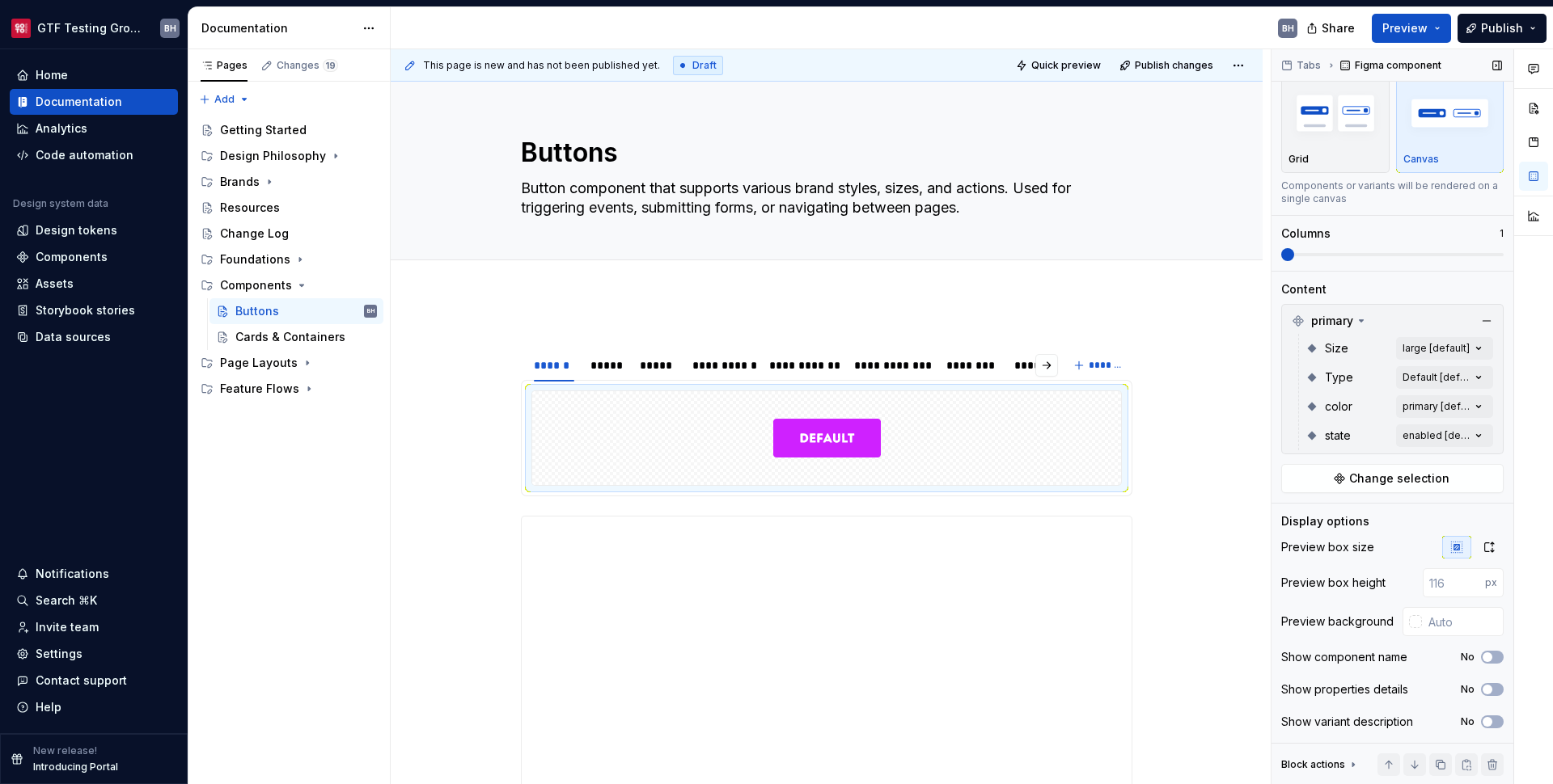
click at [1384, 624] on div "Preview background" at bounding box center [1338, 622] width 112 height 17
click at [1322, 623] on div "Preview background" at bounding box center [1338, 622] width 112 height 17
click at [1438, 618] on input "text" at bounding box center [1463, 622] width 82 height 29
click at [1430, 655] on div "Show component name No" at bounding box center [1393, 657] width 223 height 23
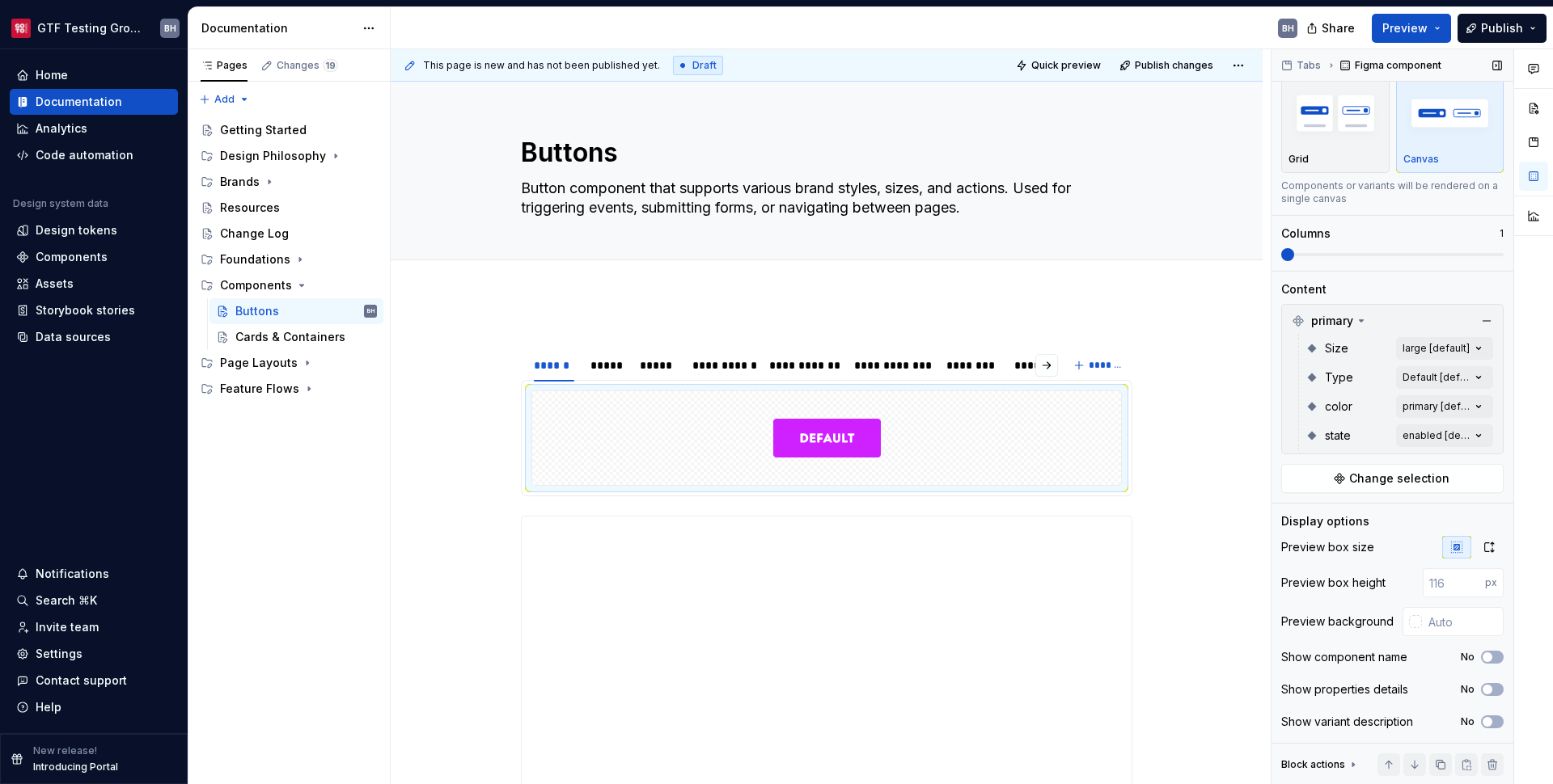
click at [1502, 657] on div "Tabs Figma component Variants Grid Canvas Components or variants will be render…" at bounding box center [1392, 376] width 242 height 736
click at [1488, 657] on button "No" at bounding box center [1492, 657] width 23 height 13
click at [1492, 657] on span "button" at bounding box center [1497, 657] width 10 height 10
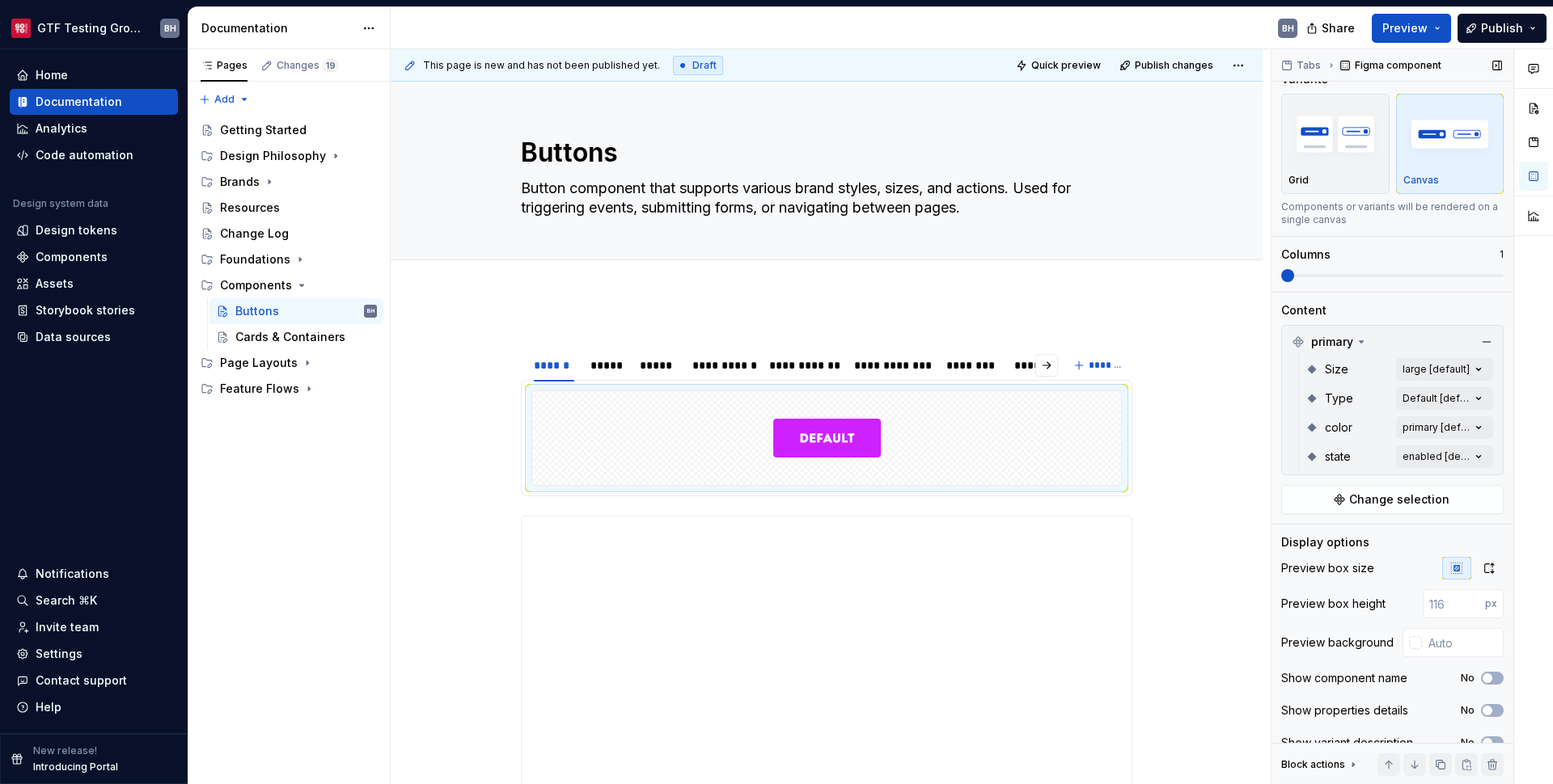
scroll to position [0, 0]
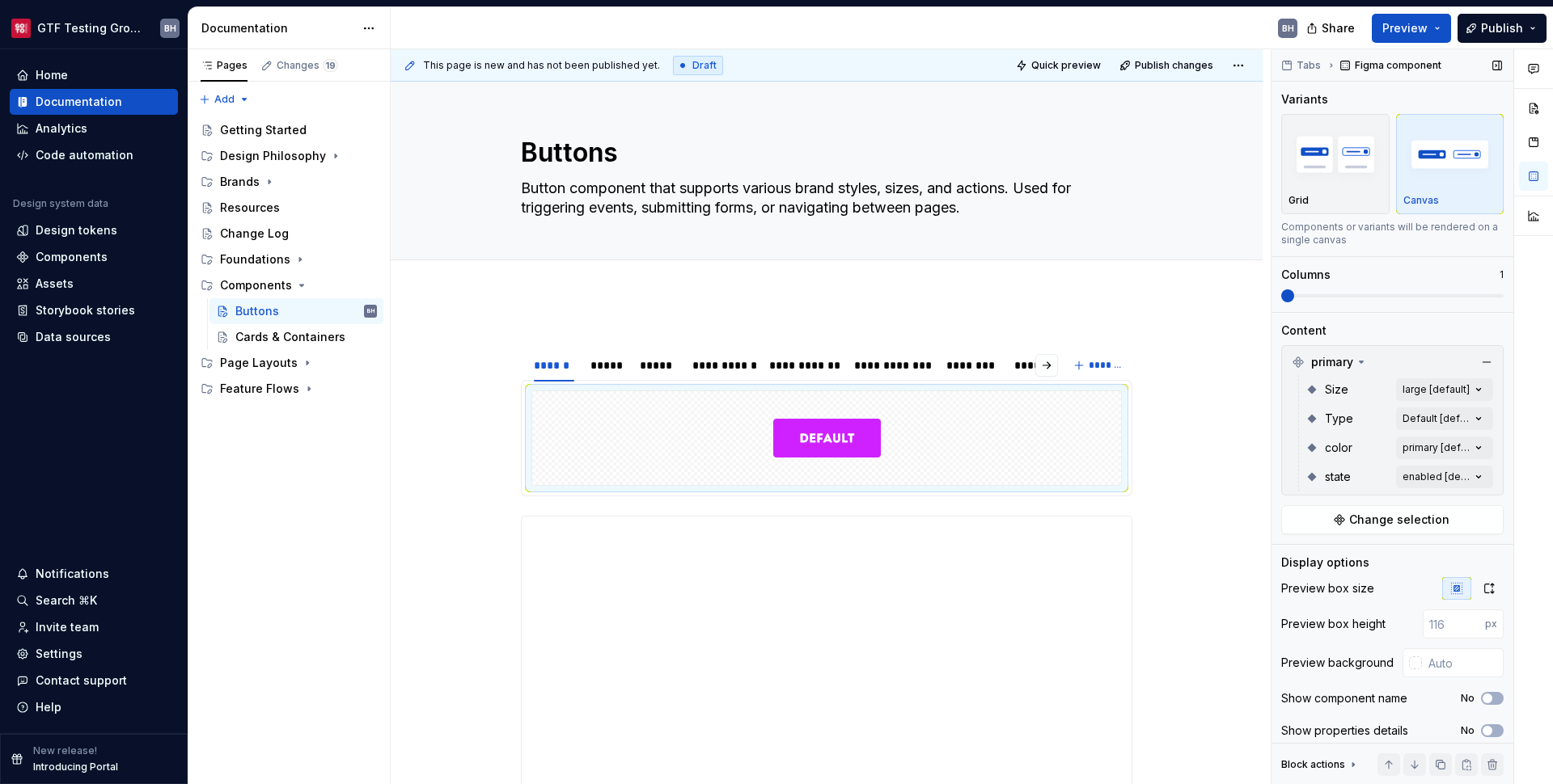
click at [1410, 67] on div "Figma component" at bounding box center [1392, 65] width 114 height 23
type textarea "*"
click at [933, 460] on div at bounding box center [827, 438] width 588 height 94
click at [933, 495] on div "**********" at bounding box center [827, 437] width 611 height 117
click at [939, 470] on div at bounding box center [827, 438] width 588 height 94
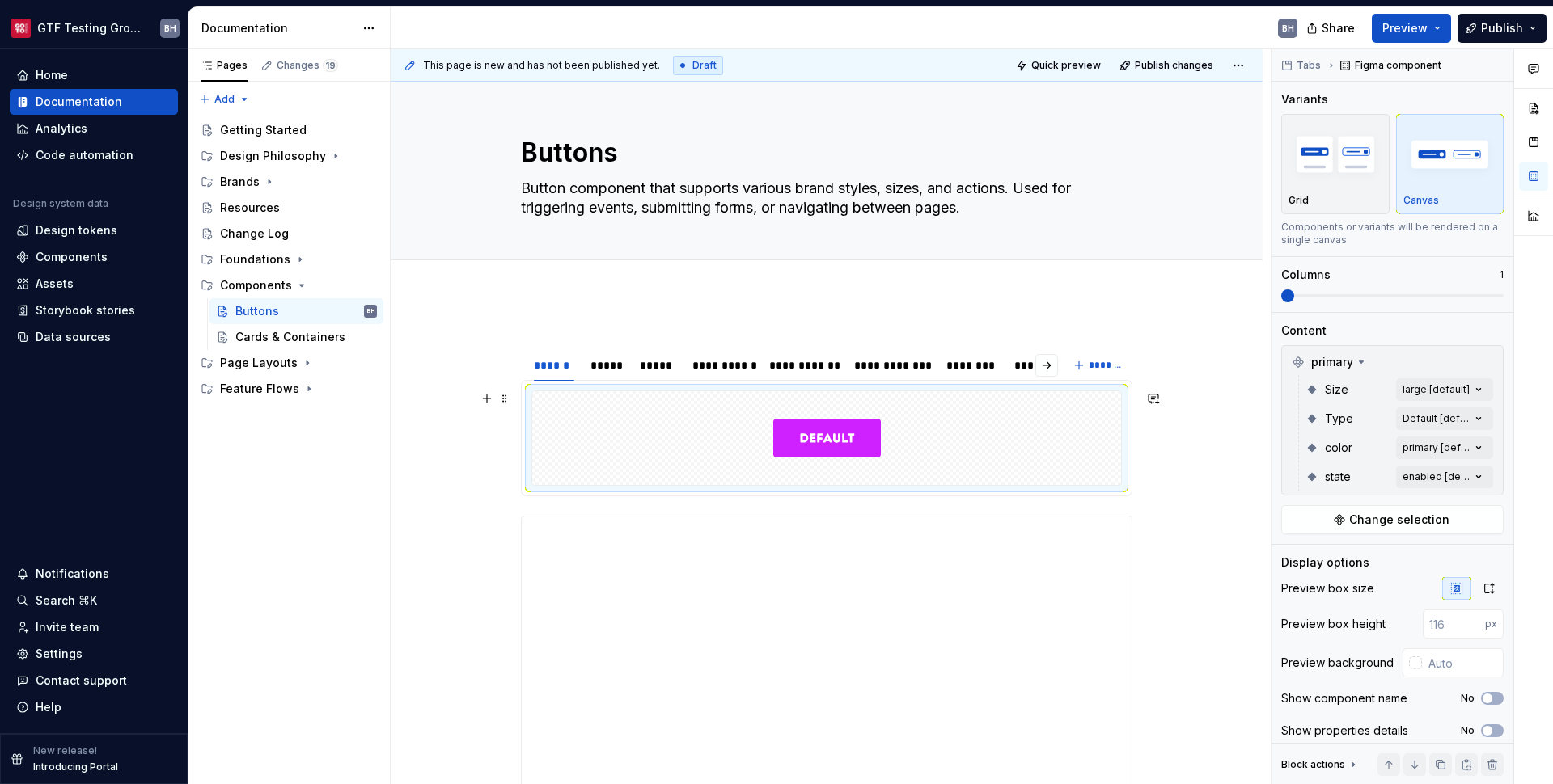
click at [939, 470] on div at bounding box center [827, 438] width 588 height 94
click at [484, 402] on button "button" at bounding box center [486, 398] width 23 height 23
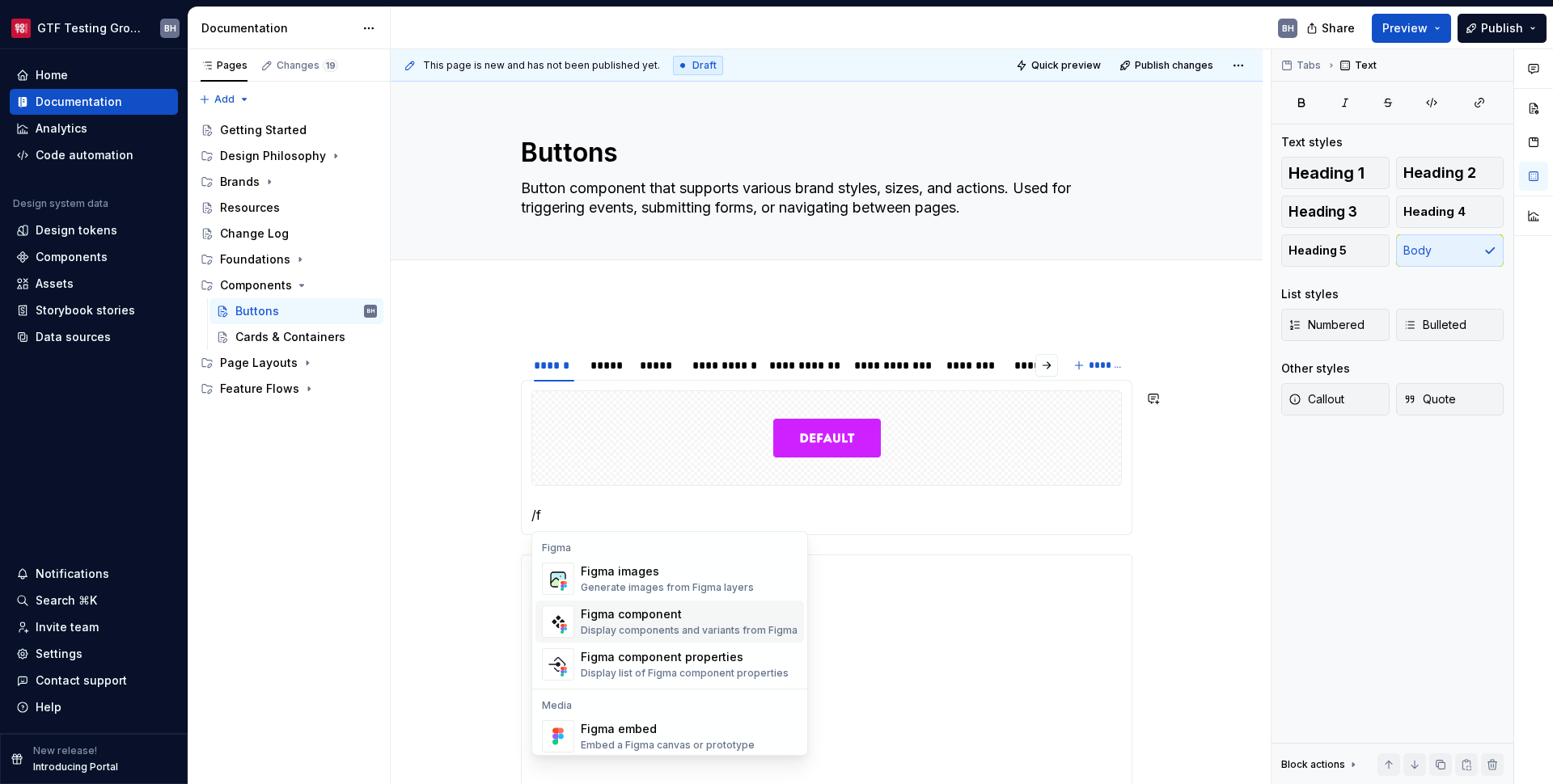
click at [611, 625] on div "Display components and variants from Figma" at bounding box center [690, 631] width 217 height 13
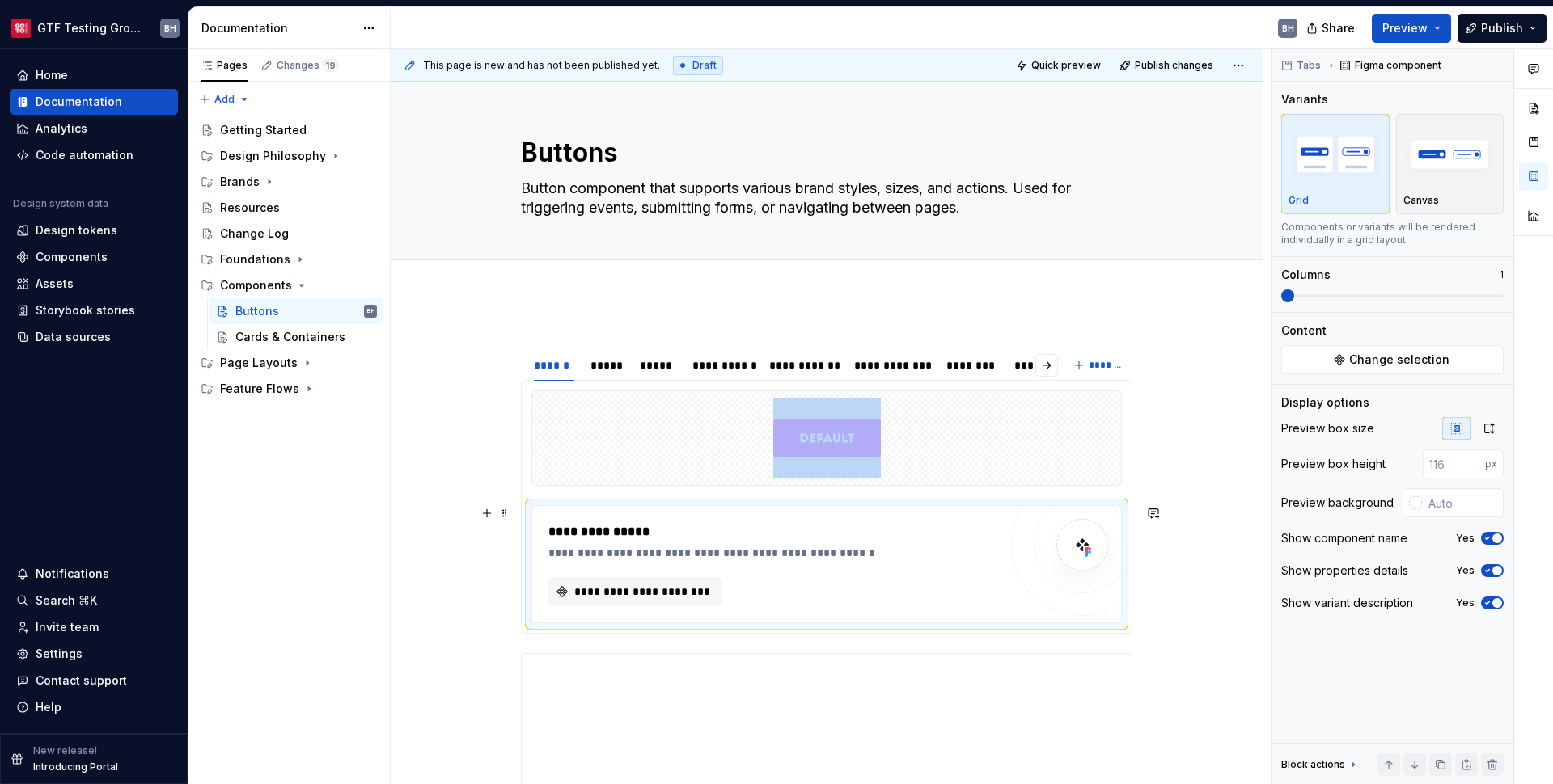
click at [1087, 537] on img at bounding box center [1082, 544] width 32 height 32
click at [689, 598] on span "**********" at bounding box center [642, 592] width 140 height 17
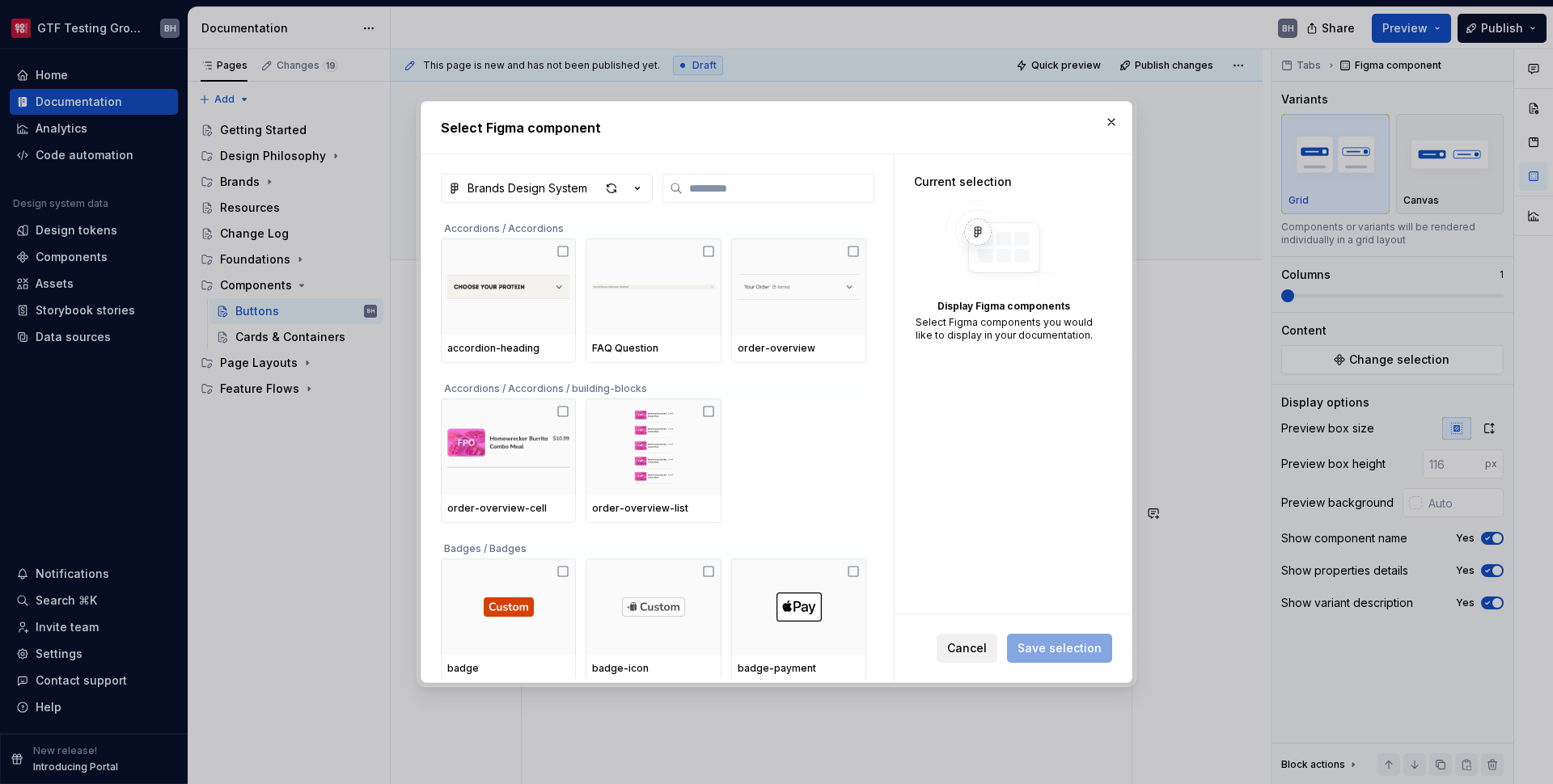
click at [966, 646] on span "Cancel" at bounding box center [966, 649] width 40 height 17
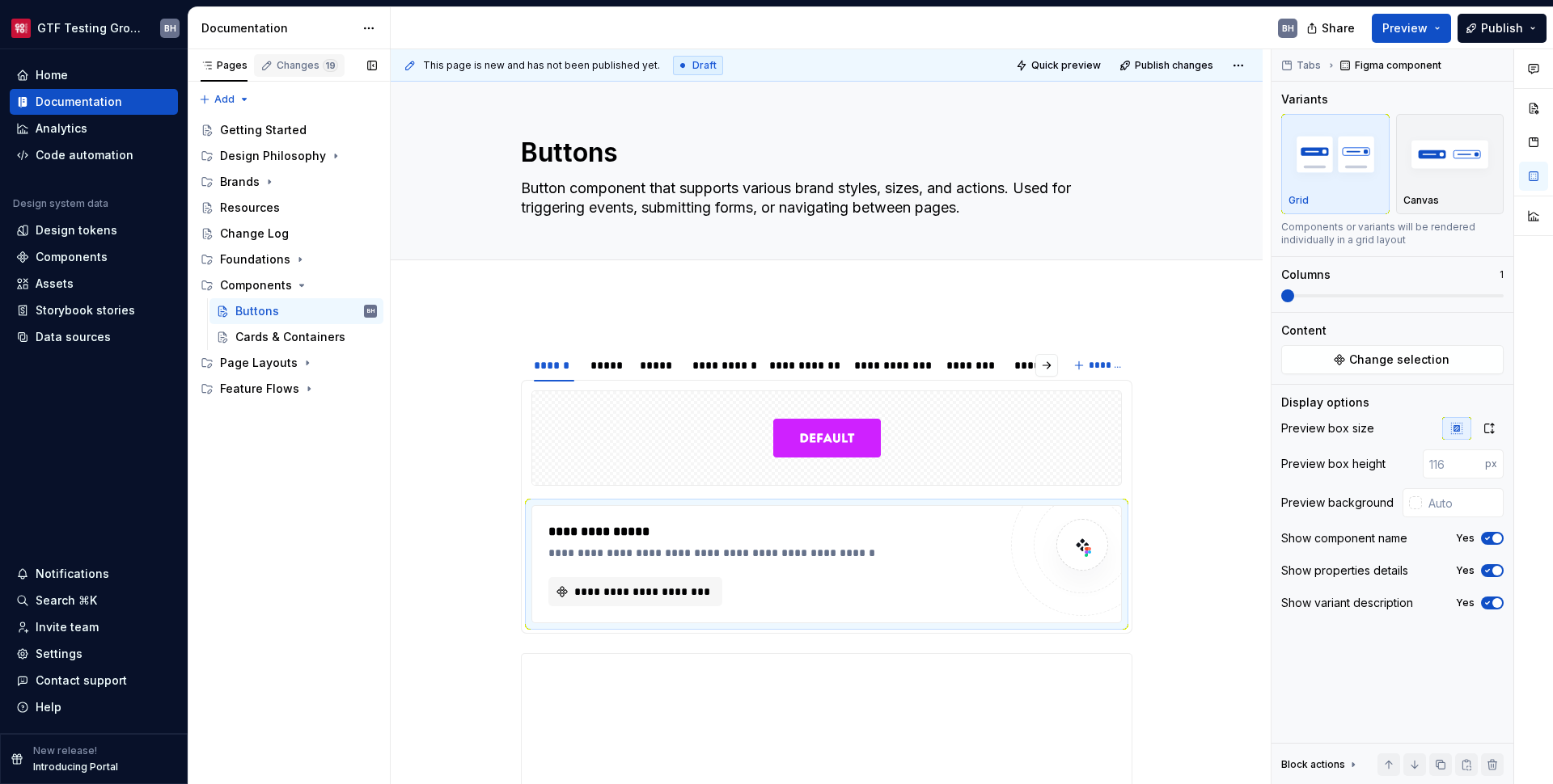
click at [299, 68] on div "Changes 19" at bounding box center [307, 65] width 62 height 13
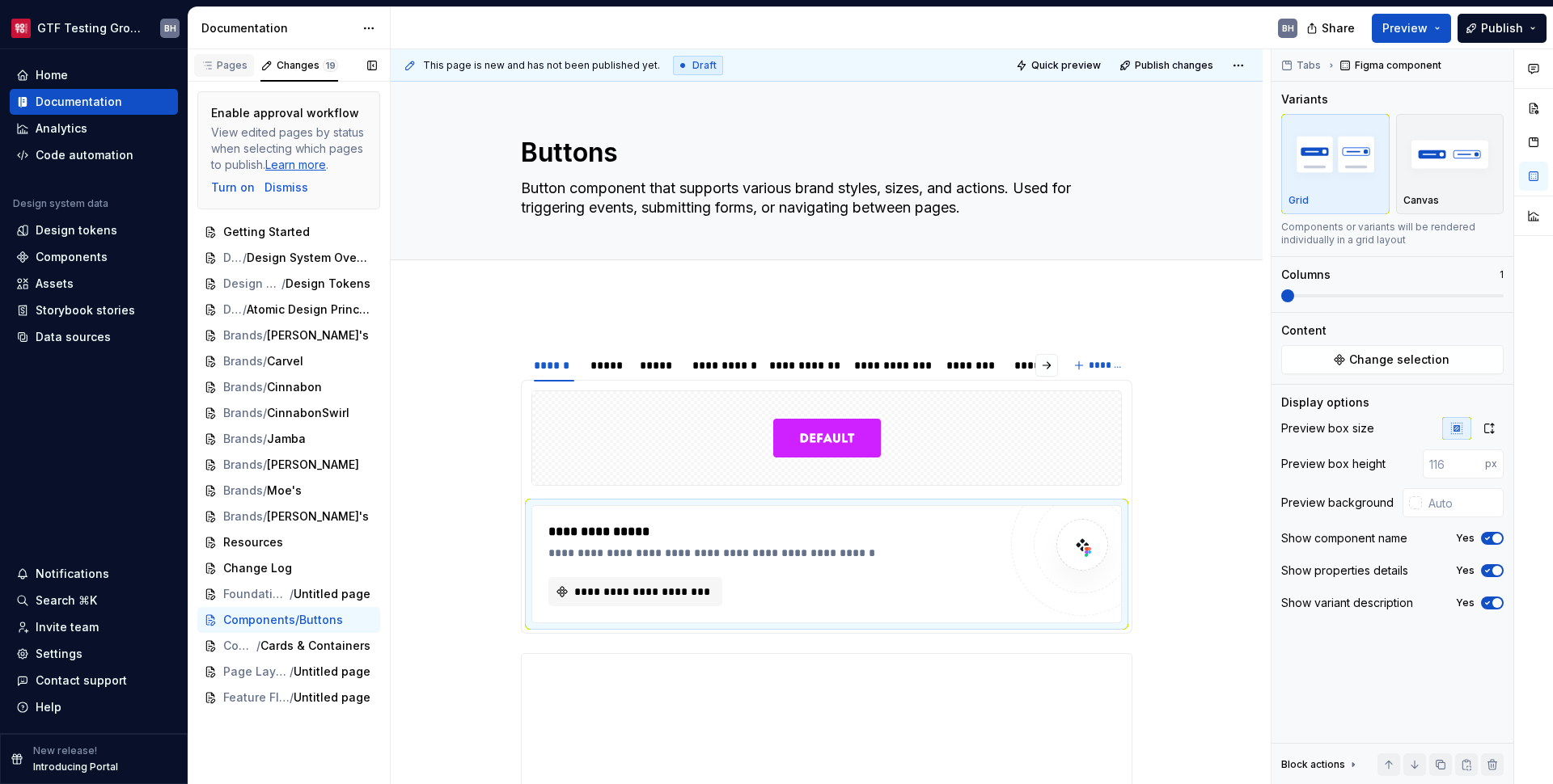
click at [226, 66] on div "Pages" at bounding box center [223, 65] width 47 height 13
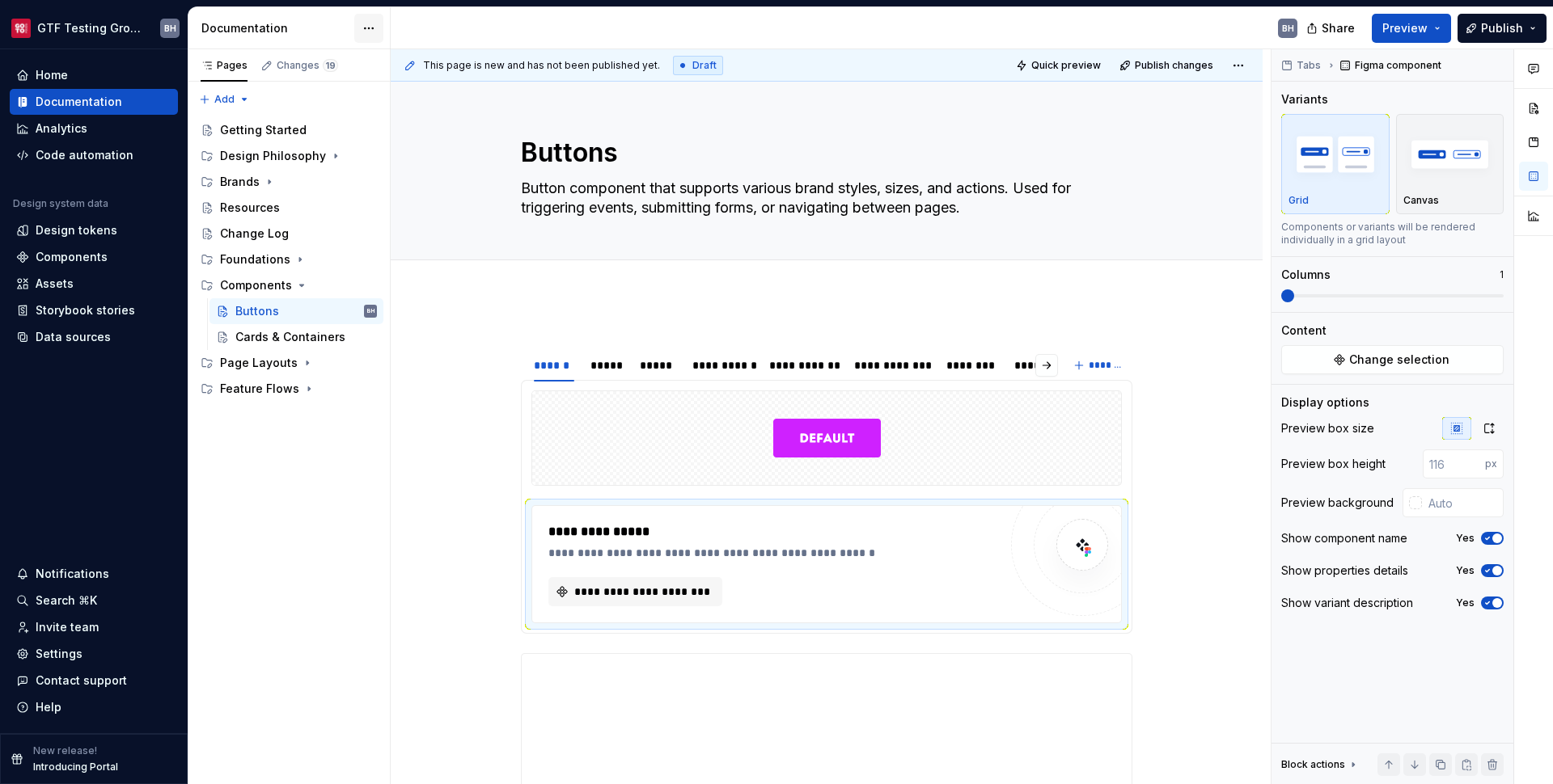
click at [361, 30] on html "GTF Testing Grounds BH Home Documentation Analytics Code automation Design syst…" at bounding box center [776, 392] width 1553 height 784
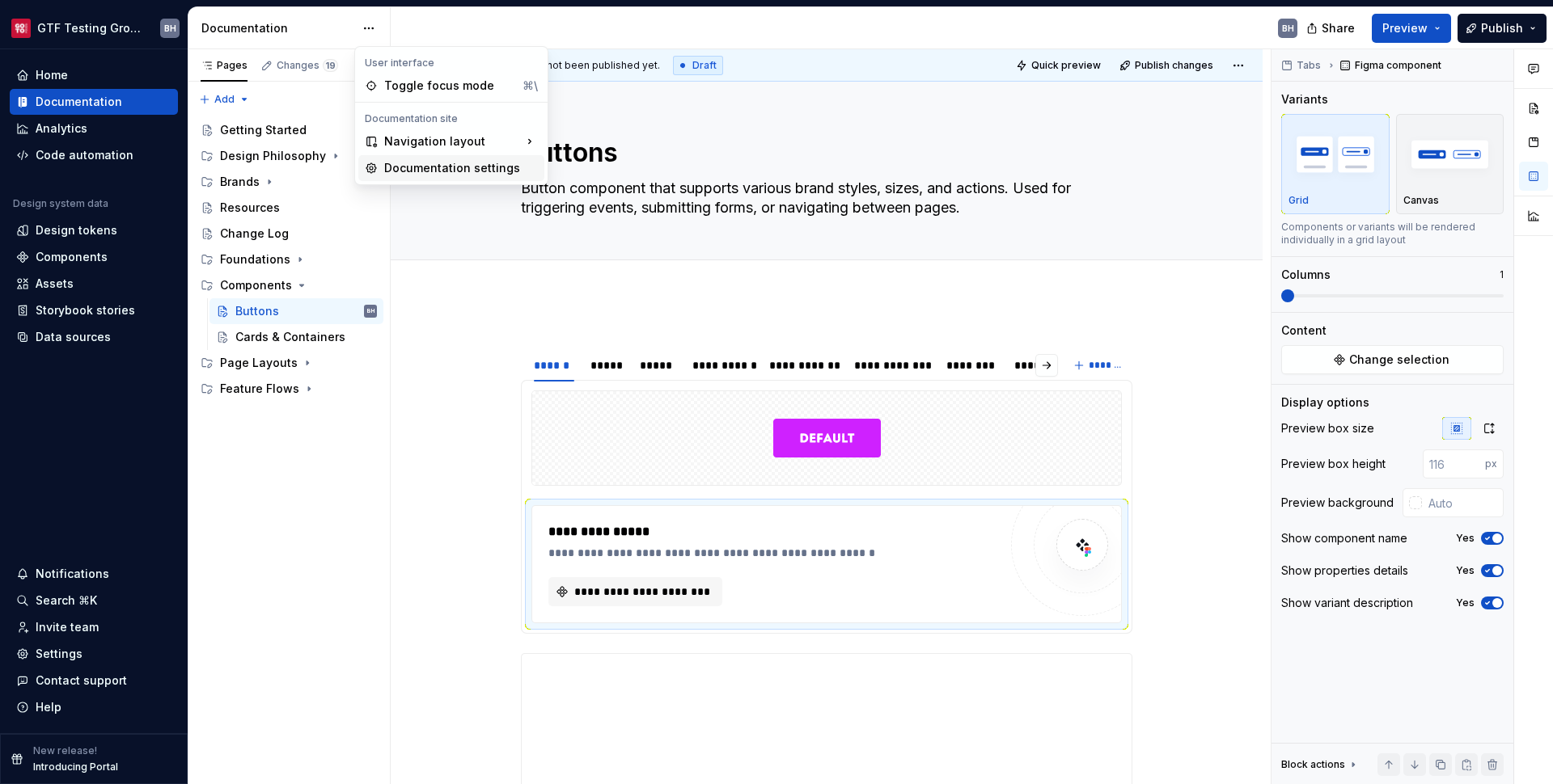
click at [394, 165] on div "Documentation settings" at bounding box center [461, 168] width 154 height 17
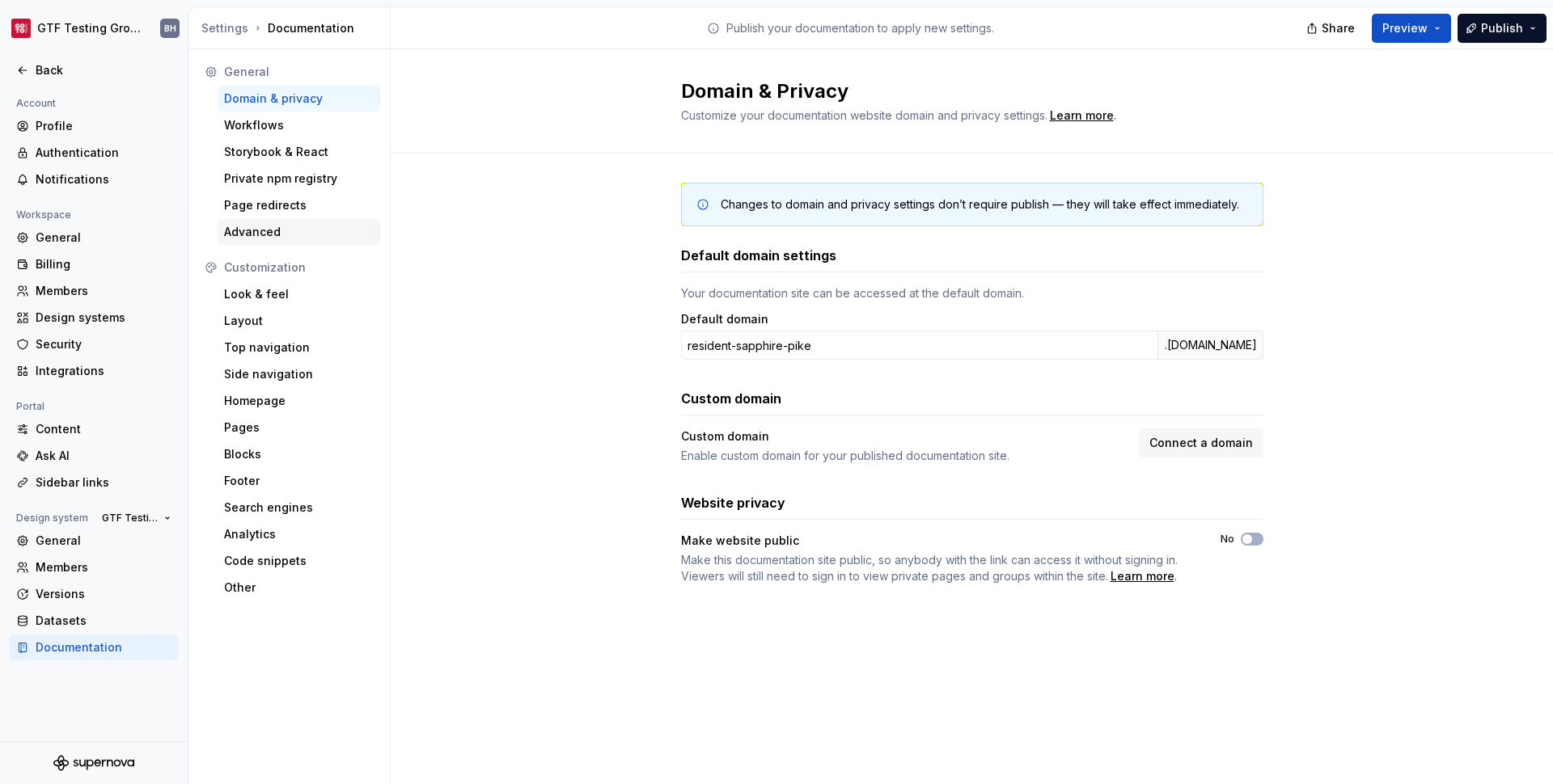
click at [269, 240] on div "Advanced" at bounding box center [299, 232] width 163 height 26
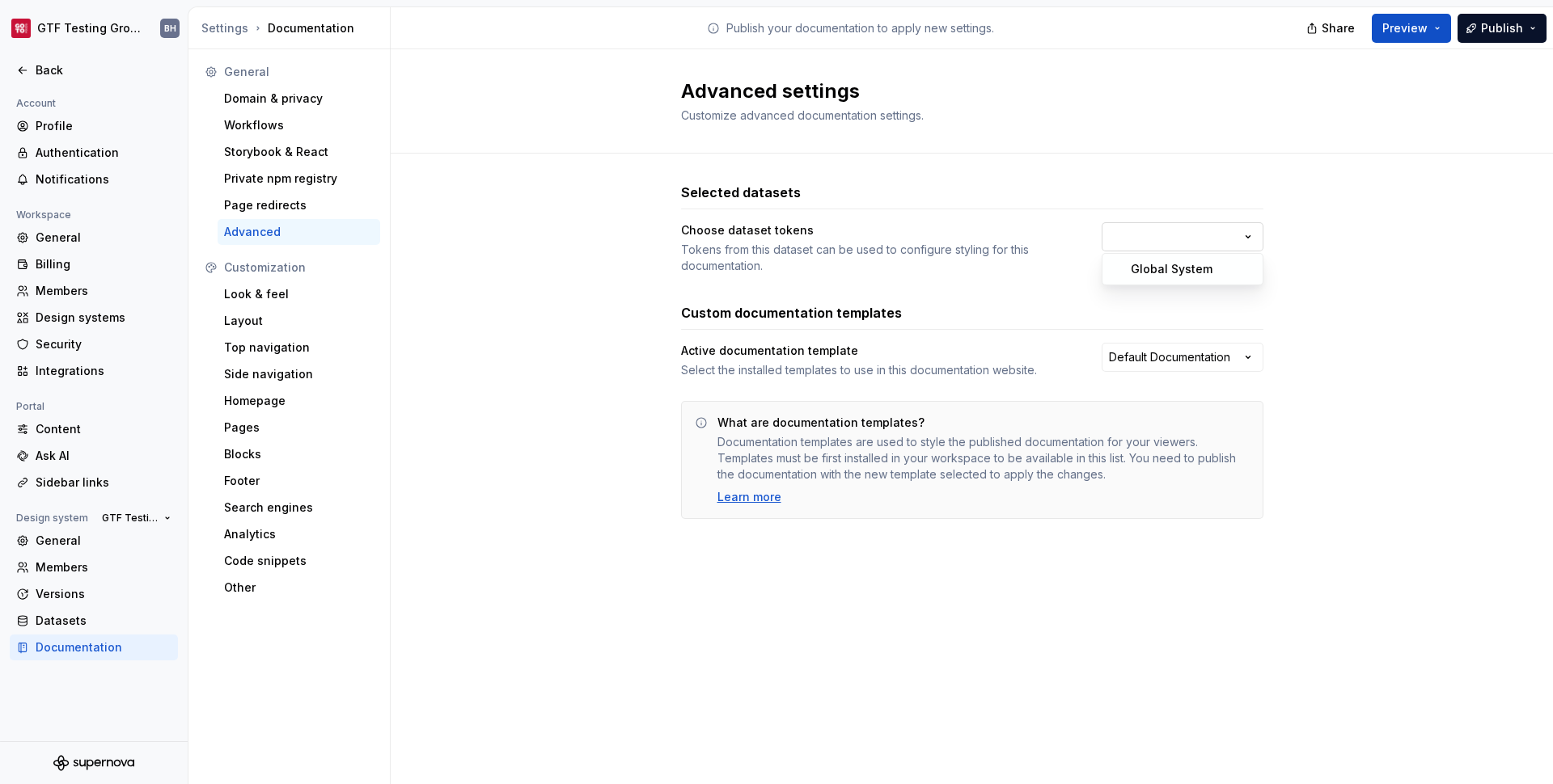
click at [1228, 242] on html "GTF Testing Grounds BH Back Account Profile Authentication Notifications Worksp…" at bounding box center [776, 392] width 1553 height 784
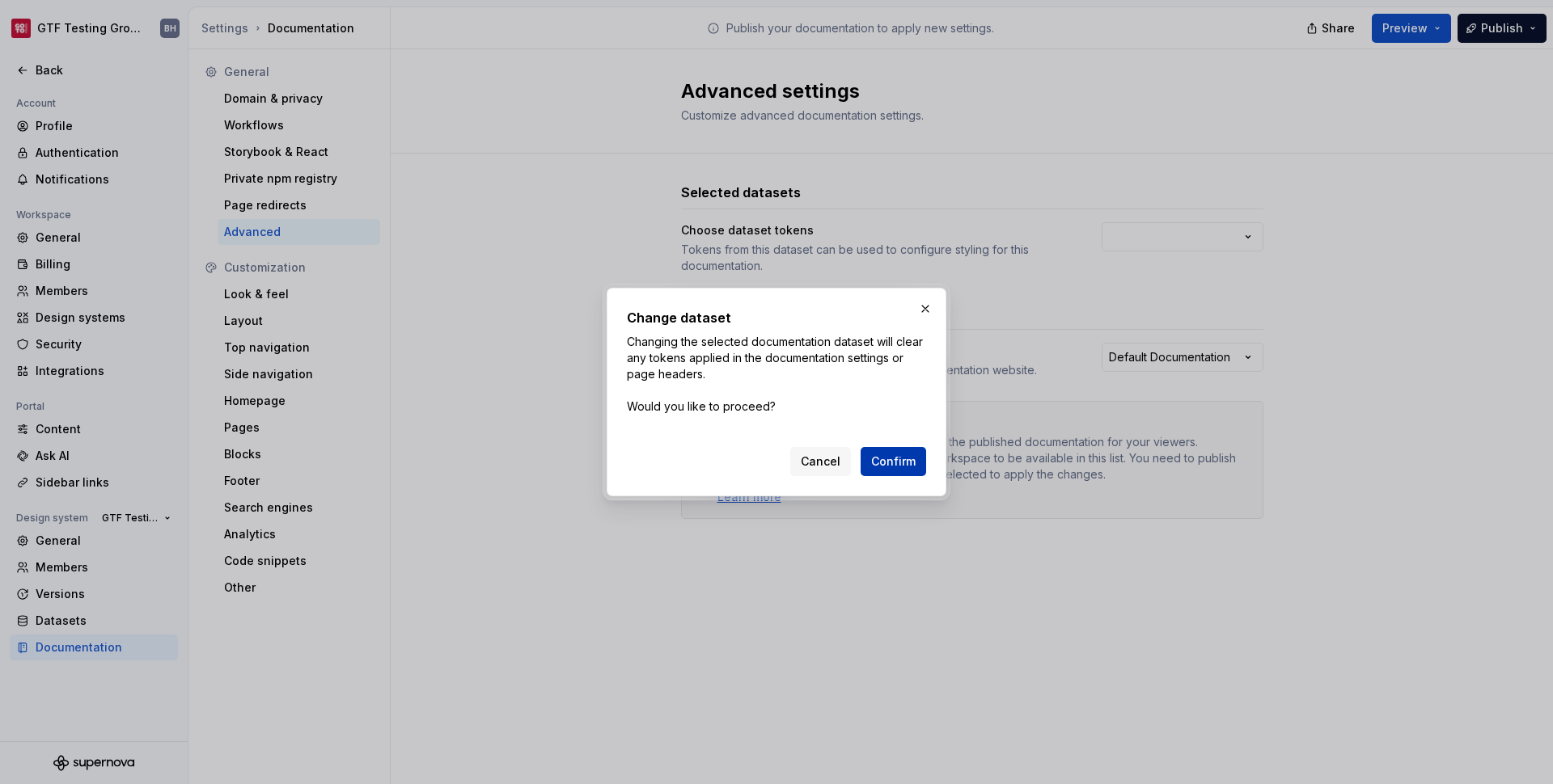
click at [901, 465] on span "Confirm" at bounding box center [894, 462] width 44 height 17
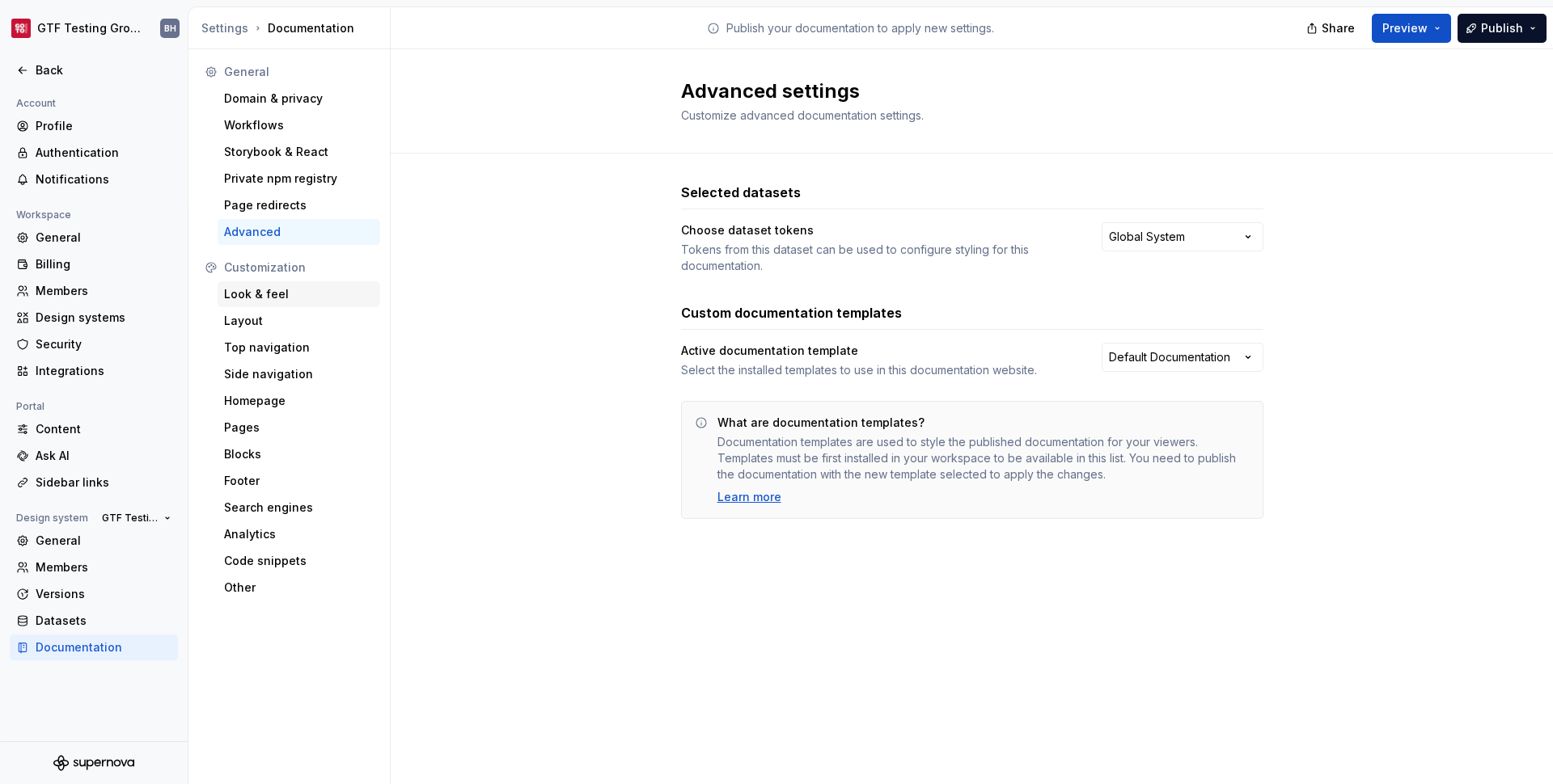
click at [258, 290] on div "Look & feel" at bounding box center [299, 294] width 150 height 17
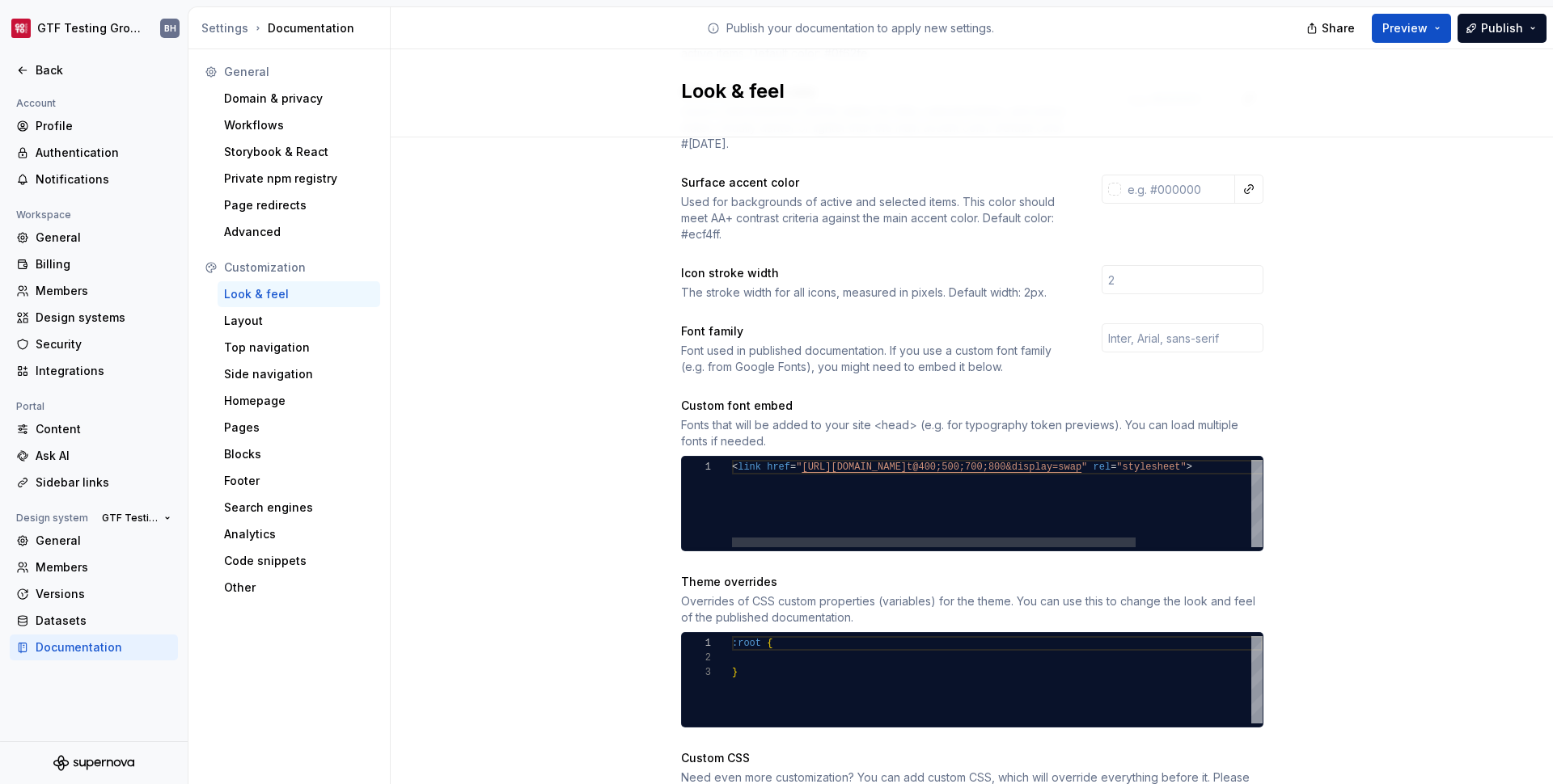
scroll to position [521, 0]
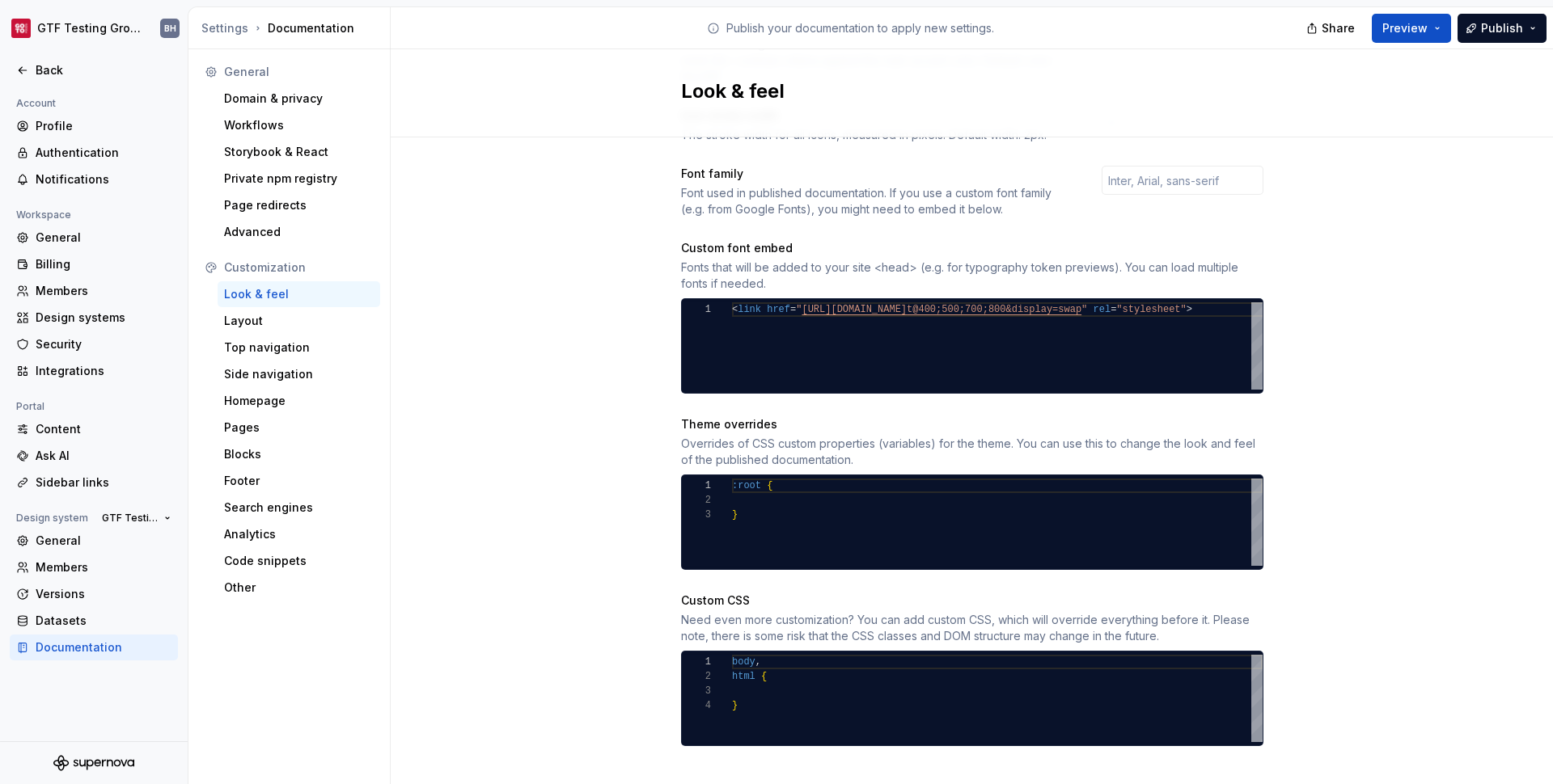
click at [1007, 436] on div "Overrides of CSS custom properties (variables) for the theme. You can use this …" at bounding box center [972, 451] width 582 height 32
click at [818, 479] on div ":root { }" at bounding box center [997, 522] width 531 height 87
click at [236, 308] on div "Layout" at bounding box center [299, 321] width 163 height 26
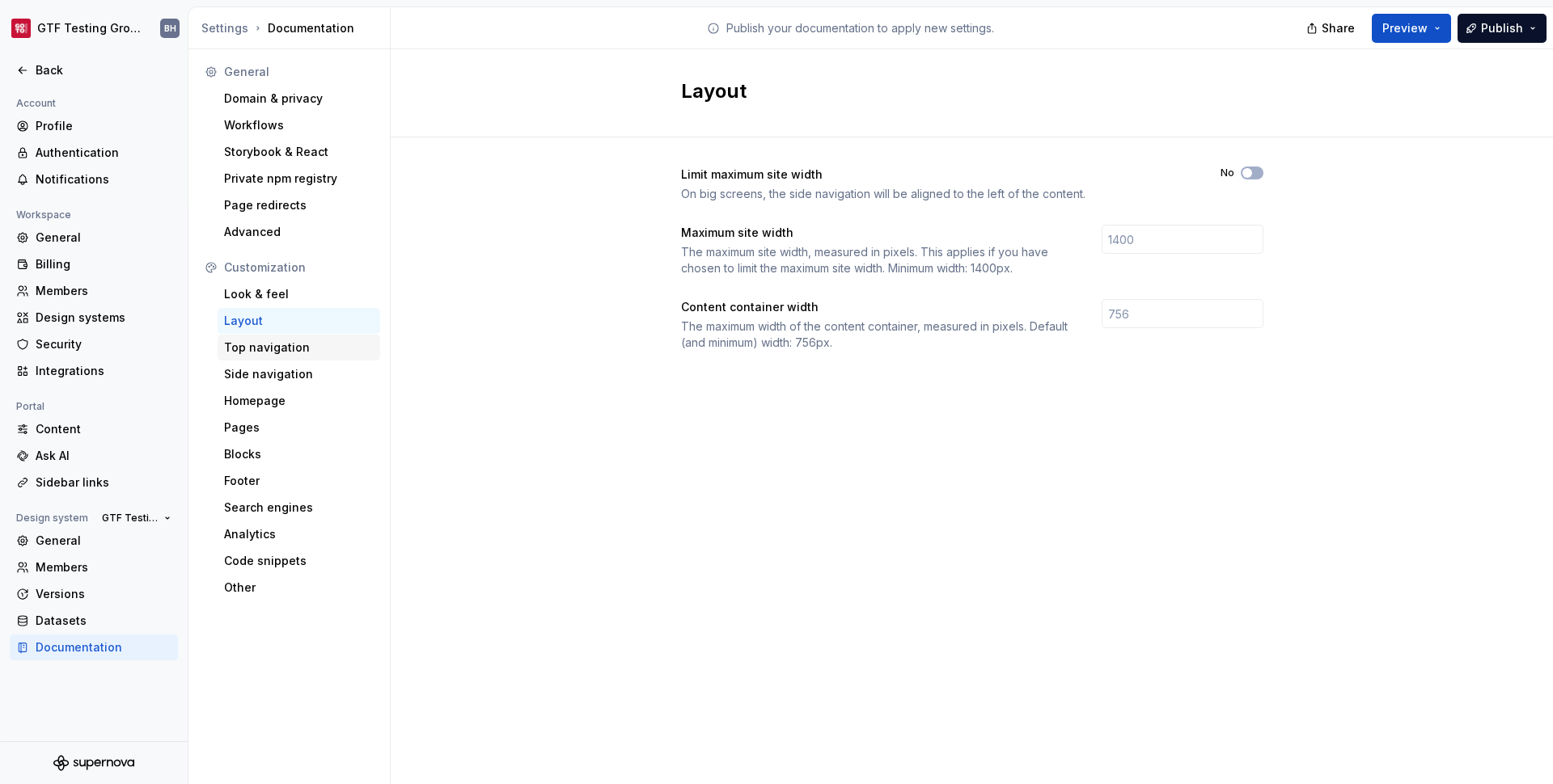
click at [242, 335] on div "Top navigation" at bounding box center [299, 347] width 163 height 26
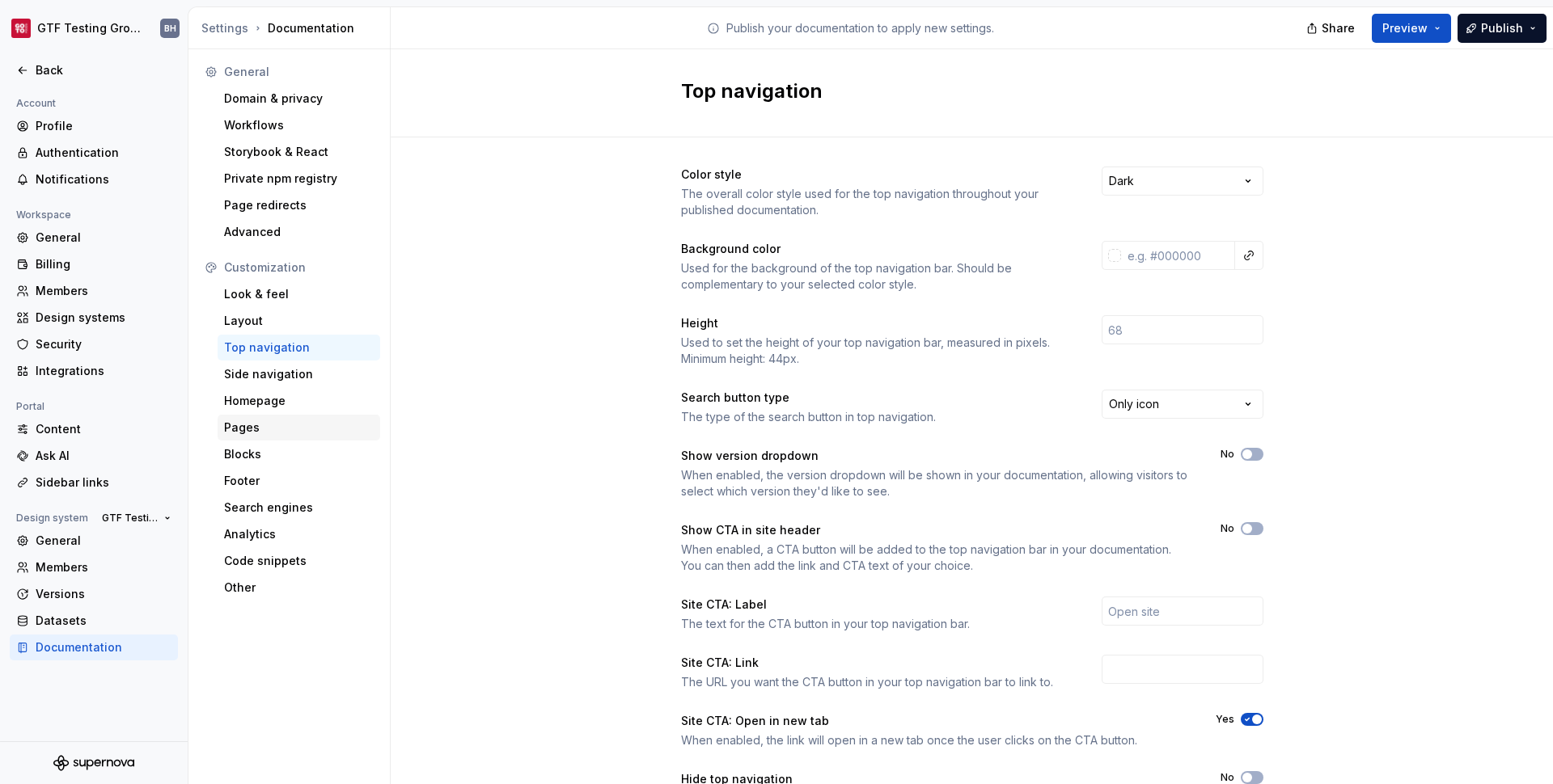
click at [254, 422] on div "Pages" at bounding box center [299, 428] width 150 height 17
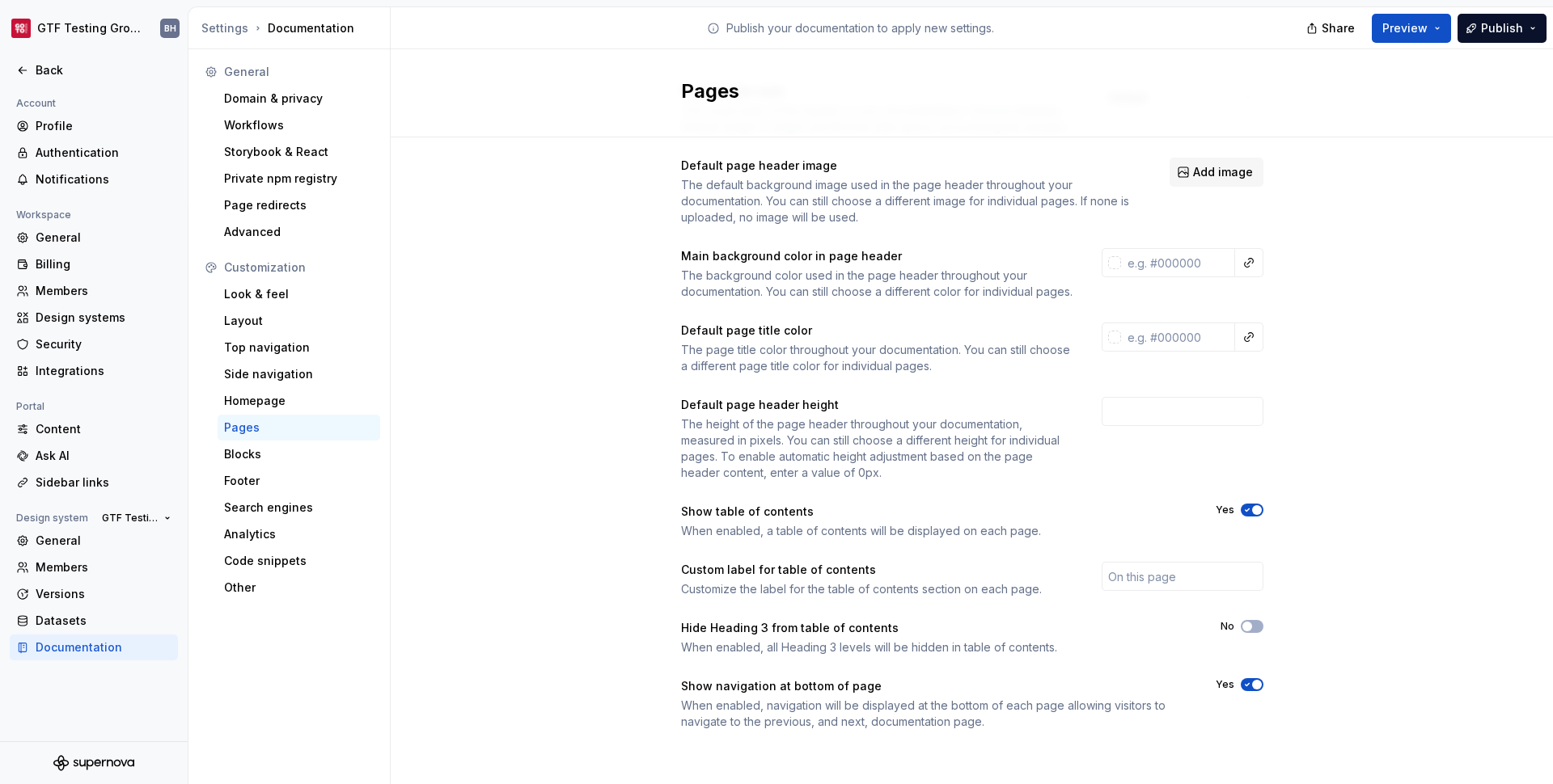
scroll to position [99, 0]
click at [273, 448] on div "Blocks" at bounding box center [299, 455] width 150 height 17
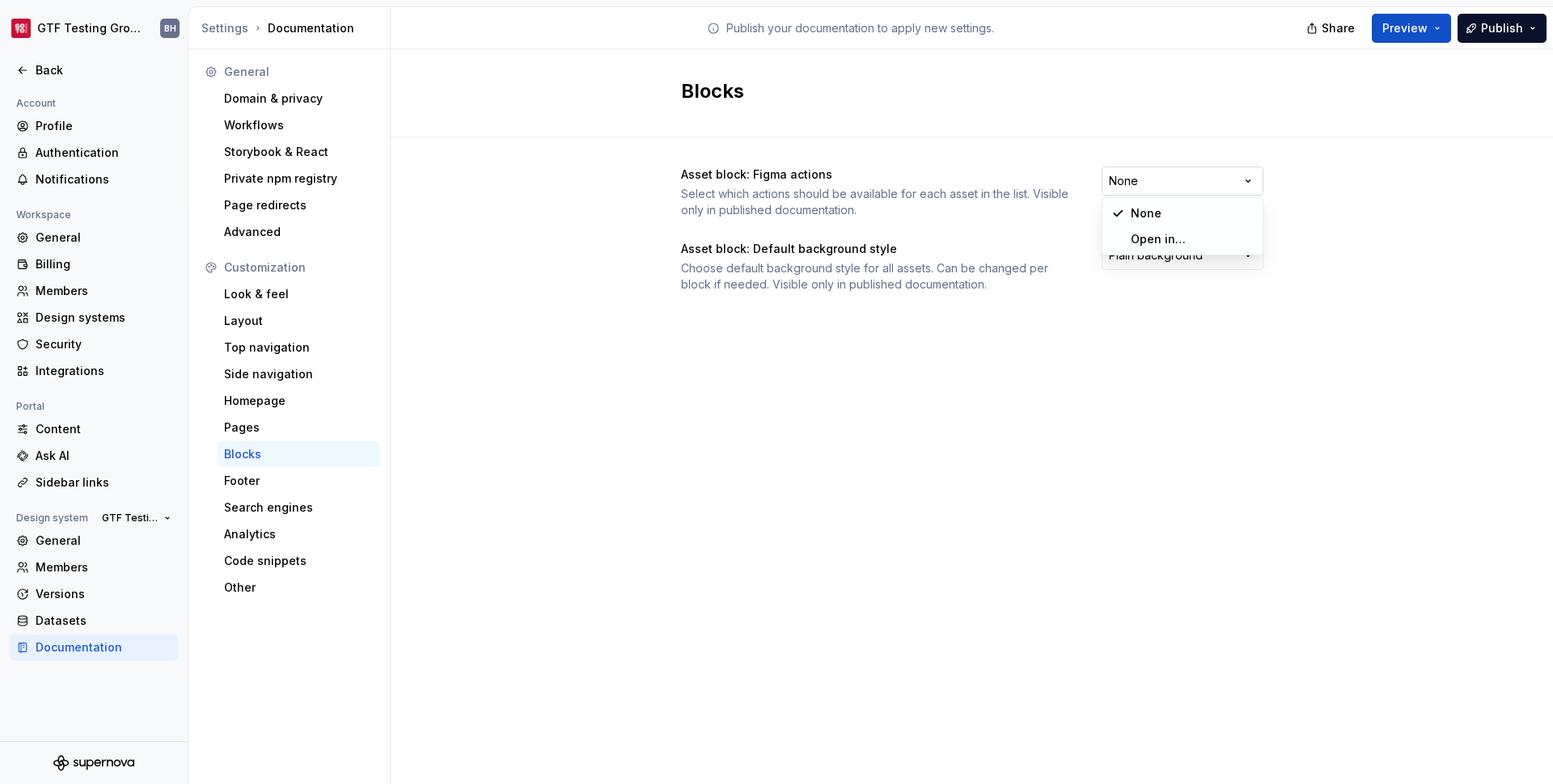
click at [1180, 170] on html "GTF Testing Grounds BH Back Account Profile Authentication Notifications Worksp…" at bounding box center [776, 392] width 1553 height 784
click at [1316, 188] on html "GTF Testing Grounds BH Back Account Profile Authentication Notifications Worksp…" at bounding box center [776, 392] width 1553 height 784
click at [1233, 263] on html "GTF Testing Grounds BH Back Account Profile Authentication Notifications Worksp…" at bounding box center [776, 392] width 1553 height 784
click at [246, 585] on div "Other" at bounding box center [299, 588] width 150 height 17
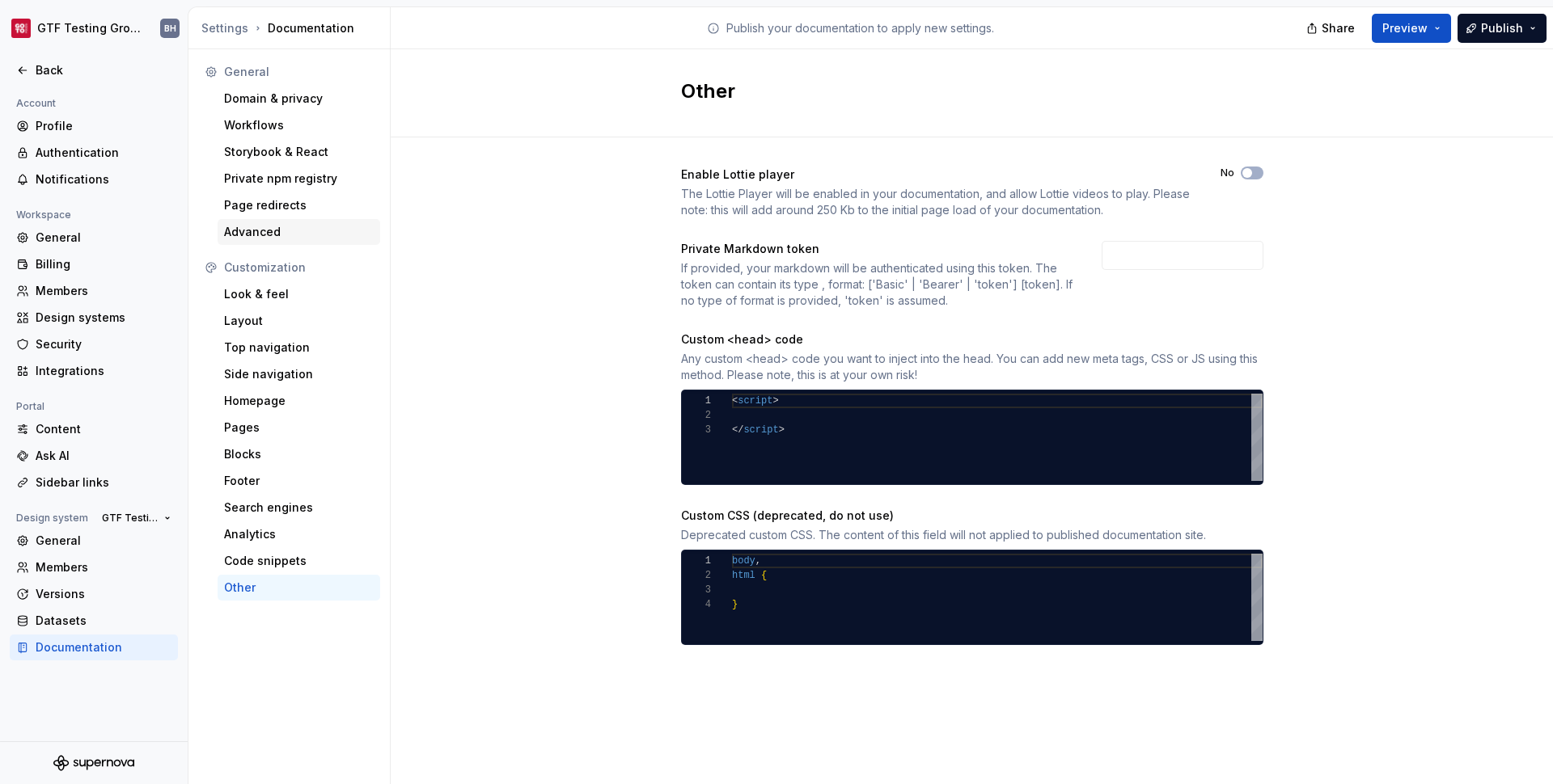
click at [257, 228] on div "Advanced" at bounding box center [299, 233] width 150 height 17
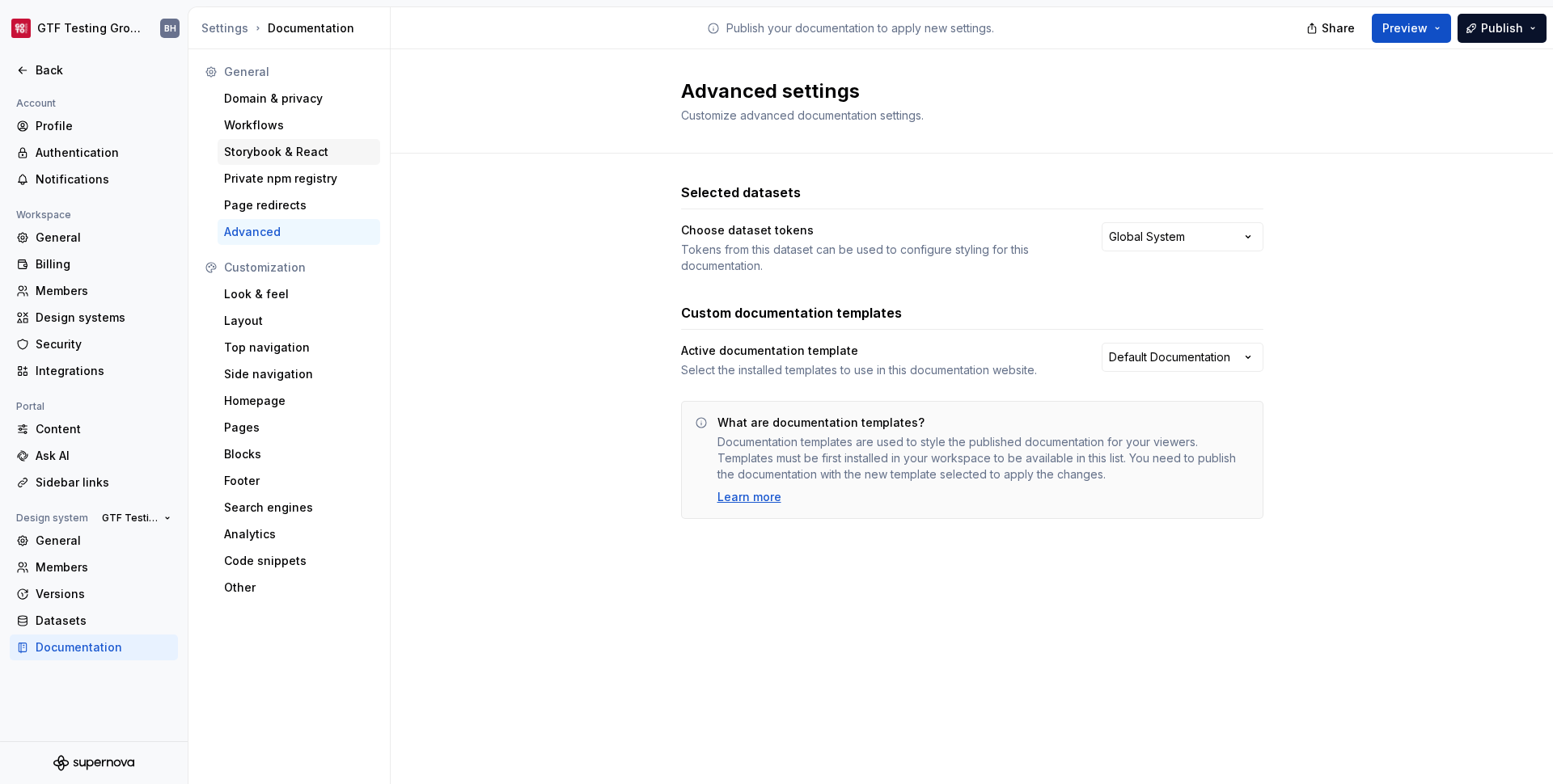
click at [259, 154] on div "Storybook & React" at bounding box center [299, 153] width 150 height 17
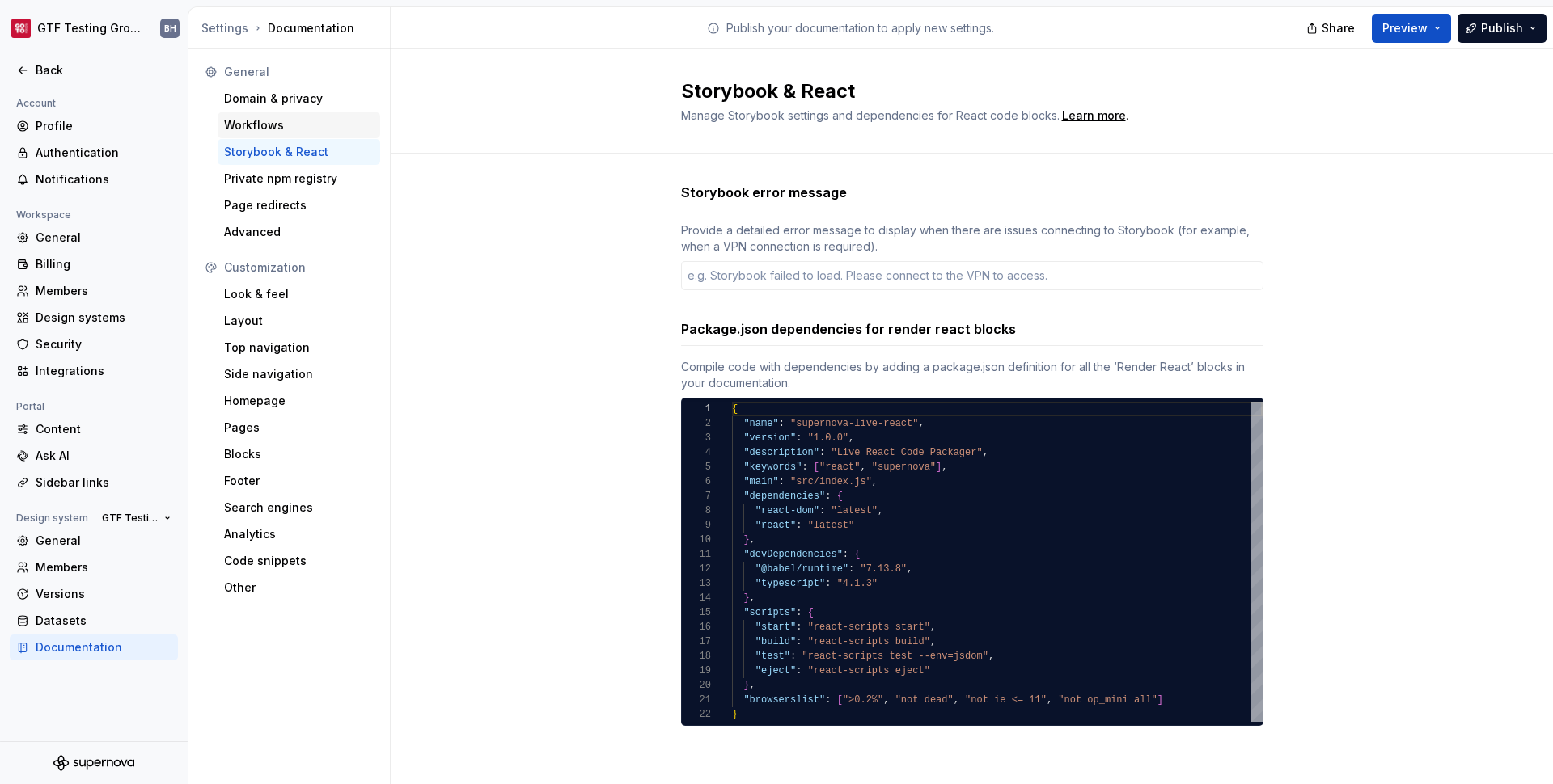
click at [258, 119] on div "Workflows" at bounding box center [299, 126] width 150 height 17
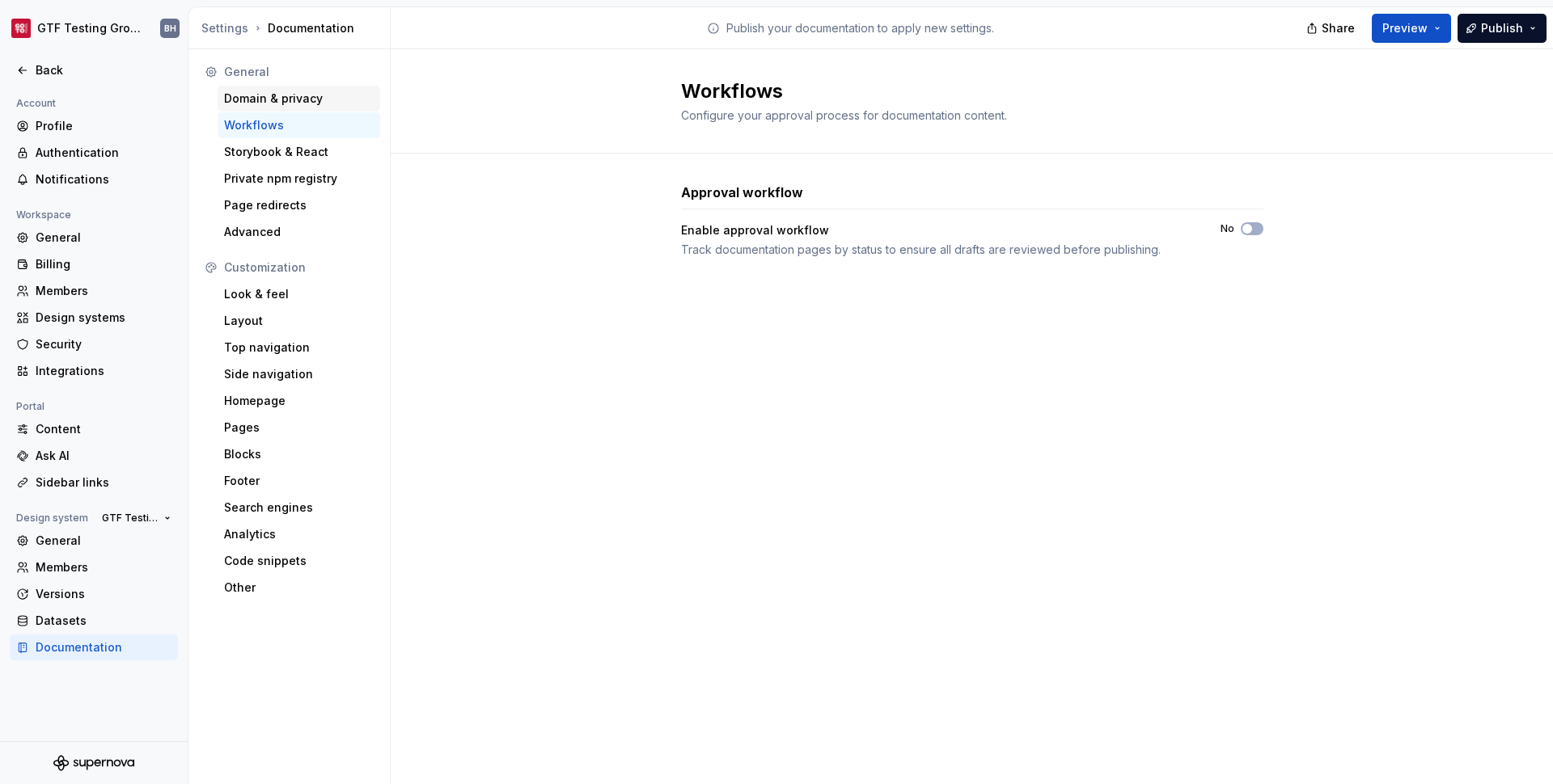
click at [259, 104] on div "Domain & privacy" at bounding box center [299, 99] width 150 height 17
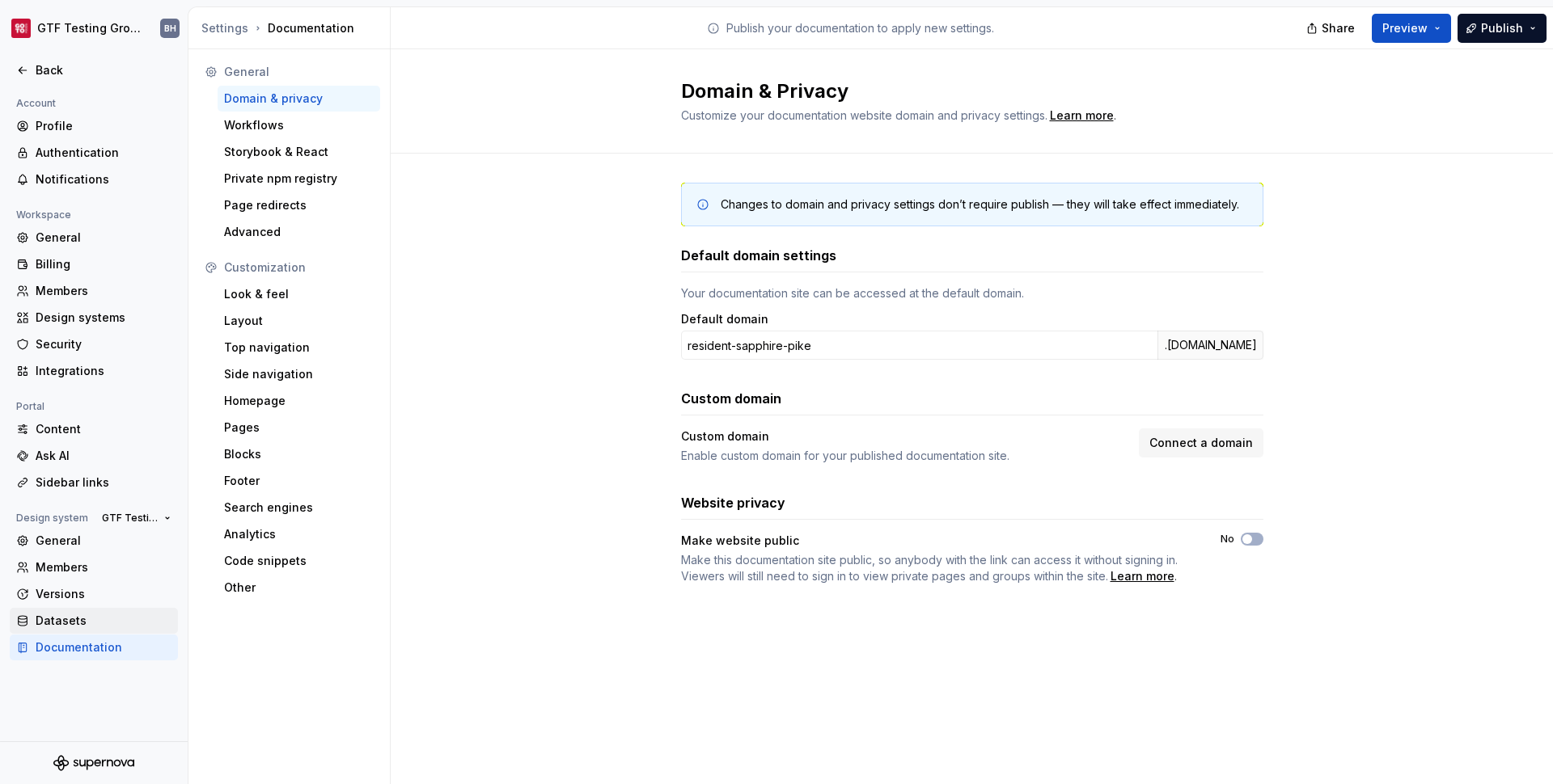
click at [57, 622] on div "Datasets" at bounding box center [104, 621] width 136 height 17
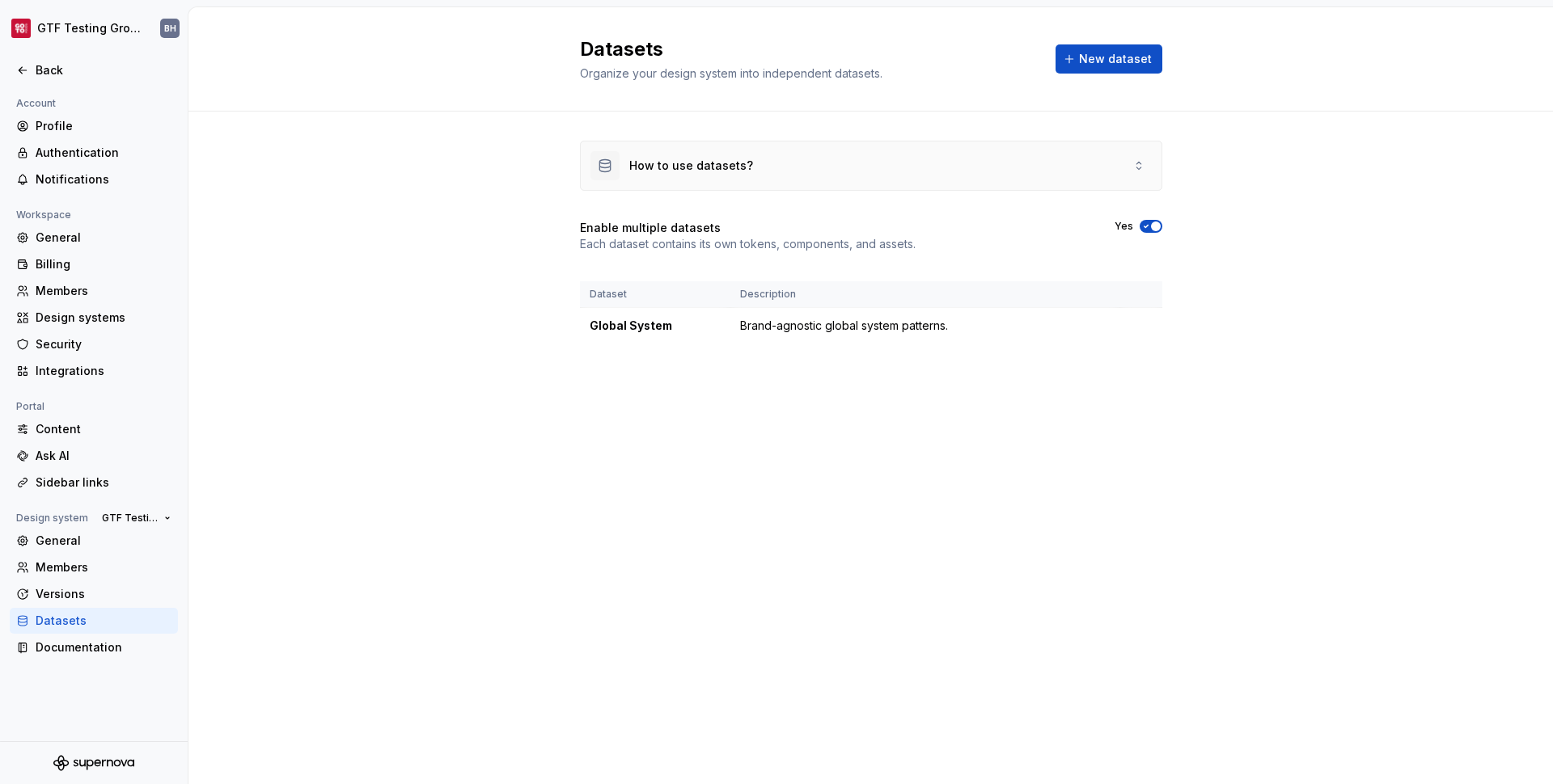
click at [982, 176] on div "How to use datasets?" at bounding box center [872, 165] width 581 height 49
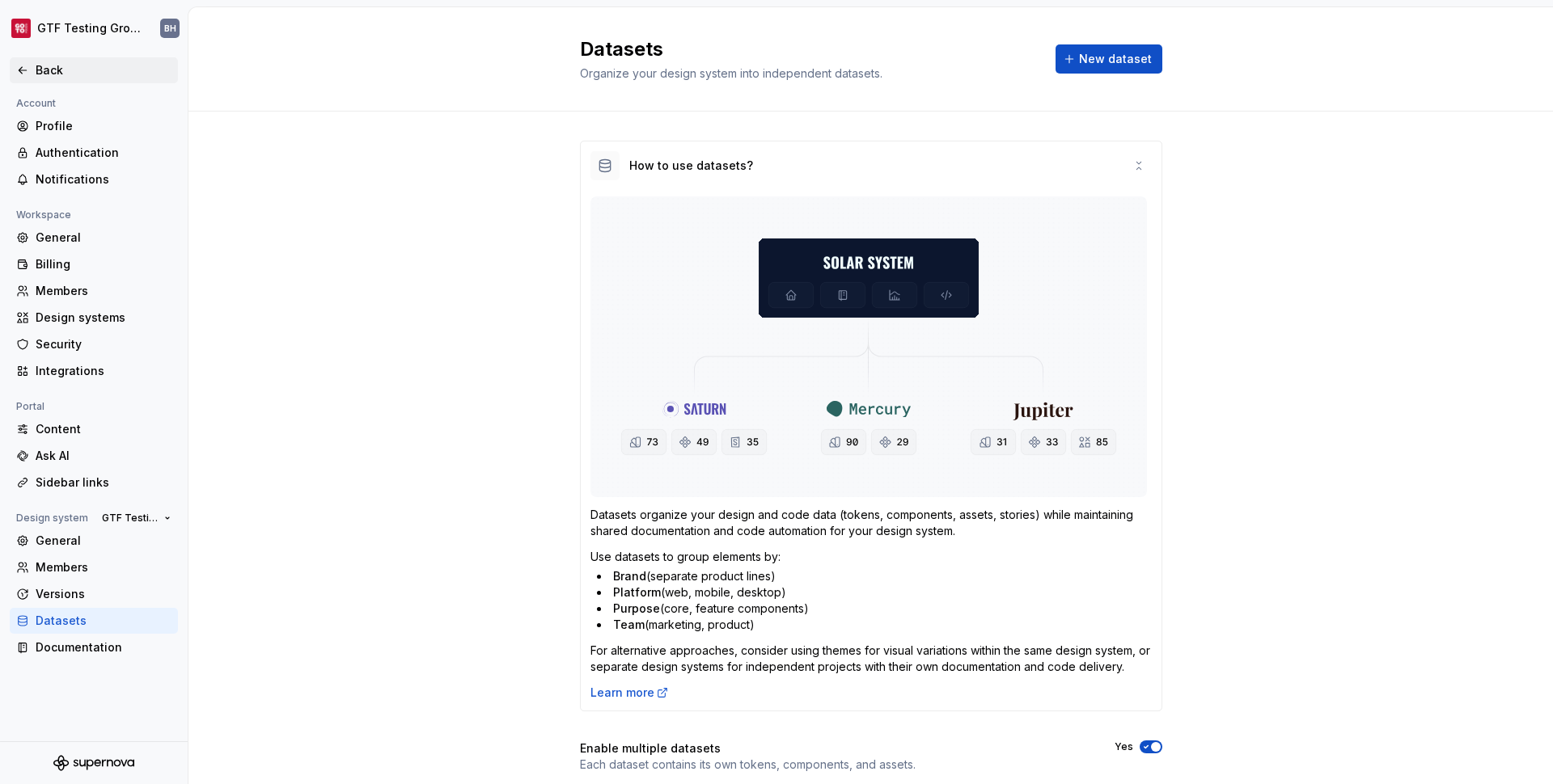
click at [64, 69] on div "Back" at bounding box center [104, 71] width 136 height 17
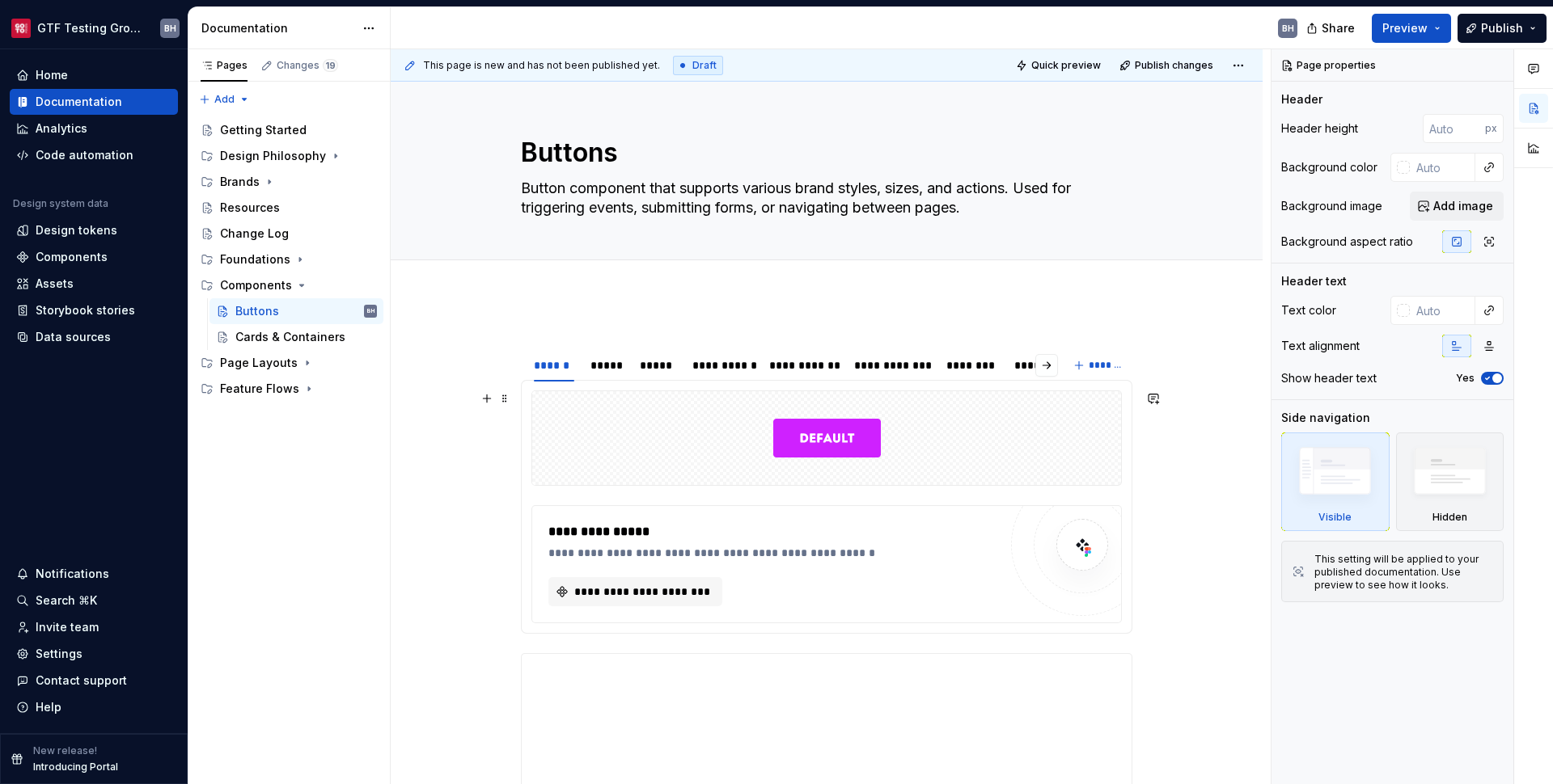
click at [626, 450] on div at bounding box center [827, 438] width 588 height 94
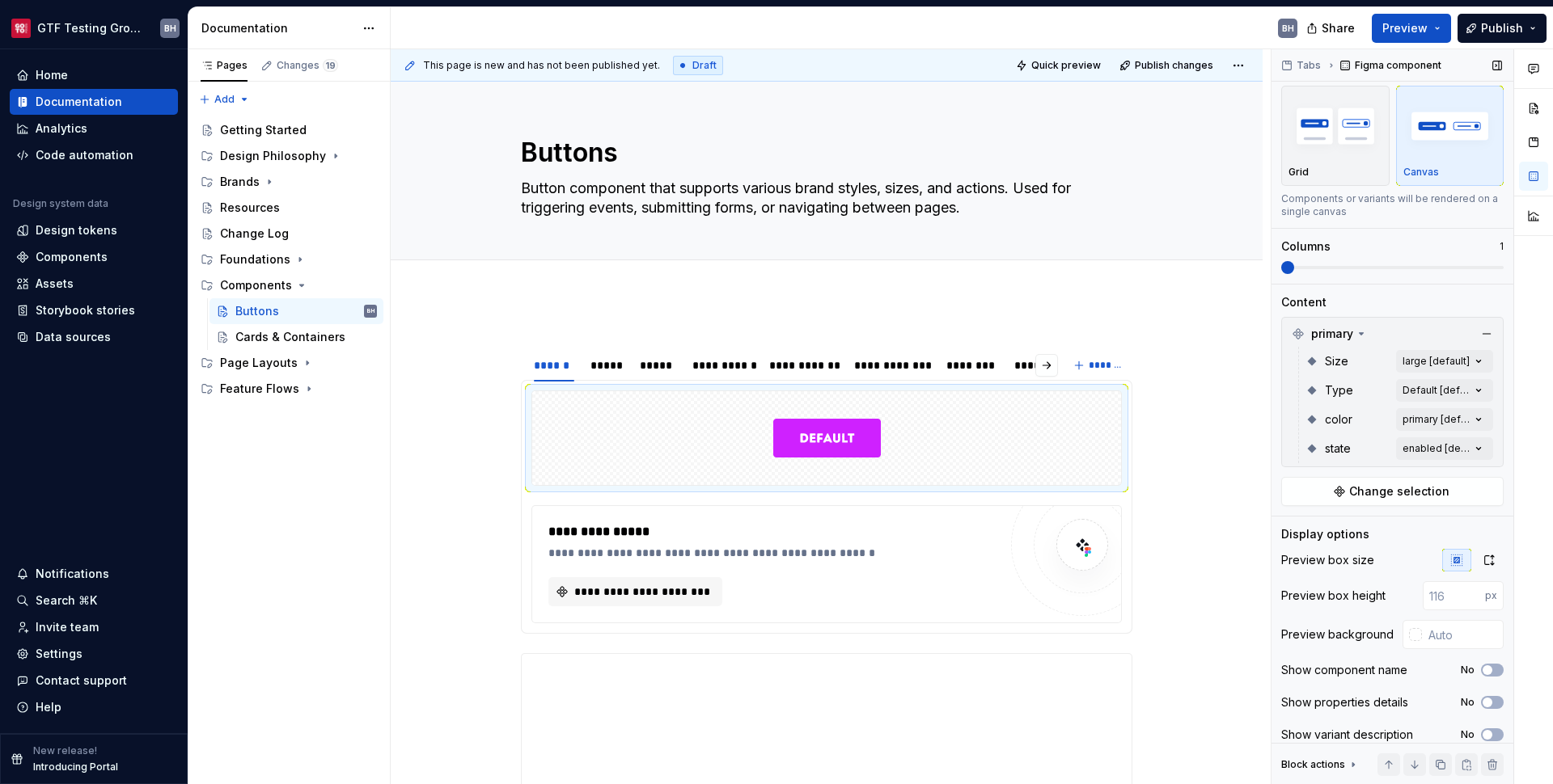
scroll to position [44, 0]
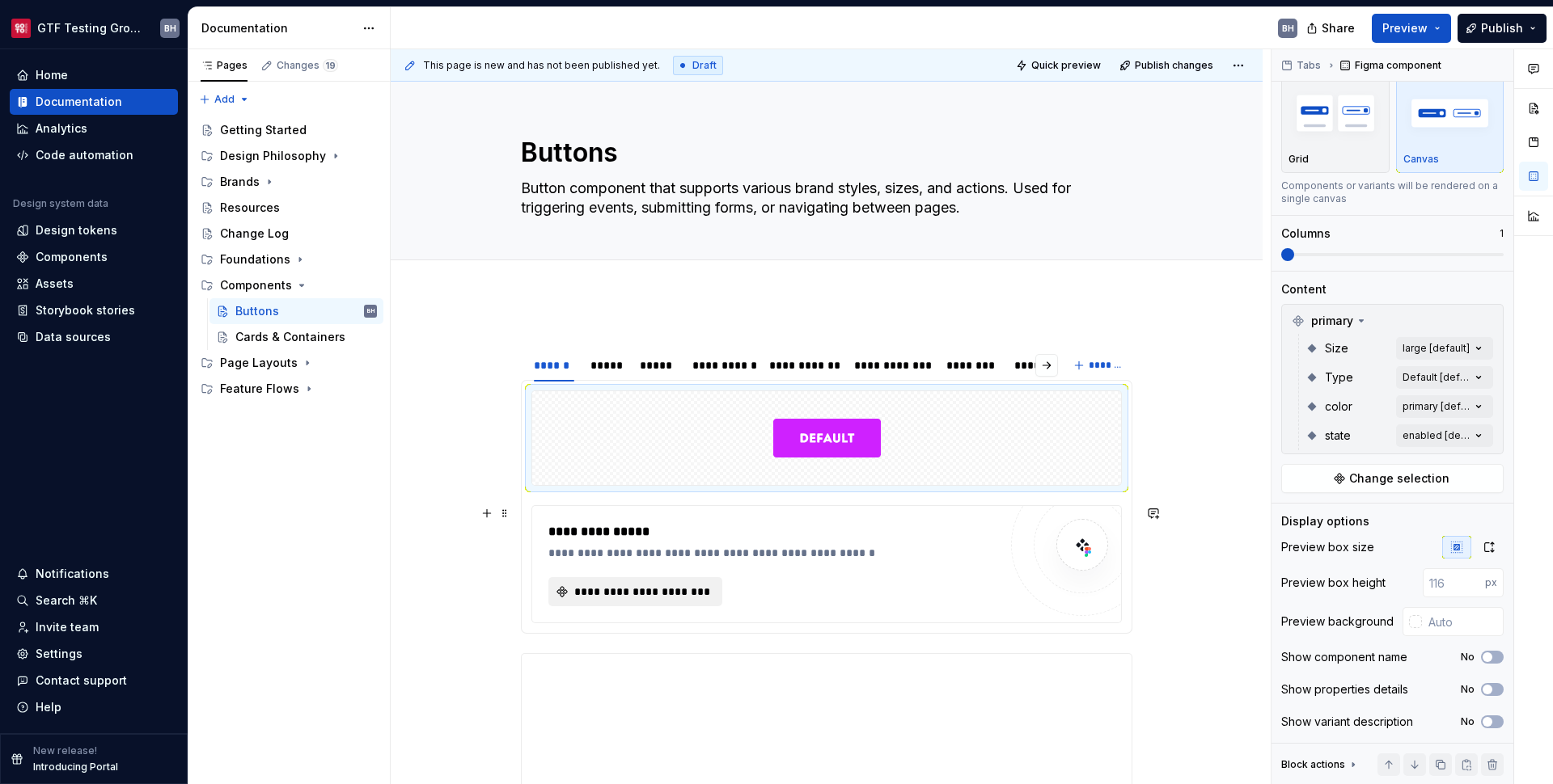
click at [643, 592] on span "**********" at bounding box center [642, 592] width 140 height 17
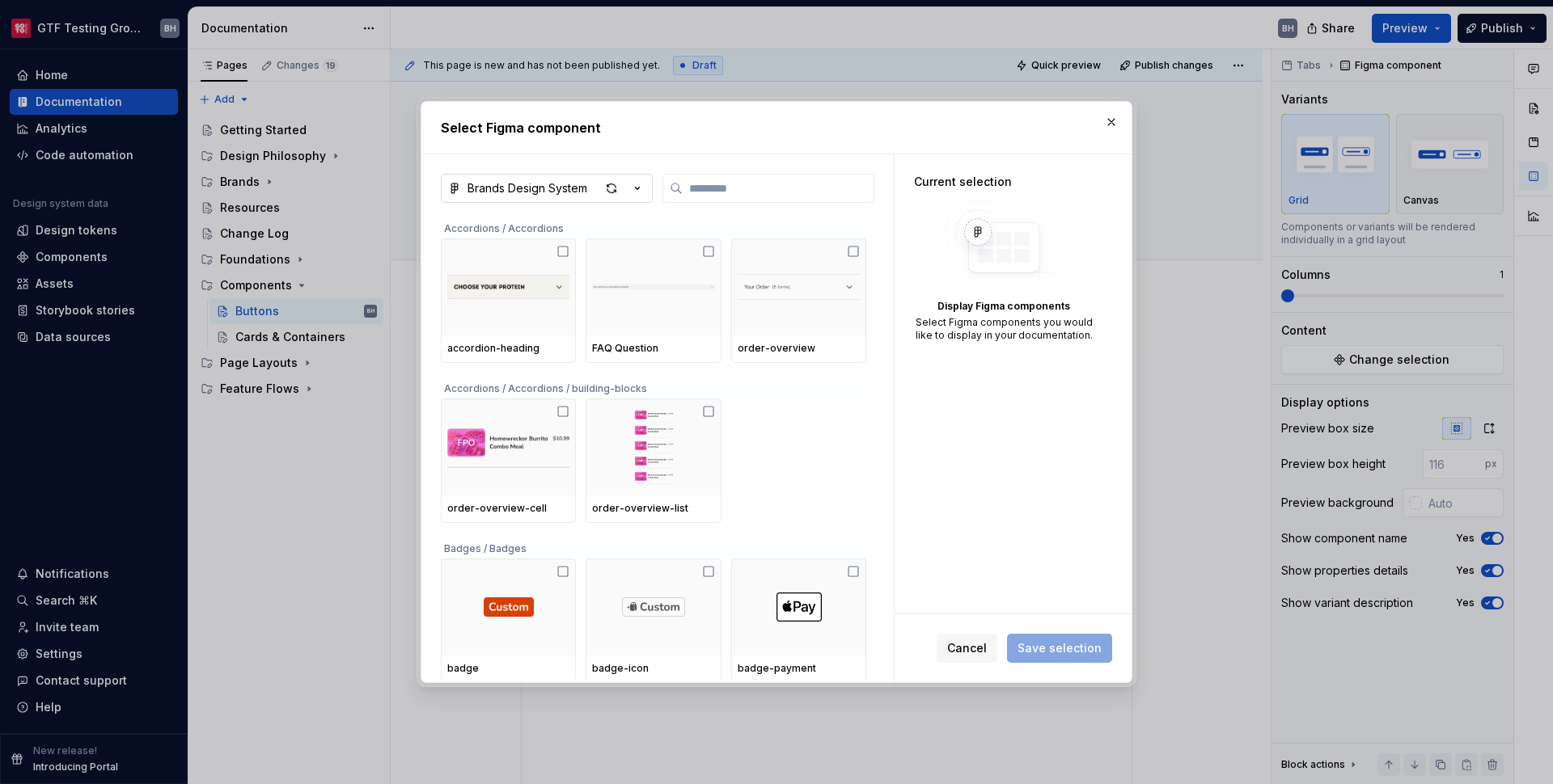
click at [636, 193] on icon "button" at bounding box center [637, 188] width 17 height 17
click at [771, 189] on div "Select Figma component Brands Design System Accordions / Accordions accordion-h…" at bounding box center [776, 392] width 1553 height 784
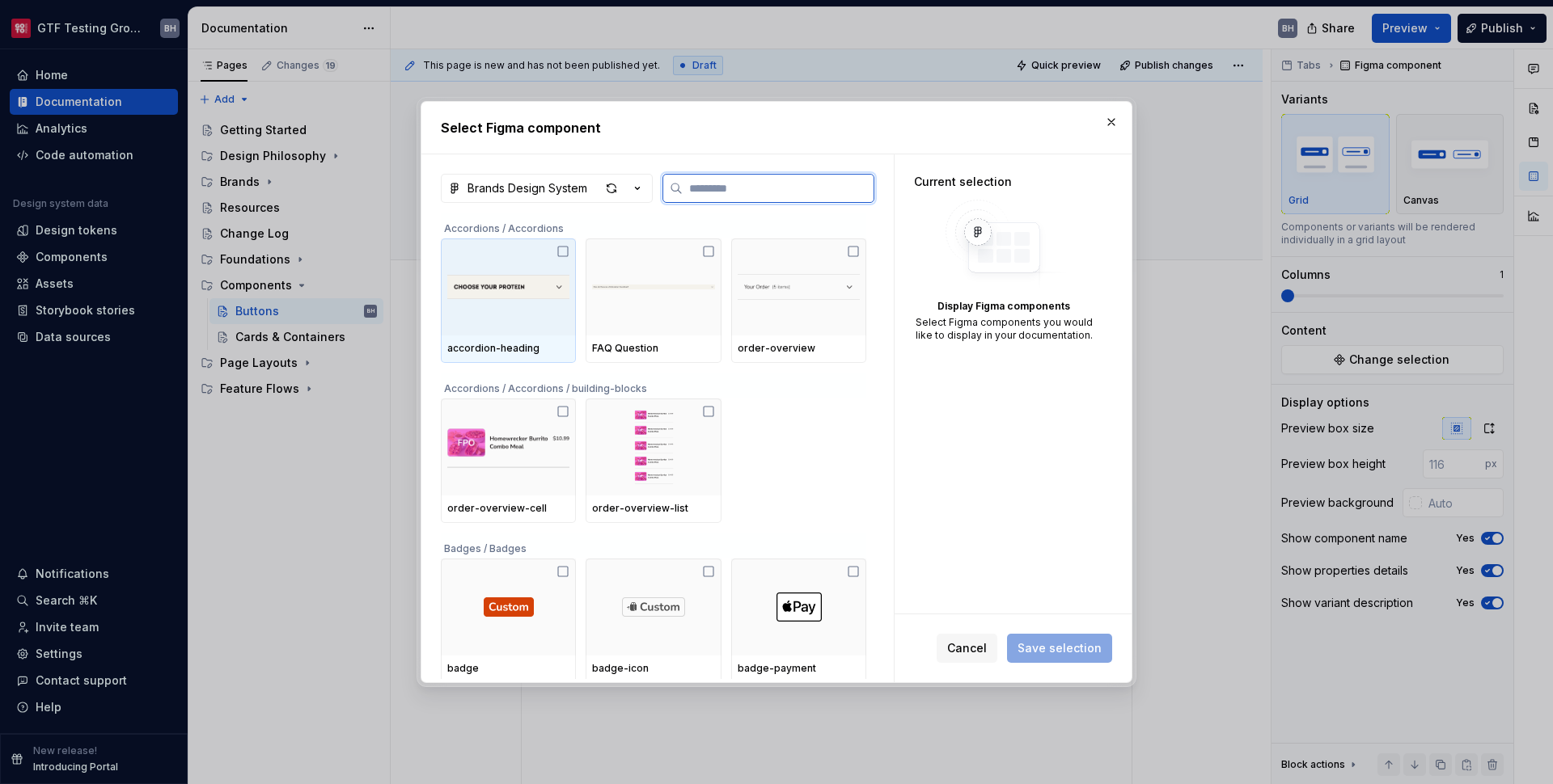
click at [576, 250] on div at bounding box center [508, 288] width 135 height 97
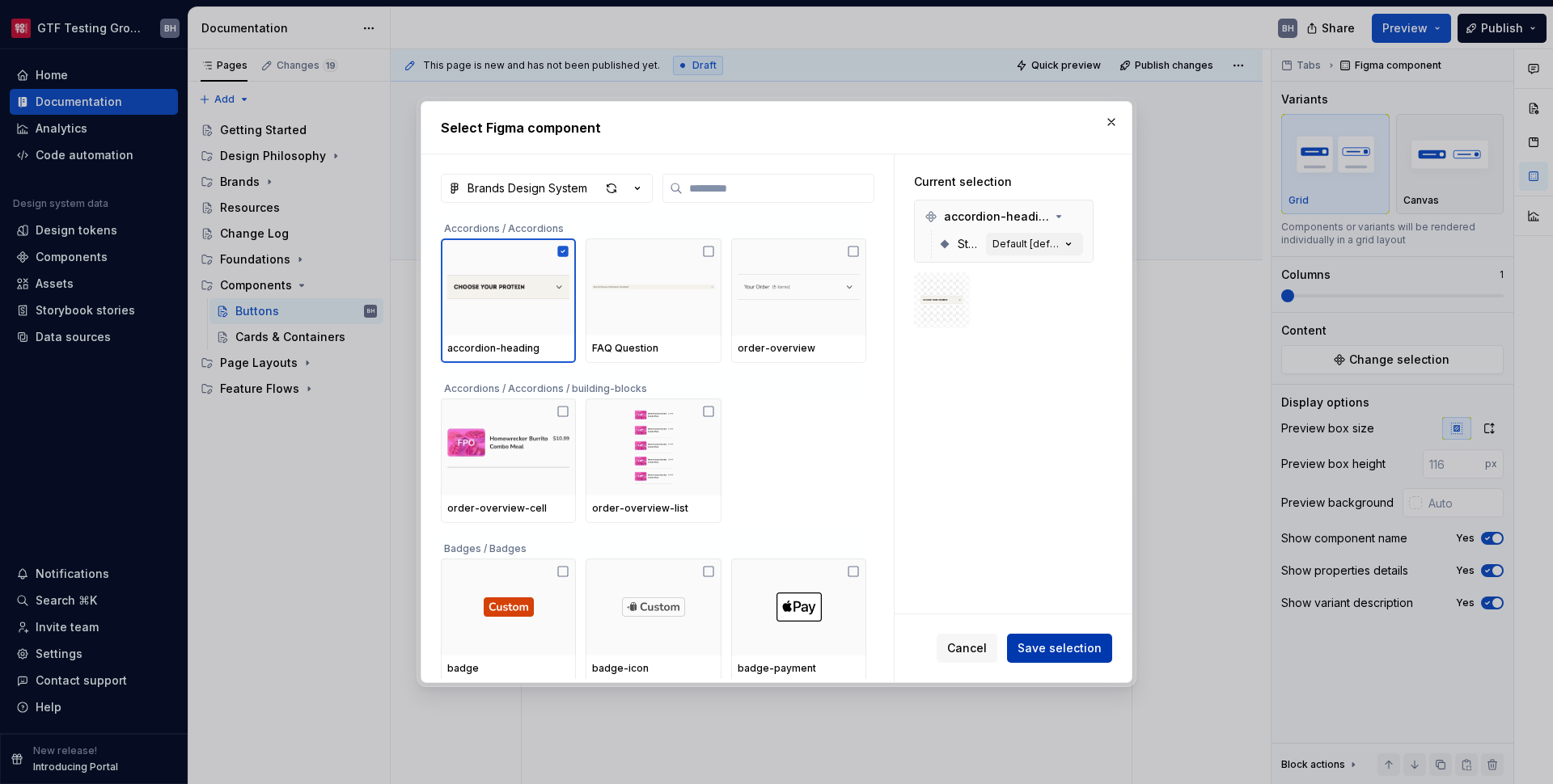
click at [1066, 648] on span "Save selection" at bounding box center [1059, 649] width 84 height 17
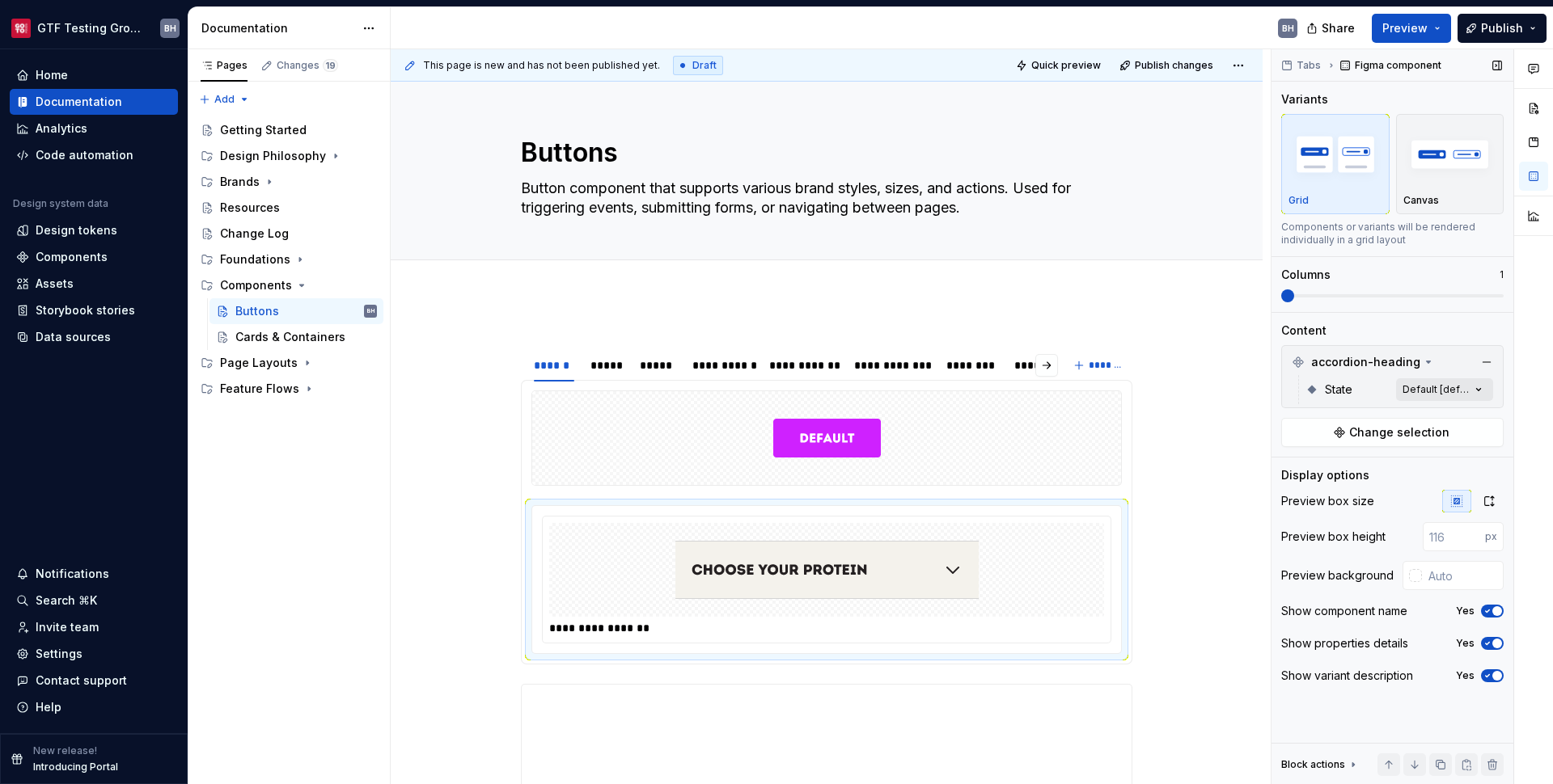
click at [1456, 393] on div "Comments Open comments No comments yet Select ‘Comment’ from the block context …" at bounding box center [1412, 417] width 281 height 736
click at [1307, 490] on span "Open" at bounding box center [1319, 494] width 30 height 17
click at [1314, 478] on div "Default Default" at bounding box center [1384, 467] width 211 height 26
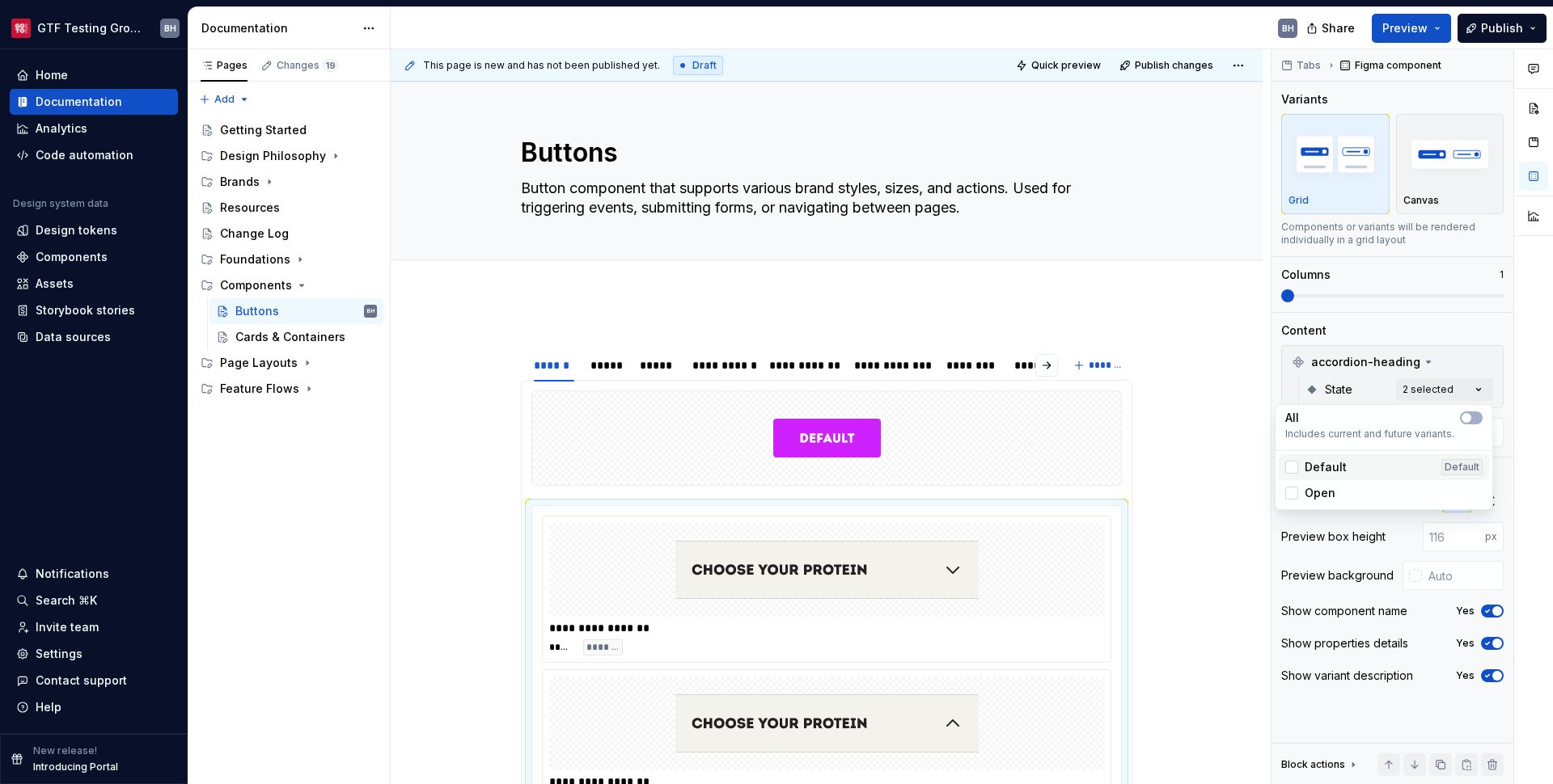
click at [1314, 476] on div "Default Default" at bounding box center [1384, 467] width 211 height 26
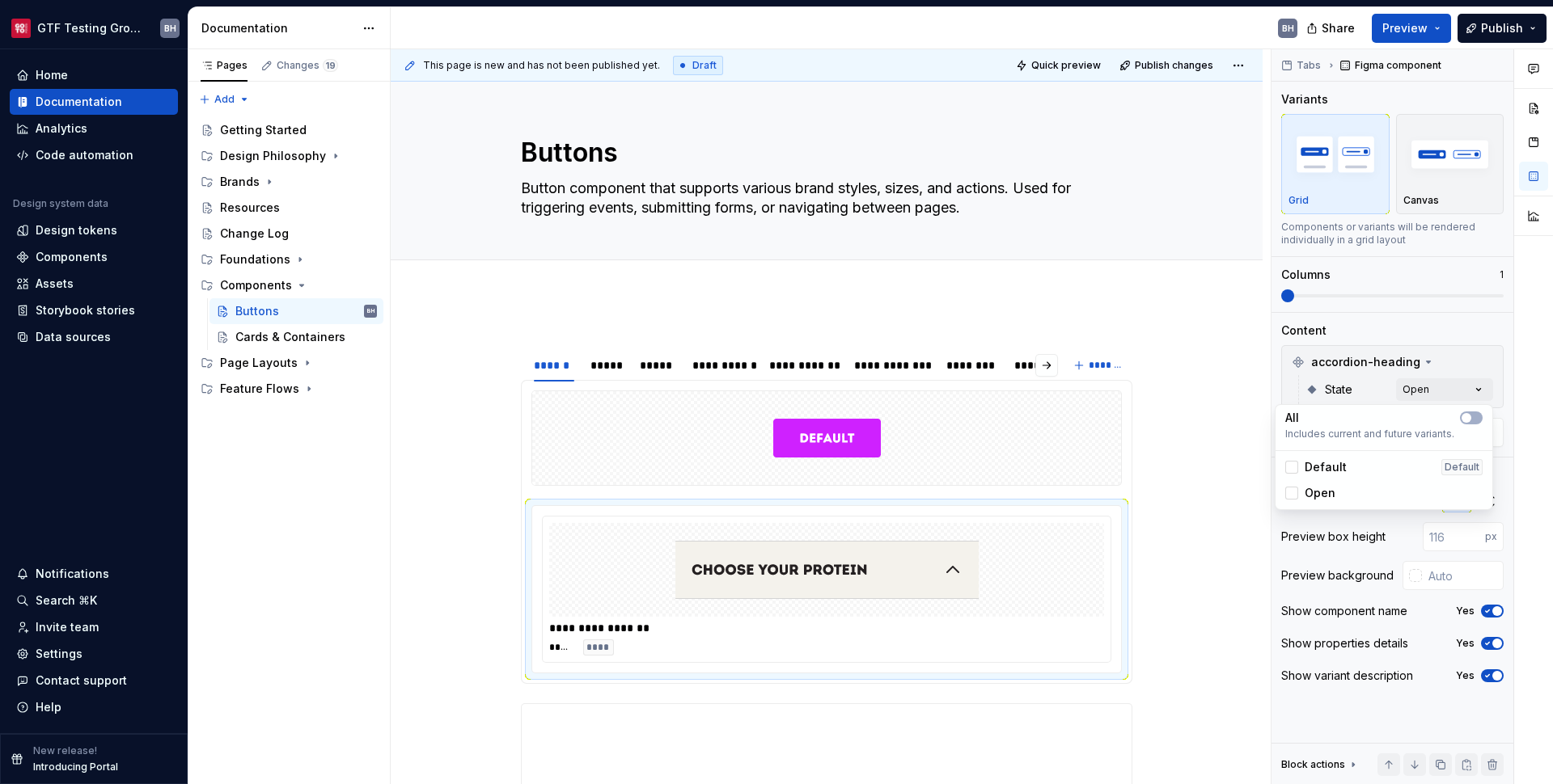
click at [1316, 488] on span "Open" at bounding box center [1319, 494] width 30 height 17
click at [1318, 470] on span "Default" at bounding box center [1326, 468] width 42 height 17
click at [1459, 353] on div "Comments Open comments No comments yet Select ‘Comment’ from the block context …" at bounding box center [1412, 417] width 281 height 736
click at [506, 517] on span at bounding box center [505, 513] width 13 height 23
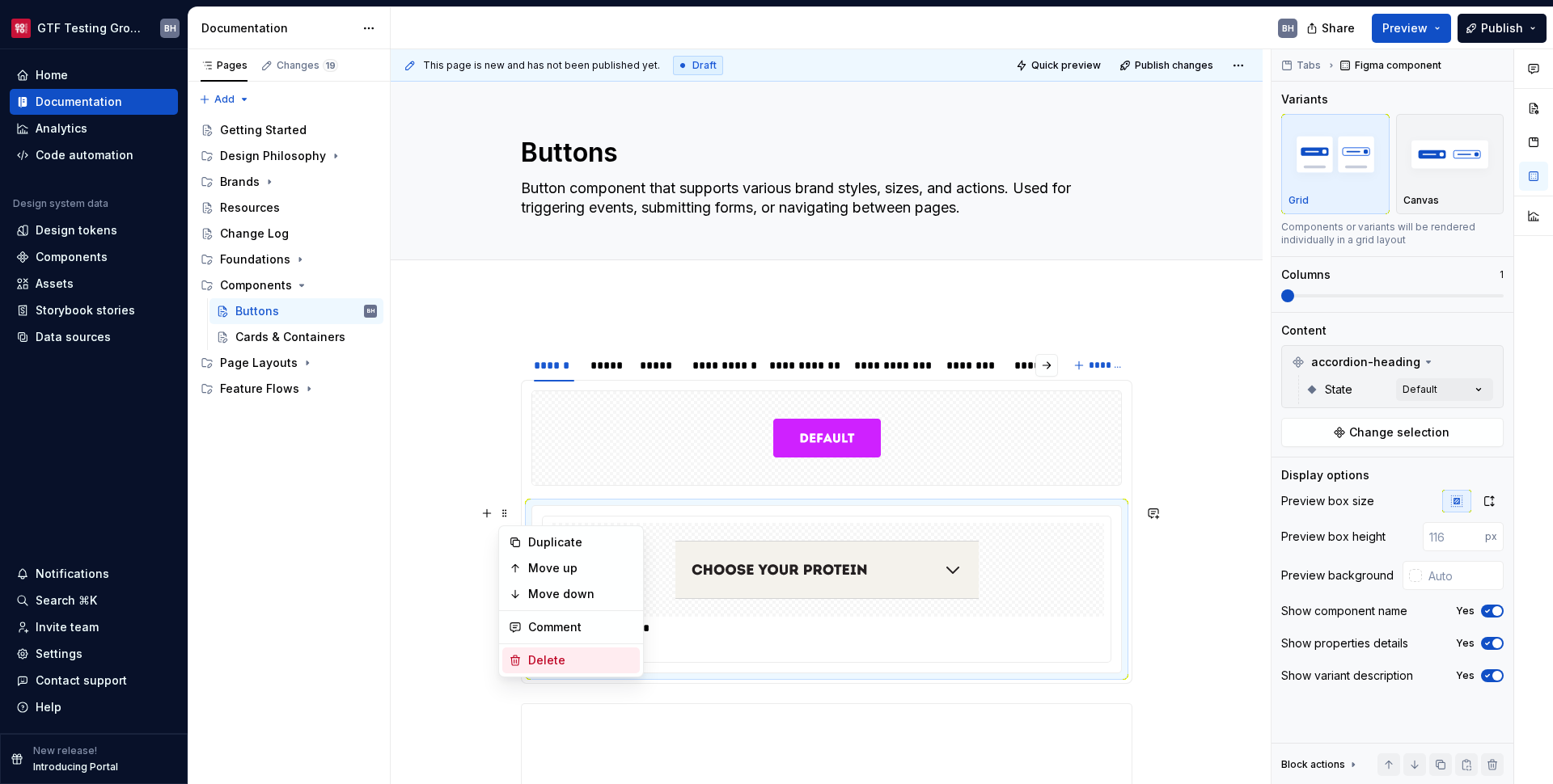
click at [547, 658] on div "Delete" at bounding box center [580, 661] width 105 height 17
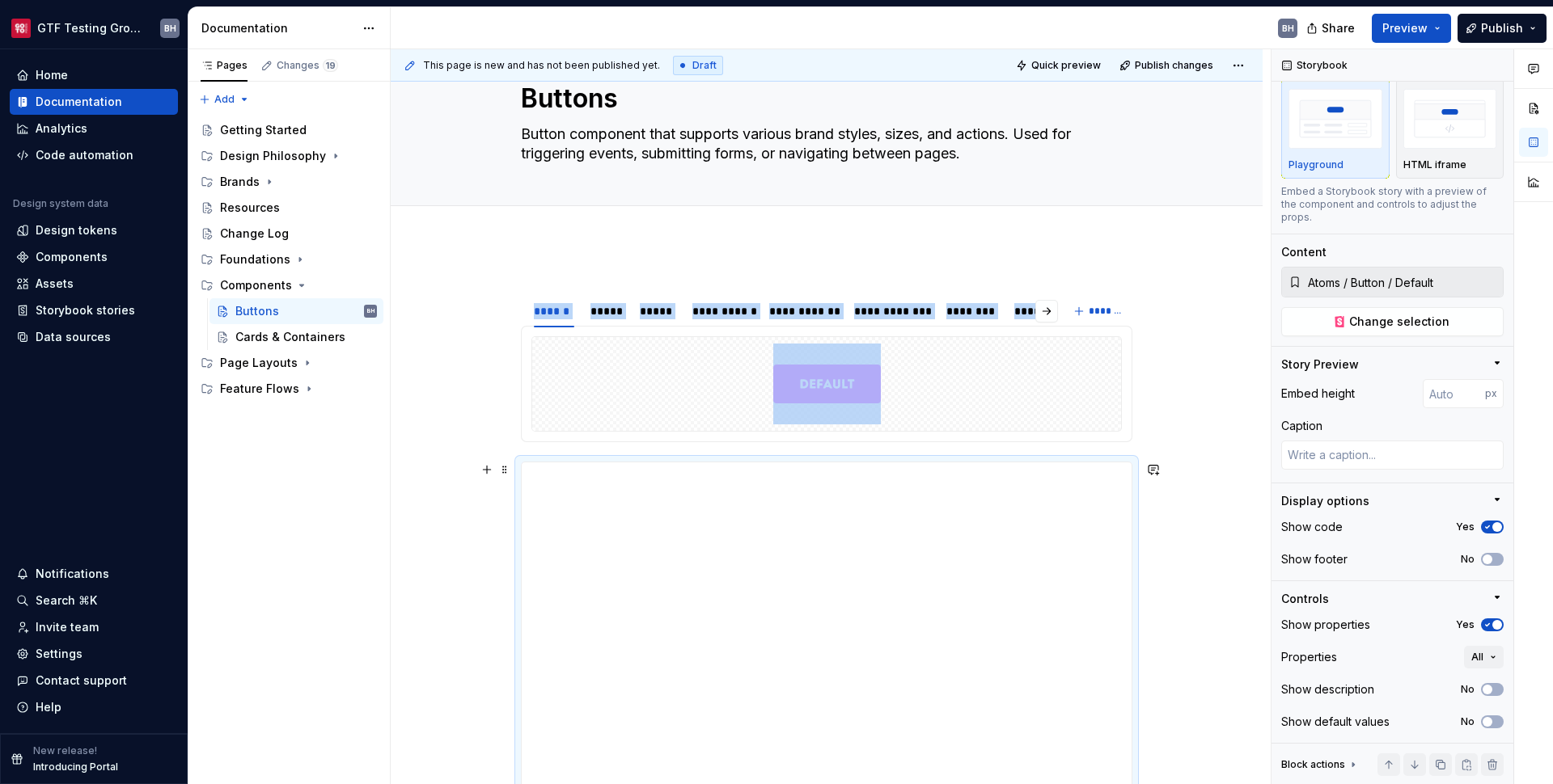
scroll to position [0, 0]
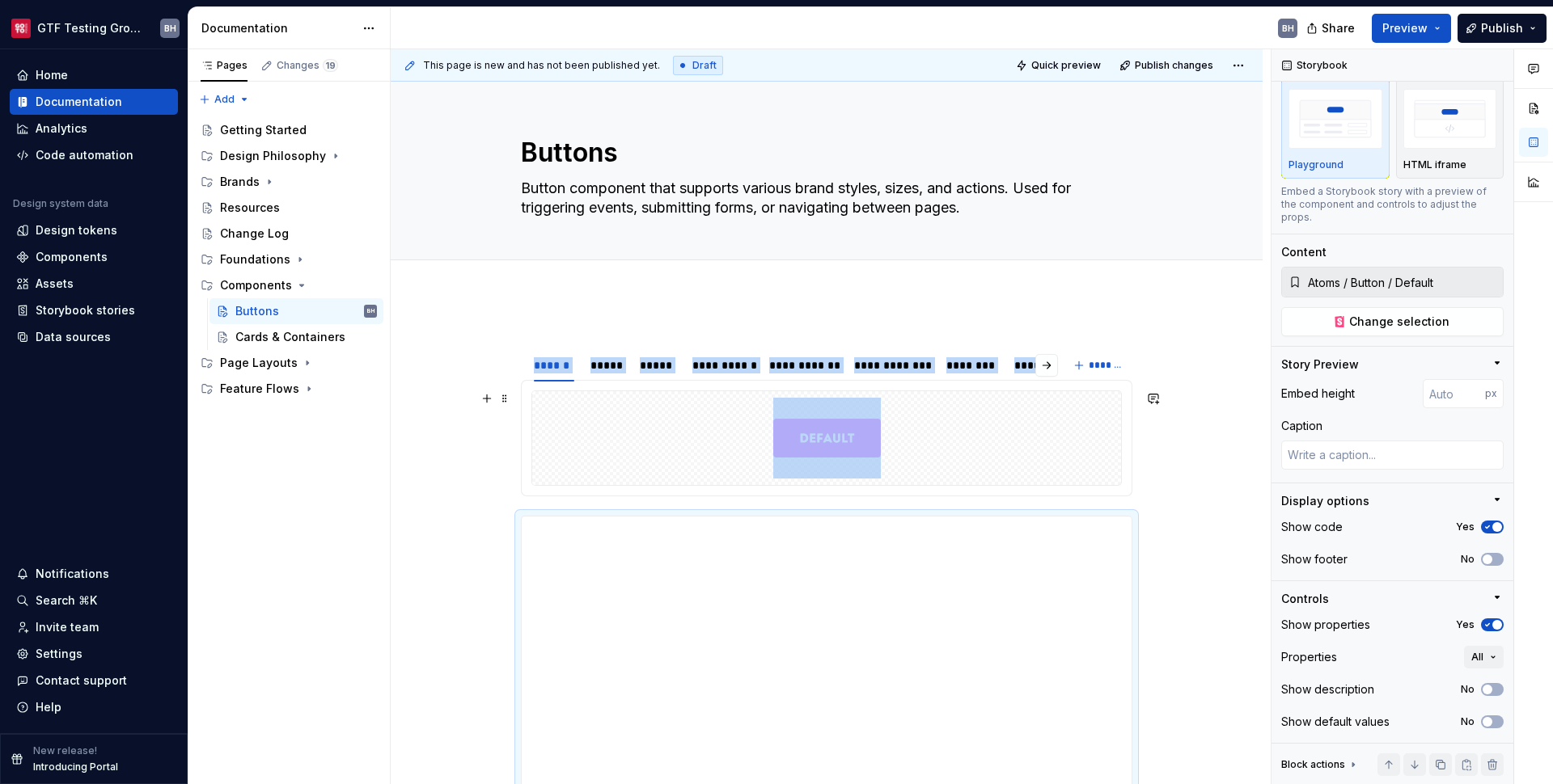
click at [650, 425] on div at bounding box center [827, 438] width 588 height 94
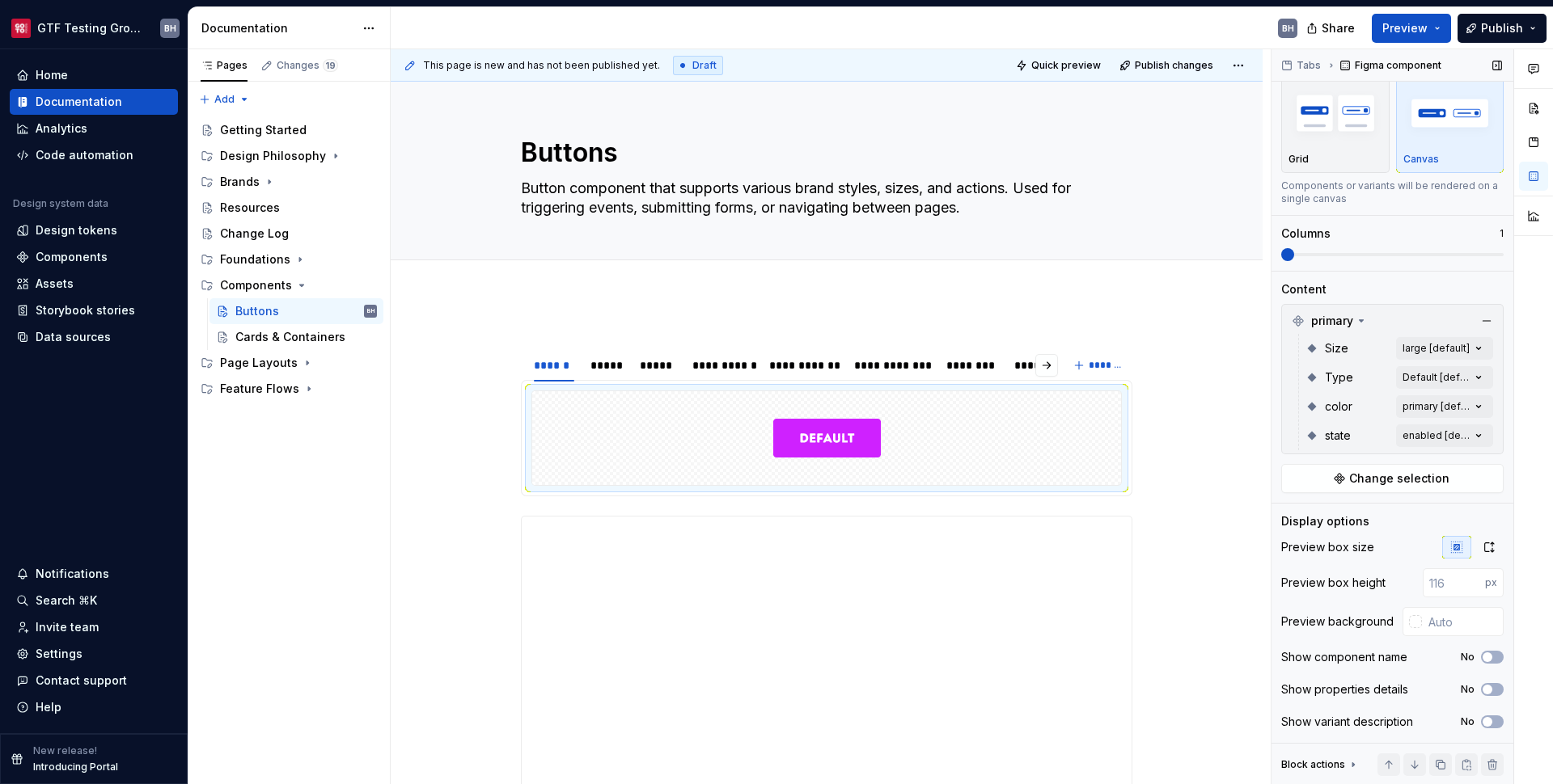
scroll to position [44, 0]
click at [67, 266] on div "Components" at bounding box center [94, 257] width 168 height 26
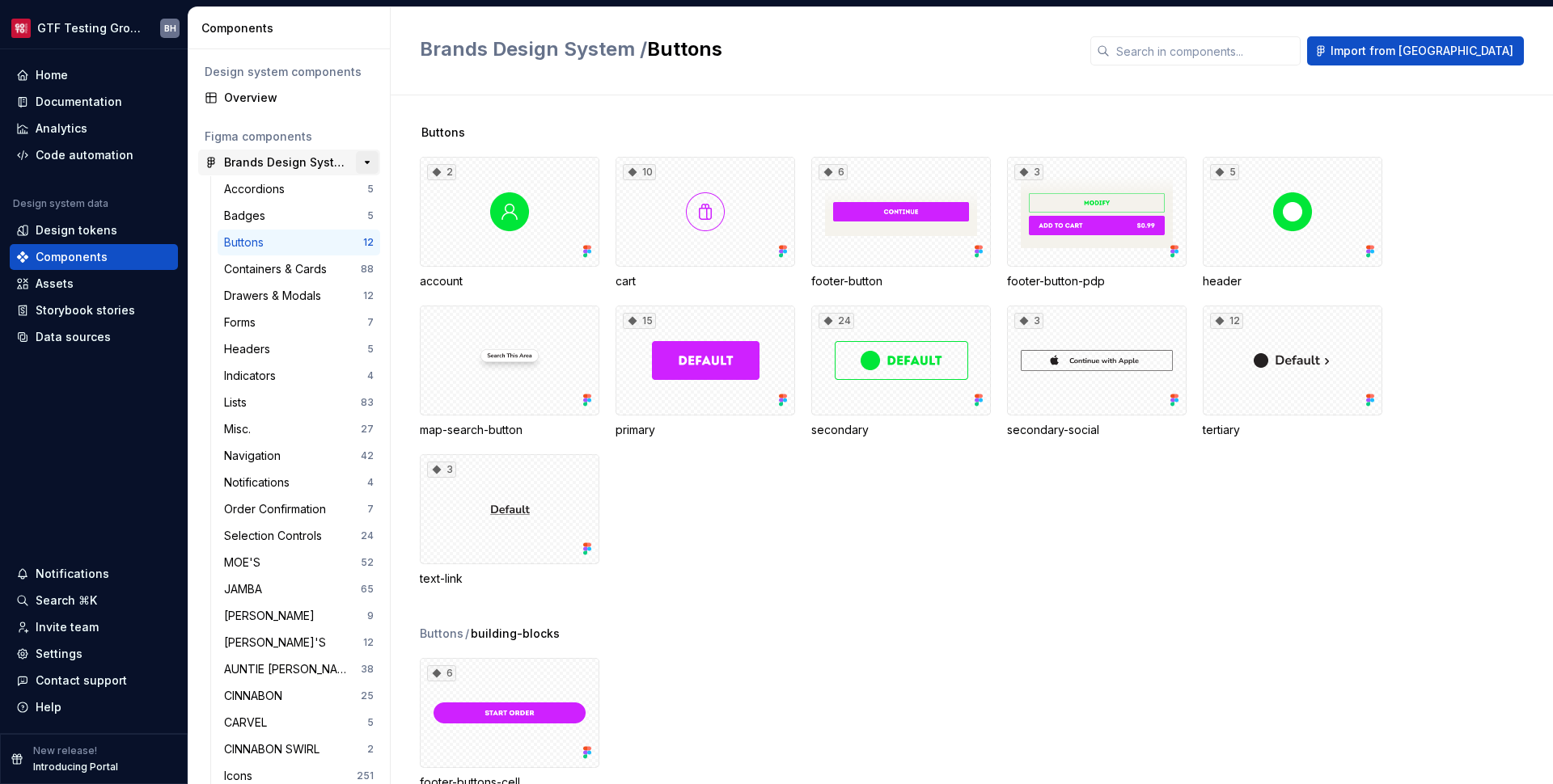
click at [364, 165] on button "button" at bounding box center [367, 163] width 23 height 23
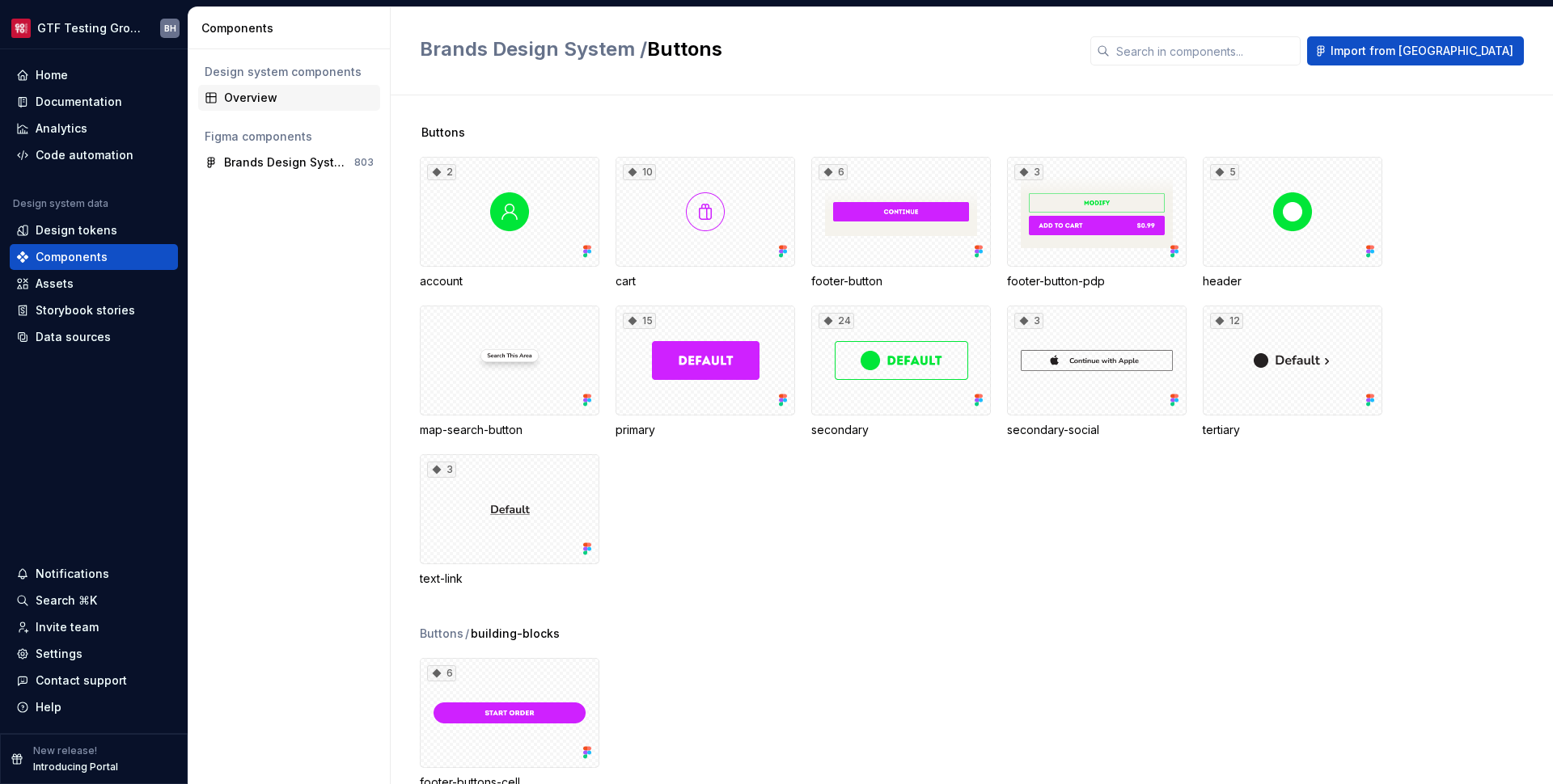
click at [286, 102] on div "Overview" at bounding box center [299, 98] width 150 height 17
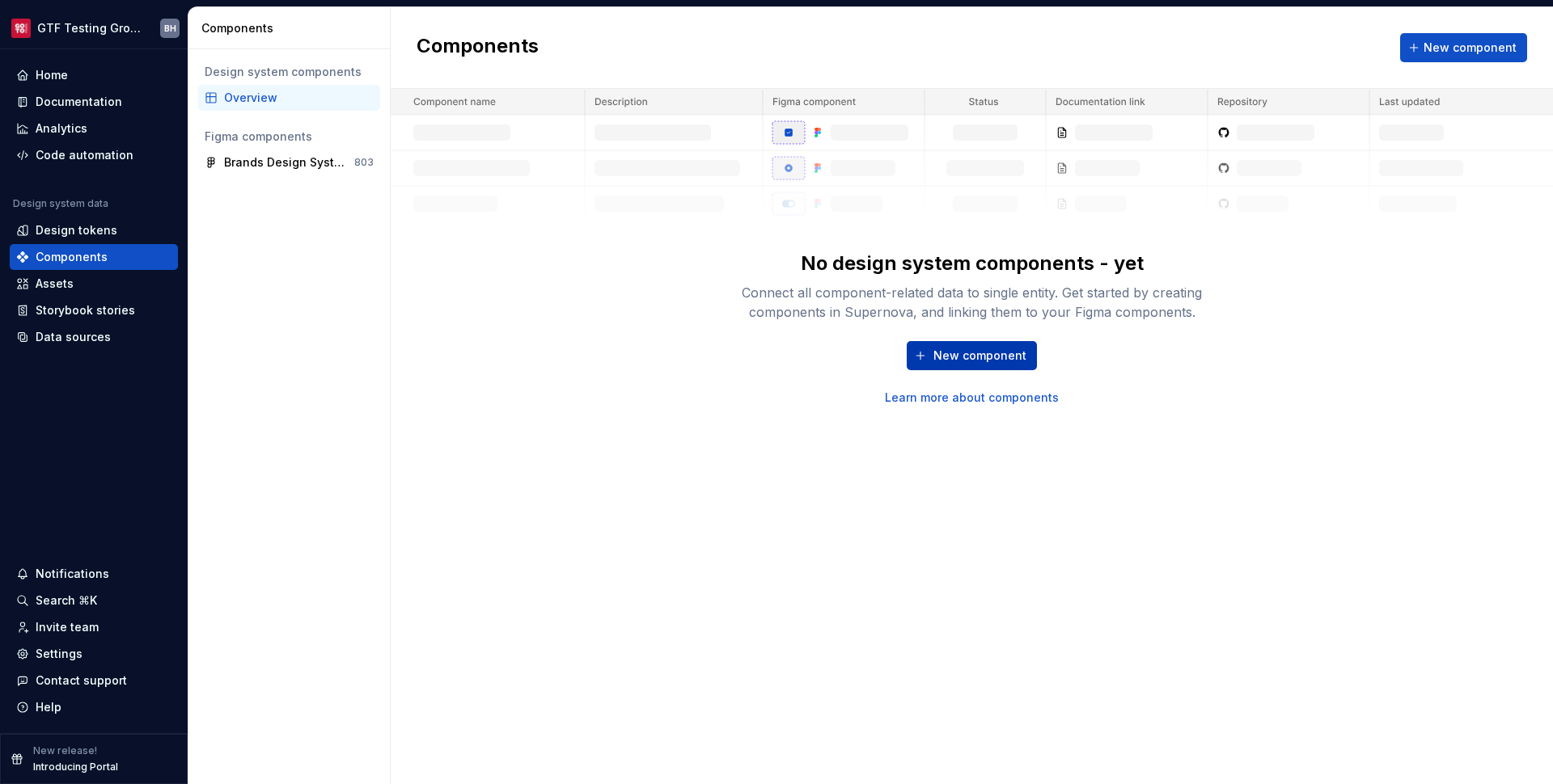
click at [1006, 354] on span "New component" at bounding box center [979, 356] width 93 height 17
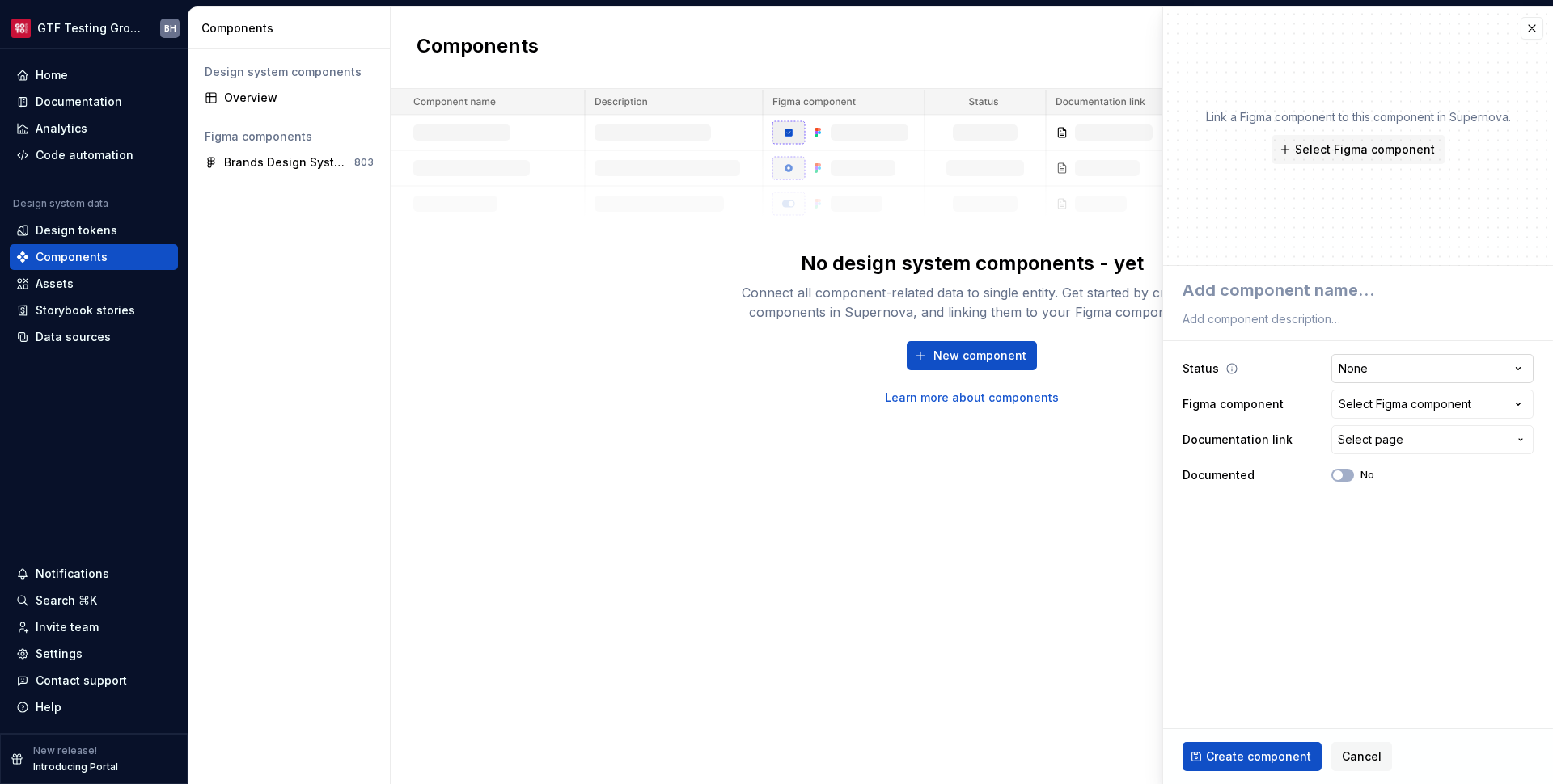
click at [1407, 367] on html "**********" at bounding box center [776, 392] width 1553 height 784
click at [1413, 410] on div "Select Figma component" at bounding box center [1405, 404] width 132 height 17
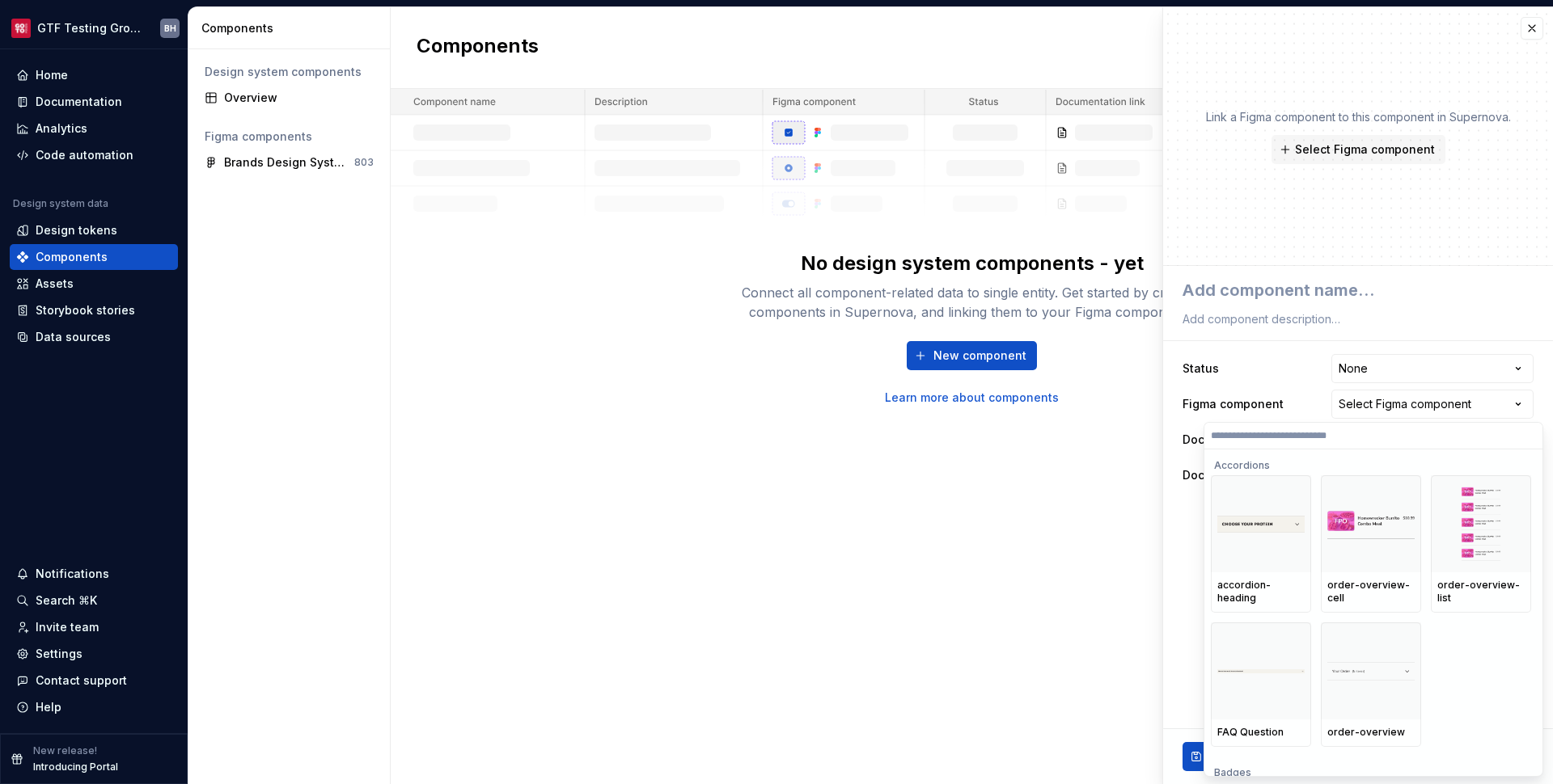
click at [1407, 400] on html "**********" at bounding box center [776, 392] width 1553 height 784
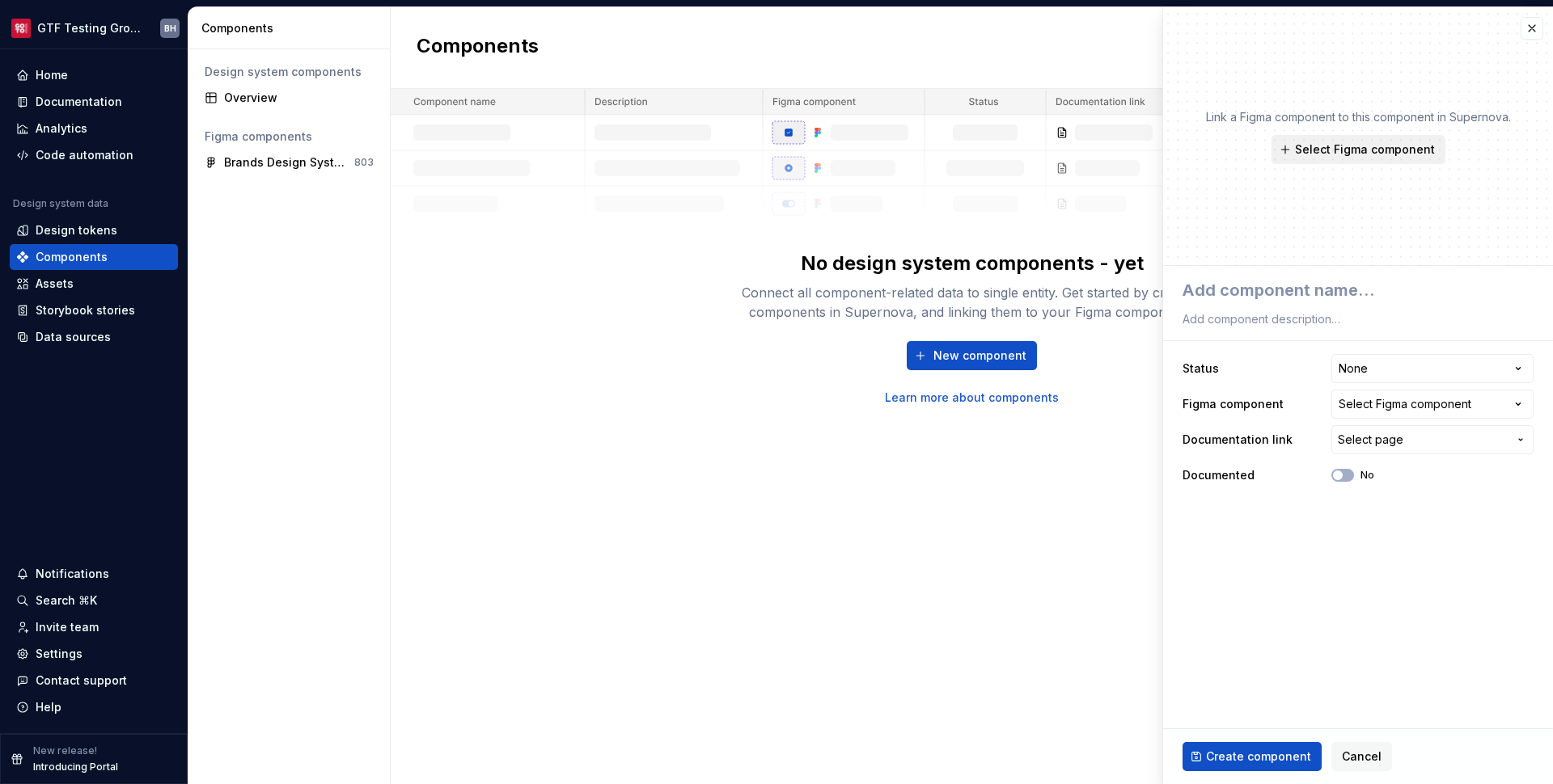
click at [1383, 142] on span "Select Figma component" at bounding box center [1365, 150] width 140 height 17
type textarea "*"
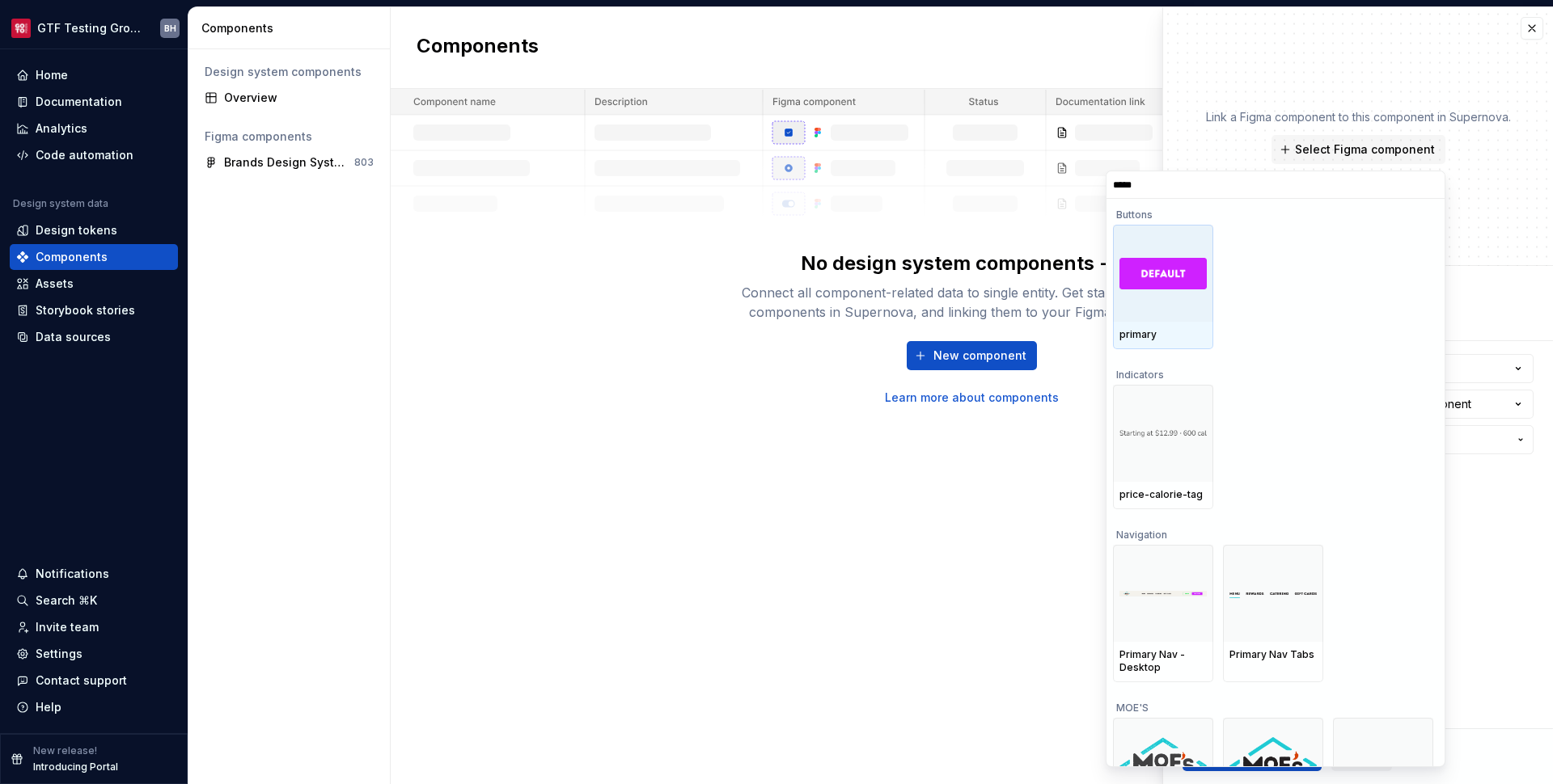
type input "******"
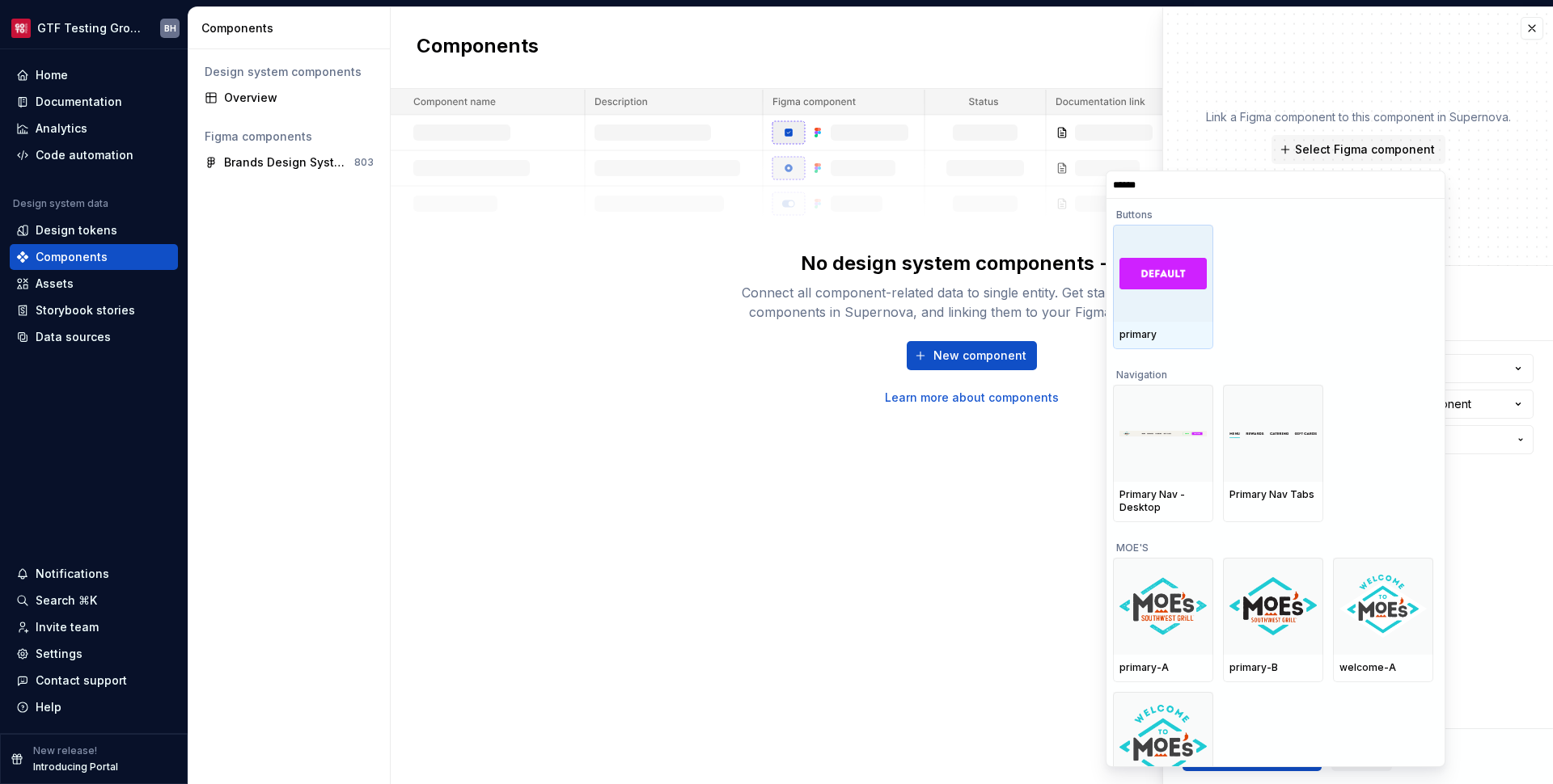
click at [1125, 310] on div at bounding box center [1163, 274] width 100 height 97
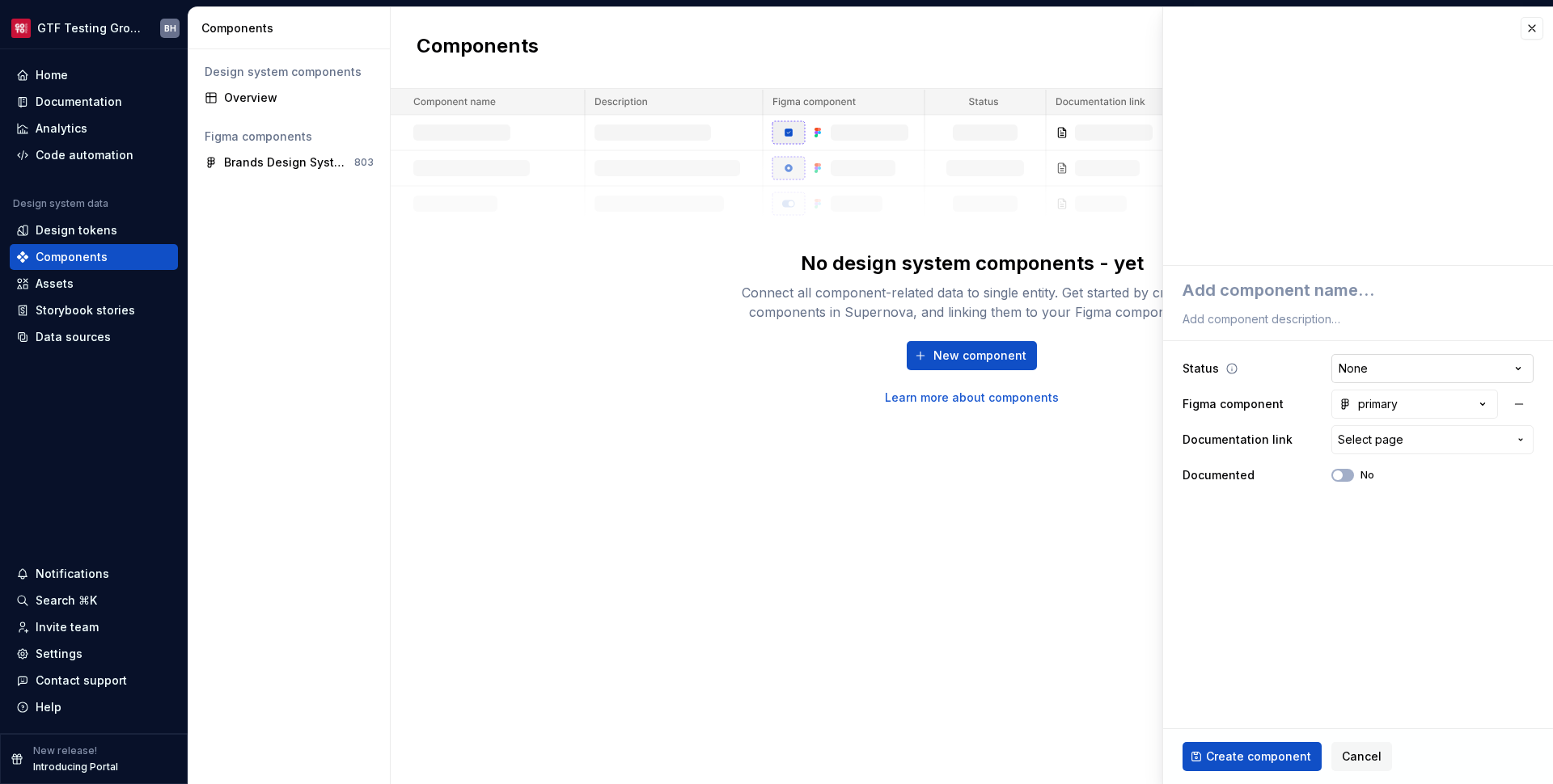
click at [1457, 376] on html "**********" at bounding box center [776, 392] width 1553 height 784
click at [1434, 440] on span "Select page" at bounding box center [1422, 440] width 170 height 17
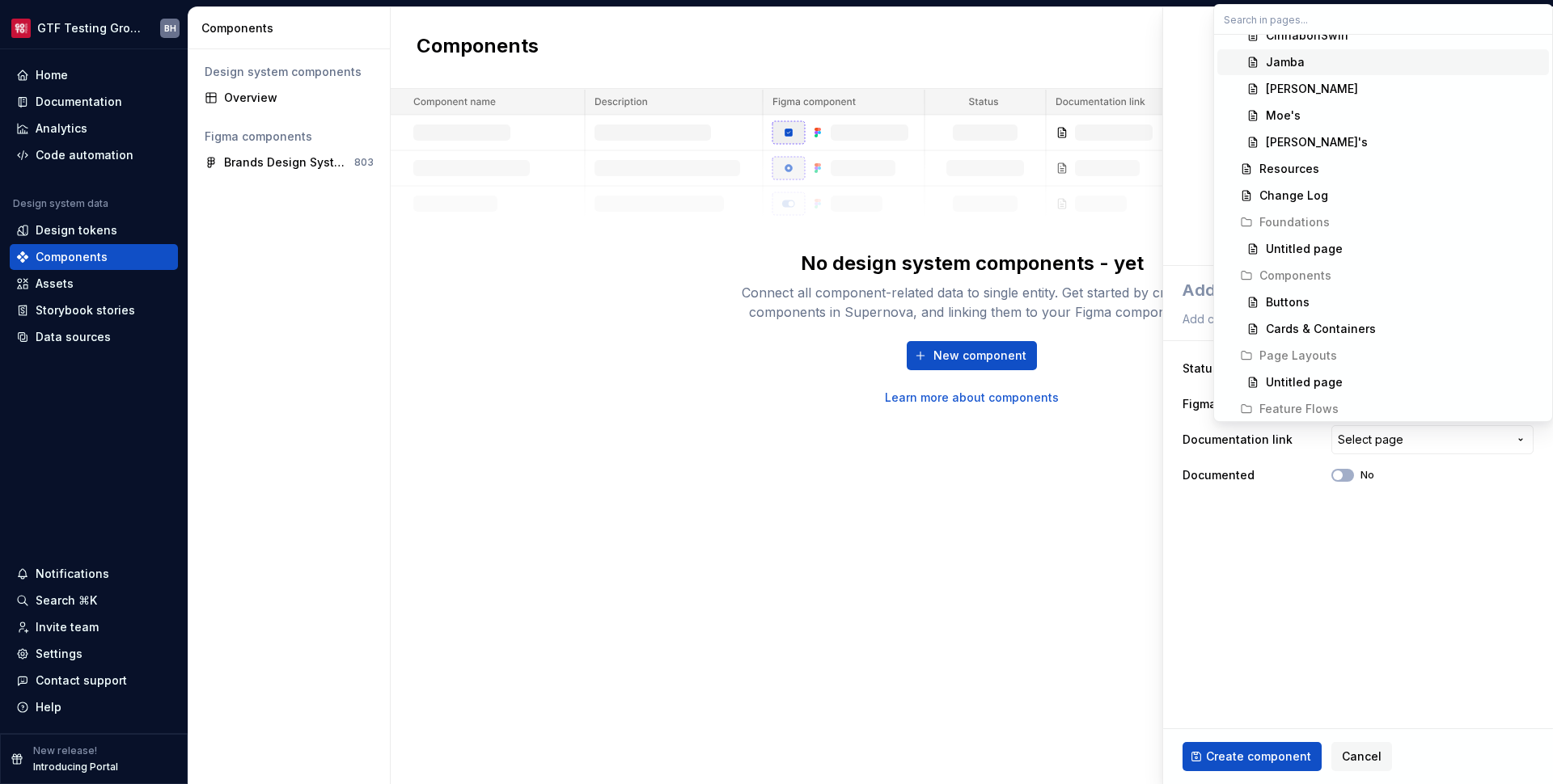
scroll to position [312, 0]
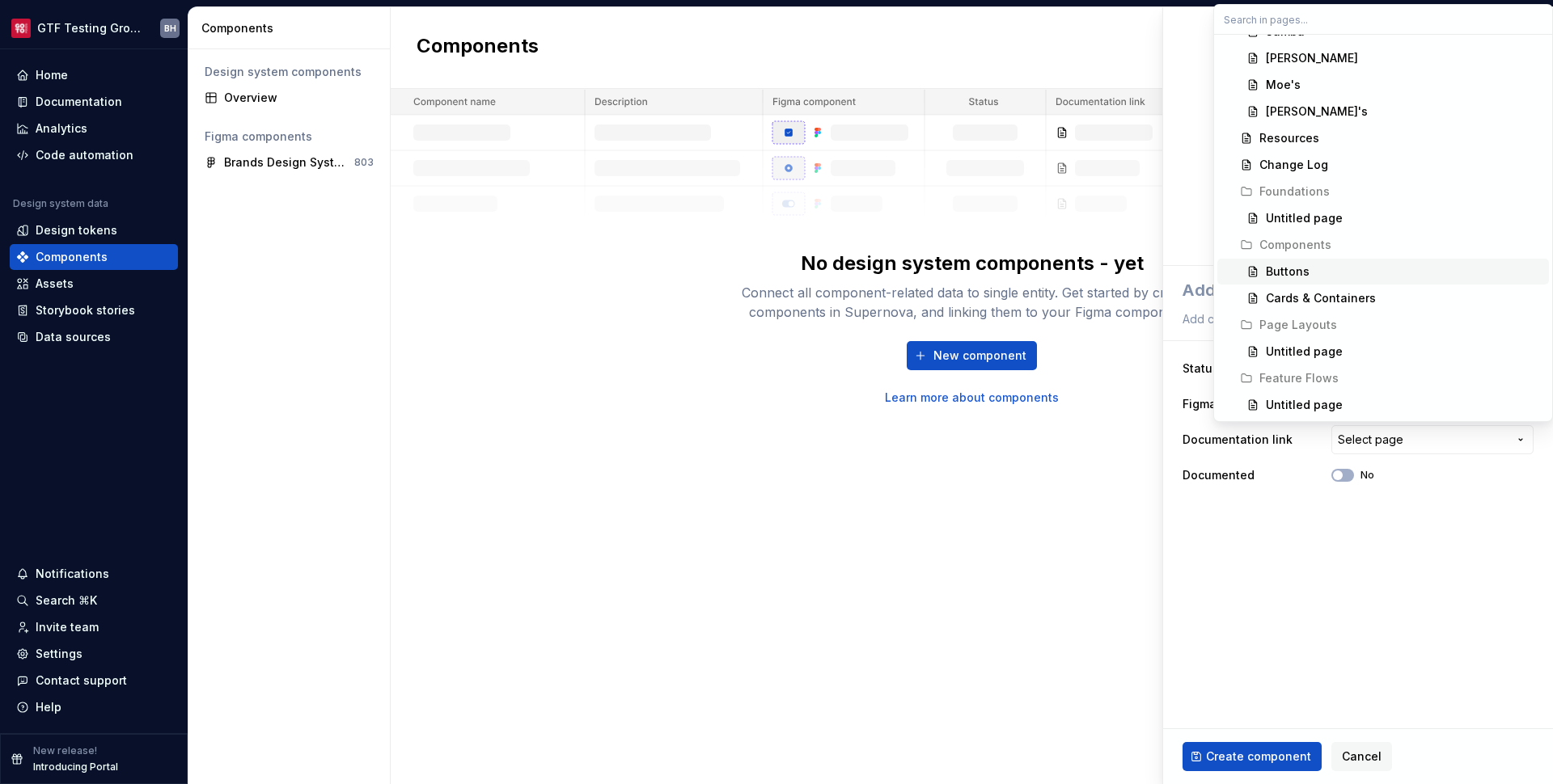
click at [1290, 266] on div "Buttons" at bounding box center [1288, 272] width 44 height 17
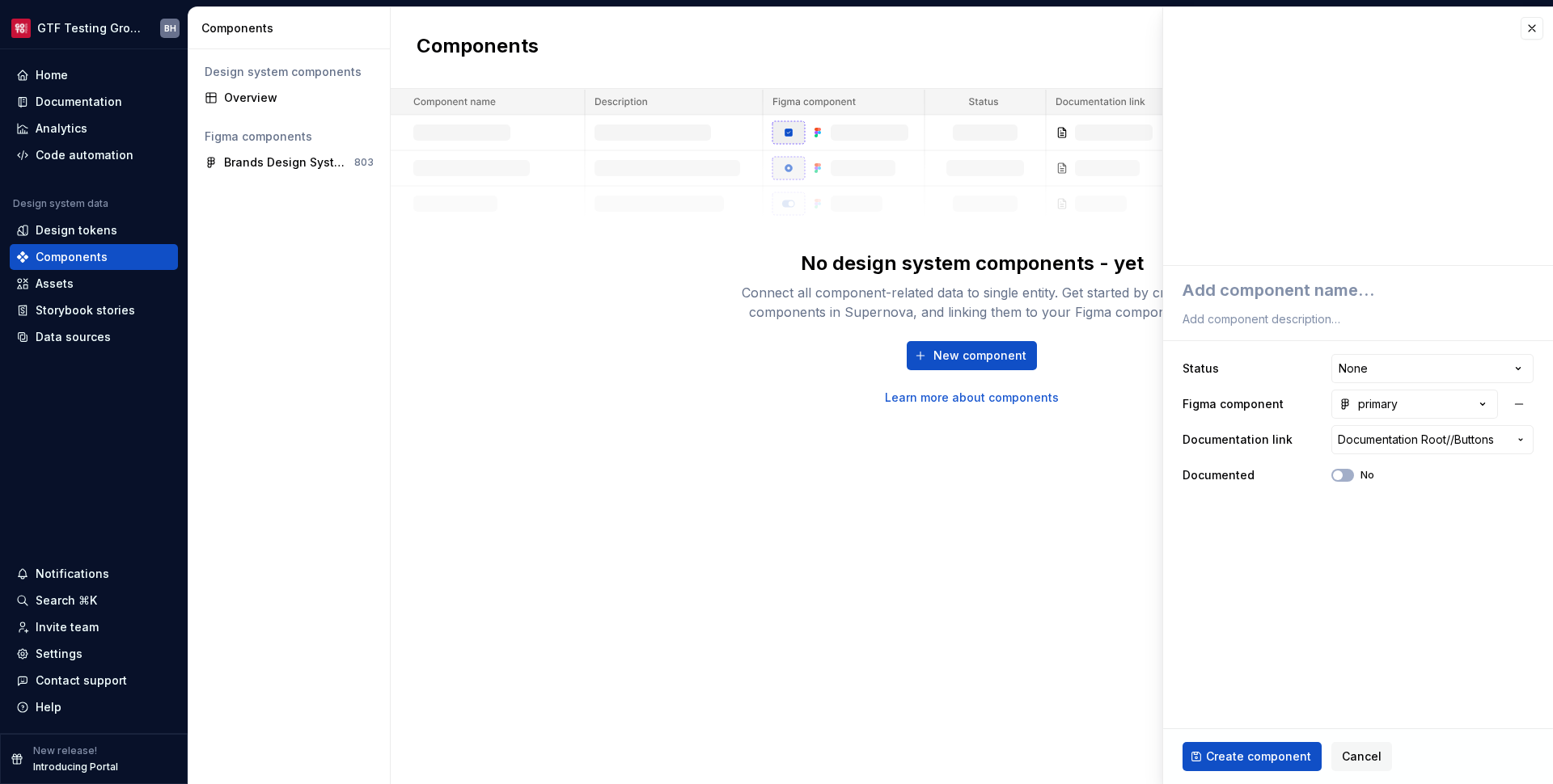
click at [1262, 771] on ul "No internet connection. Reconnect to ensure all of your changes are synced. Suc…" at bounding box center [1353, 771] width 398 height 26
click at [1263, 764] on ul "No internet connection. Reconnect to ensure all of your changes are synced. Suc…" at bounding box center [1353, 771] width 398 height 26
click at [1286, 756] on span "Create component" at bounding box center [1259, 757] width 105 height 17
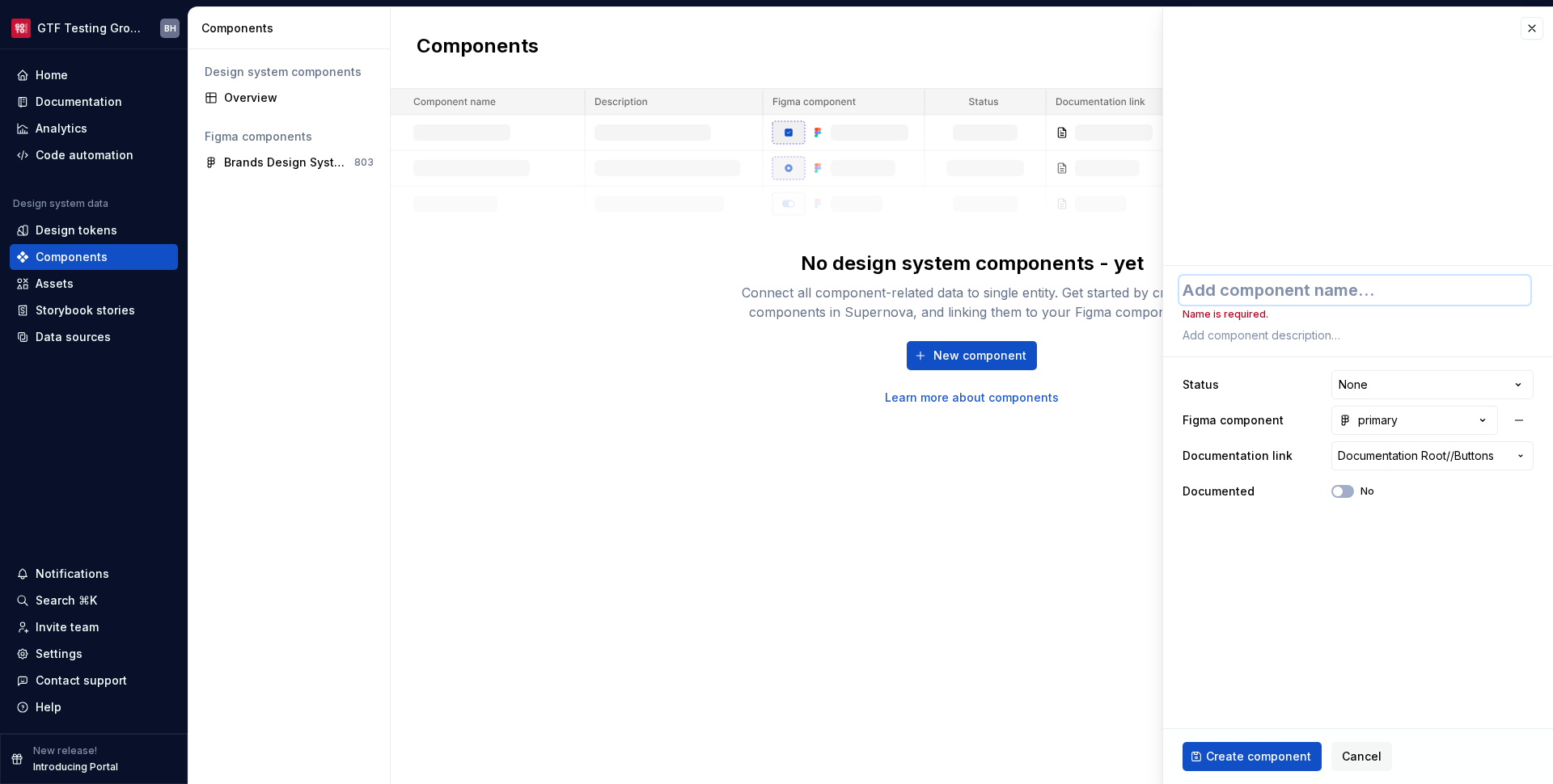
click at [1252, 286] on textarea at bounding box center [1355, 290] width 351 height 29
type textarea "*"
type textarea "B"
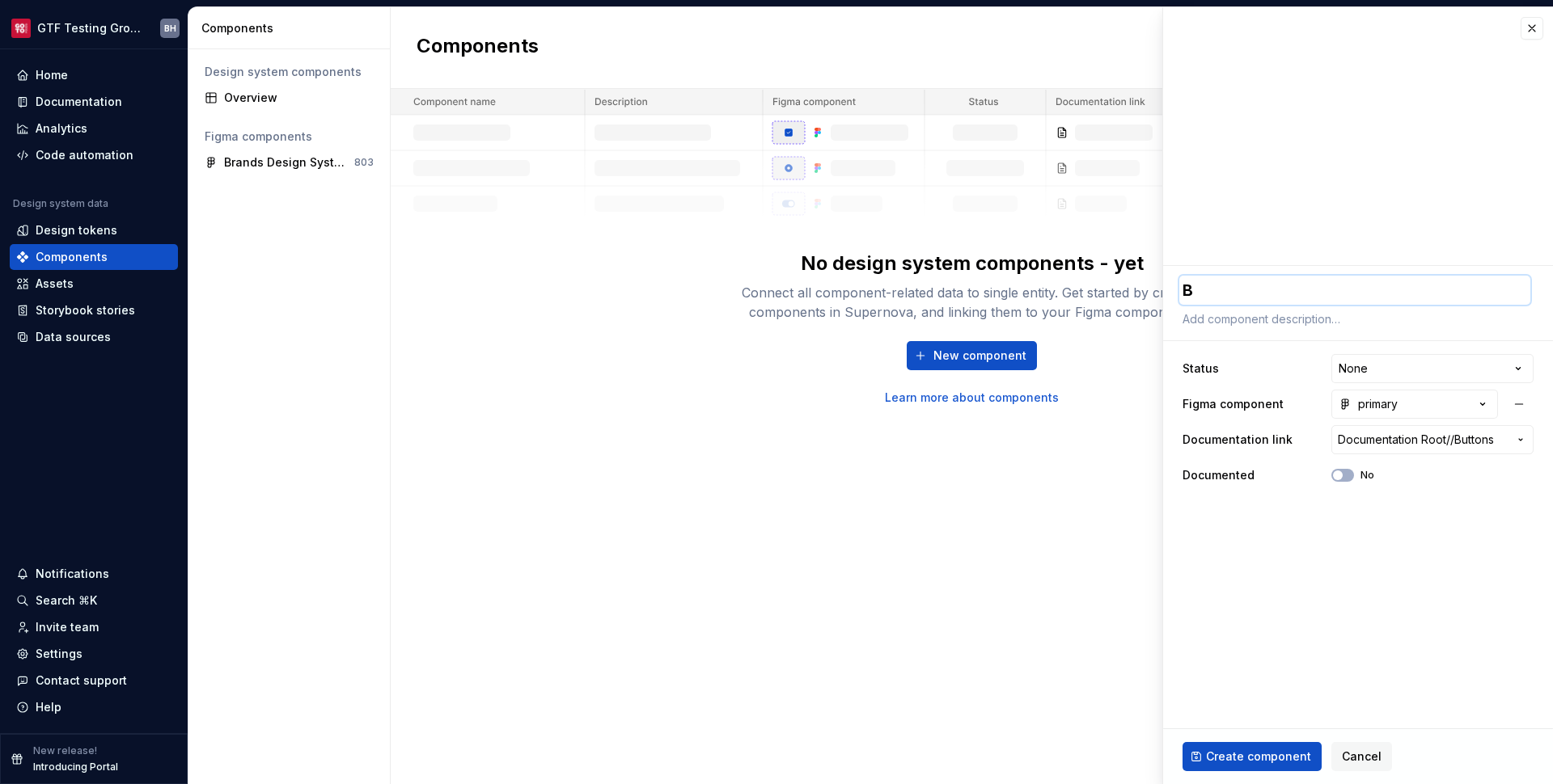
type textarea "*"
type textarea "Bu"
type textarea "*"
type textarea "But"
type textarea "*"
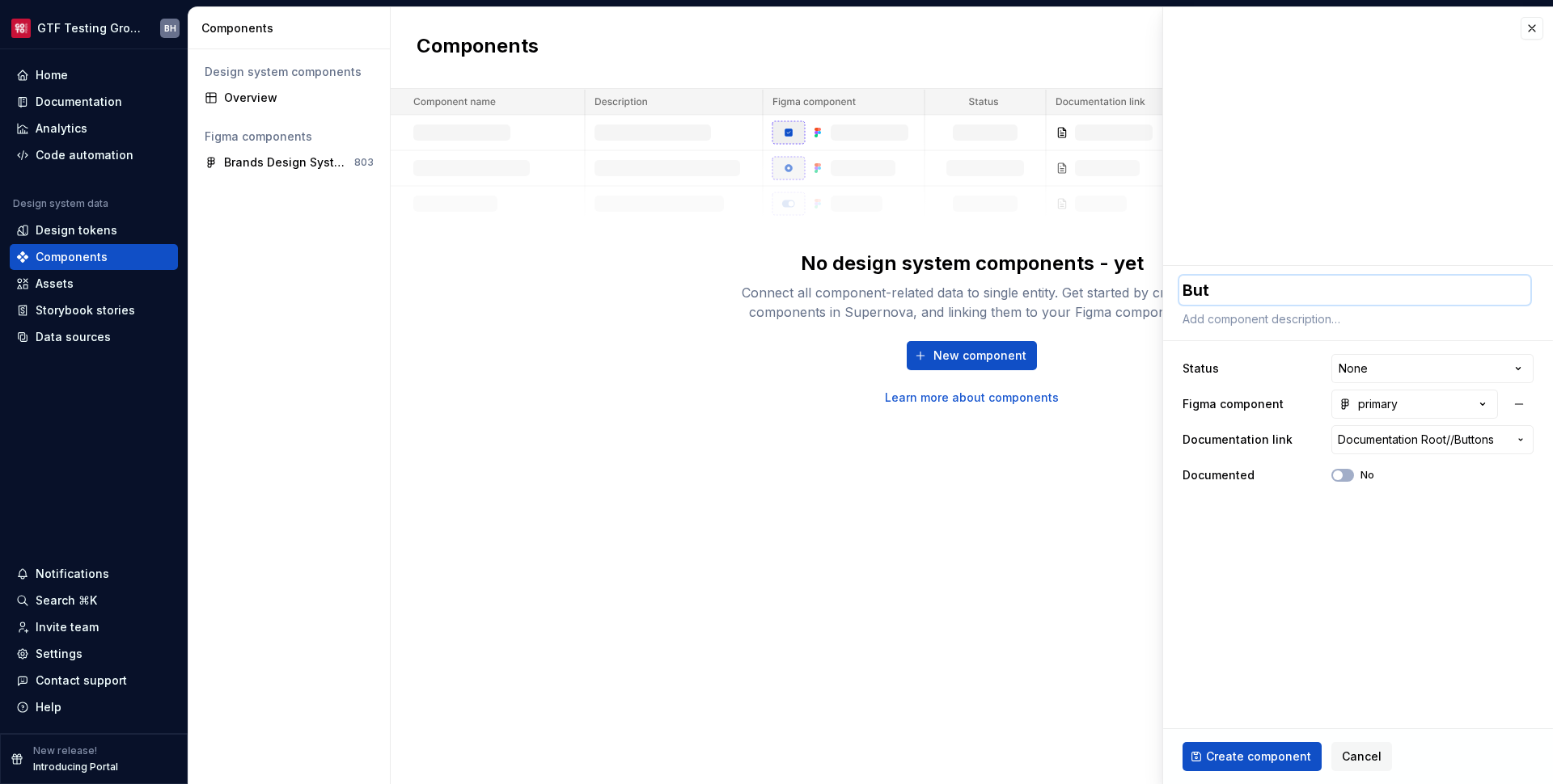
type textarea "Butt"
type textarea "*"
type textarea "Butto"
type textarea "*"
type textarea "Button"
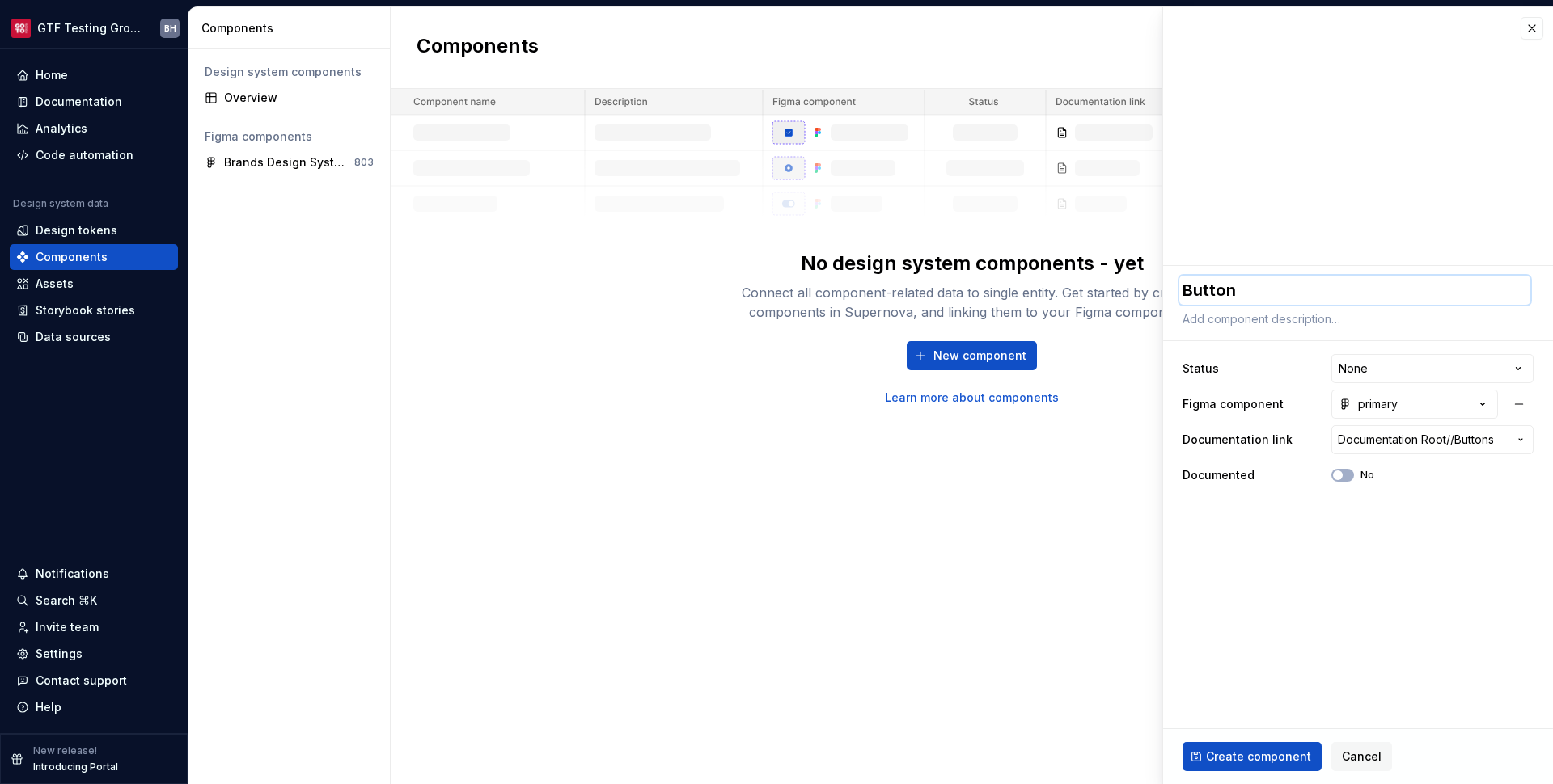
type textarea "*"
type textarea "Button-"
type textarea "*"
type textarea "Button-P"
type textarea "*"
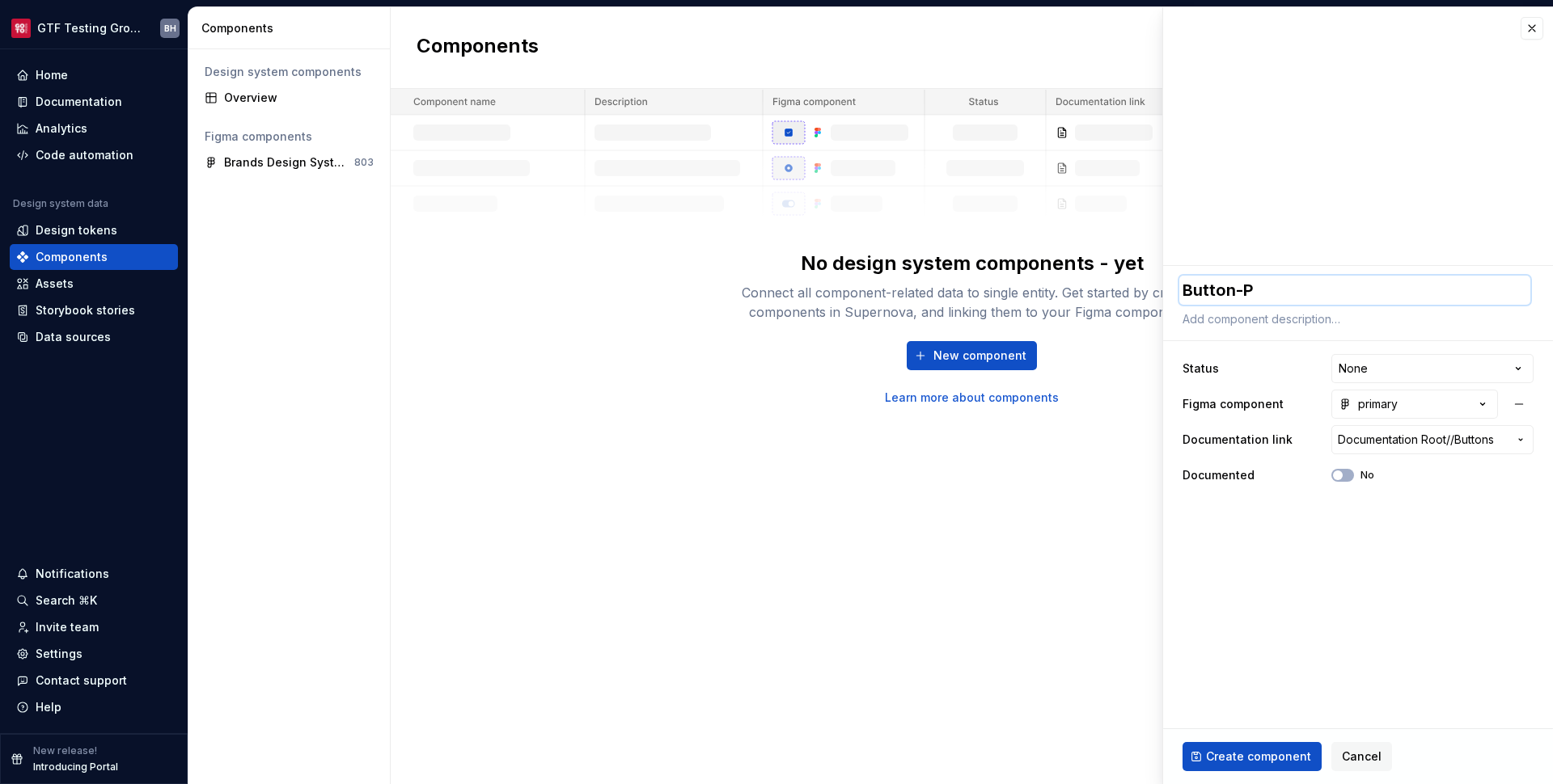
type textarea "Button-Pr"
type textarea "*"
type textarea "Button-Pri"
type textarea "*"
type textarea "Button-Prim"
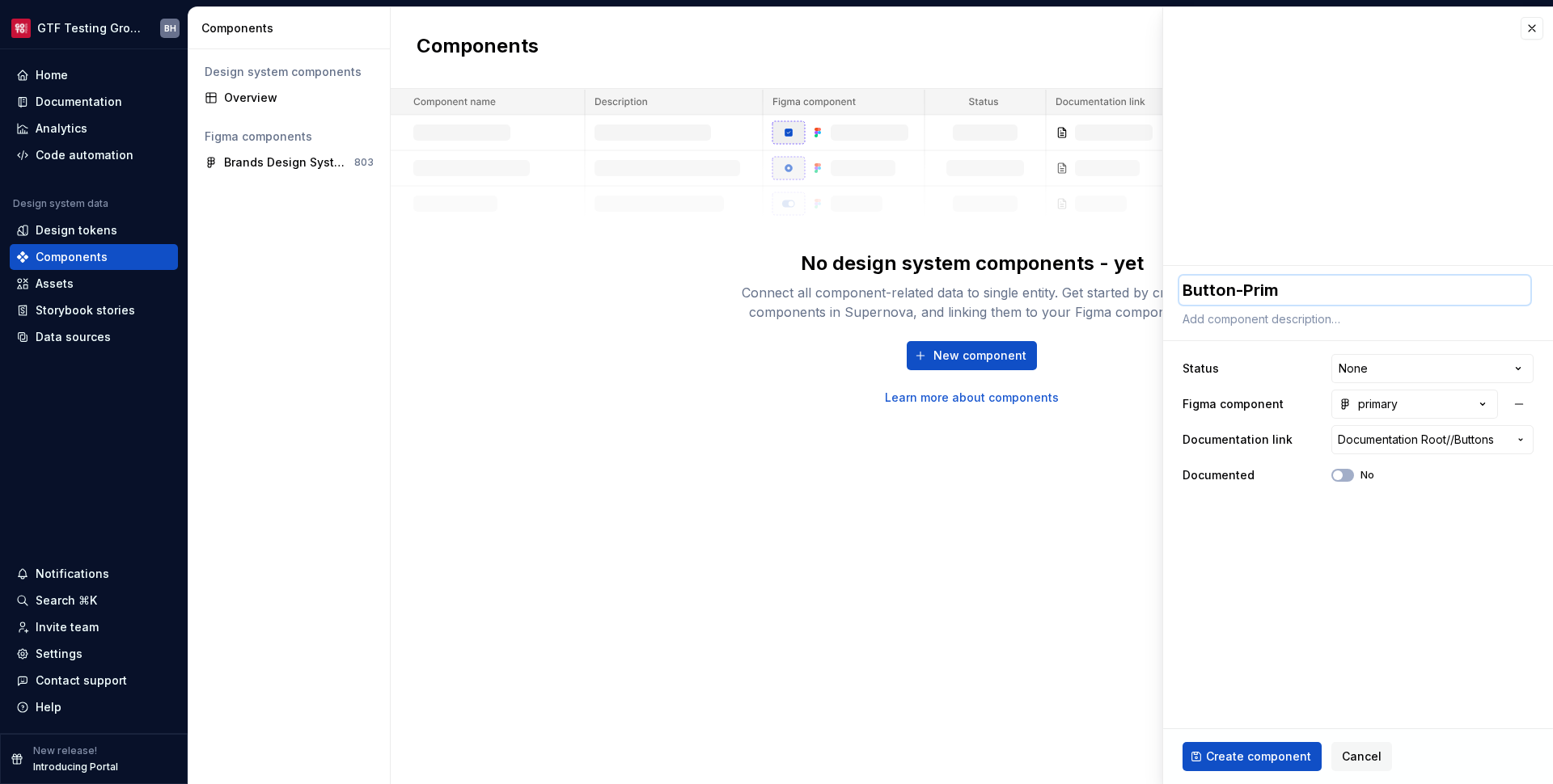
type textarea "*"
type textarea "Button-Prima"
type textarea "*"
type textarea "Button-Primar"
type textarea "*"
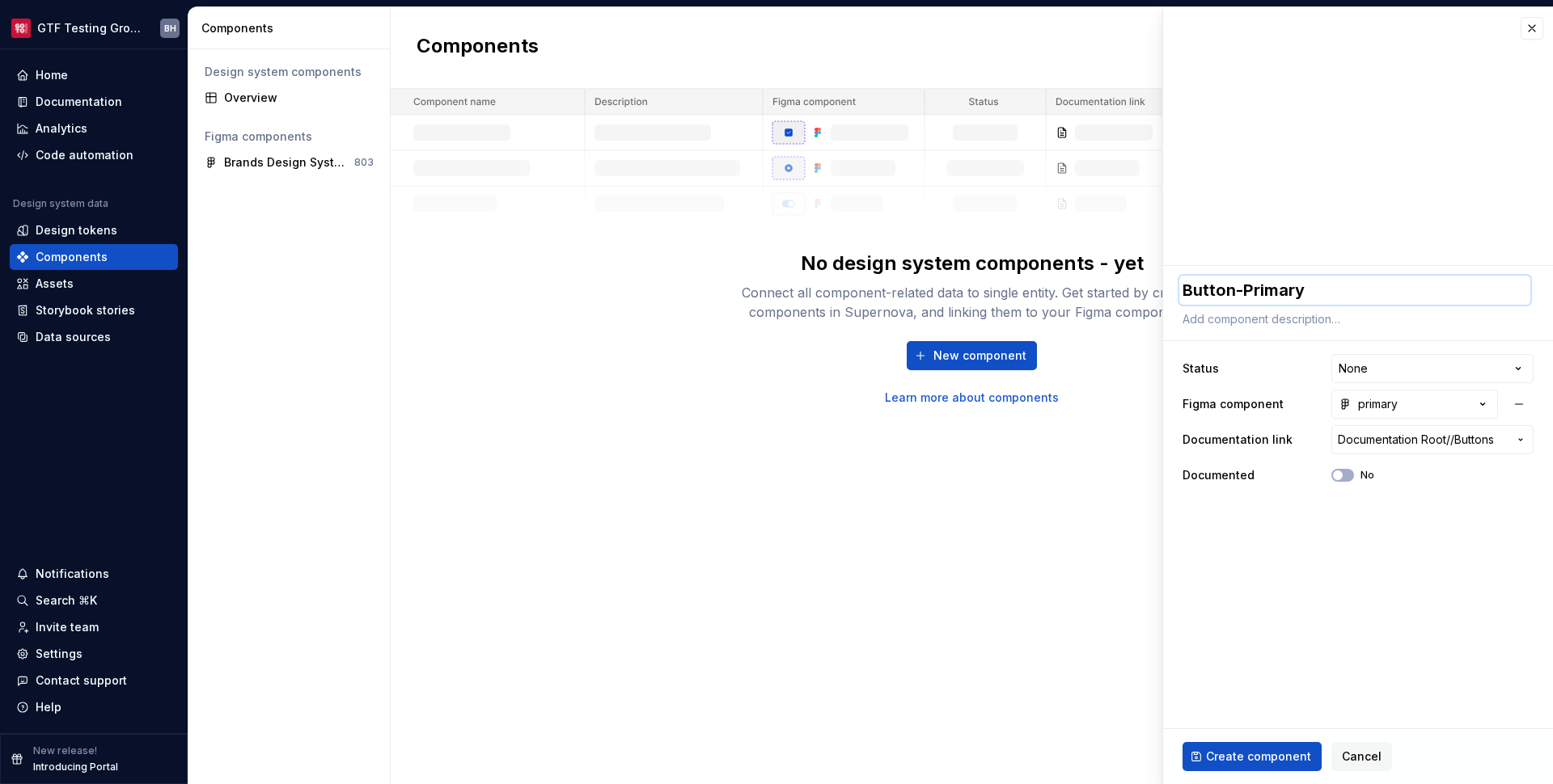
type textarea "Button-Primary"
click at [1245, 759] on ul "No internet connection. Reconnect to ensure all of your changes are synced. Suc…" at bounding box center [1353, 771] width 398 height 26
click at [1248, 755] on span "Create component" at bounding box center [1259, 757] width 105 height 17
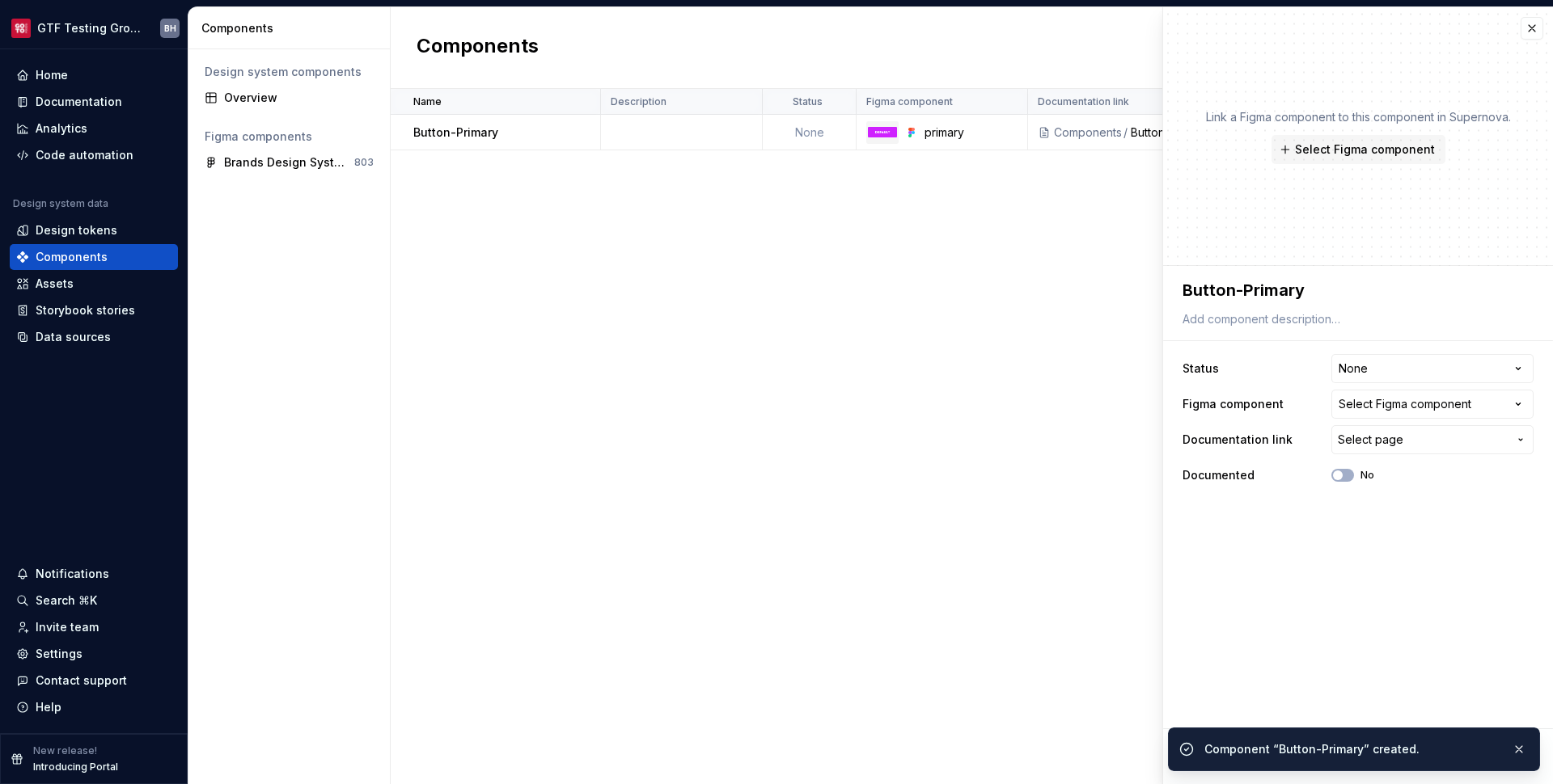
type textarea "*"
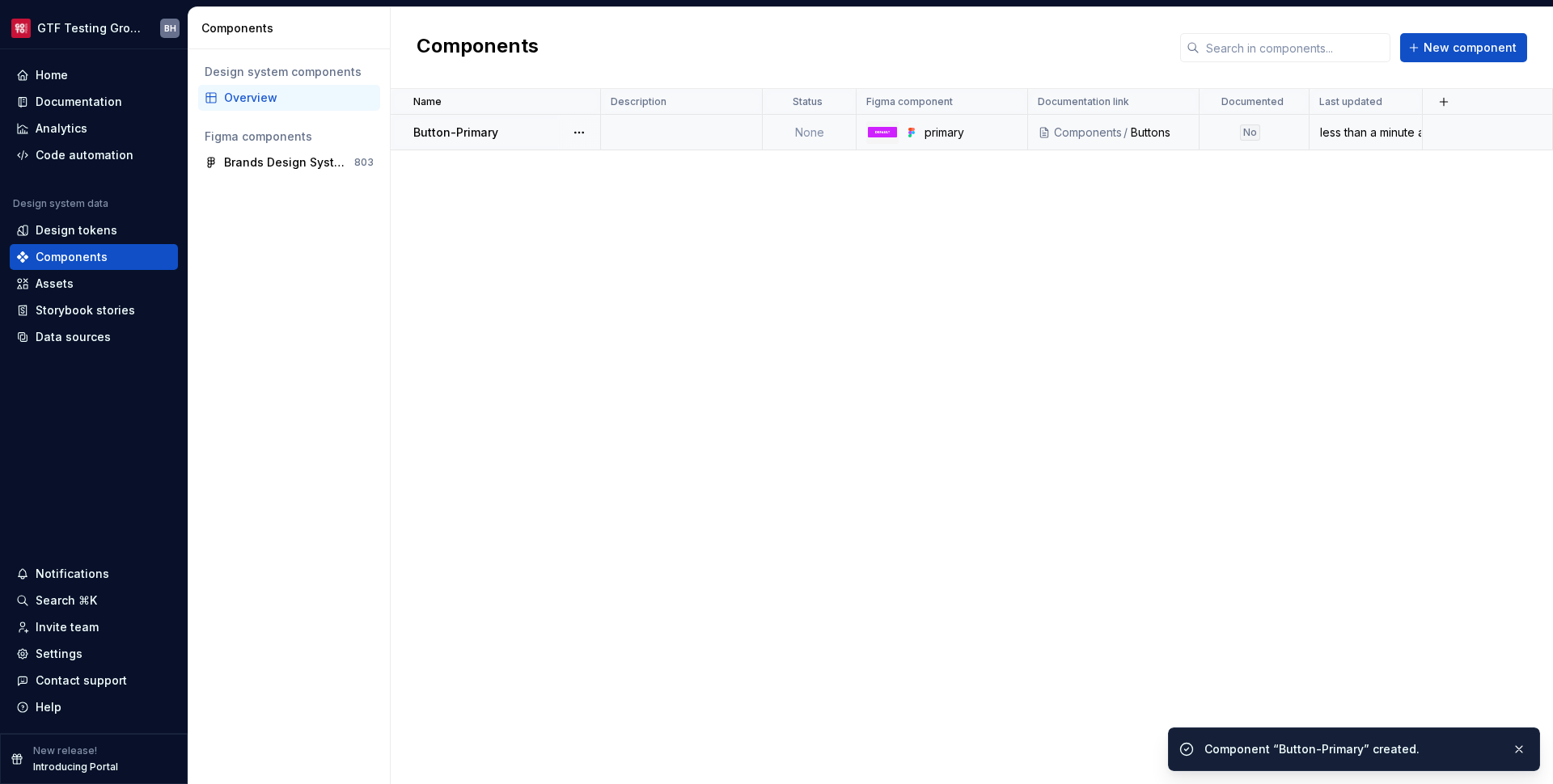
click at [1268, 140] on div "No" at bounding box center [1250, 132] width 98 height 17
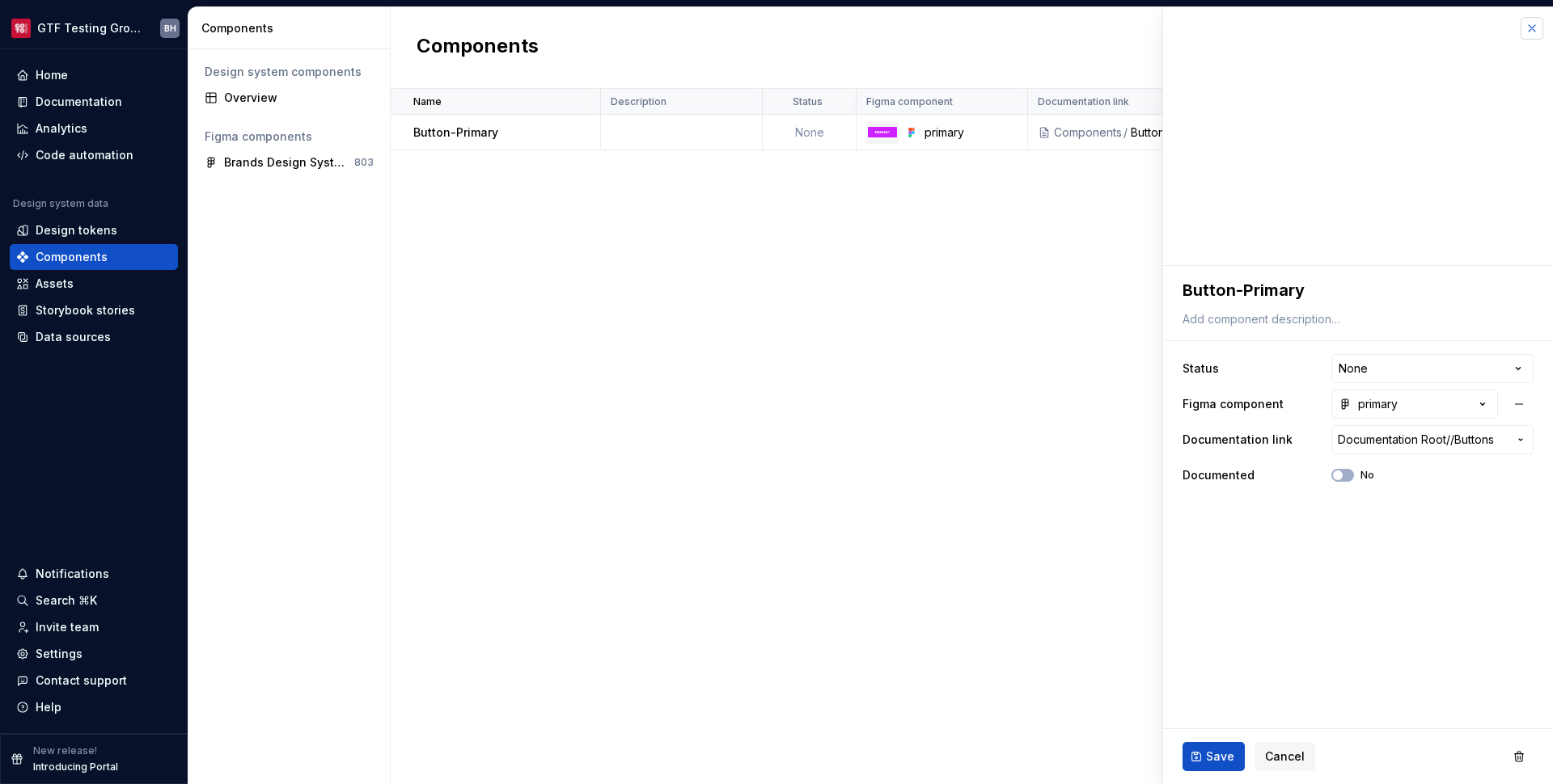
click at [1536, 27] on button "button" at bounding box center [1532, 28] width 23 height 23
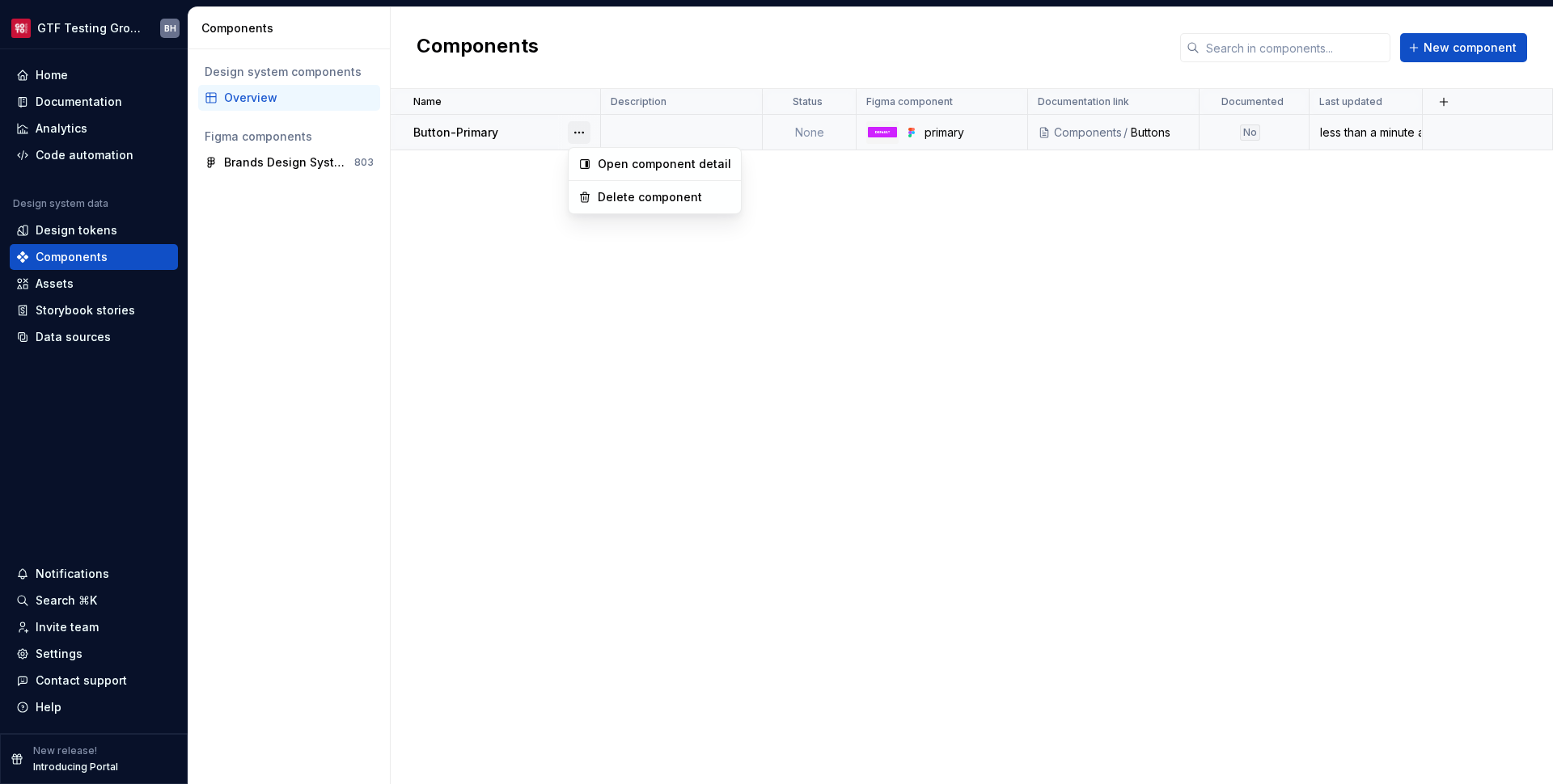
click at [582, 132] on button "button" at bounding box center [579, 132] width 23 height 23
click at [120, 102] on div "Documentation" at bounding box center [94, 102] width 155 height 17
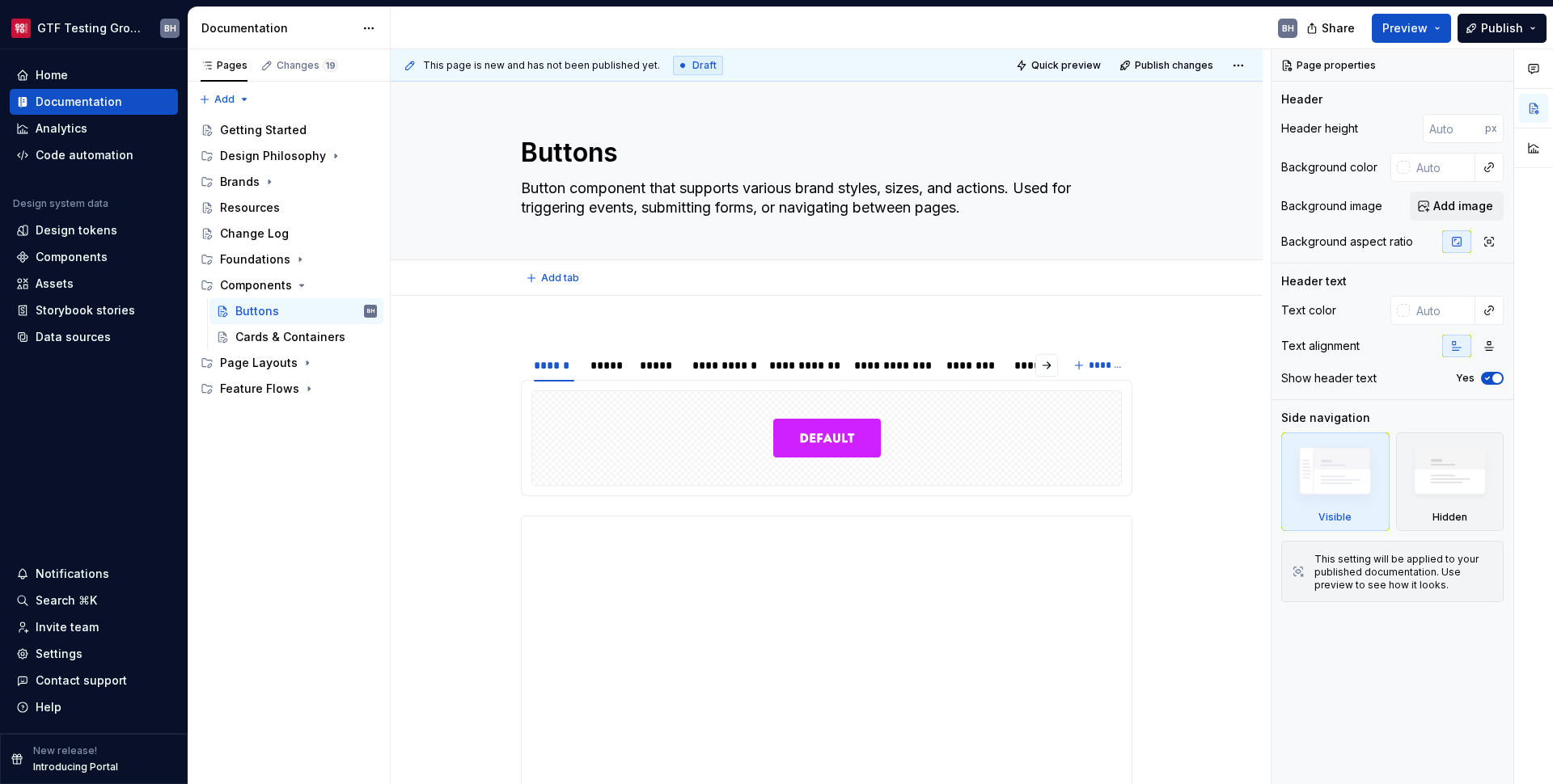
type textarea "*"
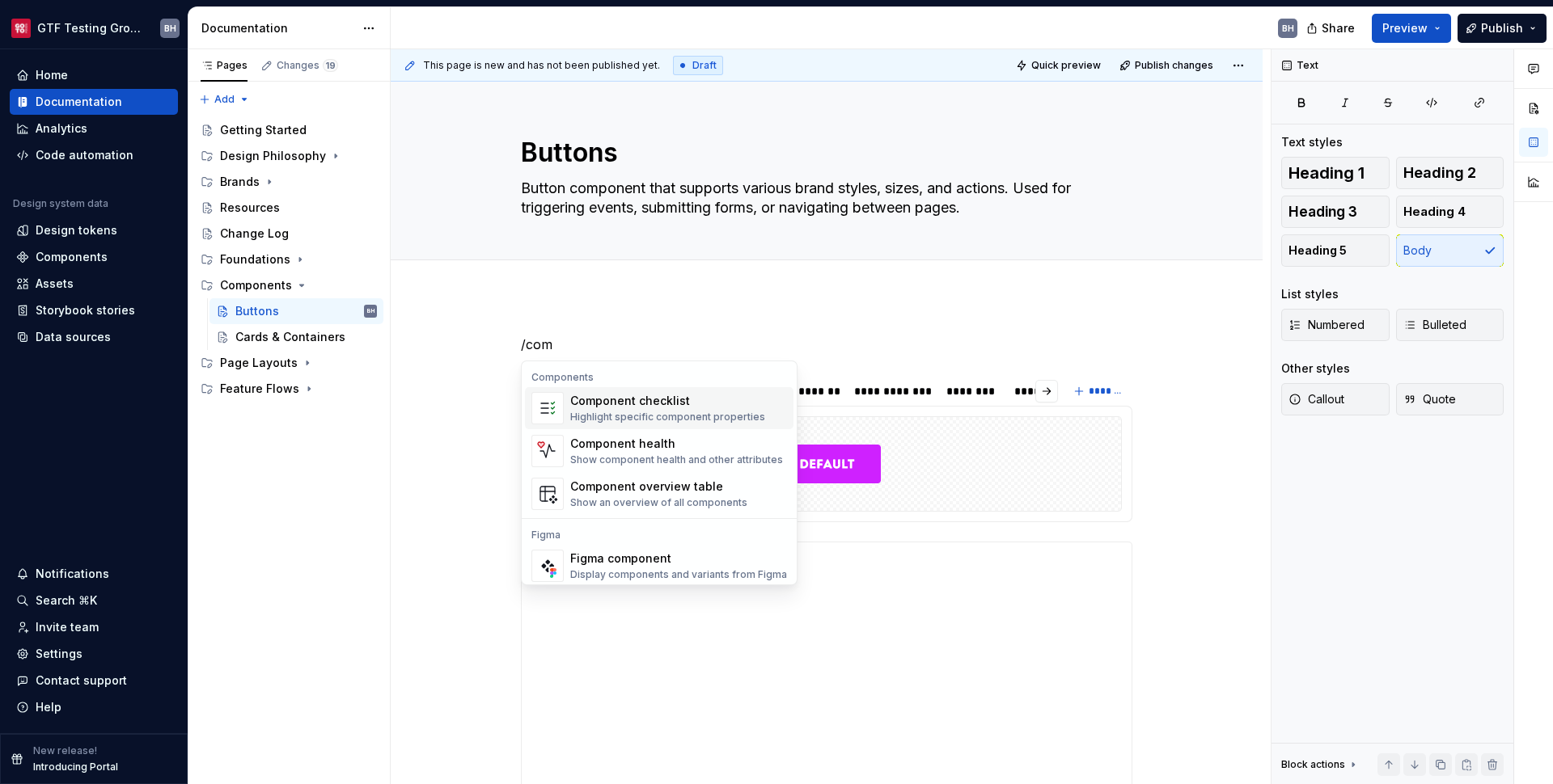
click at [583, 400] on div "Component checklist" at bounding box center [668, 402] width 195 height 17
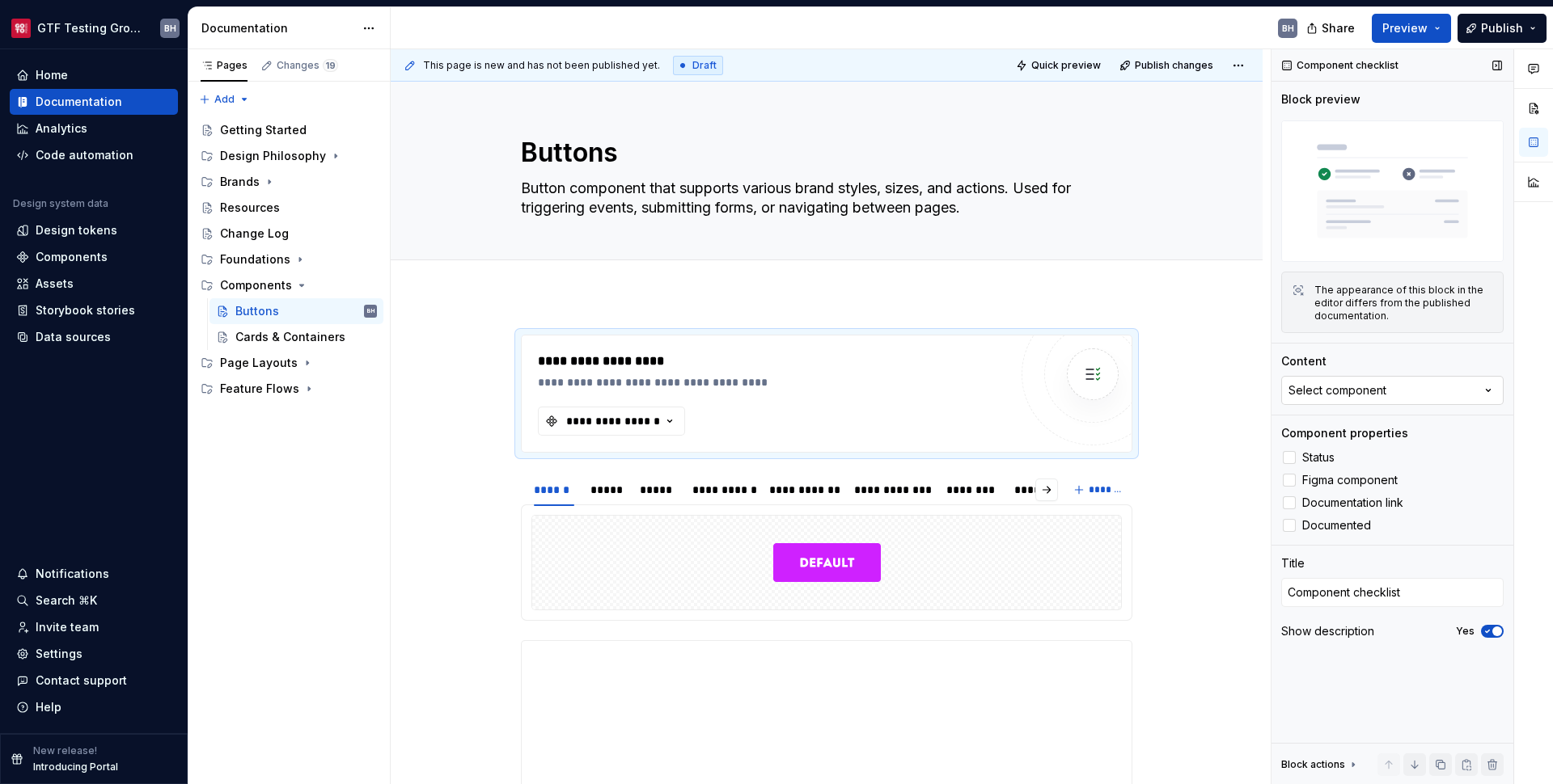
click at [1423, 399] on button "Select component" at bounding box center [1393, 391] width 223 height 29
click at [1392, 452] on div "Button-Primary" at bounding box center [1392, 456] width 202 height 17
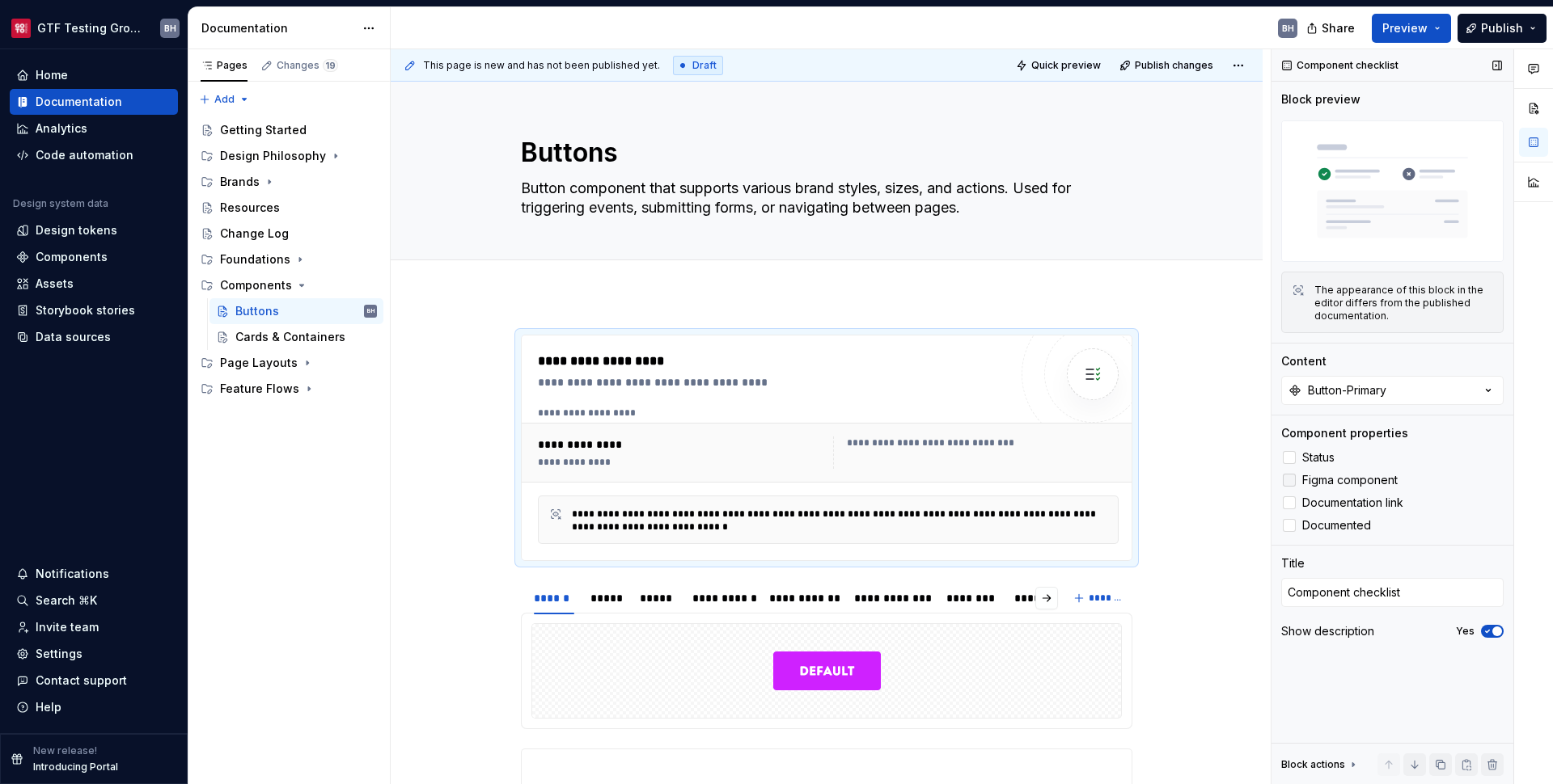
click at [1392, 474] on span "Figma component" at bounding box center [1350, 481] width 96 height 13
click at [1363, 519] on span "Documented" at bounding box center [1336, 526] width 69 height 13
click at [1366, 505] on span "Documentation link" at bounding box center [1353, 503] width 101 height 13
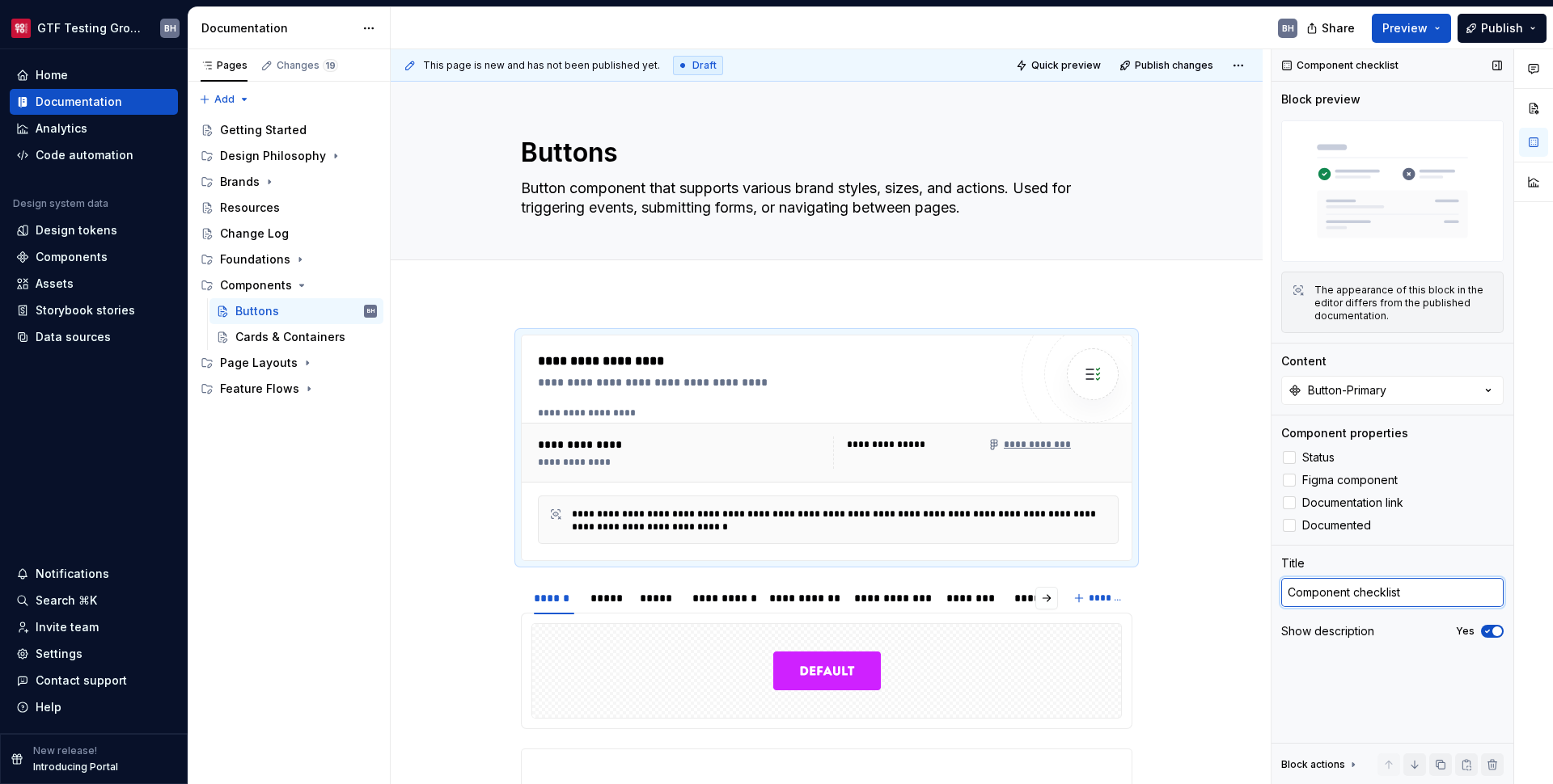
click at [1406, 600] on textarea "Component checklist" at bounding box center [1393, 593] width 223 height 29
click at [1403, 629] on div "Show description Yes" at bounding box center [1393, 631] width 223 height 23
click at [1501, 627] on span "button" at bounding box center [1497, 631] width 10 height 10
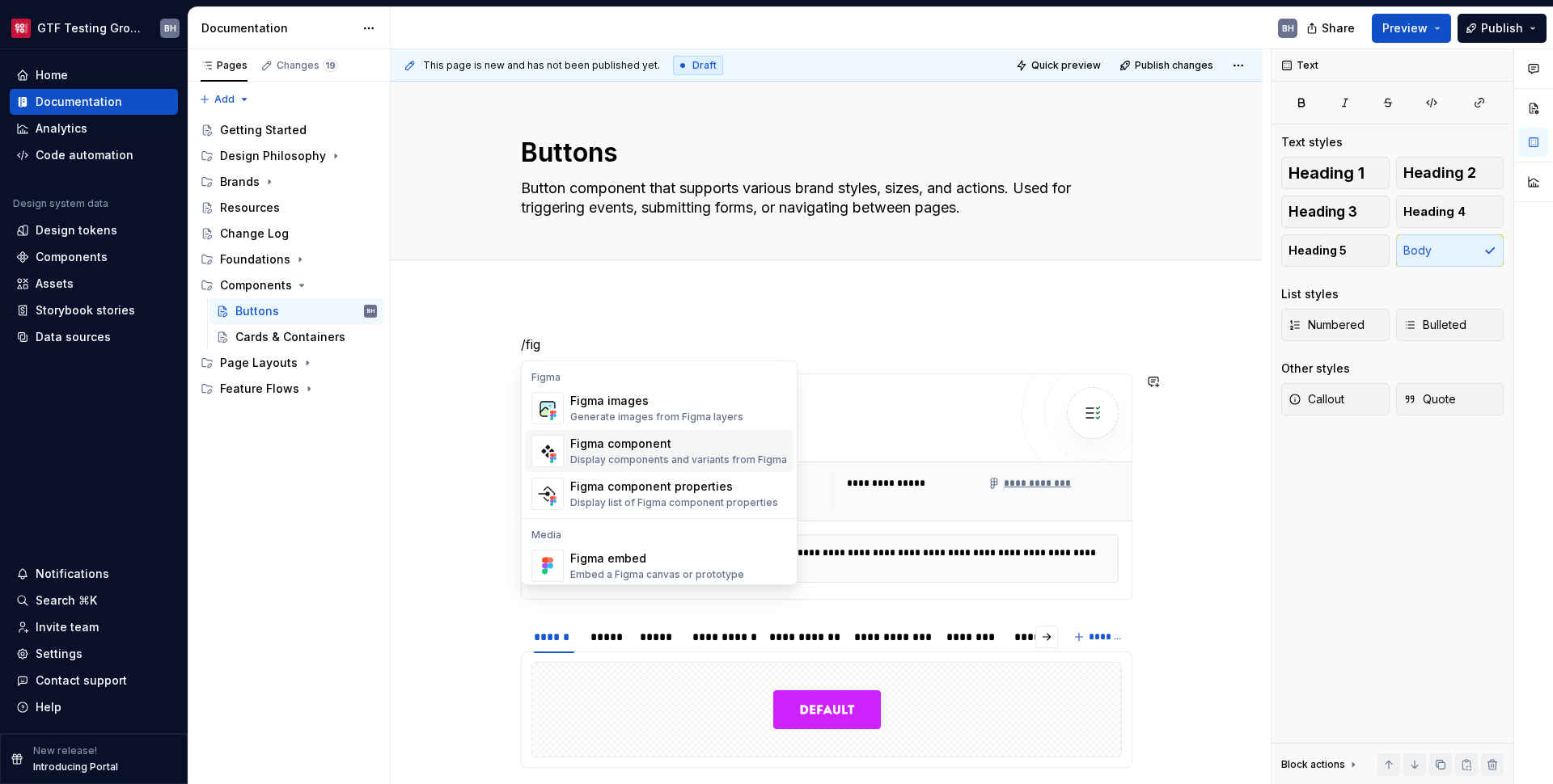
click at [588, 440] on div "Figma component" at bounding box center [679, 444] width 217 height 17
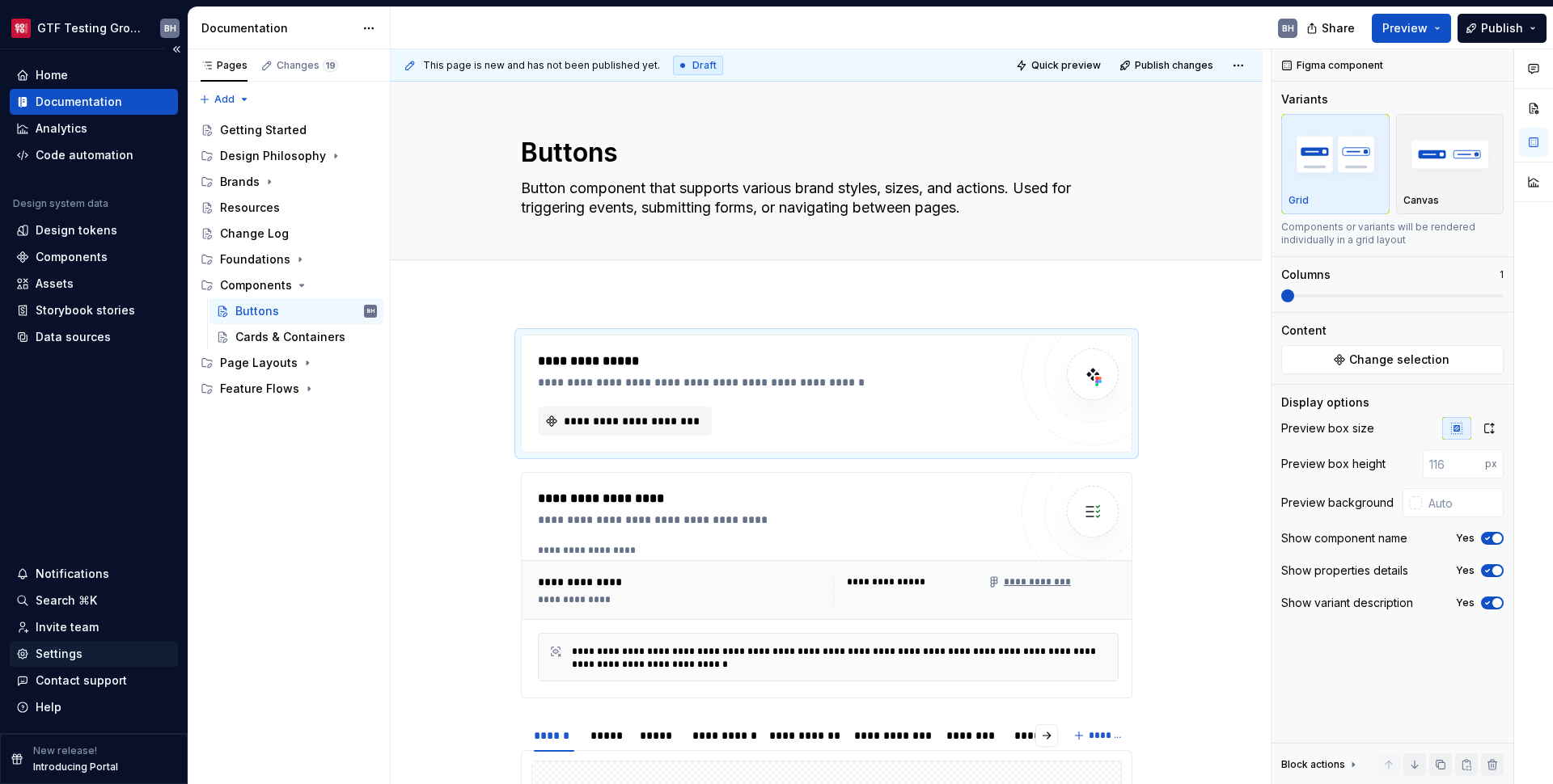
click at [57, 652] on div "Settings" at bounding box center [59, 654] width 47 height 17
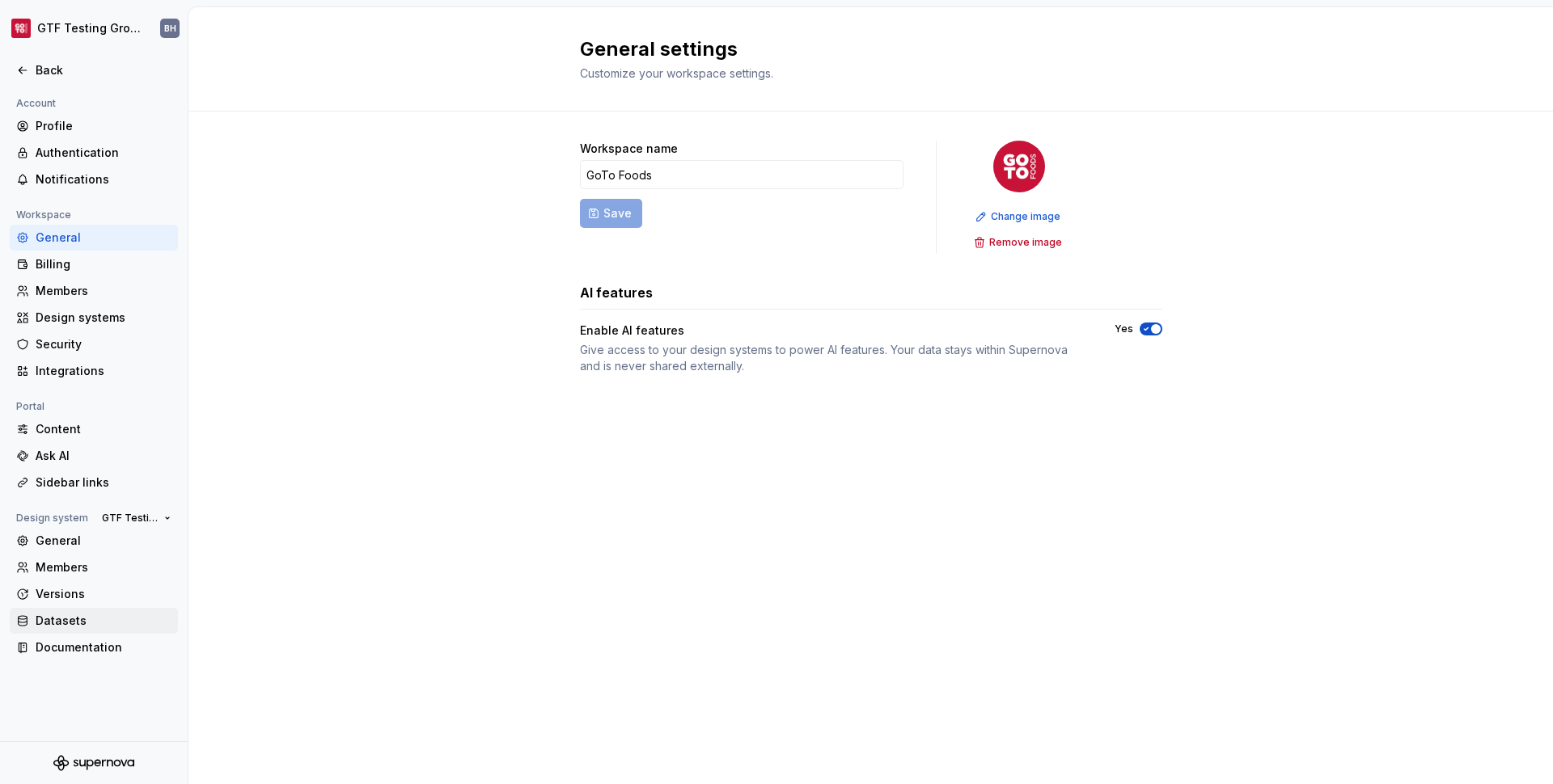
click at [96, 627] on div "Datasets" at bounding box center [104, 621] width 136 height 17
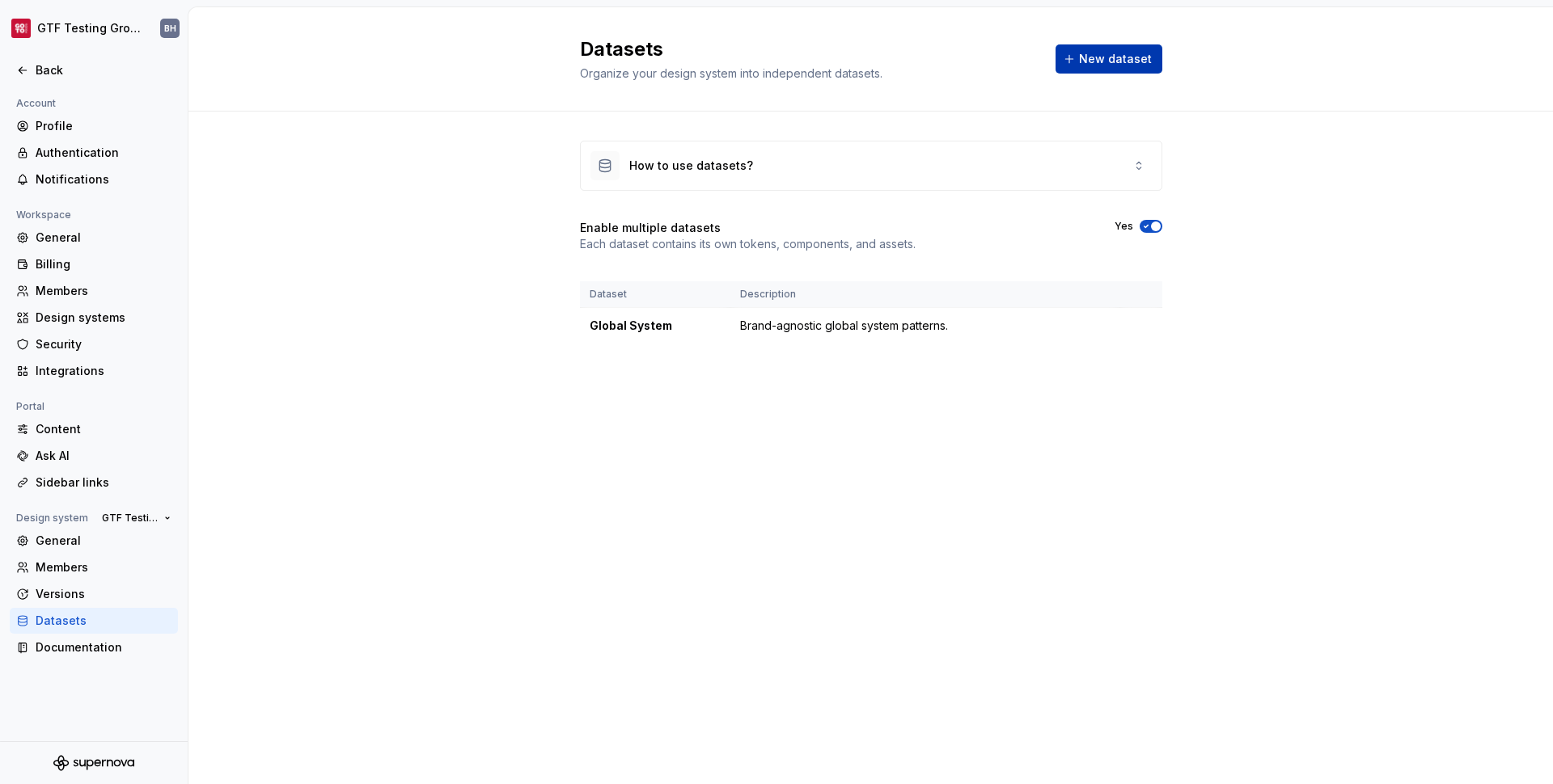
click at [1099, 59] on span "New dataset" at bounding box center [1115, 59] width 73 height 17
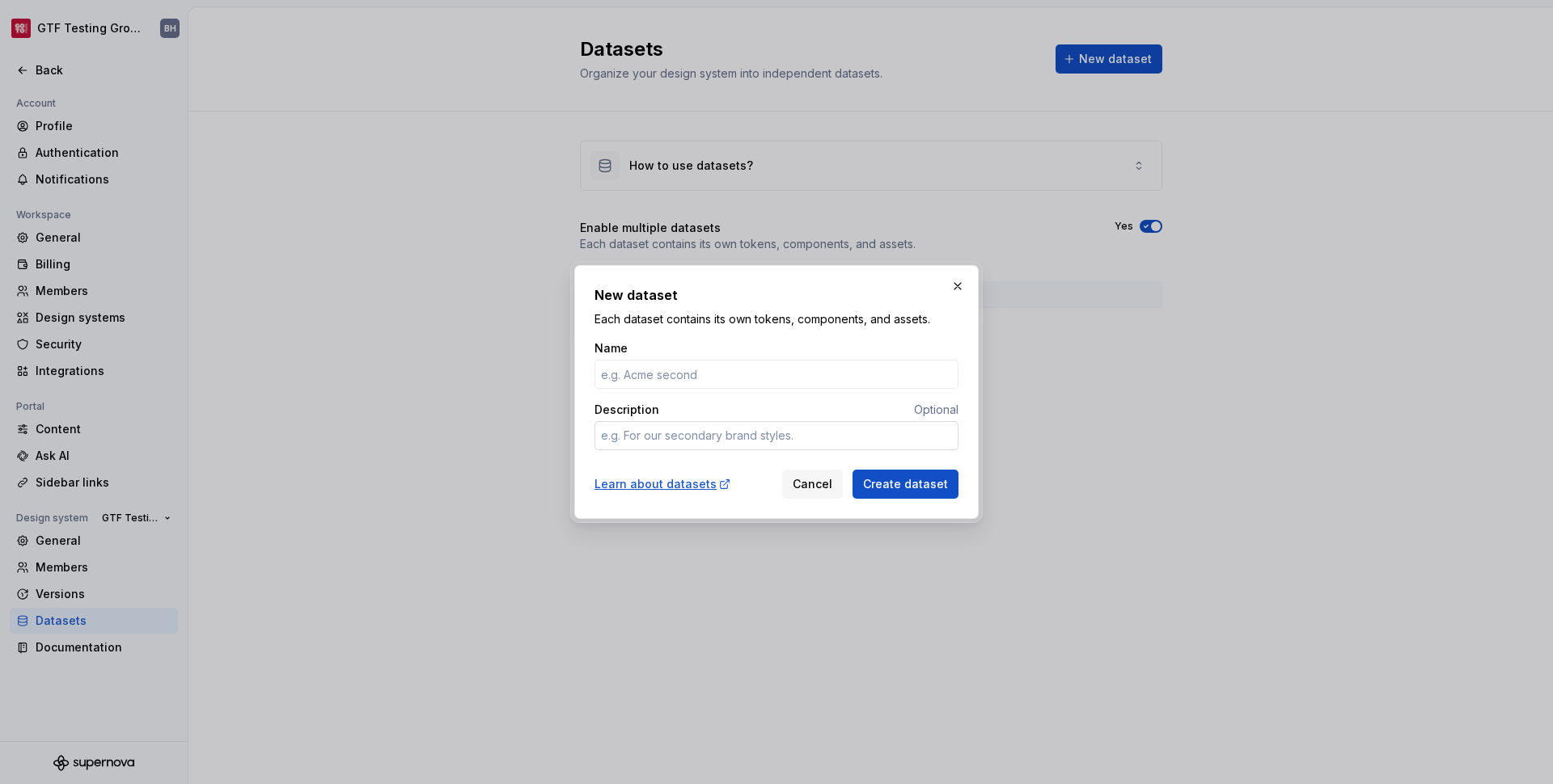
type textarea "*"
type input "Moe's"
click at [882, 483] on span "Create dataset" at bounding box center [906, 484] width 85 height 17
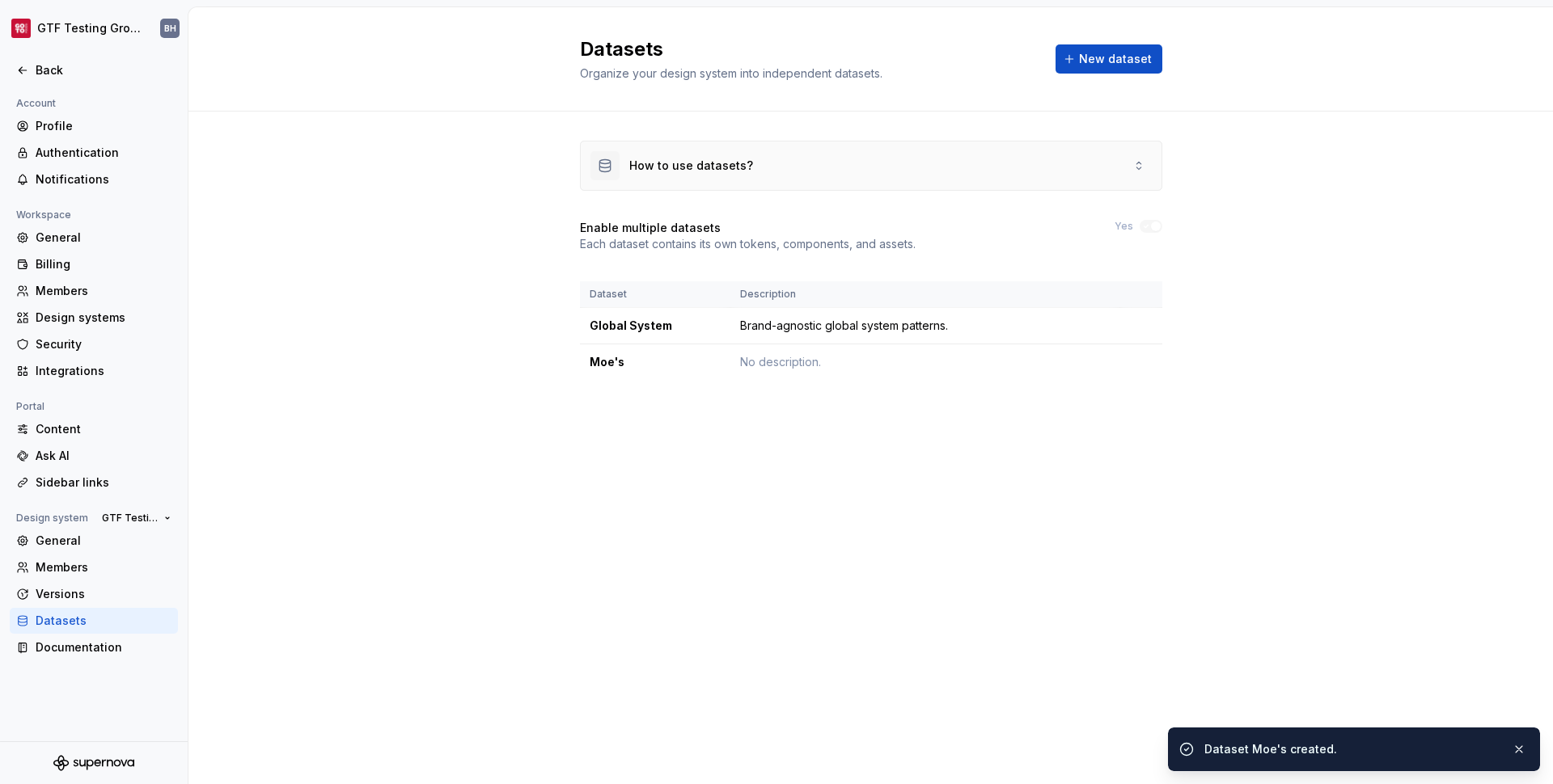
click at [798, 171] on div "How to use datasets?" at bounding box center [872, 165] width 581 height 49
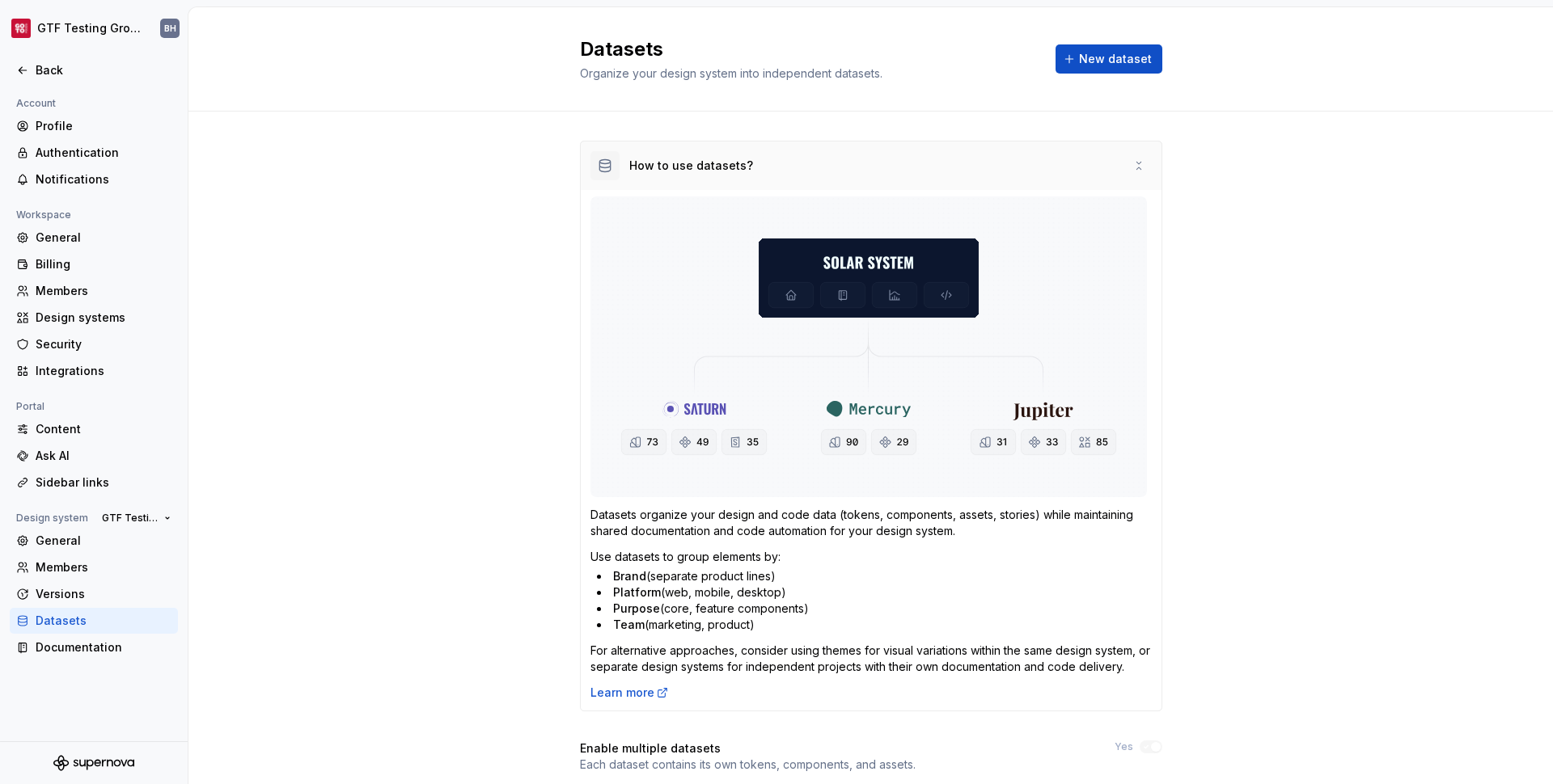
click at [798, 171] on div "How to use datasets?" at bounding box center [872, 165] width 581 height 49
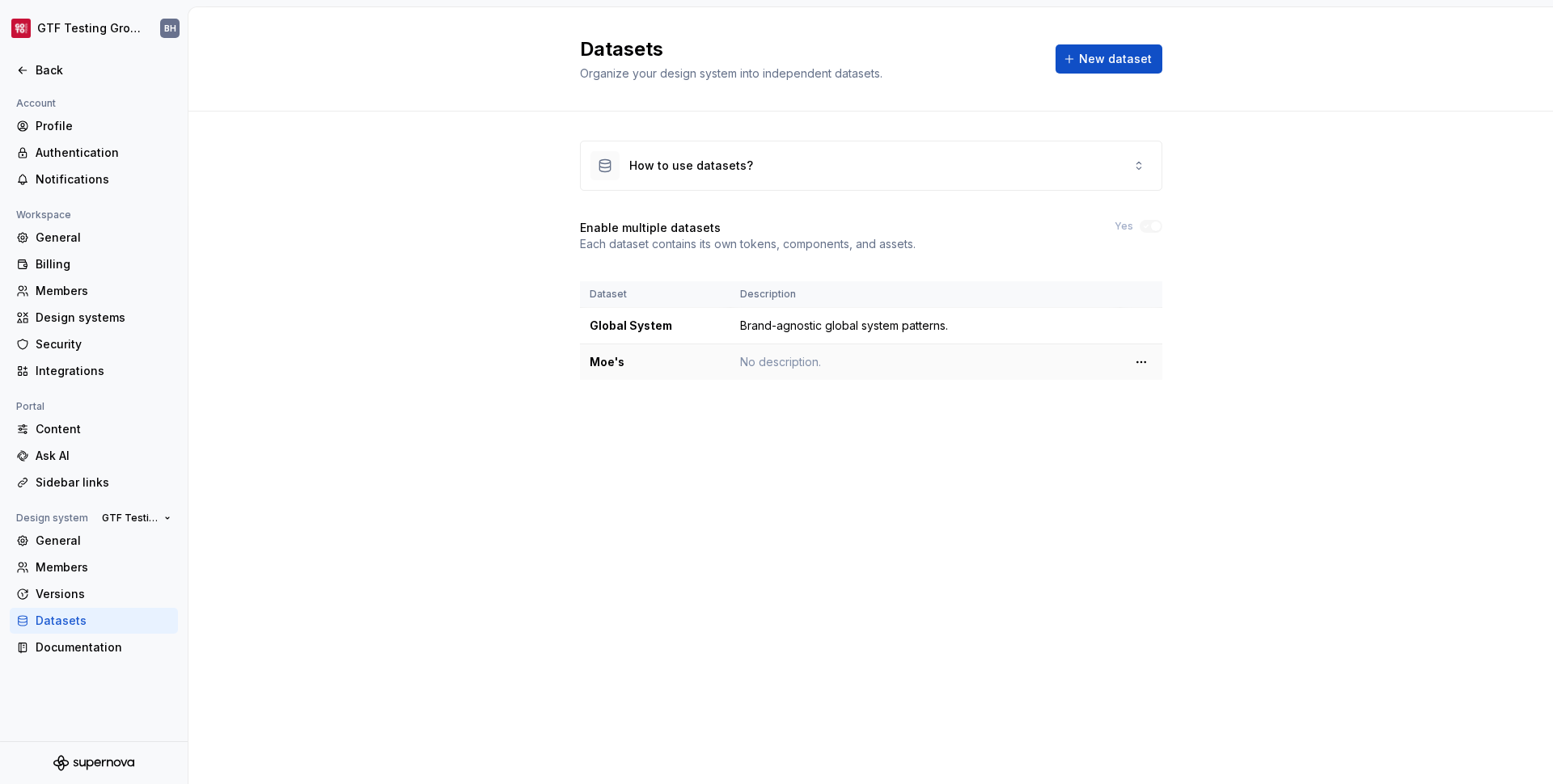
click at [791, 364] on td "No description." at bounding box center [925, 363] width 390 height 37
click at [795, 432] on div "How to use datasets? Enable multiple datasets Each dataset contains its own tok…" at bounding box center [871, 276] width 582 height 330
click at [30, 59] on div "Back" at bounding box center [94, 70] width 168 height 26
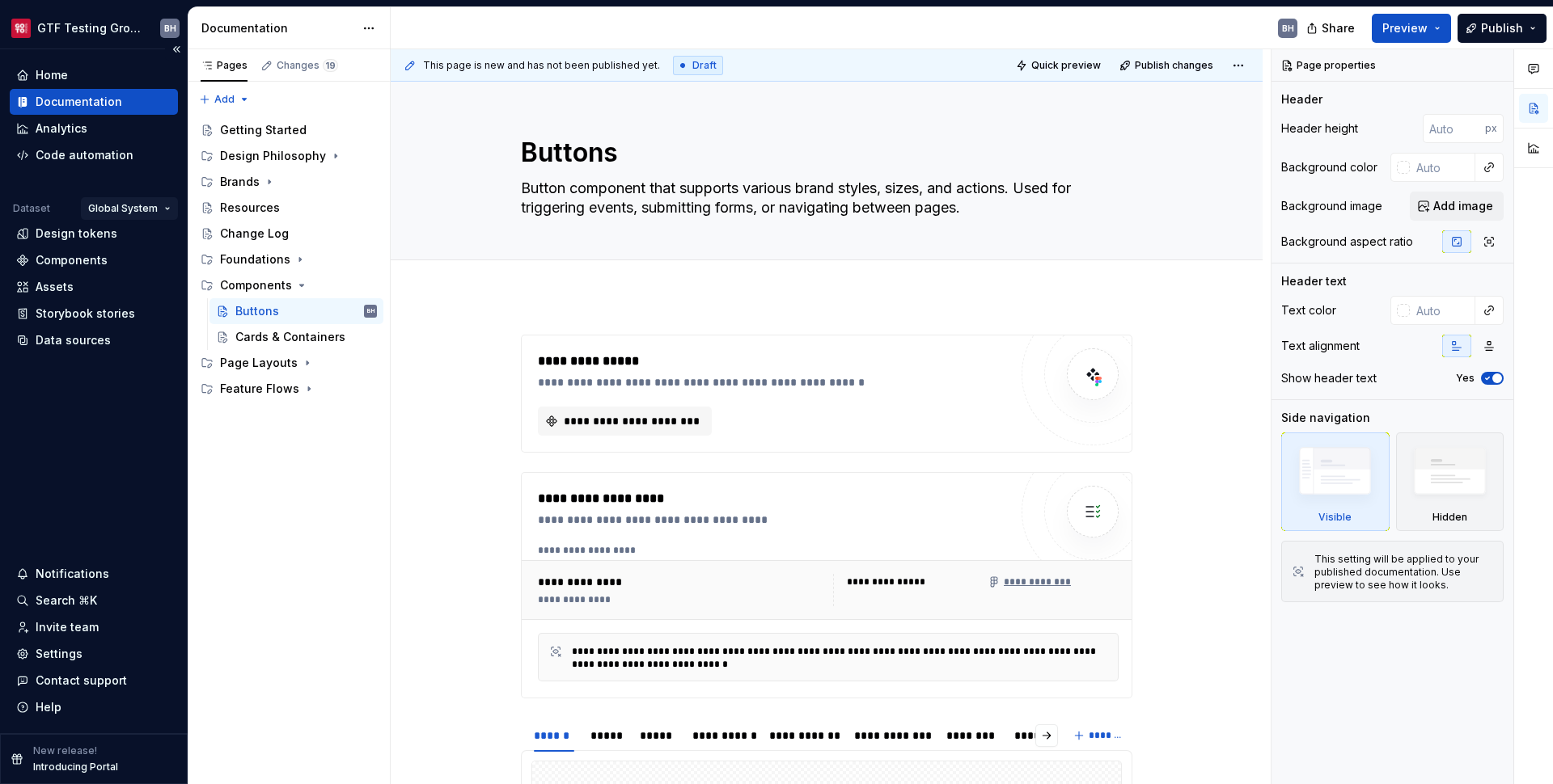
click at [124, 214] on html "GTF Testing Grounds BH Home Documentation Analytics Code automation Dataset Glo…" at bounding box center [776, 392] width 1553 height 784
click at [131, 257] on div "Moe's" at bounding box center [156, 266] width 138 height 26
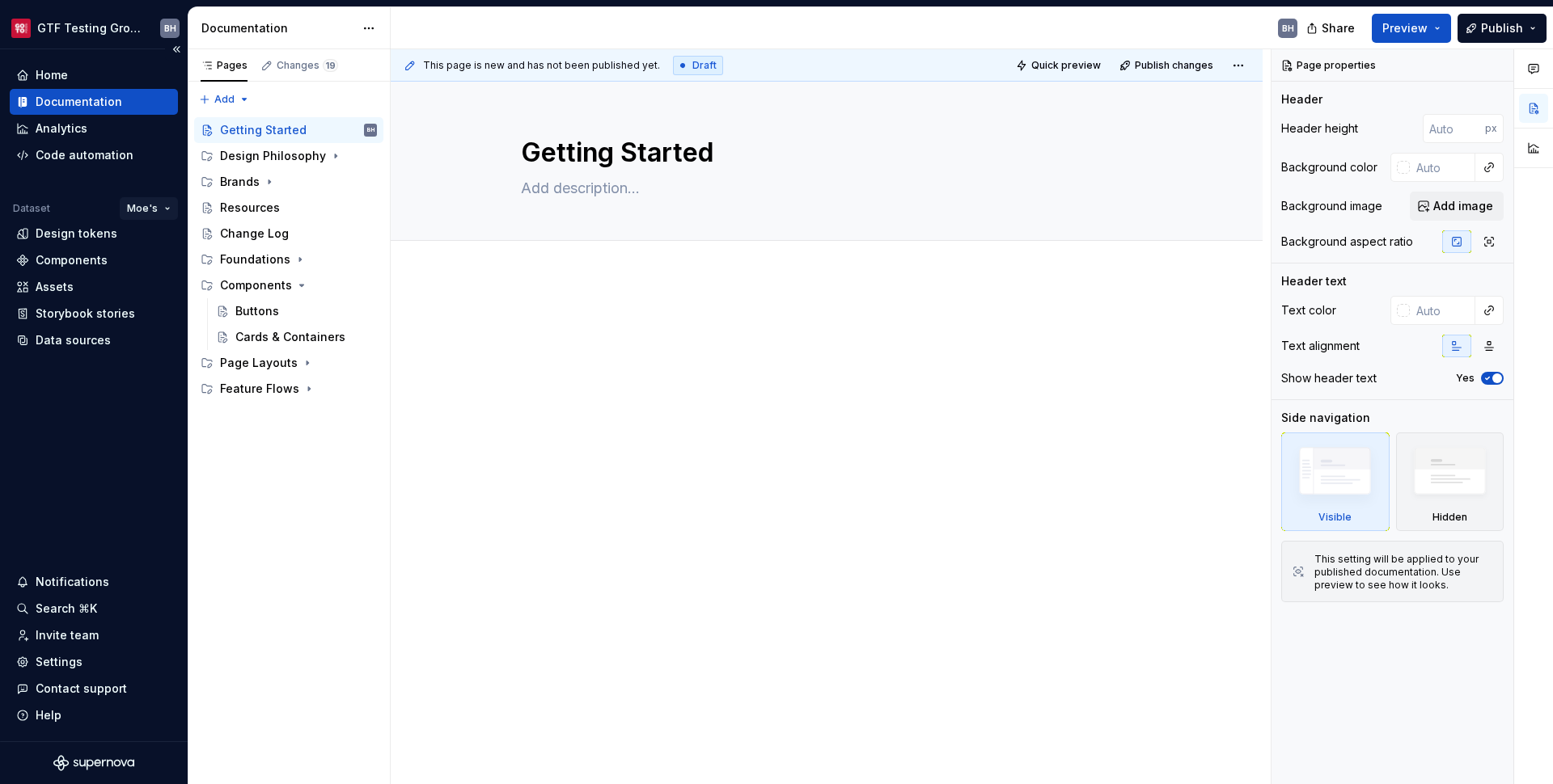
click at [138, 214] on html "GTF Testing Grounds BH Home Documentation Analytics Code automation Dataset Moe…" at bounding box center [776, 392] width 1553 height 784
click at [144, 240] on div "Global System" at bounding box center [195, 240] width 138 height 26
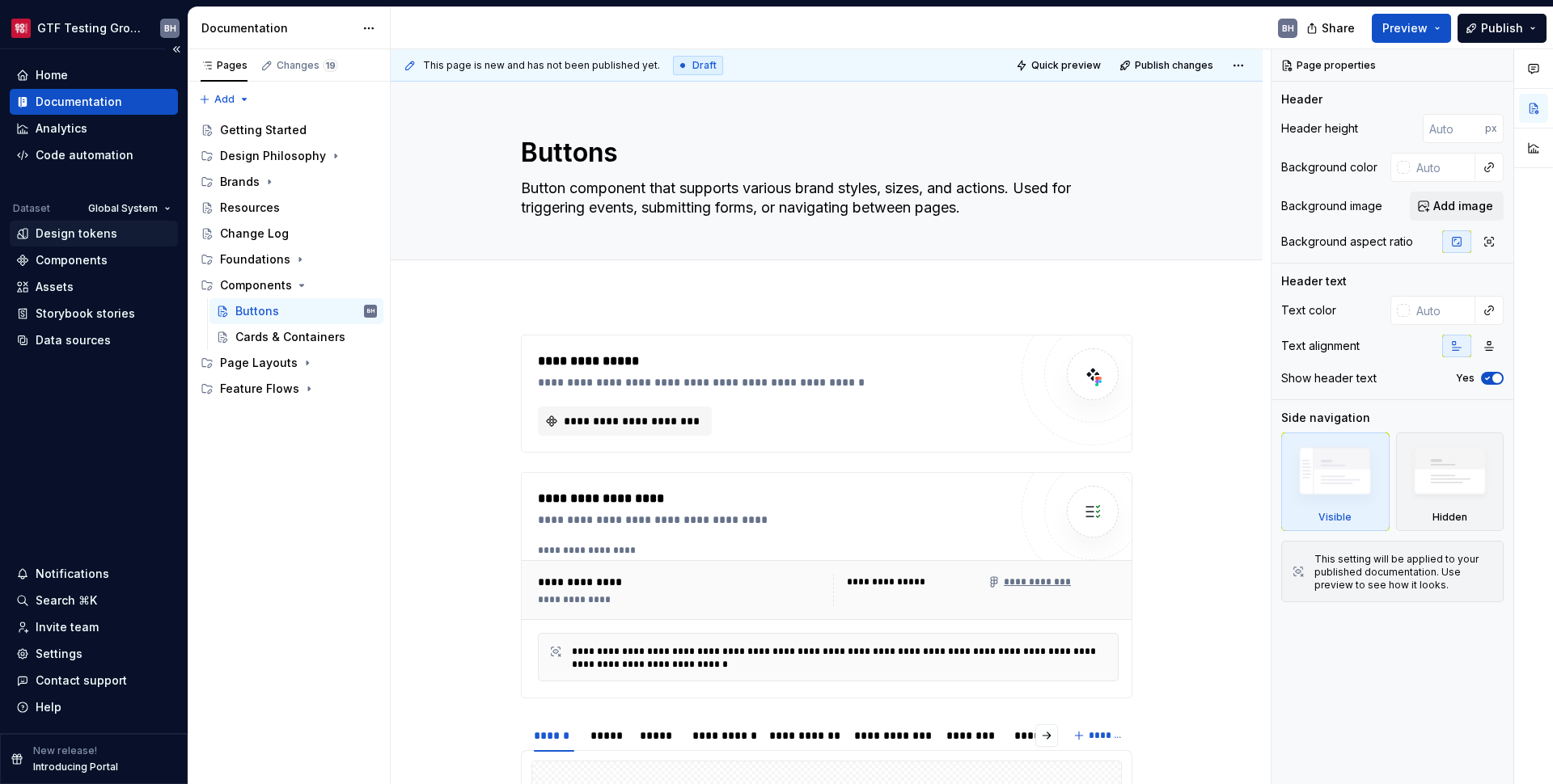
click at [111, 233] on div "Design tokens" at bounding box center [76, 233] width 82 height 17
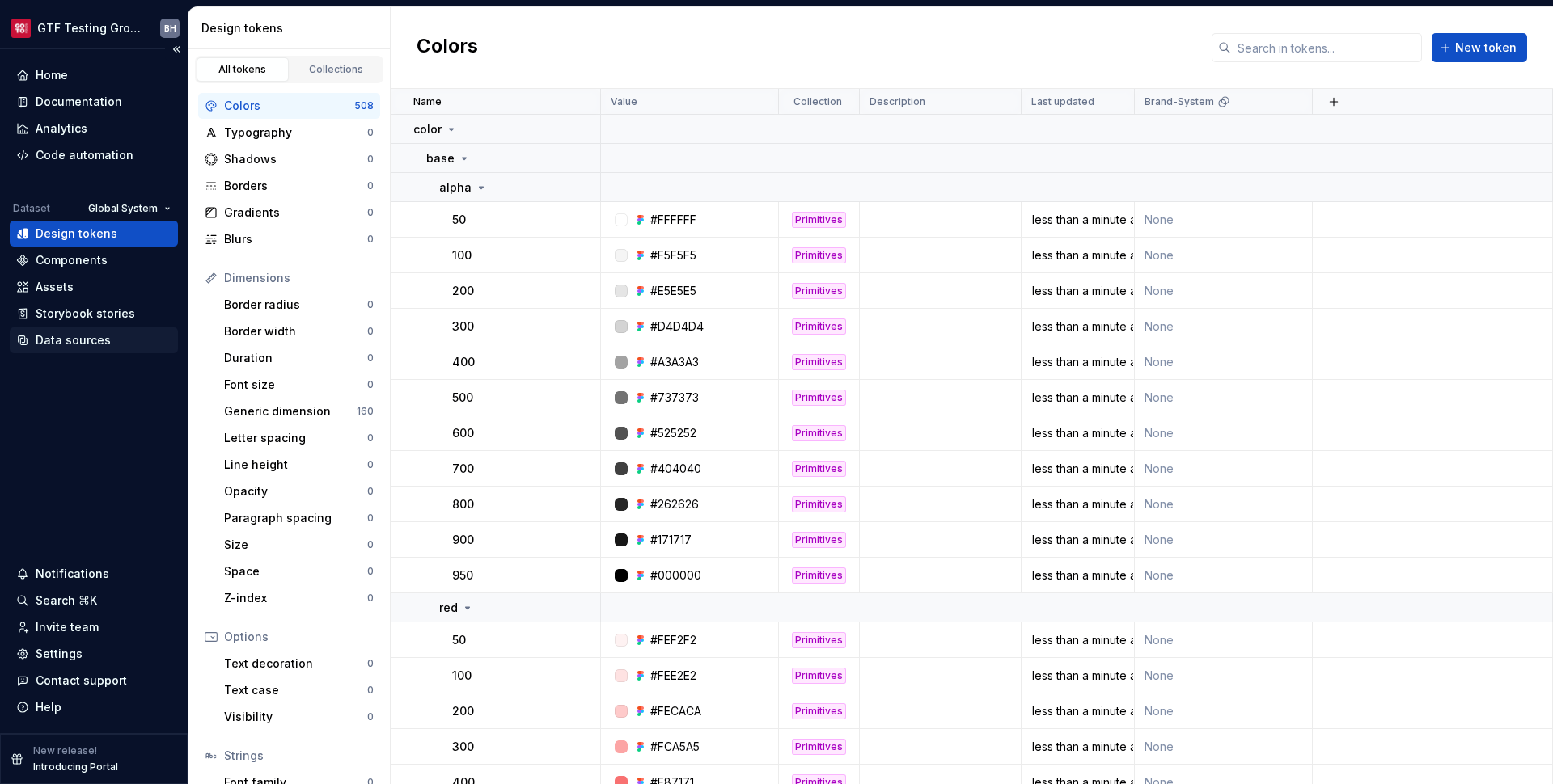
click at [103, 336] on div "Data sources" at bounding box center [74, 341] width 75 height 17
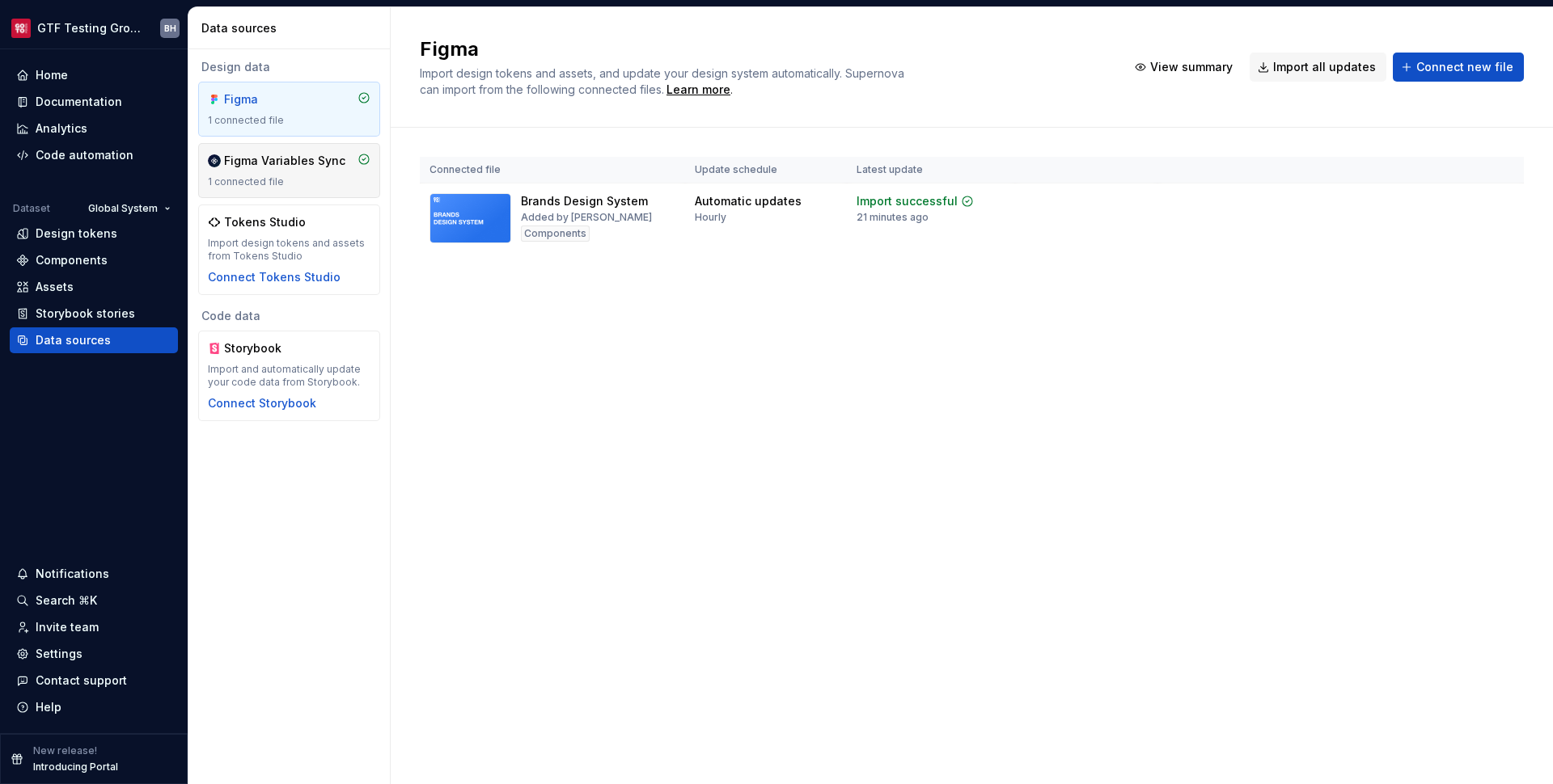
click at [320, 165] on div "Figma Variables Sync" at bounding box center [285, 161] width 121 height 17
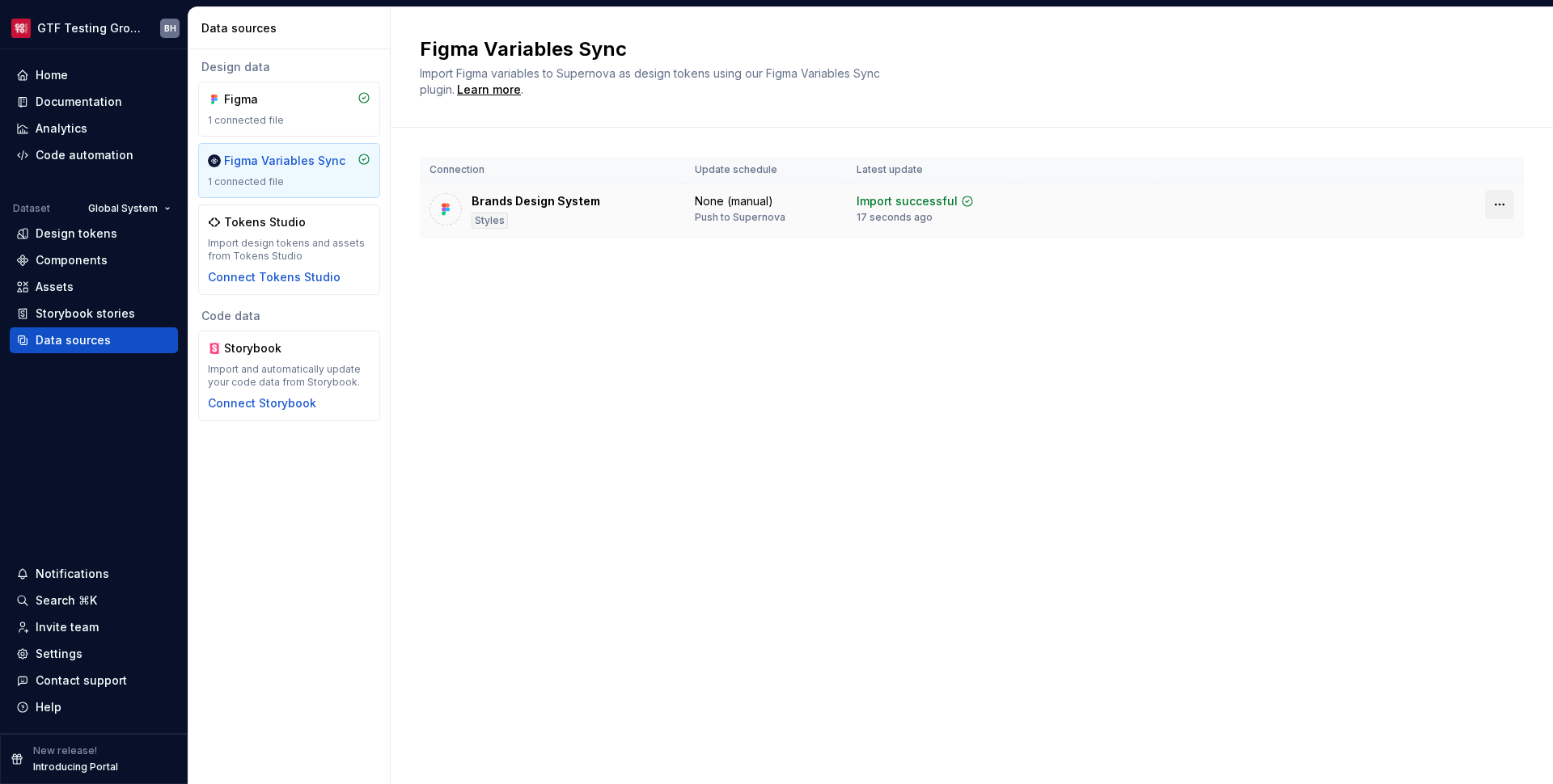
click at [1490, 206] on html "GTF Testing Grounds BH Home Documentation Analytics Code automation Dataset Glo…" at bounding box center [776, 392] width 1553 height 784
click at [1381, 199] on html "GTF Testing Grounds BH Home Documentation Analytics Code automation Dataset Glo…" at bounding box center [776, 392] width 1553 height 784
click at [72, 278] on div "Assets" at bounding box center [94, 287] width 168 height 26
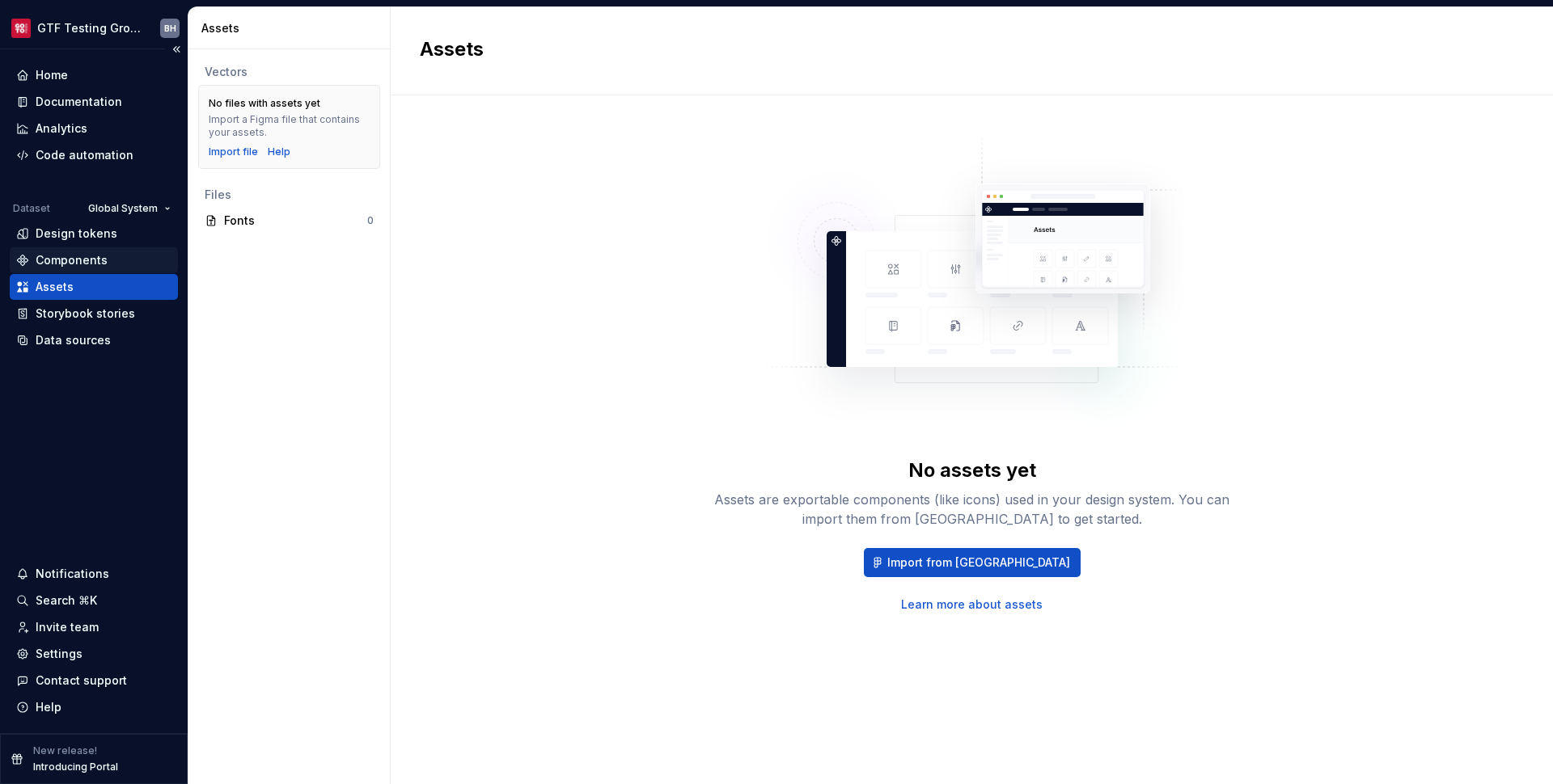
click at [78, 269] on div "Components" at bounding box center [94, 260] width 168 height 26
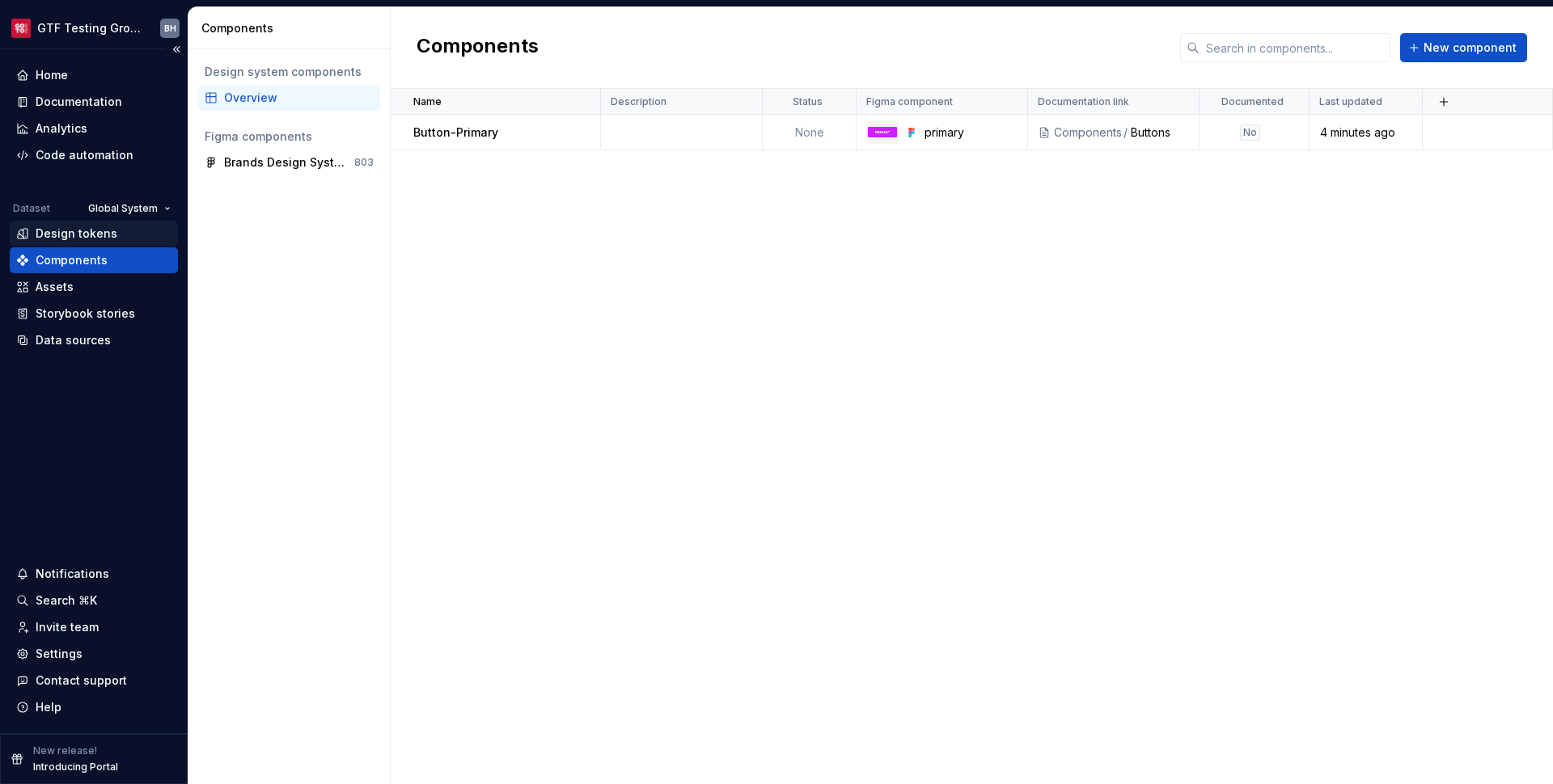
click at [82, 243] on div "Design tokens" at bounding box center [94, 233] width 168 height 26
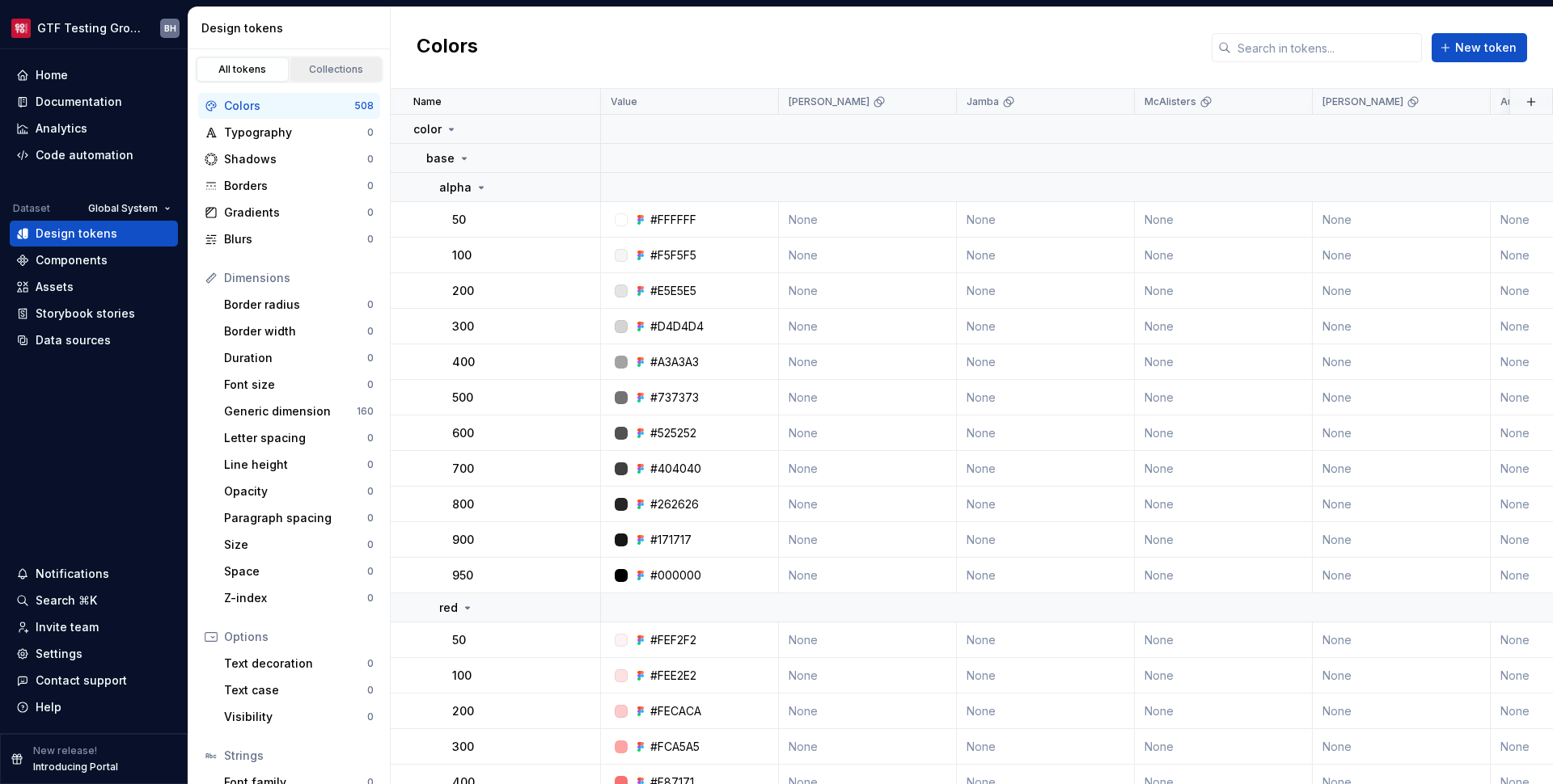
click at [314, 67] on div "Collections" at bounding box center [337, 70] width 81 height 13
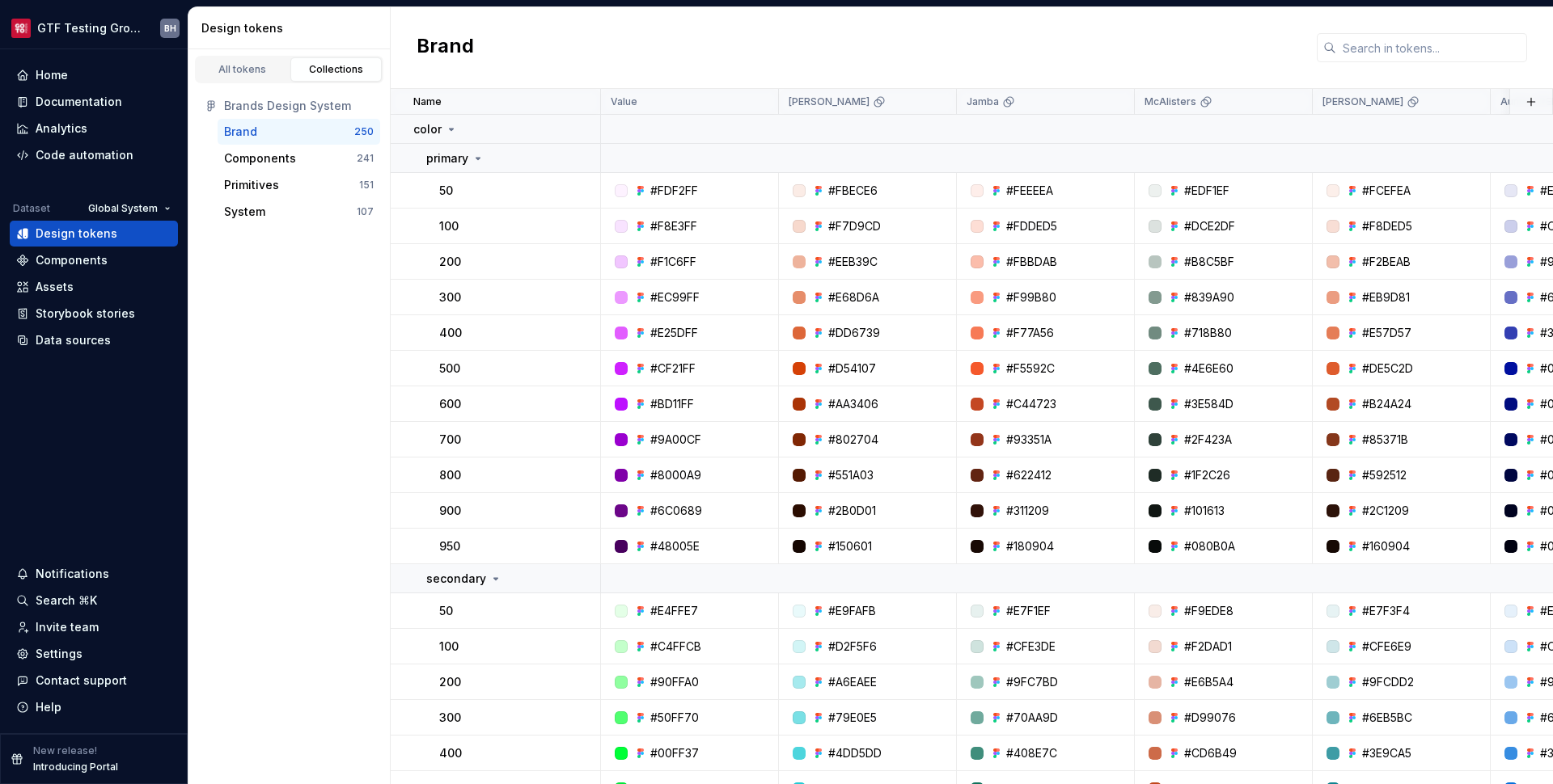
click at [287, 131] on div "Brand" at bounding box center [290, 132] width 131 height 17
click at [285, 156] on div "Components" at bounding box center [260, 159] width 72 height 17
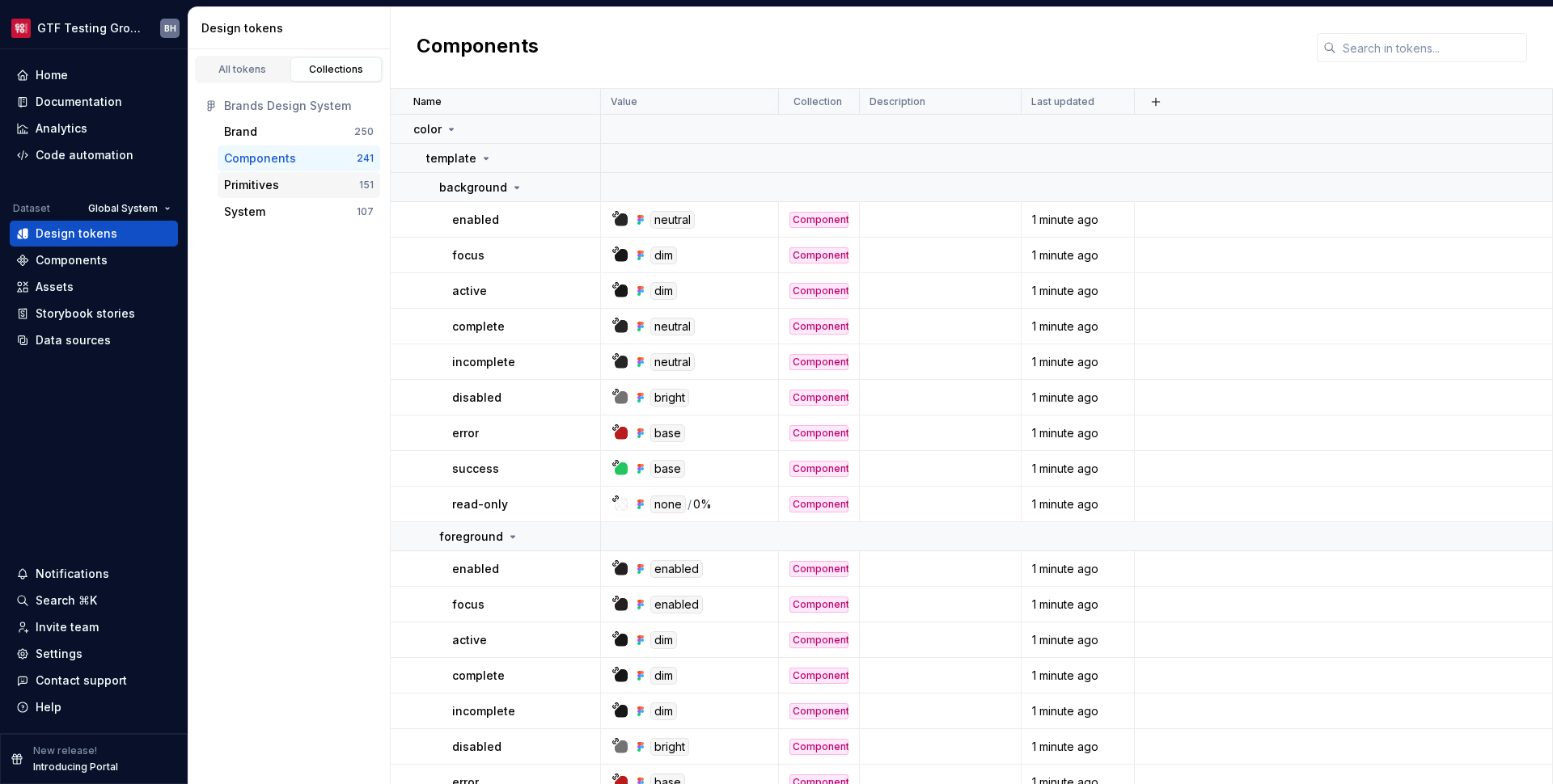
click at [279, 180] on div "Primitives" at bounding box center [291, 186] width 135 height 17
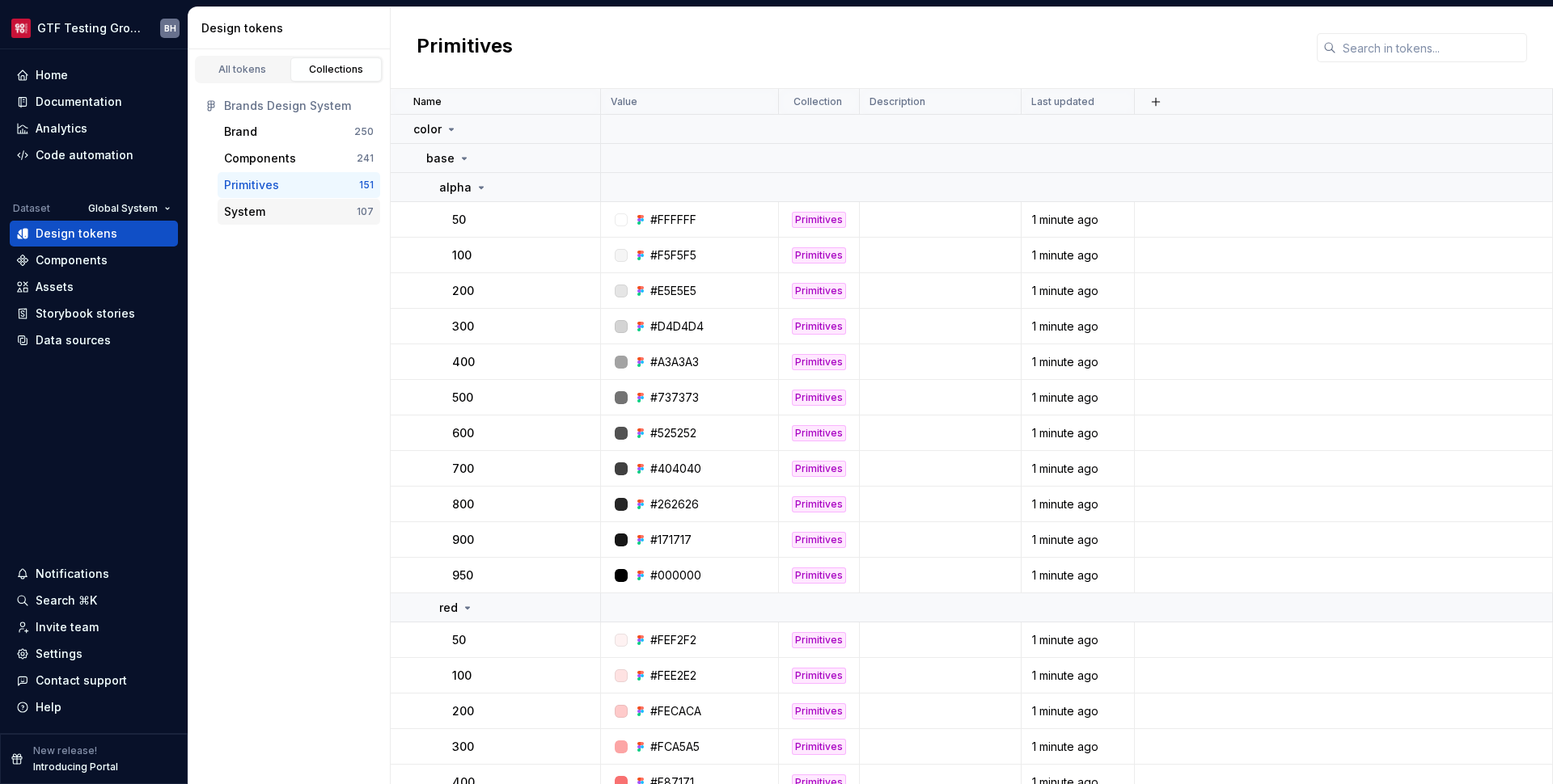
click at [265, 213] on div "System" at bounding box center [291, 212] width 132 height 17
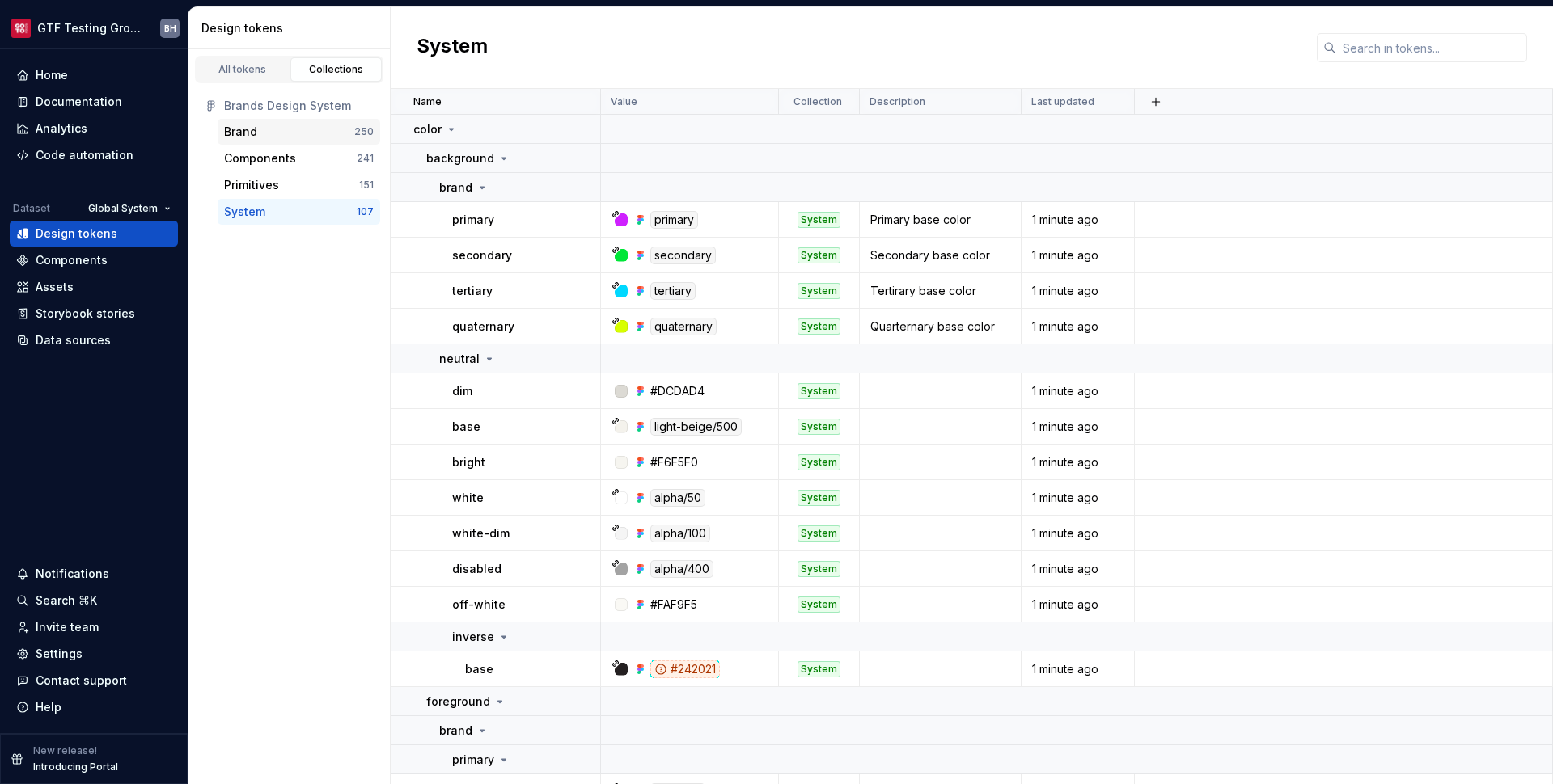
click at [269, 135] on div "Brand" at bounding box center [290, 132] width 131 height 17
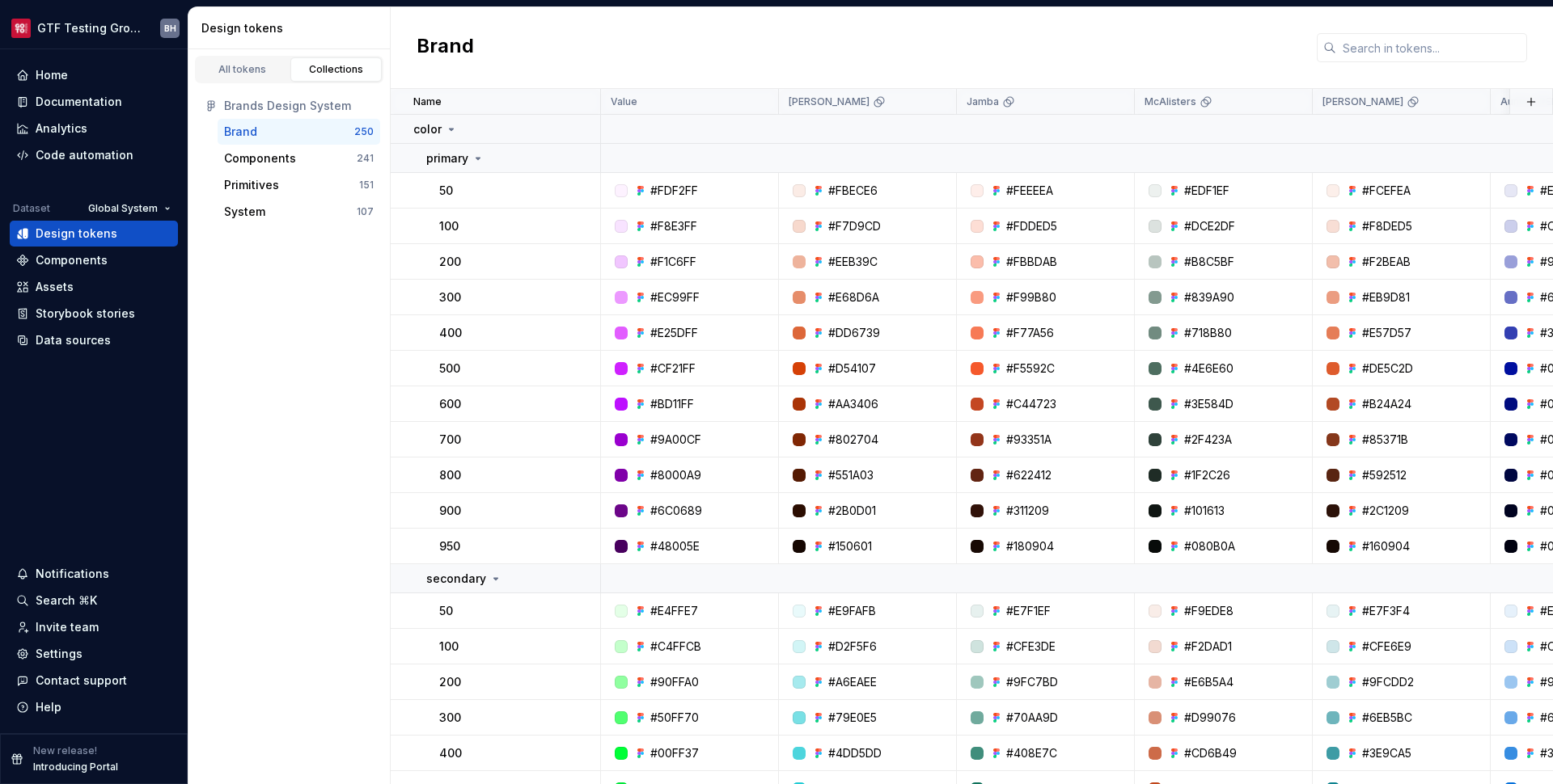
click at [162, 215] on html "GTF Testing Grounds BH Home Documentation Analytics Code automation Dataset Glo…" at bounding box center [776, 392] width 1553 height 784
click at [161, 212] on html "GTF Testing Grounds BH Home Documentation Analytics Code automation Dataset Glo…" at bounding box center [776, 392] width 1553 height 784
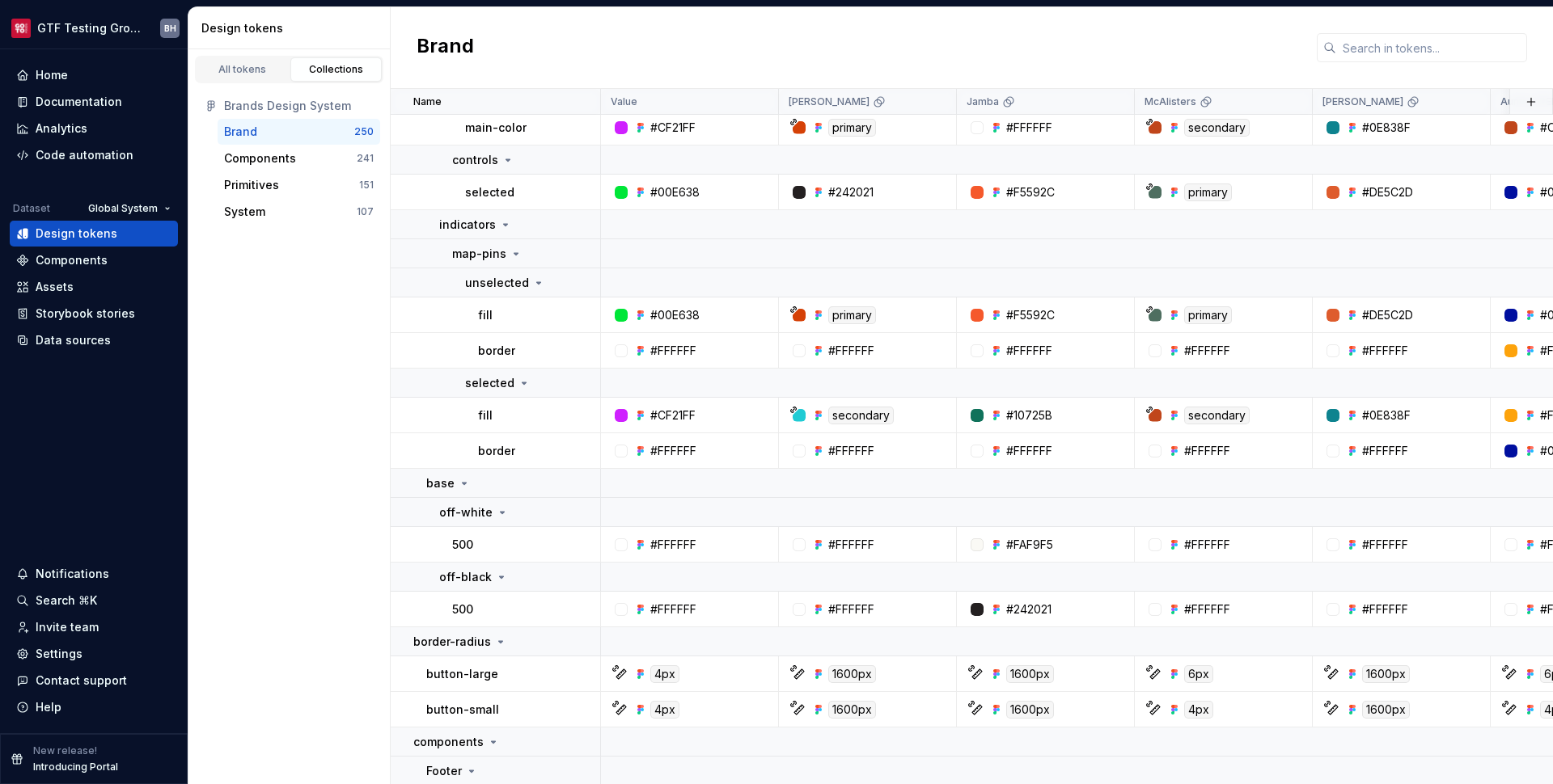
scroll to position [5483, 0]
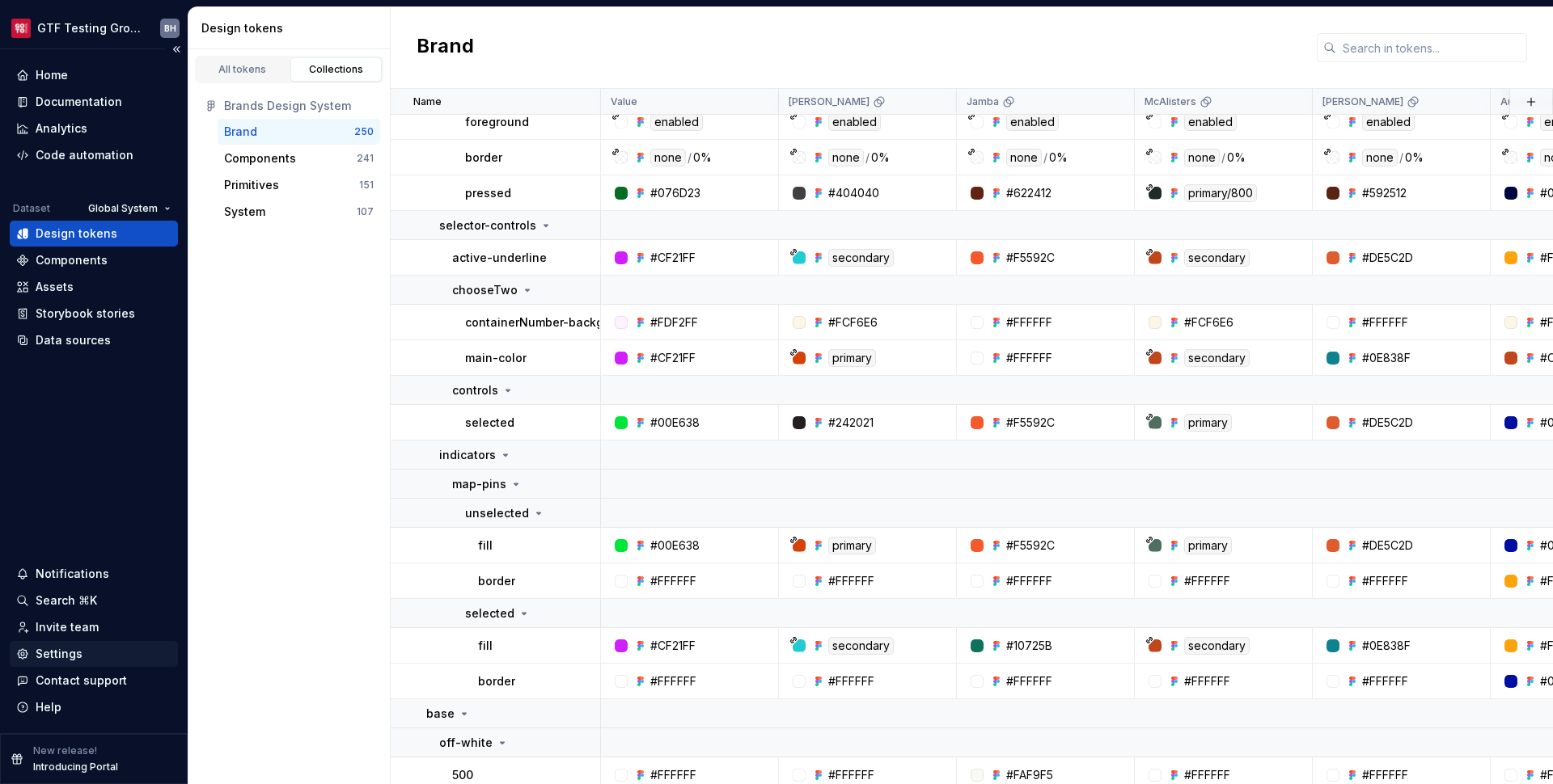
click at [77, 646] on div "Settings" at bounding box center [59, 654] width 47 height 17
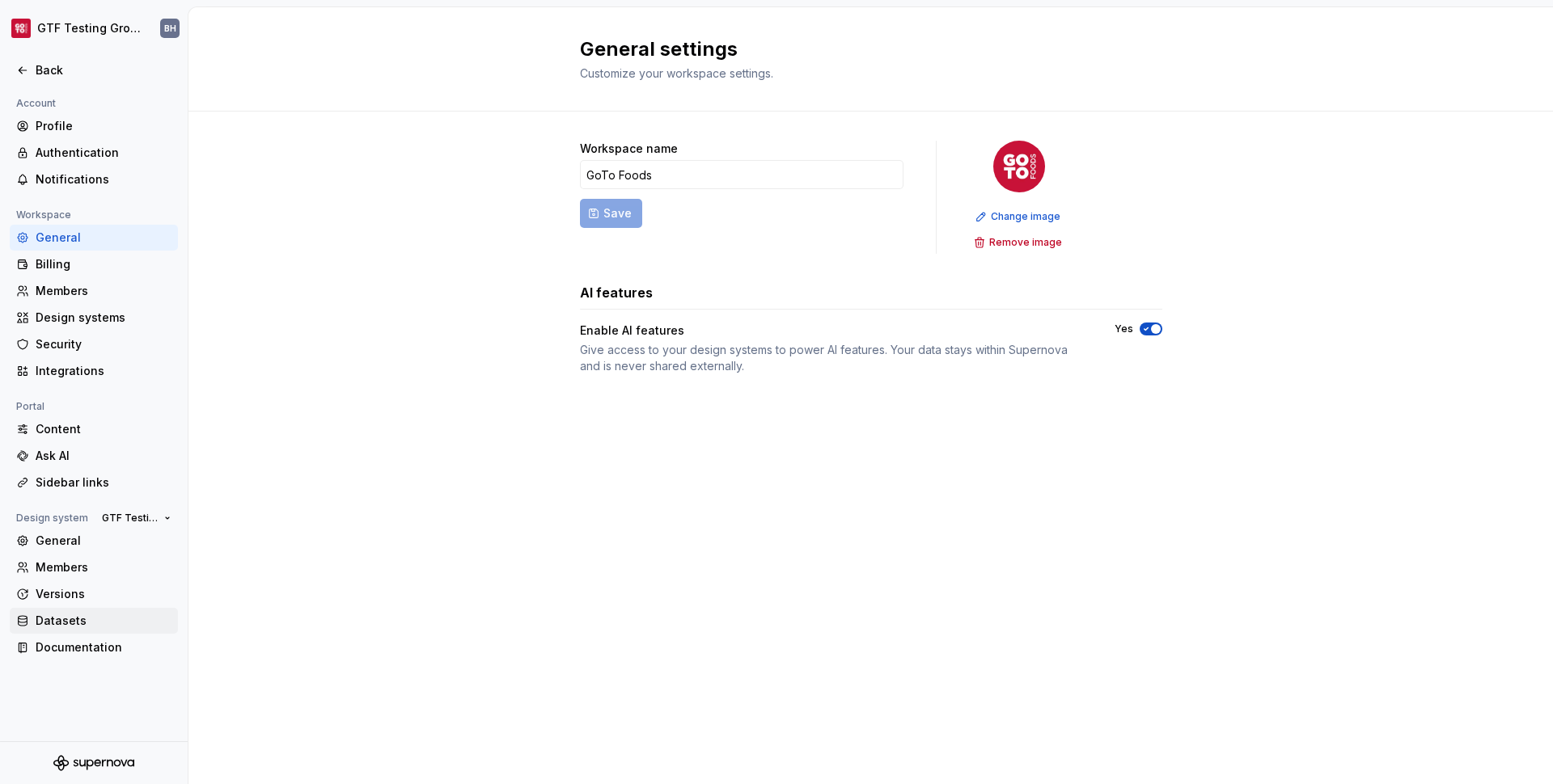
click at [71, 622] on div "Datasets" at bounding box center [104, 621] width 136 height 17
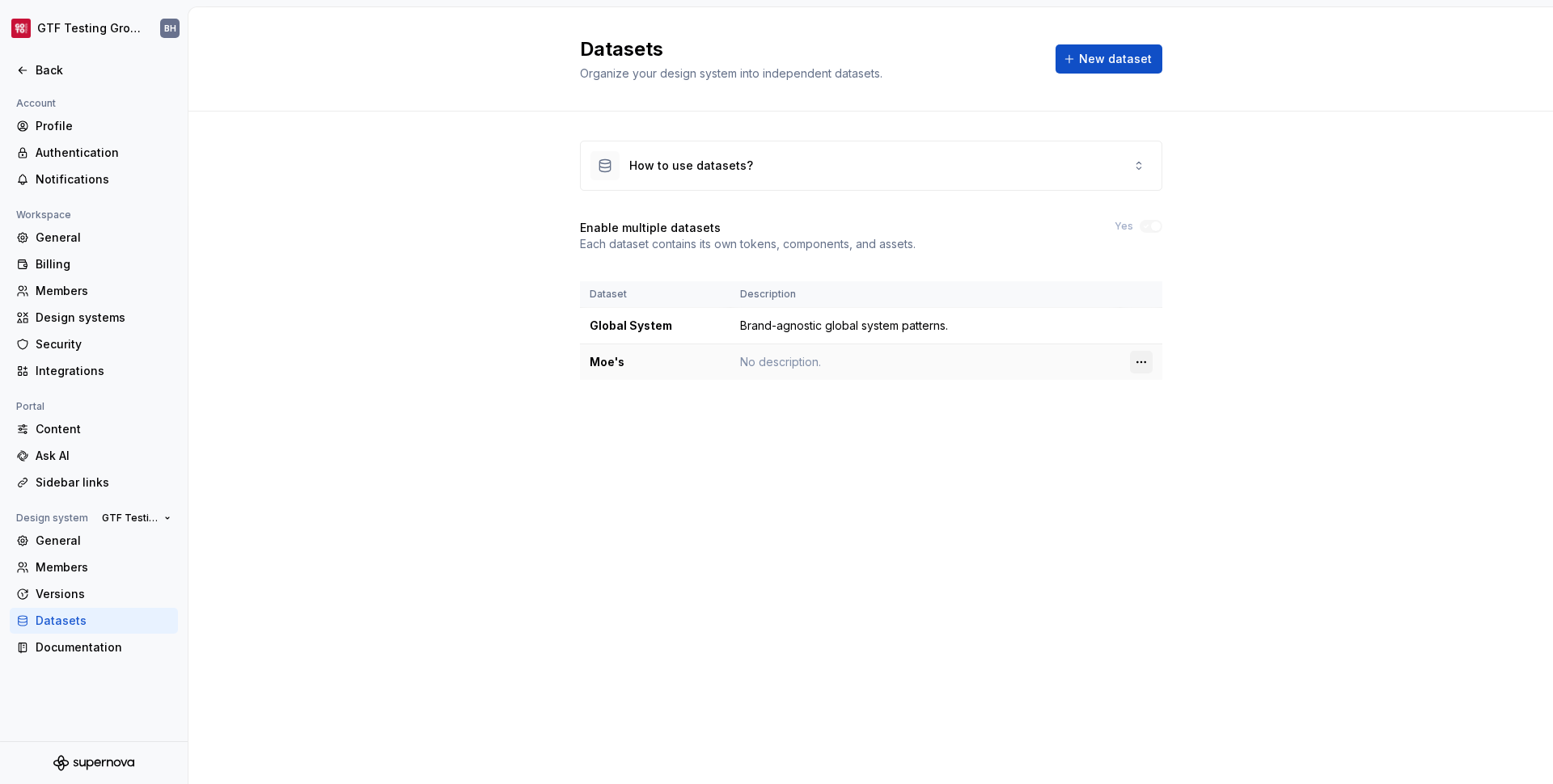
click at [1142, 359] on html "GTF Testing Grounds BH Back Account Profile Authentication Notifications Worksp…" at bounding box center [776, 392] width 1553 height 784
click at [1162, 390] on div "Edit details" at bounding box center [1213, 392] width 105 height 17
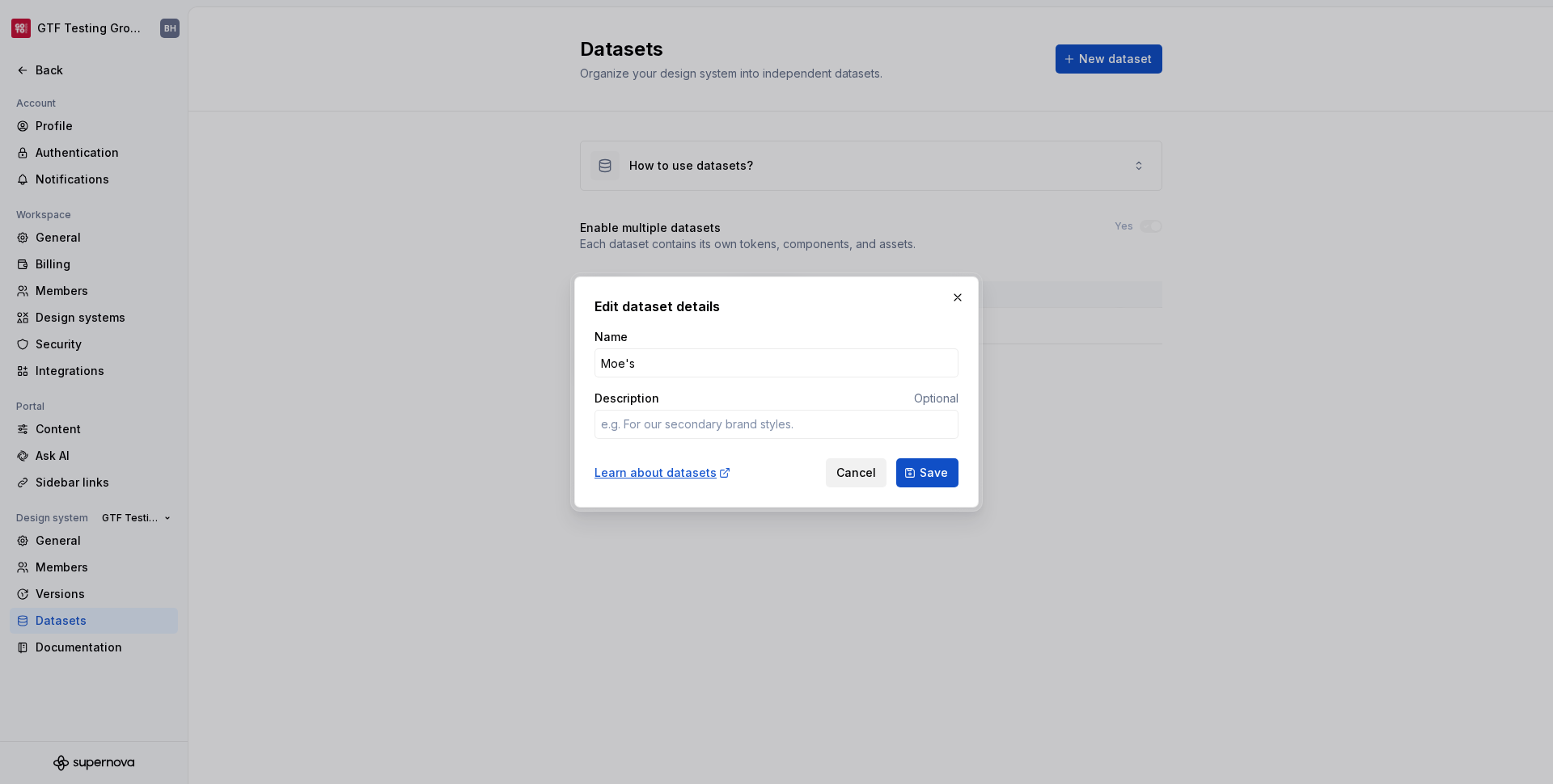
click at [843, 472] on span "Cancel" at bounding box center [856, 473] width 40 height 17
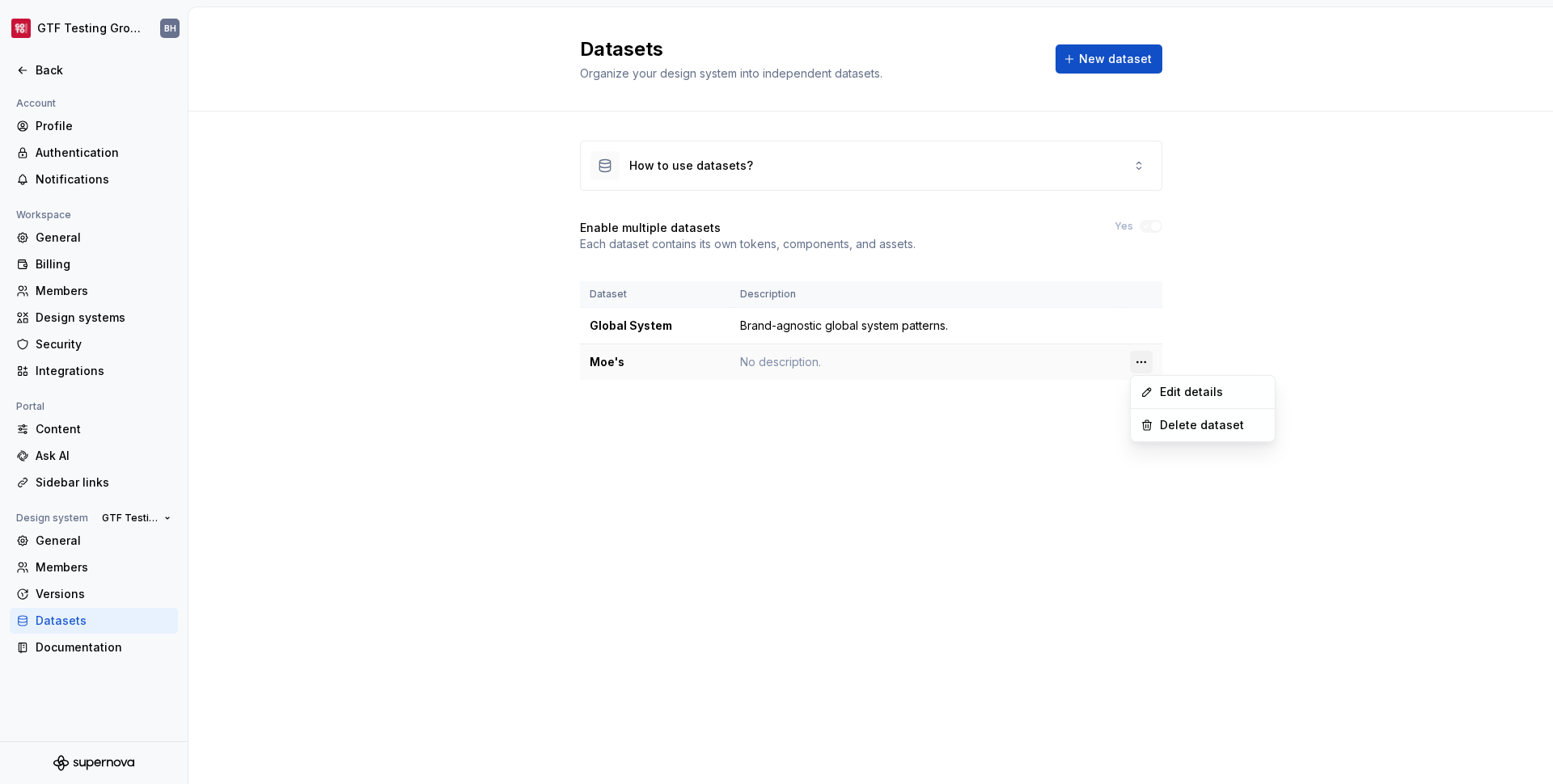
click at [1145, 362] on html "GTF Testing Grounds BH Back Account Profile Authentication Notifications Worksp…" at bounding box center [776, 392] width 1553 height 784
click at [1164, 397] on div "Edit details" at bounding box center [1213, 392] width 105 height 17
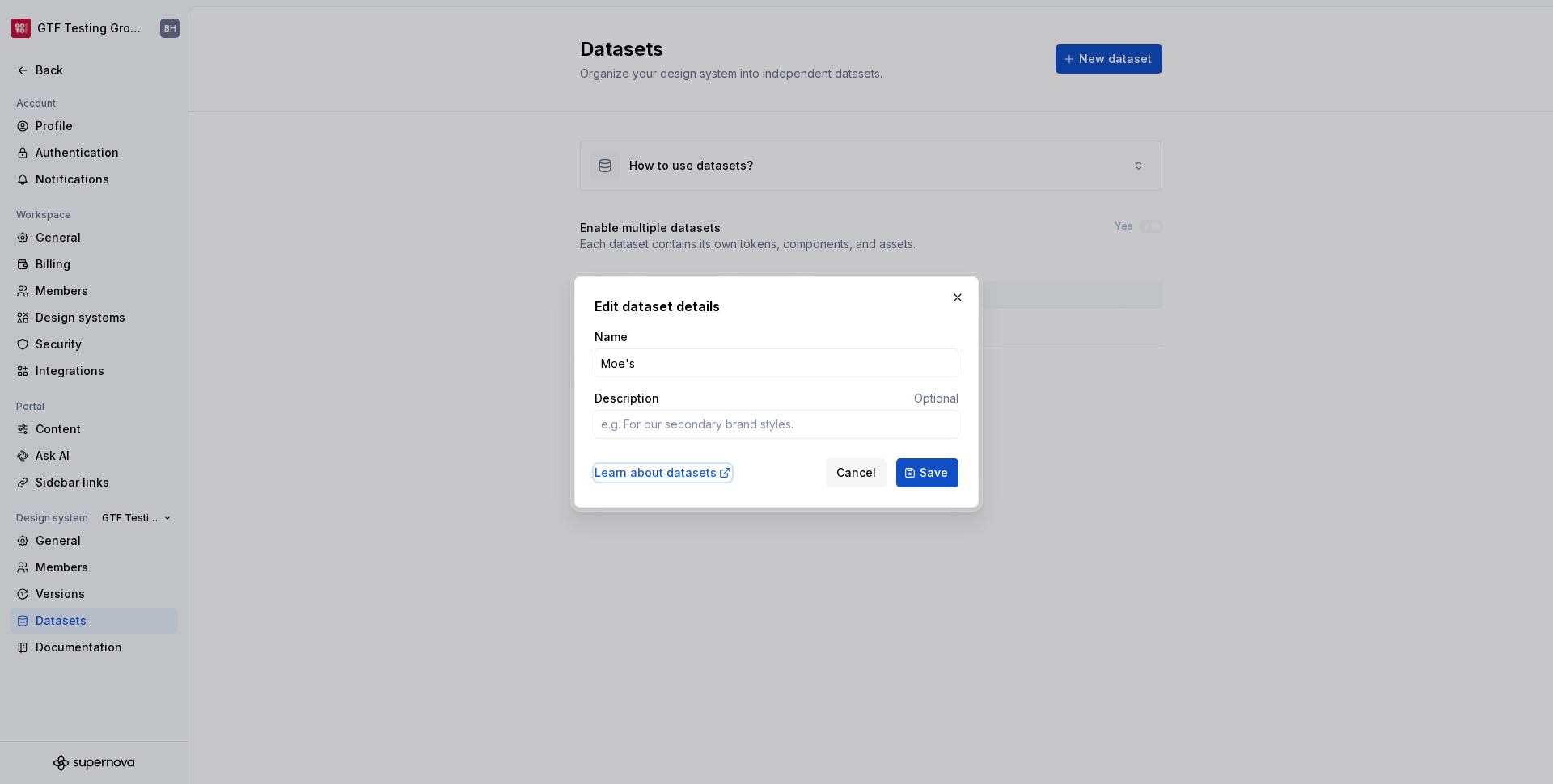
click at [690, 474] on div "Learn about datasets" at bounding box center [663, 473] width 137 height 17
type textarea "*"
